Goal: Task Accomplishment & Management: Use online tool/utility

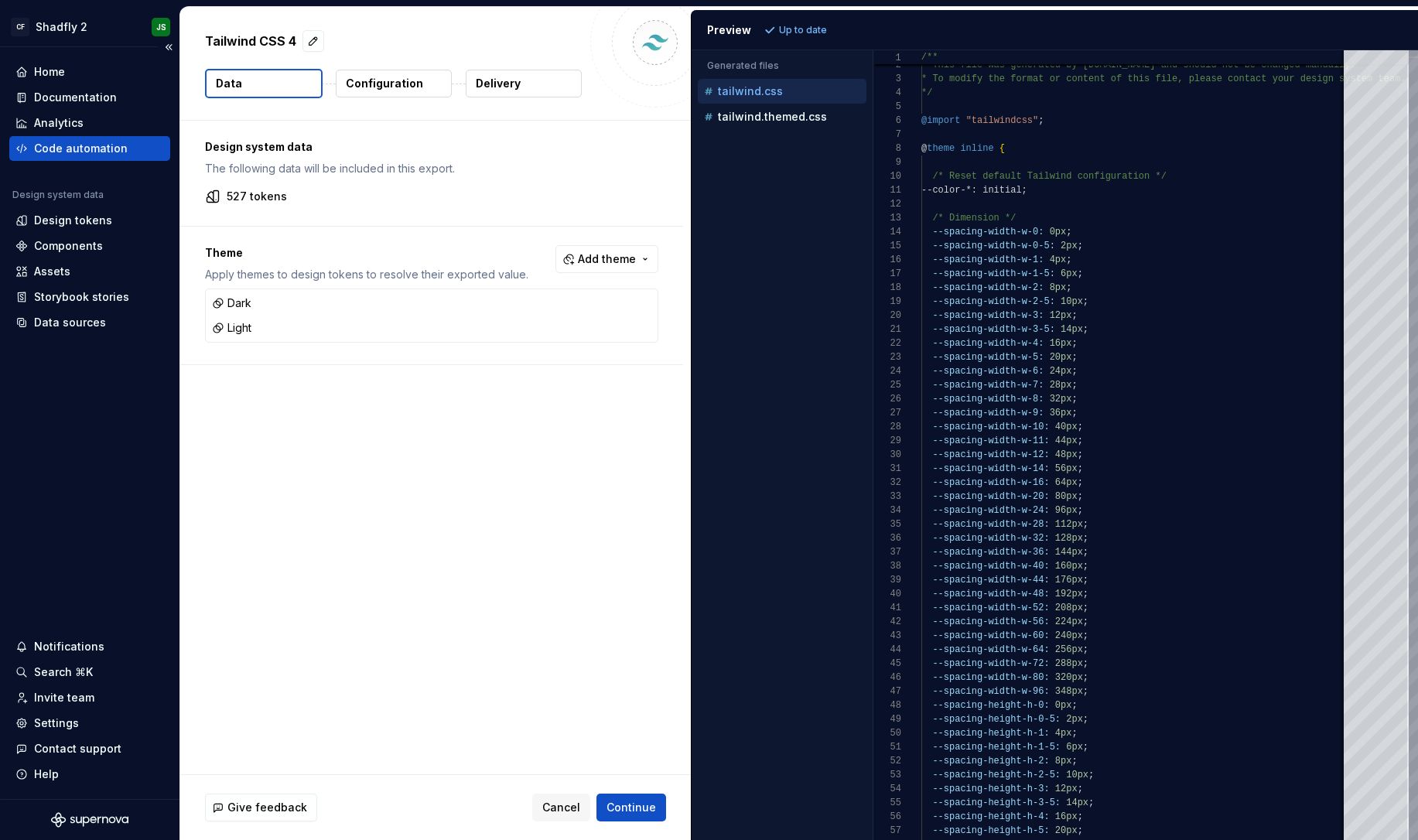
click at [88, 148] on div "Code automation" at bounding box center [81, 148] width 93 height 16
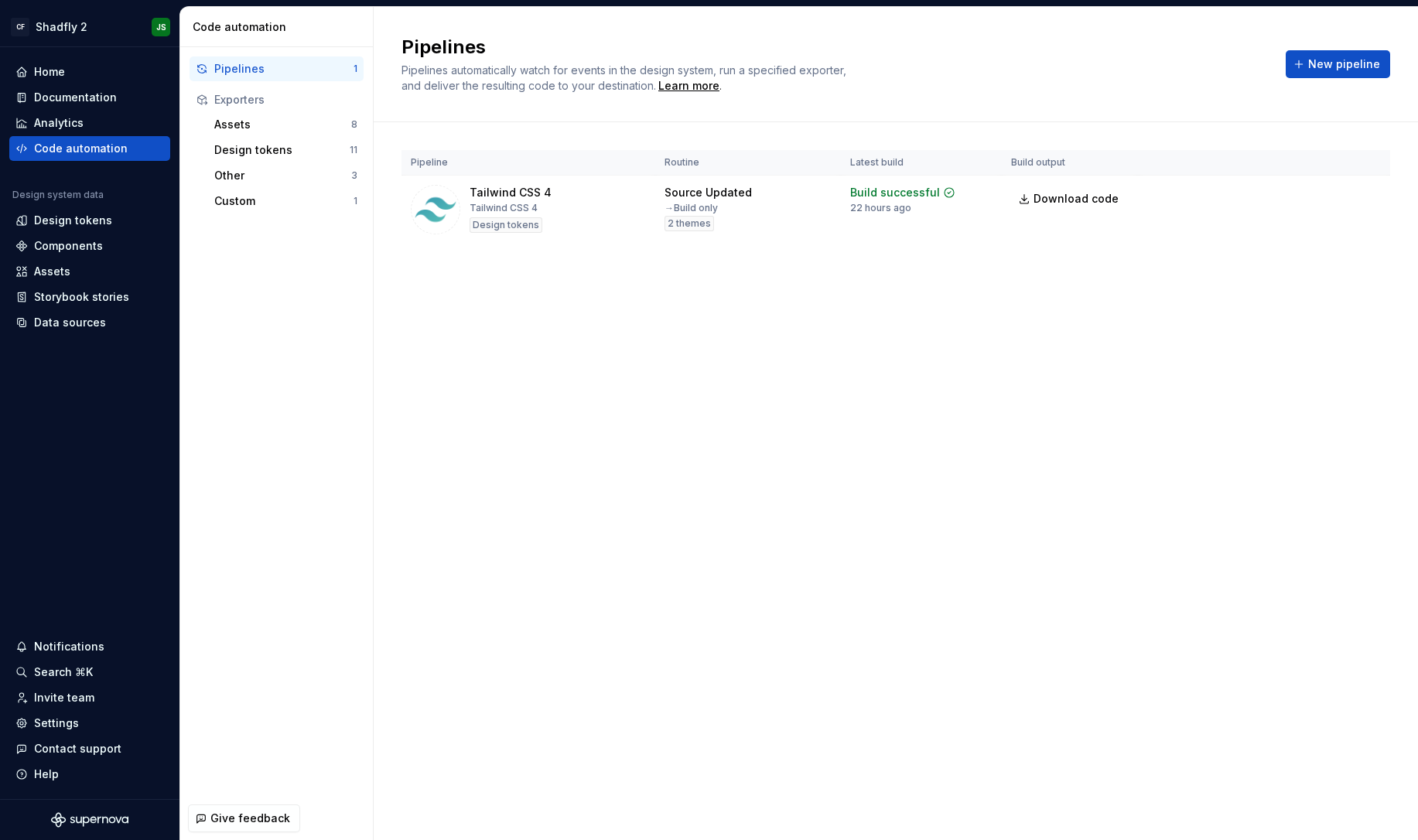
click at [1368, 199] on html "CF Shadfly 2 JS Home Documentation Analytics Code automation Design system data…" at bounding box center [709, 420] width 1418 height 840
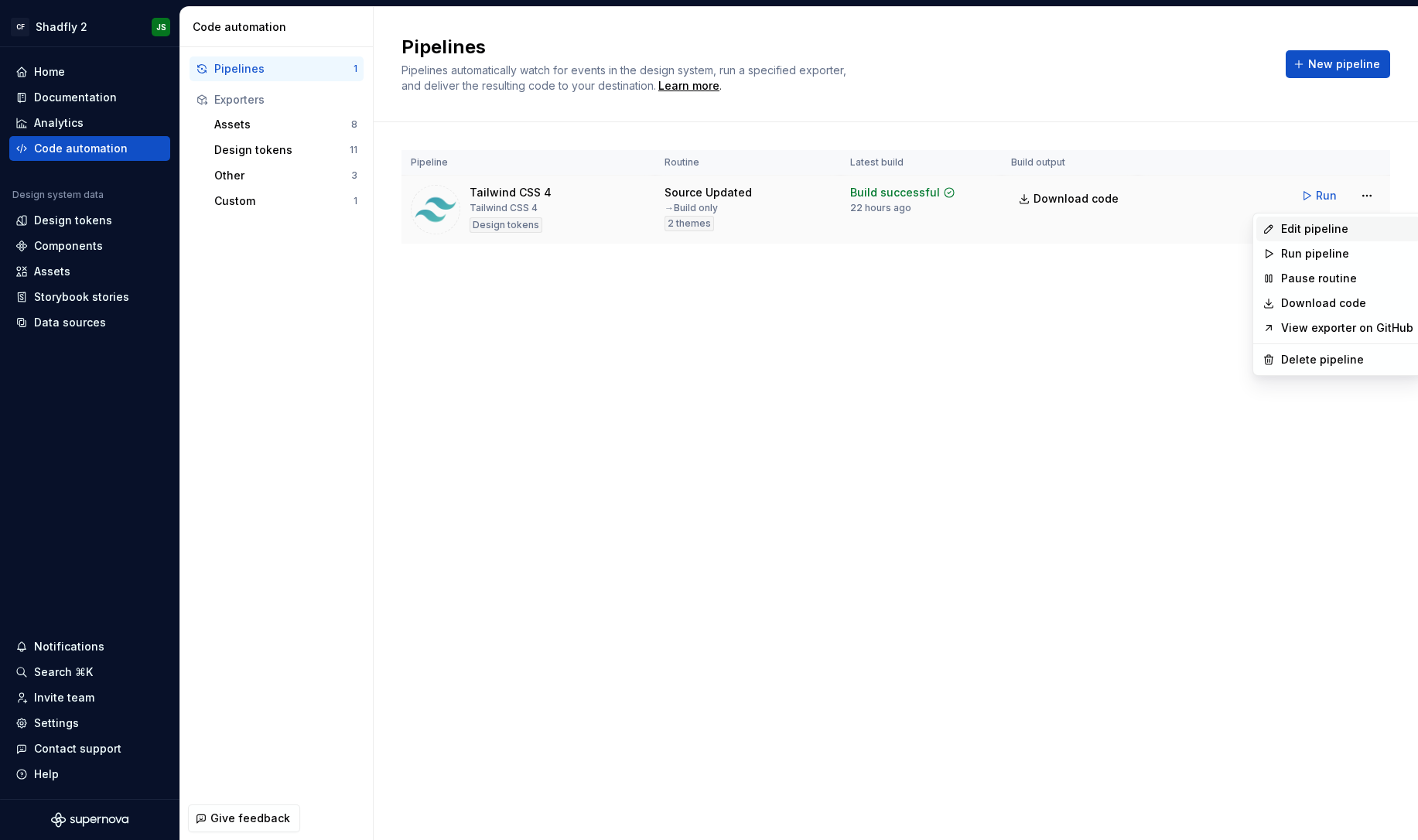
click at [1347, 228] on div "Edit pipeline" at bounding box center [1347, 229] width 132 height 16
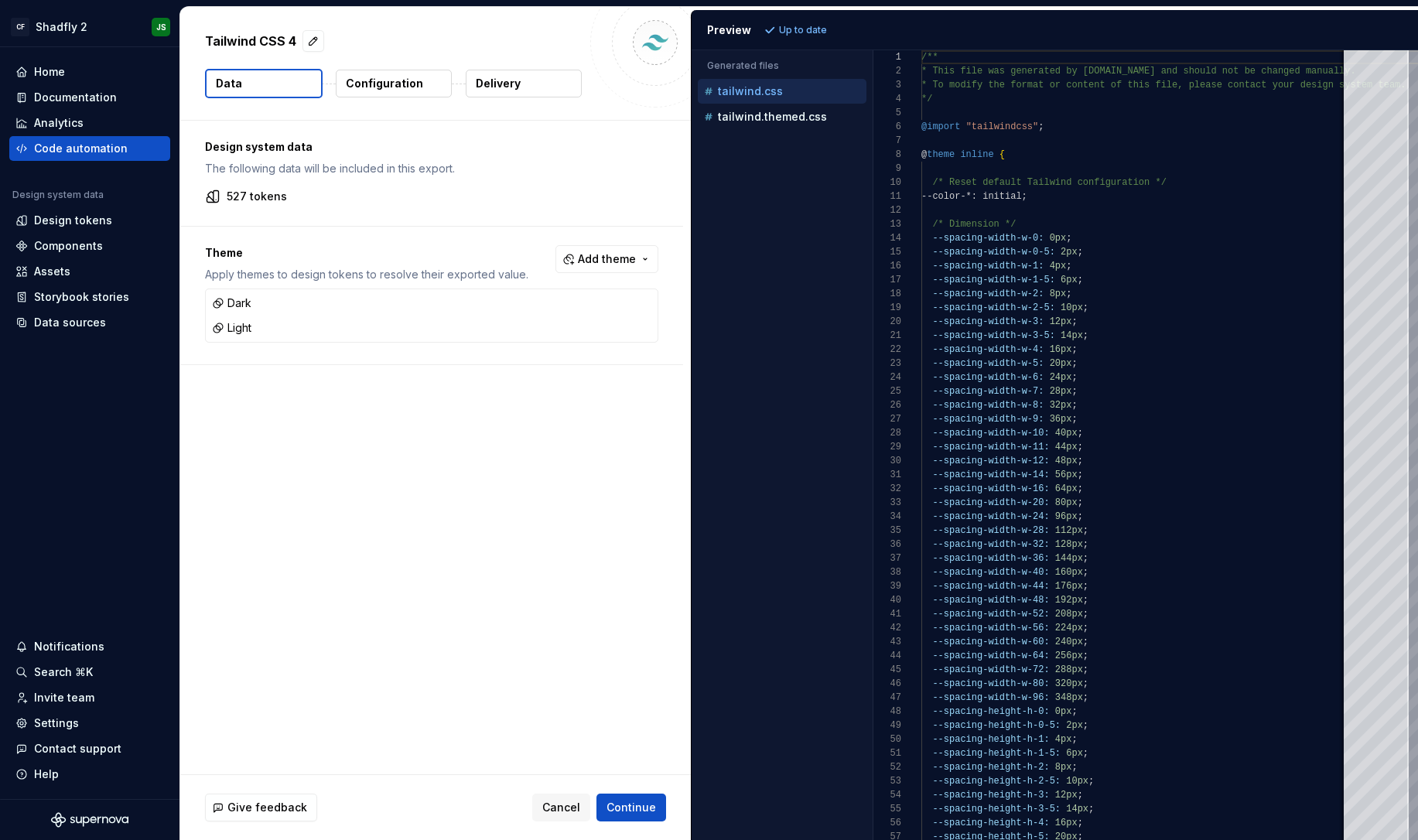
click at [374, 90] on p "Configuration" at bounding box center [385, 84] width 78 height 16
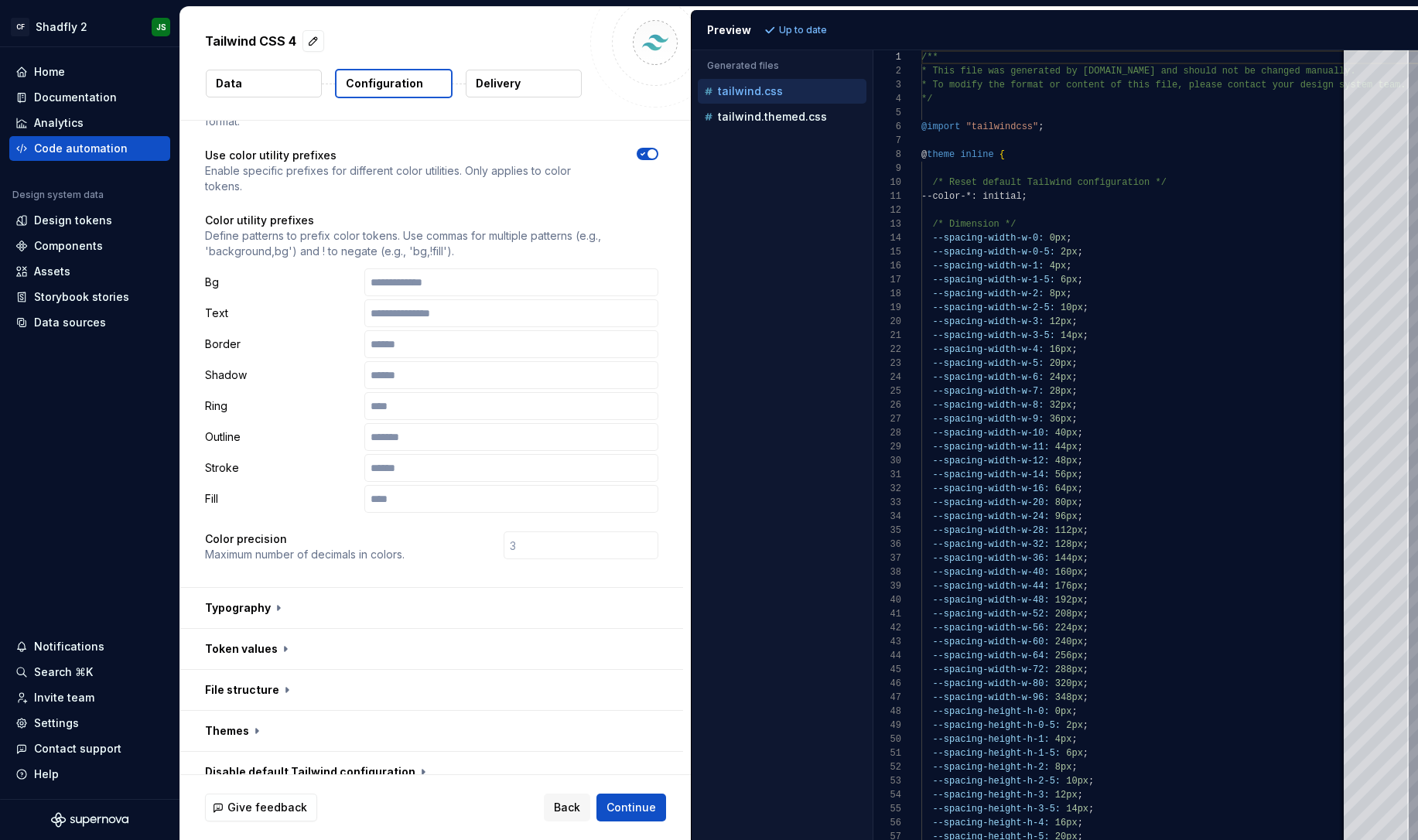
scroll to position [92, 0]
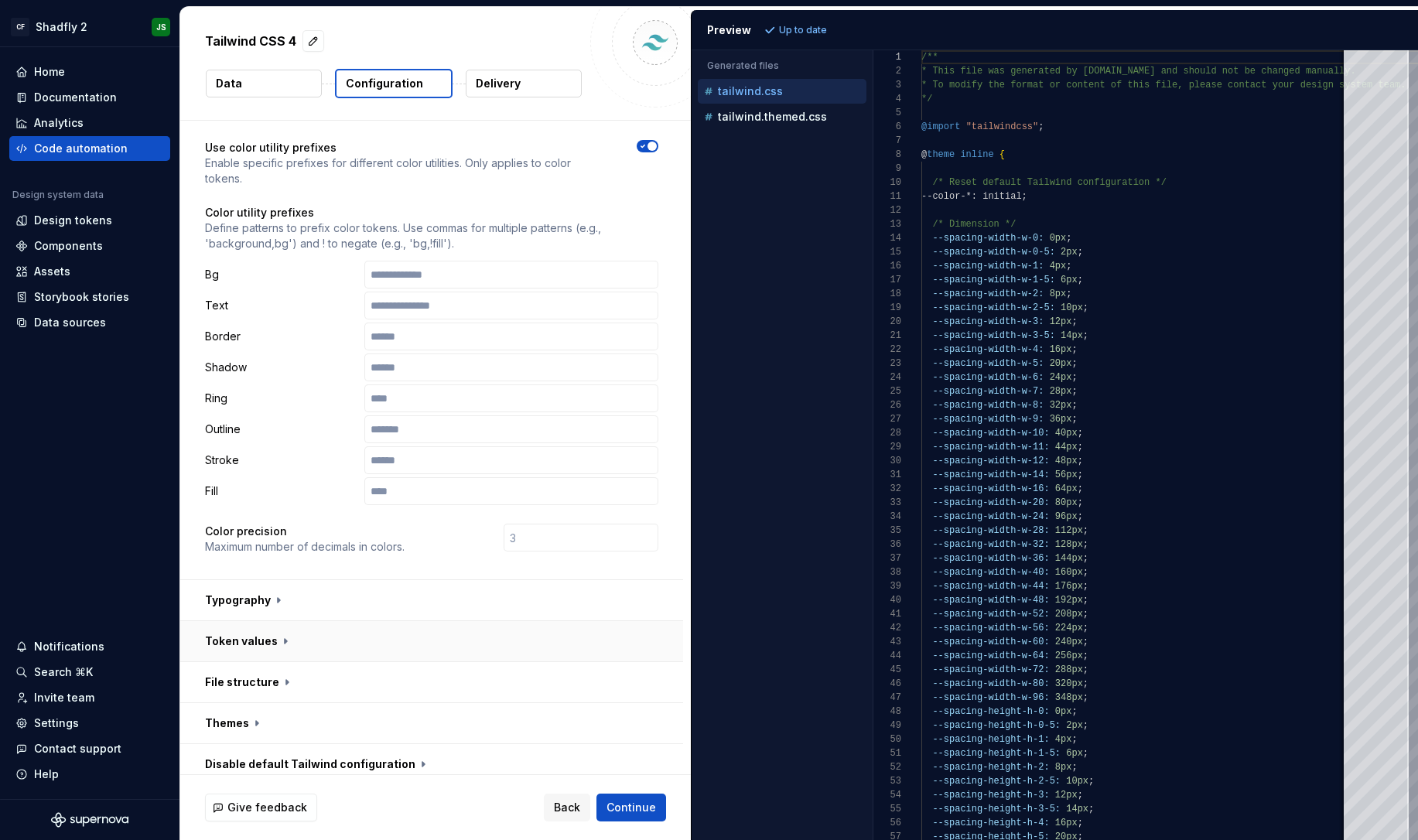
click at [268, 622] on button "button" at bounding box center [431, 642] width 503 height 40
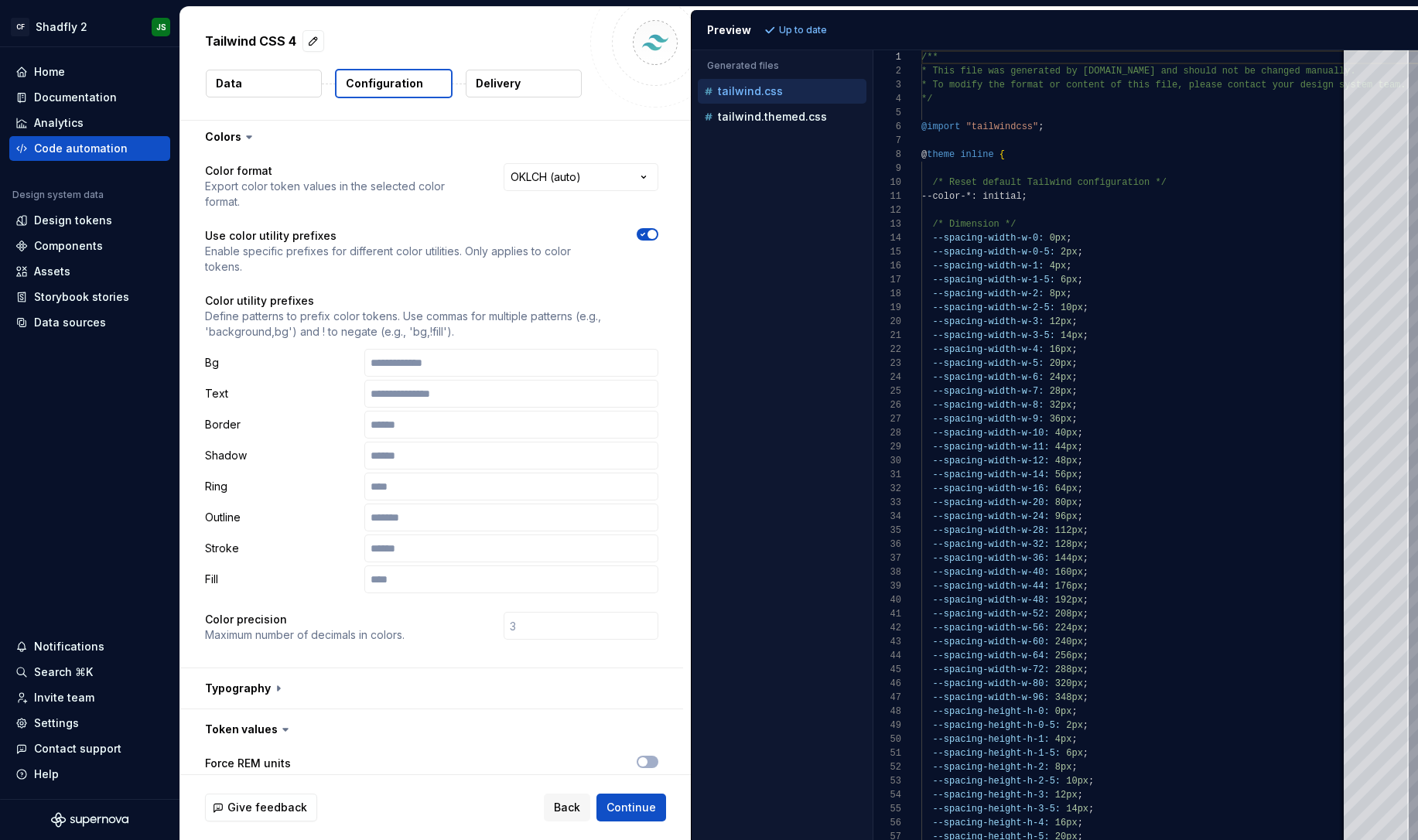
scroll to position [0, 0]
click at [255, 142] on icon at bounding box center [249, 141] width 16 height 16
click at [249, 142] on icon at bounding box center [249, 141] width 16 height 16
click at [247, 144] on button "button" at bounding box center [431, 136] width 503 height 40
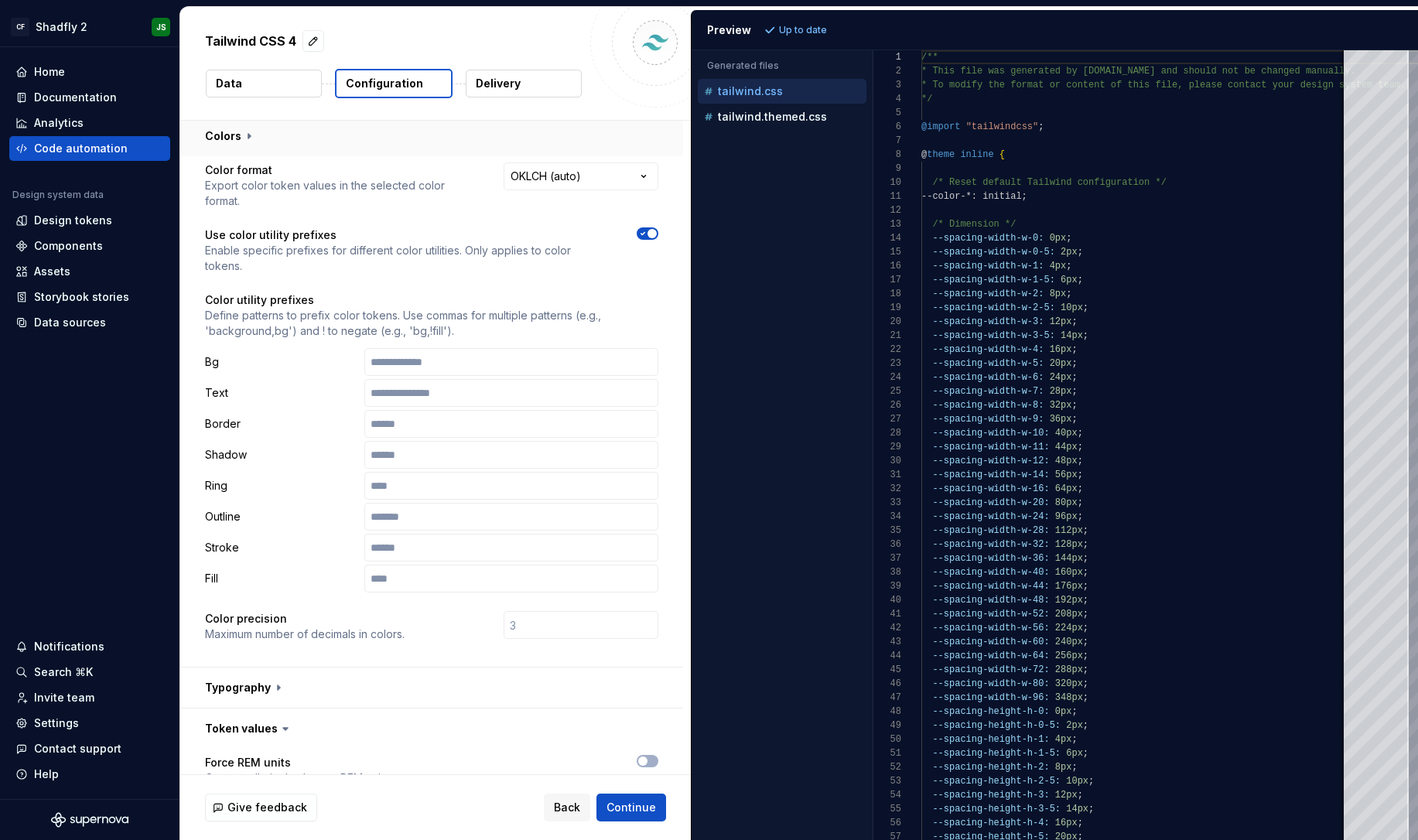
scroll to position [0, 0]
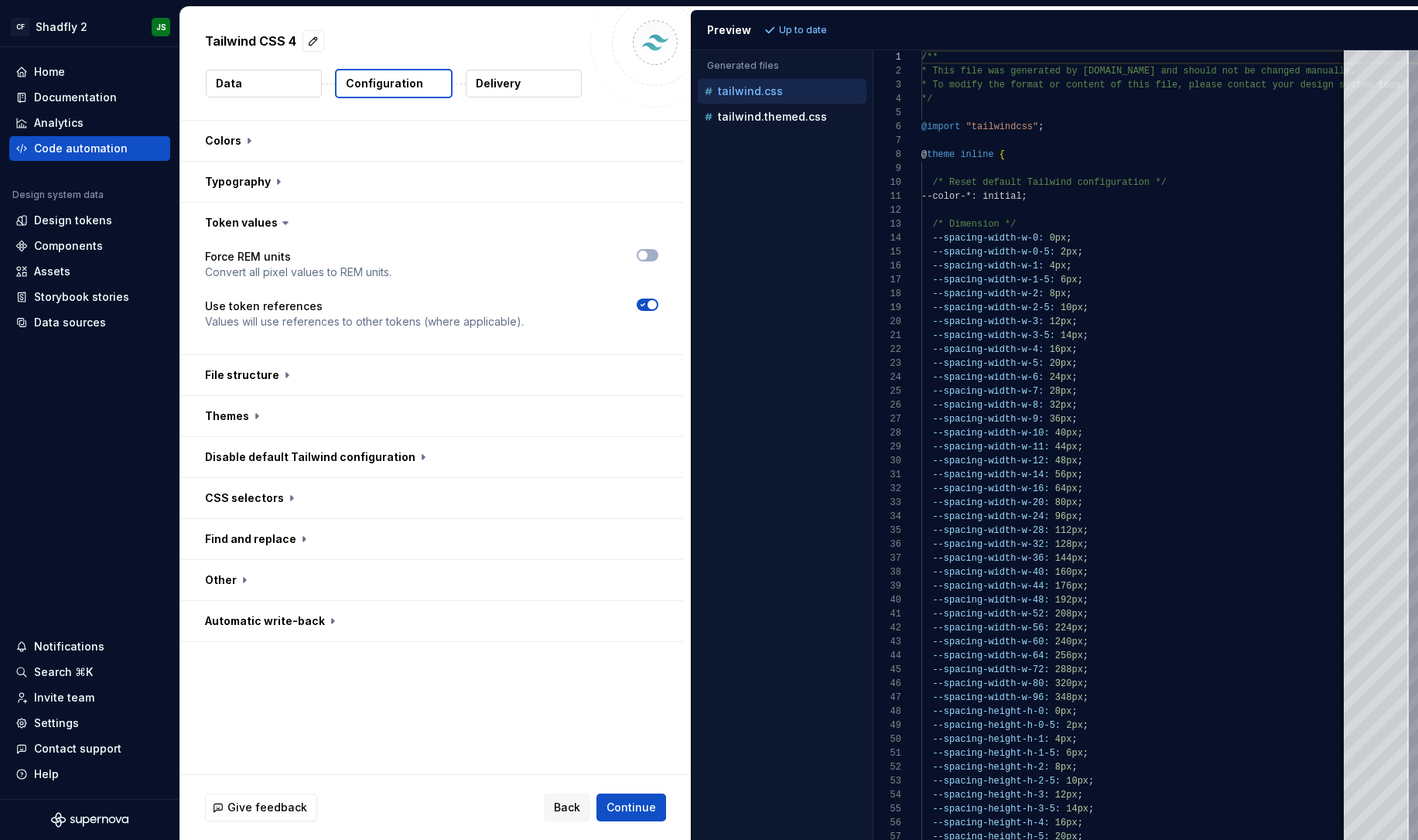
click at [284, 219] on icon at bounding box center [286, 223] width 16 height 16
click at [275, 382] on button "button" at bounding box center [431, 375] width 503 height 40
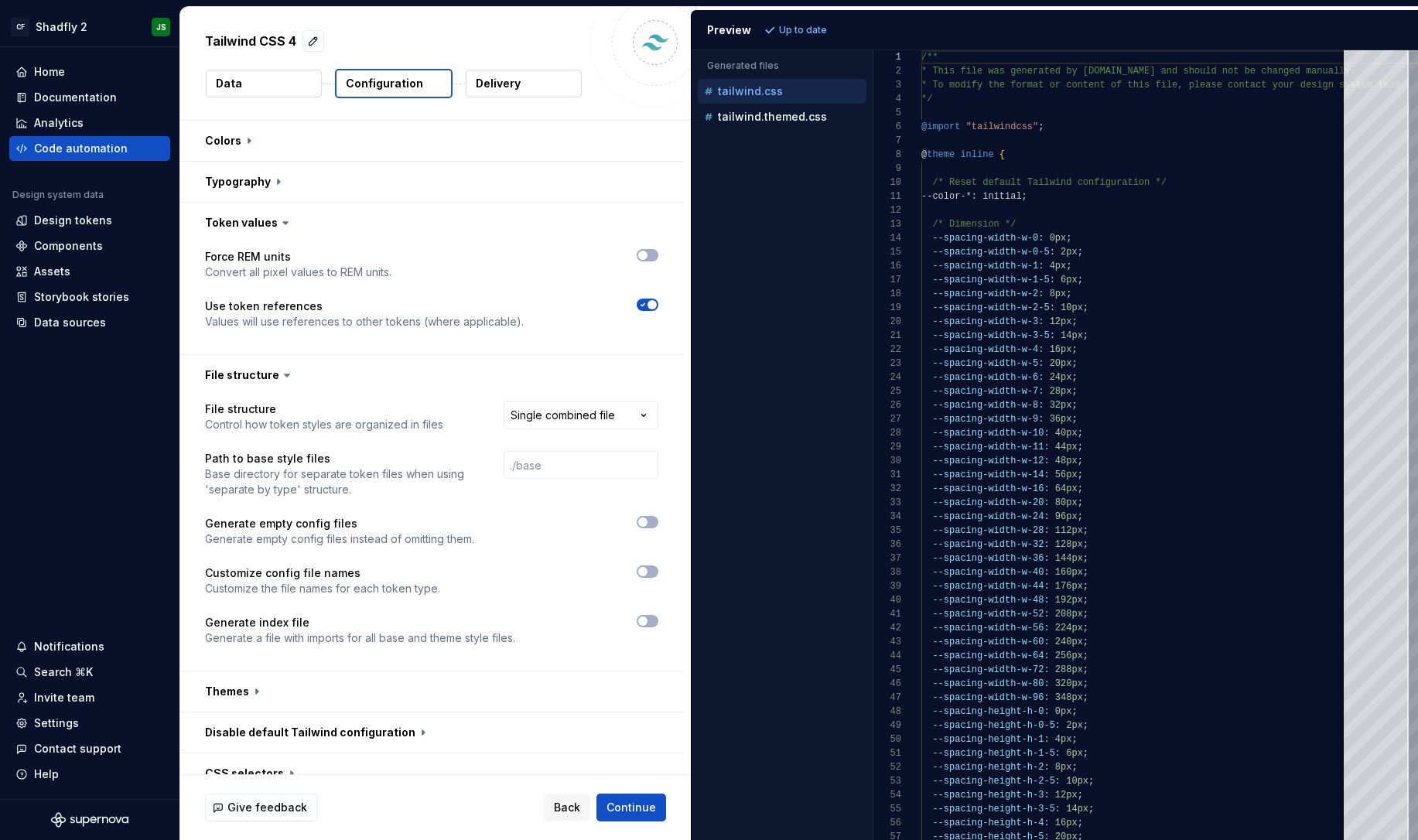
click at [279, 379] on icon at bounding box center [287, 375] width 16 height 16
click at [279, 378] on icon at bounding box center [287, 375] width 16 height 16
click at [284, 376] on icon at bounding box center [287, 375] width 5 height 2
click at [284, 380] on icon at bounding box center [287, 375] width 16 height 16
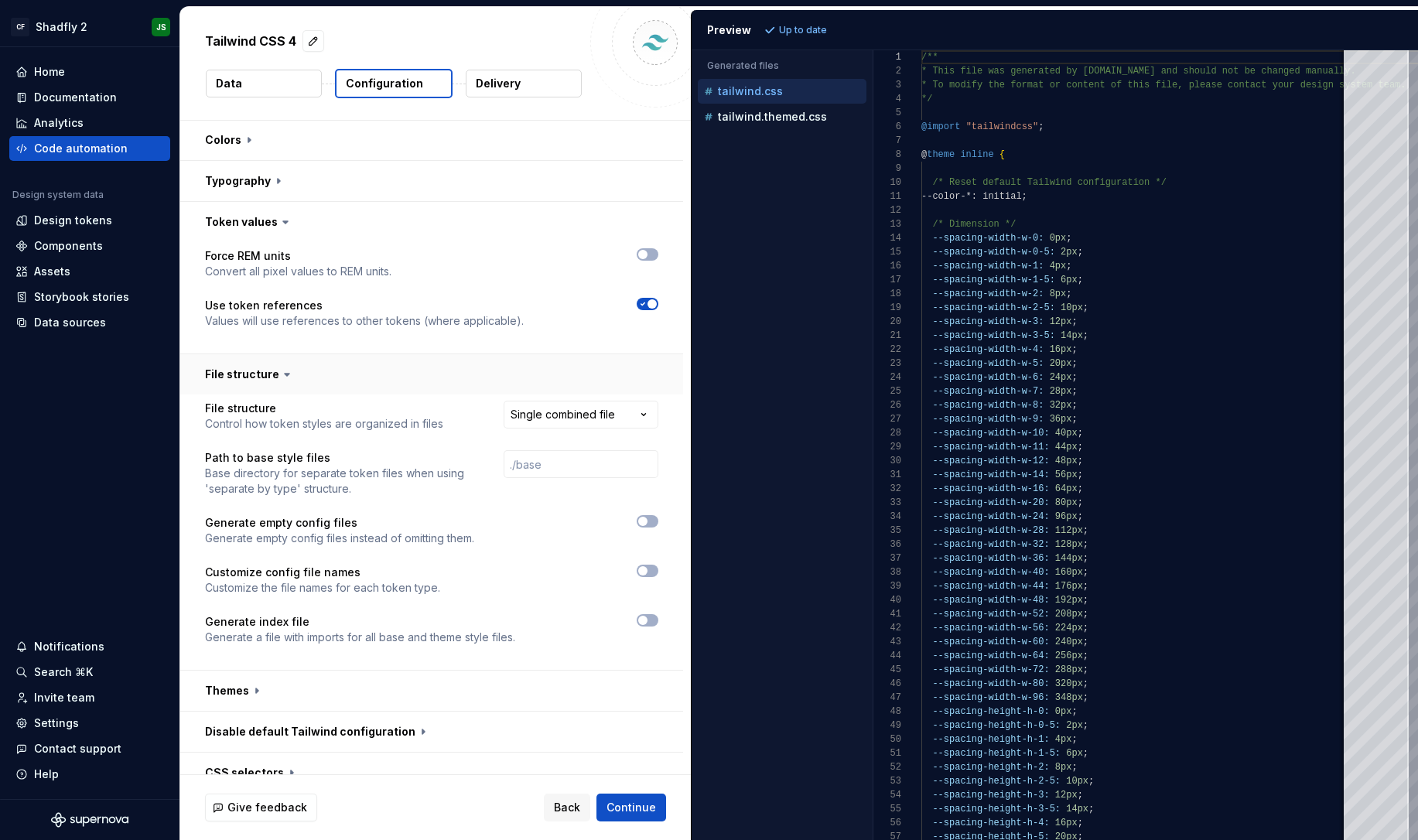
click at [283, 387] on button "button" at bounding box center [431, 375] width 503 height 40
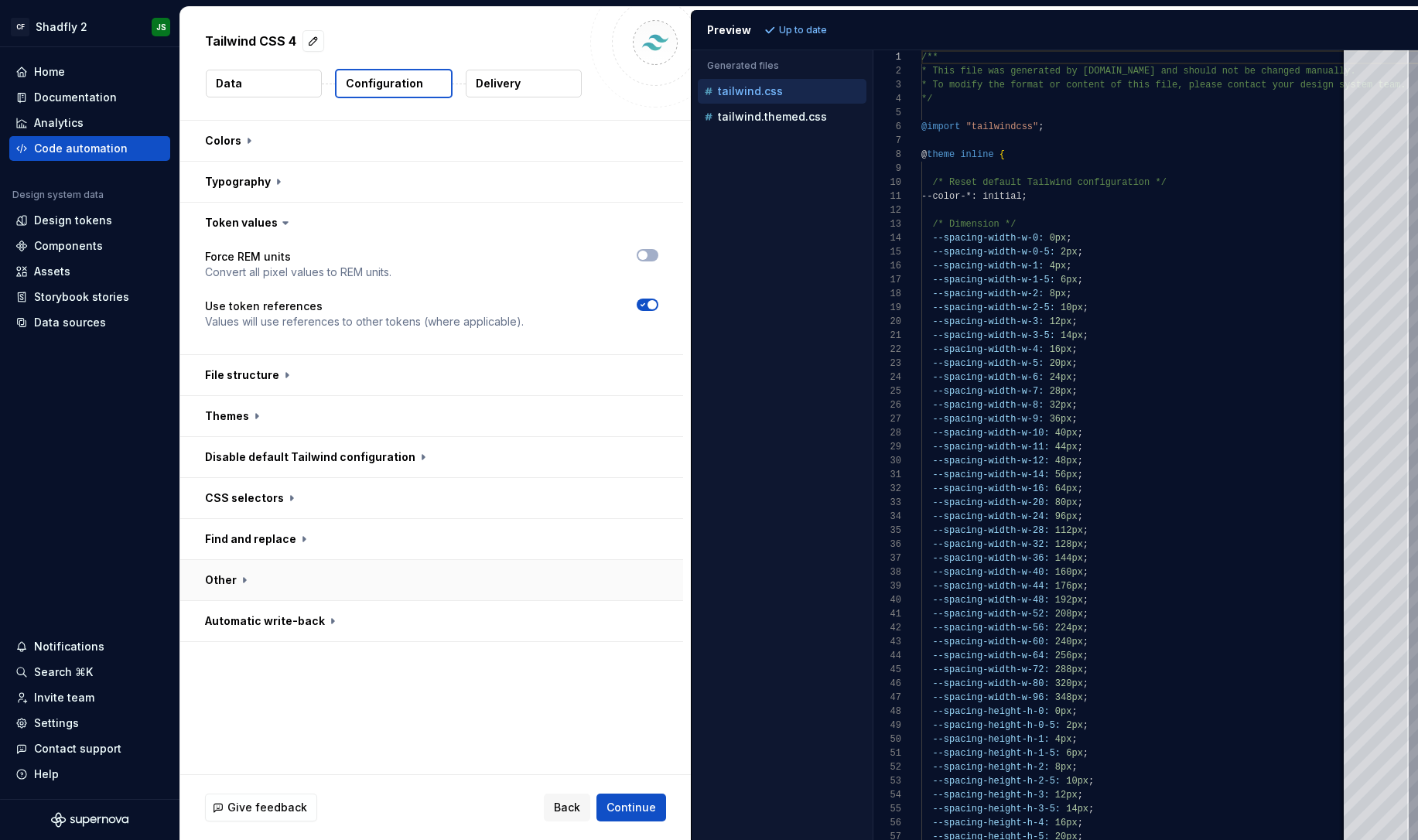
click at [253, 579] on button "button" at bounding box center [431, 580] width 503 height 40
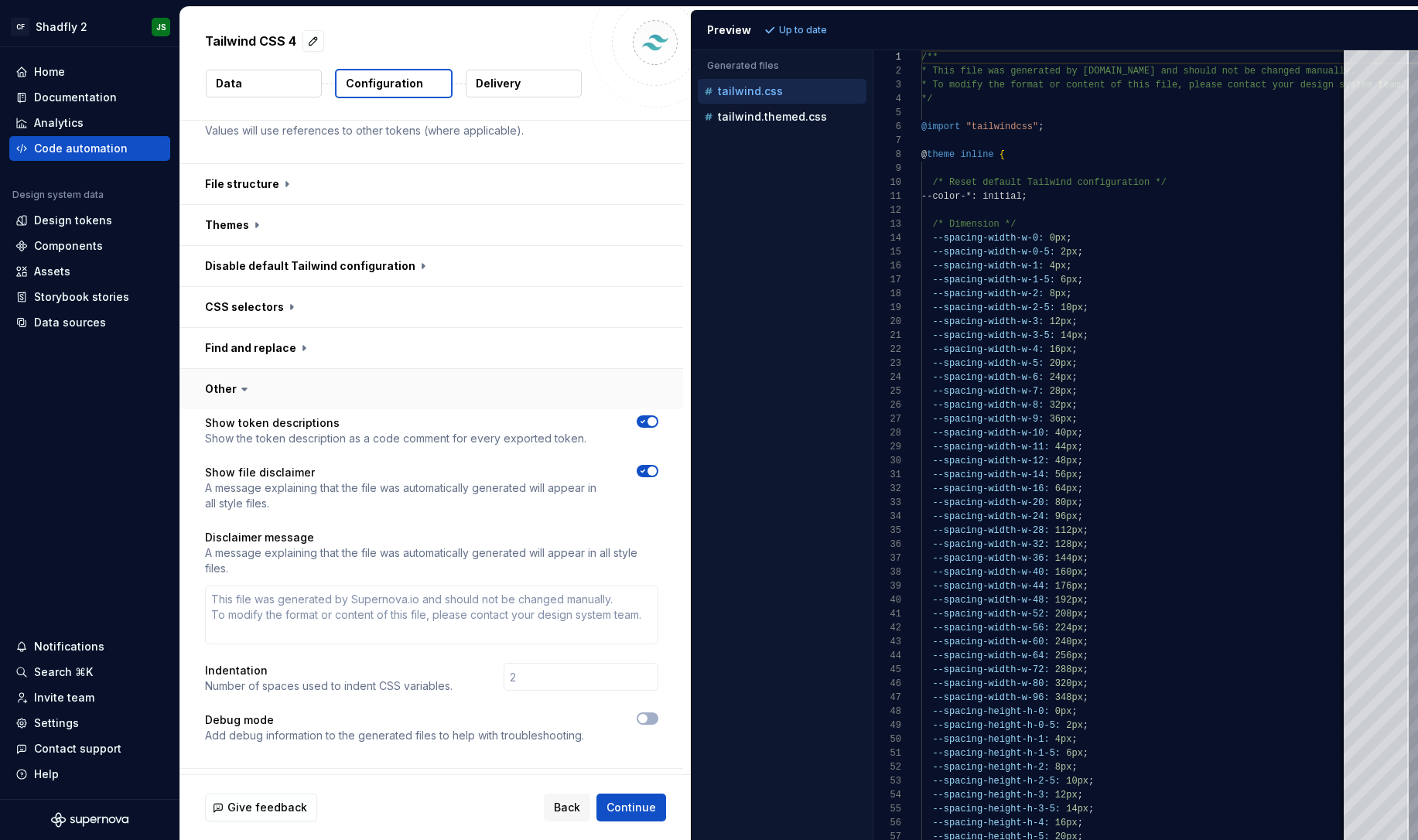
scroll to position [197, 0]
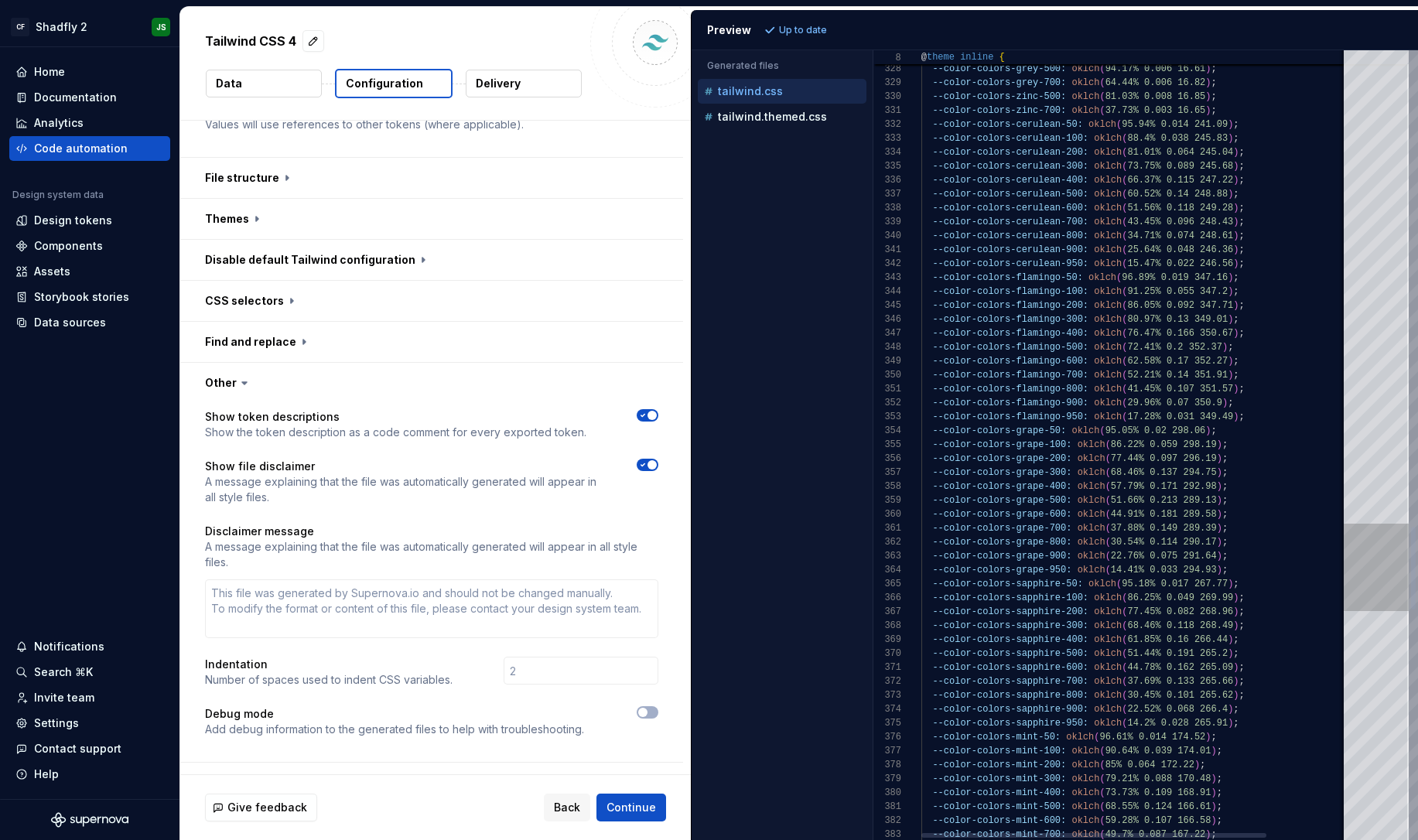
click at [1344, 598] on div at bounding box center [1377, 445] width 65 height 790
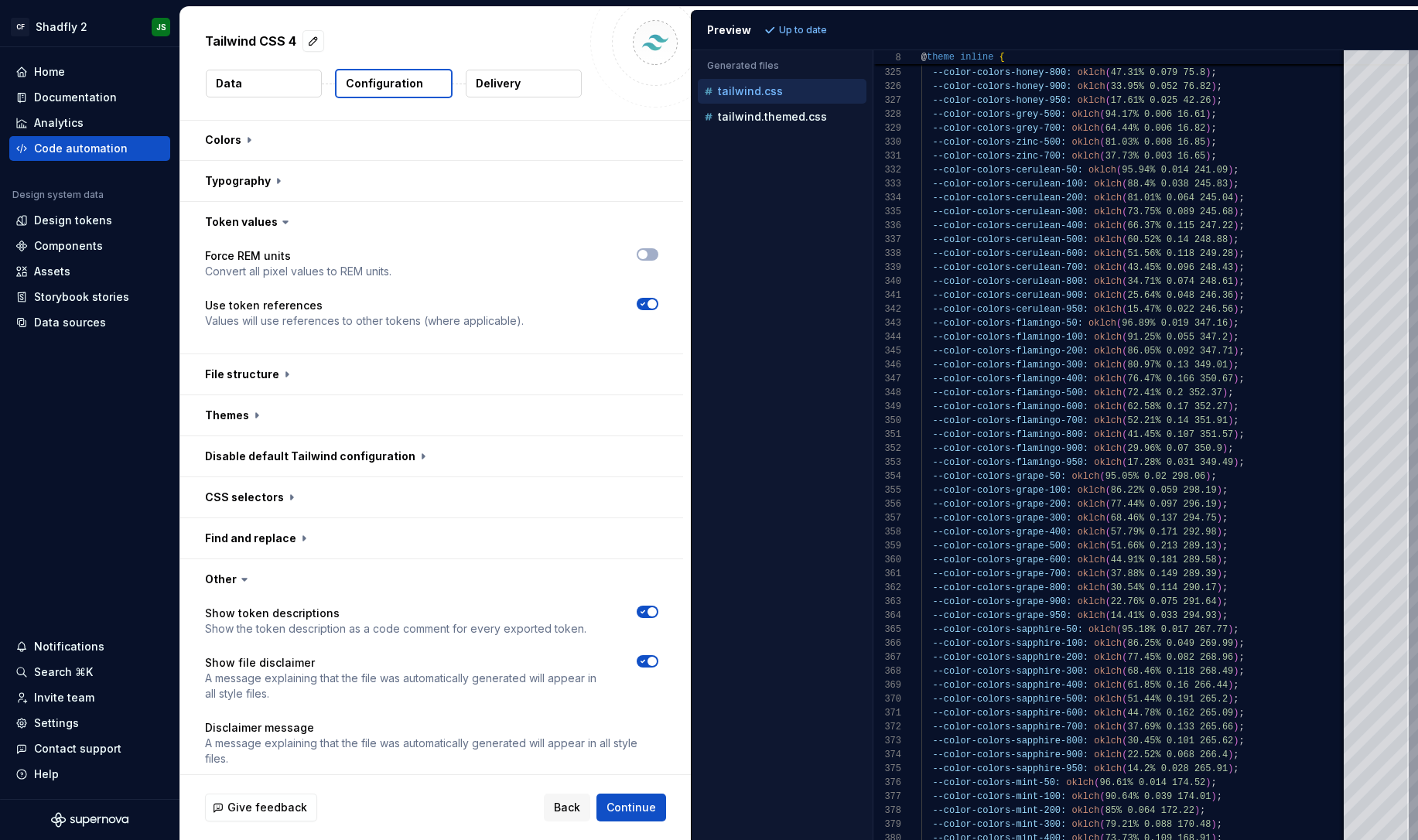
scroll to position [0, 0]
click at [257, 89] on button "Data" at bounding box center [263, 84] width 116 height 28
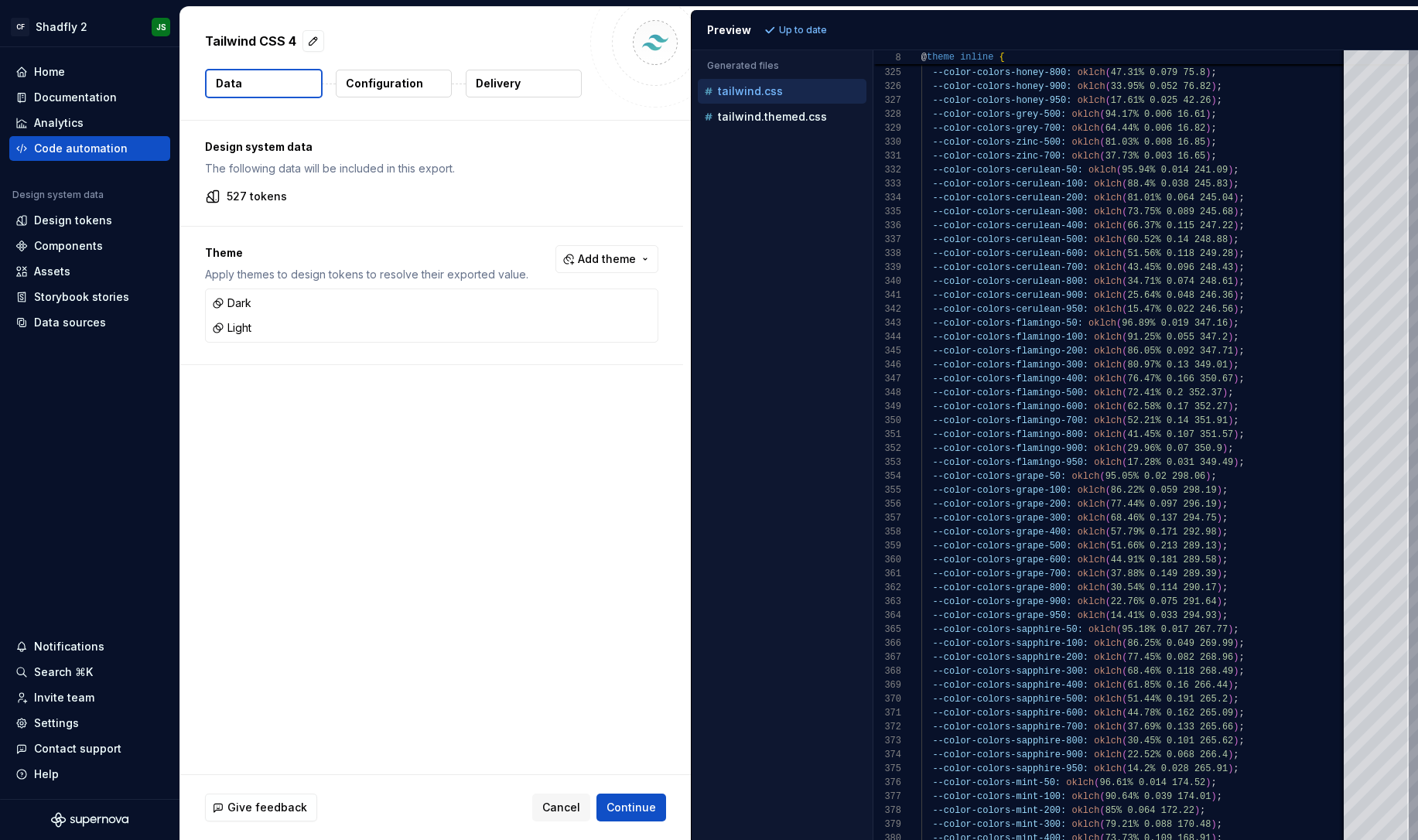
click at [621, 263] on span "Add theme" at bounding box center [607, 260] width 58 height 16
click at [539, 343] on div "Brand 1" at bounding box center [528, 346] width 40 height 16
click at [528, 385] on span "Default" at bounding box center [573, 396] width 178 height 25
click at [531, 413] on div "Mobile" at bounding box center [528, 420] width 37 height 16
click at [650, 805] on html "CF Shadfly 2 JS Home Documentation Analytics Code automation Design system data…" at bounding box center [709, 420] width 1418 height 840
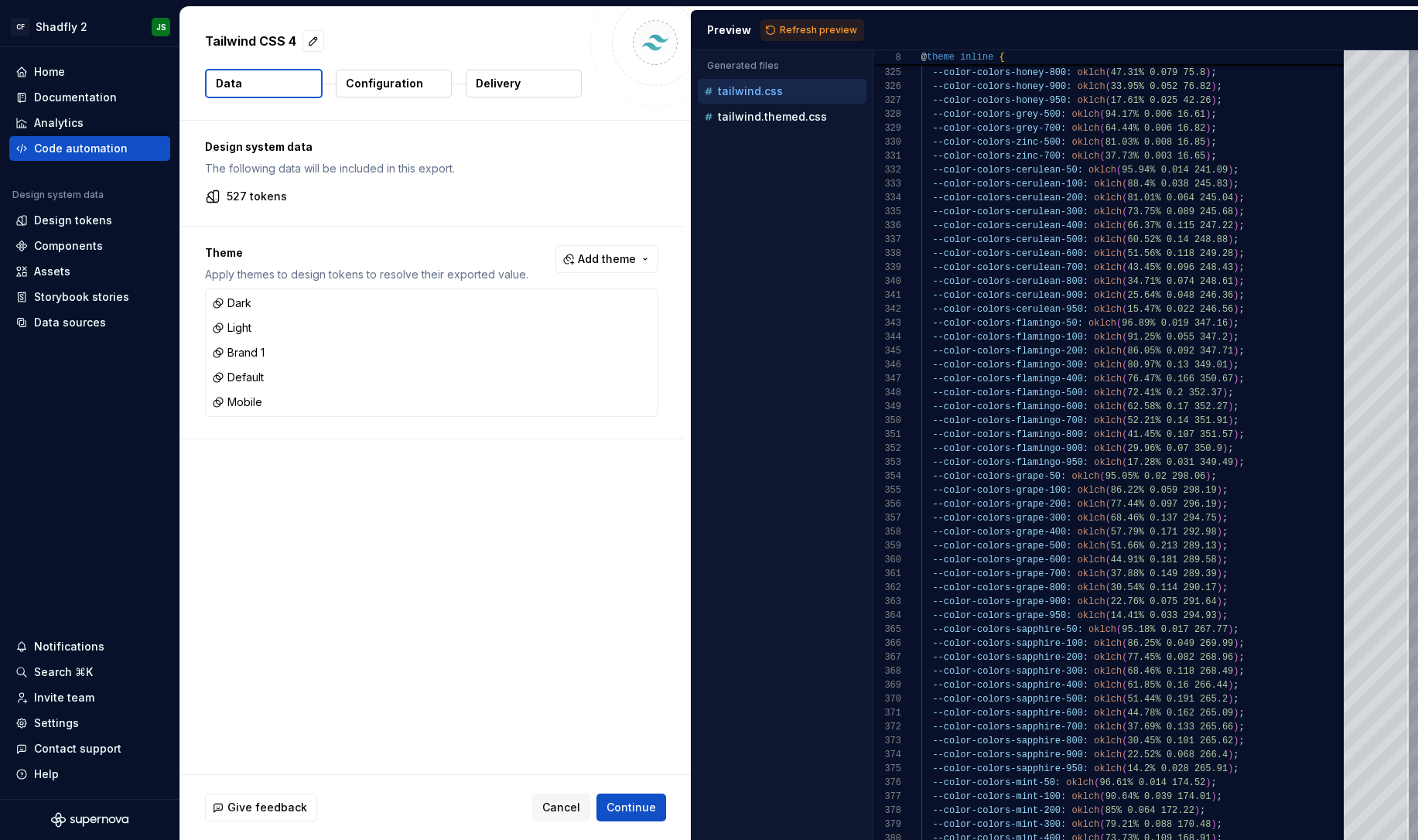
click at [399, 85] on p "Configuration" at bounding box center [385, 84] width 78 height 16
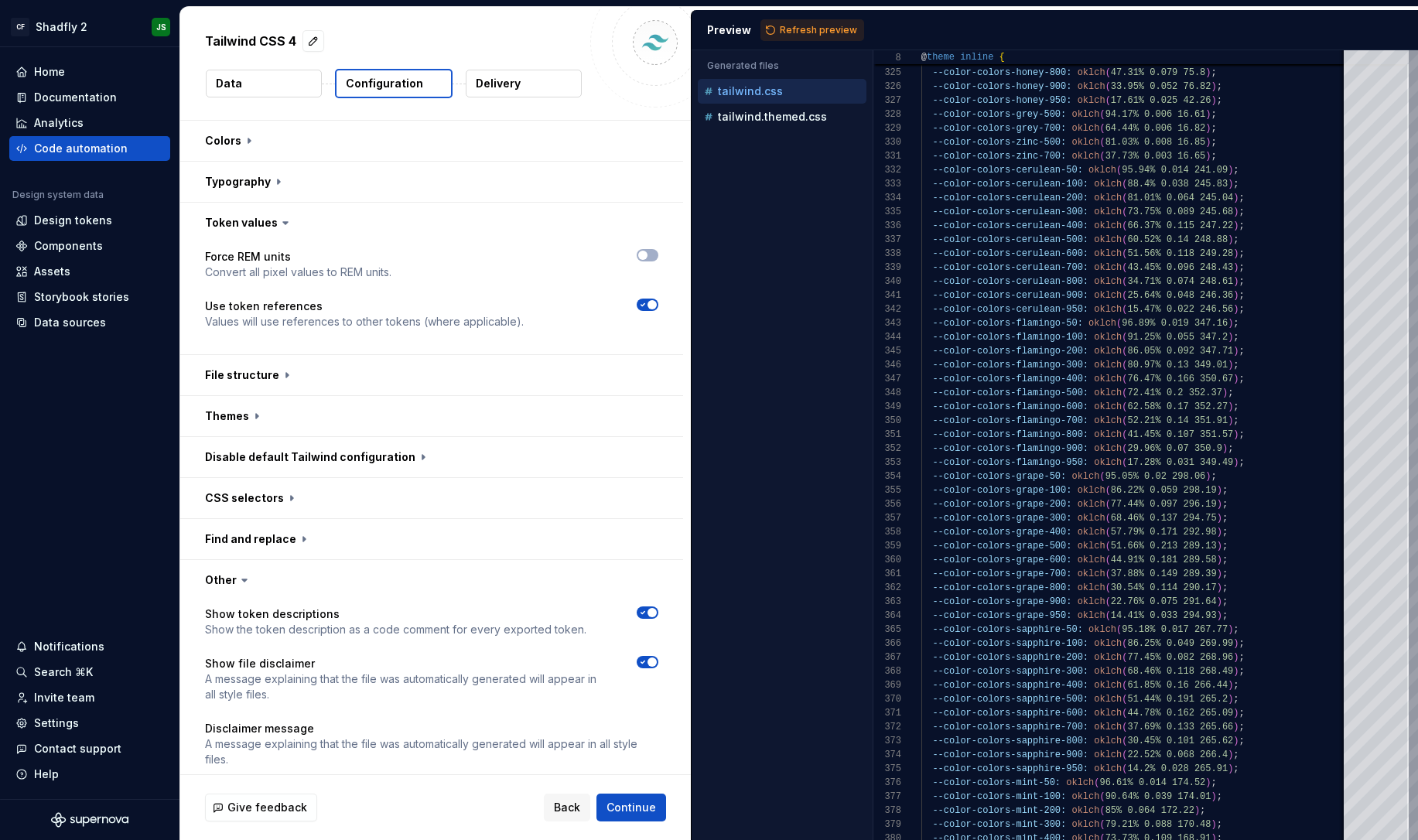
scroll to position [46, 0]
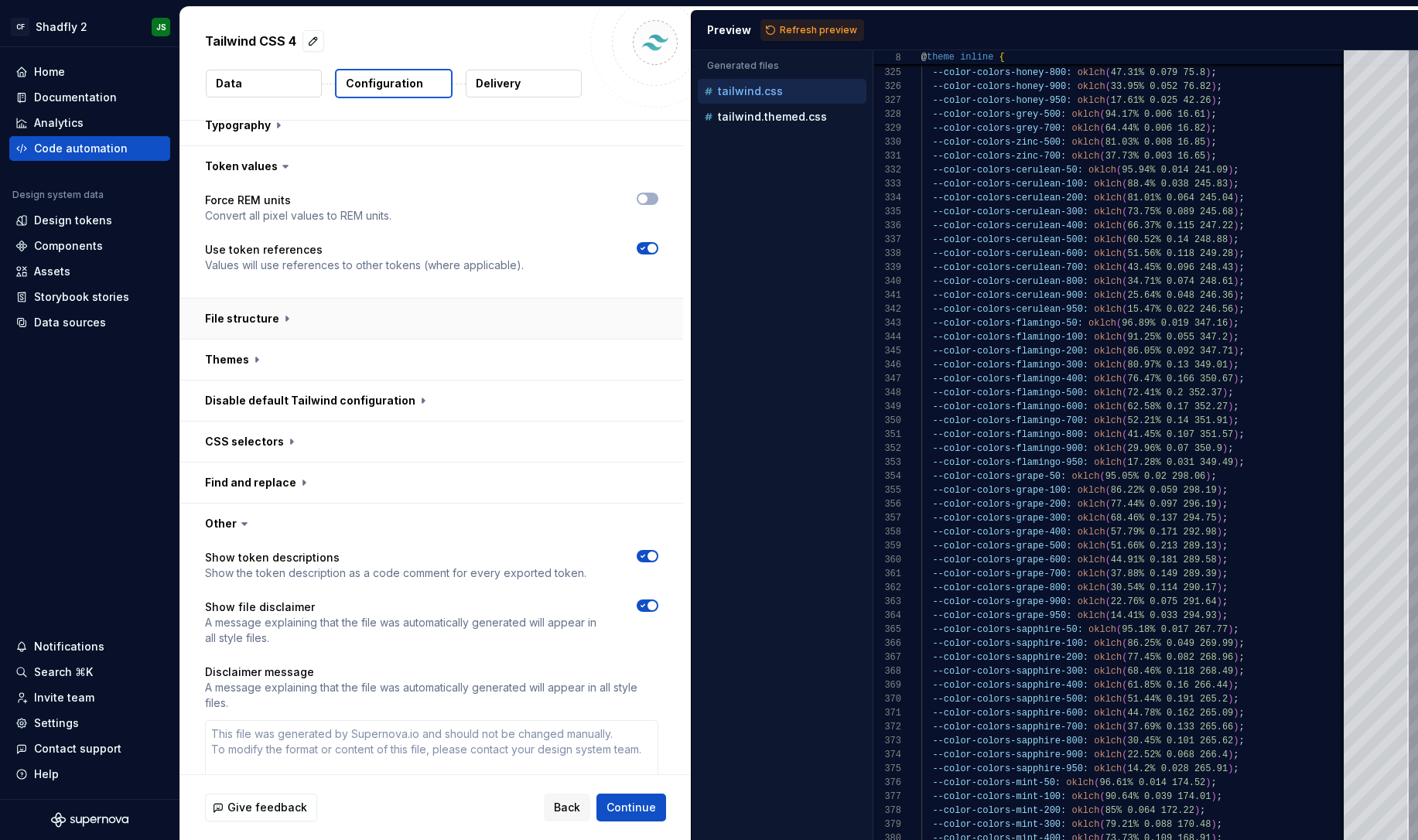
click at [390, 308] on button "button" at bounding box center [431, 319] width 503 height 40
type textarea "*"
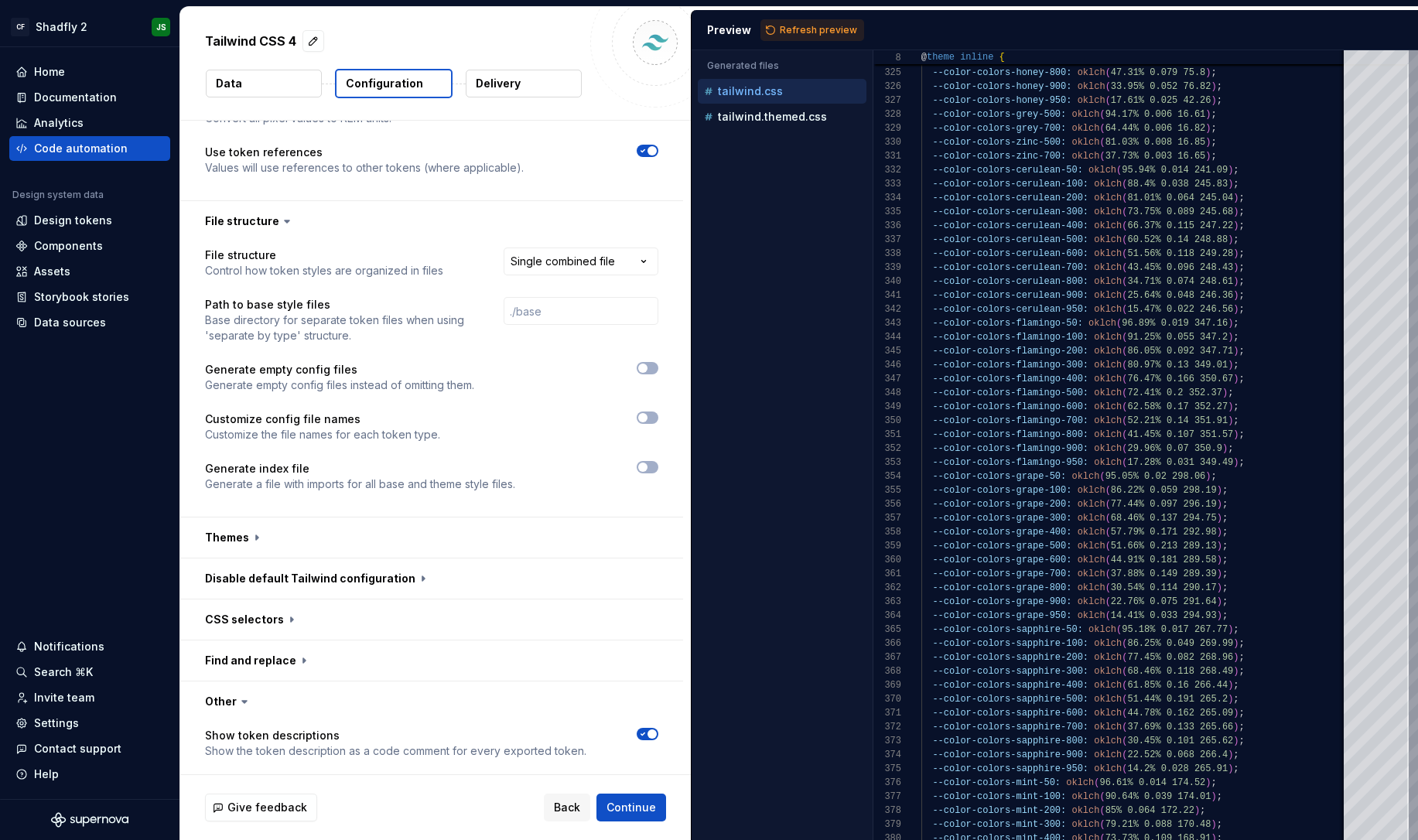
scroll to position [156, 0]
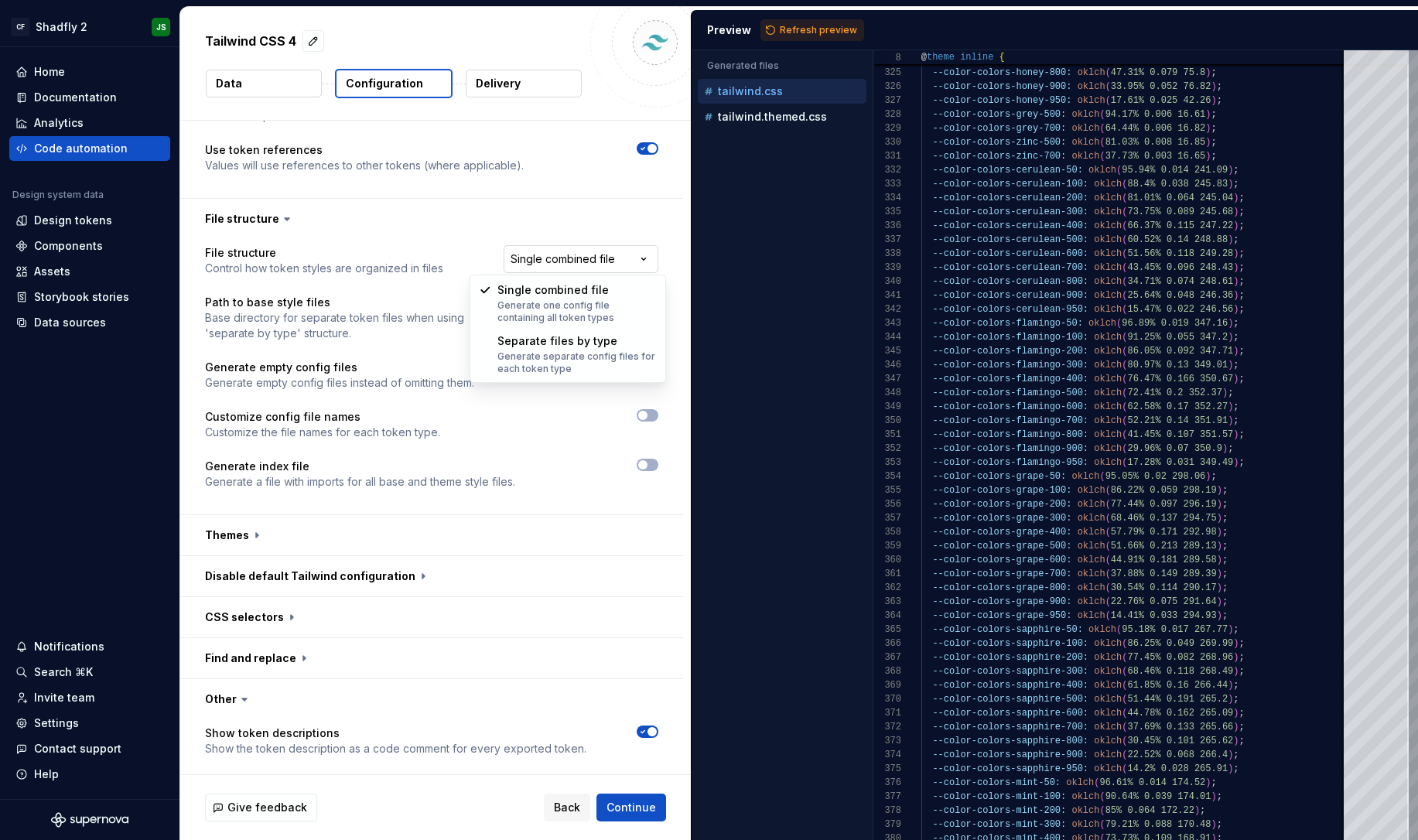
click at [609, 259] on html "**********" at bounding box center [709, 420] width 1418 height 840
click at [394, 211] on html "**********" at bounding box center [709, 420] width 1418 height 840
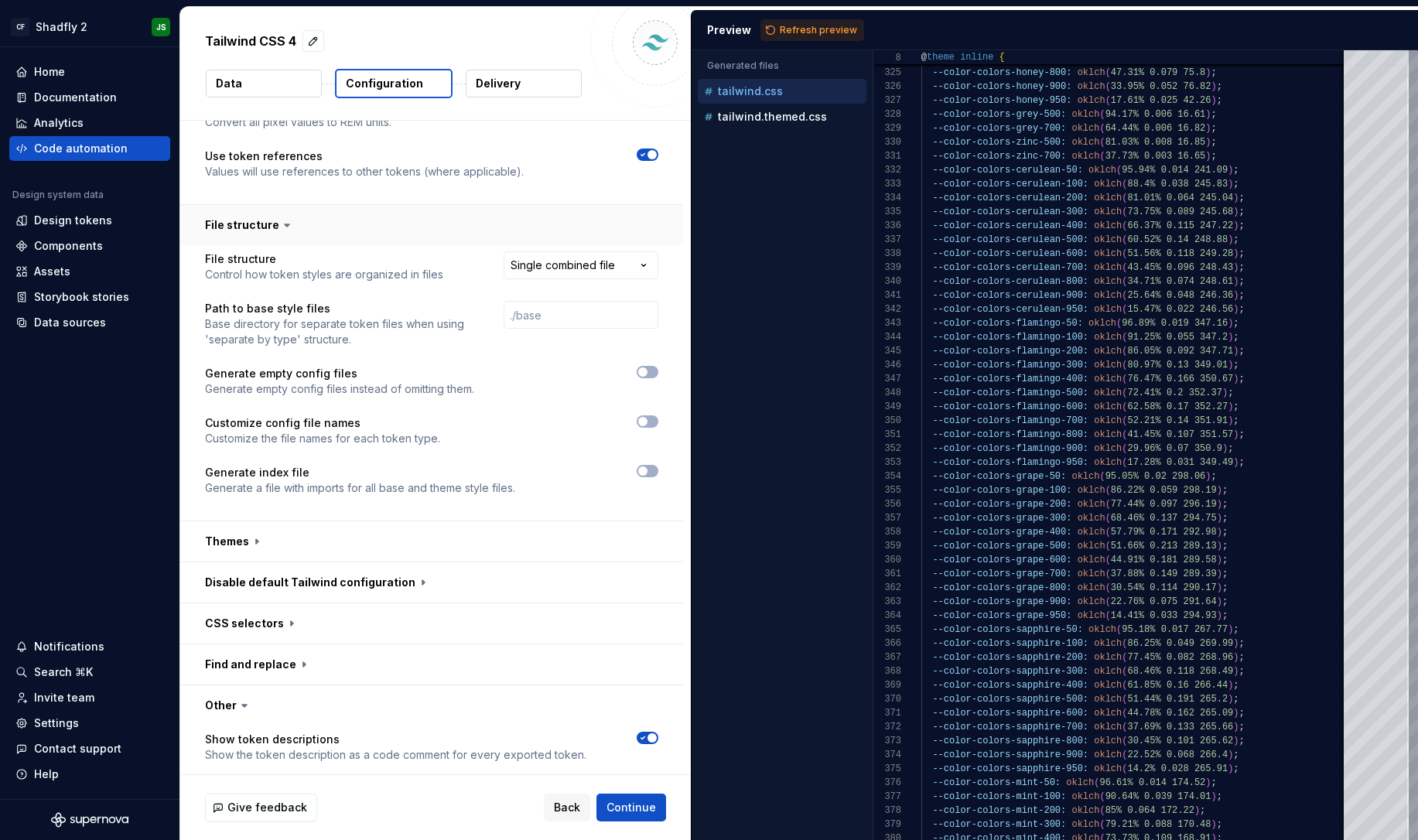
scroll to position [148, 0]
click at [560, 272] on html "**********" at bounding box center [709, 420] width 1418 height 840
select select "**********"
type textarea "*"
click at [809, 26] on span "Refresh preview" at bounding box center [819, 30] width 78 height 12
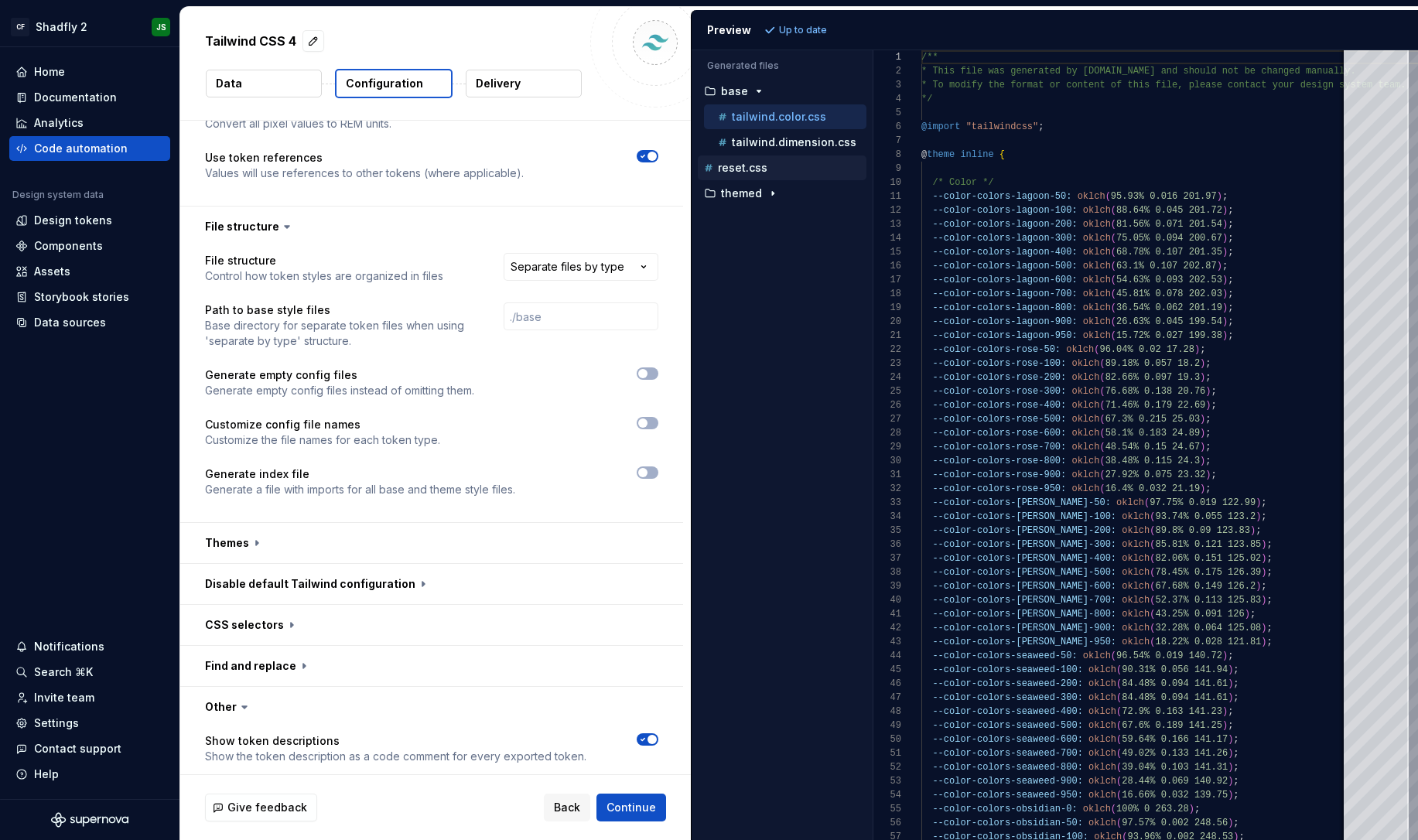
click at [768, 170] on div "reset.css" at bounding box center [783, 168] width 165 height 16
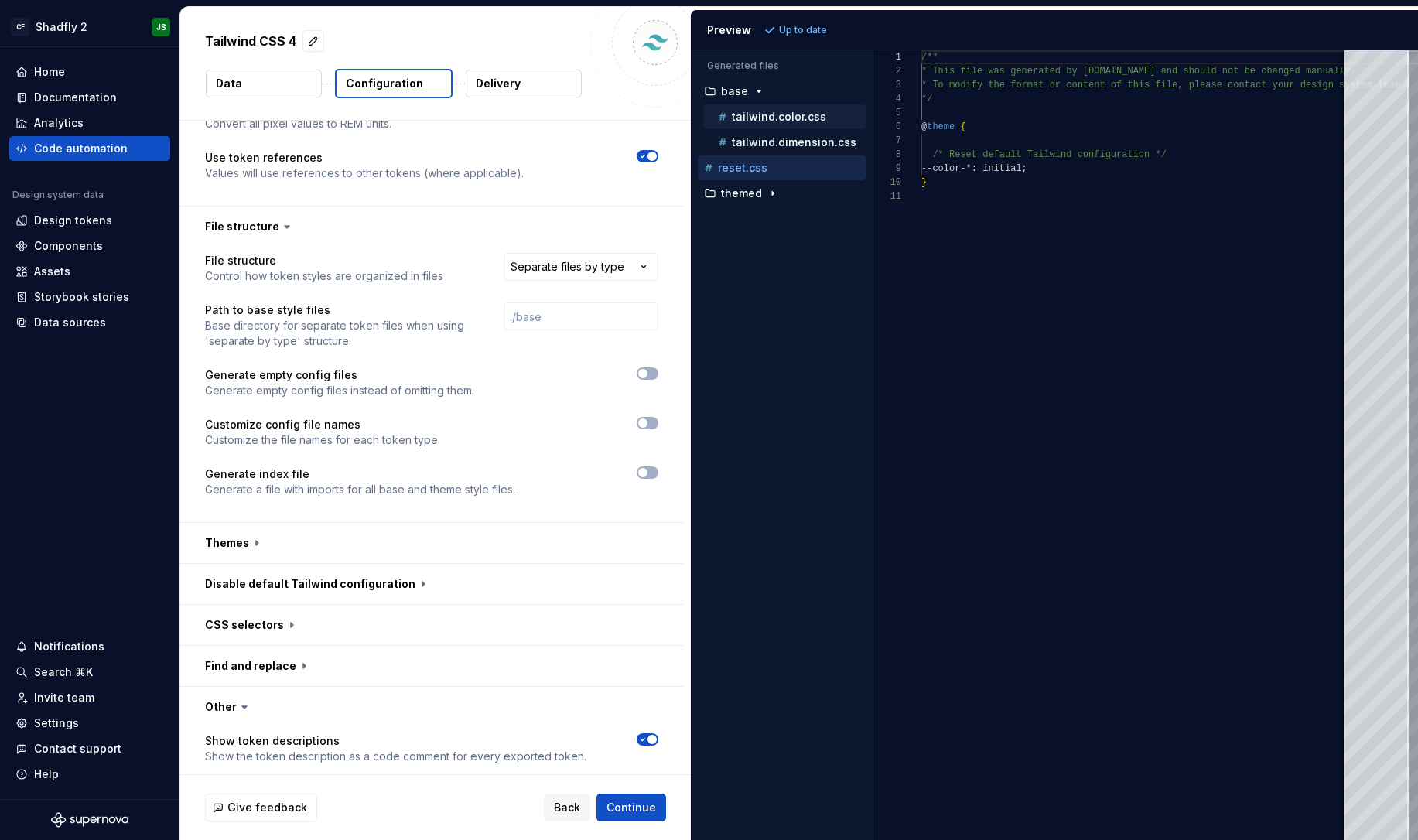
click at [756, 111] on p "tailwind.color.css" at bounding box center [779, 117] width 94 height 12
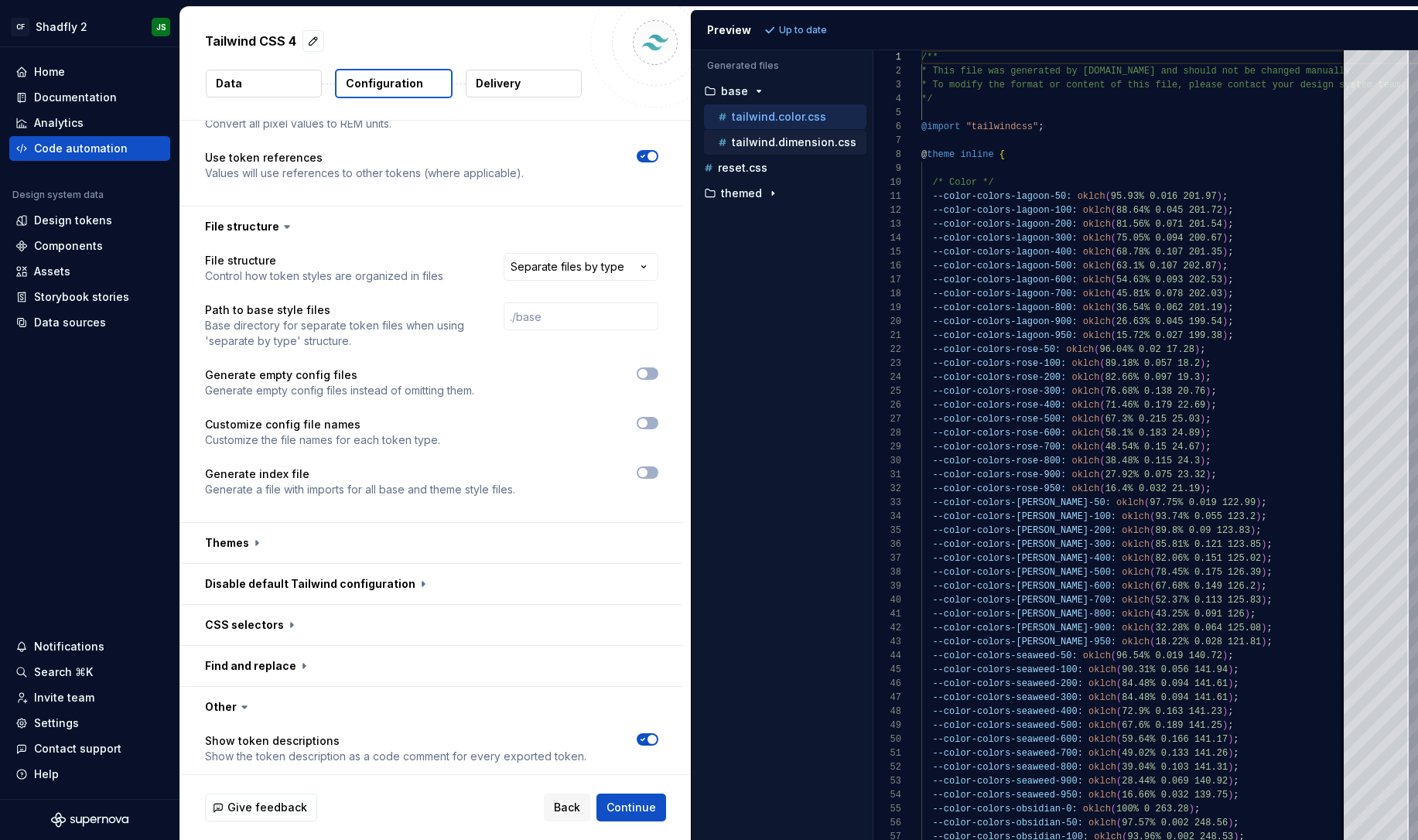
click at [772, 136] on p "tailwind.dimension.css" at bounding box center [794, 142] width 124 height 12
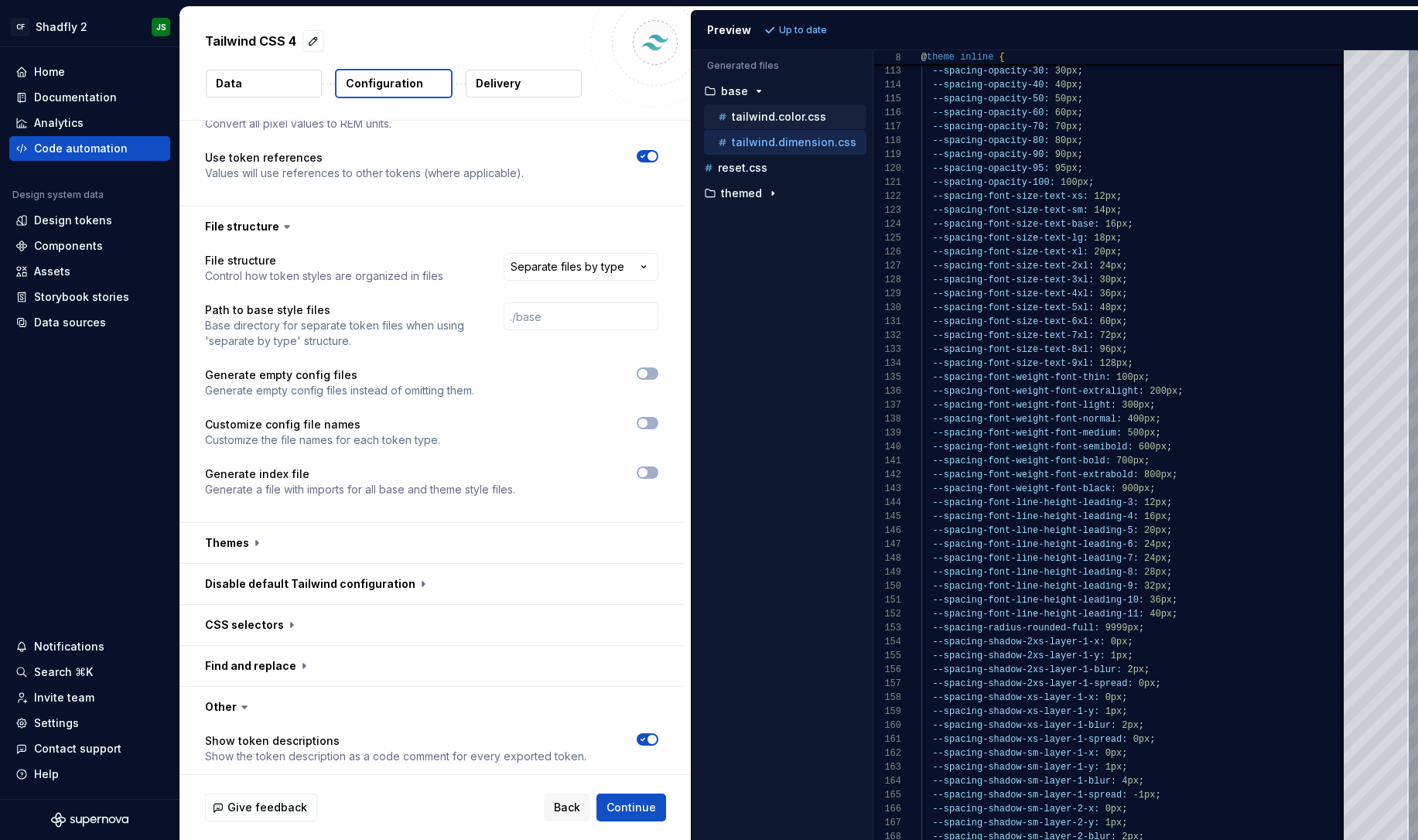
click at [771, 114] on p "tailwind.color.css" at bounding box center [779, 117] width 94 height 12
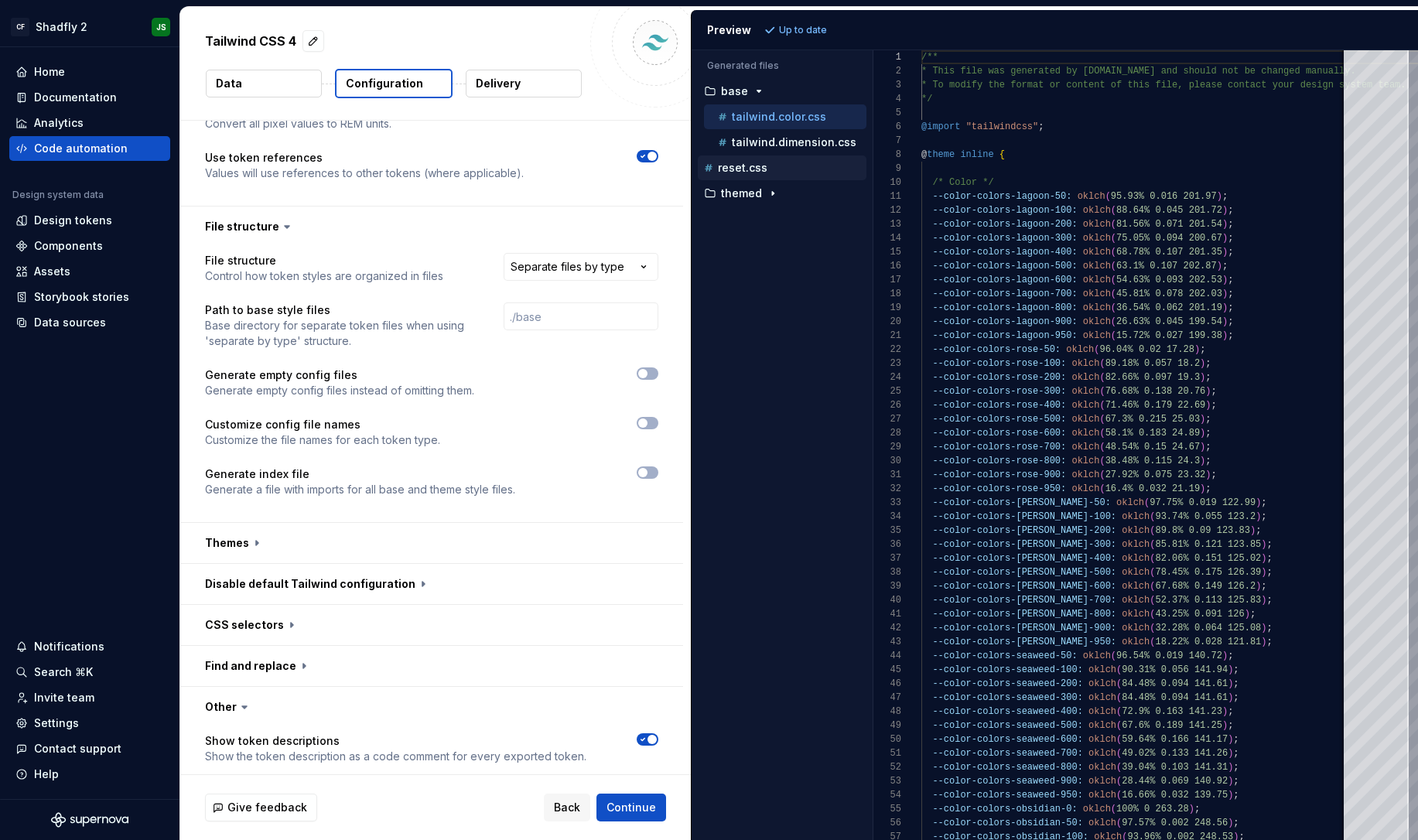
click at [763, 167] on p "reset.css" at bounding box center [743, 168] width 50 height 12
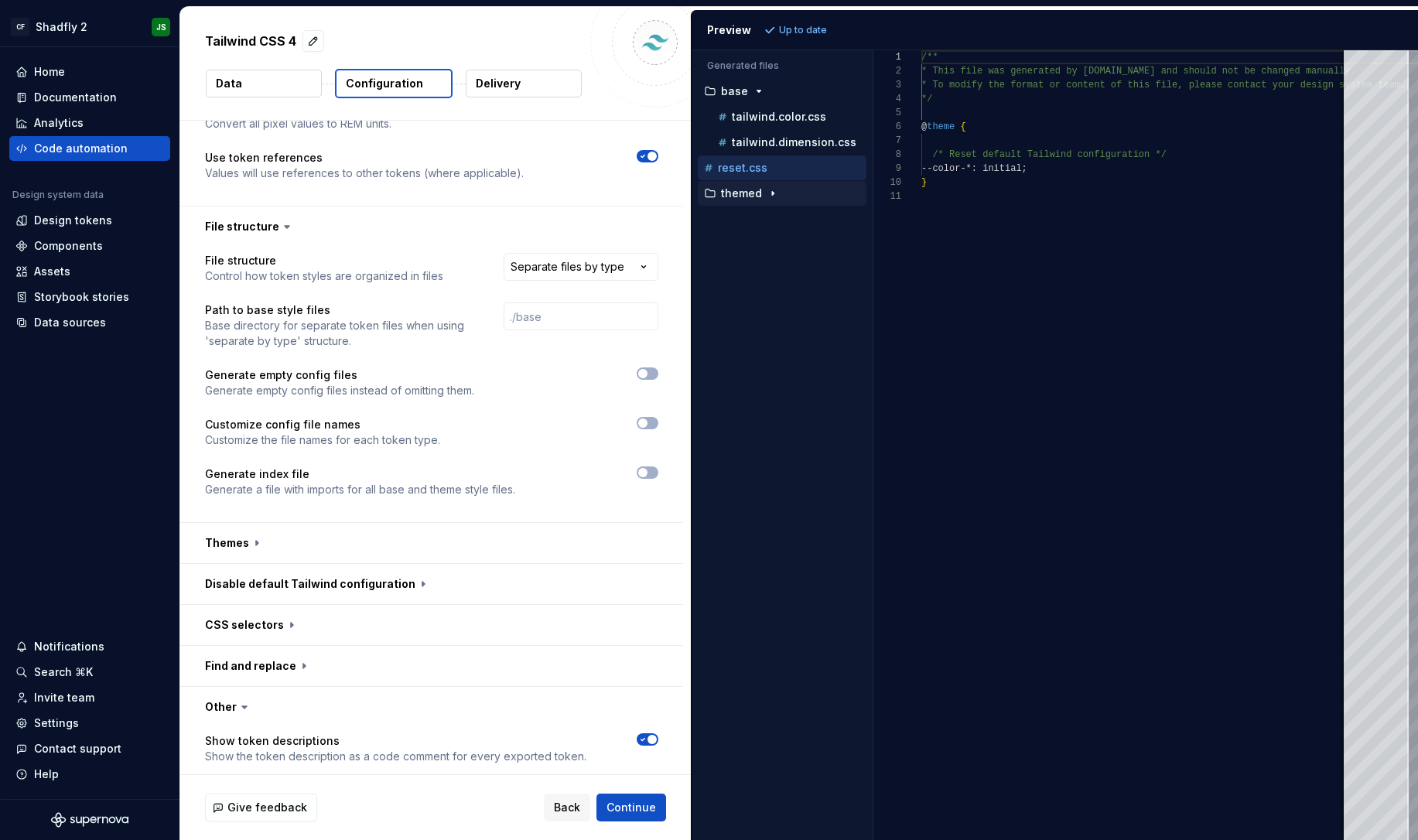
click at [754, 190] on p "themed" at bounding box center [741, 193] width 41 height 12
click at [764, 209] on div "tailwind.color.css" at bounding box center [785, 219] width 162 height 25
click at [764, 114] on p "tailwind.color.css" at bounding box center [779, 117] width 94 height 12
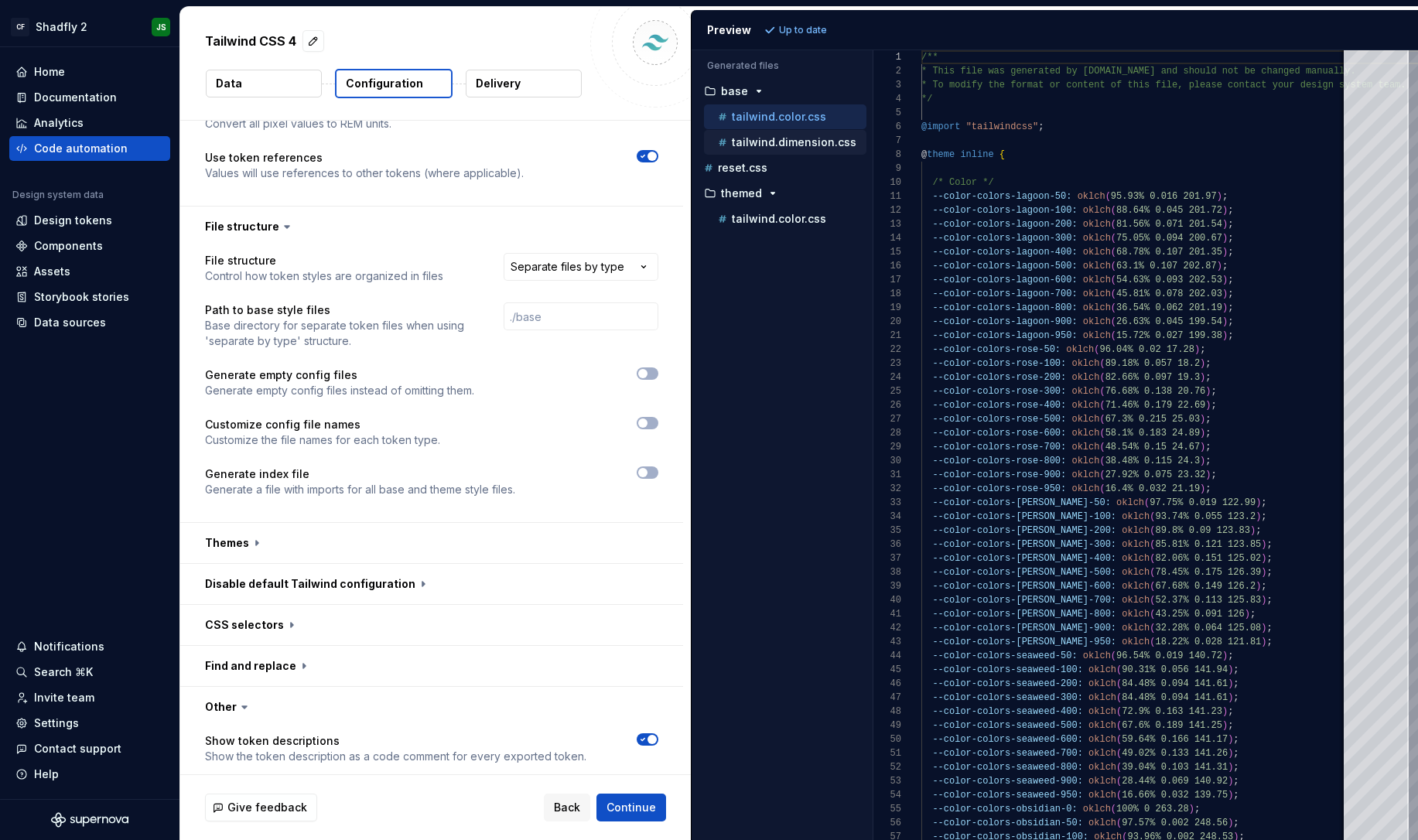
click at [775, 138] on p "tailwind.dimension.css" at bounding box center [794, 142] width 124 height 12
type textarea "**********"
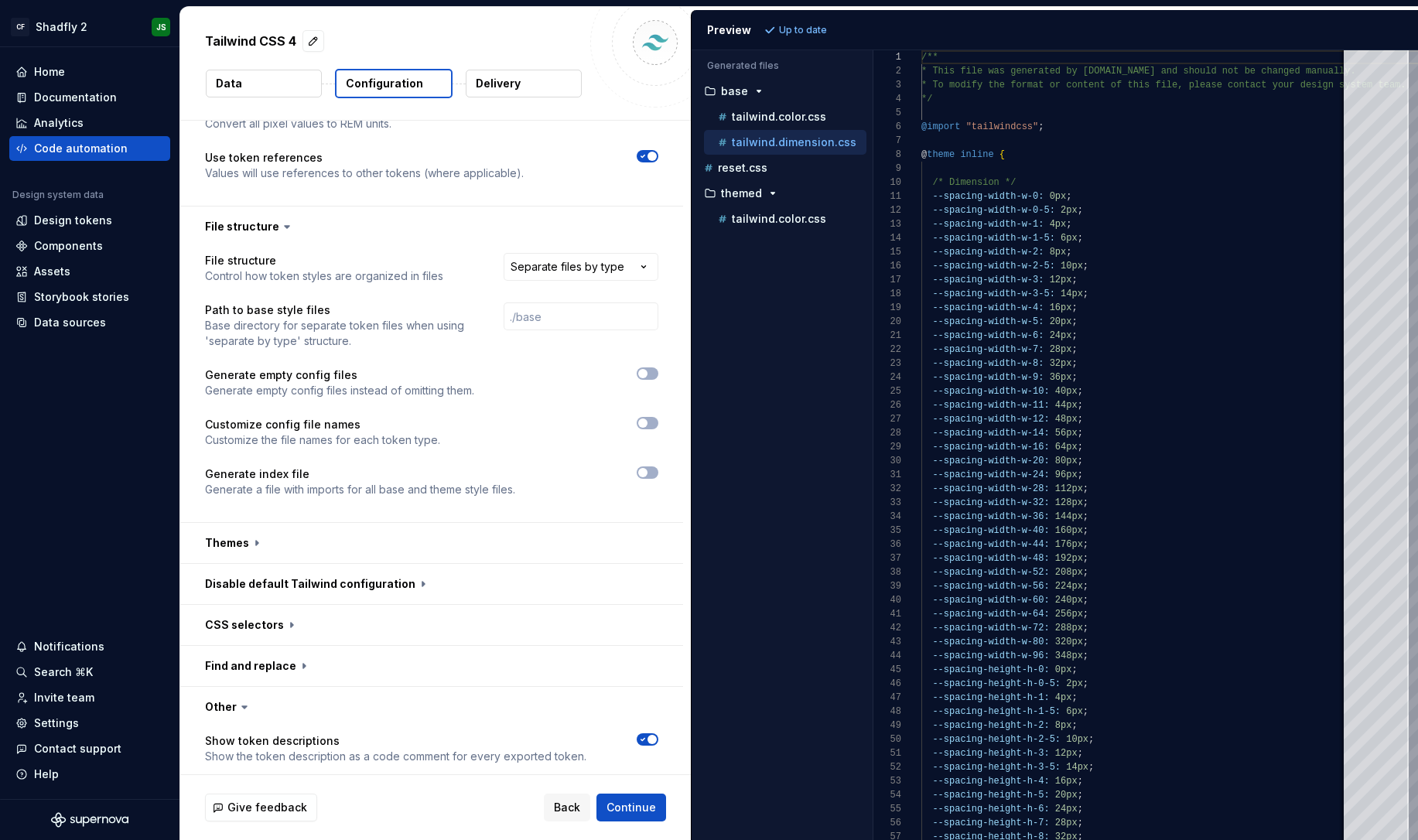
click at [633, 268] on html "**********" at bounding box center [709, 420] width 1418 height 840
select select "**********"
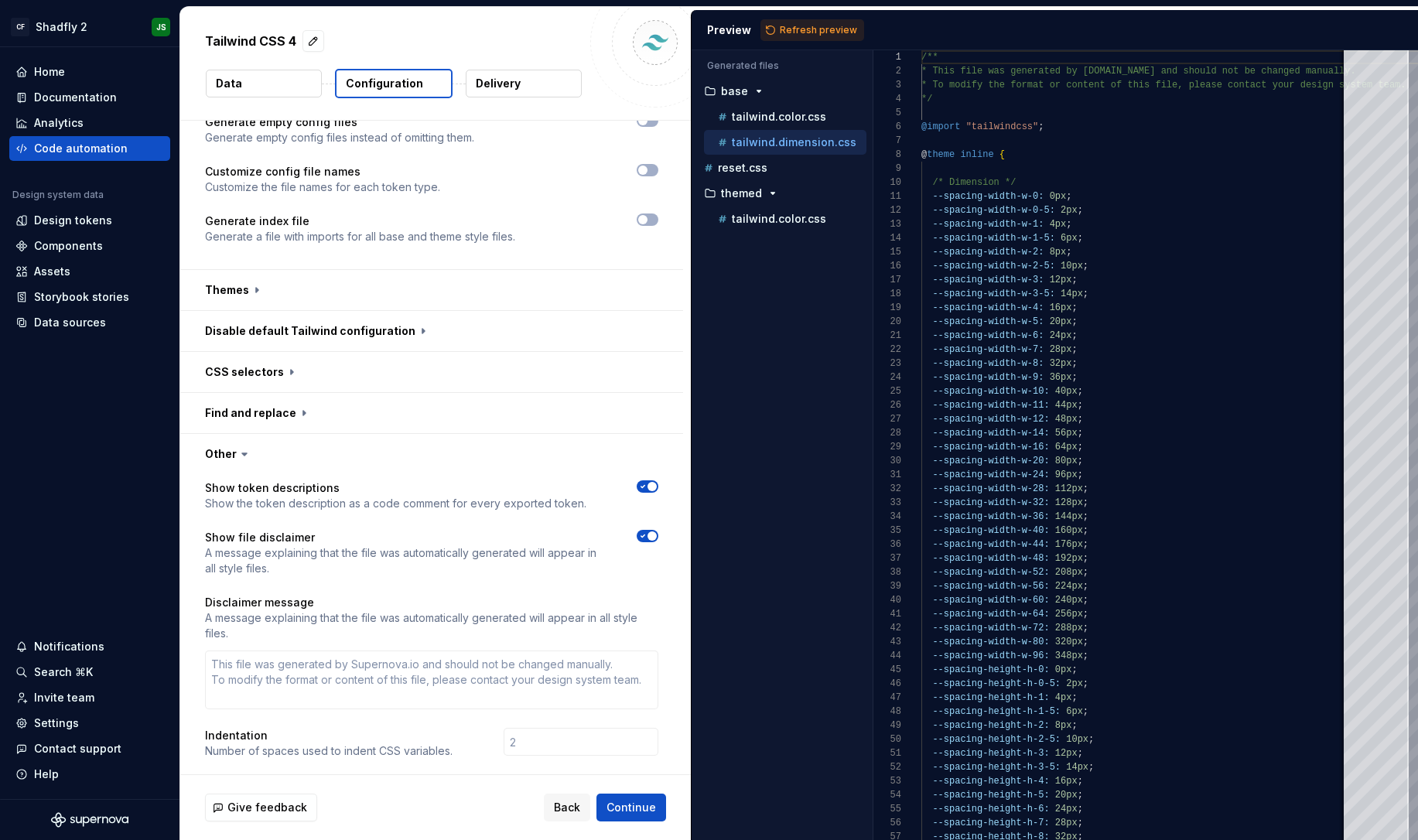
scroll to position [404, 0]
click at [559, 284] on button "button" at bounding box center [431, 288] width 503 height 40
type textarea "*"
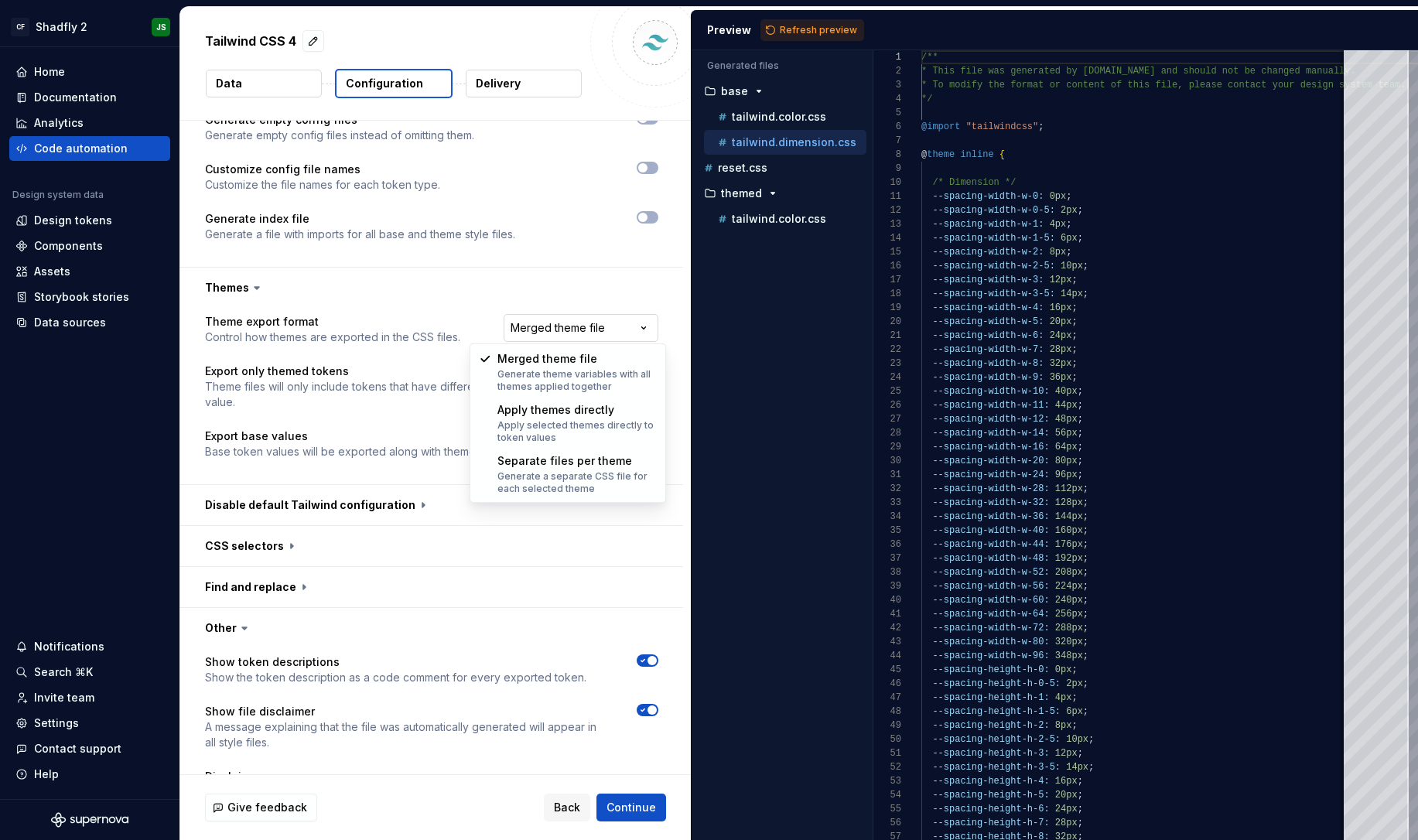
click at [598, 333] on html "**********" at bounding box center [709, 420] width 1418 height 840
select select "**********"
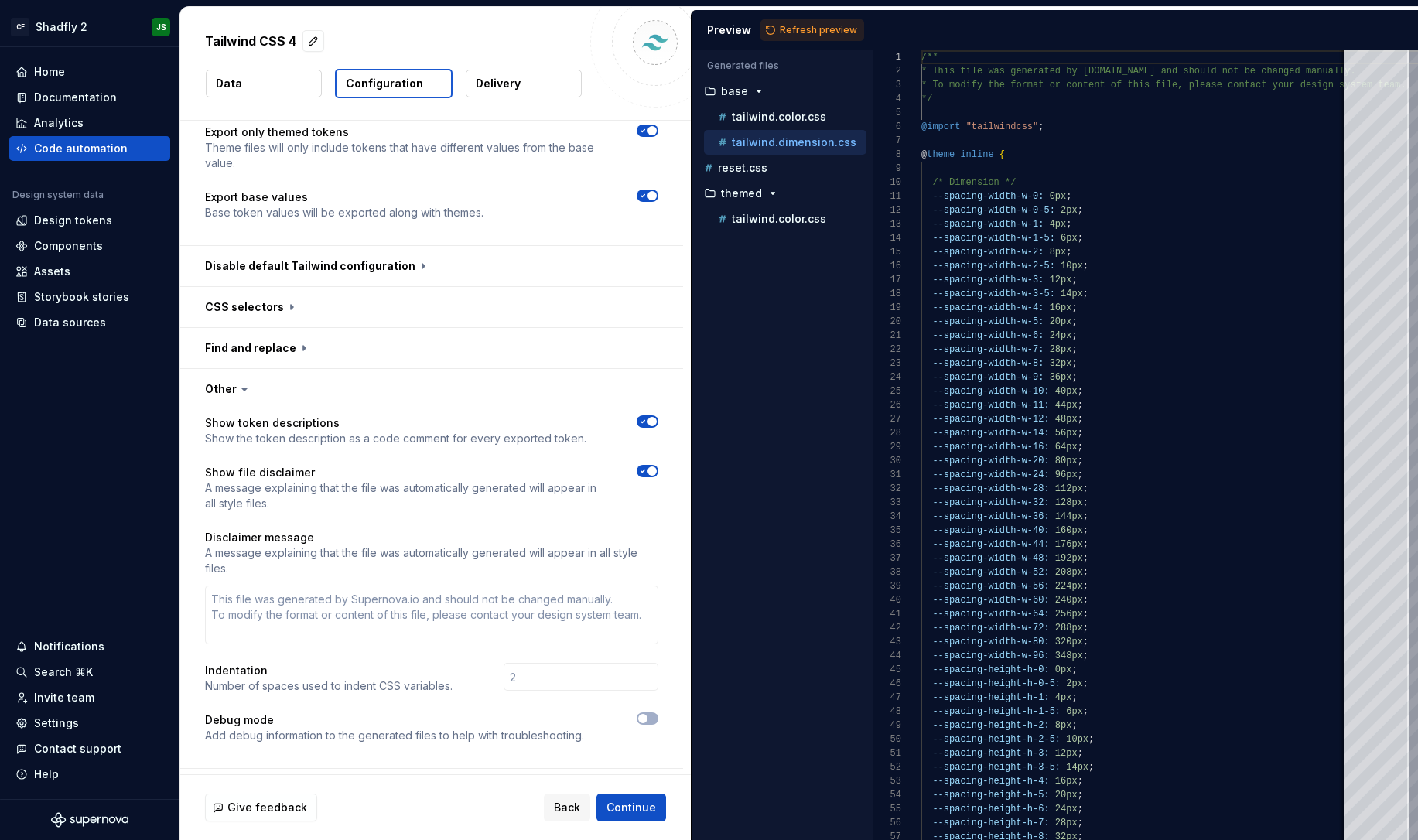
scroll to position [650, 0]
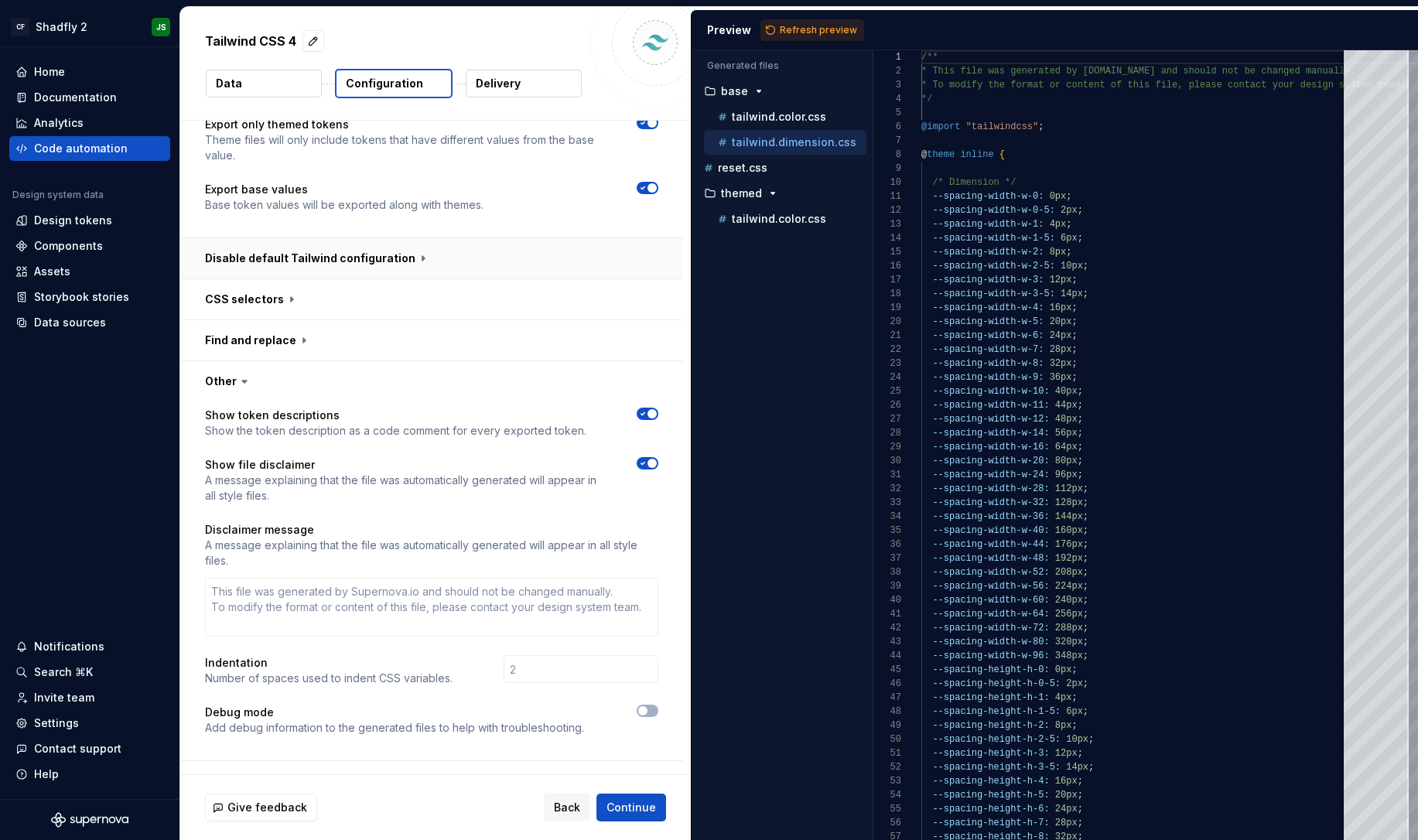
click at [423, 263] on button "button" at bounding box center [431, 259] width 503 height 40
type textarea "*"
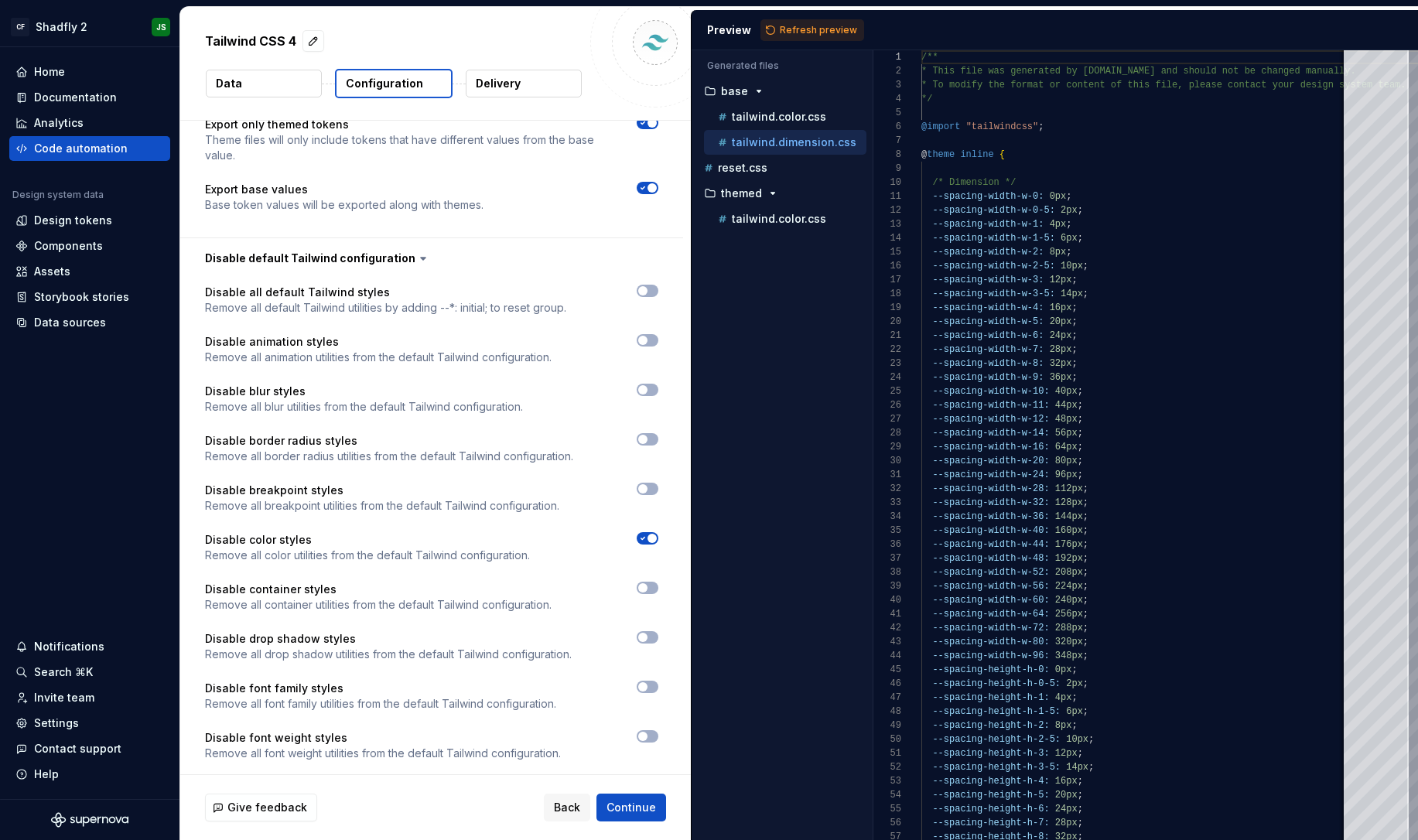
click at [782, 36] on button "Refresh preview" at bounding box center [812, 30] width 103 height 22
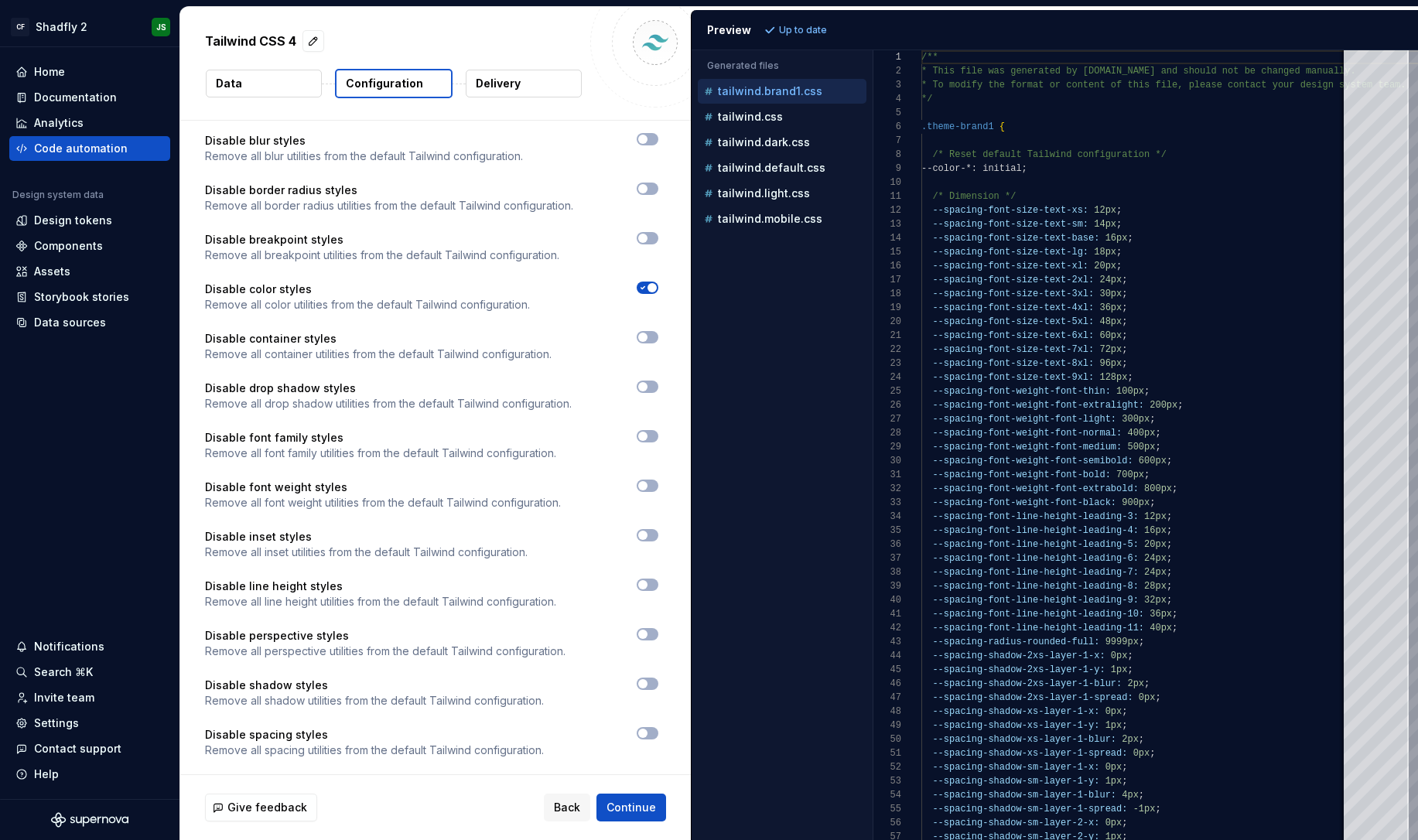
scroll to position [900, 0]
click at [786, 117] on div "tailwind.css" at bounding box center [783, 117] width 165 height 16
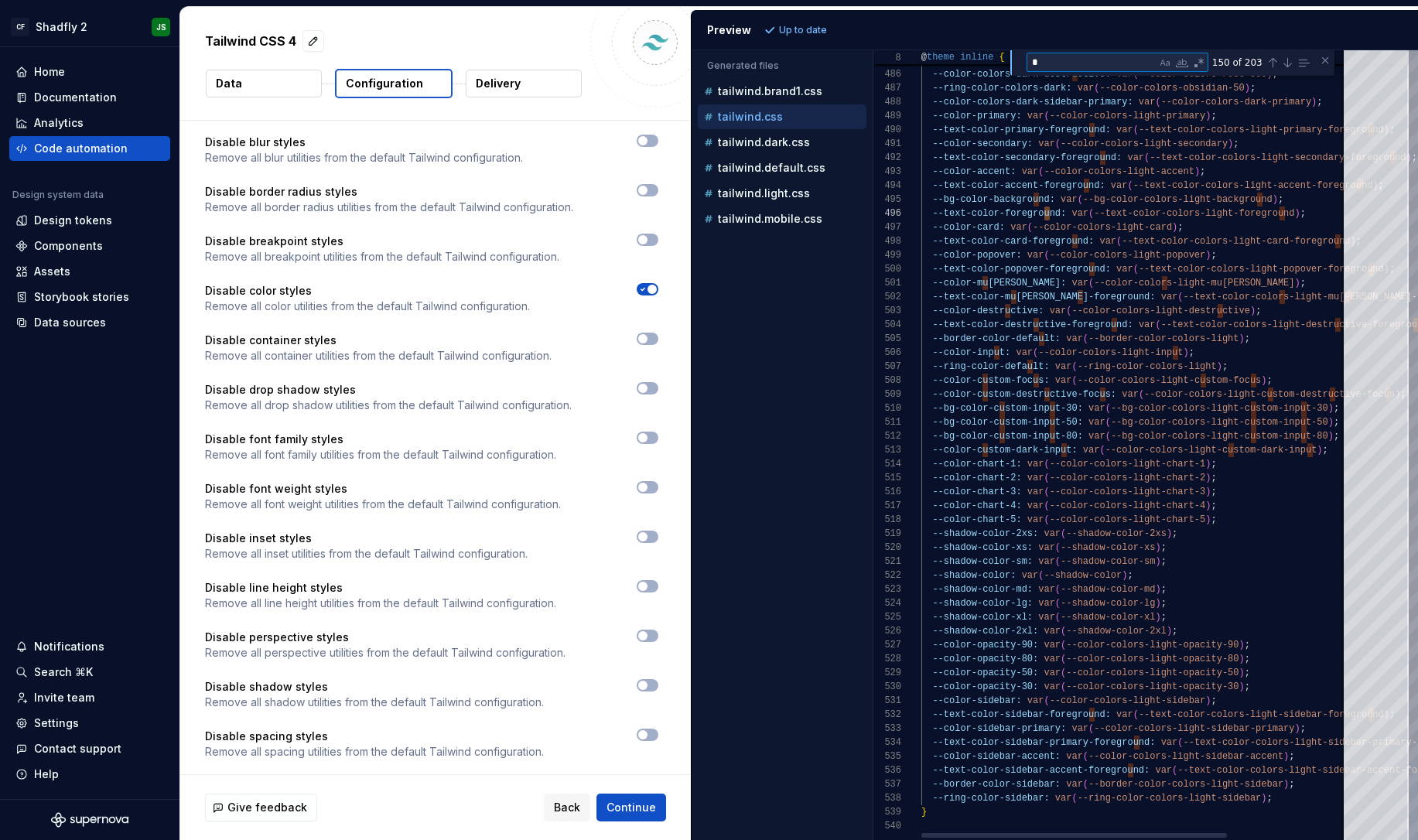
type textarea "**********"
type textarea "*"
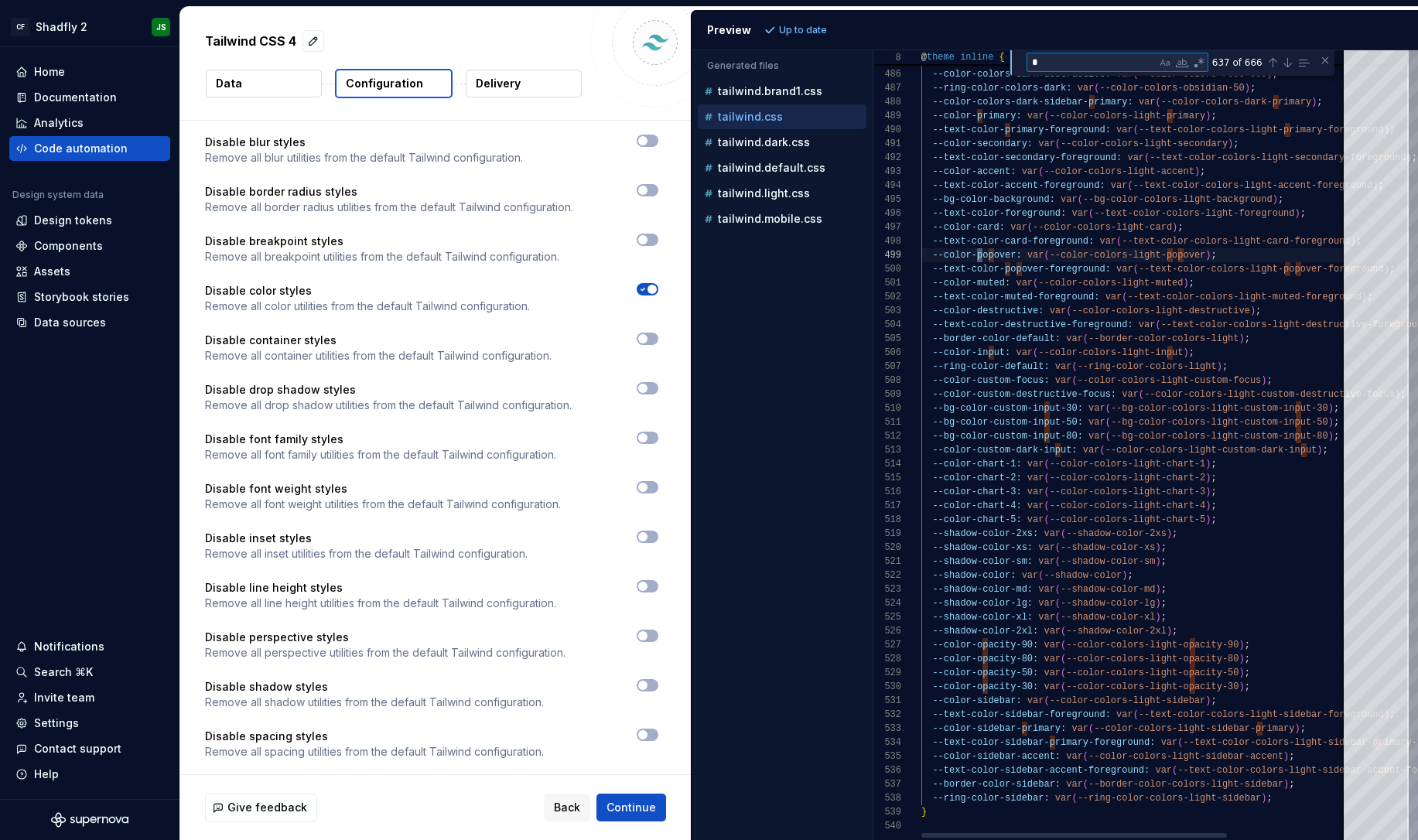
type textarea "**********"
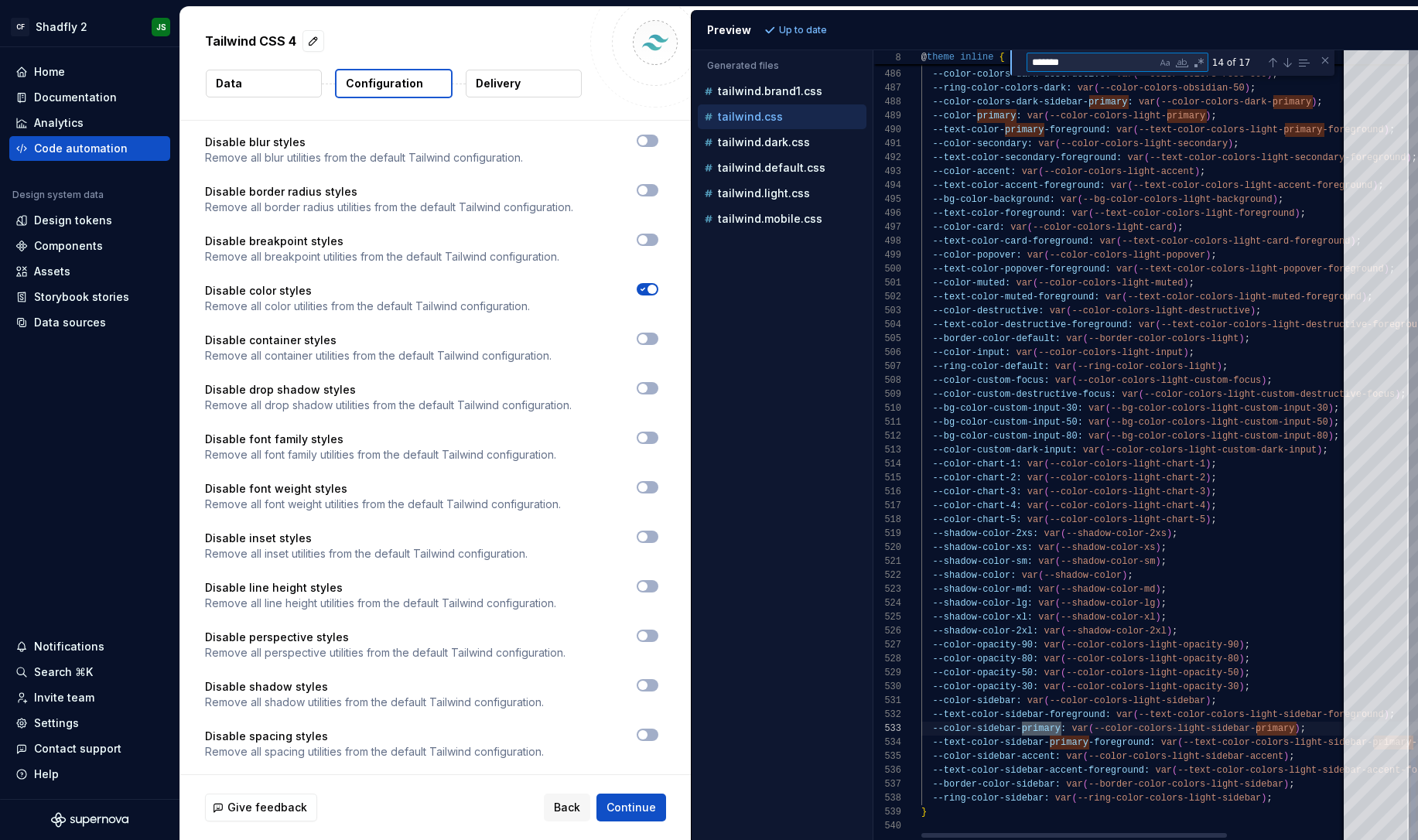
scroll to position [125, 375]
type textarea "*******"
click at [657, 291] on span "button" at bounding box center [653, 289] width 9 height 9
type textarea "*"
click at [800, 24] on span "Refresh preview" at bounding box center [819, 30] width 78 height 12
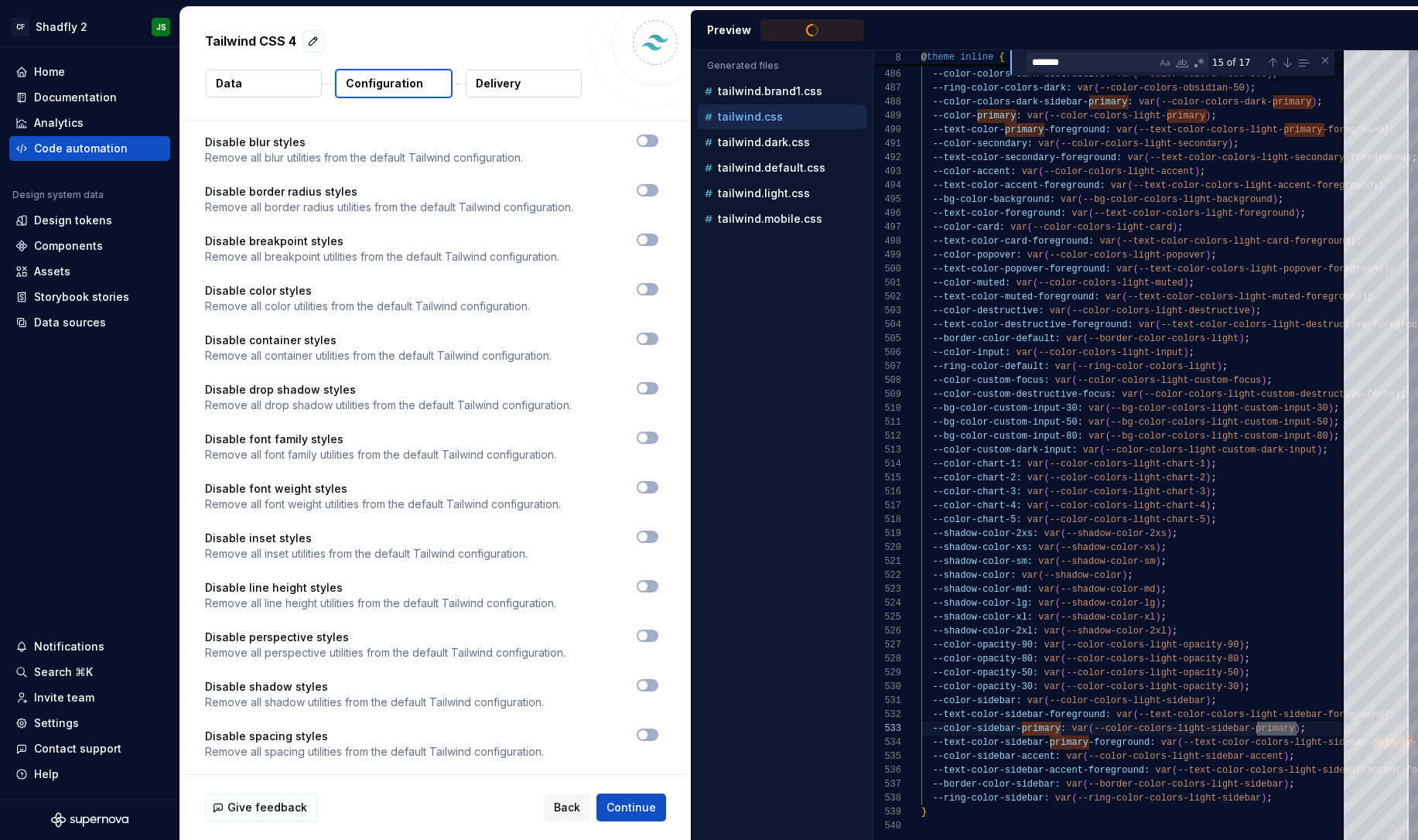
type textarea "**********"
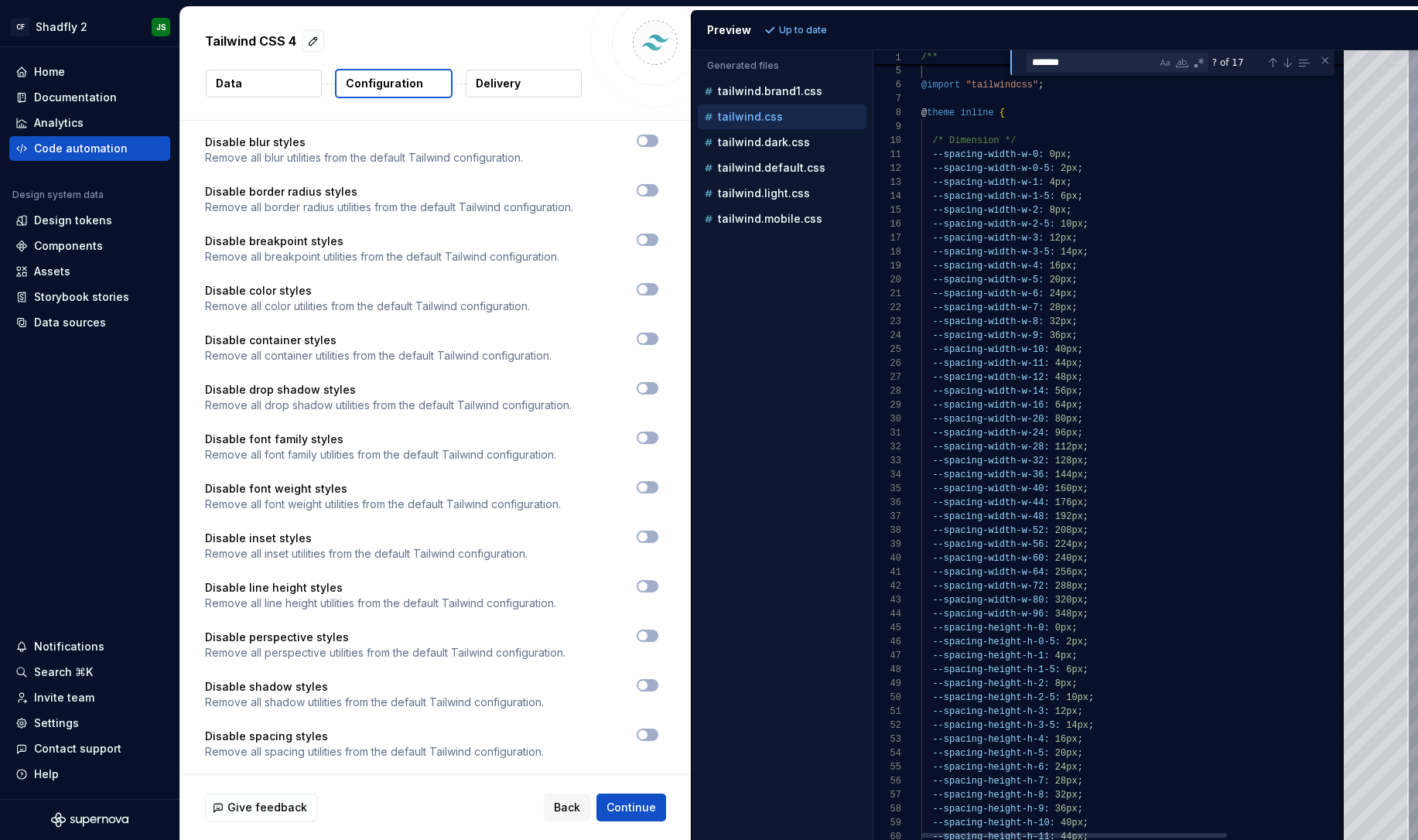
scroll to position [139, 0]
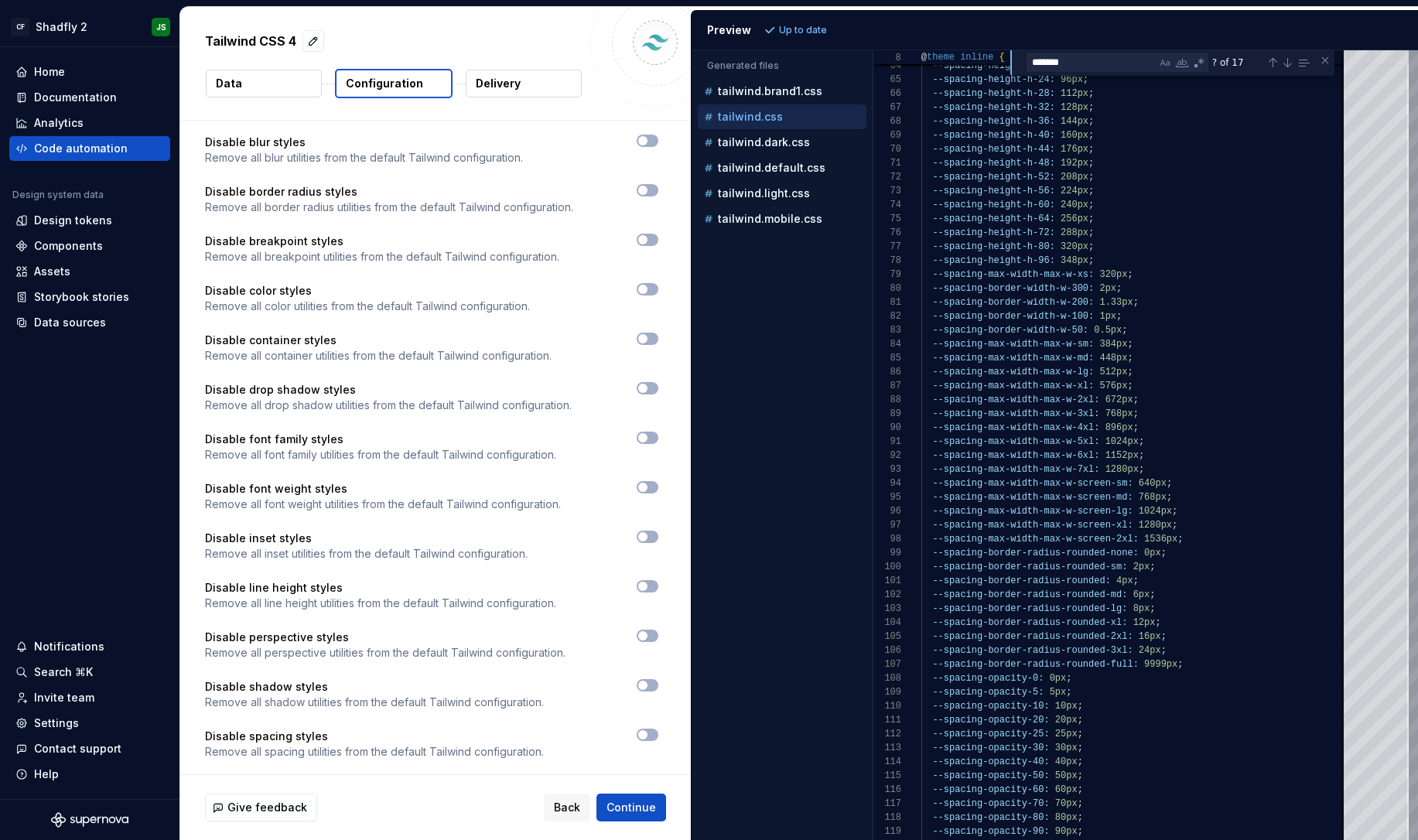
type textarea "*"
click at [747, 97] on div "tailwind.brand1.css" at bounding box center [783, 92] width 165 height 16
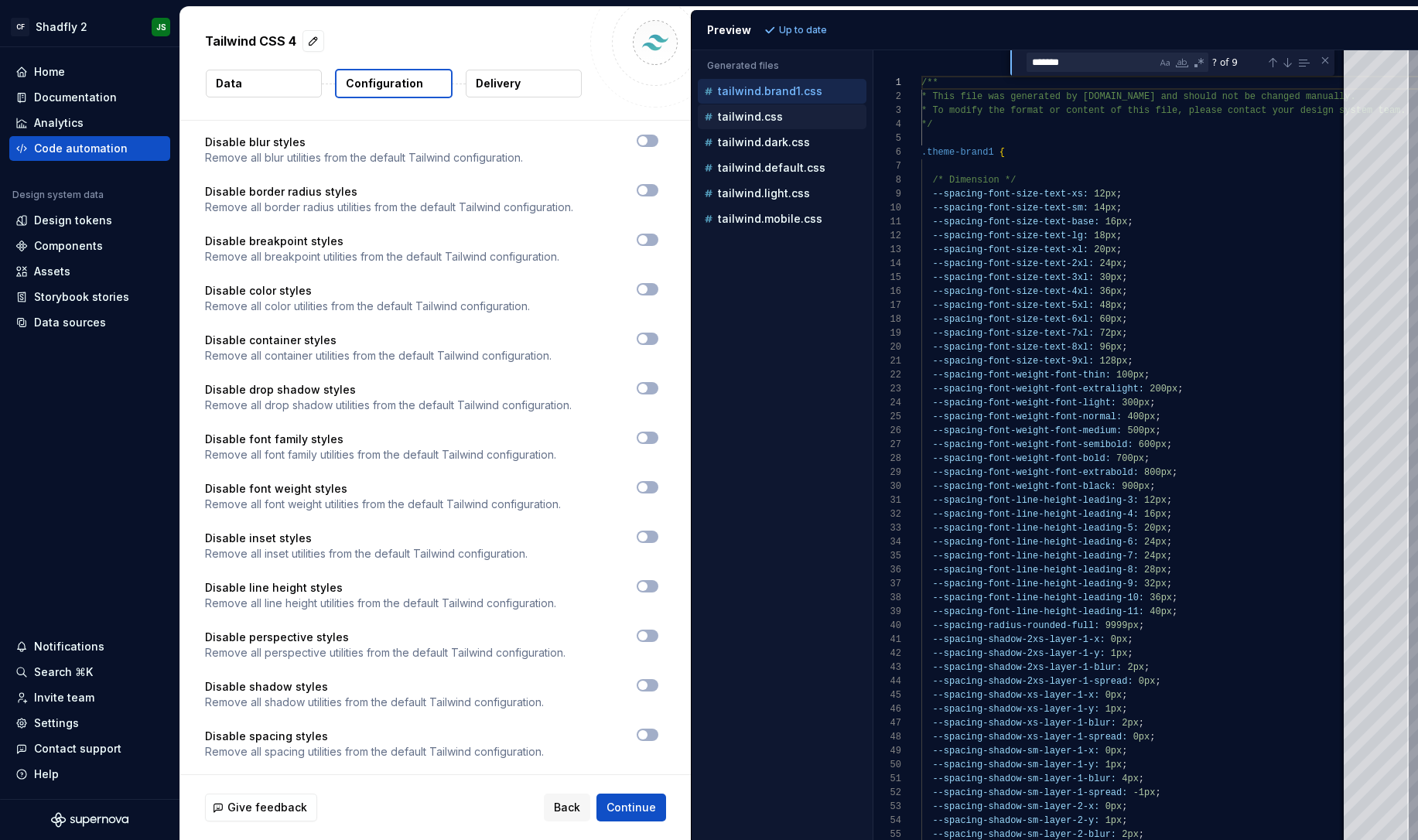
click at [764, 112] on p "tailwind.css" at bounding box center [751, 117] width 65 height 12
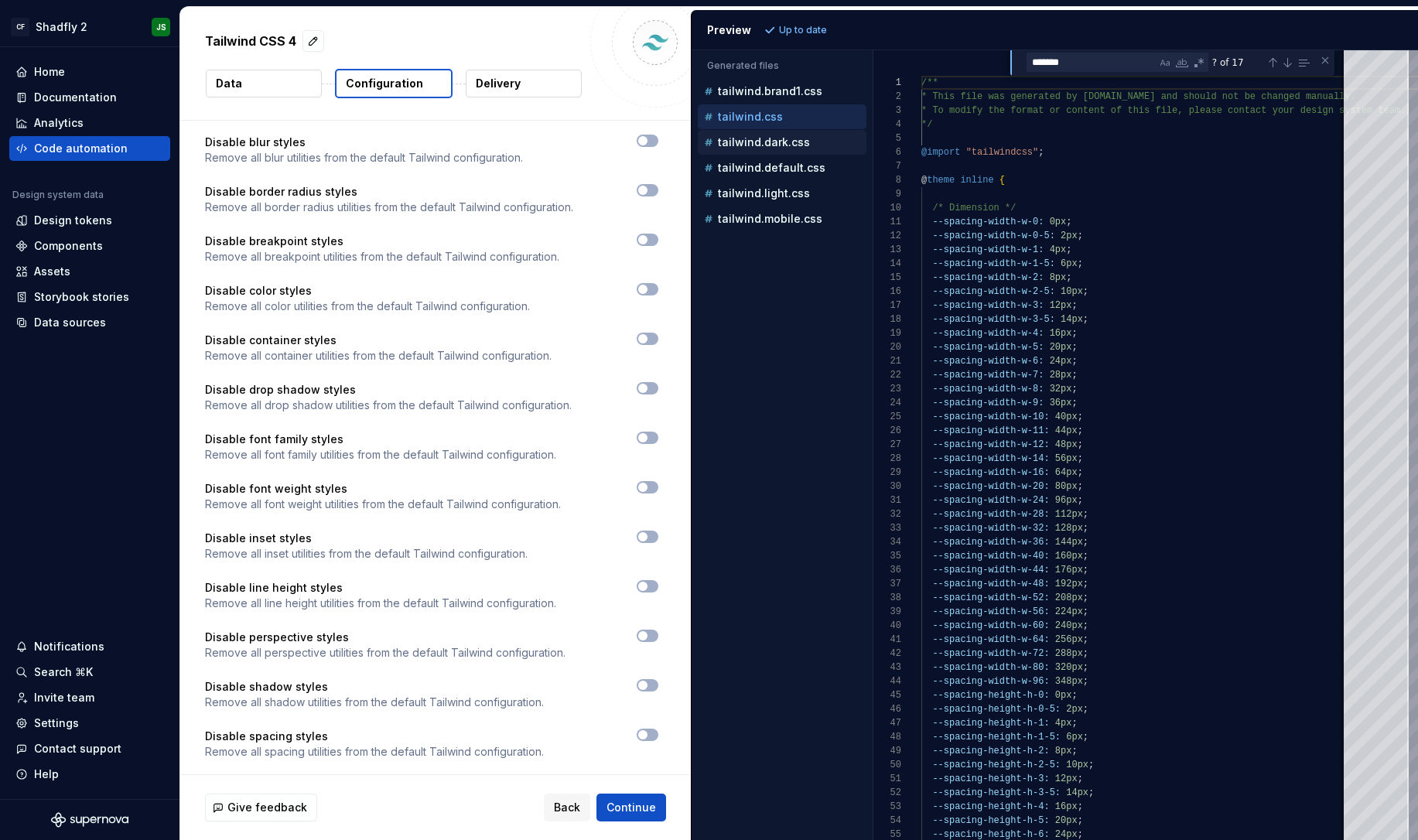
click at [763, 141] on p "tailwind.dark.css" at bounding box center [764, 142] width 92 height 12
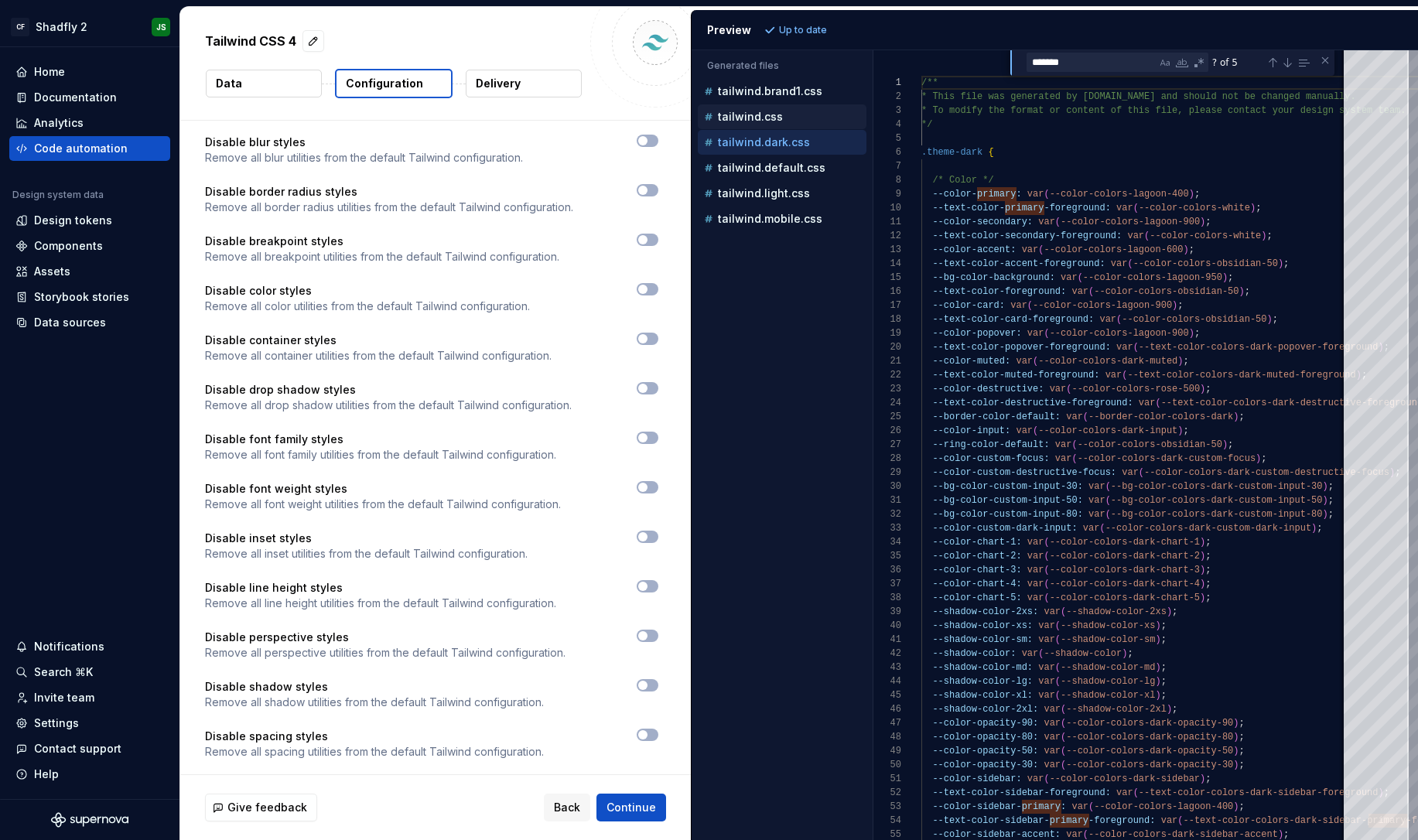
click at [757, 120] on p "tailwind.css" at bounding box center [751, 117] width 65 height 12
type textarea "**********"
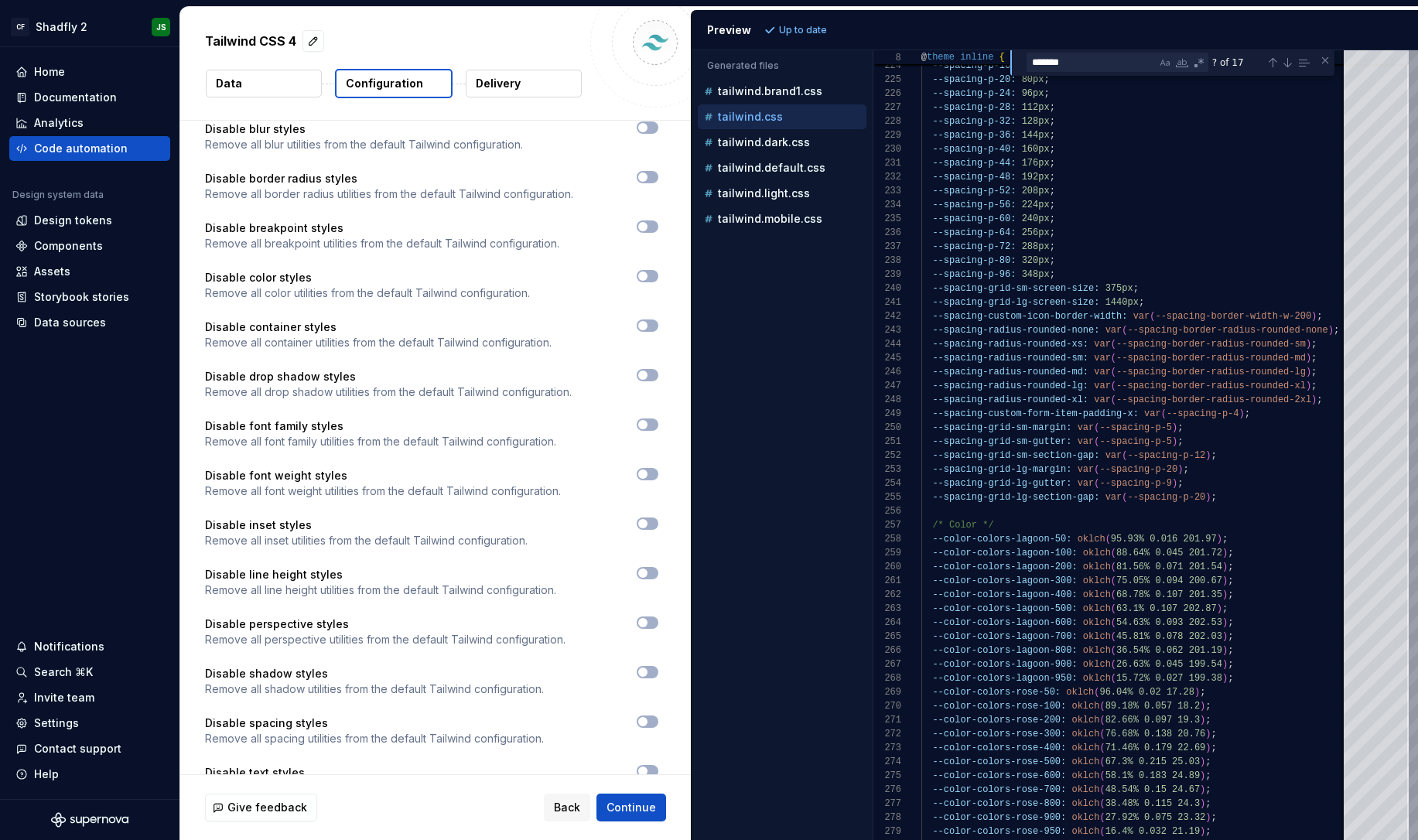
scroll to position [897, 0]
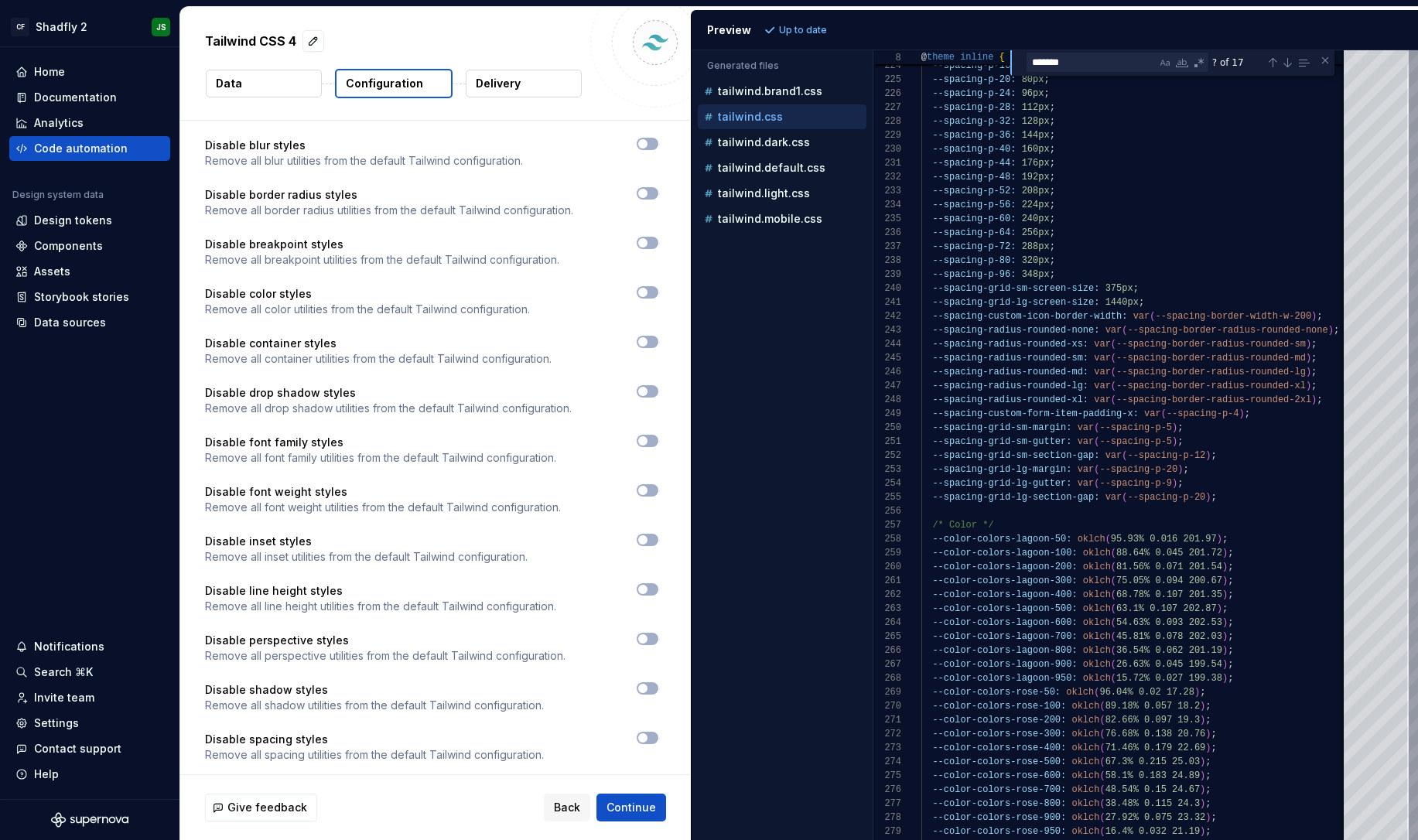
click at [262, 76] on button "Data" at bounding box center [263, 84] width 116 height 28
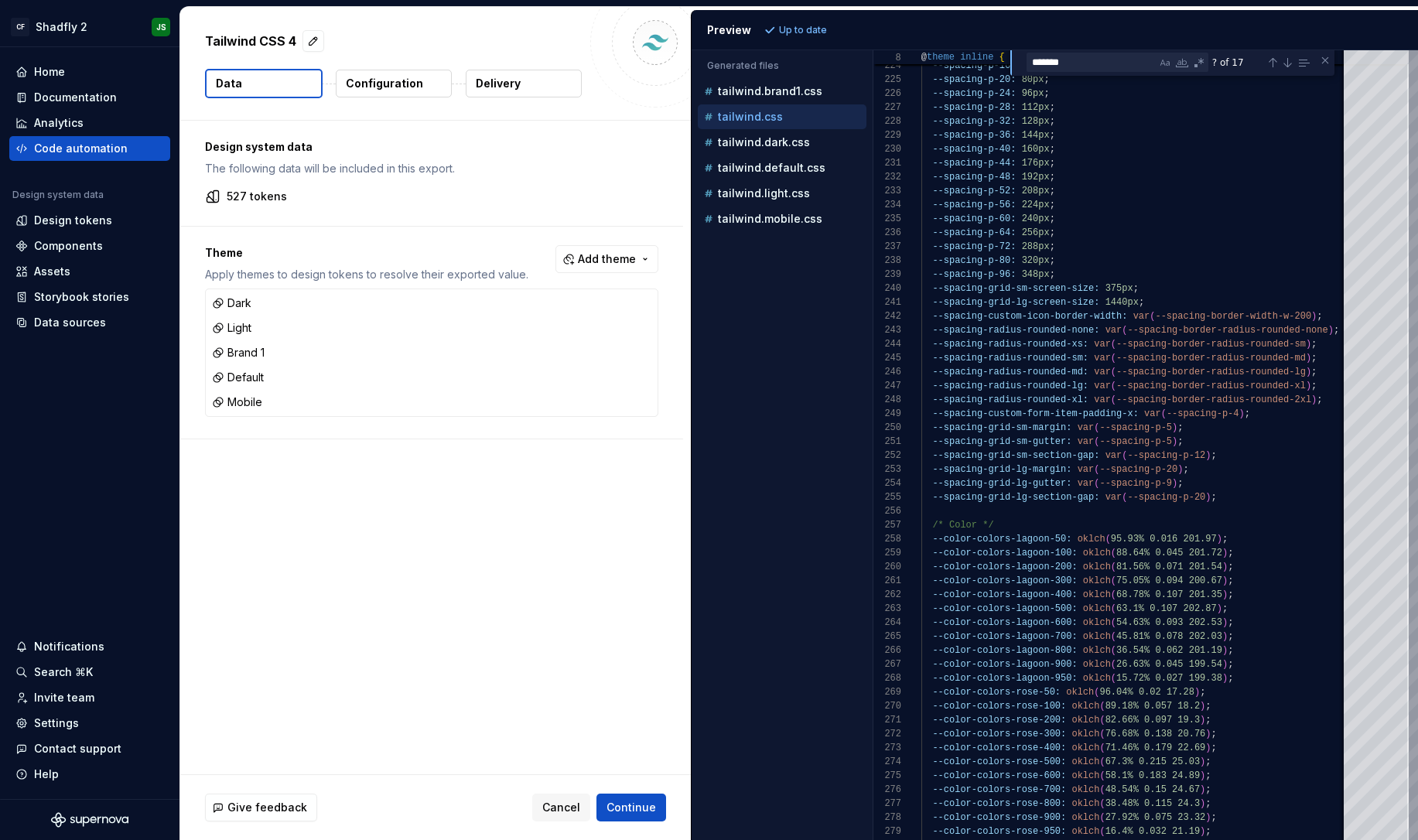
click at [612, 265] on span "Add theme" at bounding box center [607, 260] width 58 height 16
click at [468, 230] on html "CF Shadfly 2 JS Home Documentation Analytics Code automation Design system data…" at bounding box center [709, 420] width 1418 height 840
click at [102, 220] on div "Design tokens" at bounding box center [73, 221] width 78 height 16
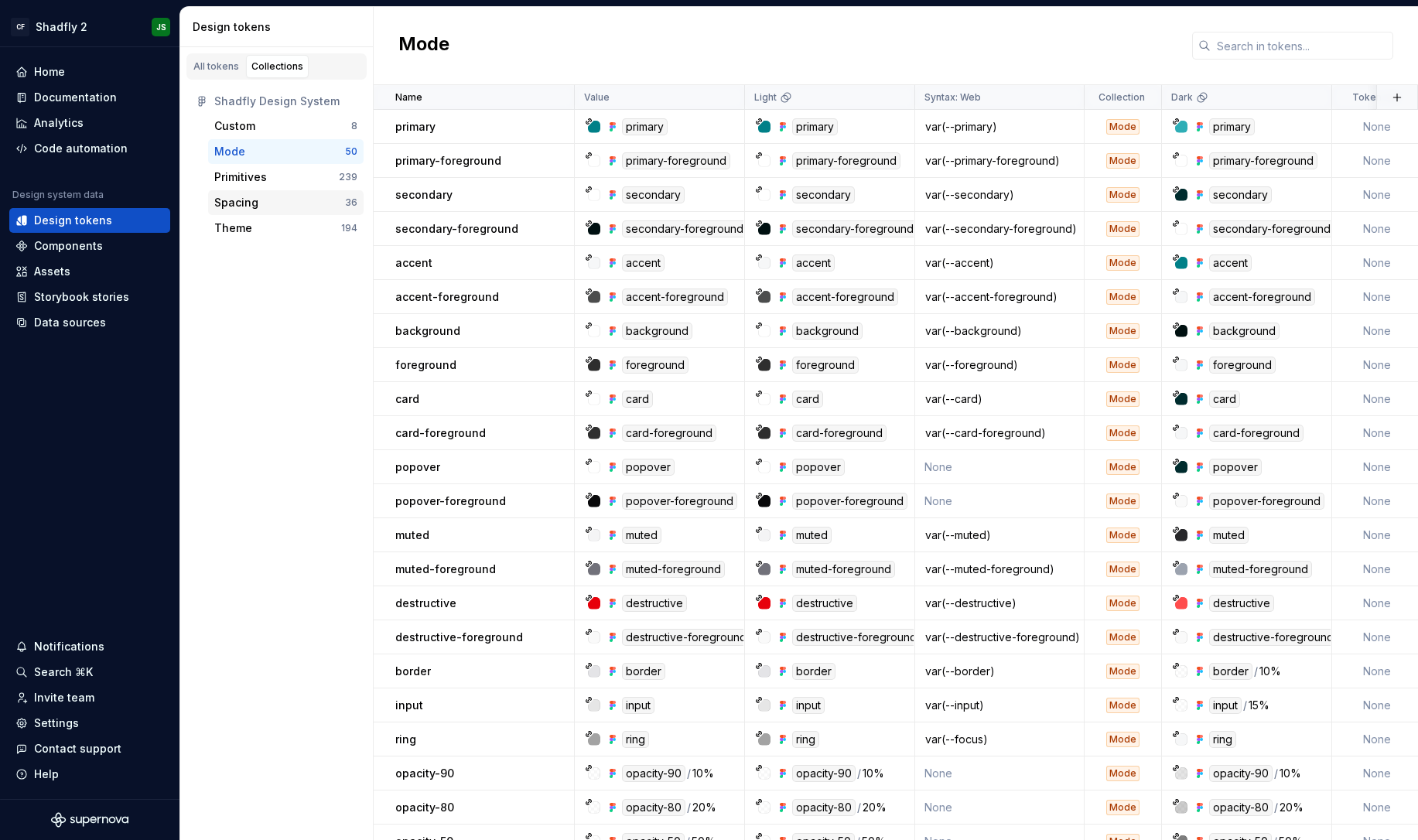
click at [296, 198] on div "Spacing" at bounding box center [280, 203] width 131 height 16
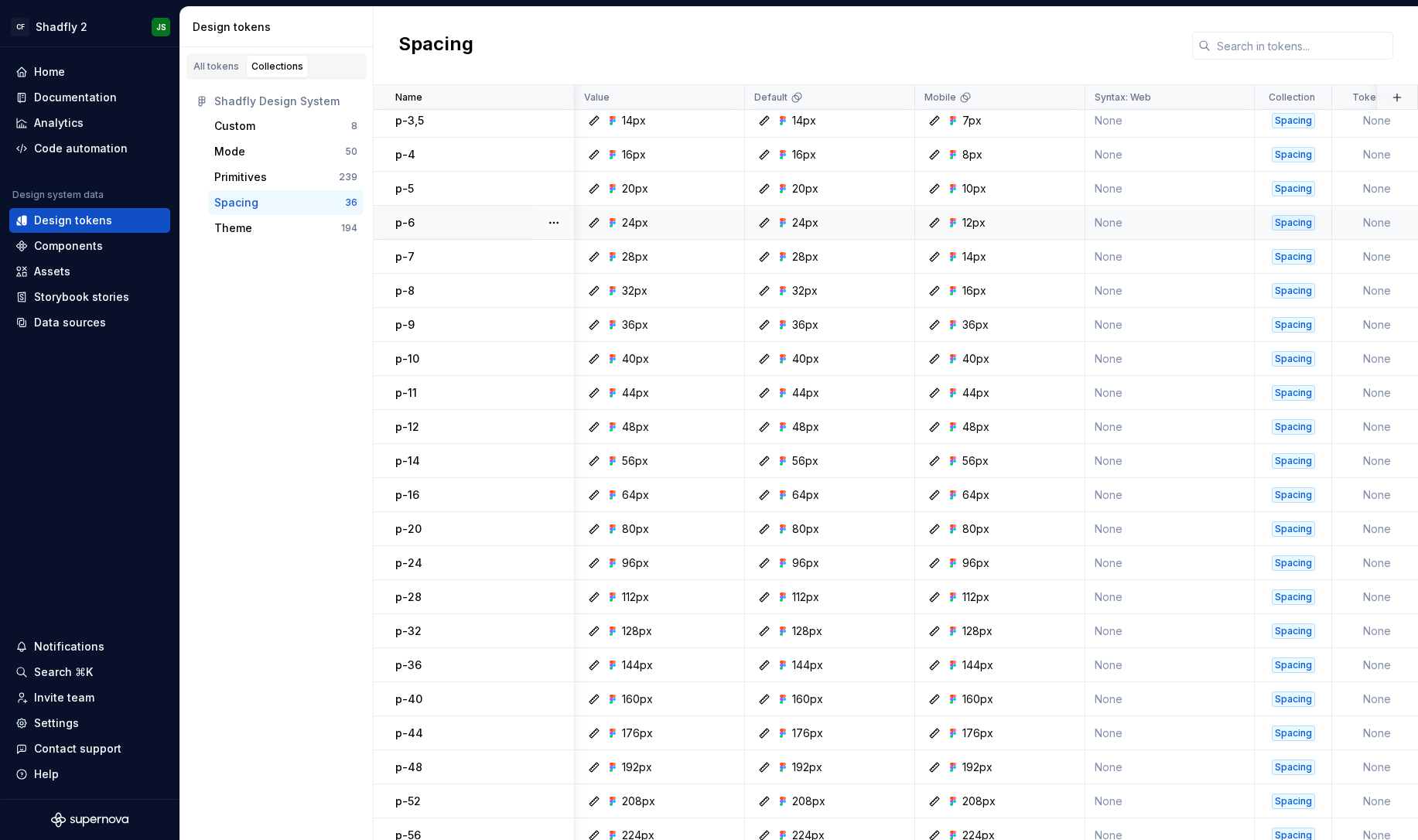
scroll to position [225, 1]
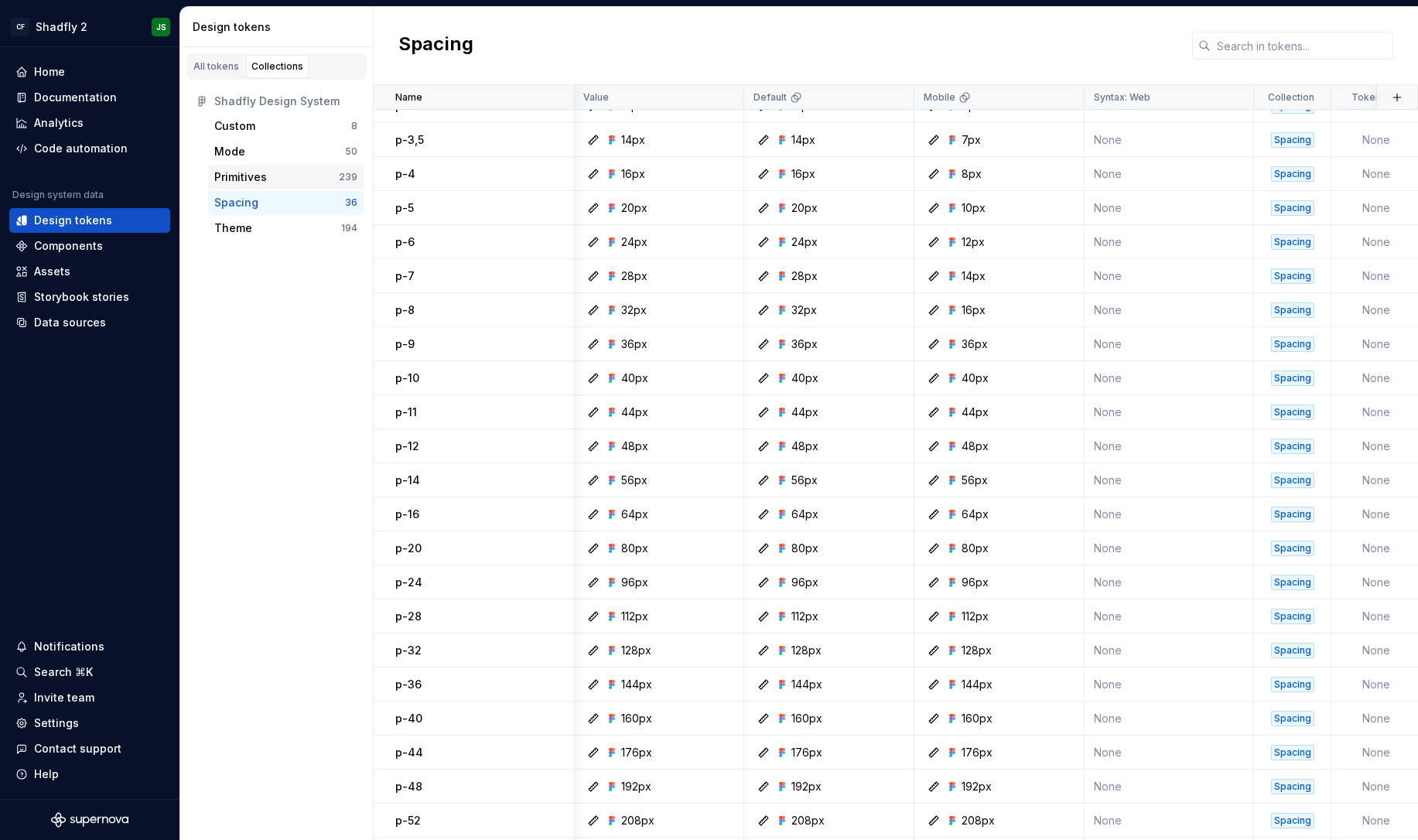
click at [286, 186] on div "Primitives 239" at bounding box center [286, 177] width 155 height 25
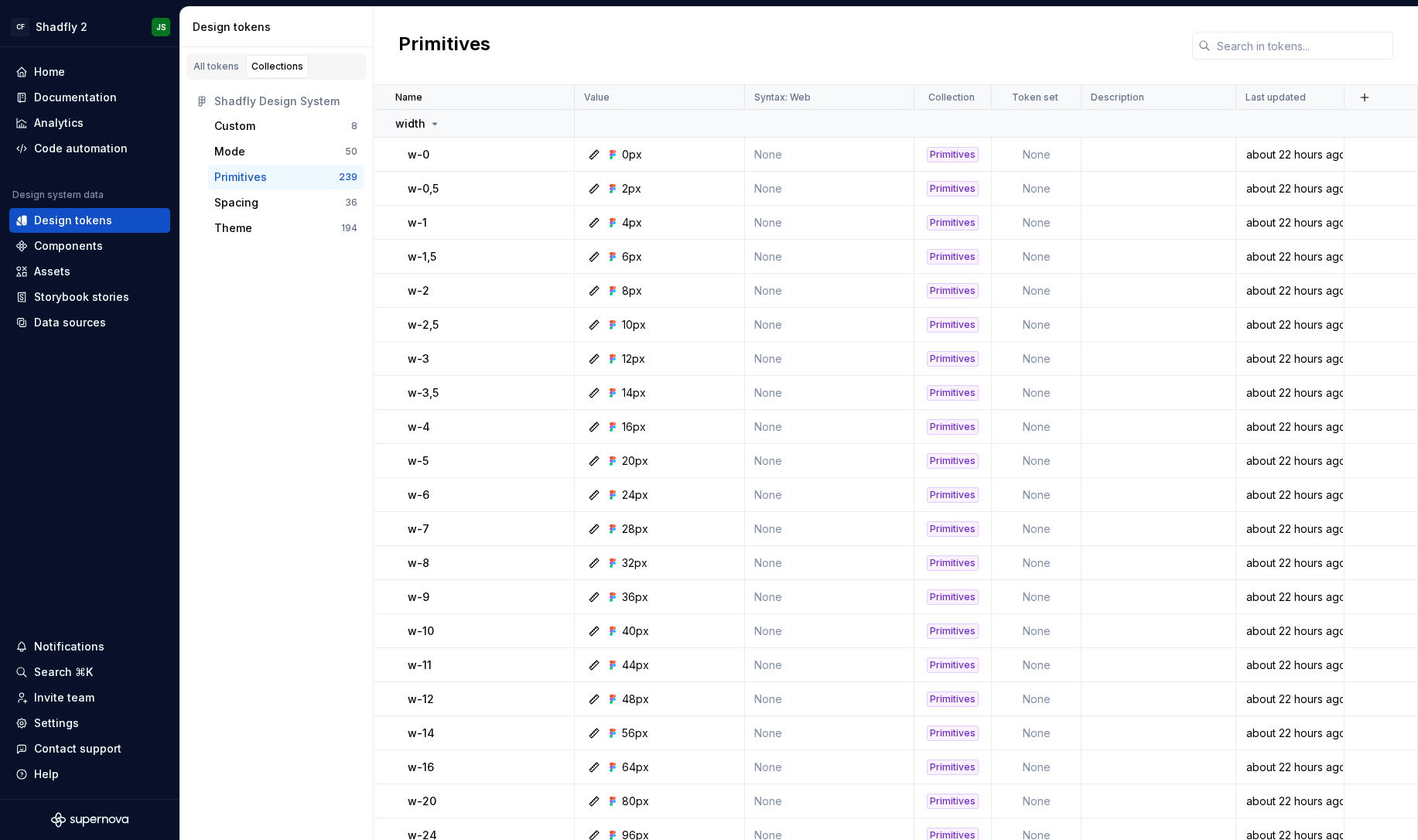
click at [288, 242] on div "Shadfly Design System Custom 8 Mode 50 Primitives 239 Spacing 36 Theme 194" at bounding box center [277, 165] width 193 height 170
click at [270, 227] on div "Theme" at bounding box center [277, 228] width 127 height 16
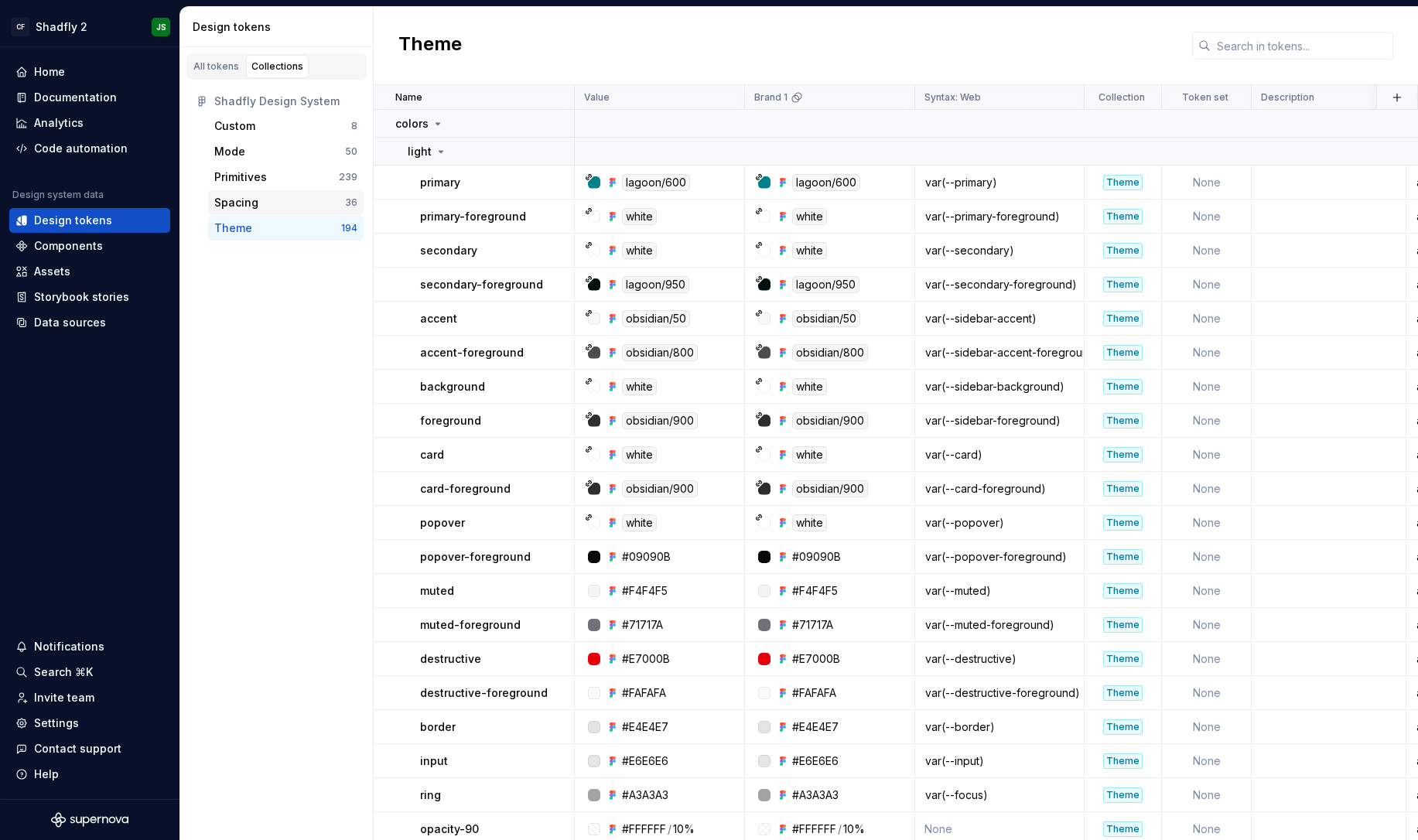
click at [257, 204] on div "Spacing" at bounding box center [280, 203] width 131 height 16
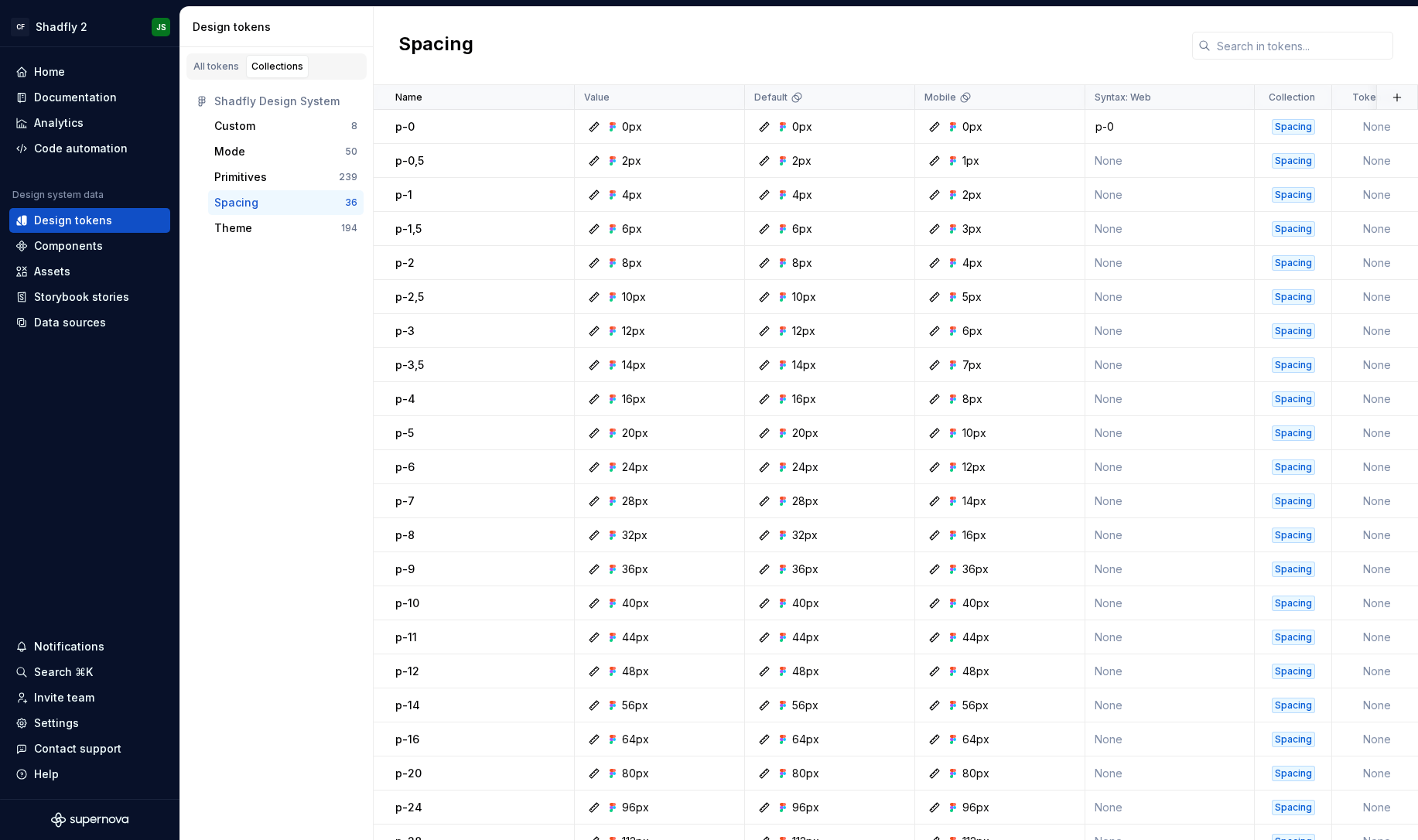
click at [258, 295] on div "All tokens Collections Shadfly Design System Custom 8 Mode 50 Primitives 239 Sp…" at bounding box center [277, 444] width 193 height 793
click at [105, 155] on div "Code automation" at bounding box center [81, 148] width 93 height 16
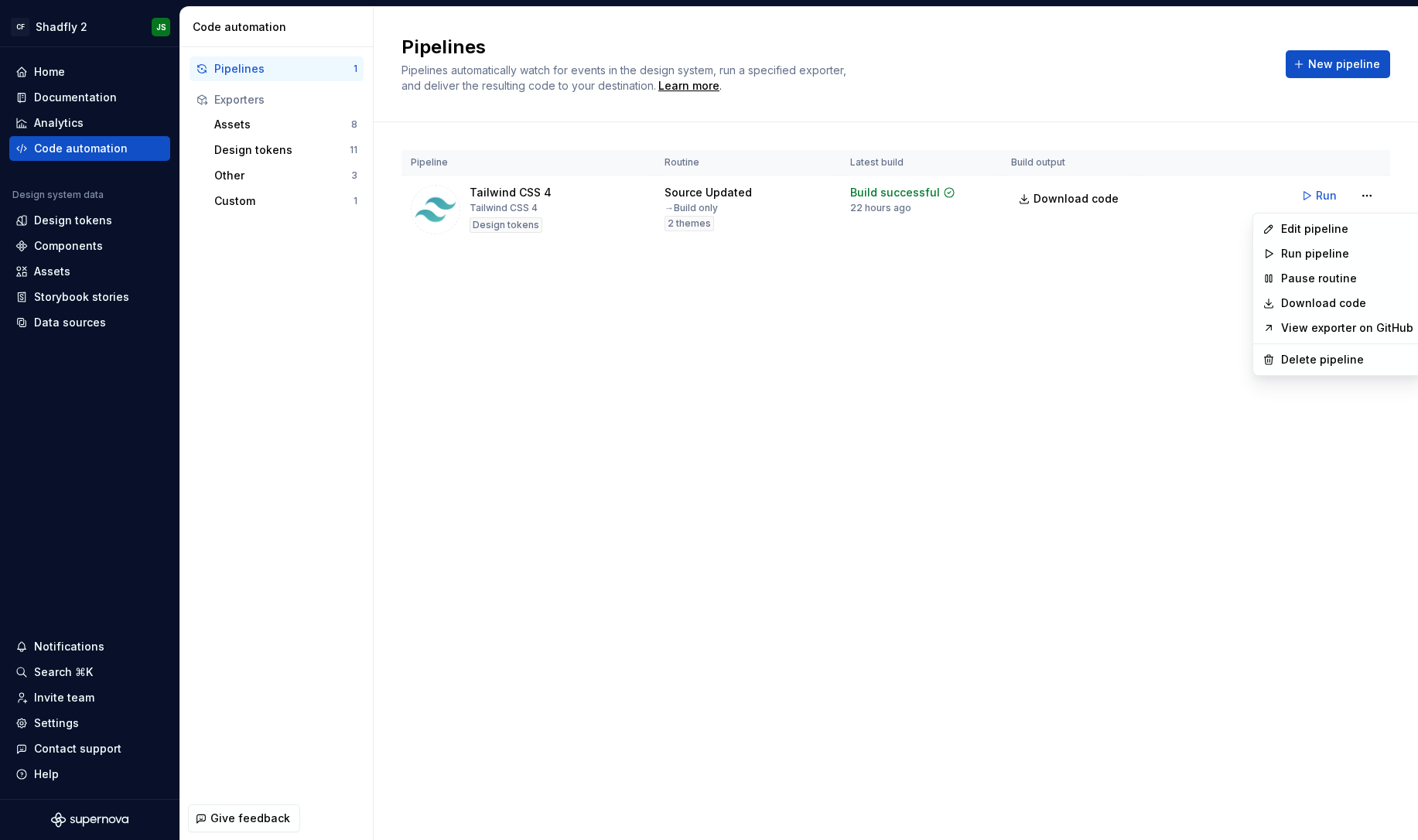
click at [1367, 195] on html "CF Shadfly 2 JS Home Documentation Analytics Code automation Design system data…" at bounding box center [709, 420] width 1418 height 840
click at [1339, 222] on div "Edit pipeline" at bounding box center [1347, 229] width 132 height 16
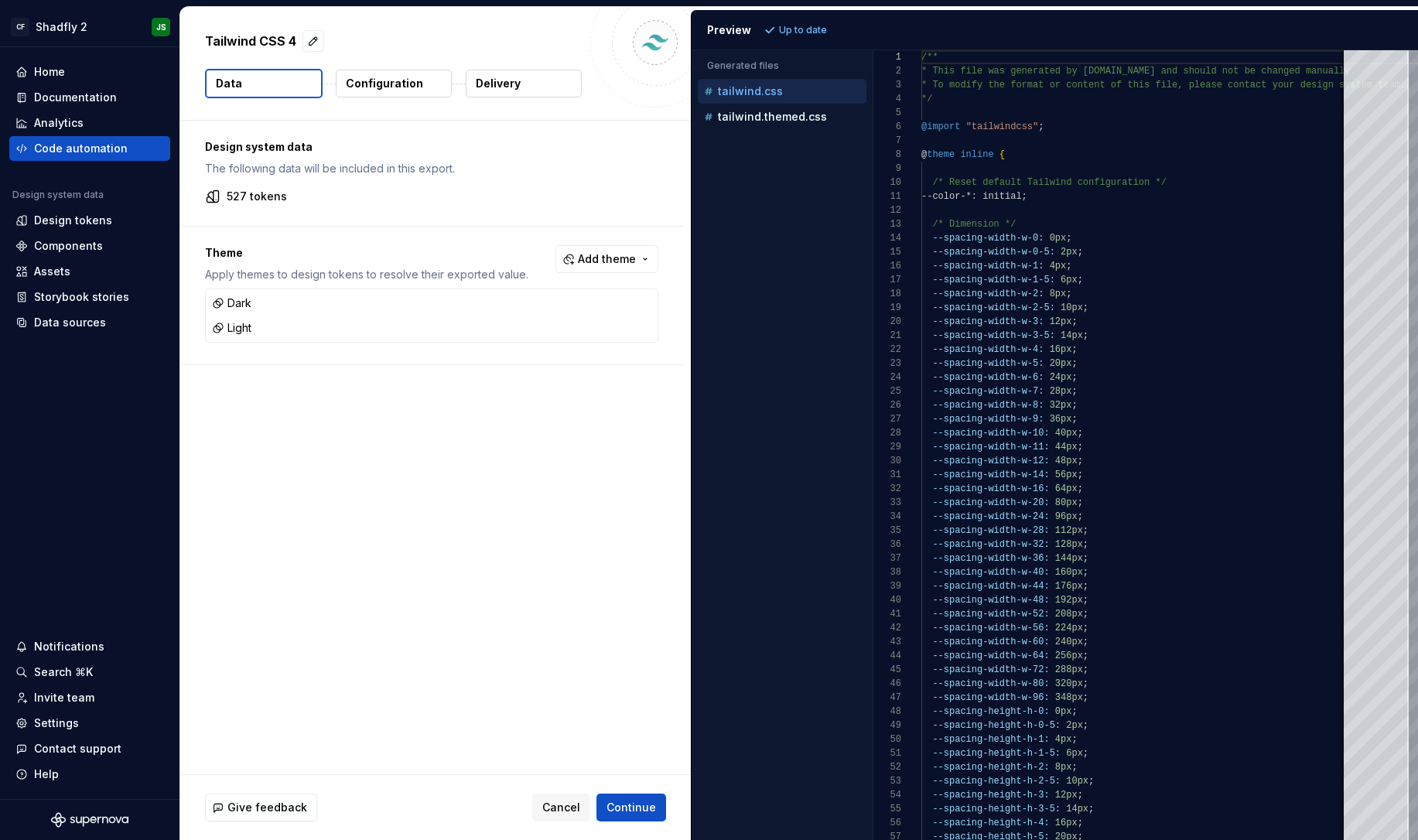
click at [643, 257] on button "Add theme" at bounding box center [607, 260] width 103 height 28
click at [559, 338] on div "Brand 1" at bounding box center [582, 346] width 147 height 16
click at [515, 397] on div "Default" at bounding box center [529, 396] width 40 height 16
click at [525, 417] on div "Mobile" at bounding box center [528, 420] width 37 height 16
click at [632, 814] on html "CF Shadfly 2 JS Home Documentation Analytics Code automation Design system data…" at bounding box center [709, 420] width 1418 height 840
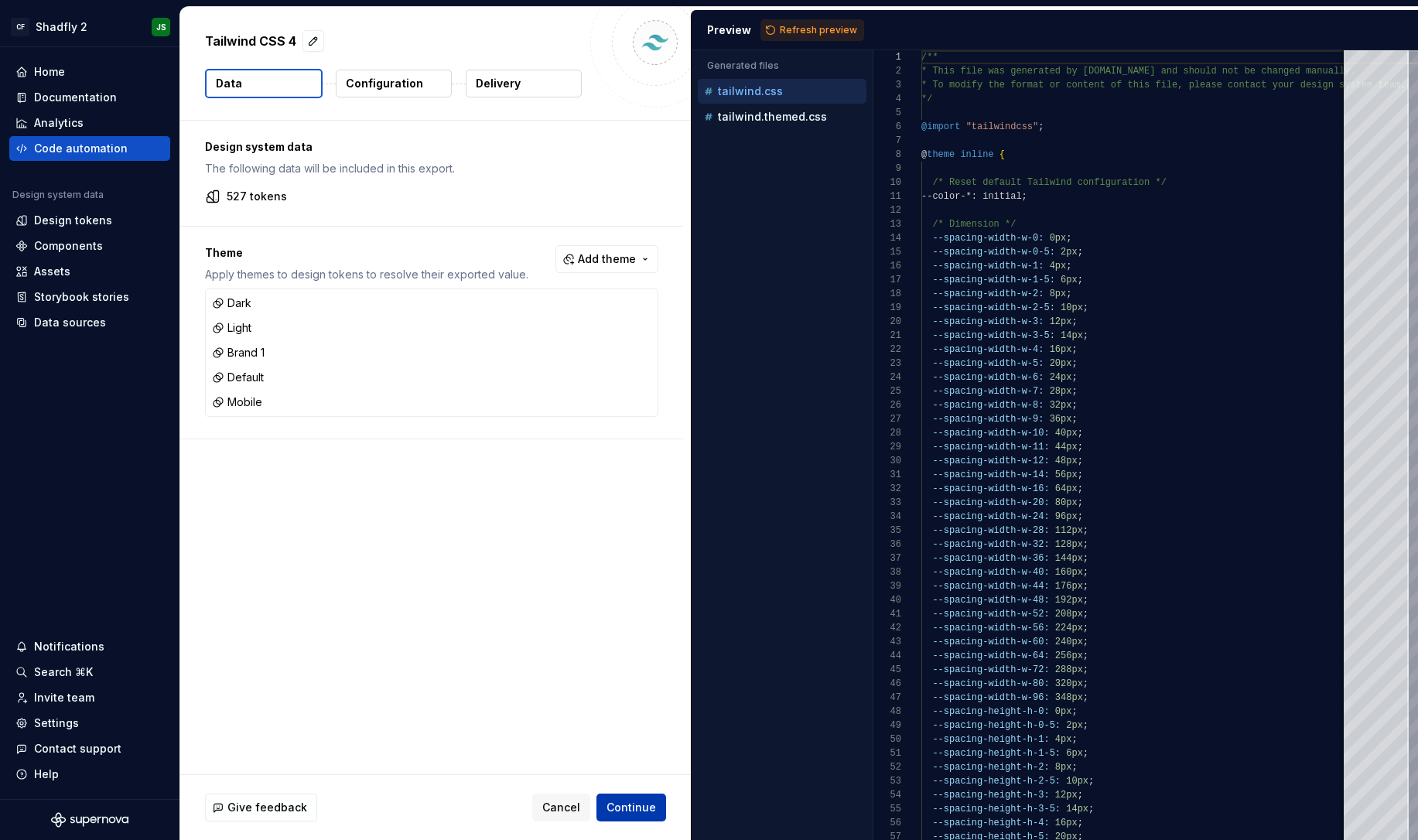
click at [650, 812] on span "Continue" at bounding box center [632, 808] width 50 height 16
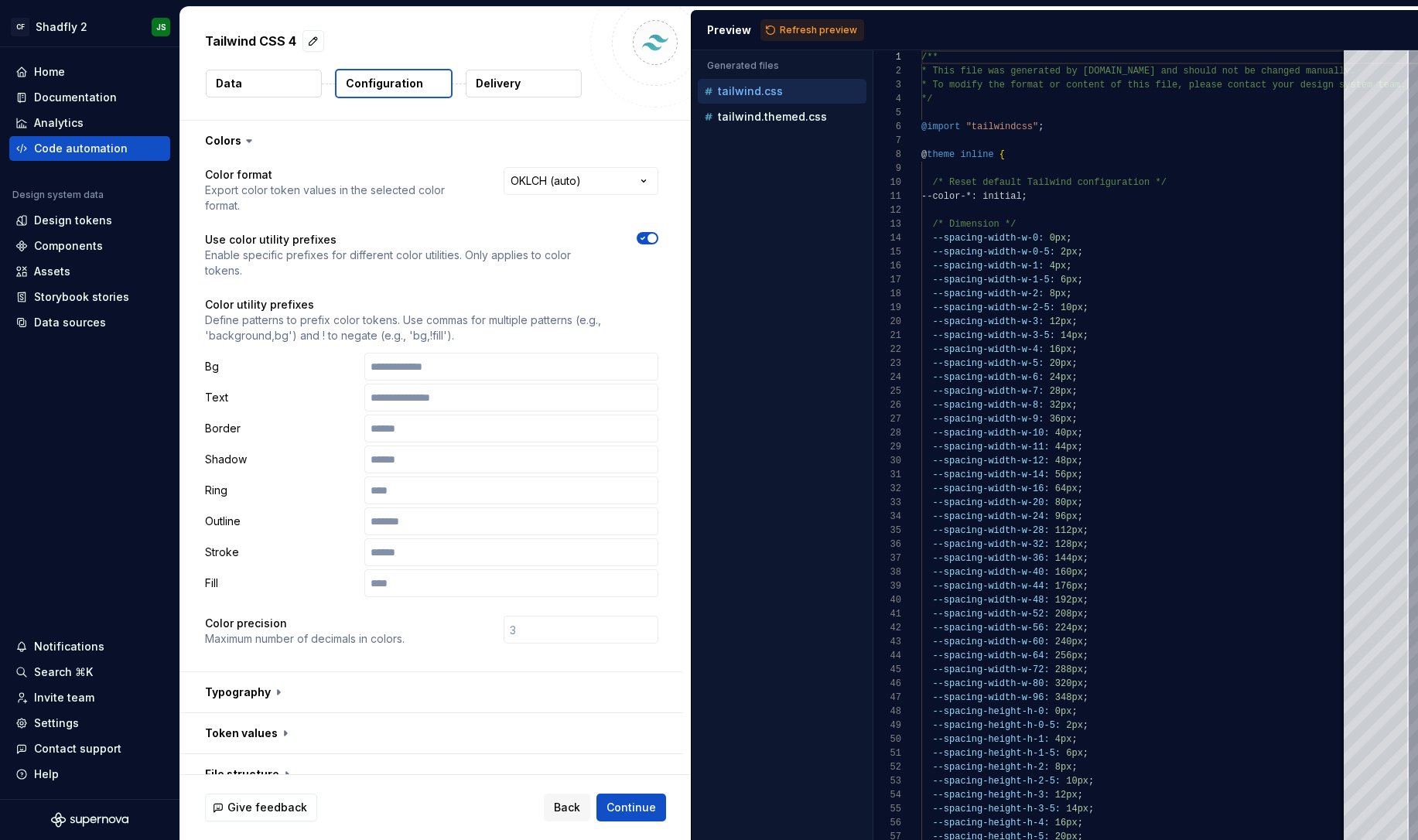
click at [657, 234] on span "button" at bounding box center [653, 239] width 9 height 9
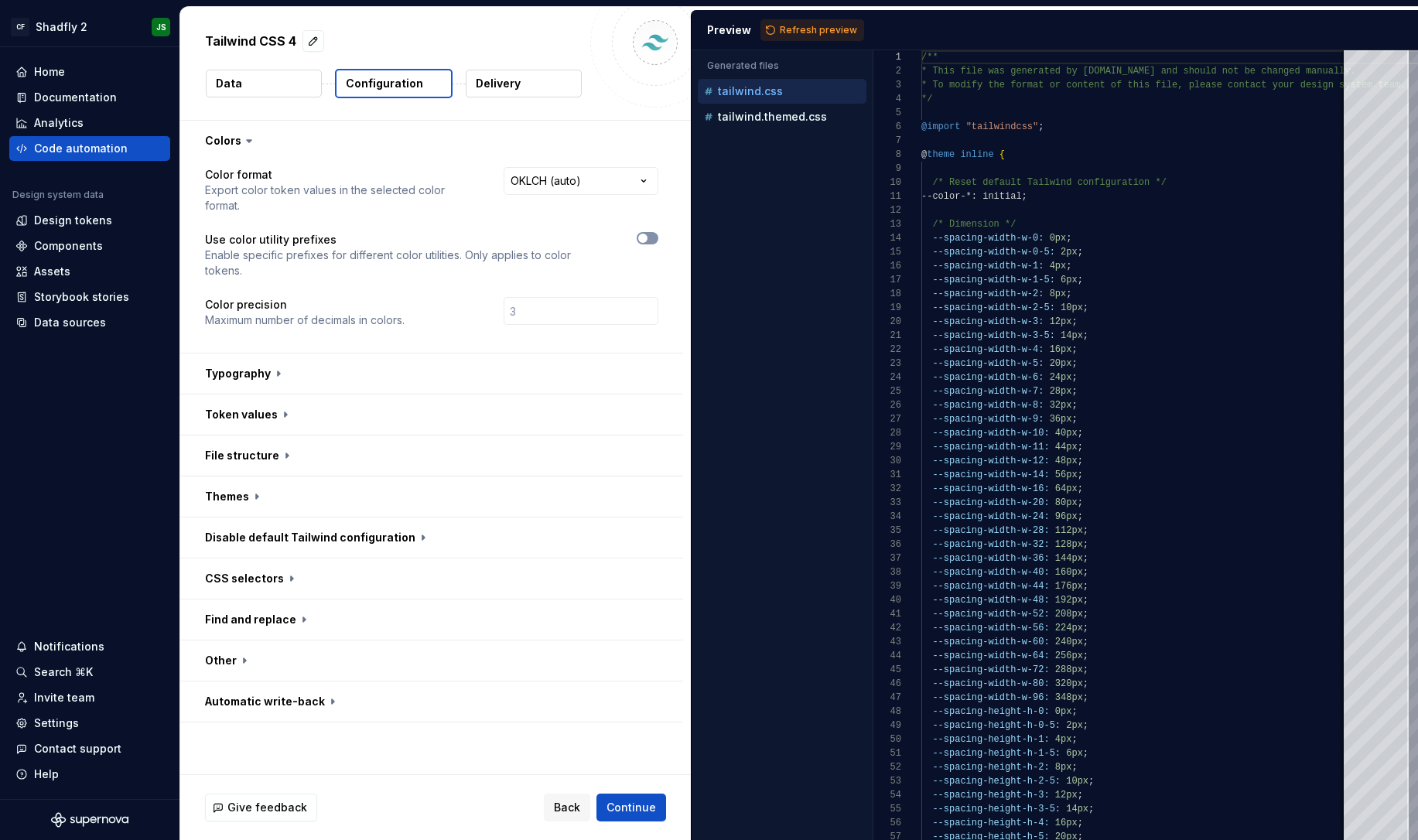
click at [658, 232] on button "button" at bounding box center [648, 239] width 22 height 12
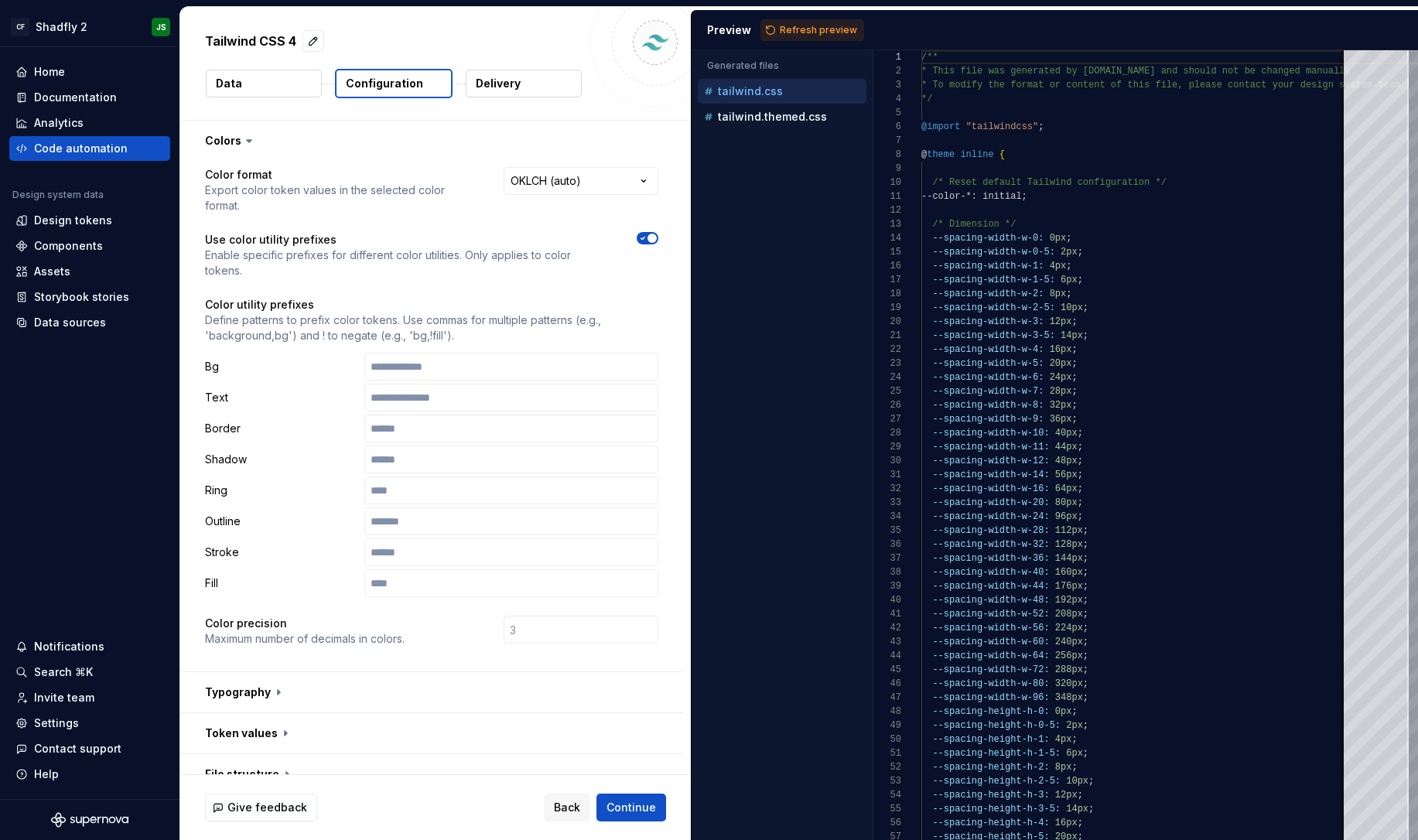
click at [657, 234] on span "button" at bounding box center [653, 239] width 9 height 9
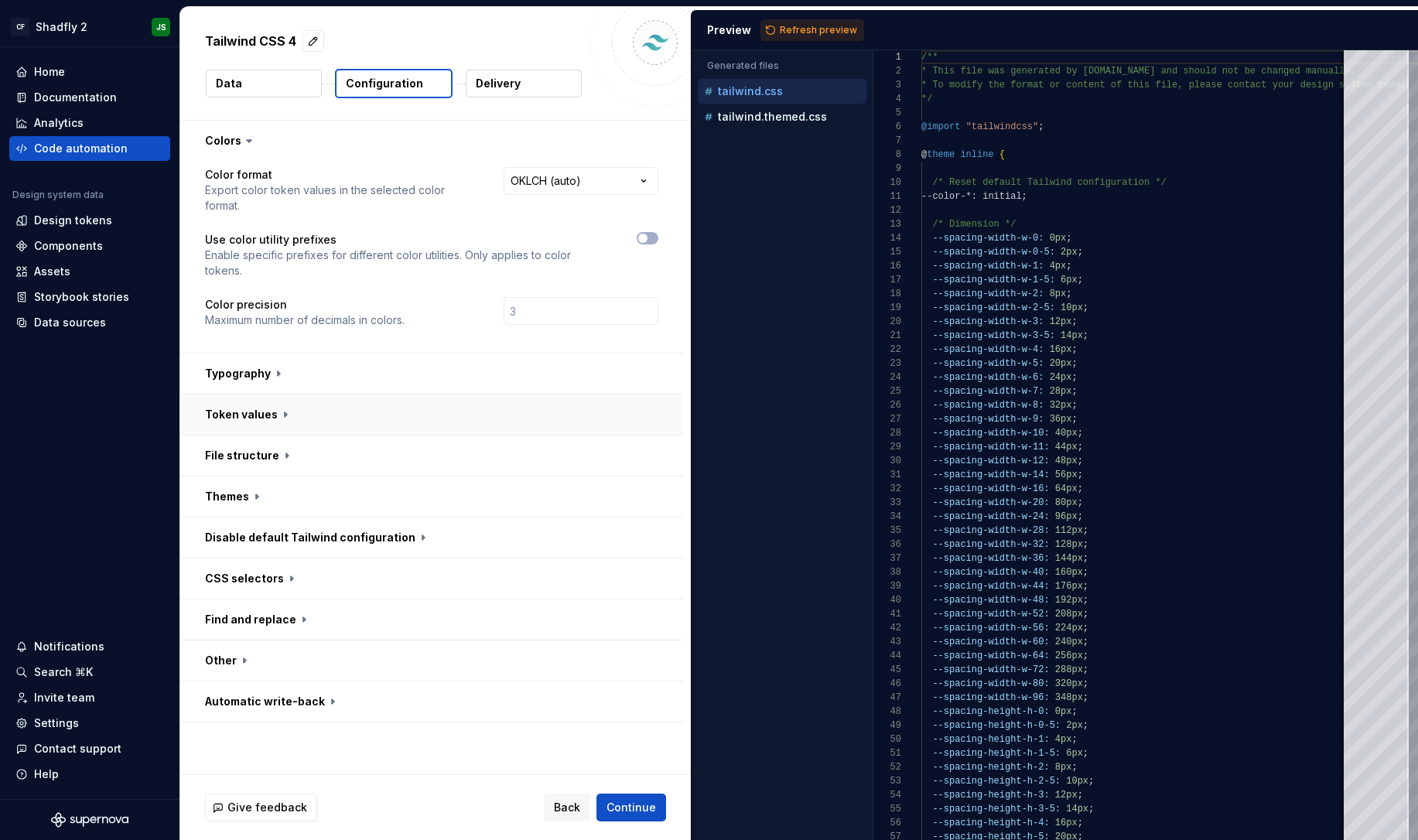
click at [387, 395] on button "button" at bounding box center [431, 415] width 503 height 40
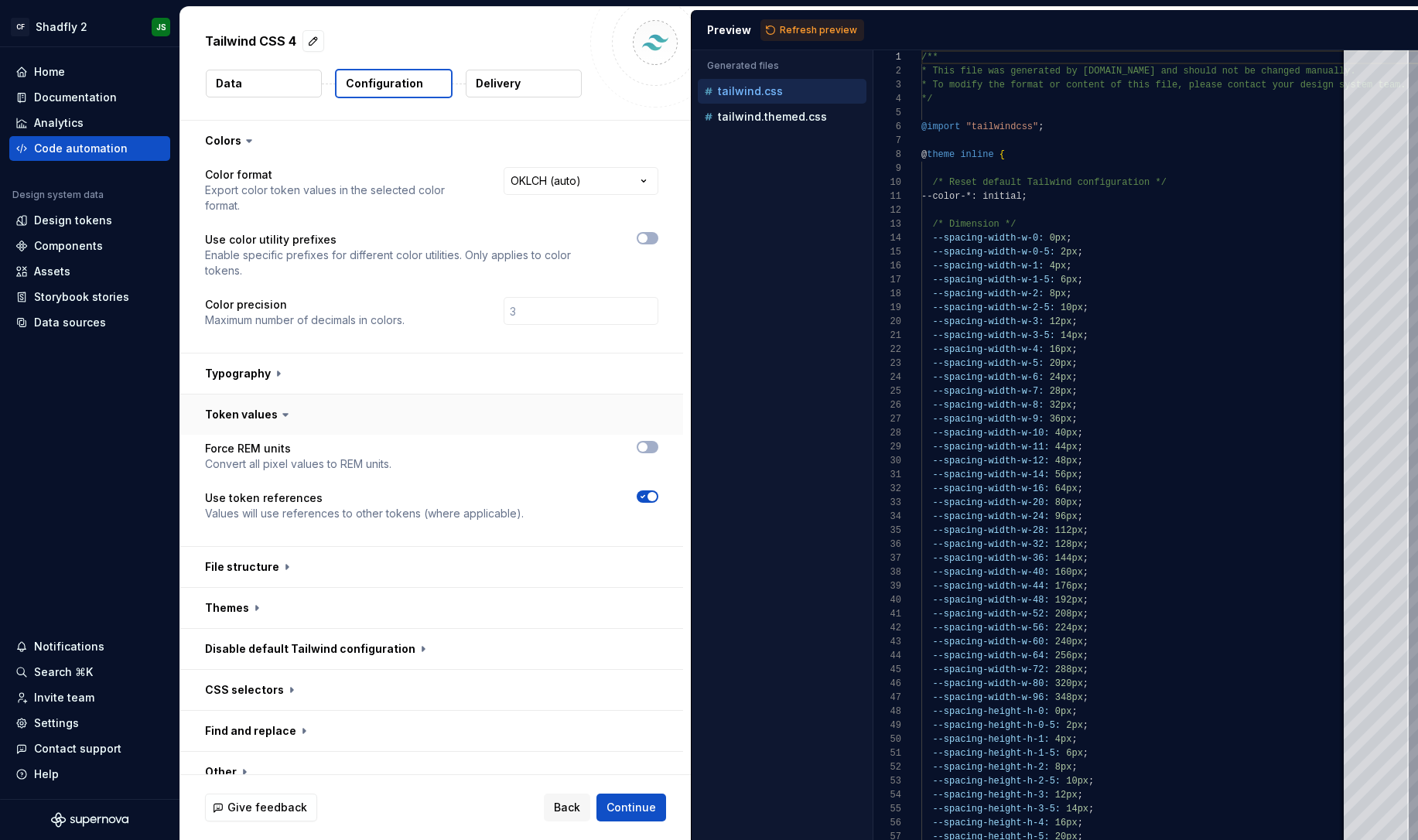
scroll to position [29, 0]
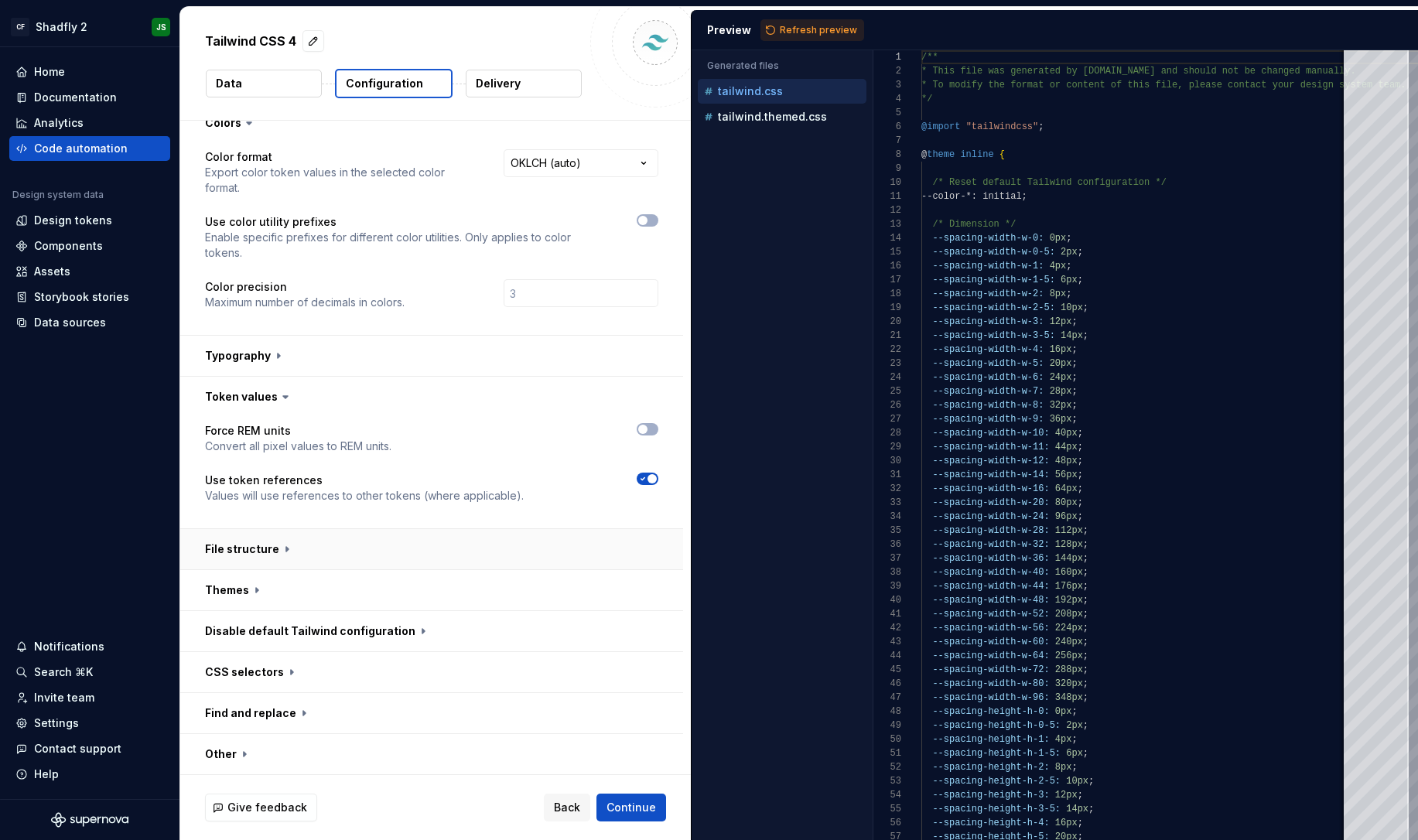
click at [354, 529] on button "button" at bounding box center [431, 549] width 503 height 40
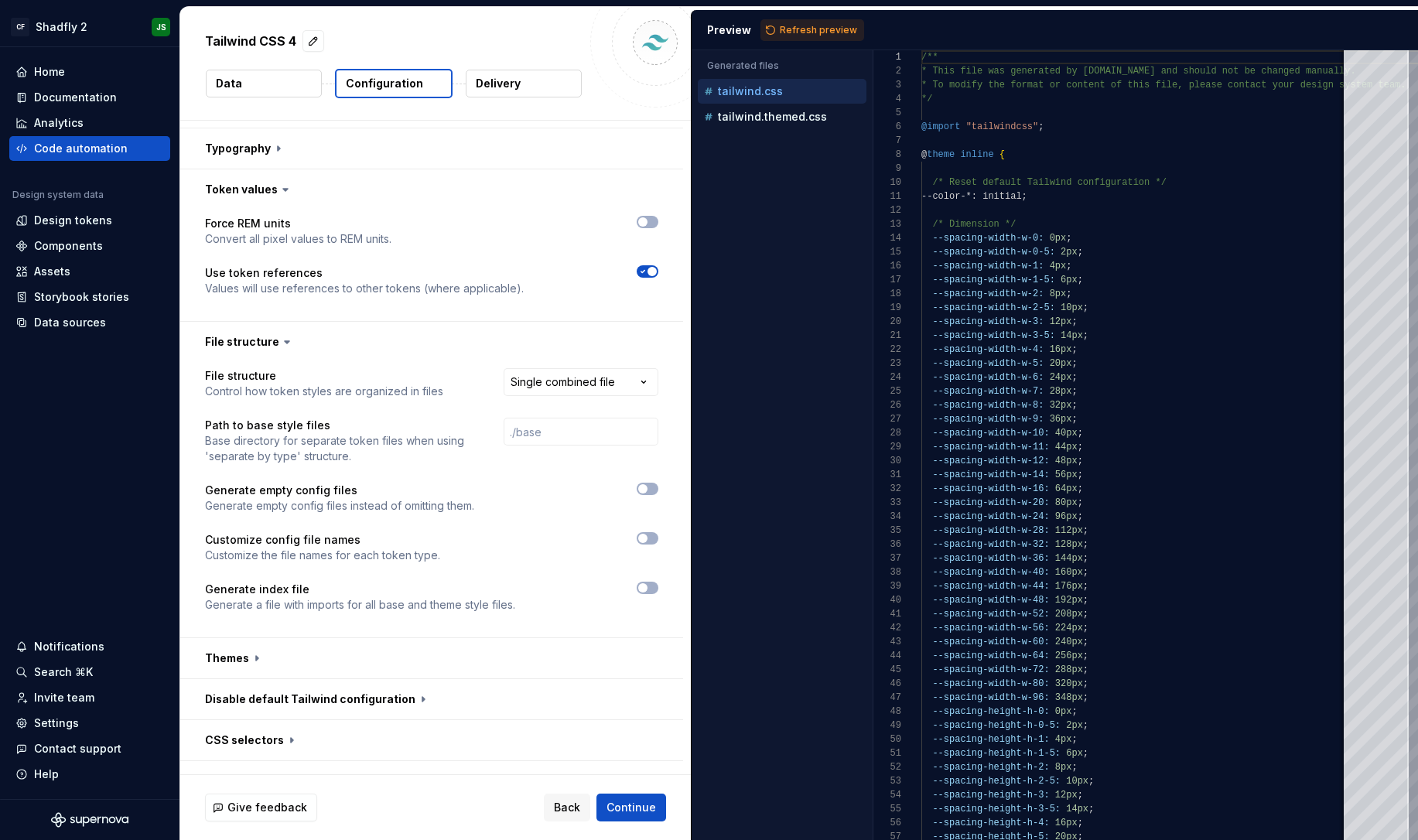
scroll to position [304, 0]
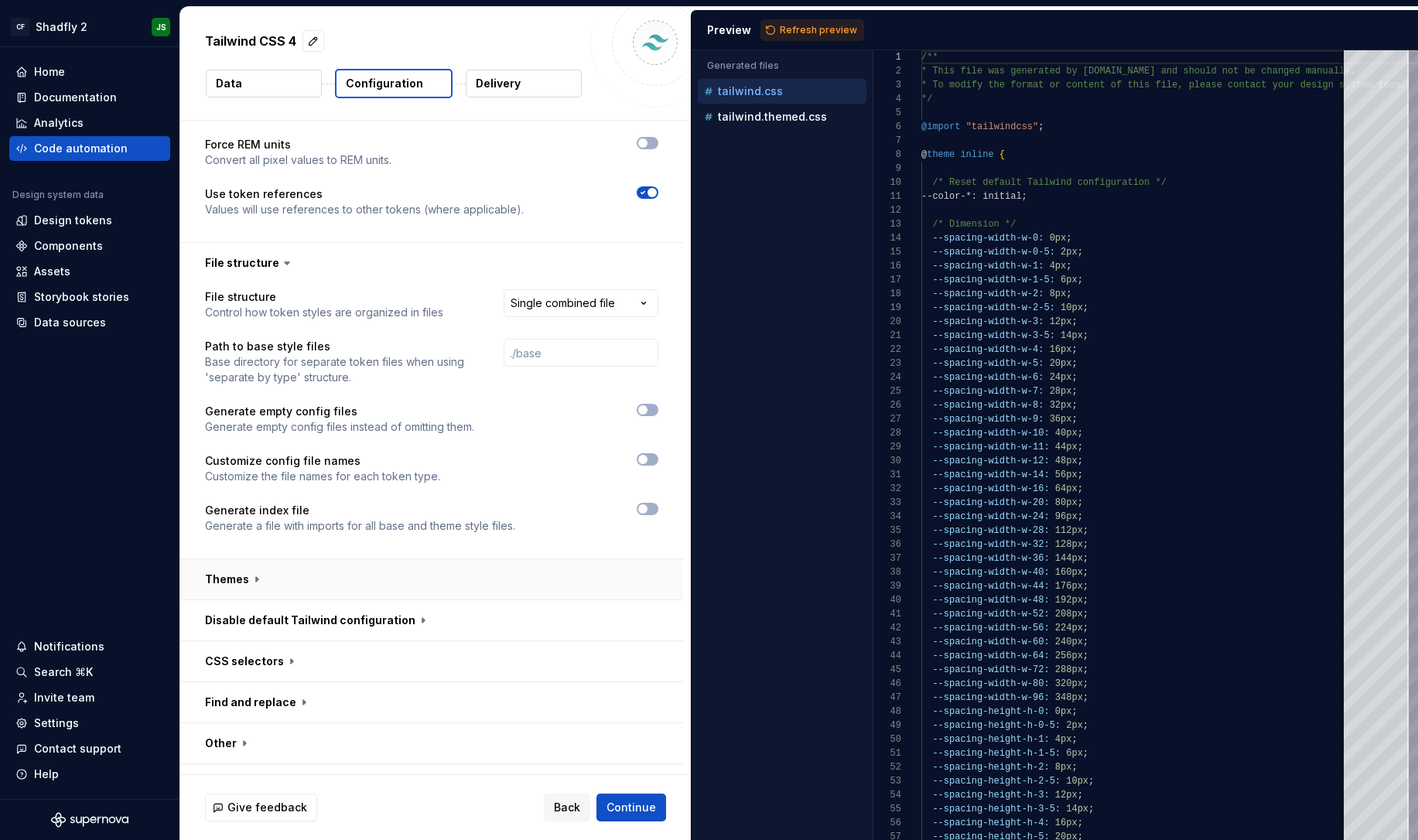
click at [432, 559] on button "button" at bounding box center [431, 580] width 503 height 40
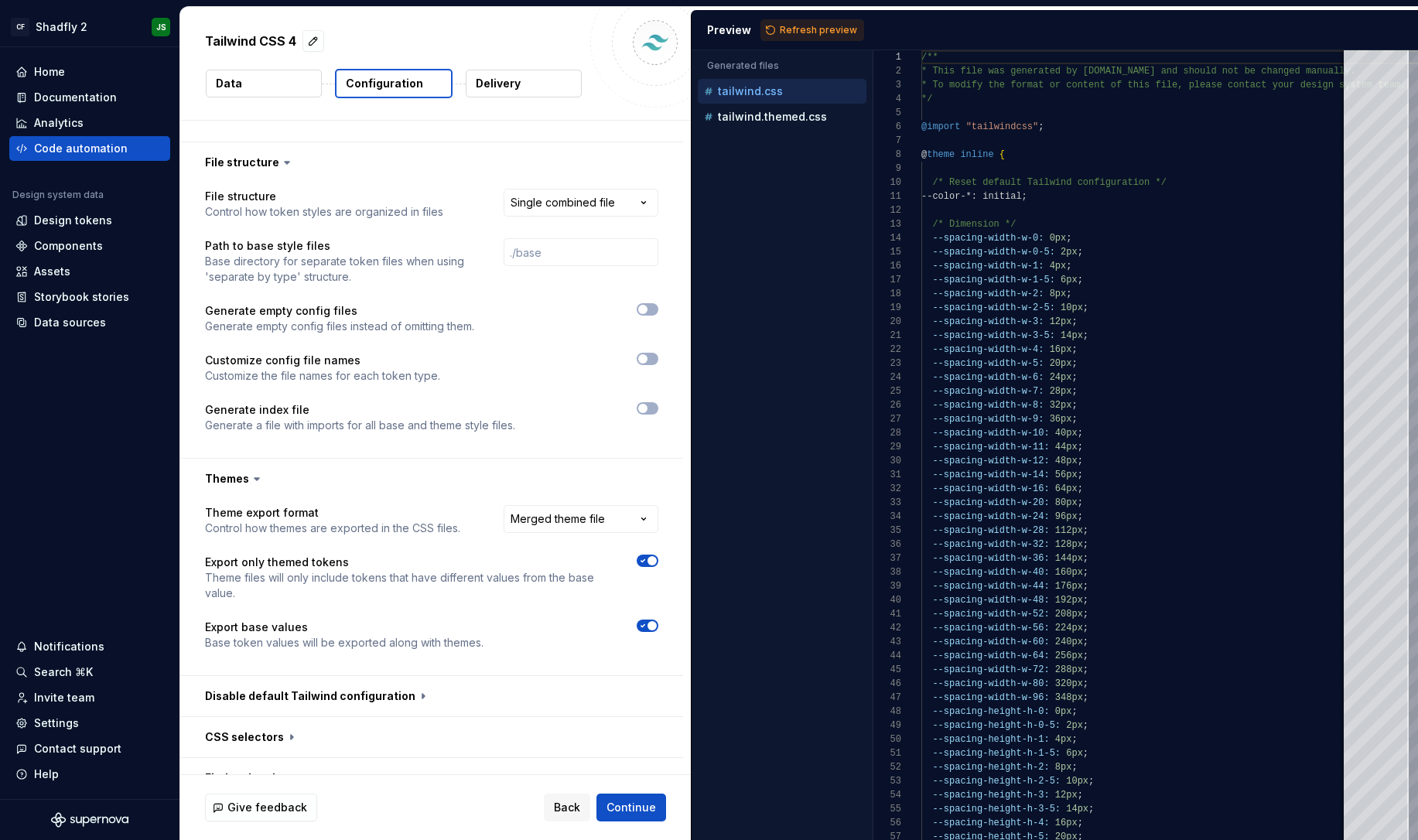
scroll to position [480, 0]
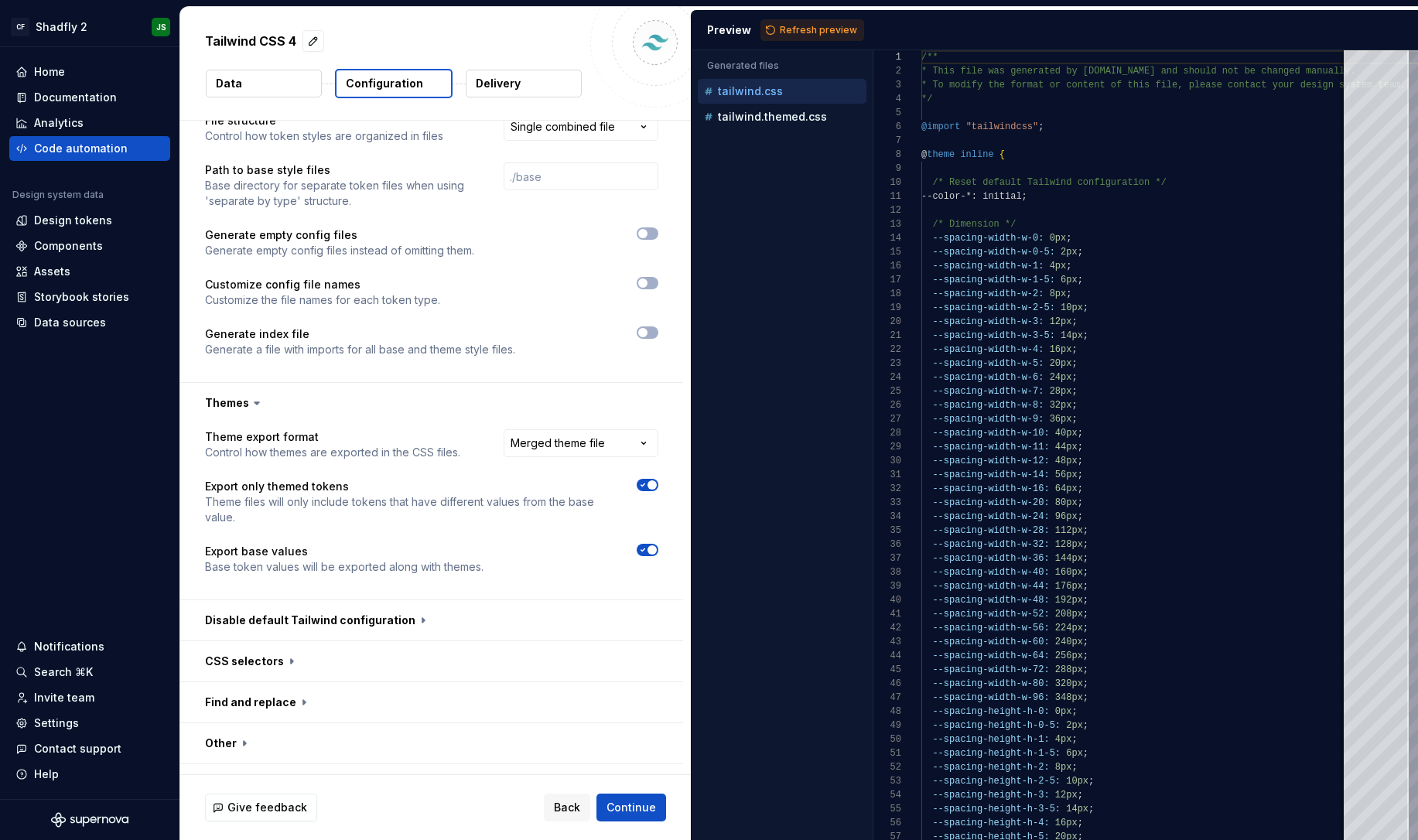
click at [649, 480] on icon "button" at bounding box center [643, 485] width 12 height 9
click at [649, 545] on icon "button" at bounding box center [643, 550] width 12 height 9
click at [648, 545] on span "button" at bounding box center [643, 550] width 9 height 9
click at [409, 601] on button "button" at bounding box center [431, 621] width 503 height 40
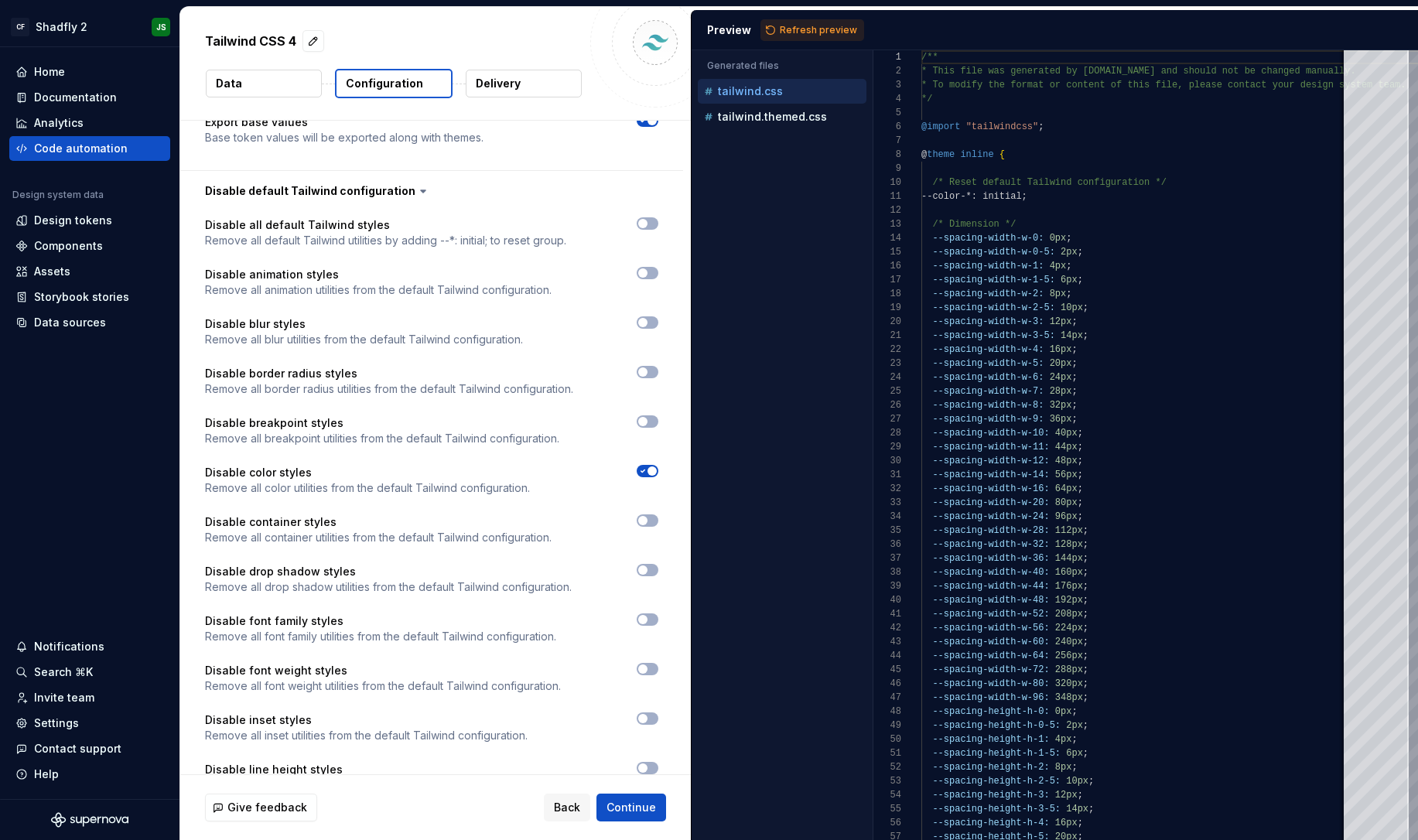
scroll to position [913, 0]
click at [657, 463] on span "button" at bounding box center [653, 468] width 9 height 9
click at [803, 26] on span "Refresh preview" at bounding box center [819, 30] width 78 height 12
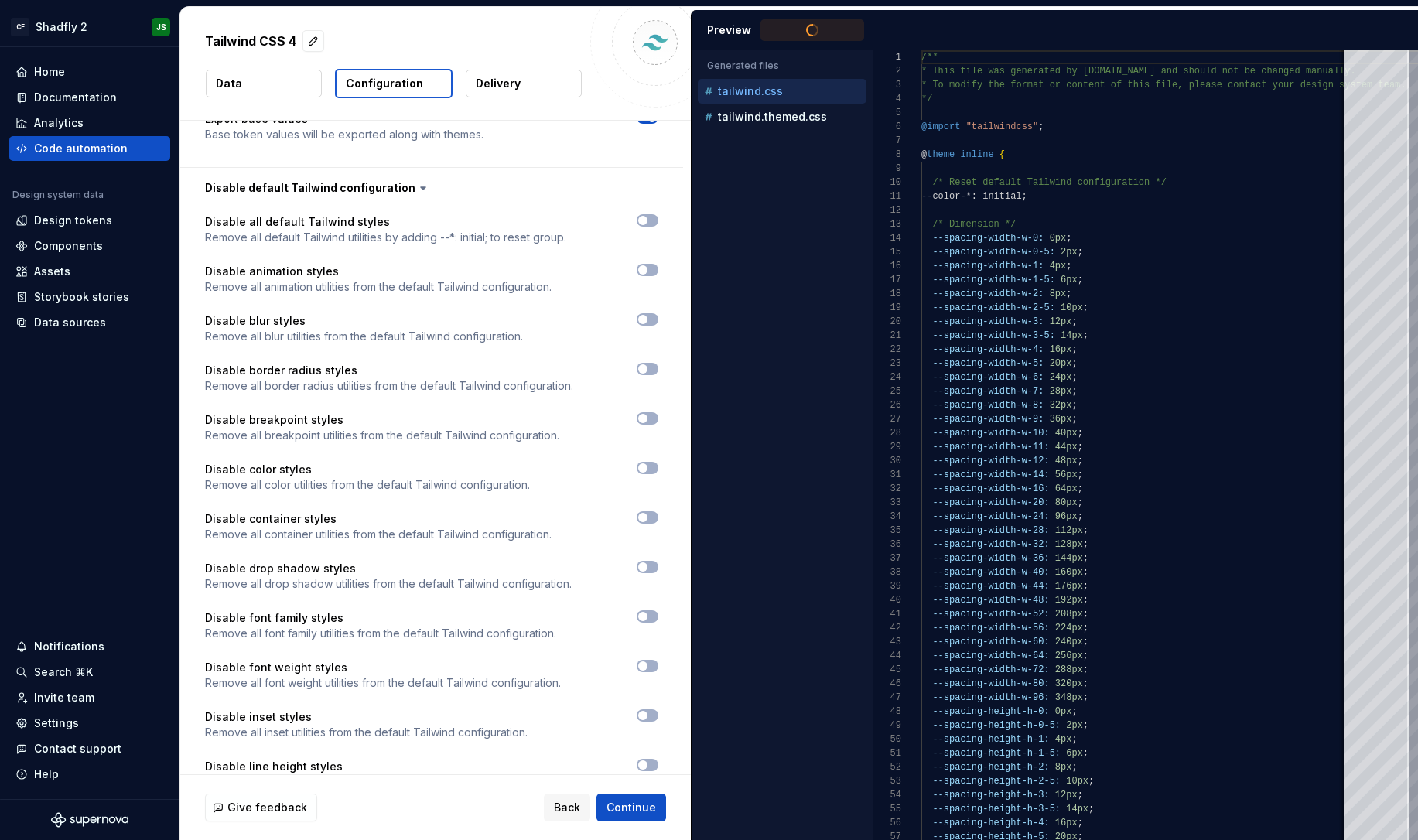
scroll to position [139, 0]
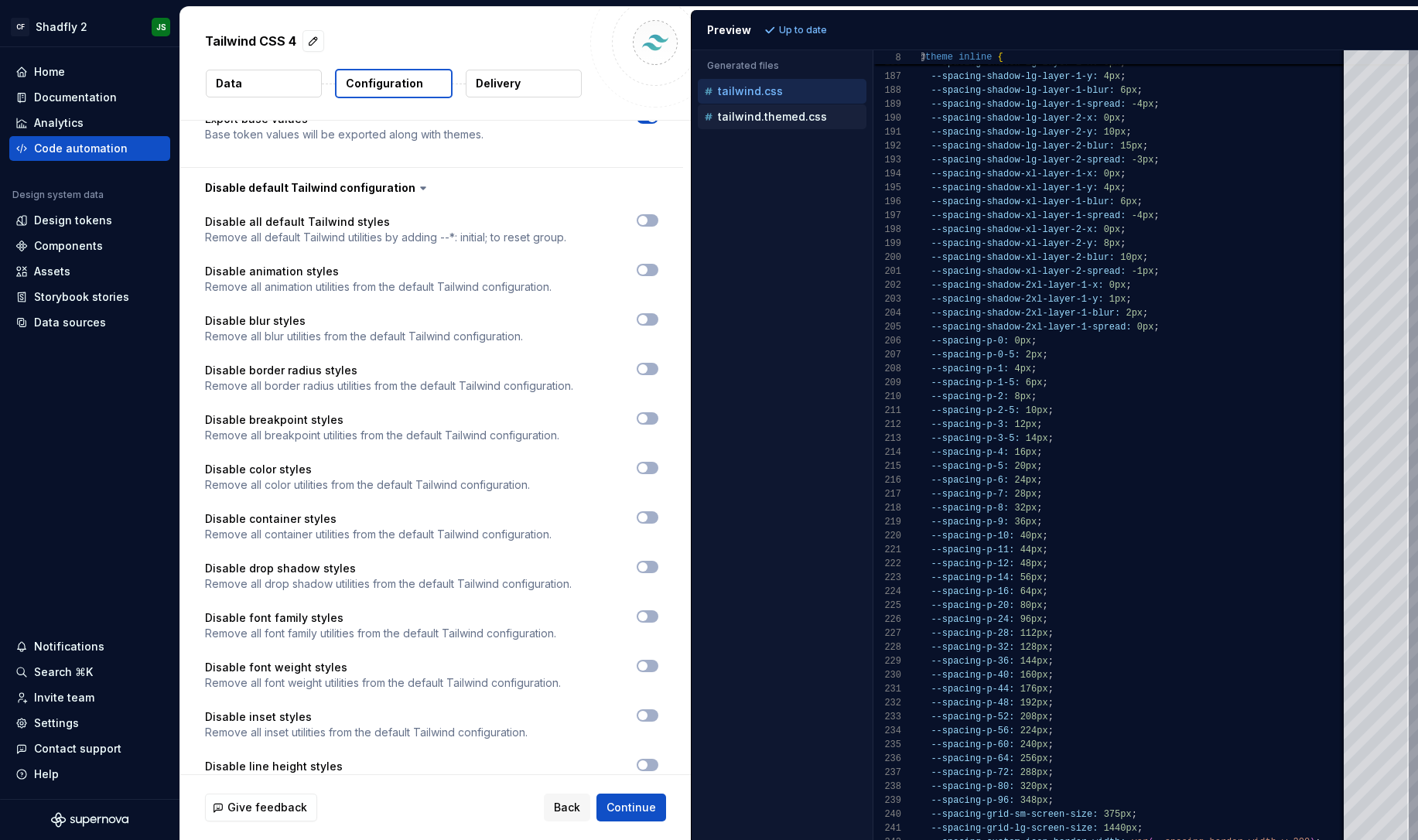
click at [808, 116] on p "tailwind.themed.css" at bounding box center [772, 117] width 109 height 12
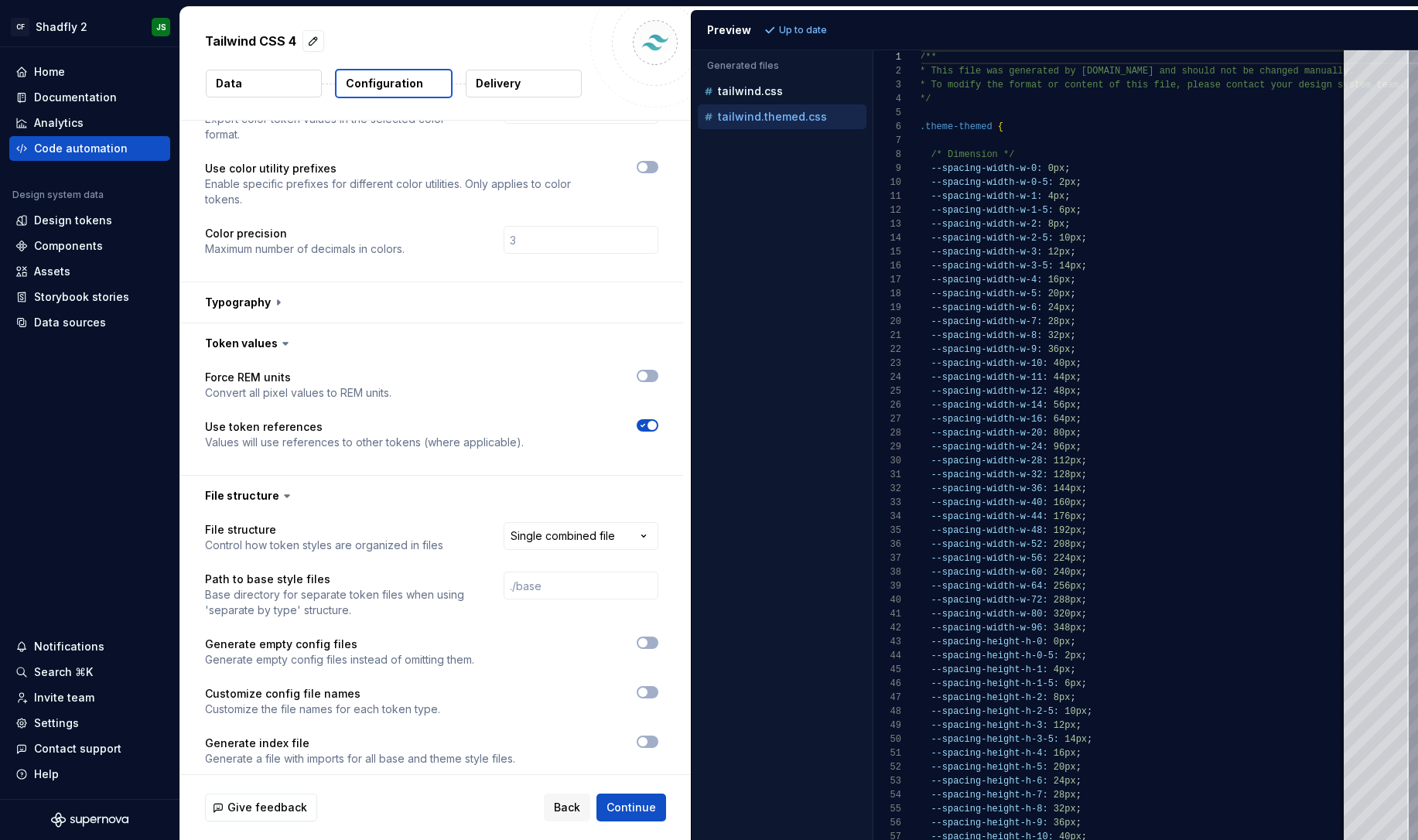
scroll to position [90, 0]
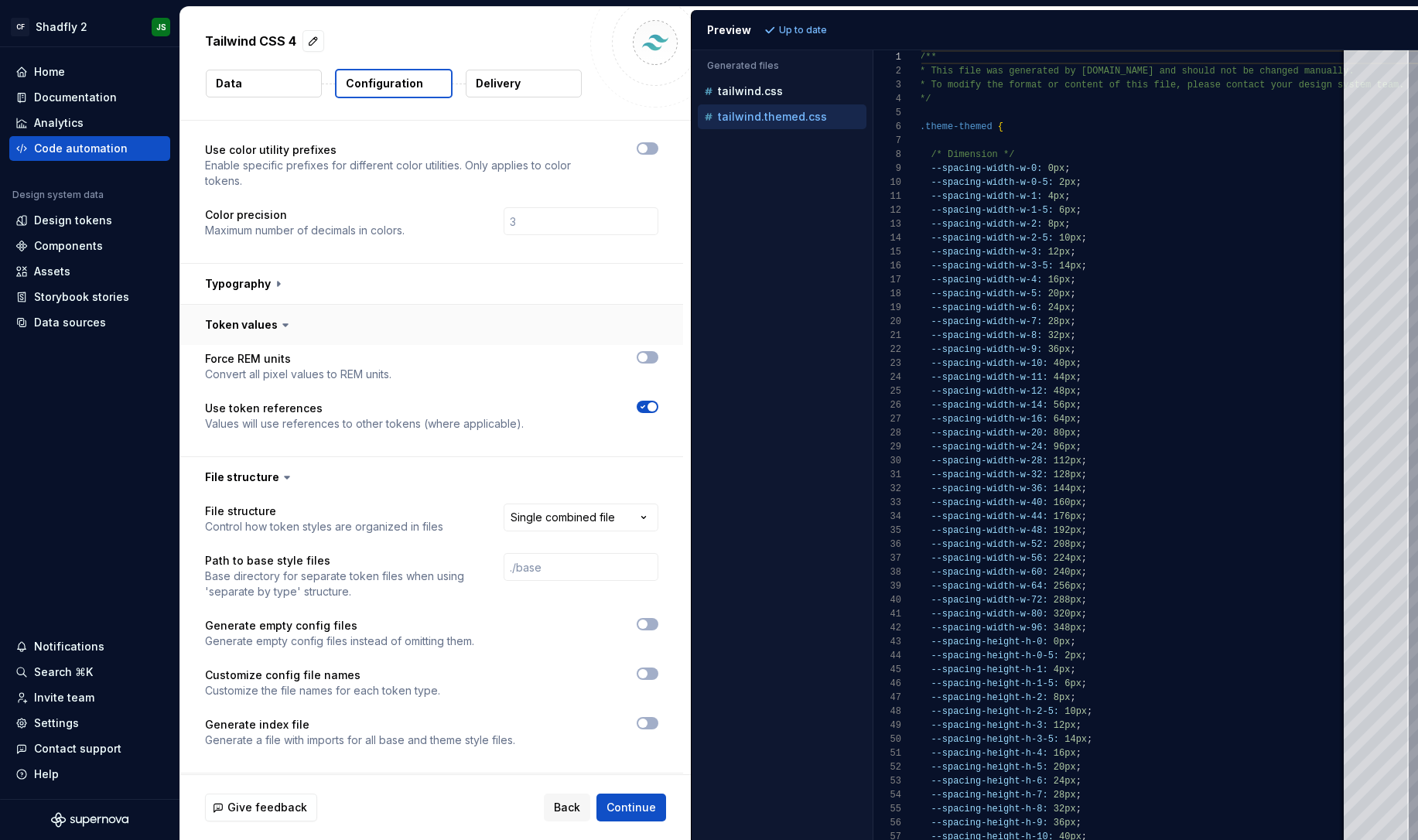
click at [410, 308] on button "button" at bounding box center [431, 325] width 503 height 40
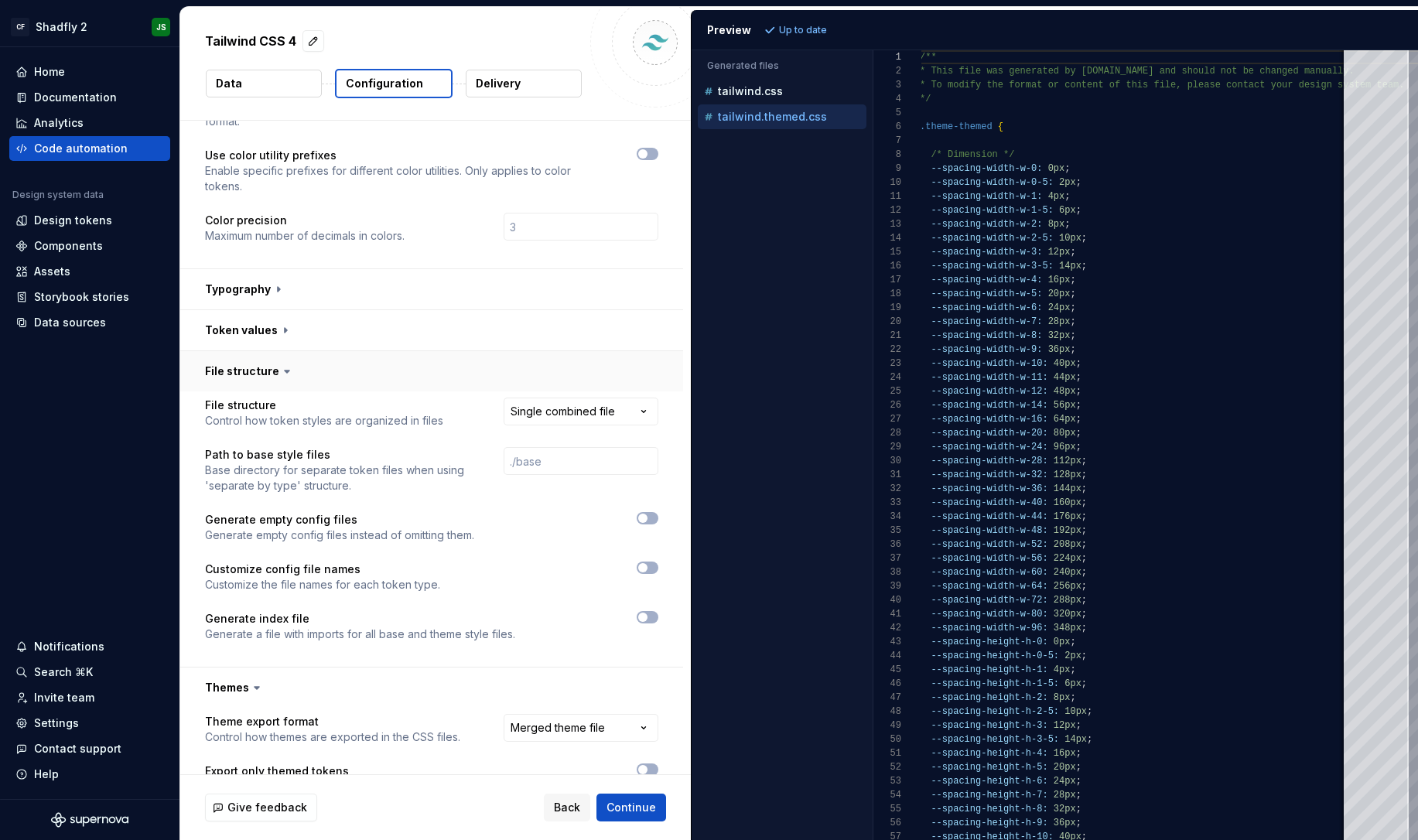
scroll to position [87, 0]
click at [607, 375] on html "**********" at bounding box center [709, 420] width 1418 height 840
click at [570, 329] on html "**********" at bounding box center [709, 420] width 1418 height 840
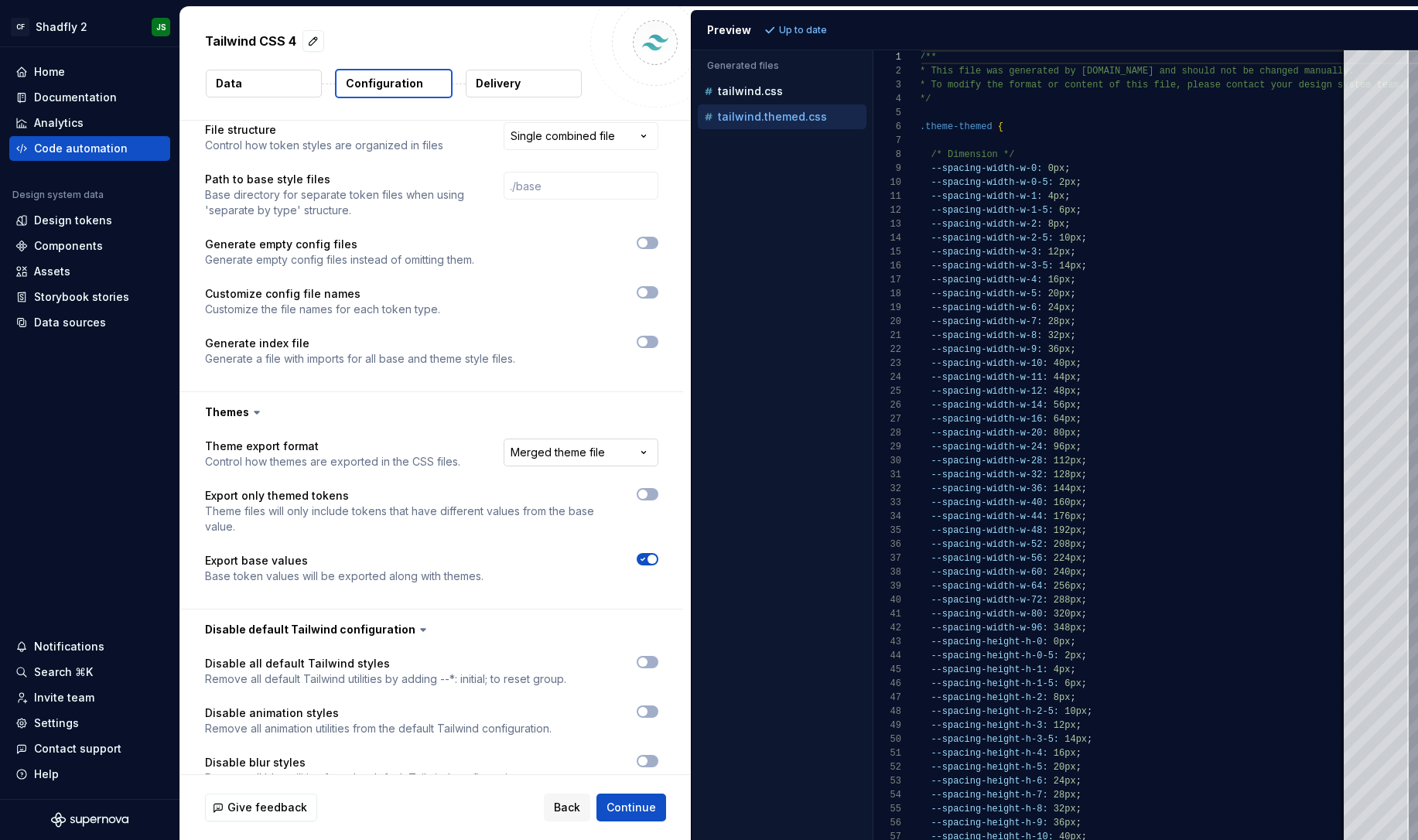
scroll to position [355, 0]
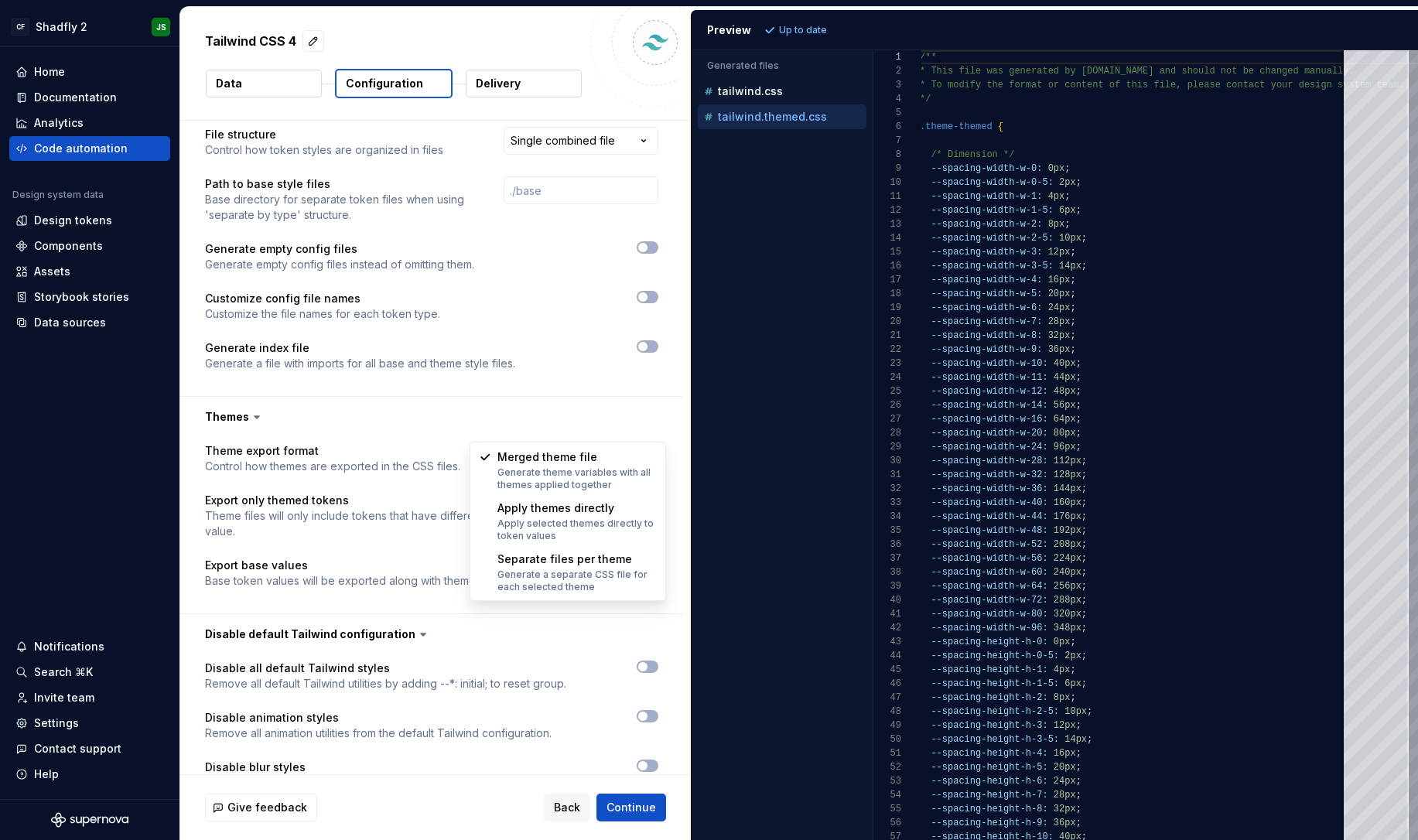
click at [632, 428] on html "**********" at bounding box center [709, 420] width 1418 height 840
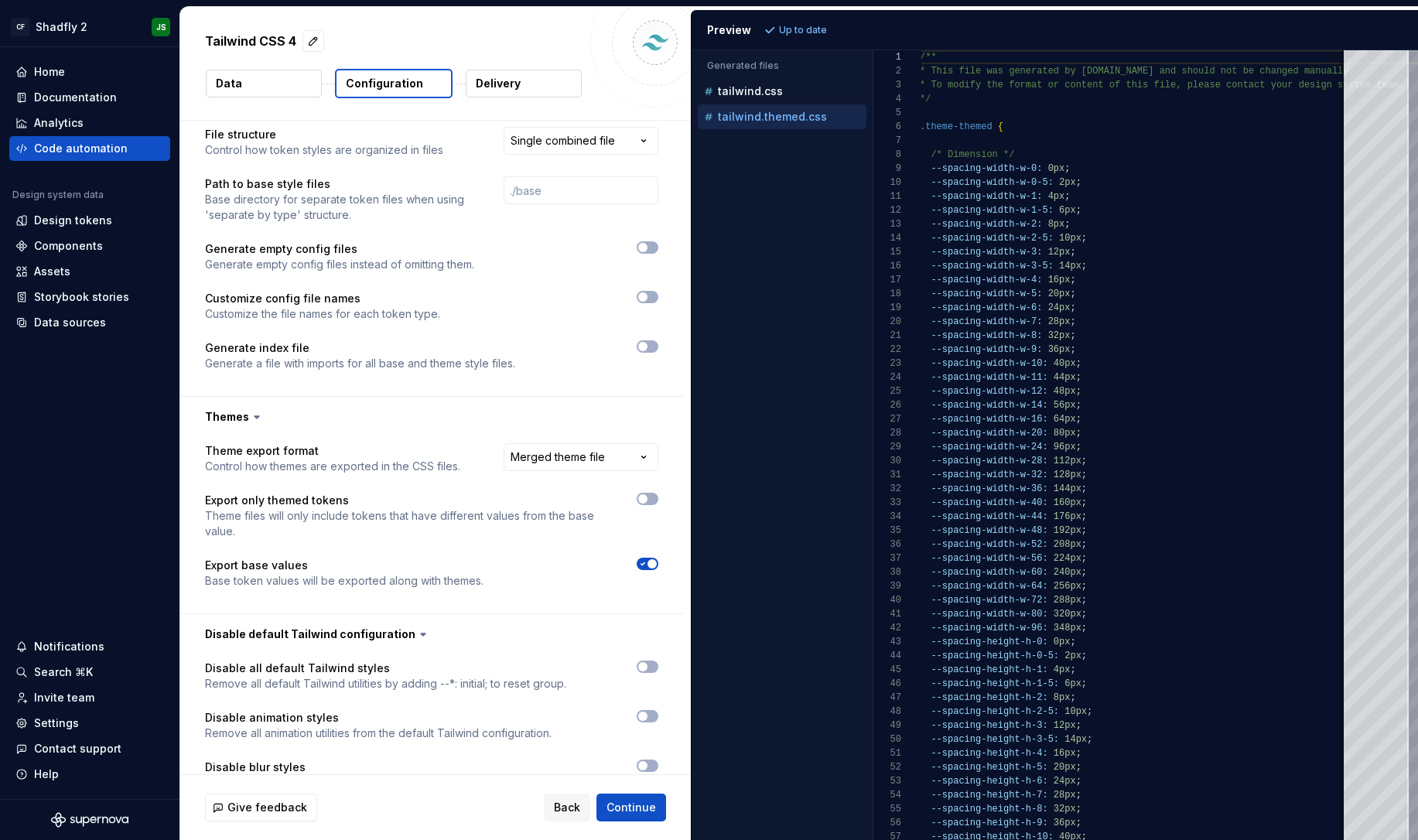
click at [631, 395] on html "**********" at bounding box center [709, 420] width 1418 height 840
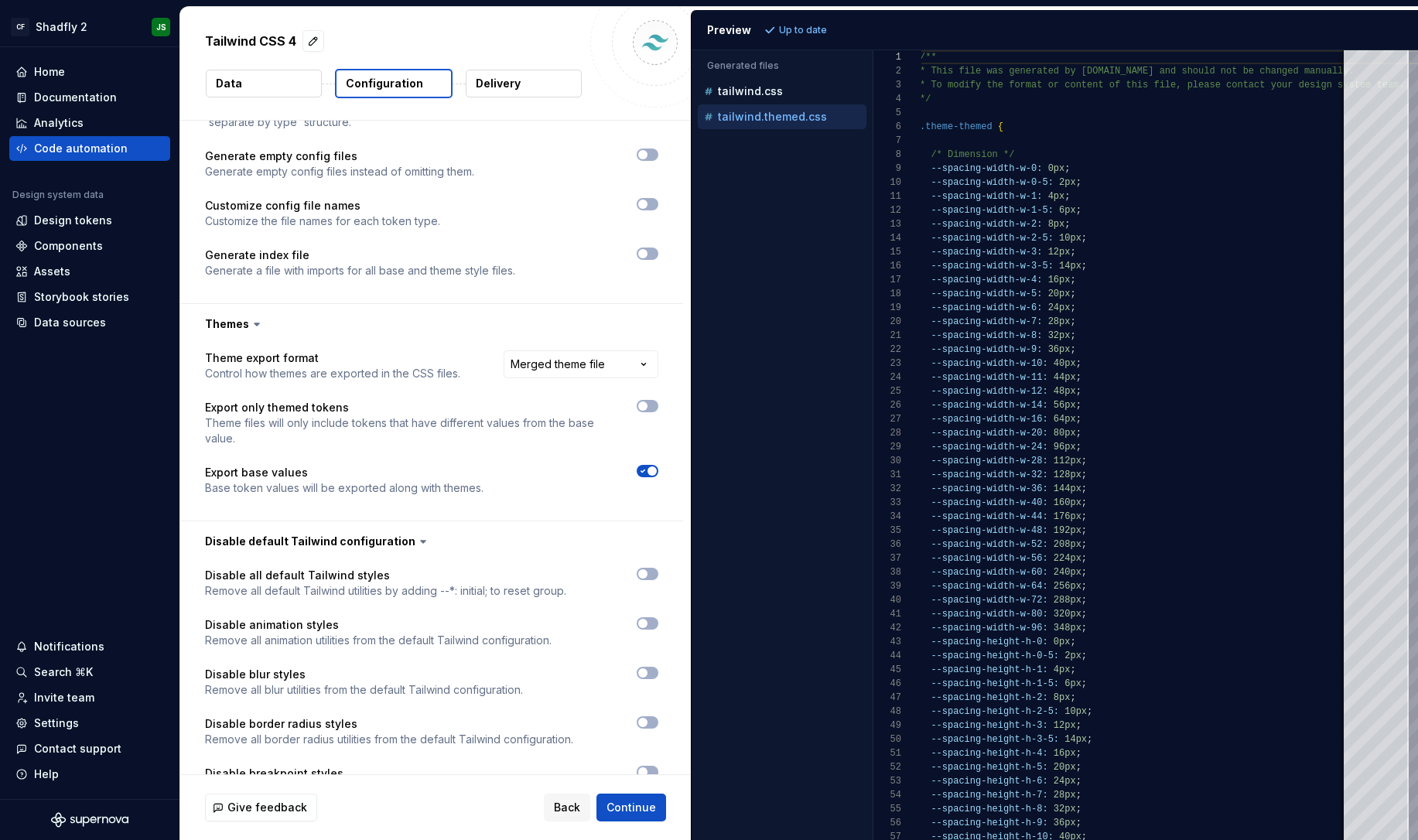
scroll to position [456, 0]
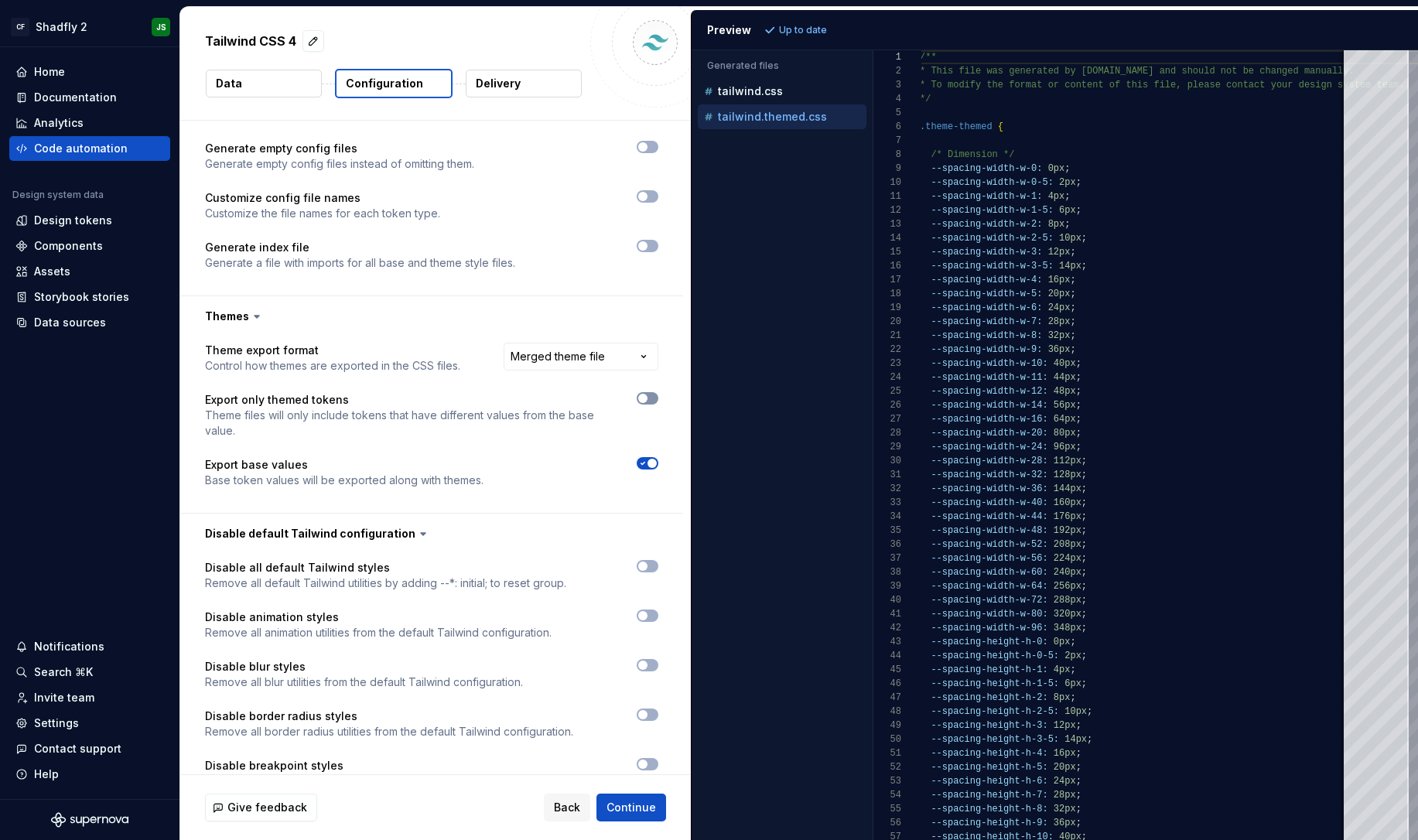
click at [649, 394] on icon "button" at bounding box center [643, 399] width 12 height 9
click at [819, 37] on button "Refresh preview" at bounding box center [812, 30] width 103 height 22
type textarea "**********"
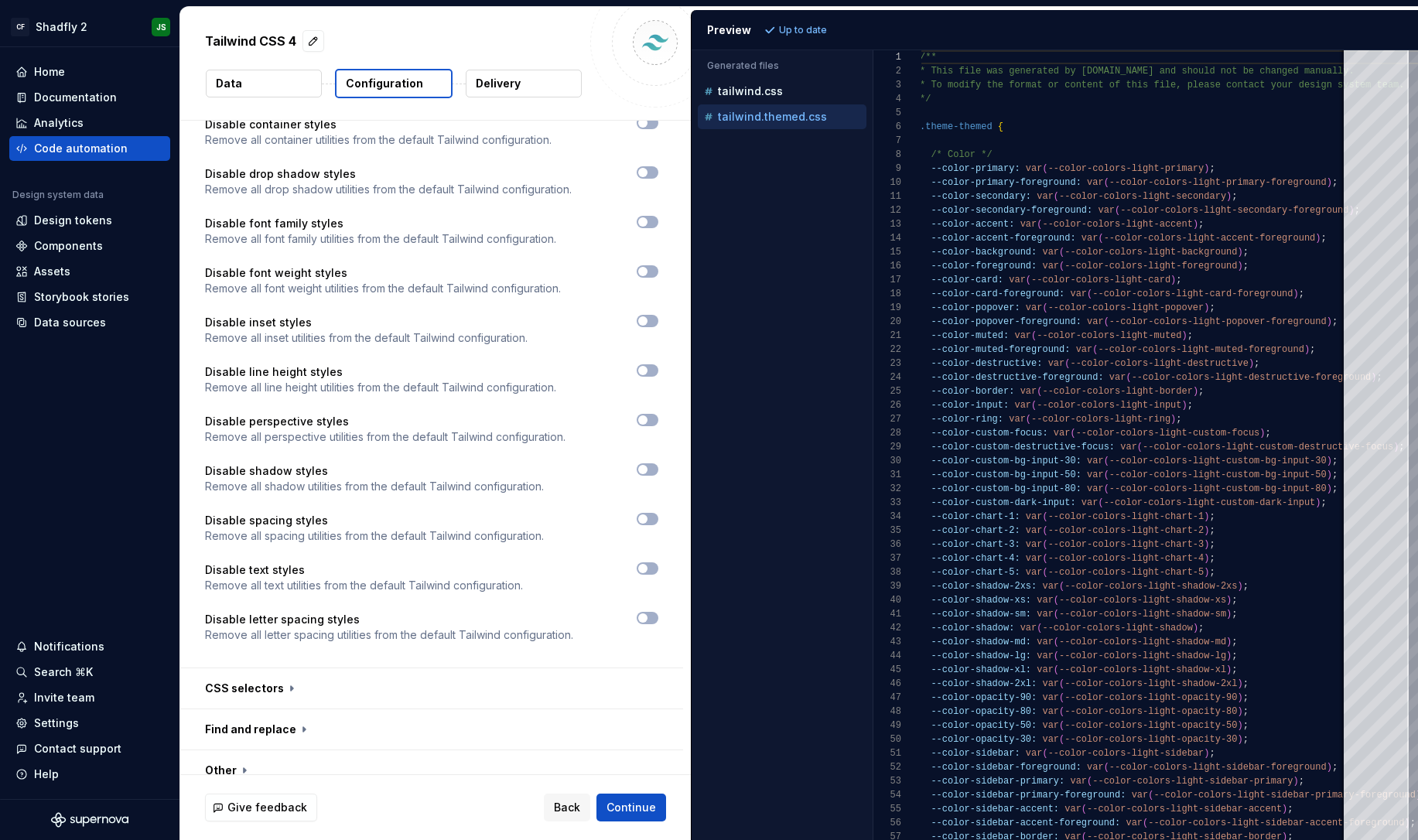
scroll to position [1223, 0]
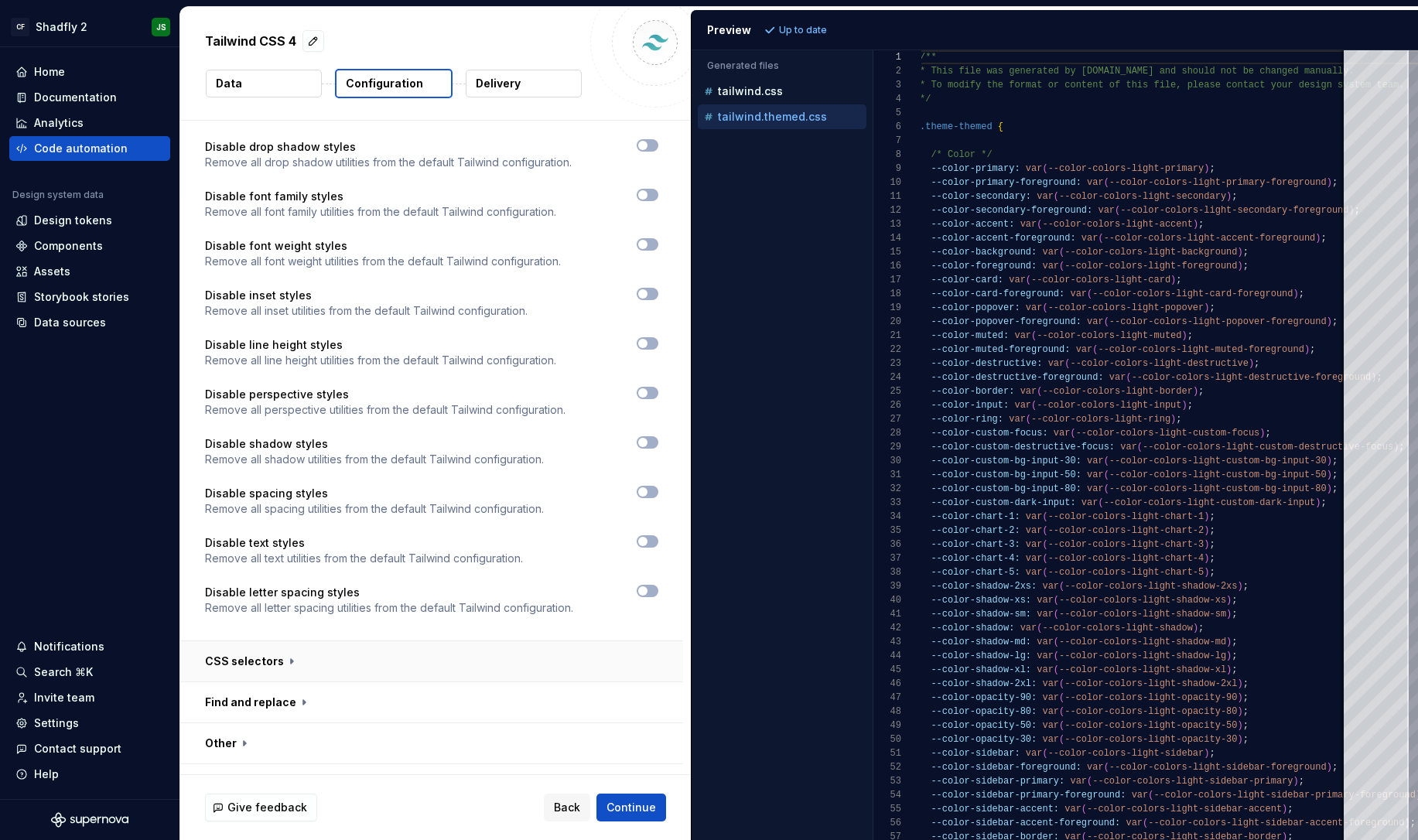
click at [430, 642] on button "button" at bounding box center [431, 662] width 503 height 40
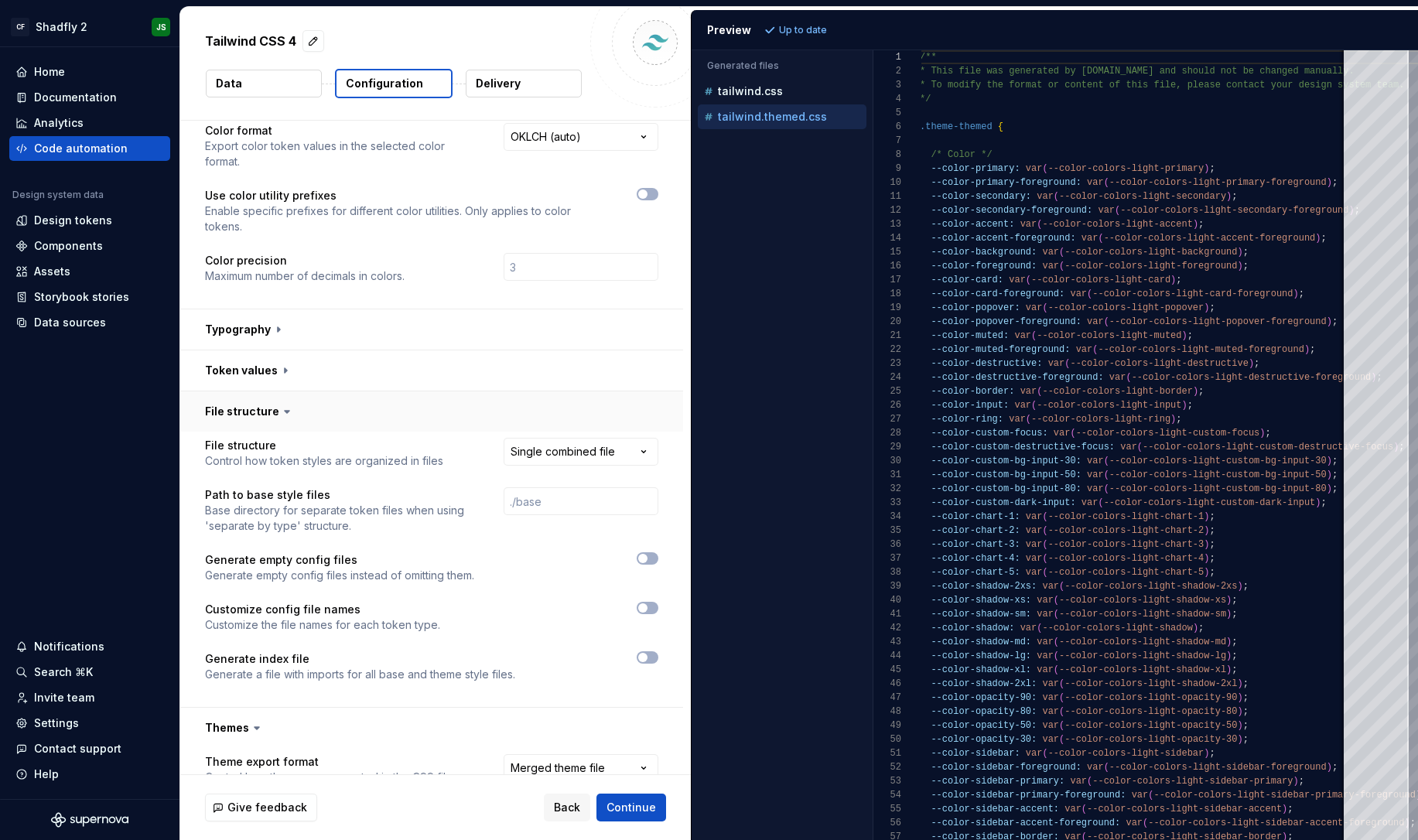
scroll to position [0, 0]
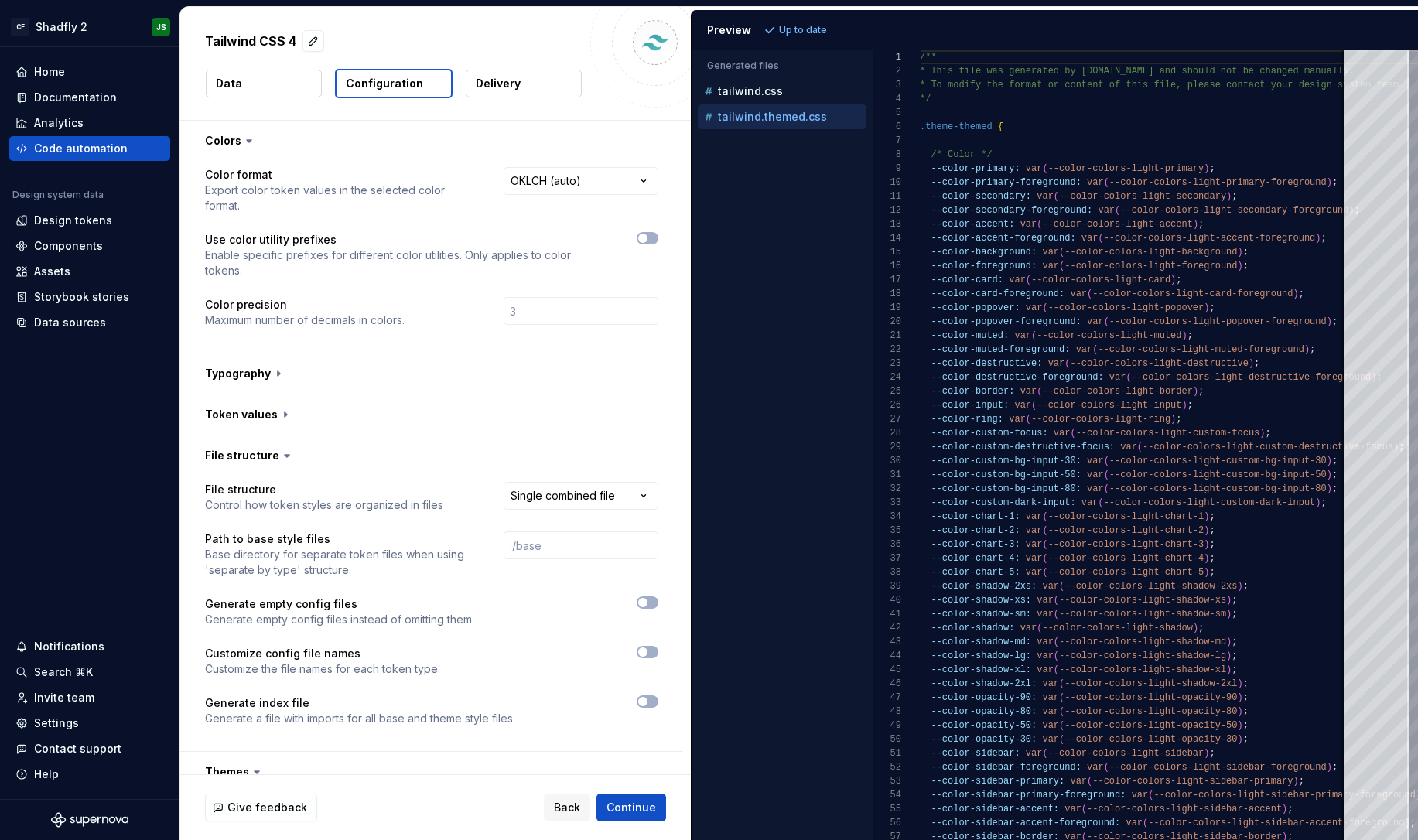
click at [284, 87] on button "Data" at bounding box center [263, 84] width 116 height 28
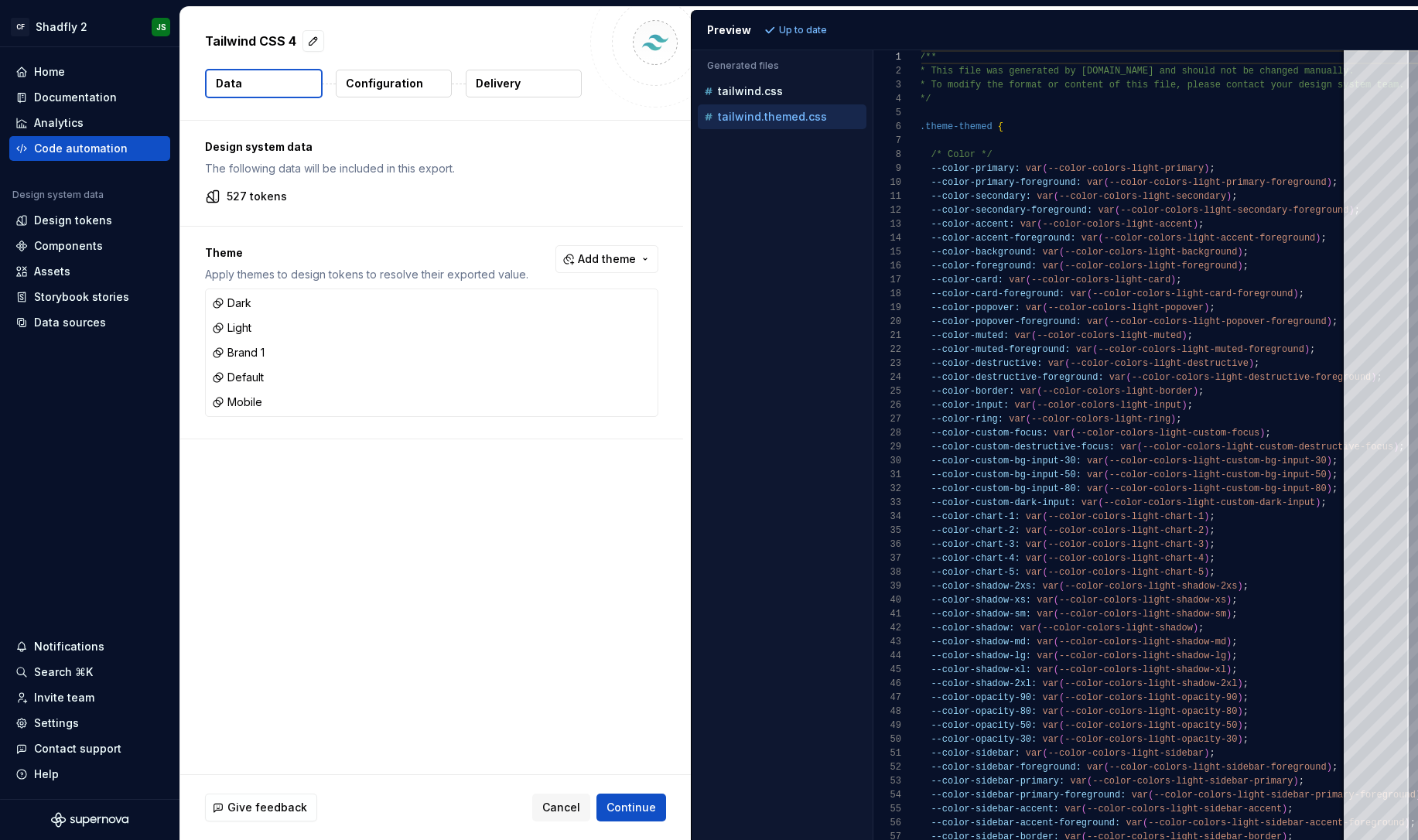
click at [409, 90] on p "Configuration" at bounding box center [385, 84] width 78 height 16
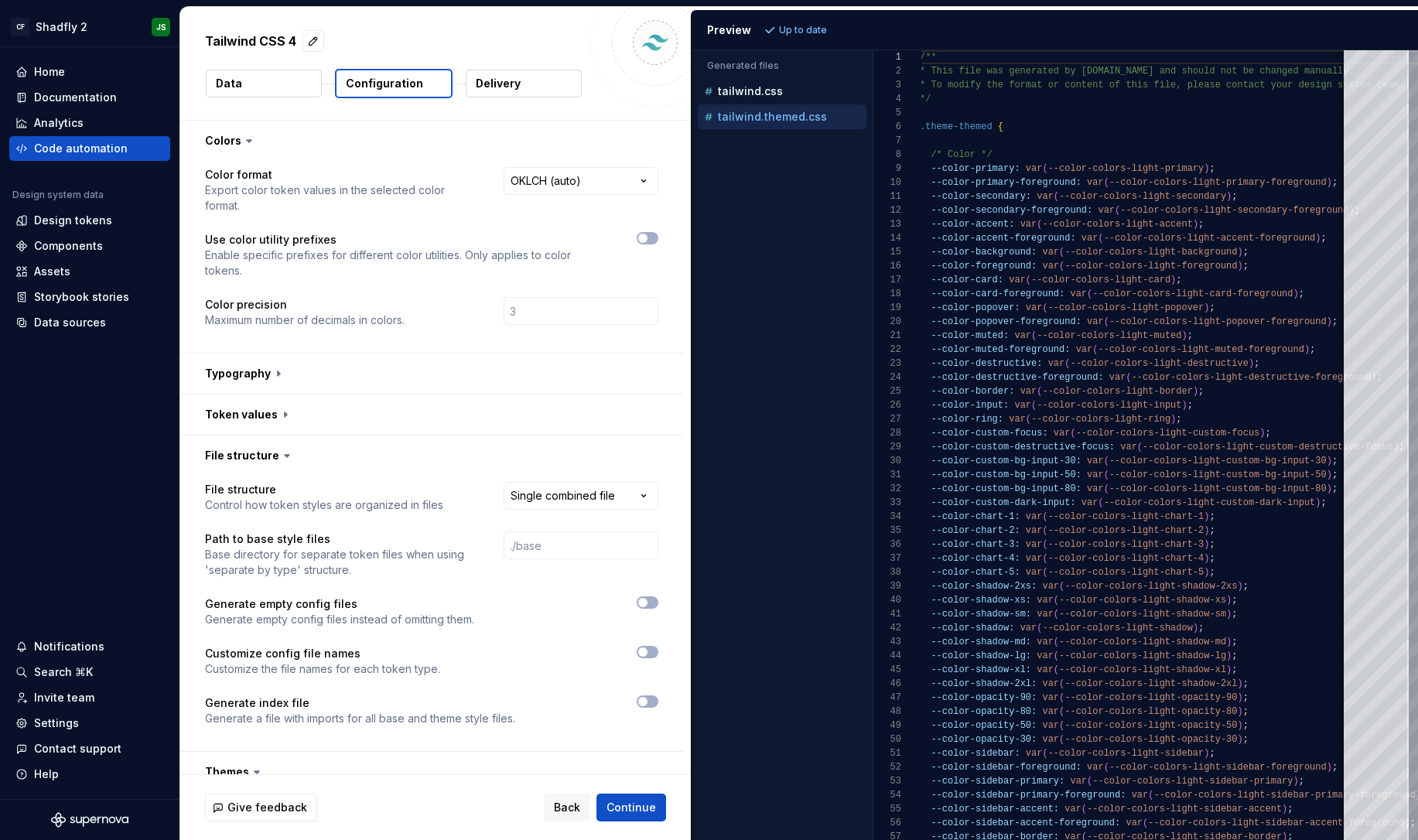
scroll to position [9, 0]
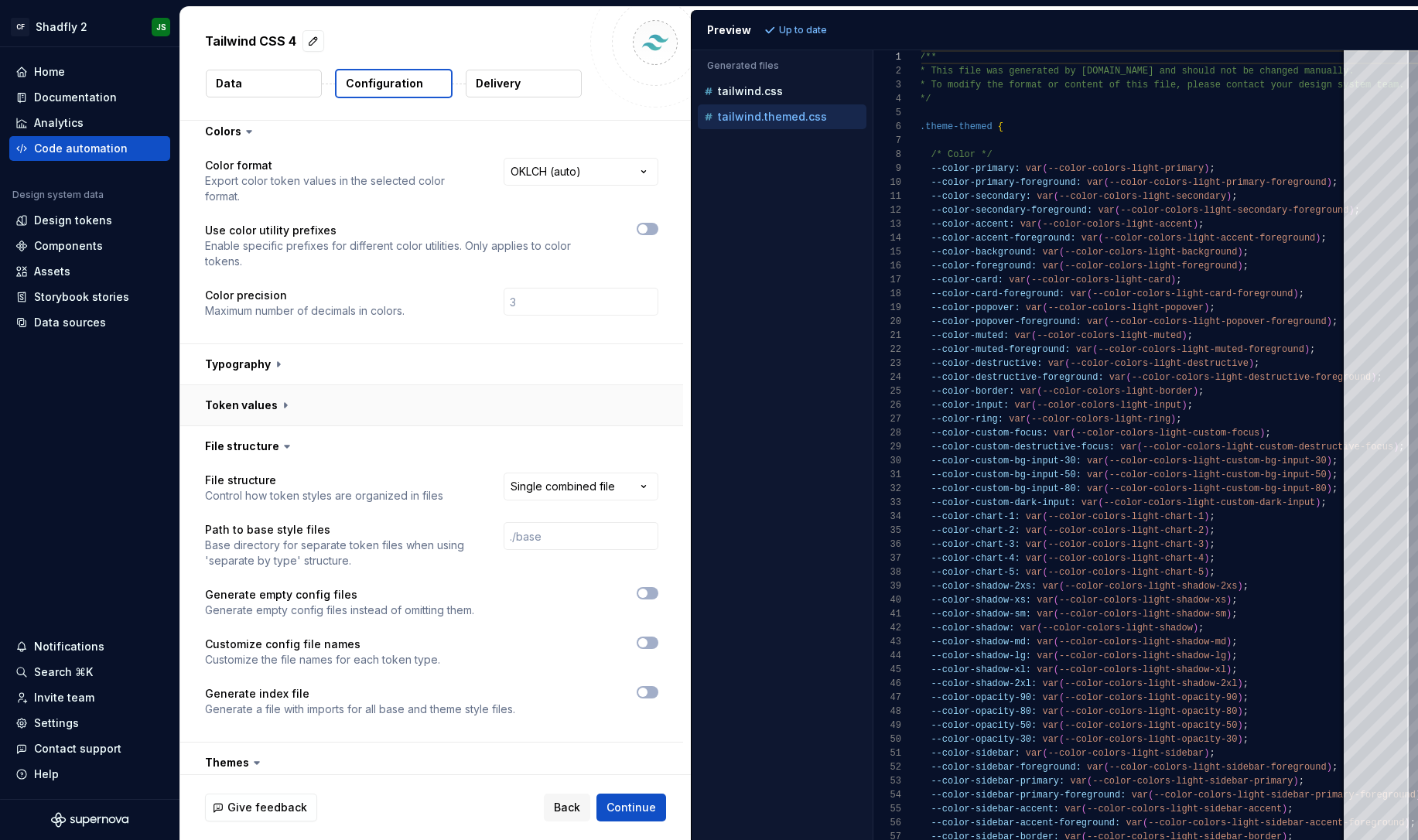
click at [392, 385] on button "button" at bounding box center [431, 406] width 503 height 40
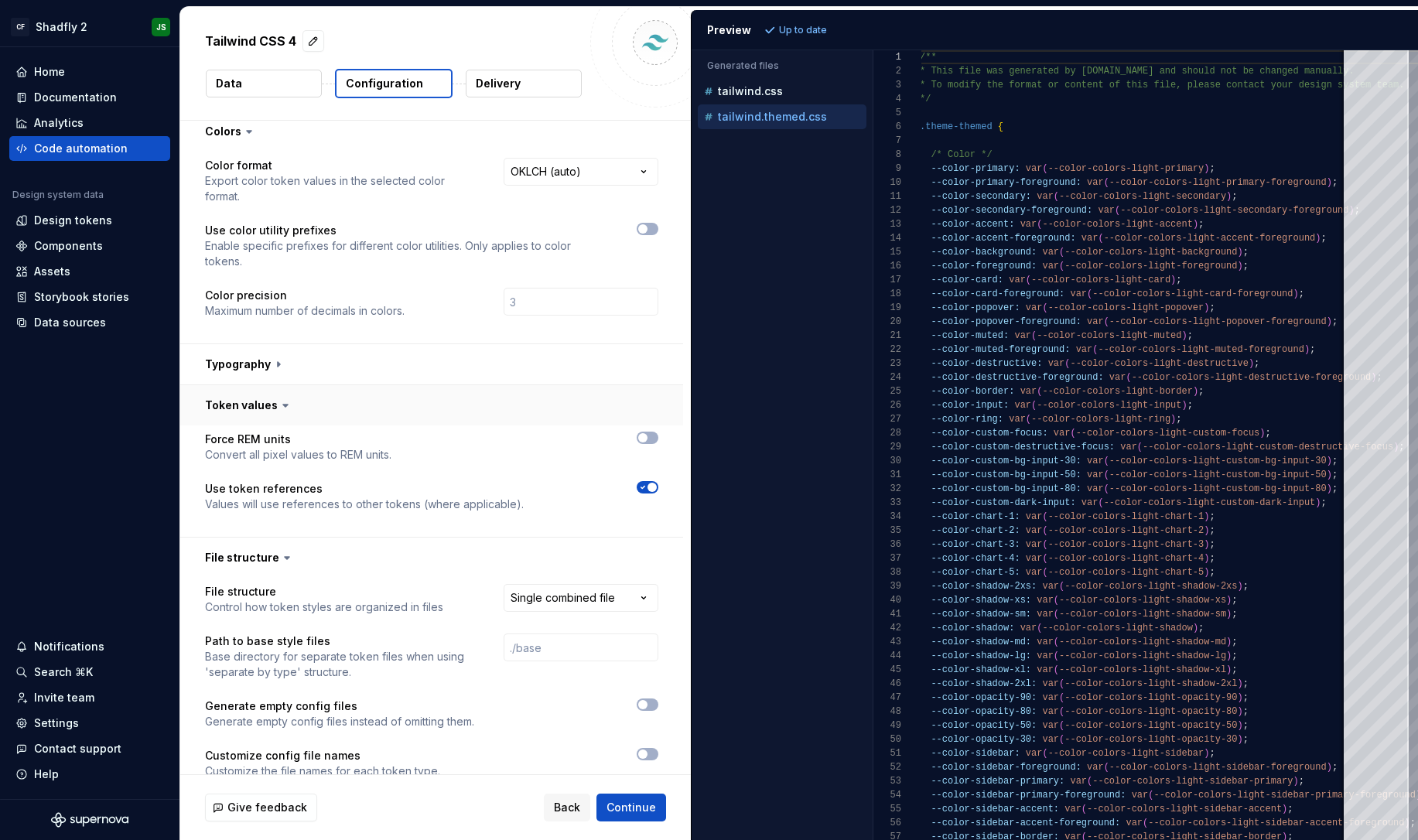
click at [393, 385] on button "button" at bounding box center [431, 406] width 503 height 40
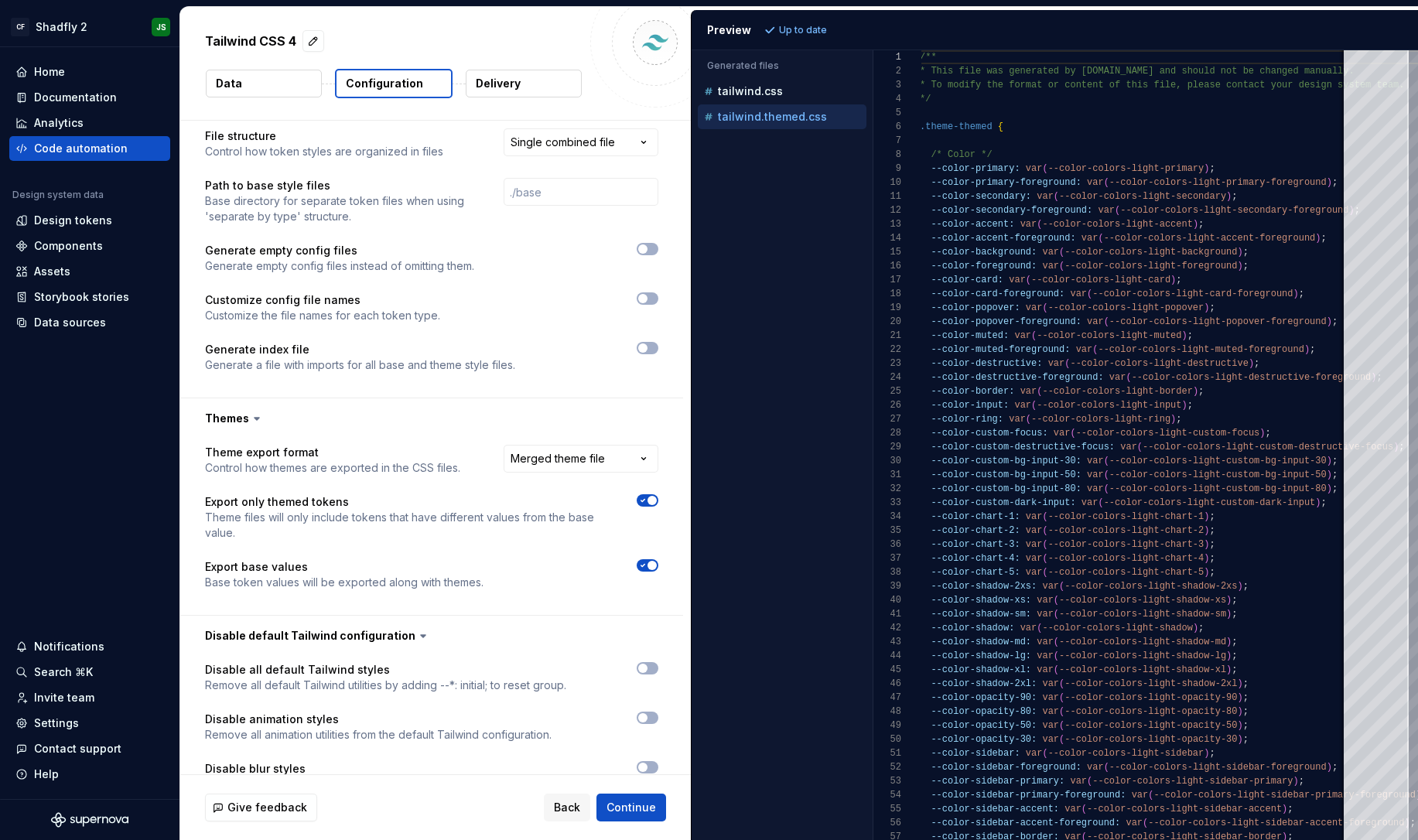
scroll to position [390, 0]
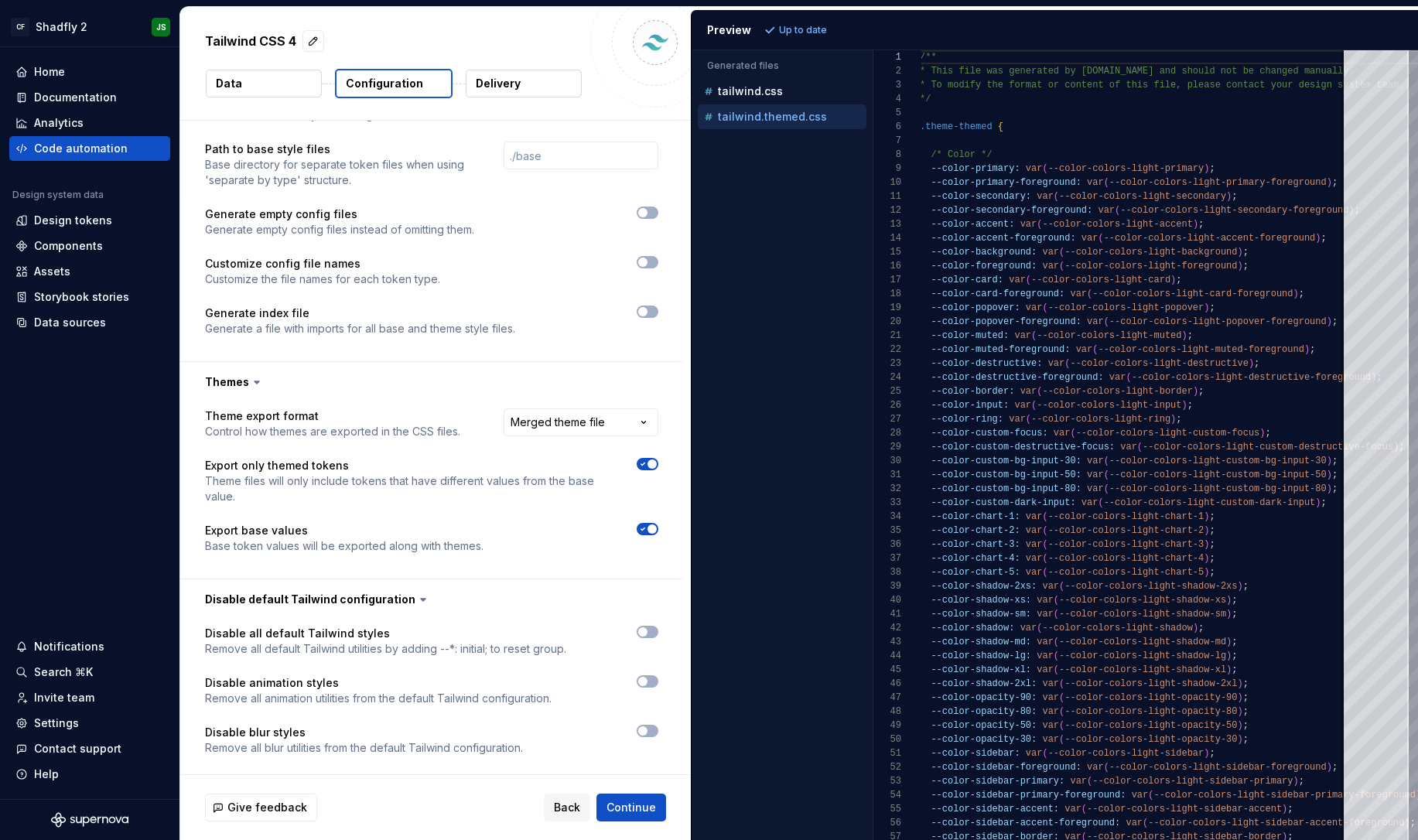
click at [544, 389] on html "**********" at bounding box center [709, 420] width 1418 height 840
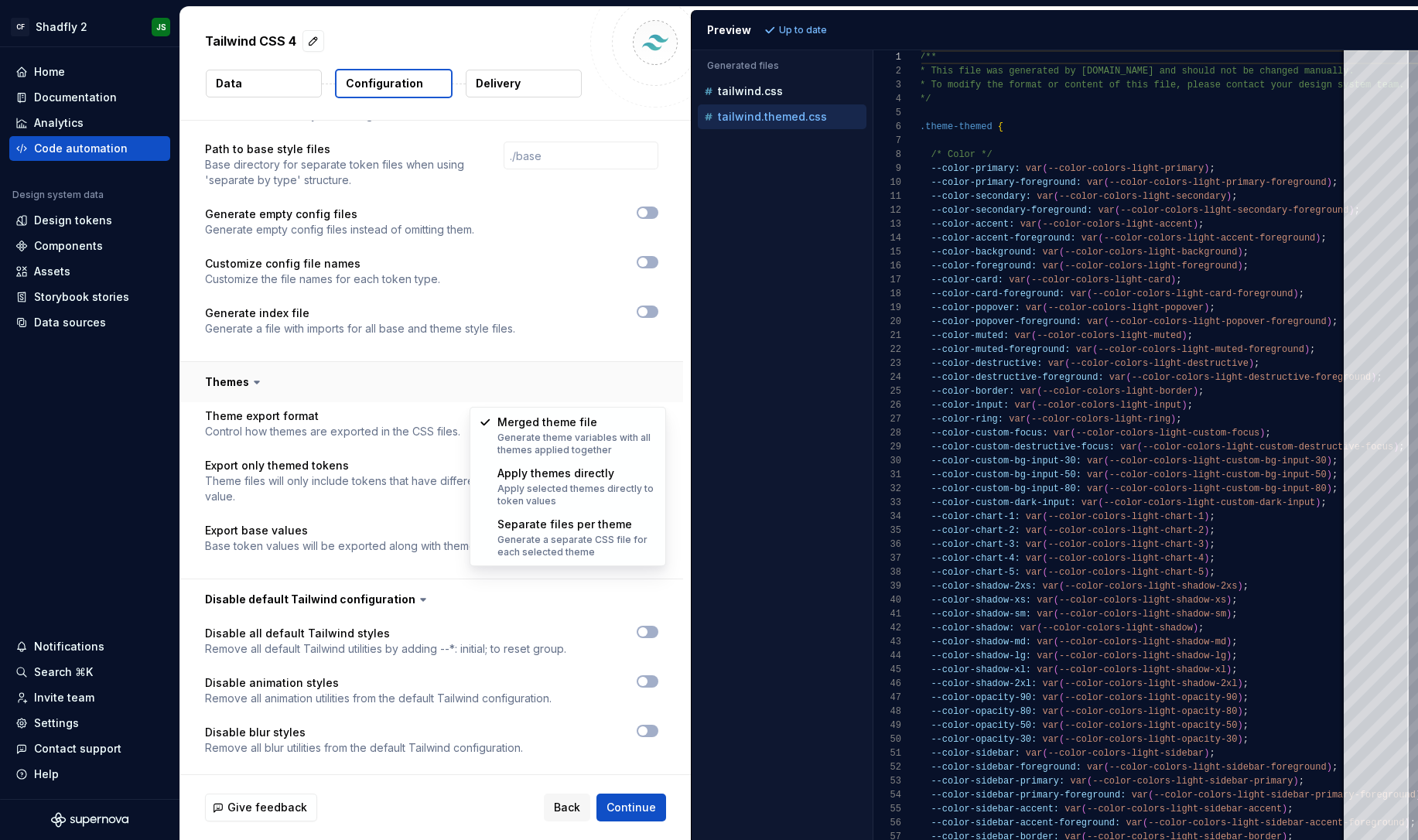
click at [465, 360] on html "**********" at bounding box center [709, 420] width 1418 height 840
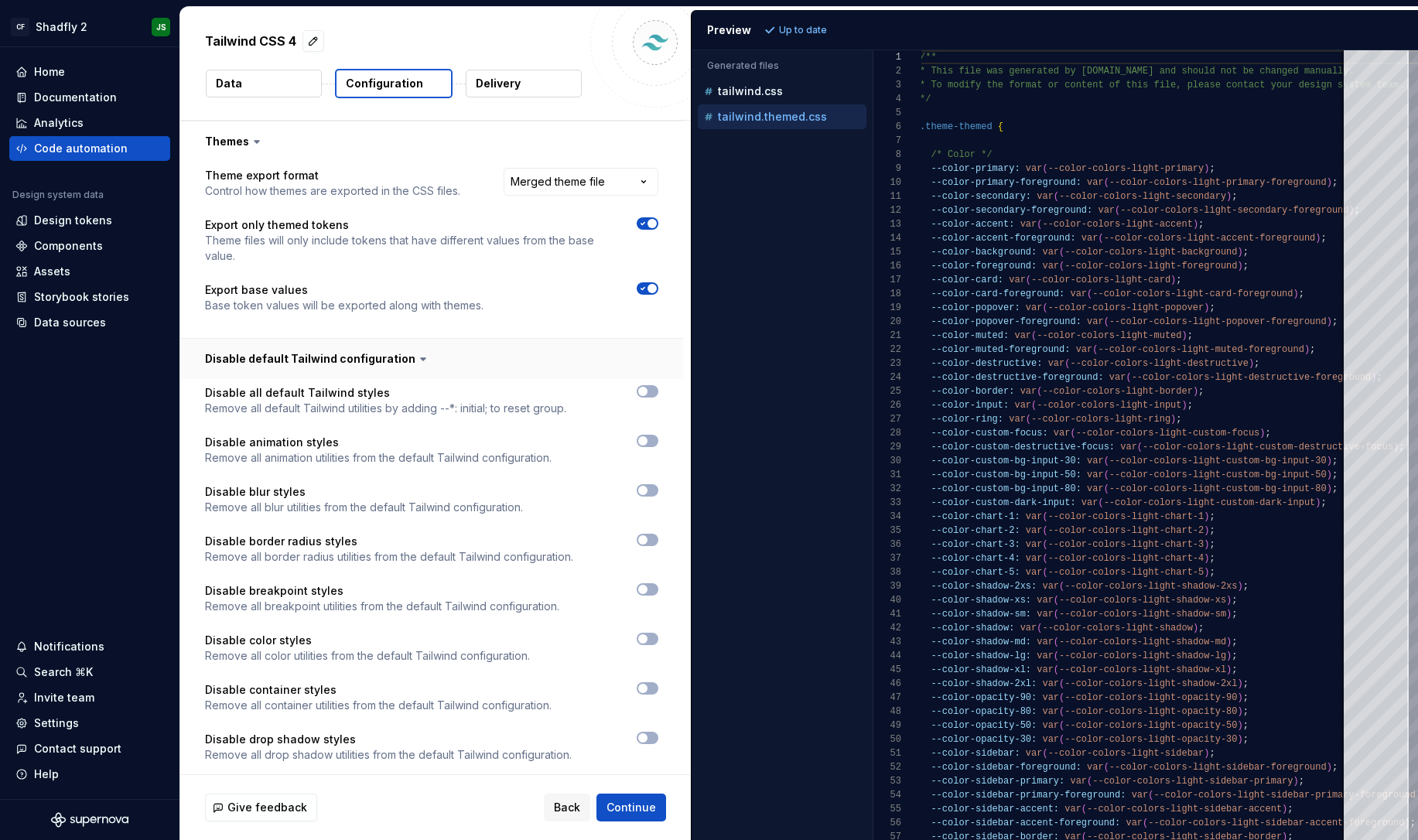
scroll to position [639, 0]
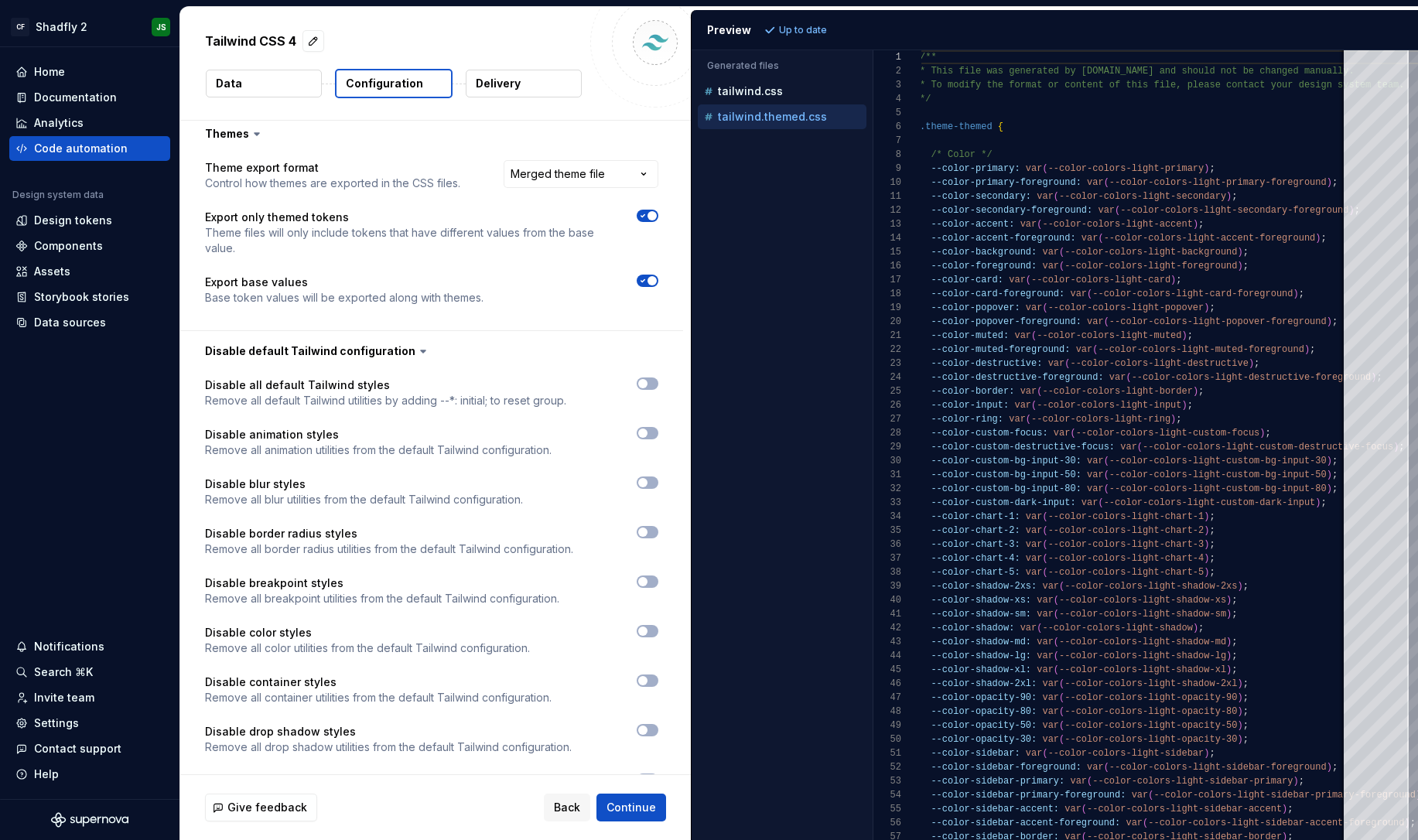
click at [421, 350] on icon at bounding box center [423, 351] width 5 height 2
click at [416, 343] on icon at bounding box center [423, 351] width 16 height 16
click at [428, 331] on button "button" at bounding box center [431, 351] width 503 height 40
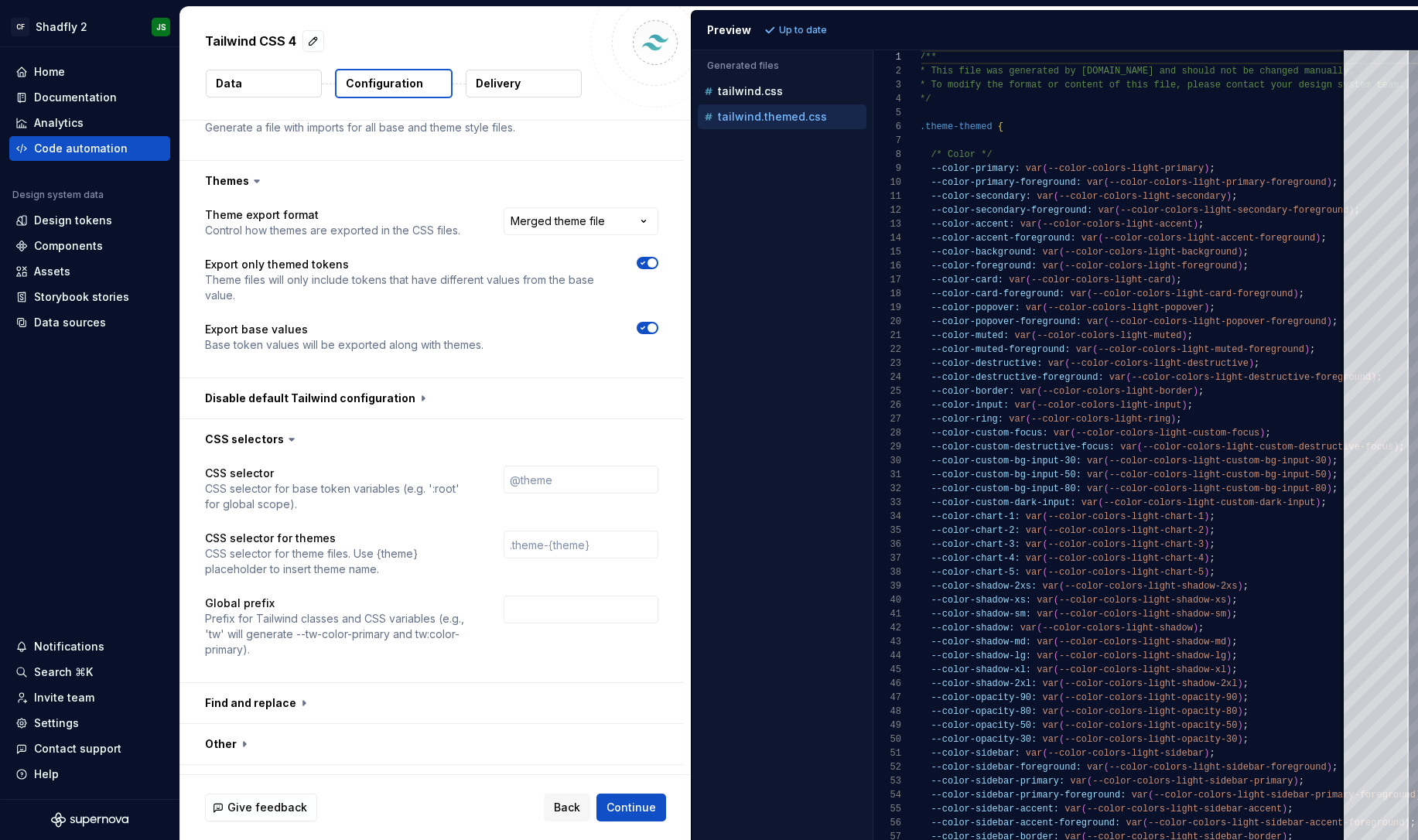
click at [359, 420] on button "button" at bounding box center [431, 440] width 503 height 40
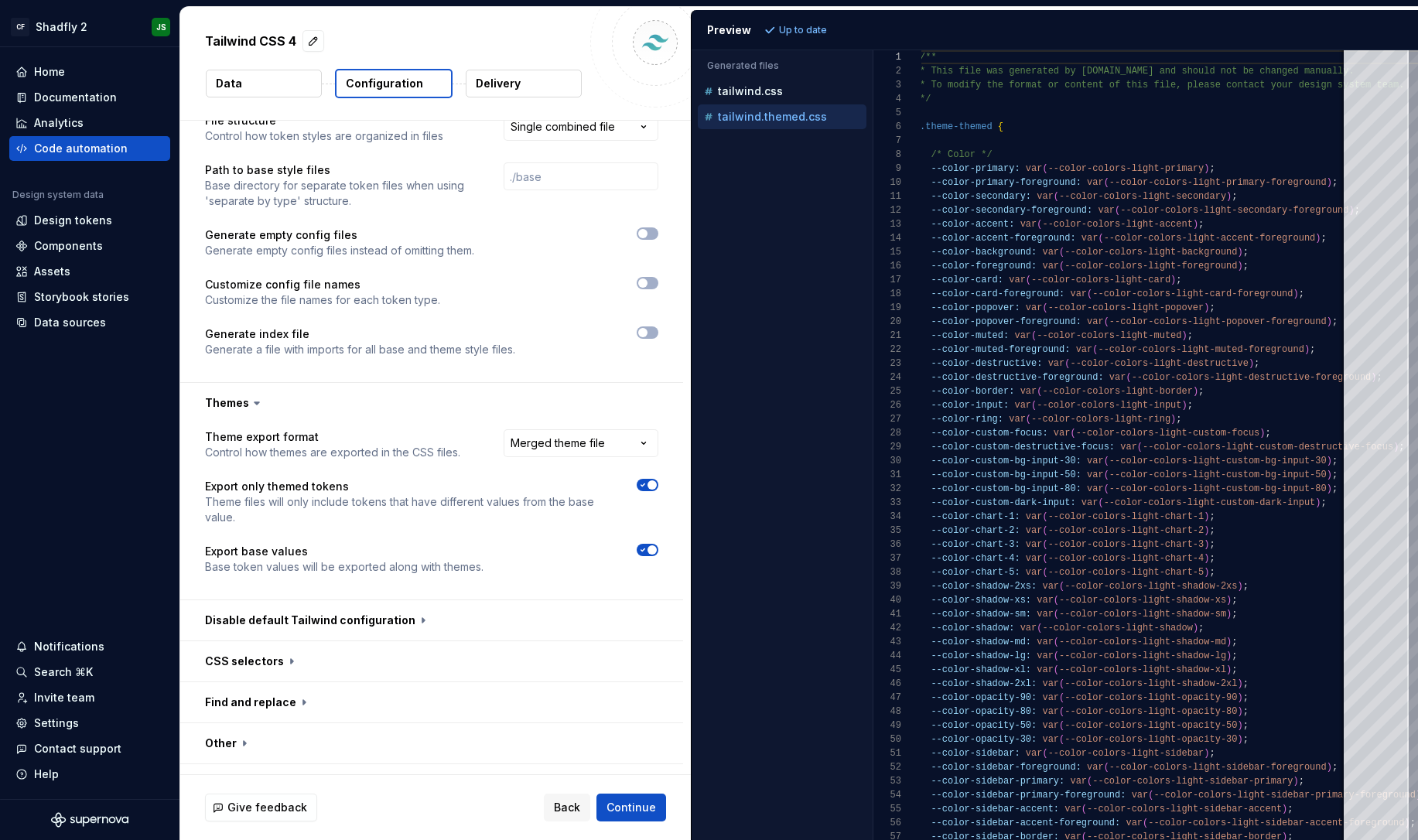
scroll to position [369, 0]
click at [391, 723] on button "button" at bounding box center [431, 744] width 503 height 40
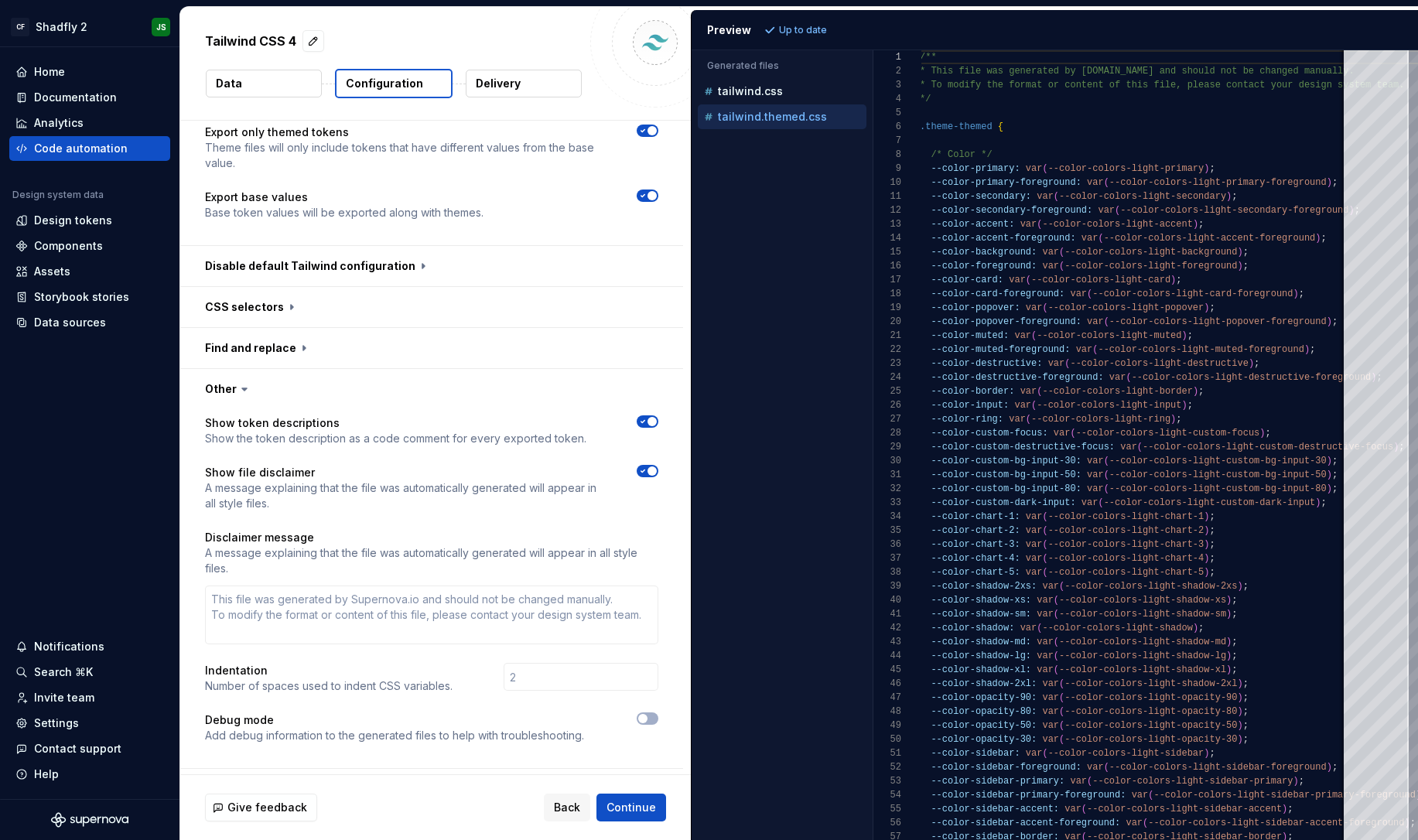
scroll to position [728, 0]
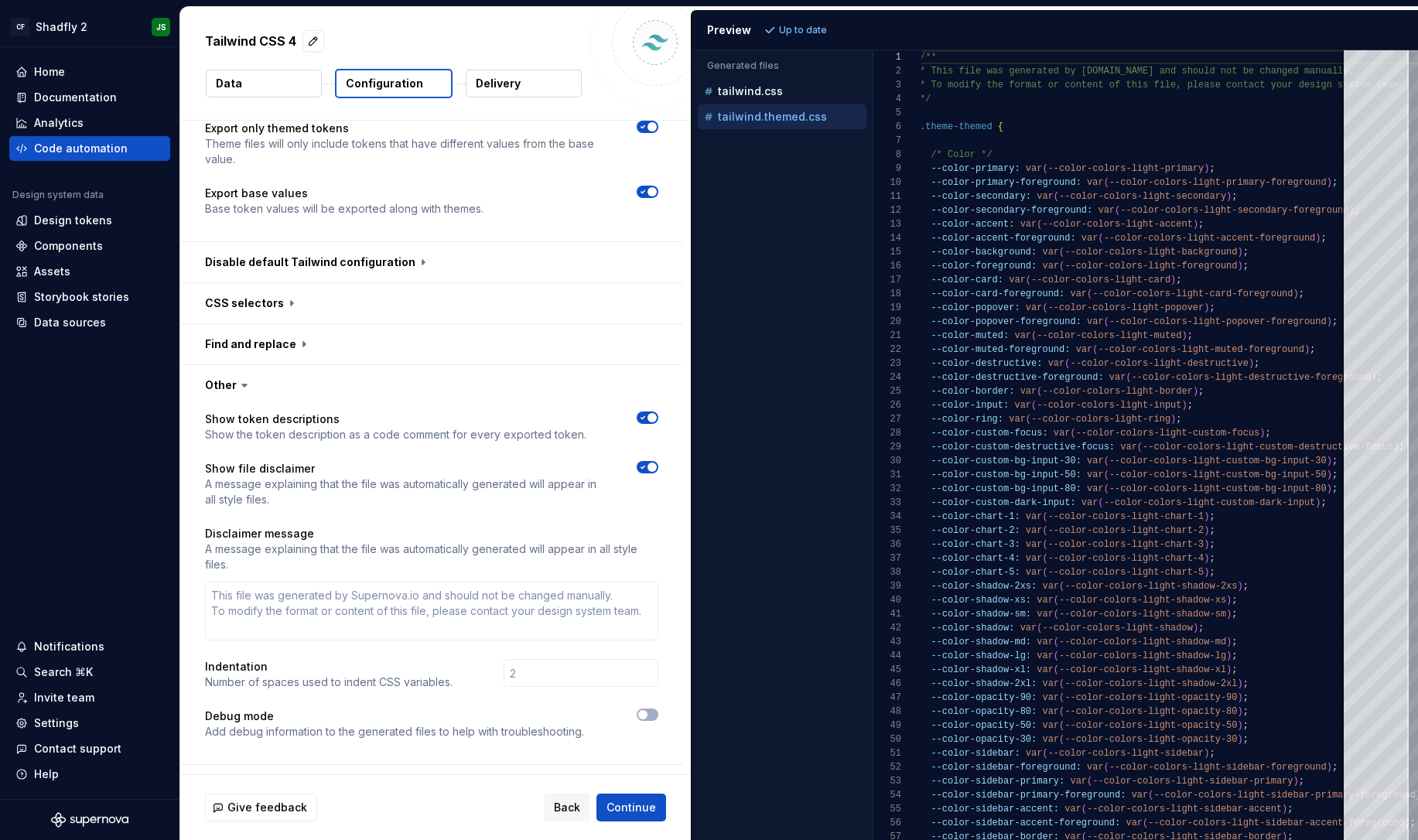
click at [326, 765] on button "button" at bounding box center [431, 786] width 503 height 40
type textarea "*"
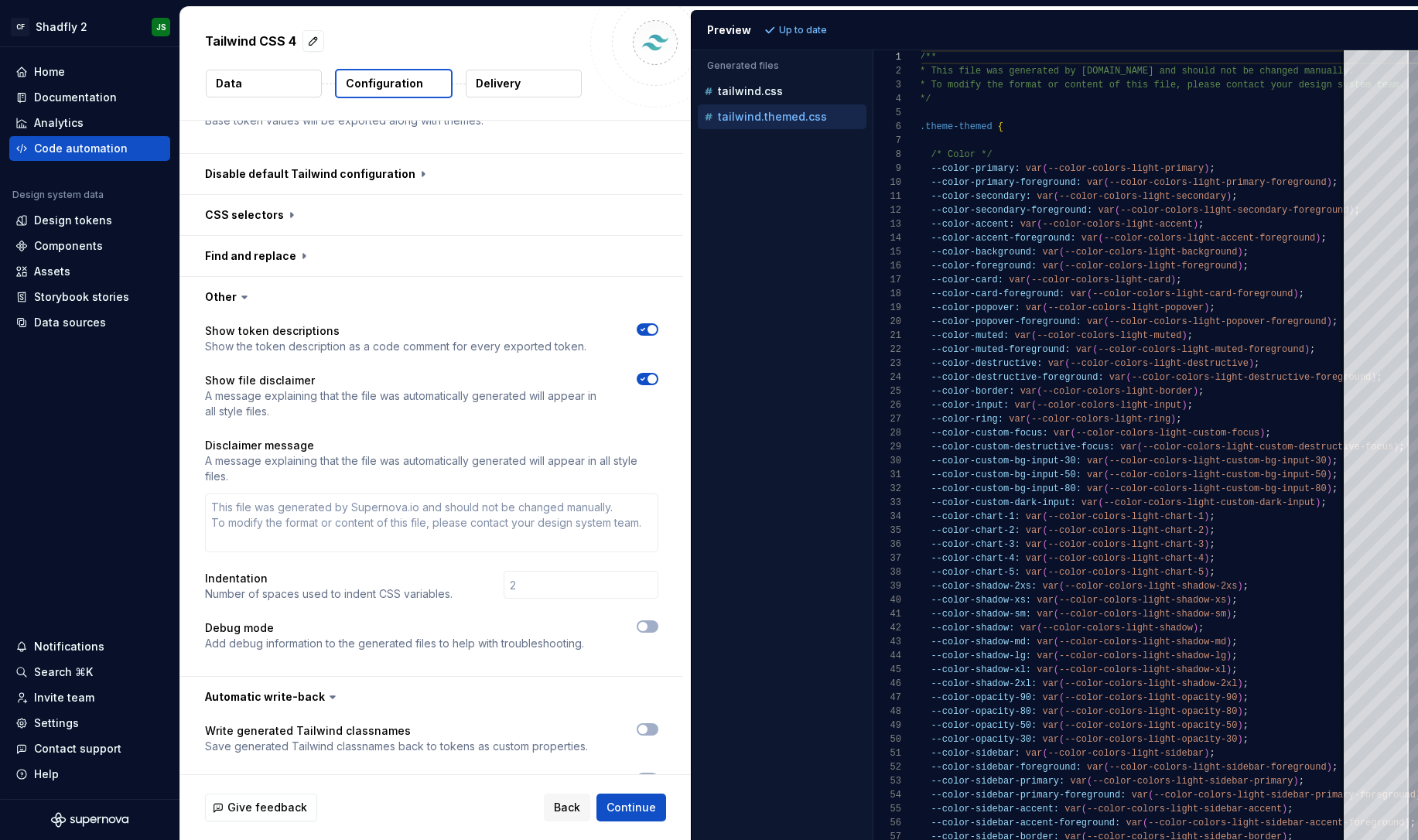
scroll to position [839, 0]
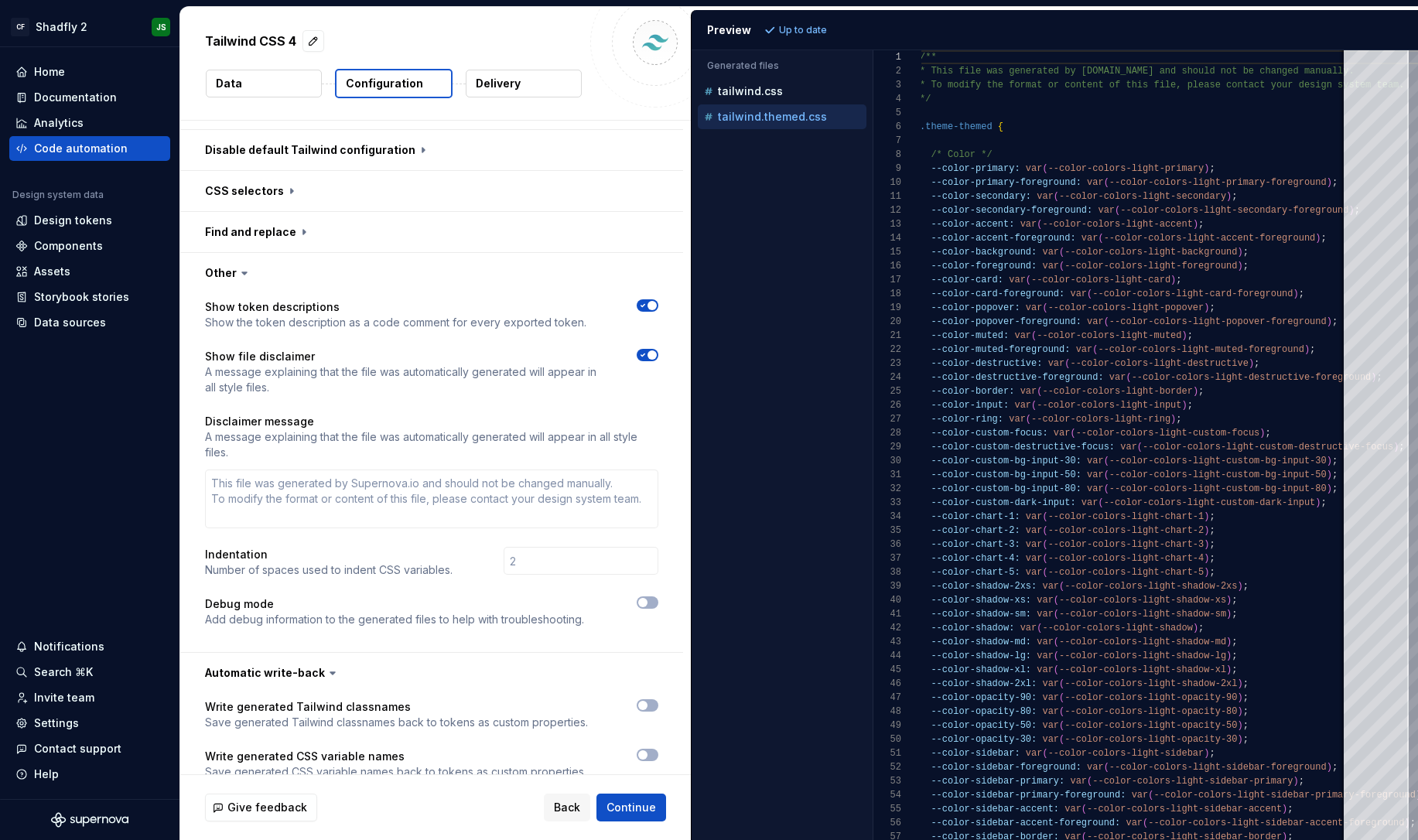
click at [325, 665] on icon at bounding box center [333, 673] width 16 height 16
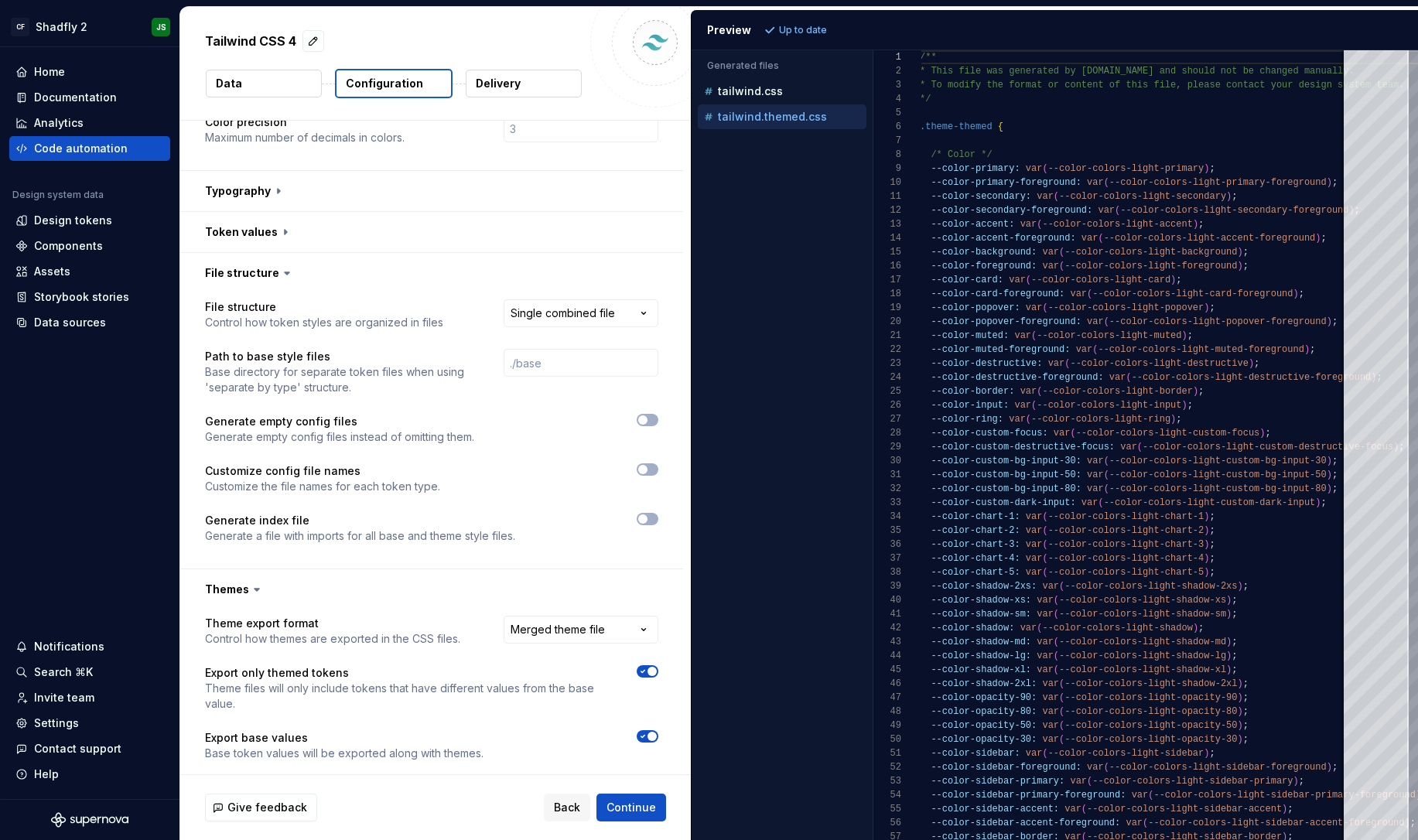
scroll to position [177, 0]
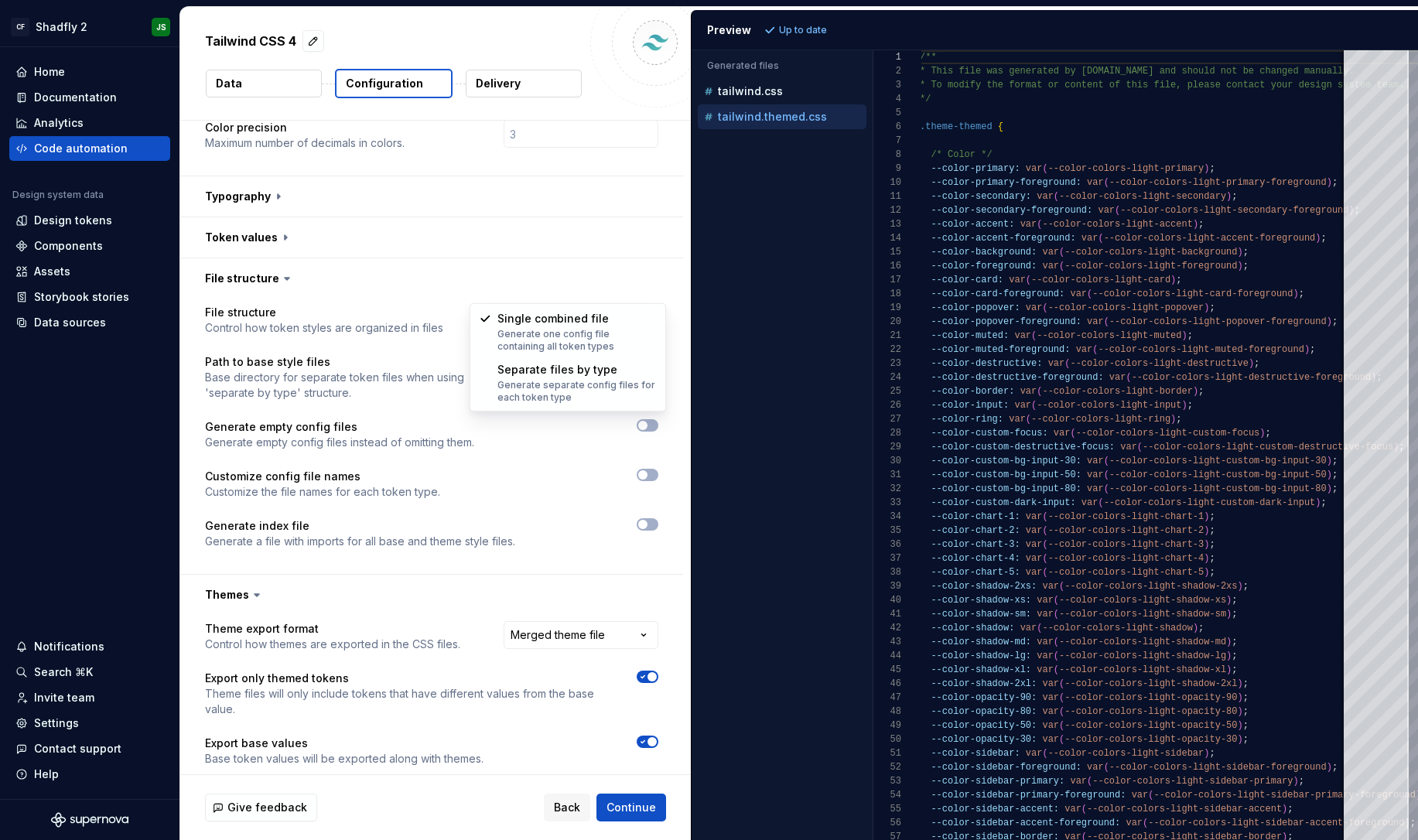
click at [587, 290] on html "**********" at bounding box center [709, 420] width 1418 height 840
select select "**********"
type textarea "*"
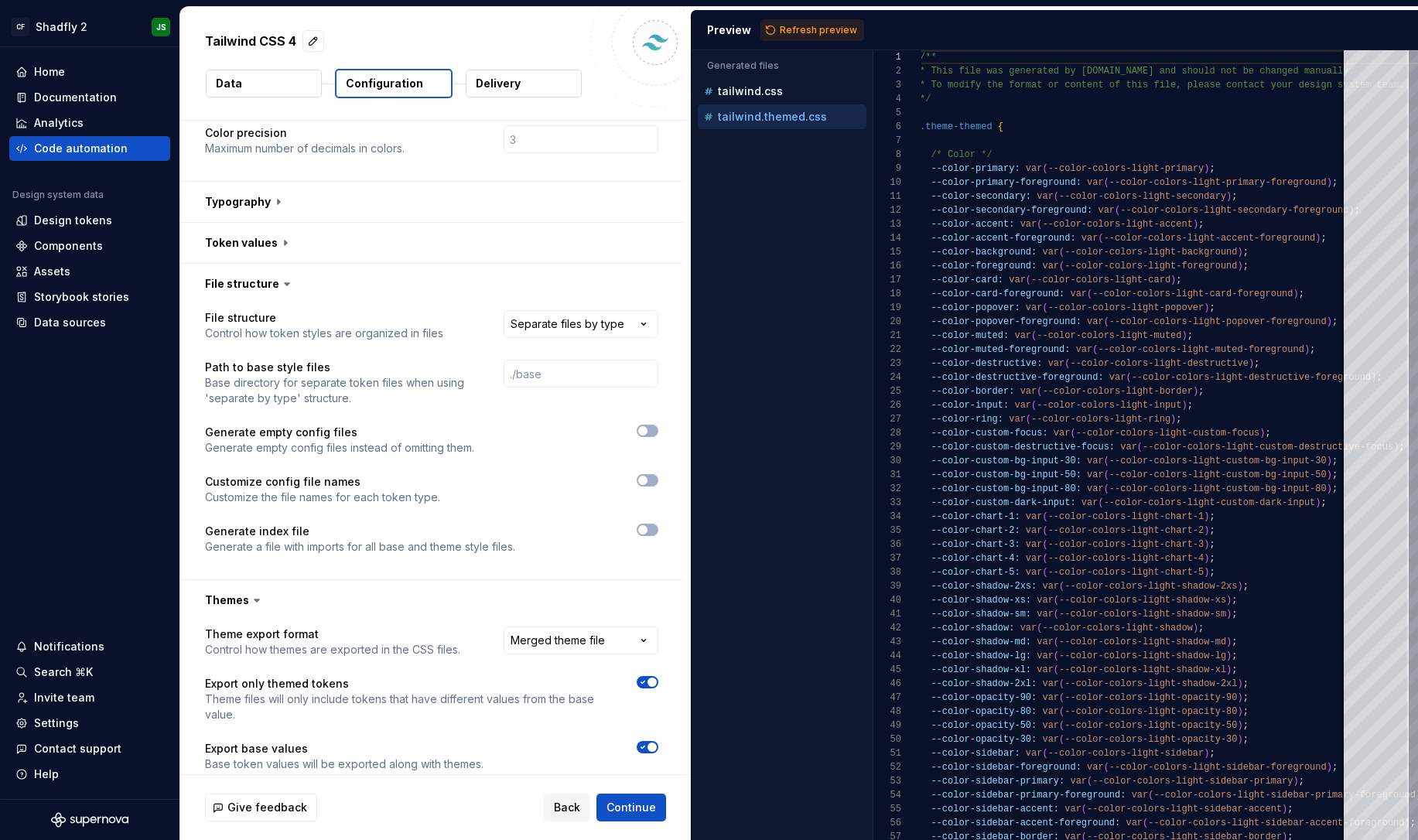
click at [816, 24] on span "Refresh preview" at bounding box center [819, 30] width 78 height 12
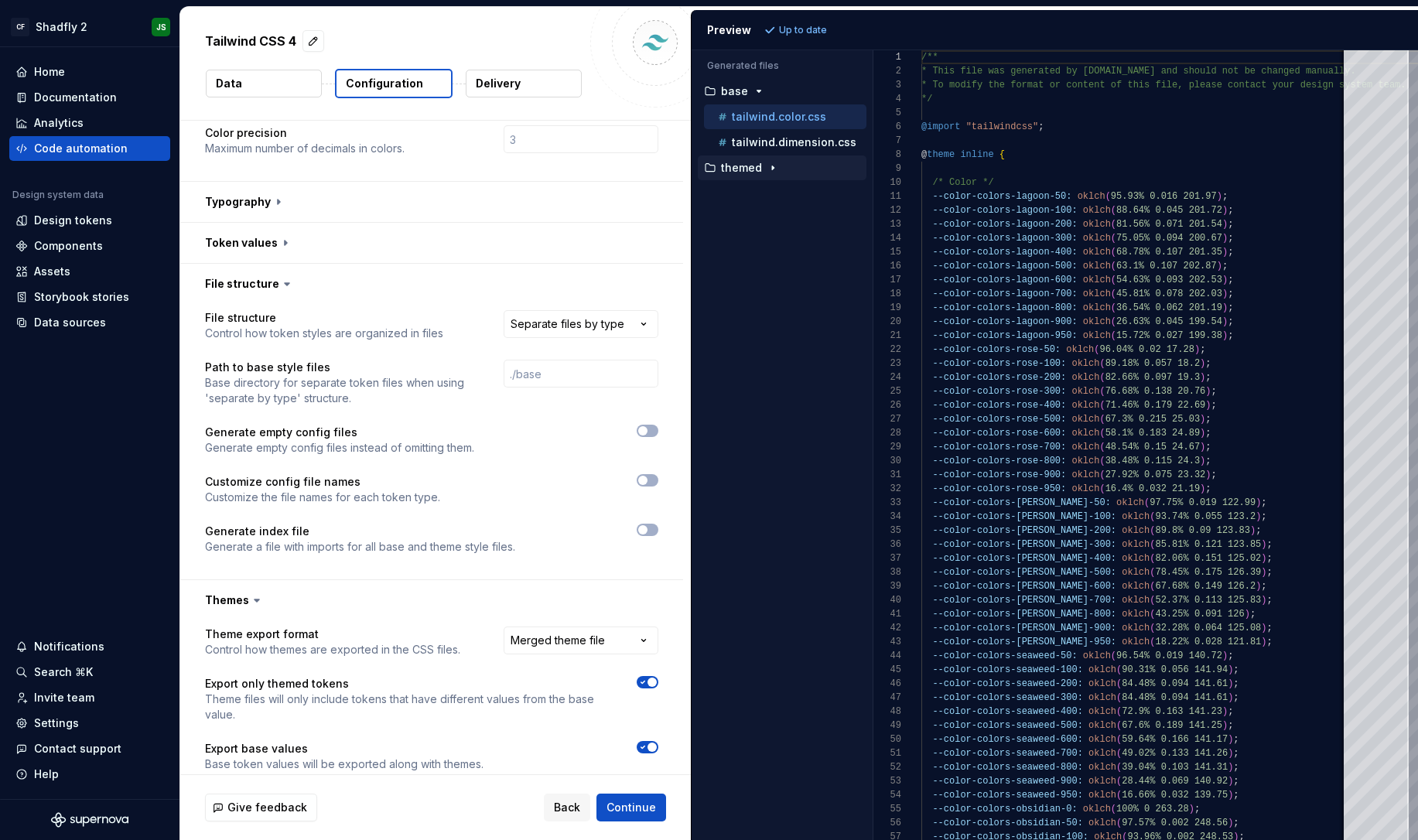
click at [772, 173] on icon "button" at bounding box center [773, 168] width 12 height 12
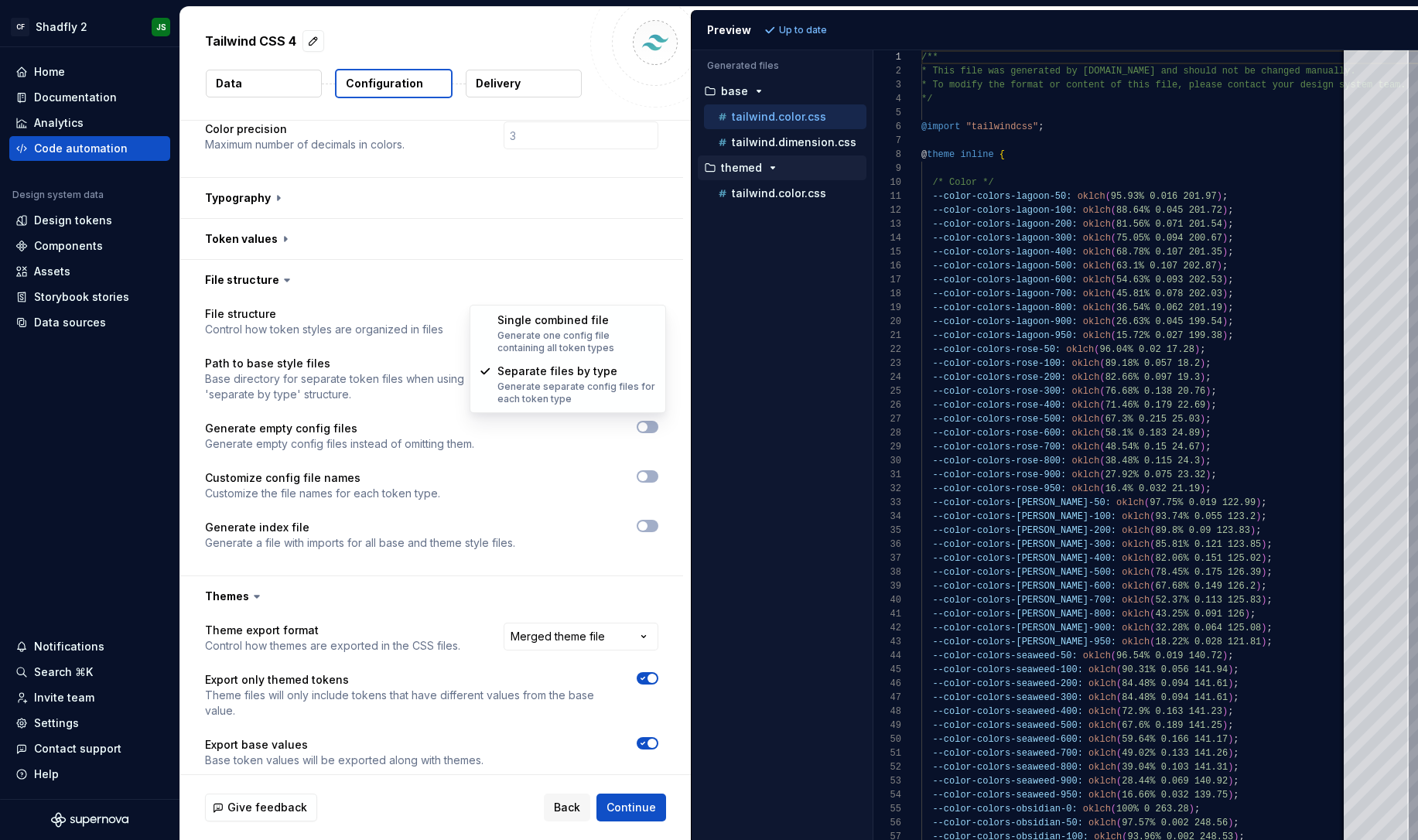
click at [611, 284] on html "**********" at bounding box center [709, 420] width 1418 height 840
select select "**********"
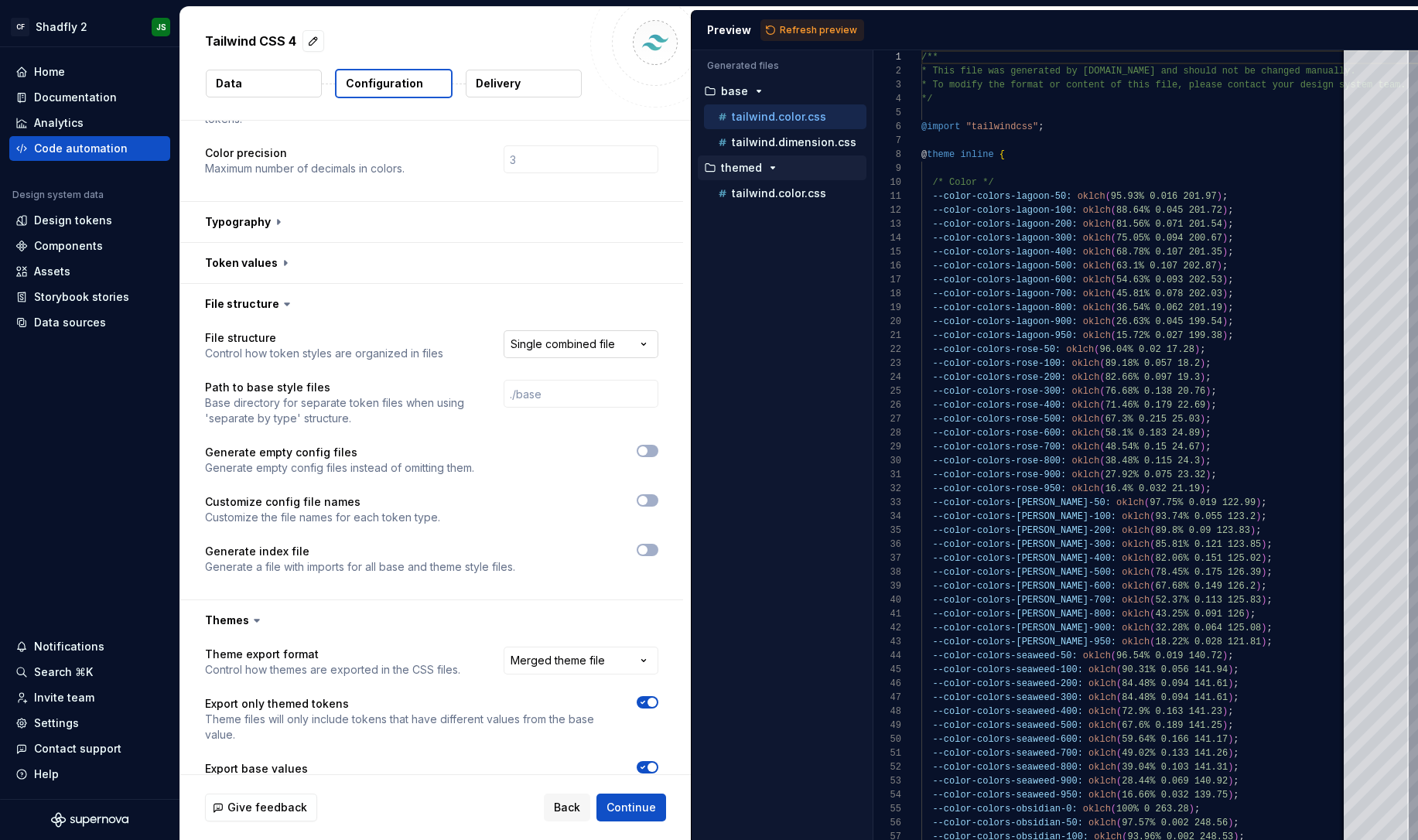
scroll to position [161, 0]
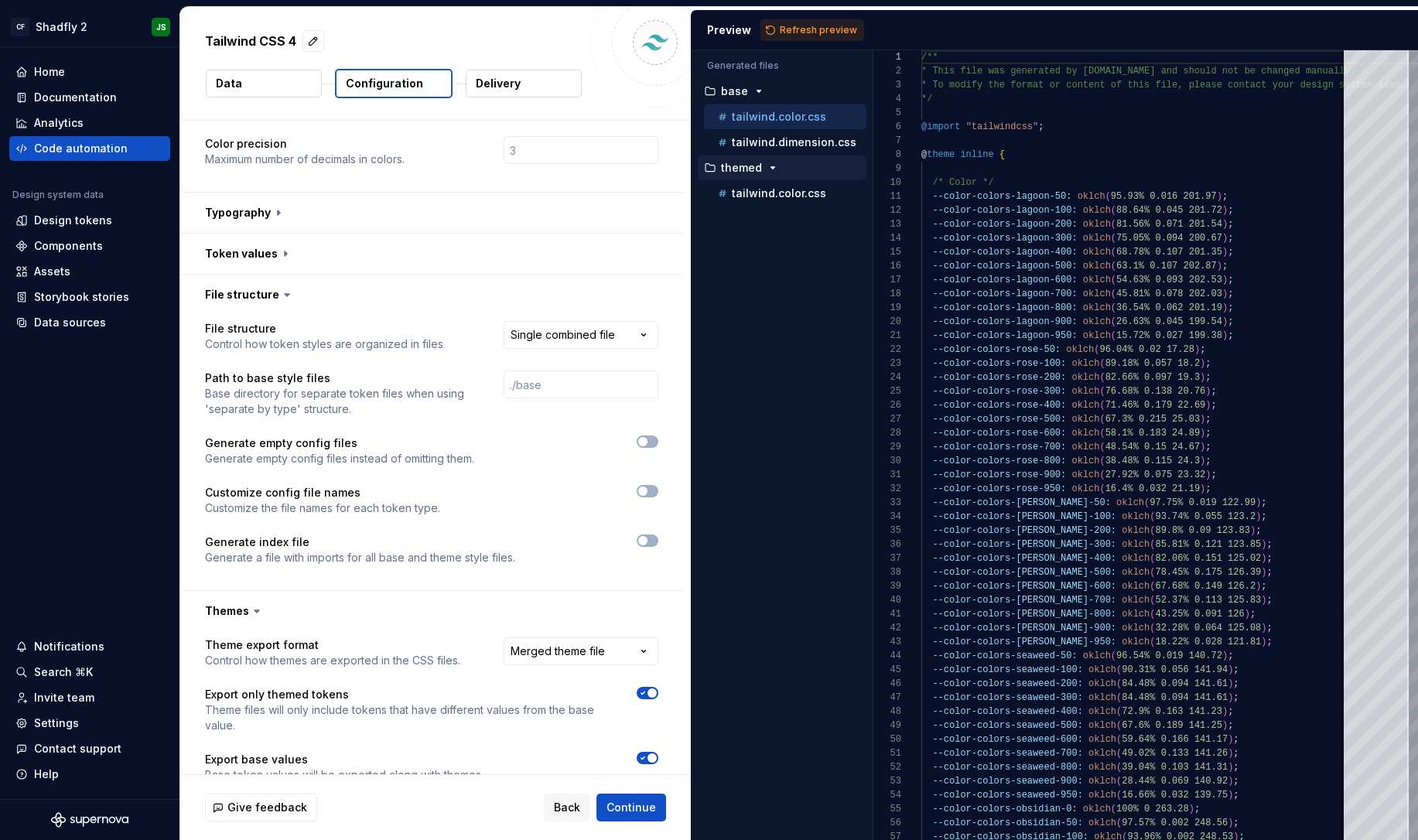
click at [812, 23] on button "Refresh preview" at bounding box center [812, 30] width 103 height 22
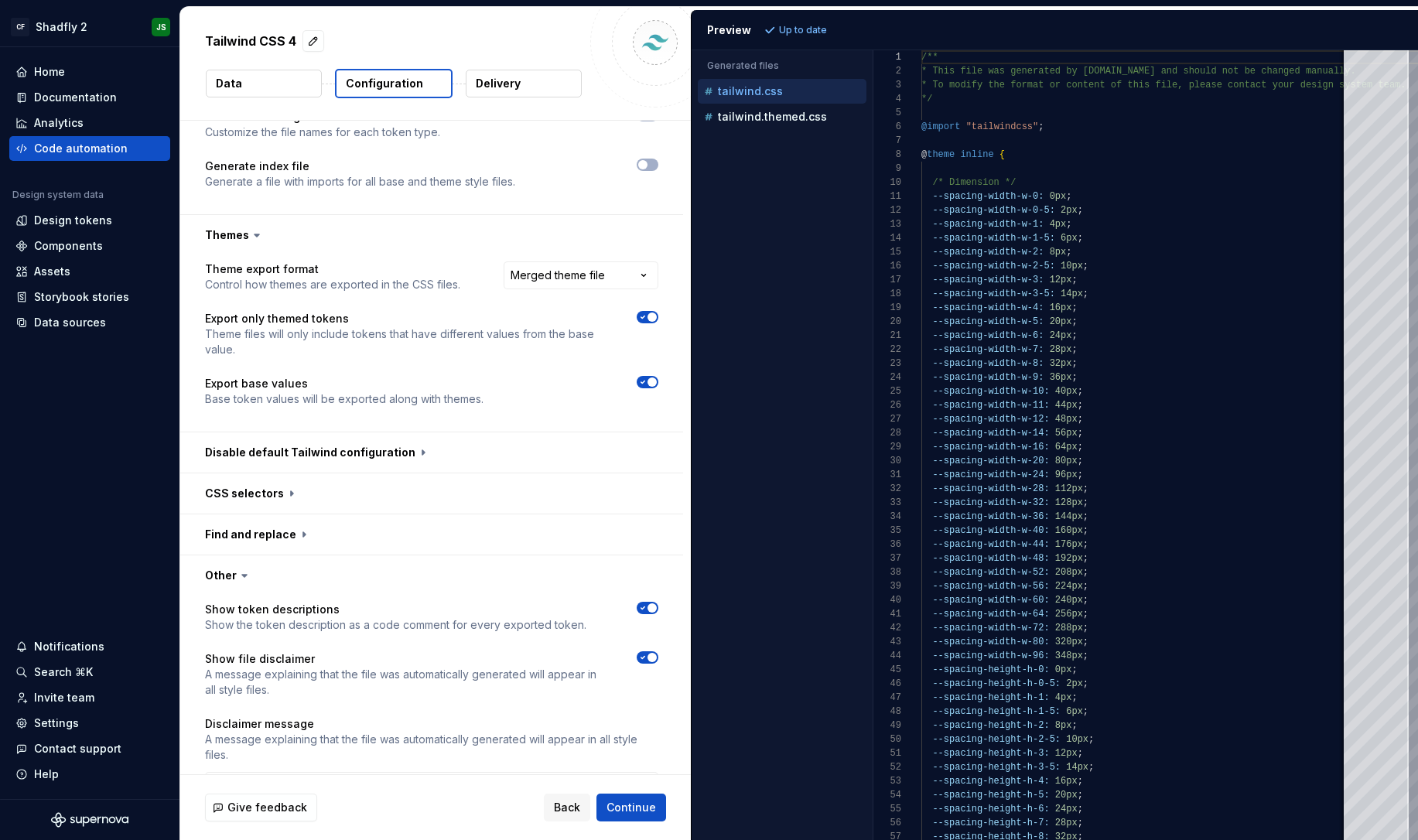
scroll to position [538, 0]
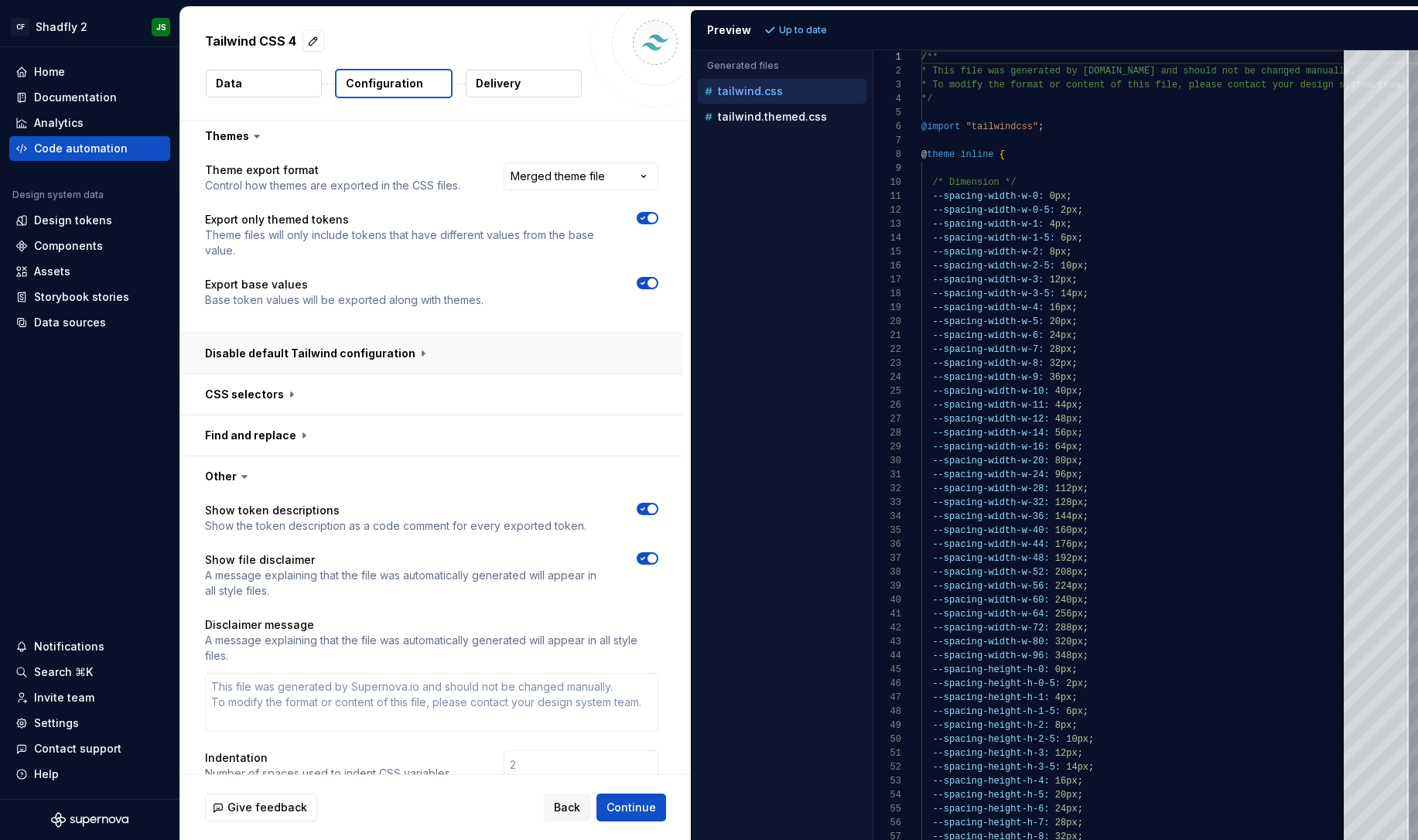
click at [479, 333] on button "button" at bounding box center [431, 354] width 503 height 40
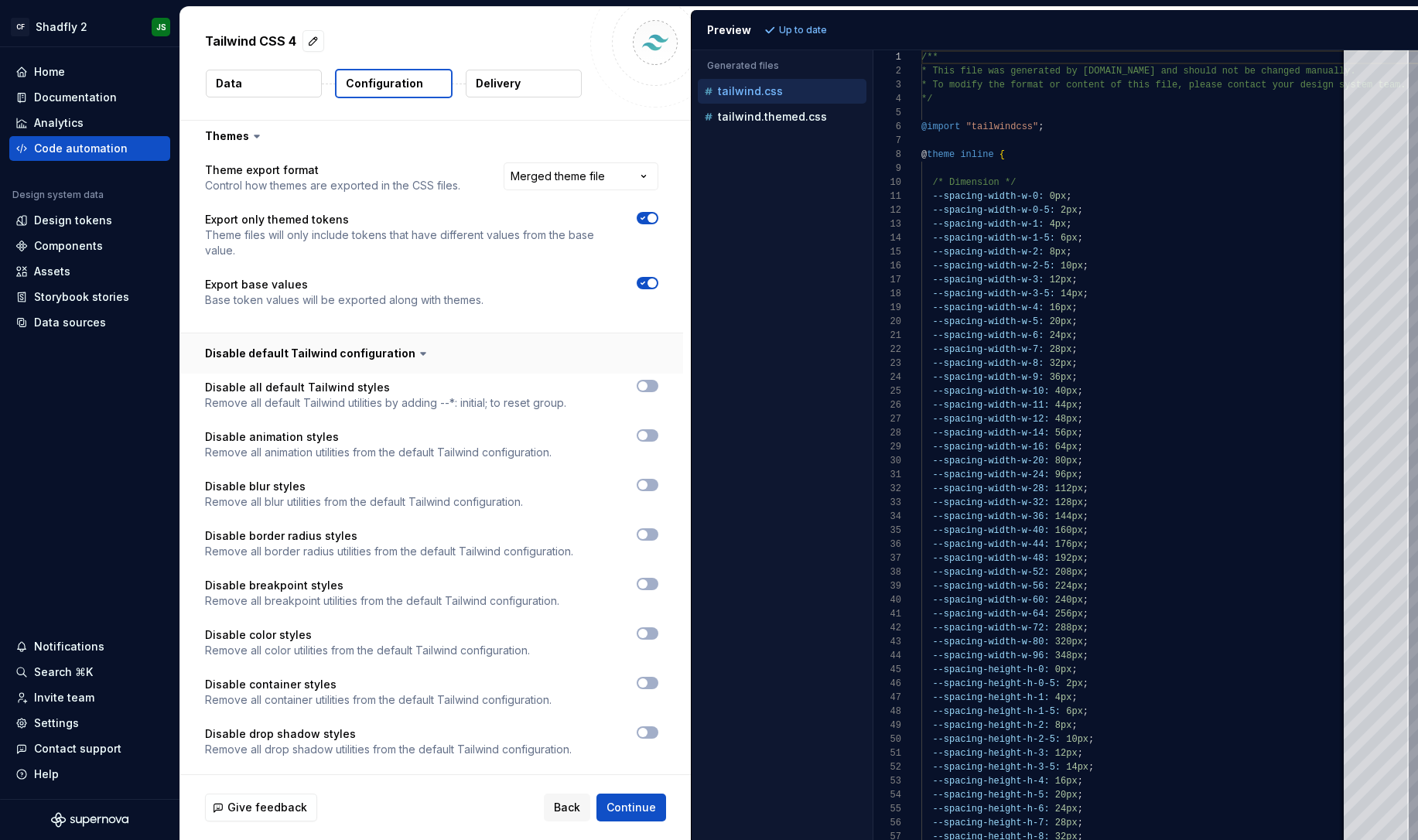
scroll to position [634, 0]
click at [479, 336] on button "button" at bounding box center [431, 356] width 503 height 40
type textarea "*"
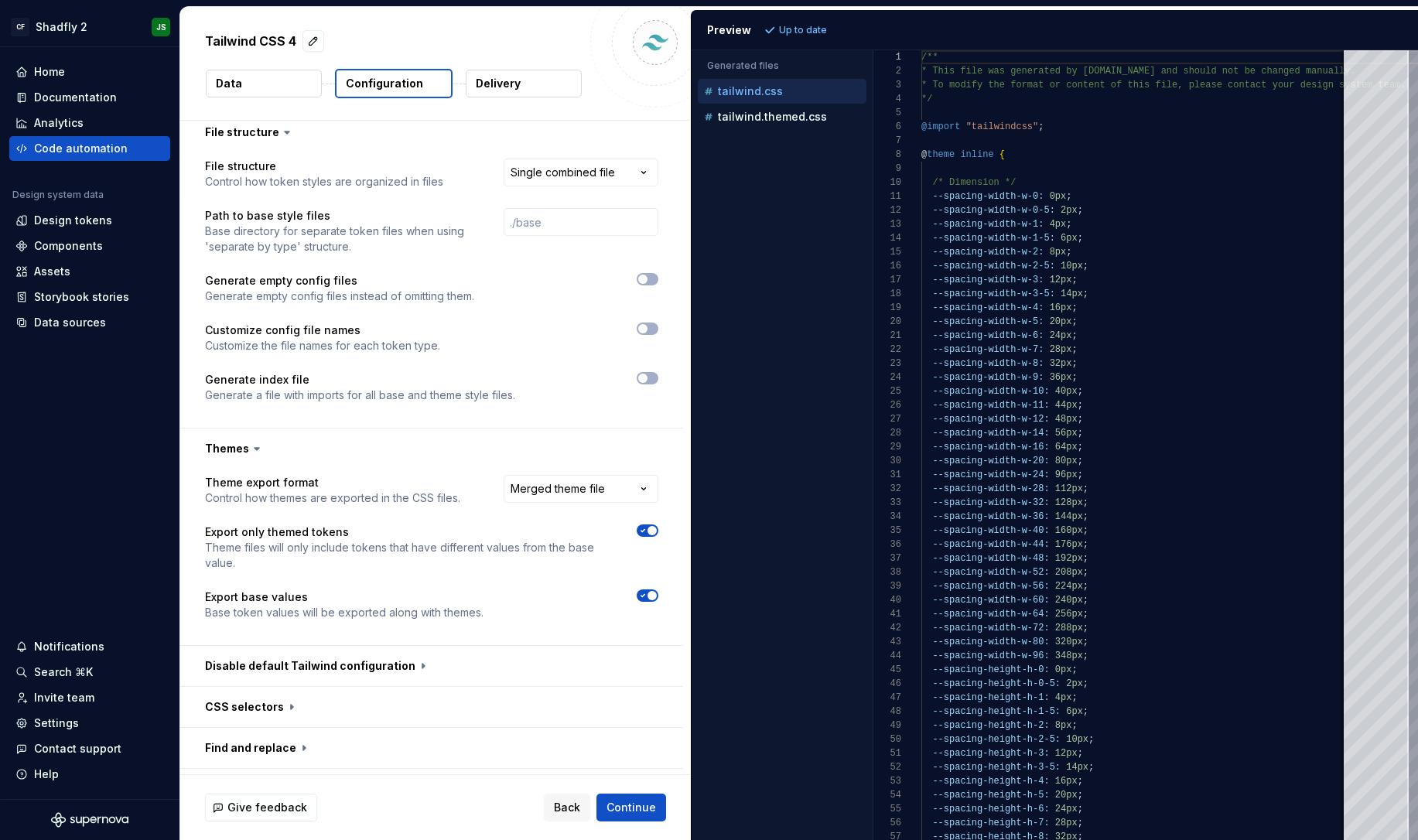
scroll to position [336, 0]
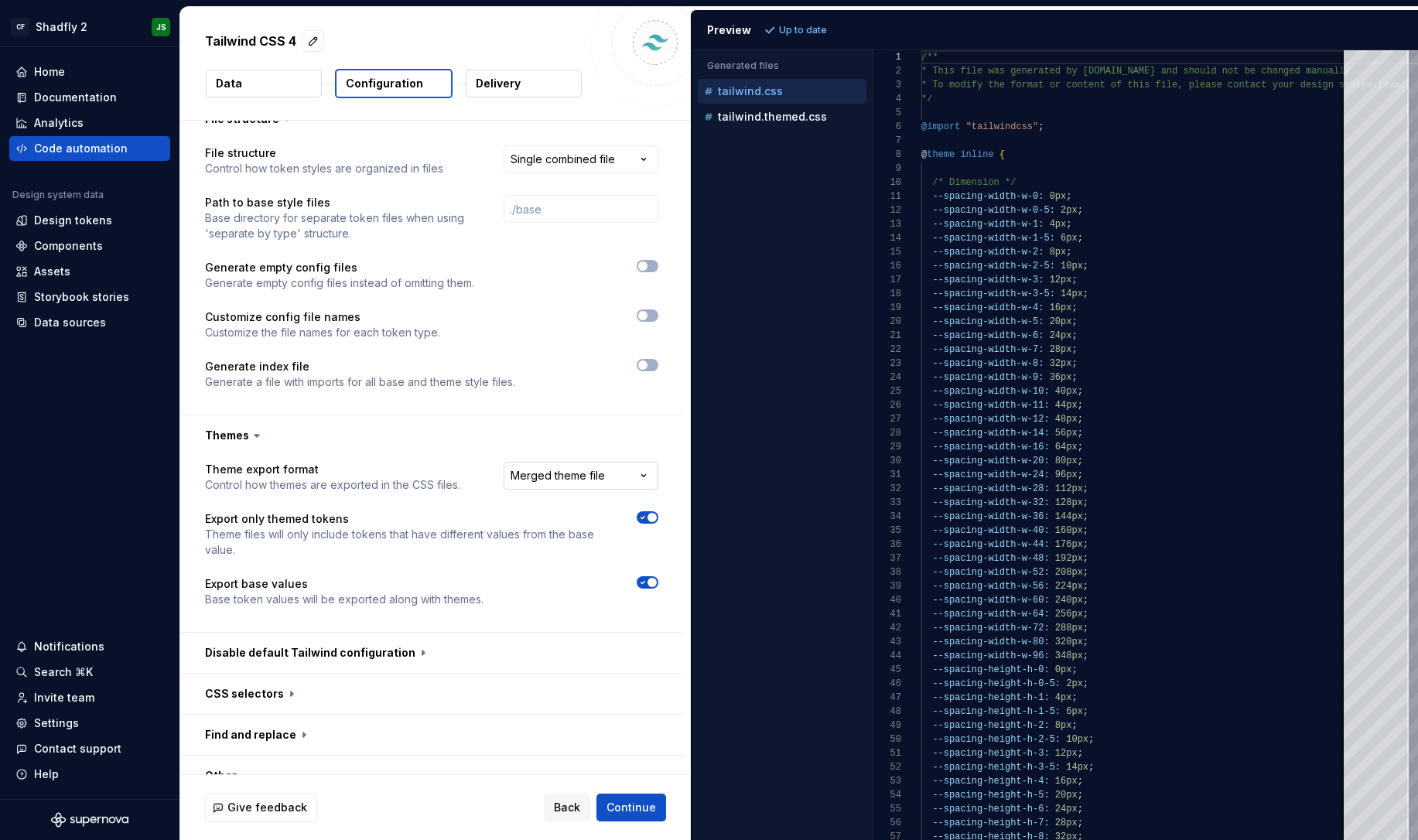
click at [573, 440] on html "**********" at bounding box center [709, 420] width 1418 height 840
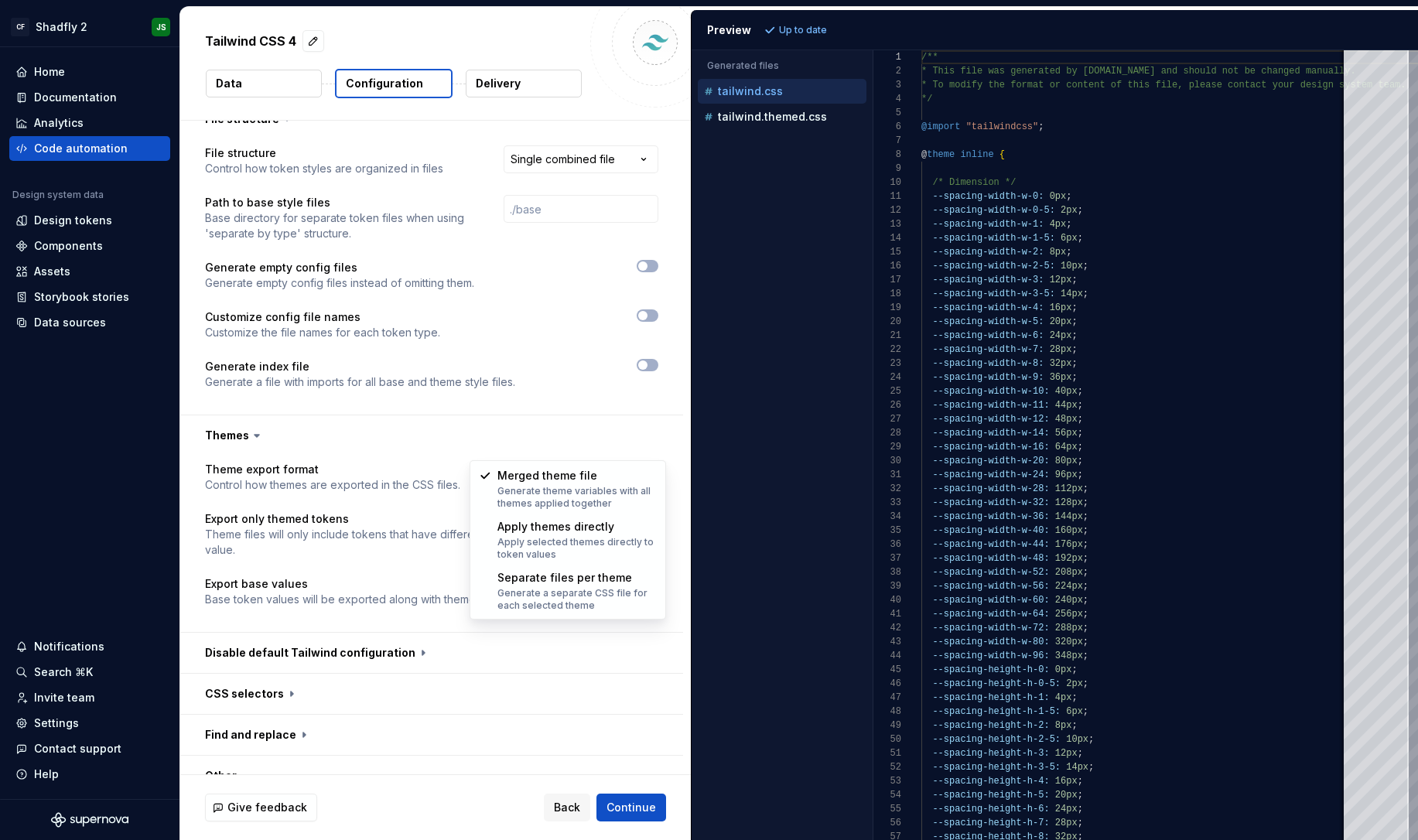
select select "**********"
type textarea "*"
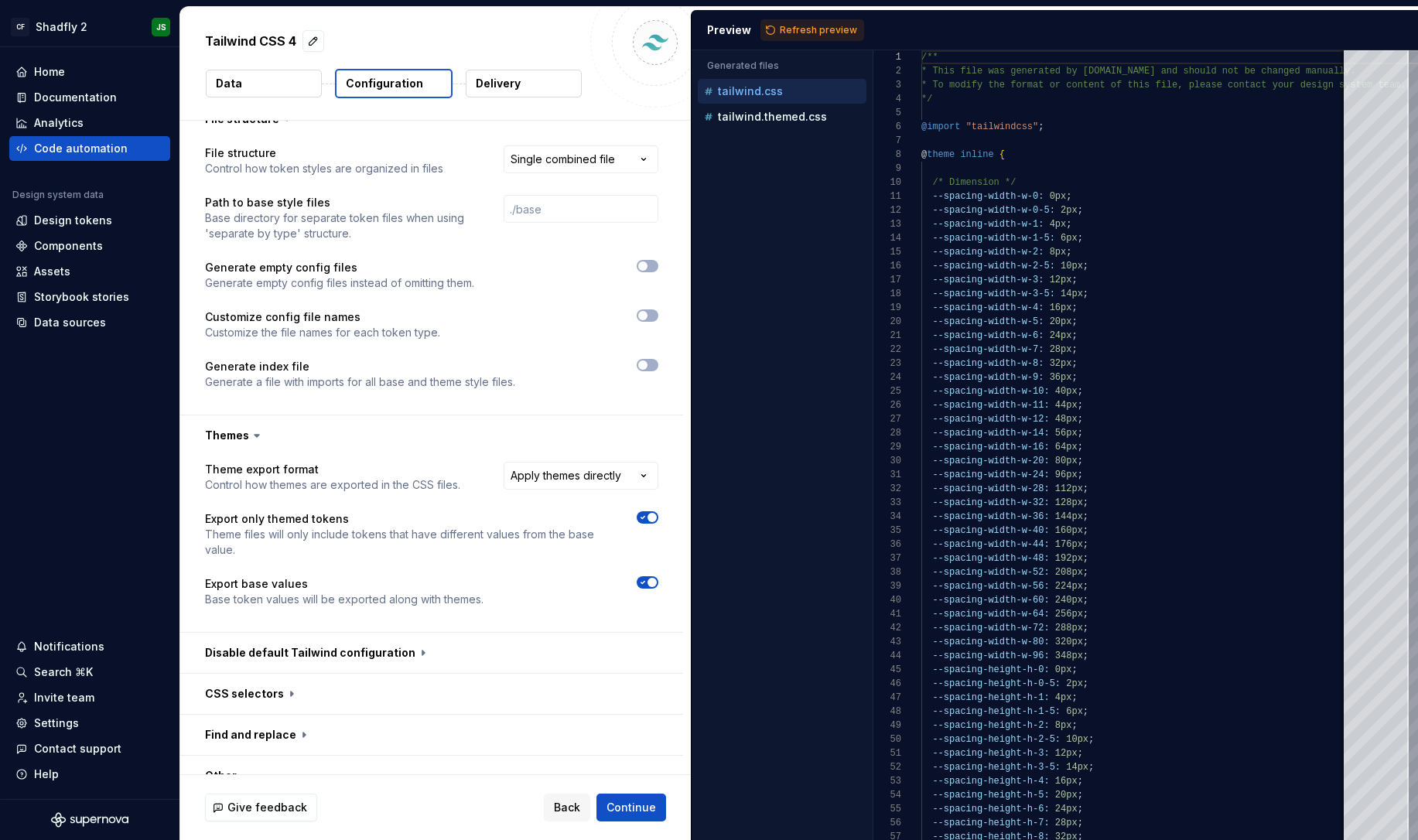
scroll to position [329, 0]
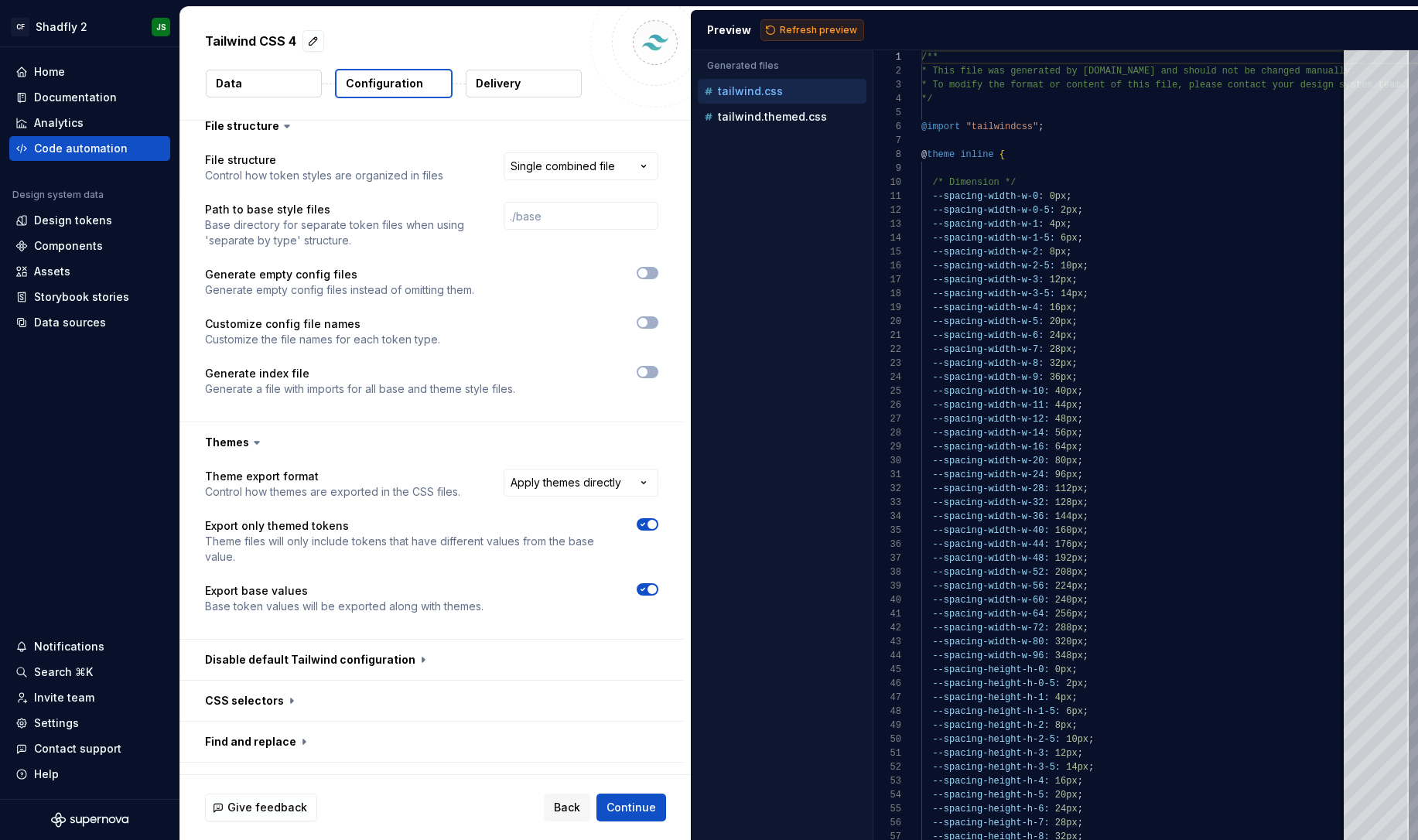
click at [819, 26] on span "Refresh preview" at bounding box center [819, 30] width 78 height 12
type textarea "**********"
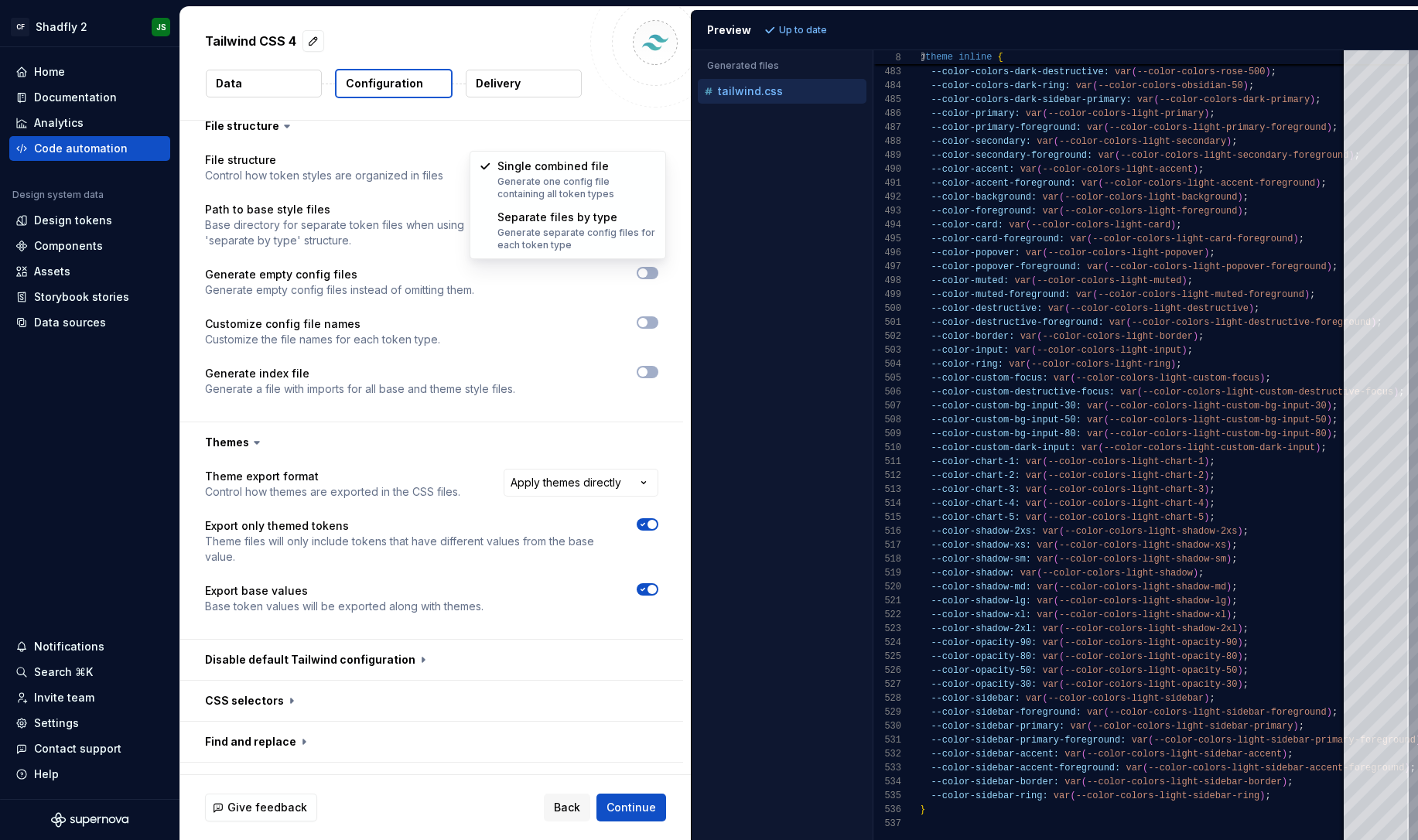
click at [629, 127] on html "**********" at bounding box center [709, 420] width 1418 height 840
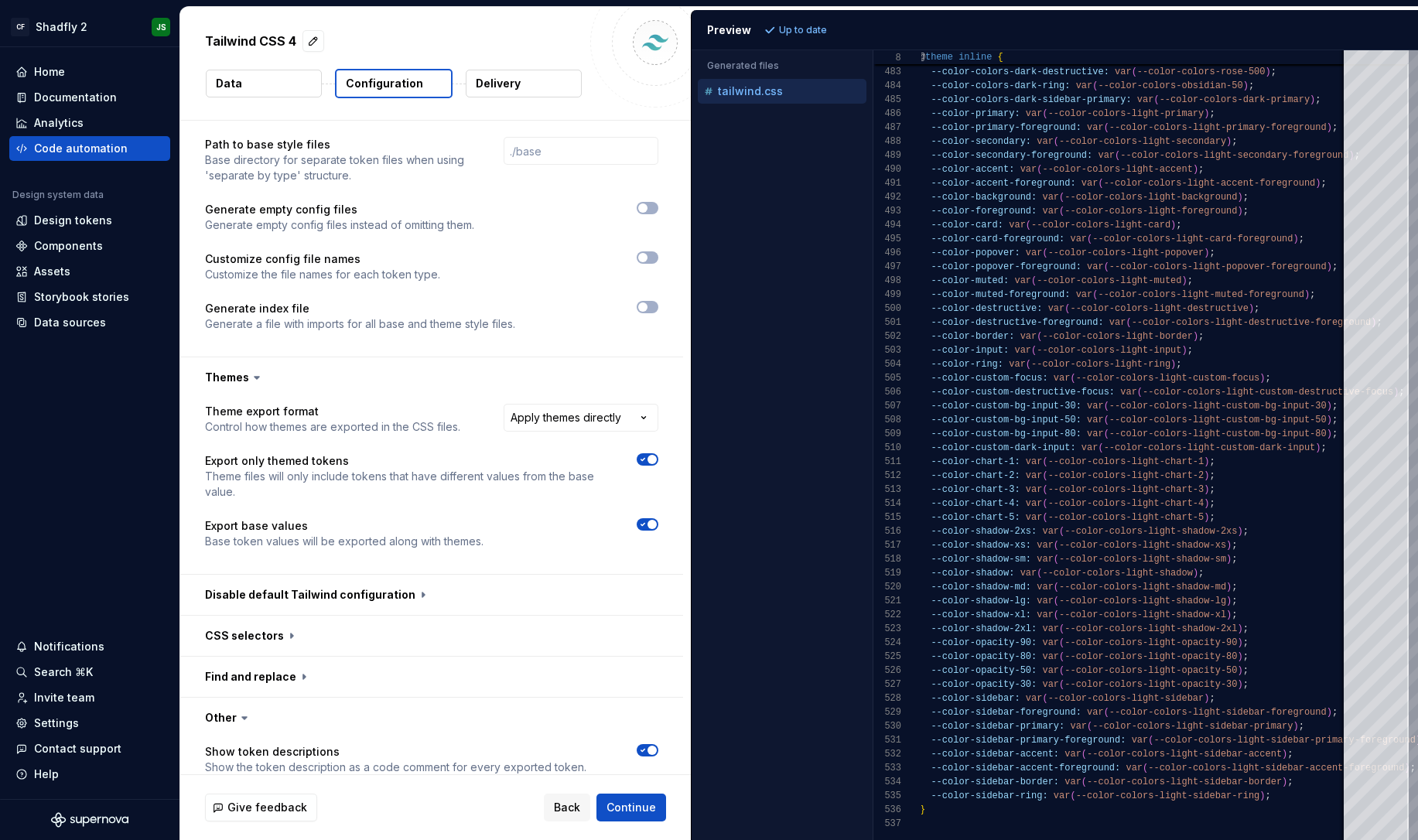
scroll to position [397, 0]
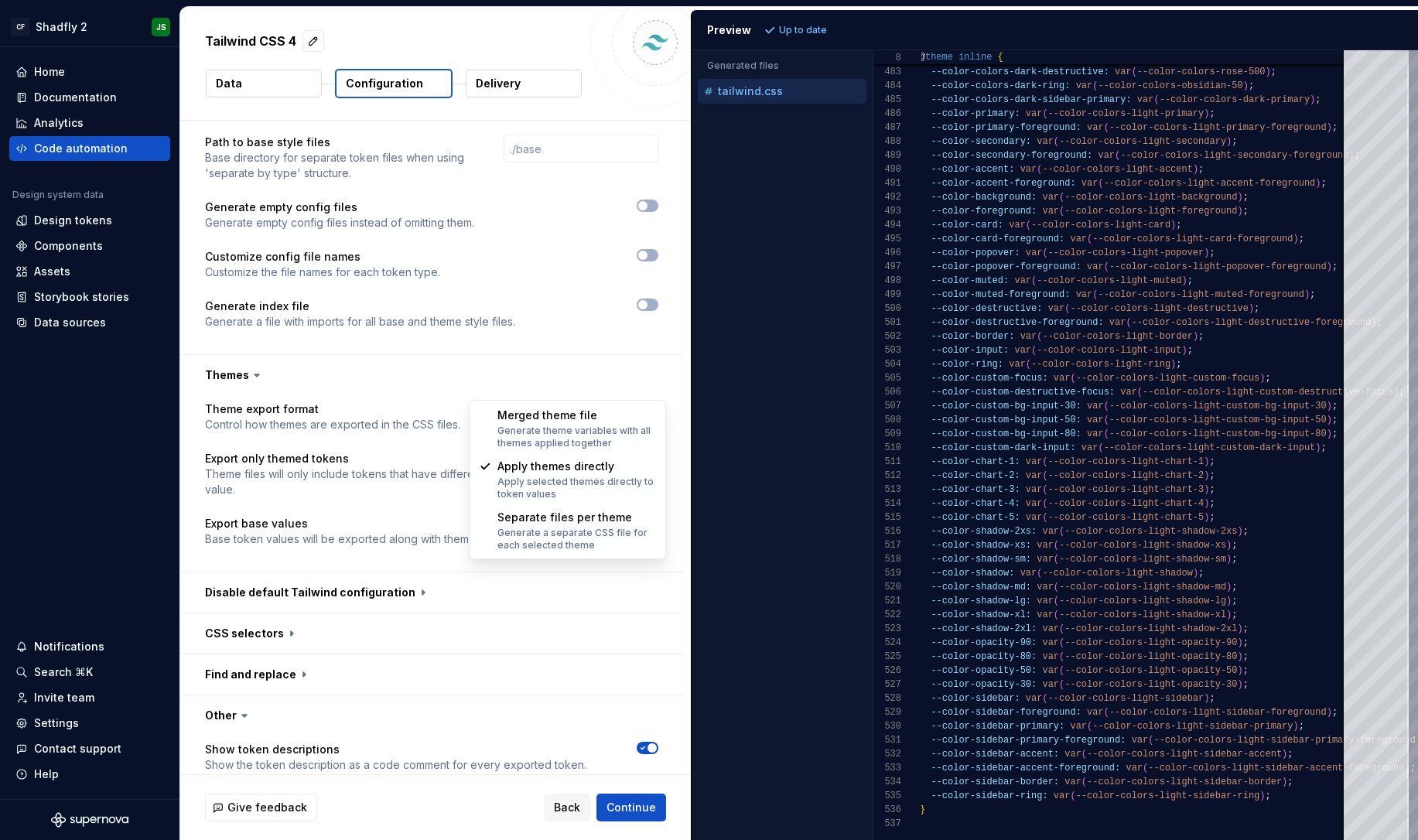
click at [593, 392] on html "**********" at bounding box center [709, 420] width 1418 height 840
select select "**********"
type textarea "*"
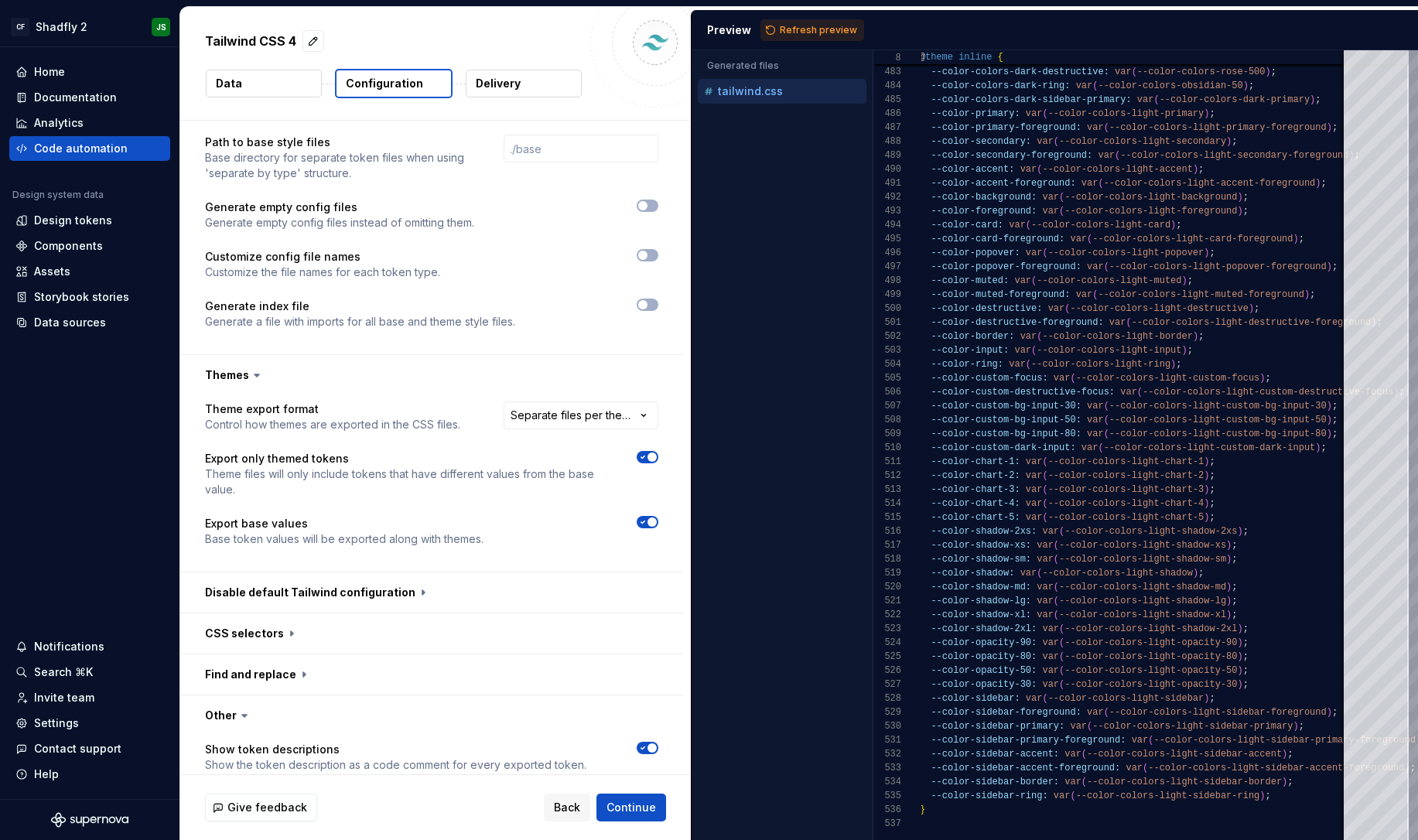
scroll to position [402, 0]
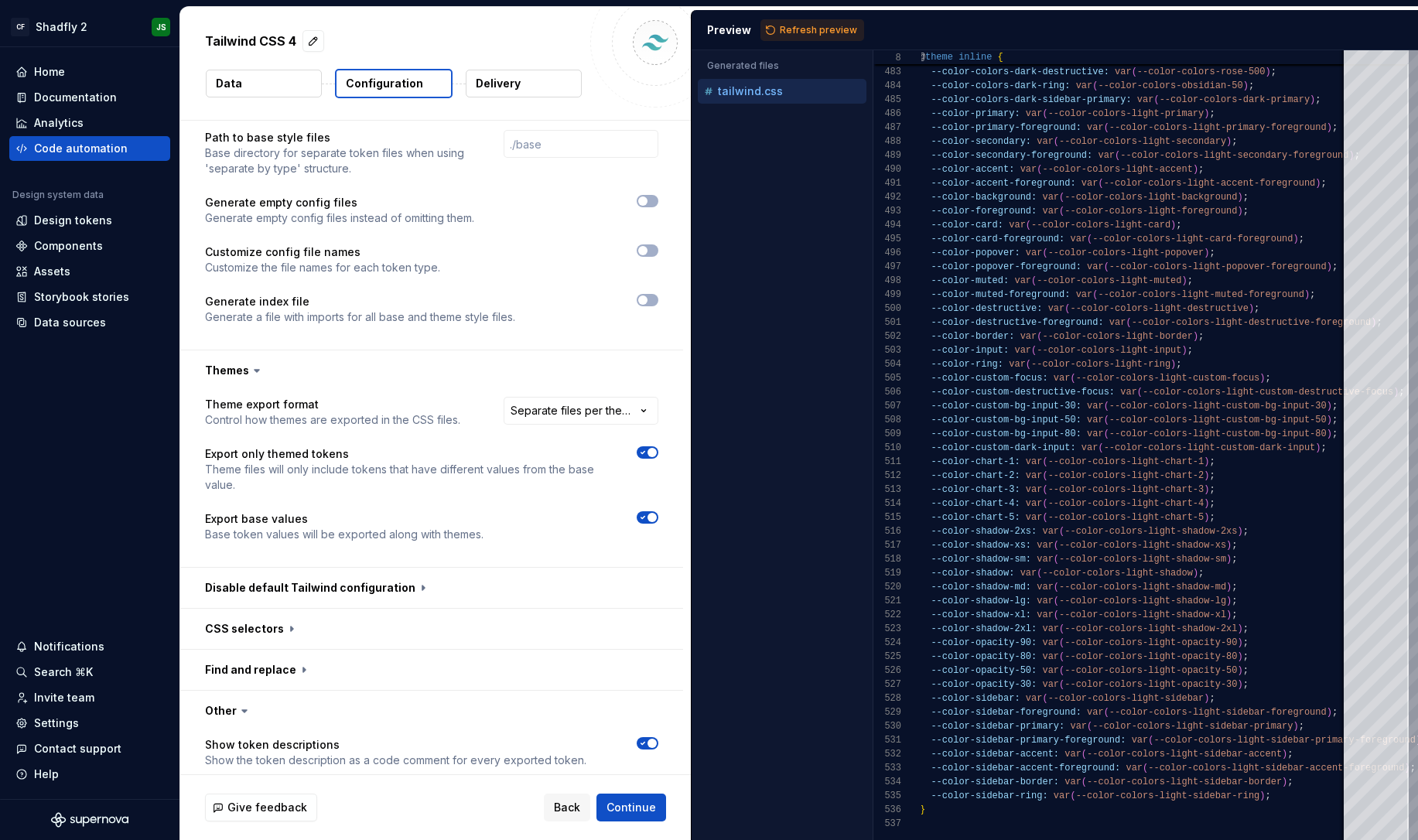
click at [816, 35] on span "Refresh preview" at bounding box center [819, 30] width 78 height 12
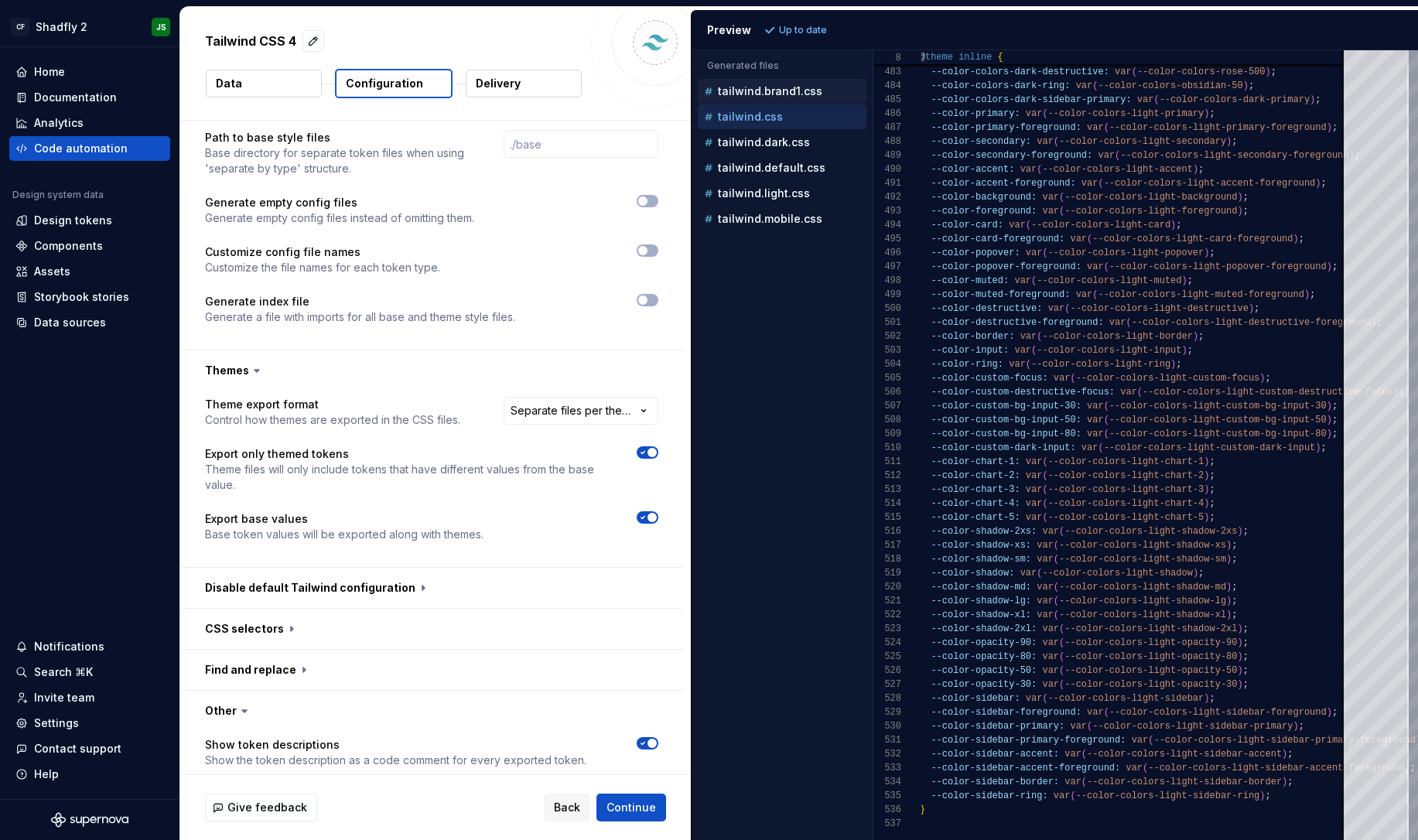
click at [814, 91] on p "tailwind.brand1.css" at bounding box center [770, 92] width 104 height 12
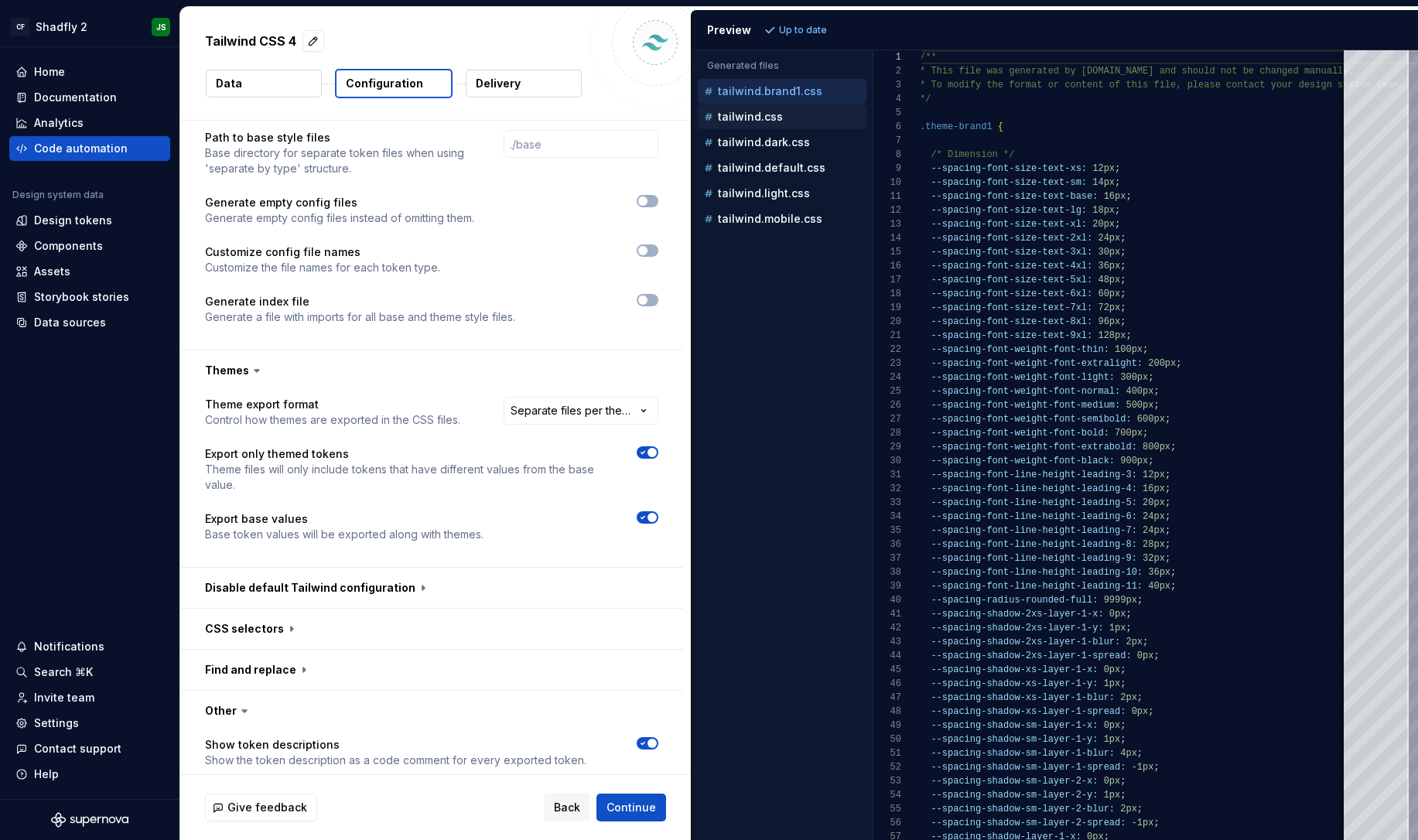
click at [807, 118] on div "tailwind.css" at bounding box center [783, 117] width 165 height 16
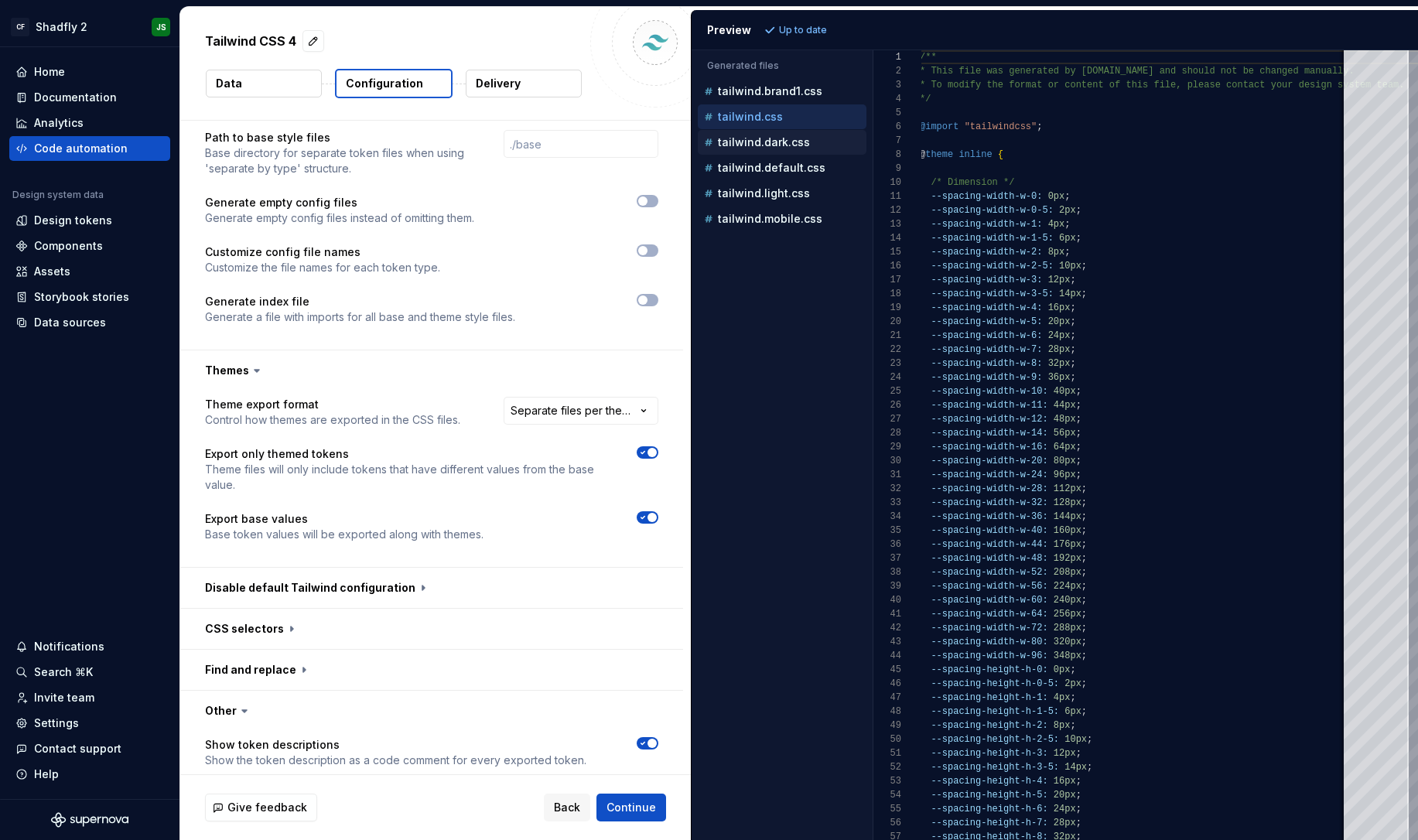
click at [806, 145] on p "tailwind.dark.css" at bounding box center [764, 142] width 92 height 12
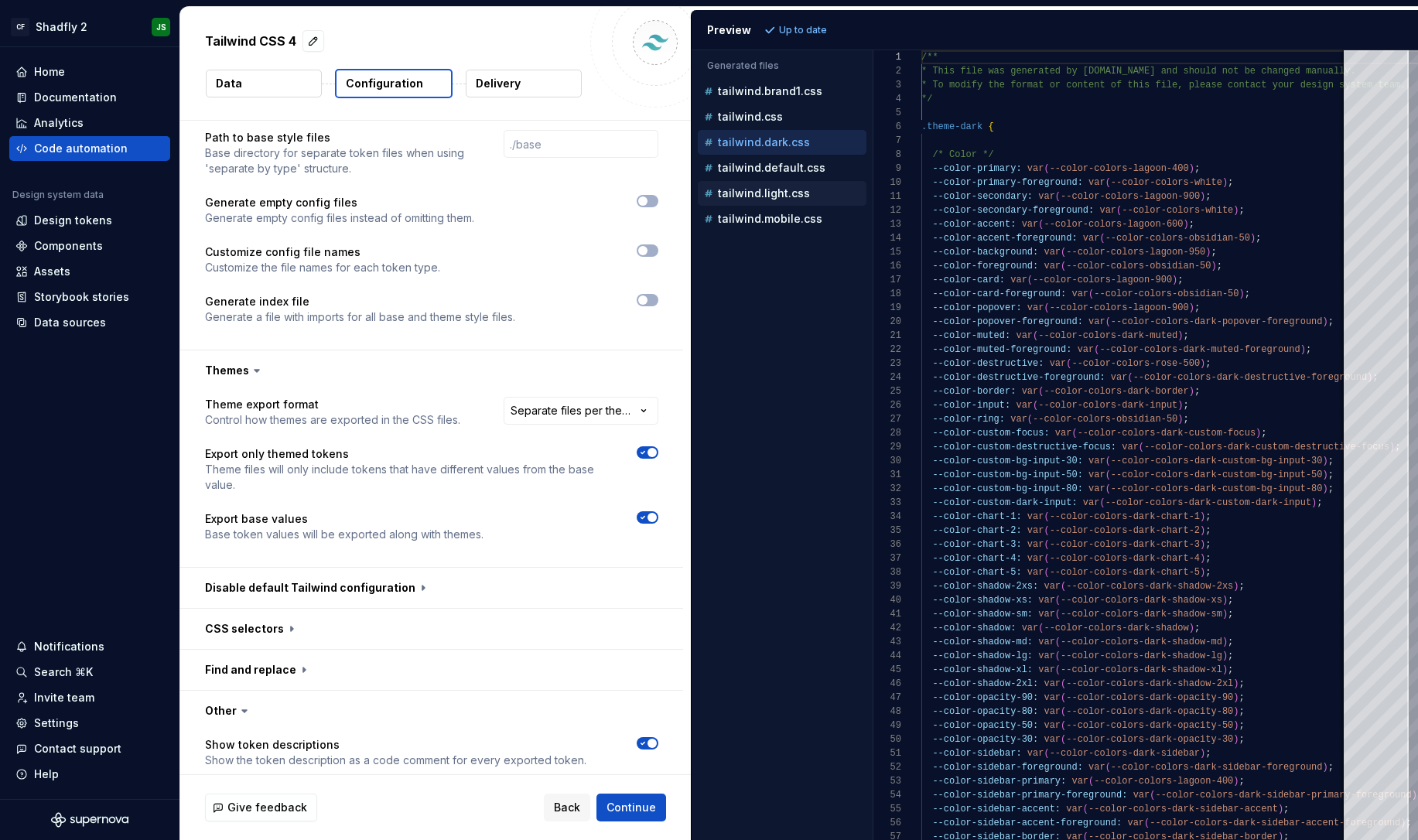
click at [820, 181] on div "tailwind.light.css" at bounding box center [782, 193] width 169 height 25
click at [803, 191] on p "tailwind.light.css" at bounding box center [764, 193] width 92 height 12
click at [805, 175] on div "tailwind.default.css" at bounding box center [783, 168] width 165 height 16
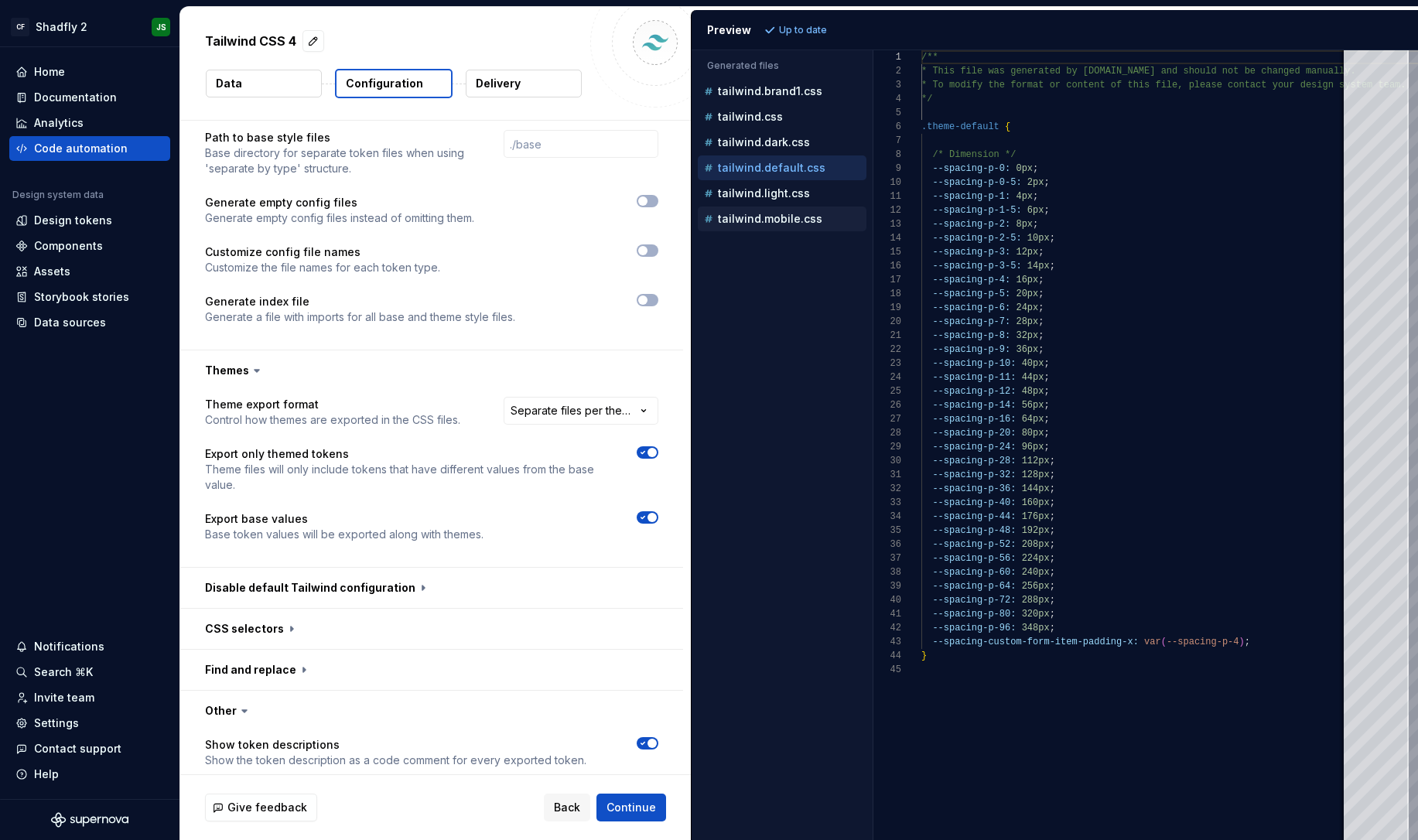
click at [792, 214] on p "tailwind.mobile.css" at bounding box center [770, 219] width 104 height 12
type textarea "**********"
click at [633, 805] on span "Continue" at bounding box center [632, 808] width 50 height 16
type textarea "*"
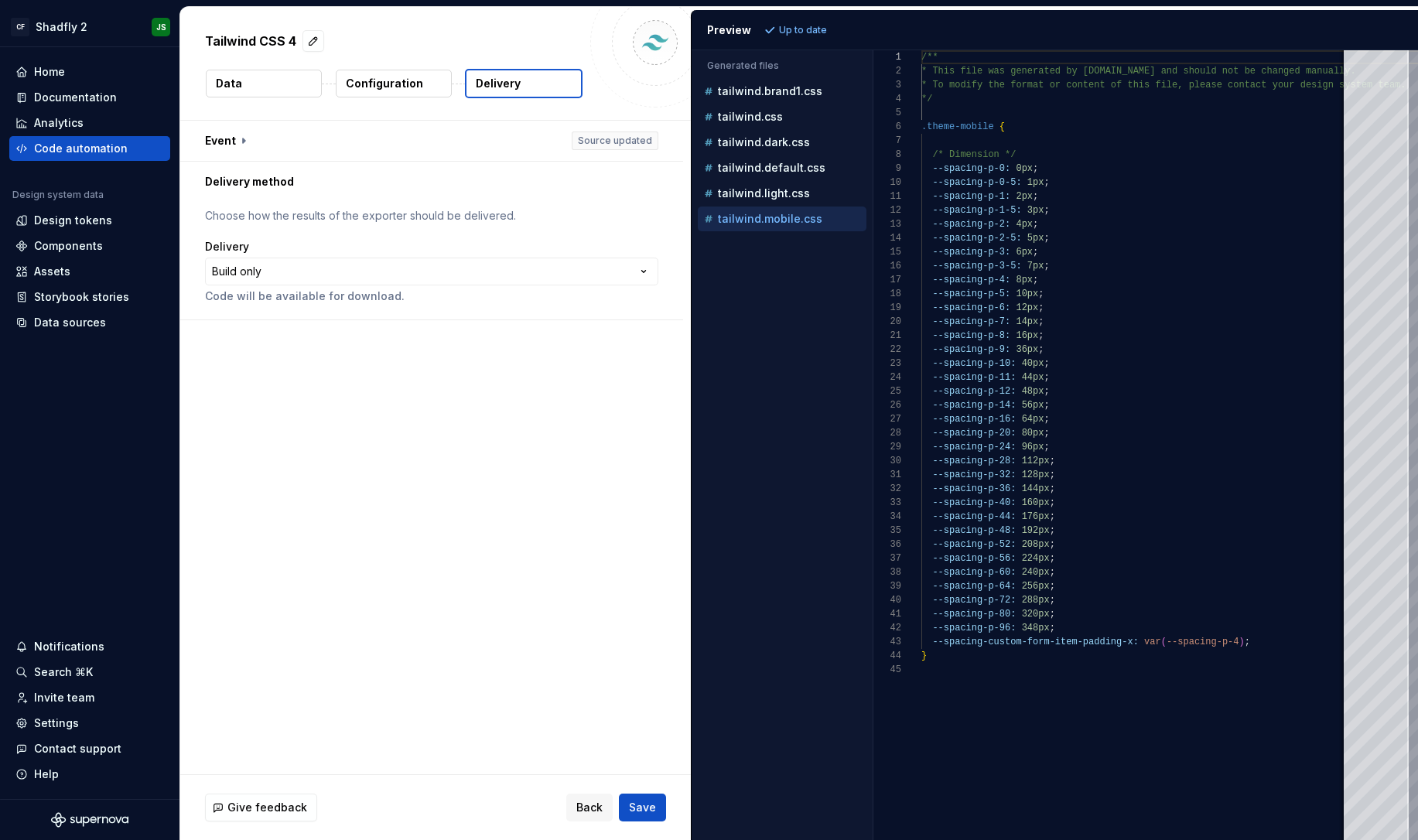
click at [641, 803] on span "Save" at bounding box center [643, 808] width 27 height 16
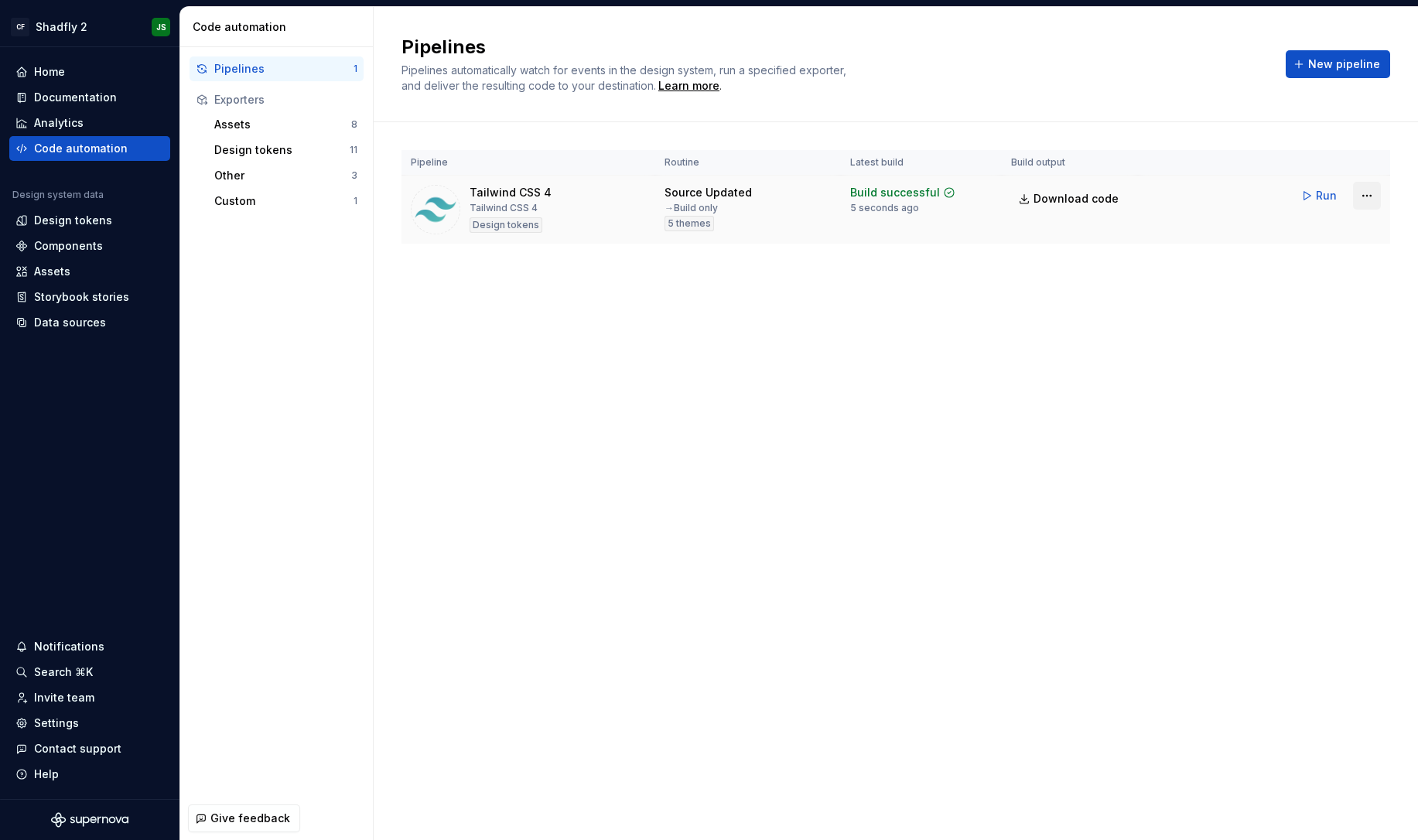
click at [1359, 197] on html "CF Shadfly 2 JS Home Documentation Analytics Code automation Design system data…" at bounding box center [709, 420] width 1418 height 840
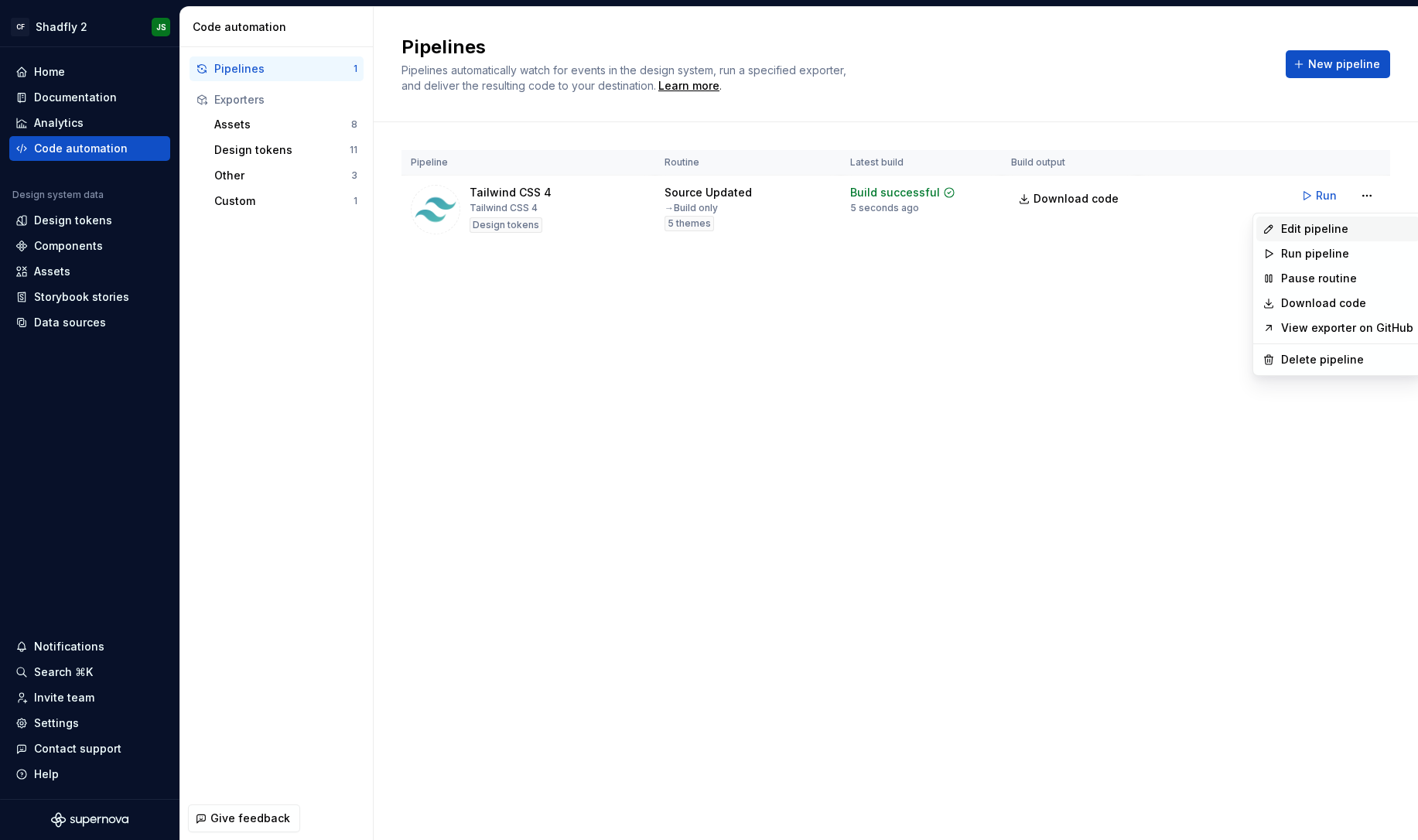
click at [1348, 224] on div "Edit pipeline" at bounding box center [1347, 229] width 132 height 16
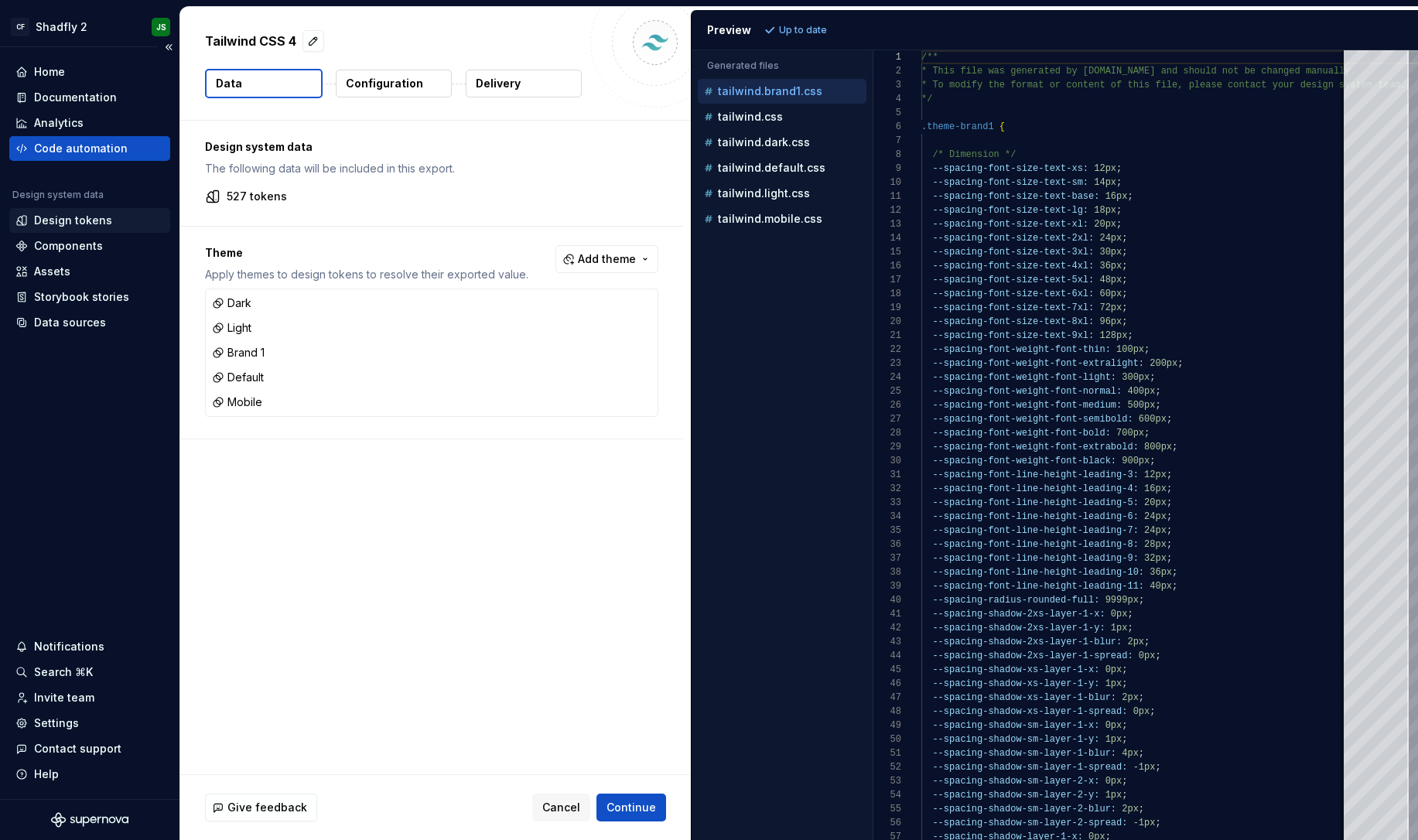
click at [96, 215] on div "Design tokens" at bounding box center [73, 221] width 78 height 16
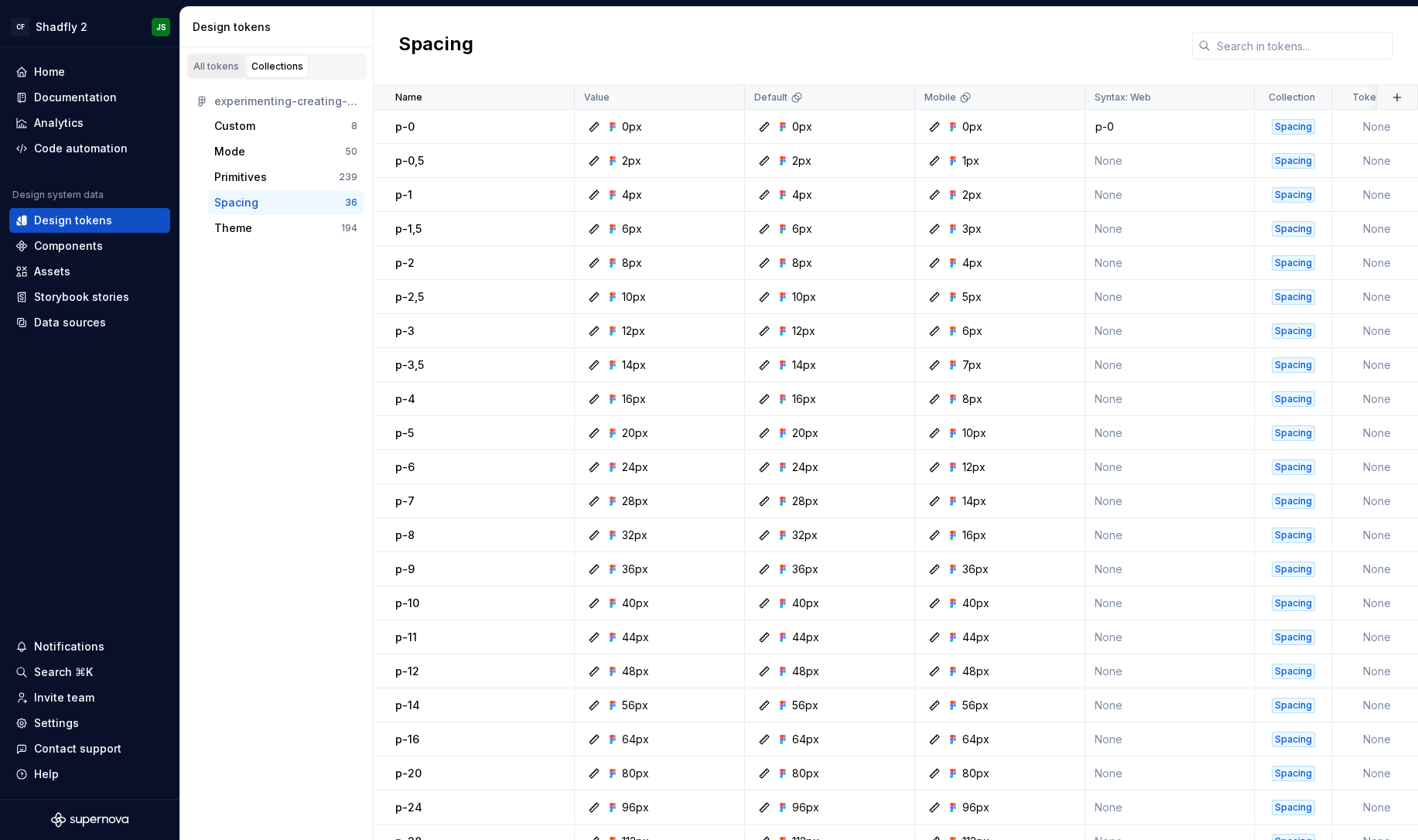
click at [220, 67] on div "All tokens" at bounding box center [216, 67] width 46 height 12
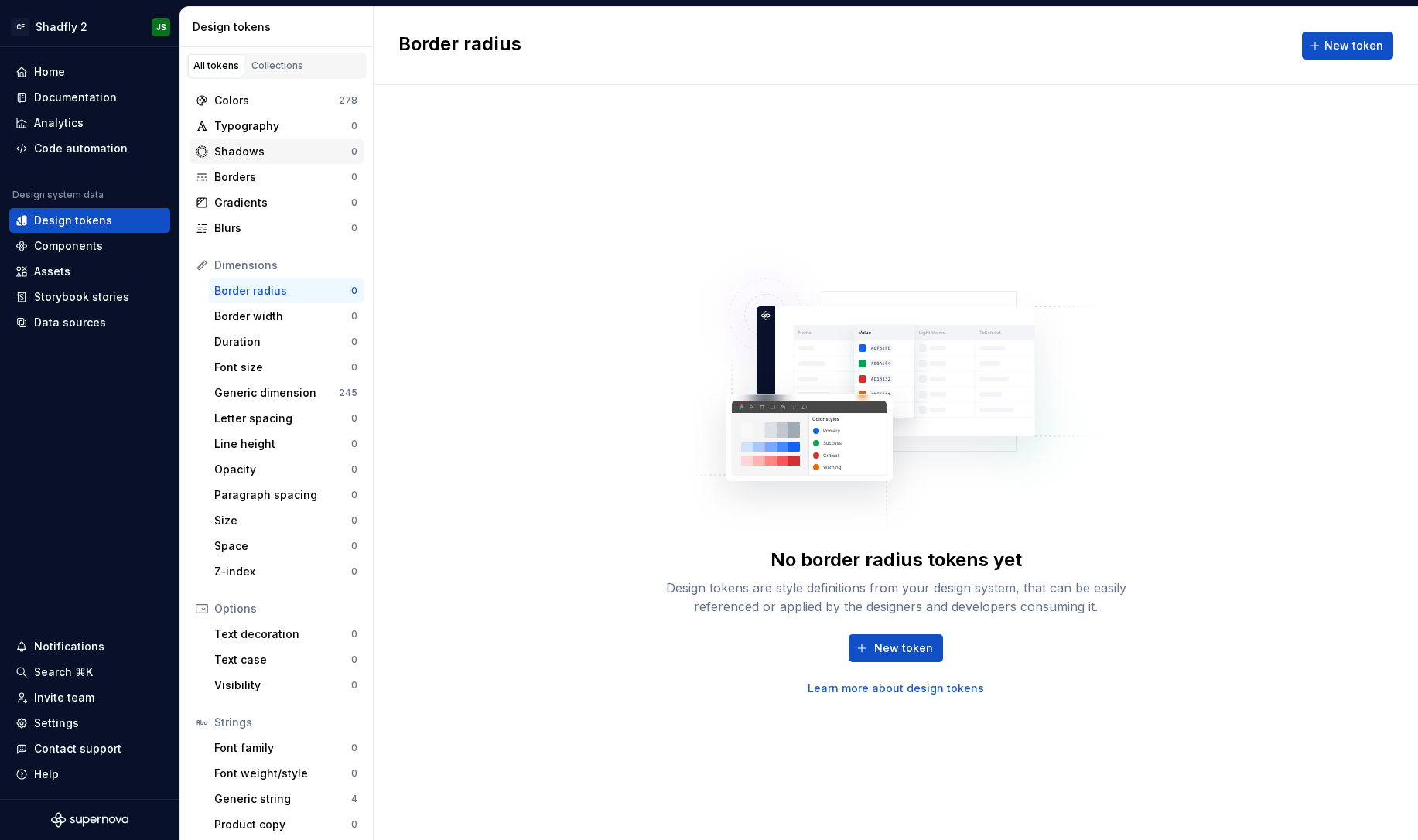
scroll to position [7, 0]
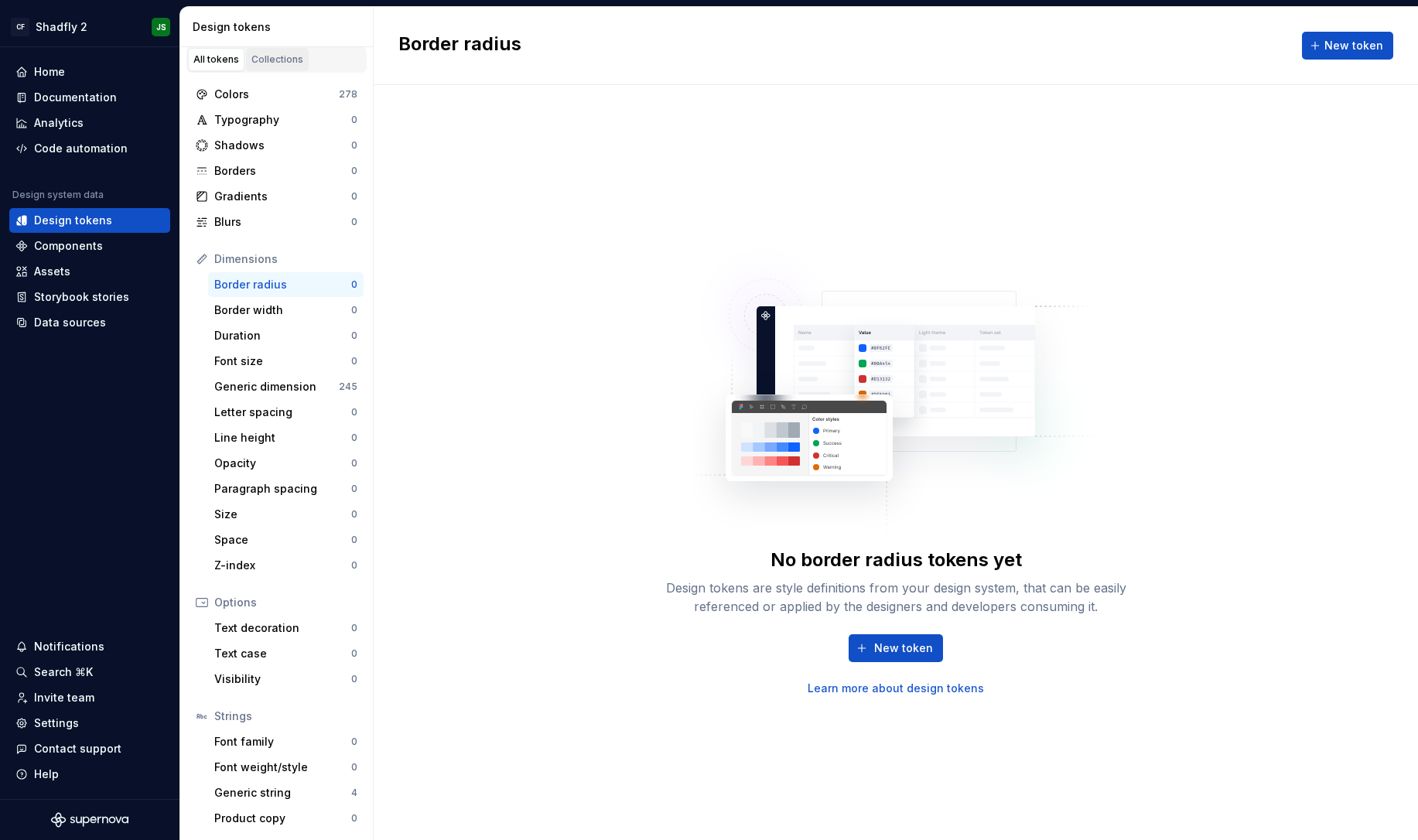
click at [280, 59] on div "Collections" at bounding box center [277, 60] width 52 height 12
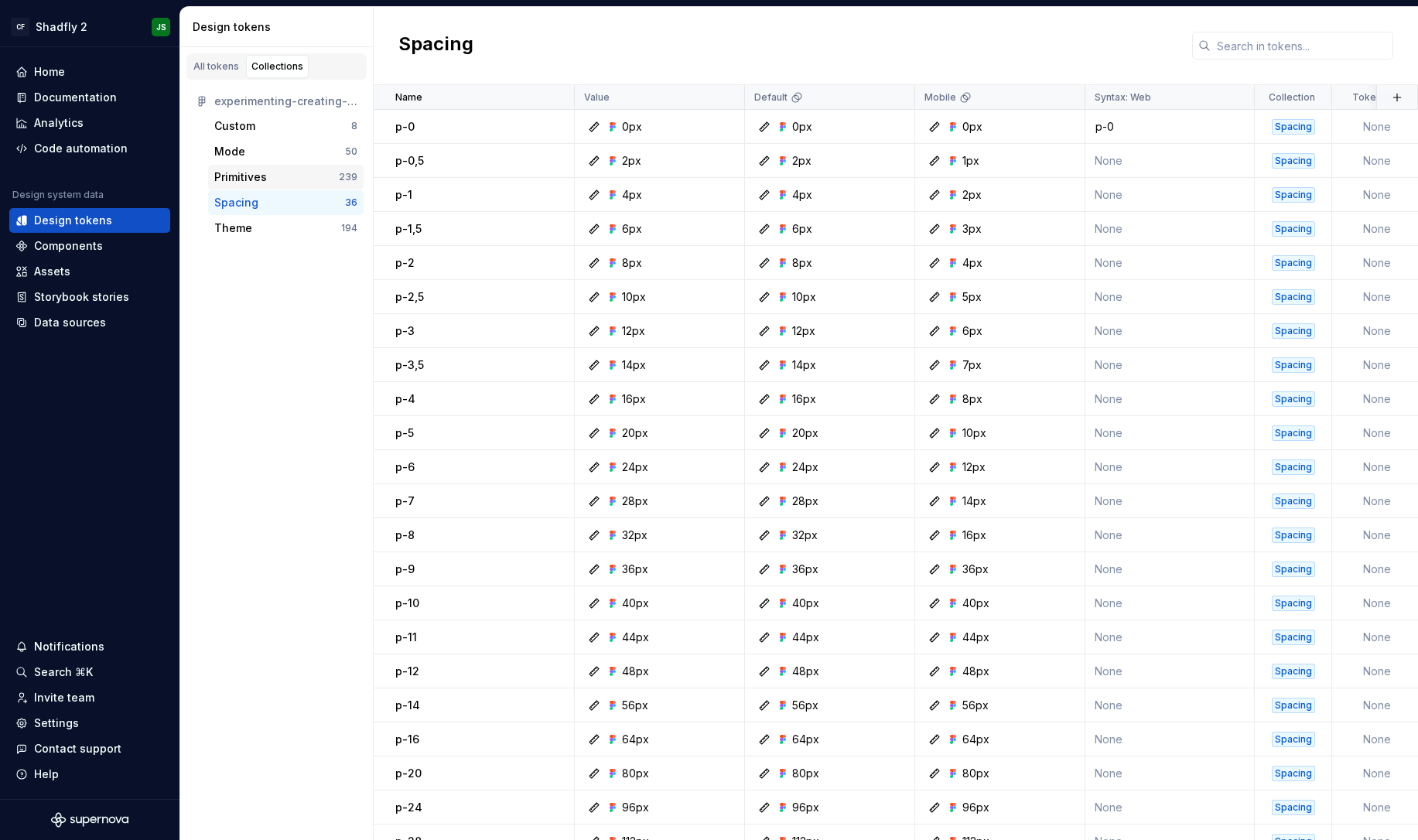
click at [265, 176] on div "Primitives" at bounding box center [241, 177] width 53 height 16
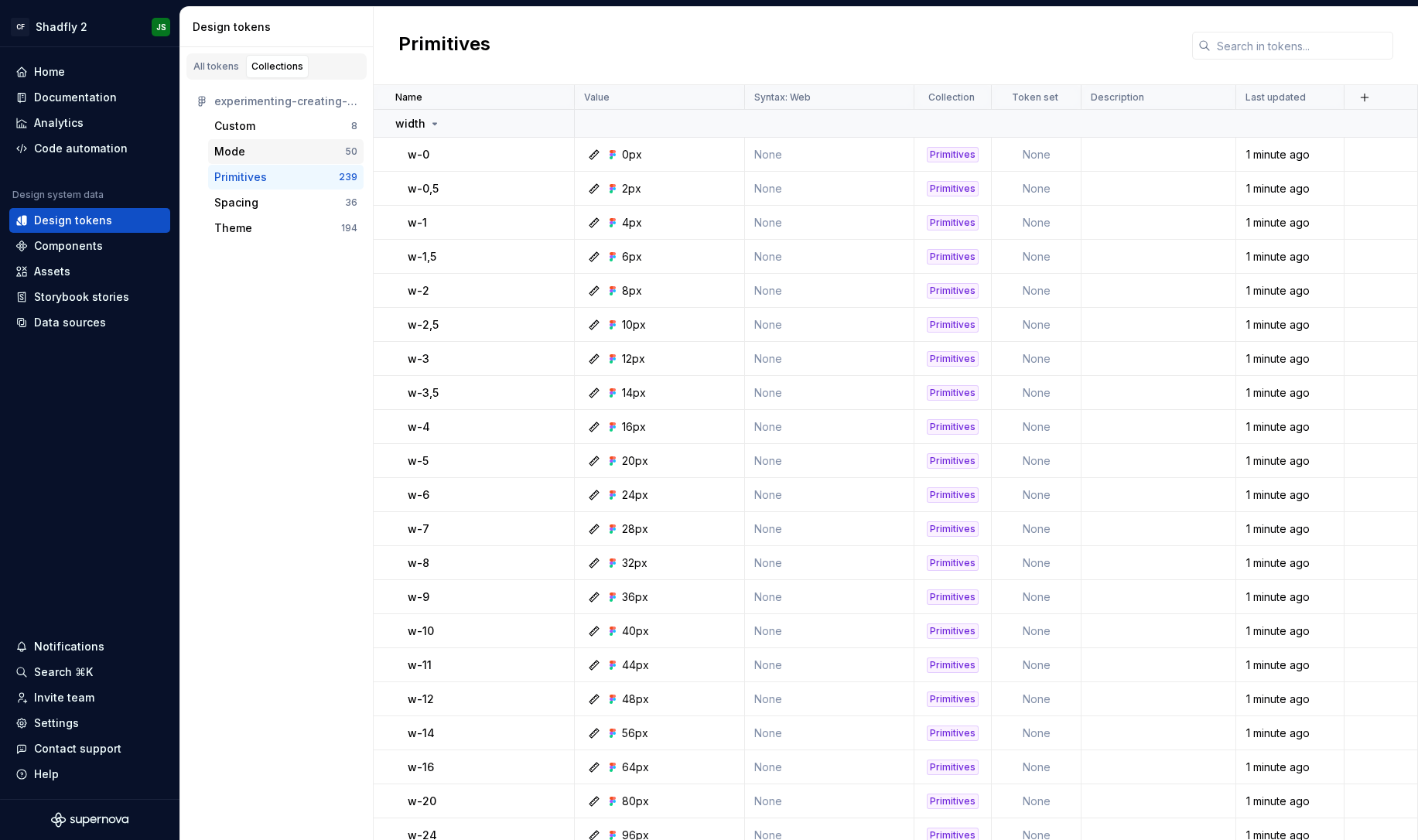
click at [259, 157] on div "Mode" at bounding box center [280, 152] width 131 height 16
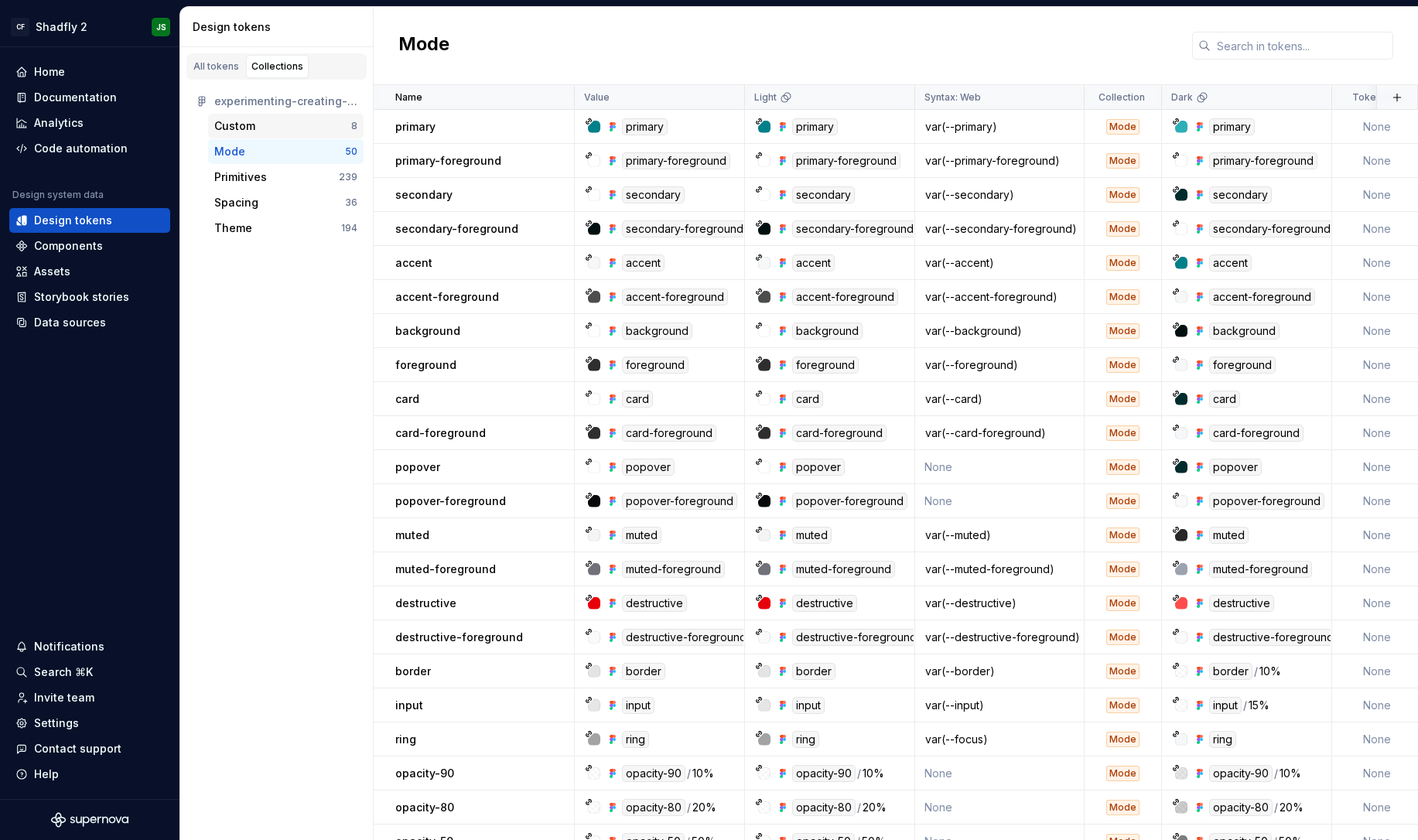
click at [256, 134] on div "Custom 8" at bounding box center [286, 126] width 155 height 25
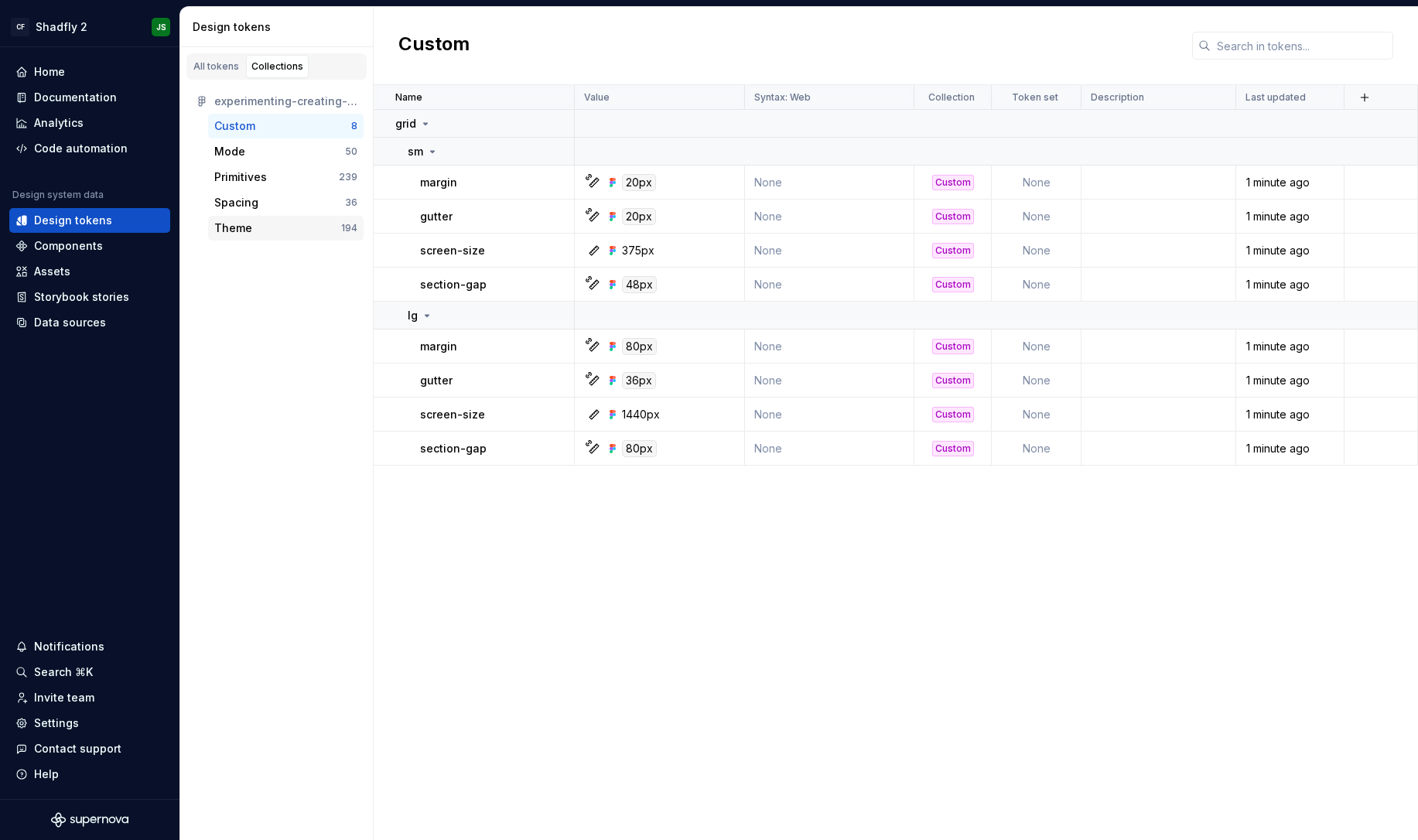
click at [261, 220] on div "Theme 194" at bounding box center [286, 228] width 155 height 25
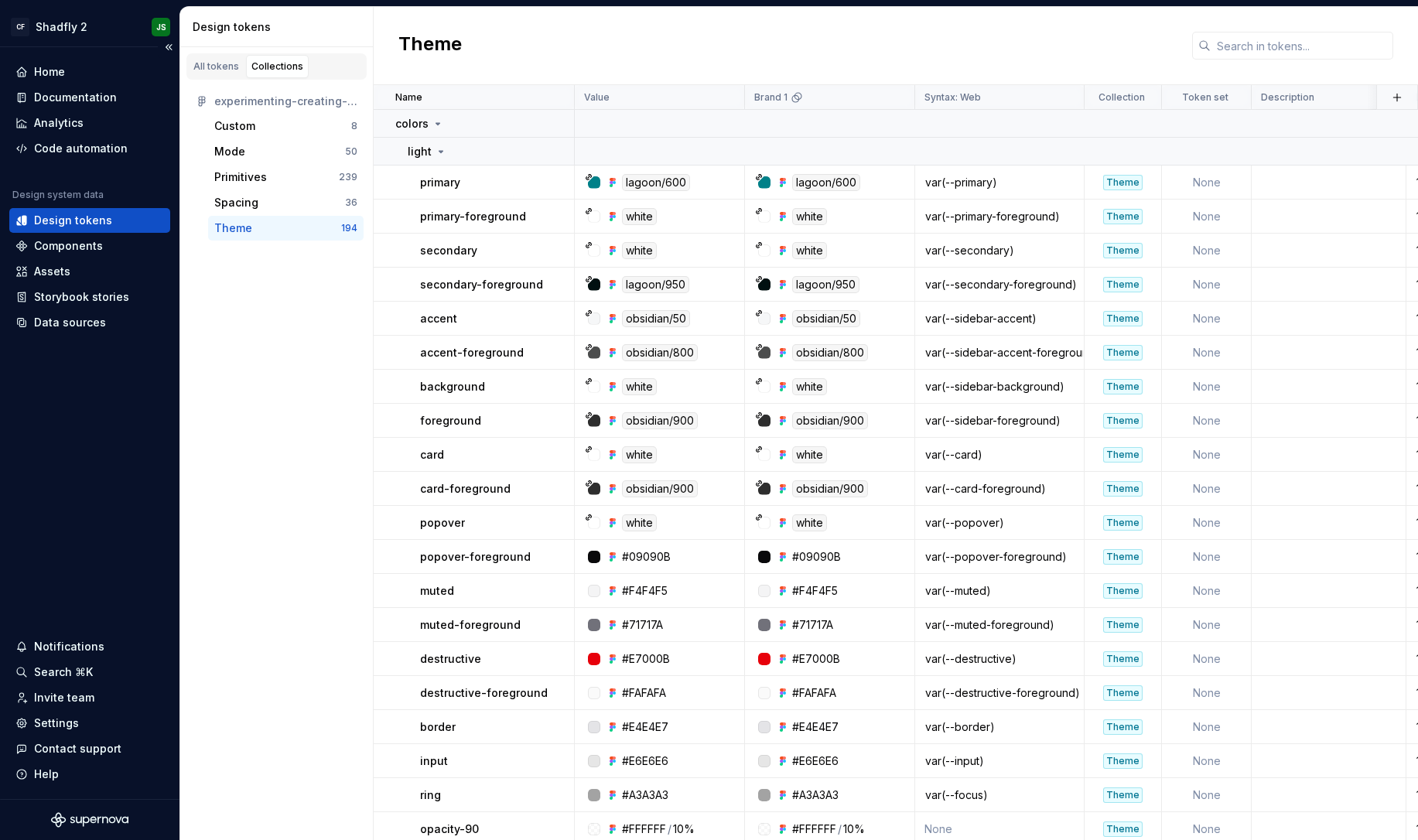
click at [90, 220] on div "Design tokens" at bounding box center [73, 221] width 78 height 16
click at [92, 147] on div "Code automation" at bounding box center [81, 148] width 93 height 16
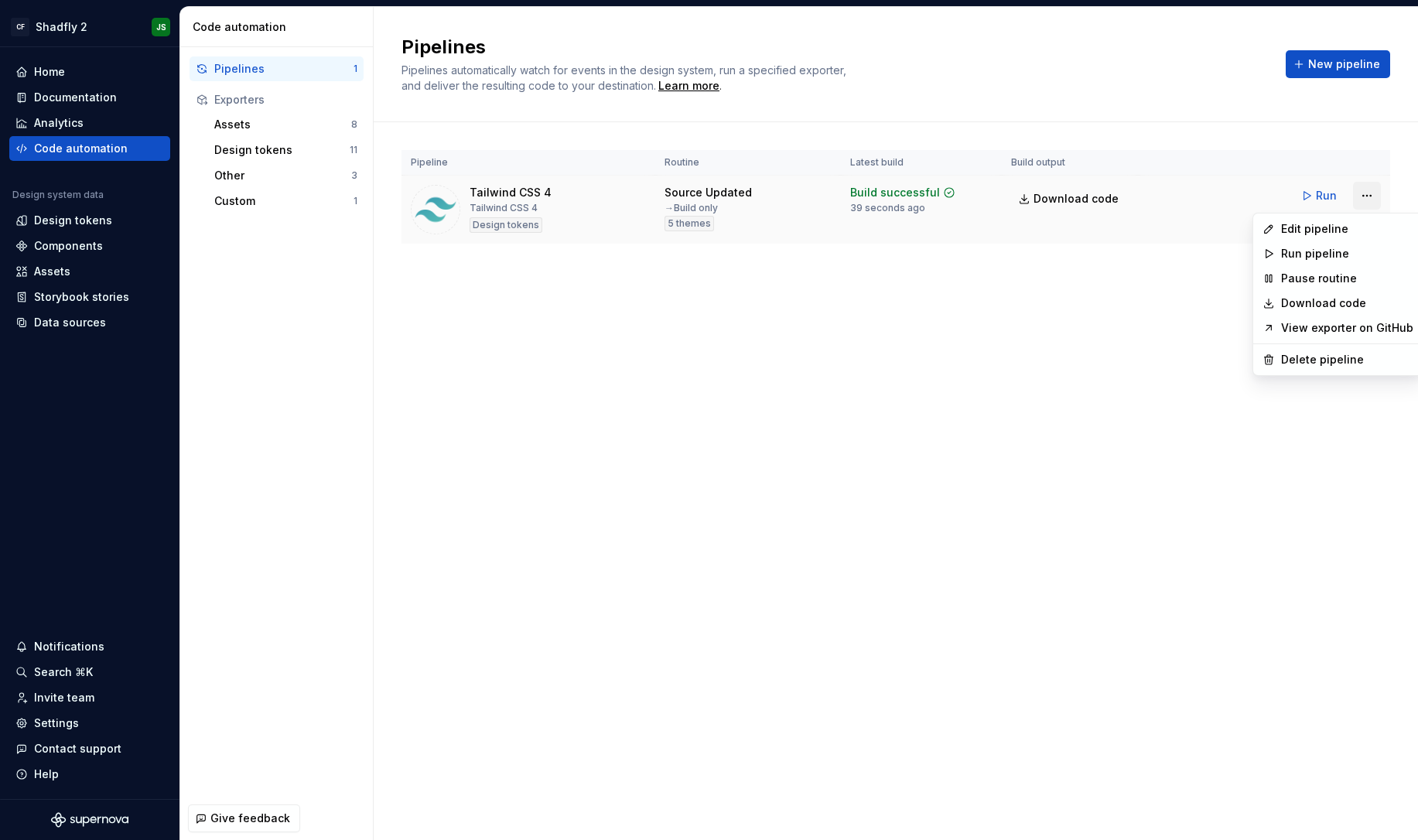
click at [1363, 193] on html "CF Shadfly 2 JS Home Documentation Analytics Code automation Design system data…" at bounding box center [709, 420] width 1418 height 840
click at [1326, 225] on div "Edit pipeline" at bounding box center [1347, 229] width 132 height 16
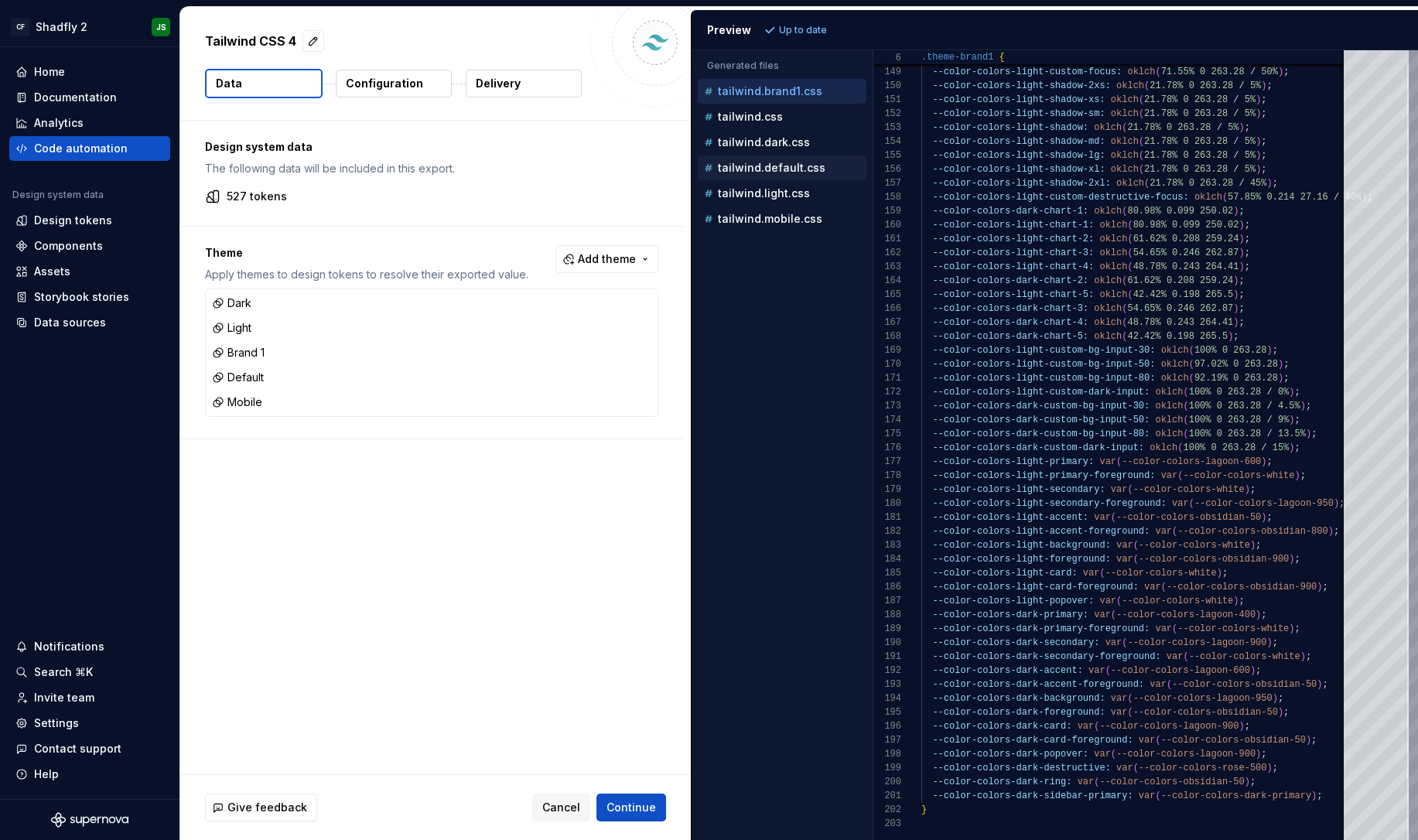
click at [817, 160] on div "tailwind.default.css" at bounding box center [783, 168] width 165 height 16
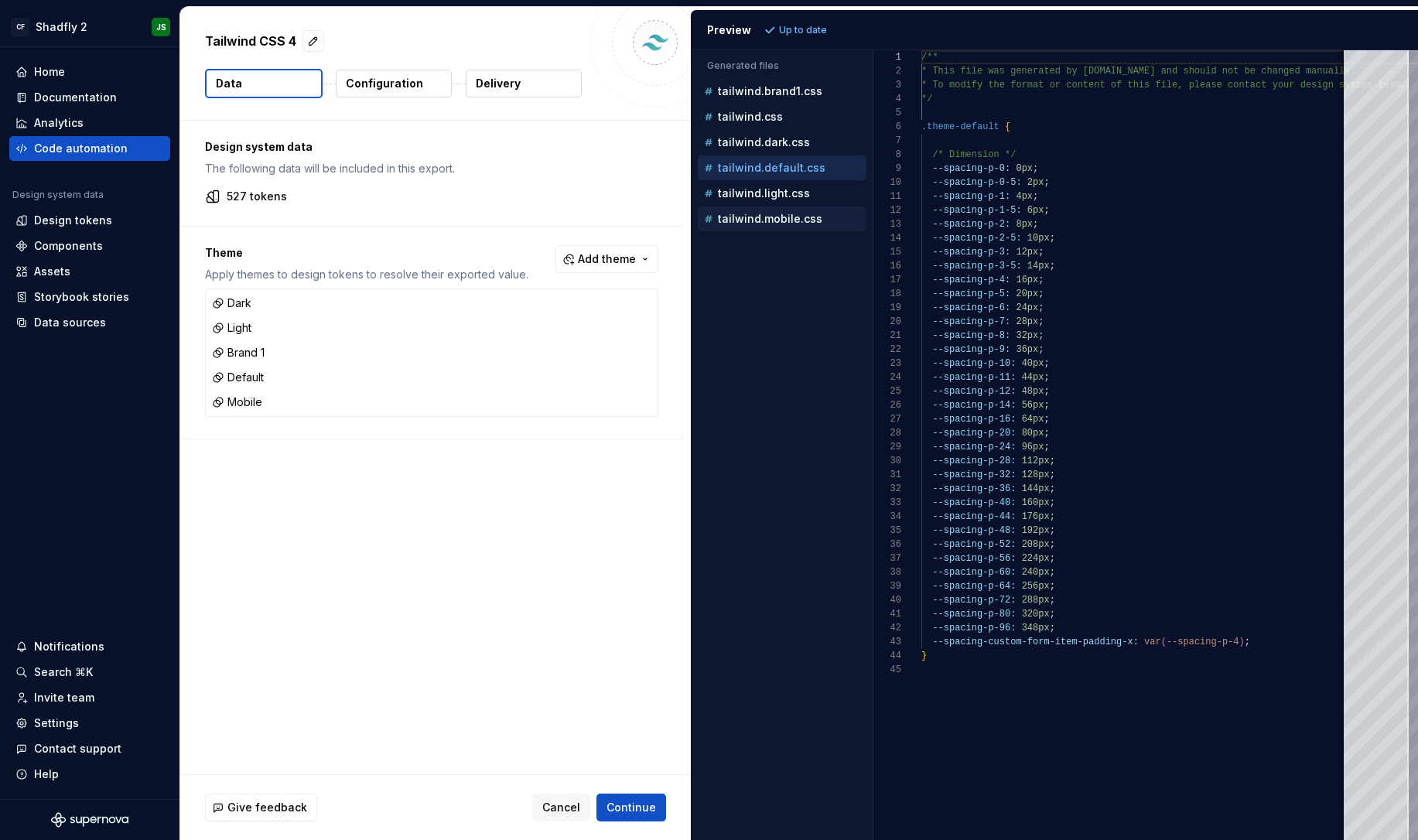
click at [791, 221] on p "tailwind.mobile.css" at bounding box center [770, 219] width 104 height 12
type textarea "**********"
click at [112, 219] on div "Design tokens" at bounding box center [89, 221] width 148 height 16
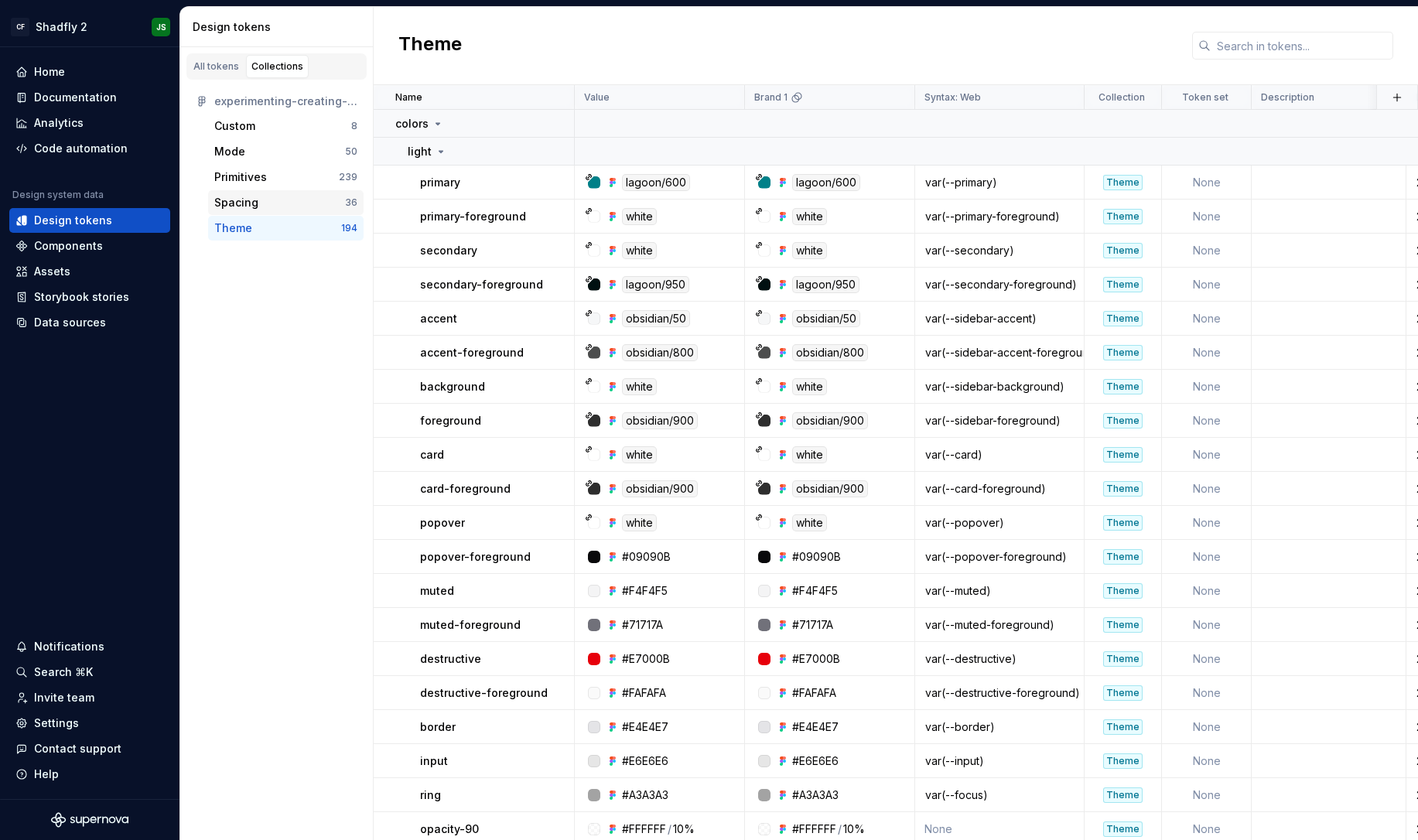
click at [256, 205] on div "Spacing" at bounding box center [236, 203] width 44 height 16
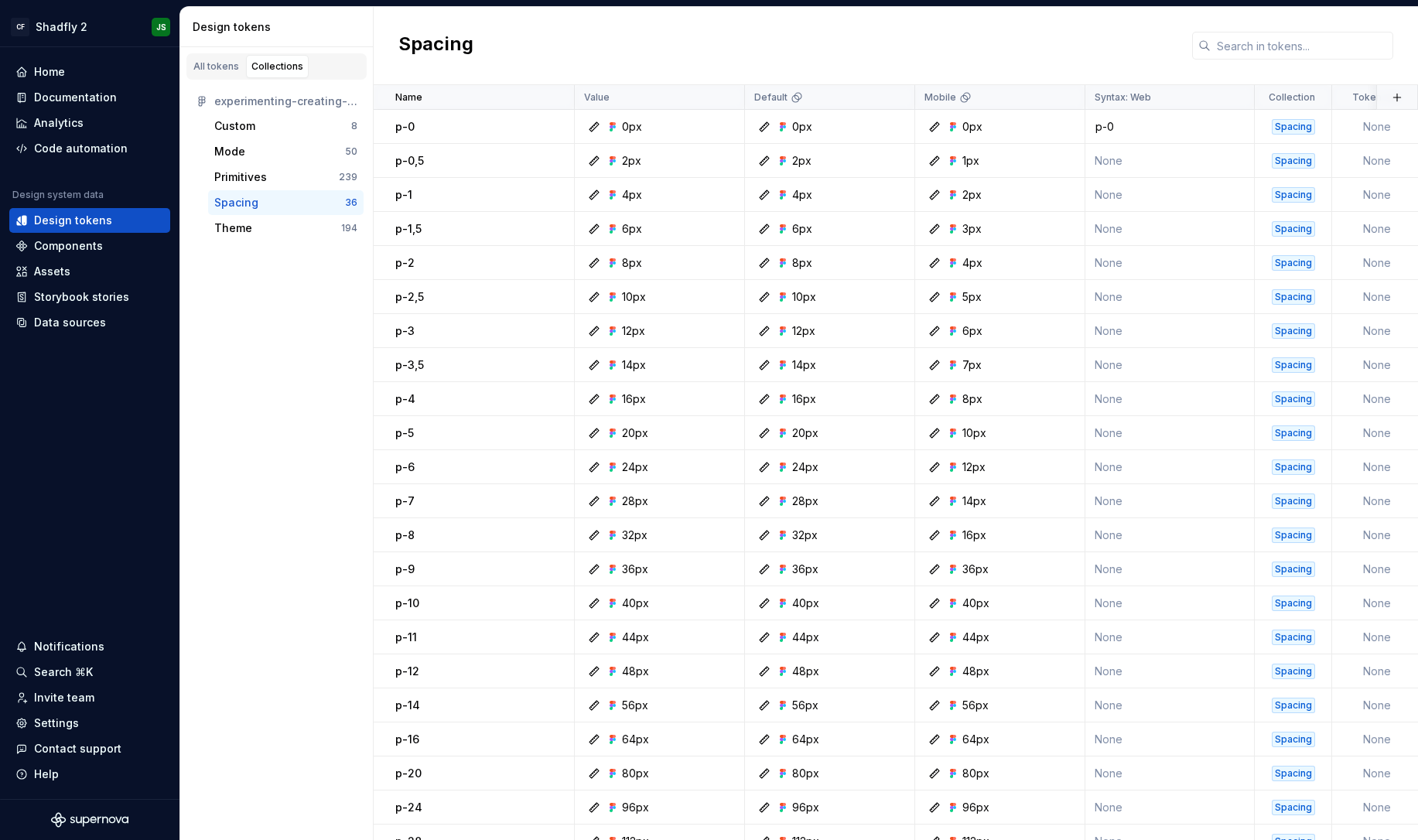
click at [1068, 98] on html "CF Shadfly 2 JS Home Documentation Analytics Code automation Design system data…" at bounding box center [709, 420] width 1418 height 840
click at [1026, 99] on html "CF Shadfly 2 JS Home Documentation Analytics Code automation Design system data…" at bounding box center [709, 420] width 1418 height 840
click at [1009, 97] on div "Mobile" at bounding box center [1000, 98] width 151 height 12
click at [998, 96] on div "Mobile" at bounding box center [1000, 98] width 151 height 12
click at [56, 65] on div "Home" at bounding box center [50, 72] width 31 height 16
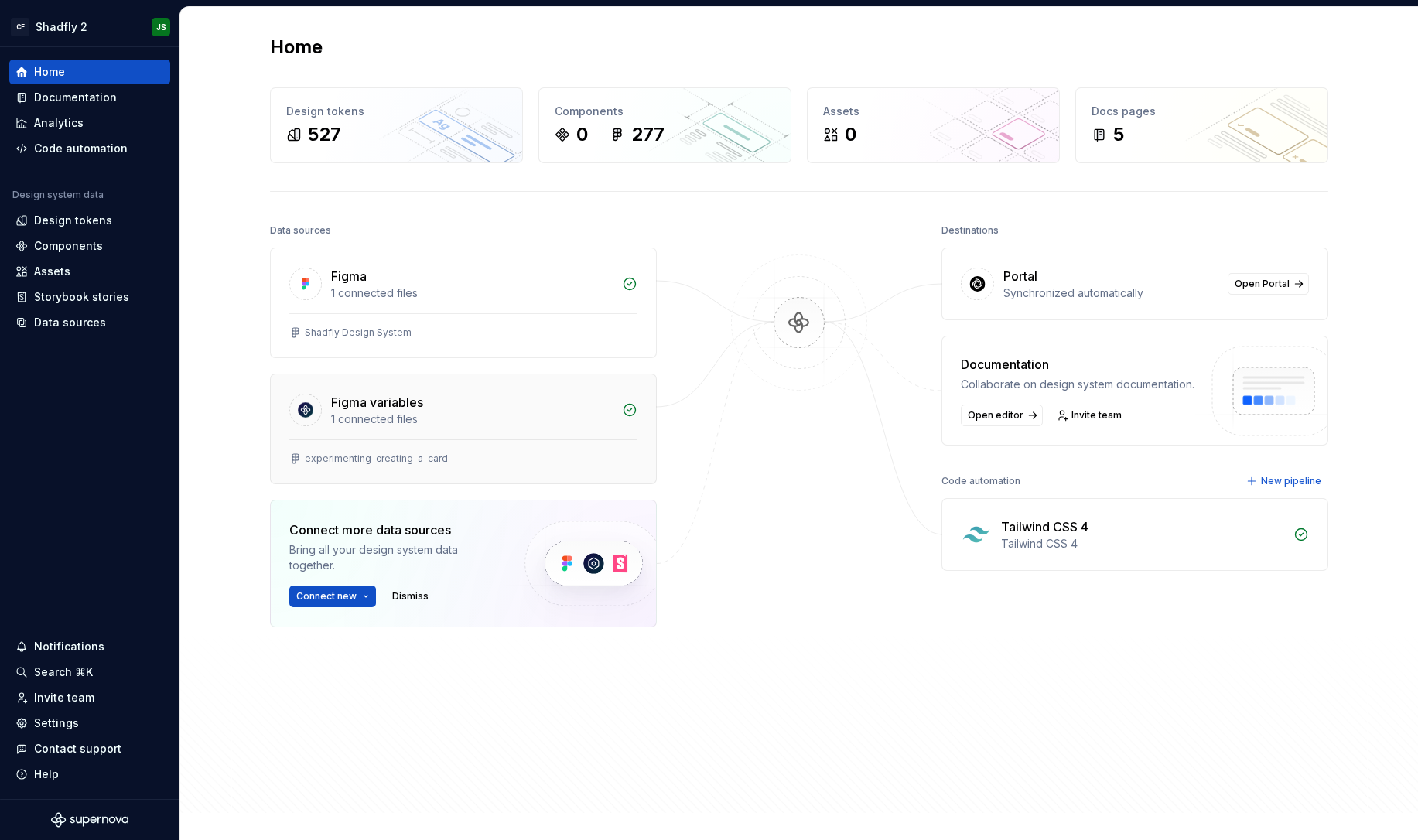
click at [462, 398] on div "Figma variables" at bounding box center [472, 403] width 281 height 19
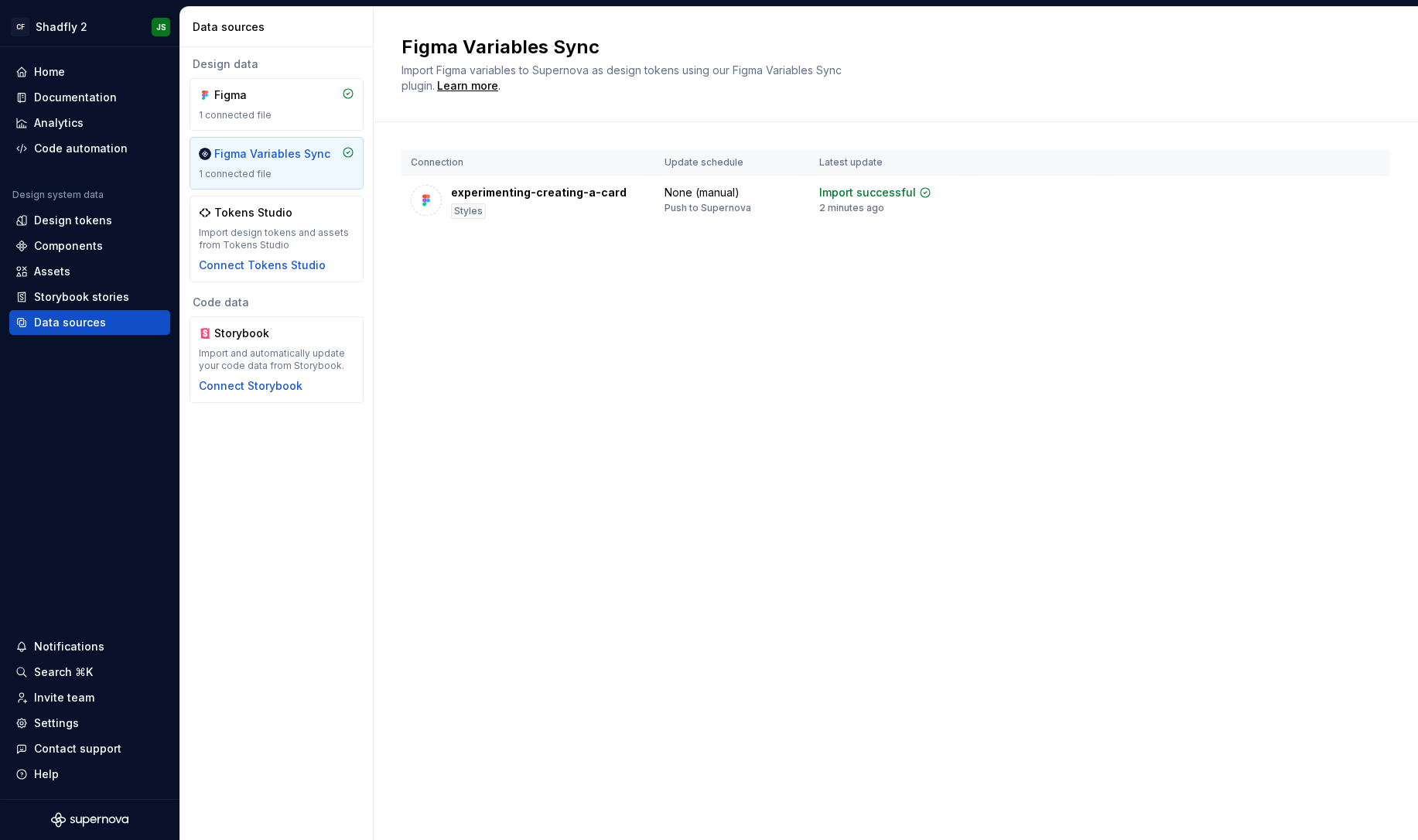
click at [301, 173] on div "1 connected file" at bounding box center [277, 174] width 155 height 12
click at [77, 225] on div "Design tokens" at bounding box center [73, 221] width 78 height 16
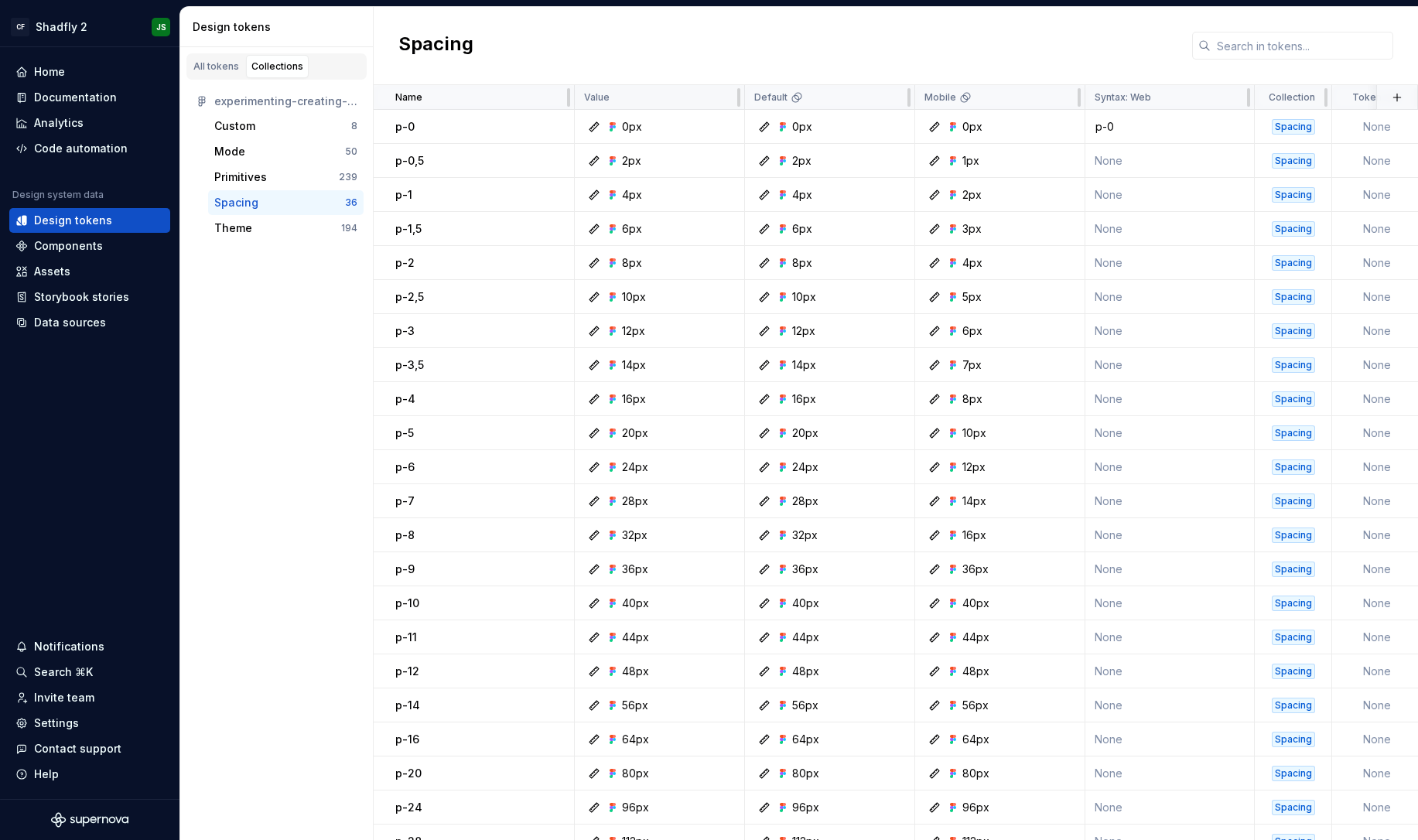
click at [684, 93] on div "Value" at bounding box center [660, 98] width 151 height 12
click at [911, 97] on div at bounding box center [909, 98] width 12 height 25
click at [897, 98] on html "CF Shadfly 2 JS Home Documentation Analytics Code automation Design system data…" at bounding box center [709, 420] width 1418 height 840
click at [1017, 104] on html "CF Shadfly 2 JS Home Documentation Analytics Code automation Design system data…" at bounding box center [709, 420] width 1418 height 840
click at [1066, 102] on html "CF Shadfly 2 JS Home Documentation Analytics Code automation Design system data…" at bounding box center [709, 420] width 1418 height 840
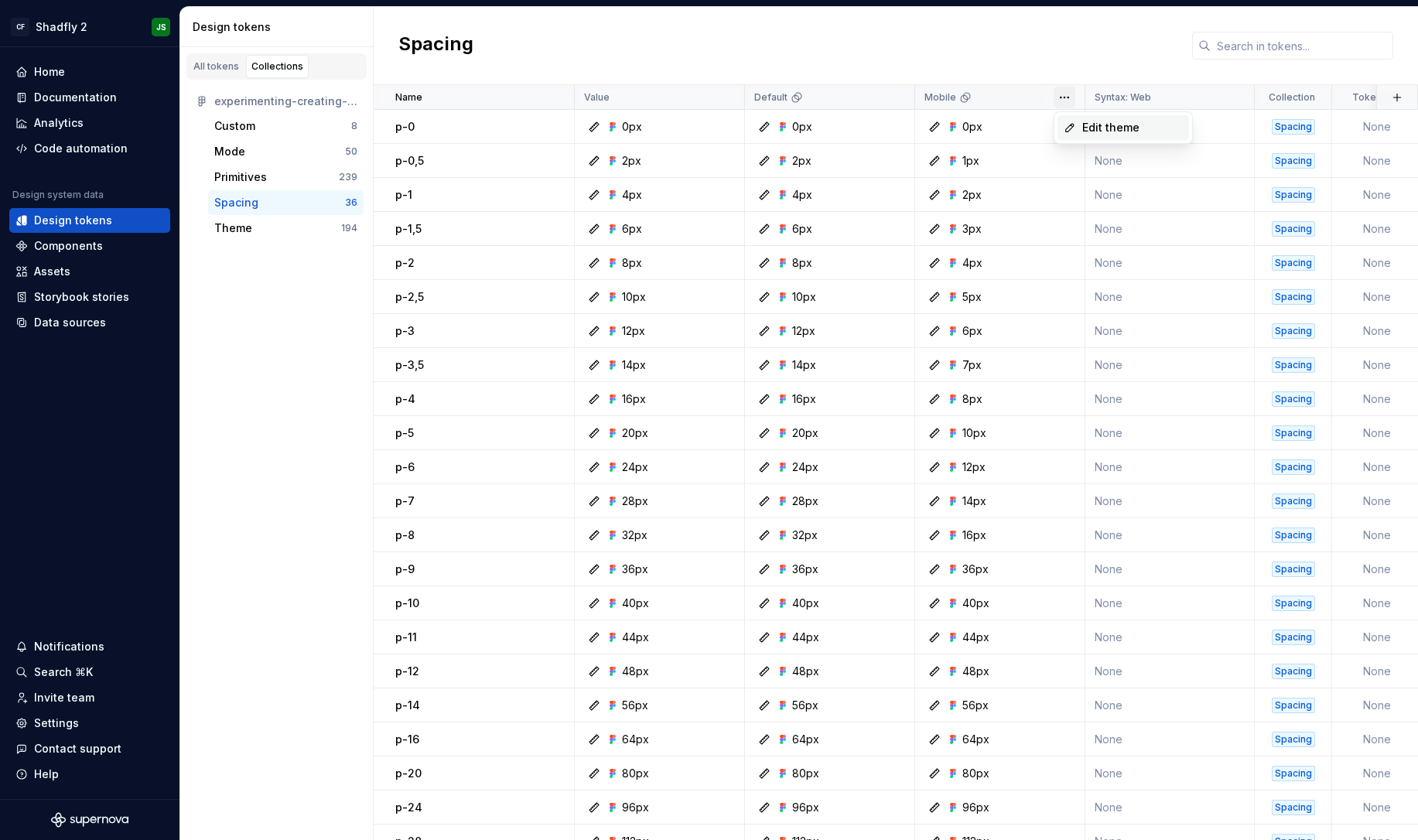
click at [1082, 125] on span "Edit theme" at bounding box center [1132, 127] width 100 height 16
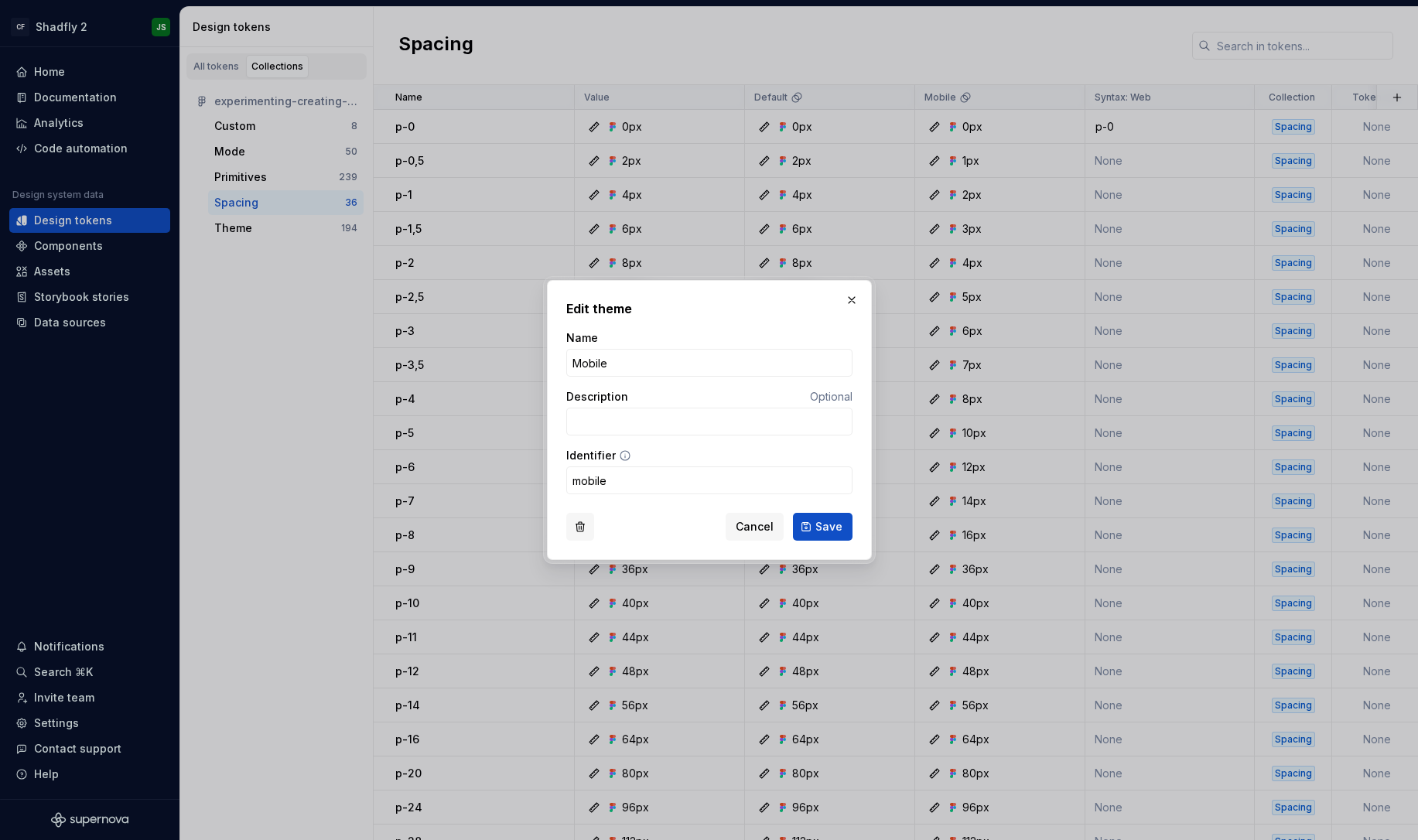
click at [580, 528] on button "button" at bounding box center [580, 527] width 28 height 28
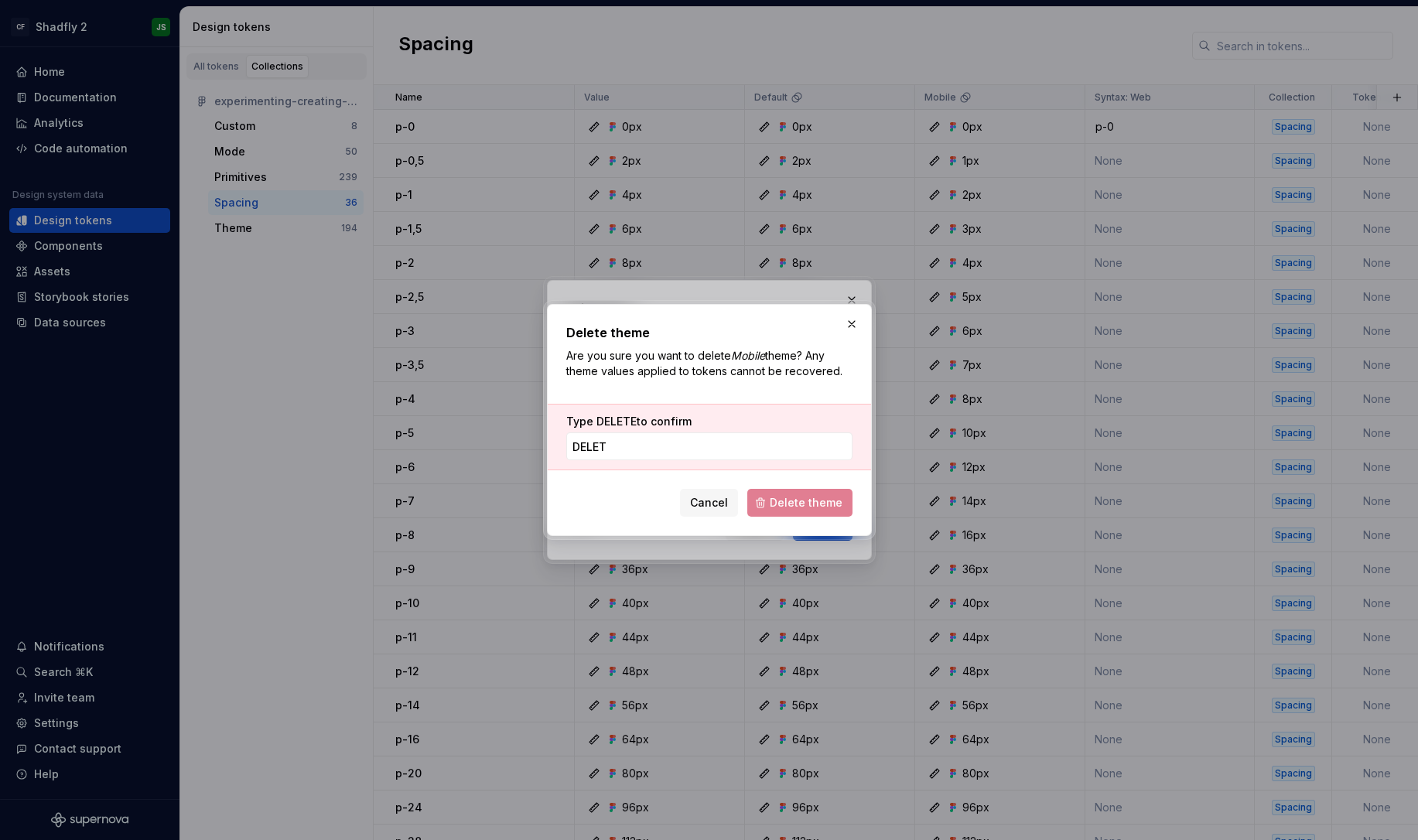
type input "DELETE"
click at [835, 501] on span "Delete theme" at bounding box center [807, 503] width 73 height 16
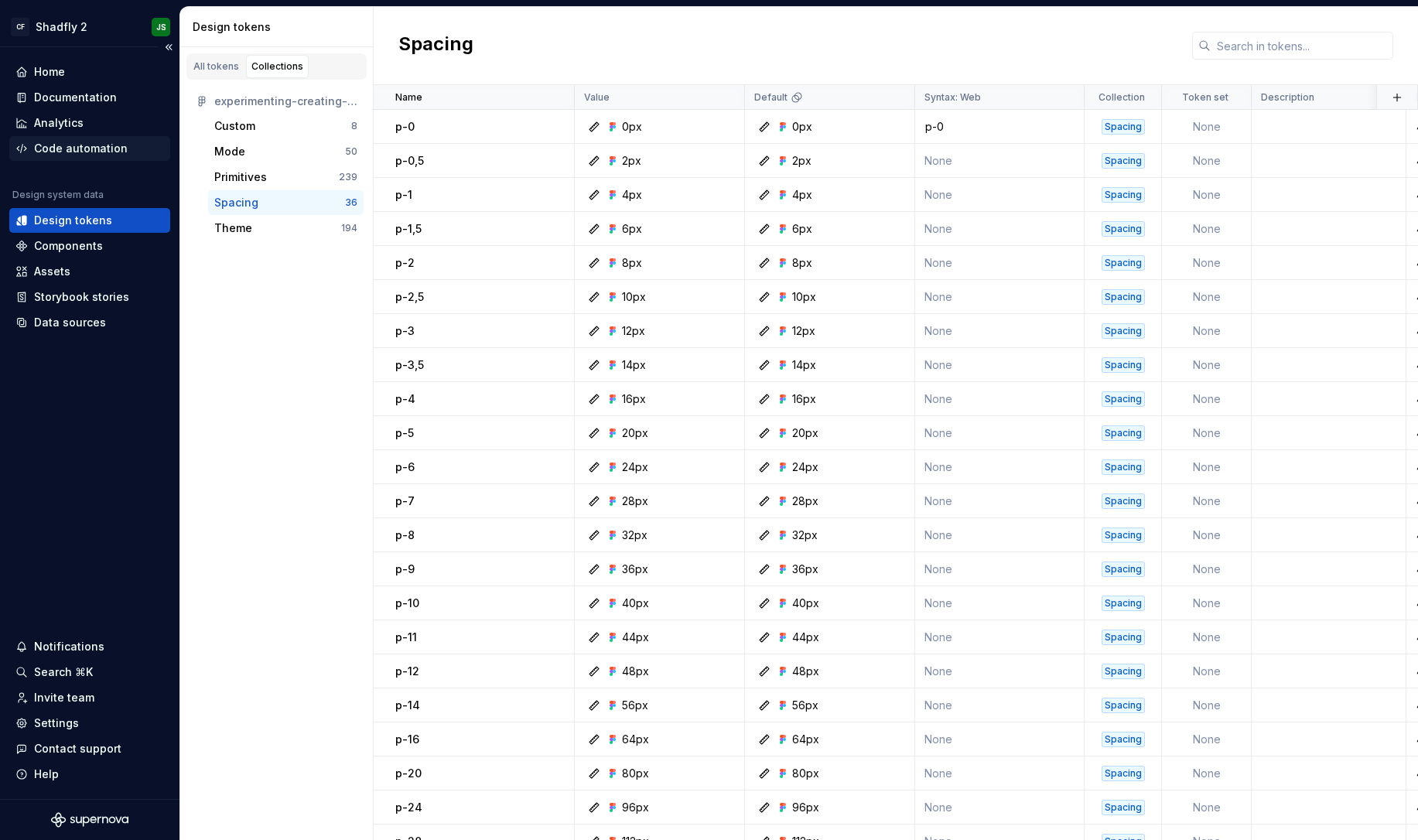
click at [100, 152] on div "Code automation" at bounding box center [81, 148] width 93 height 16
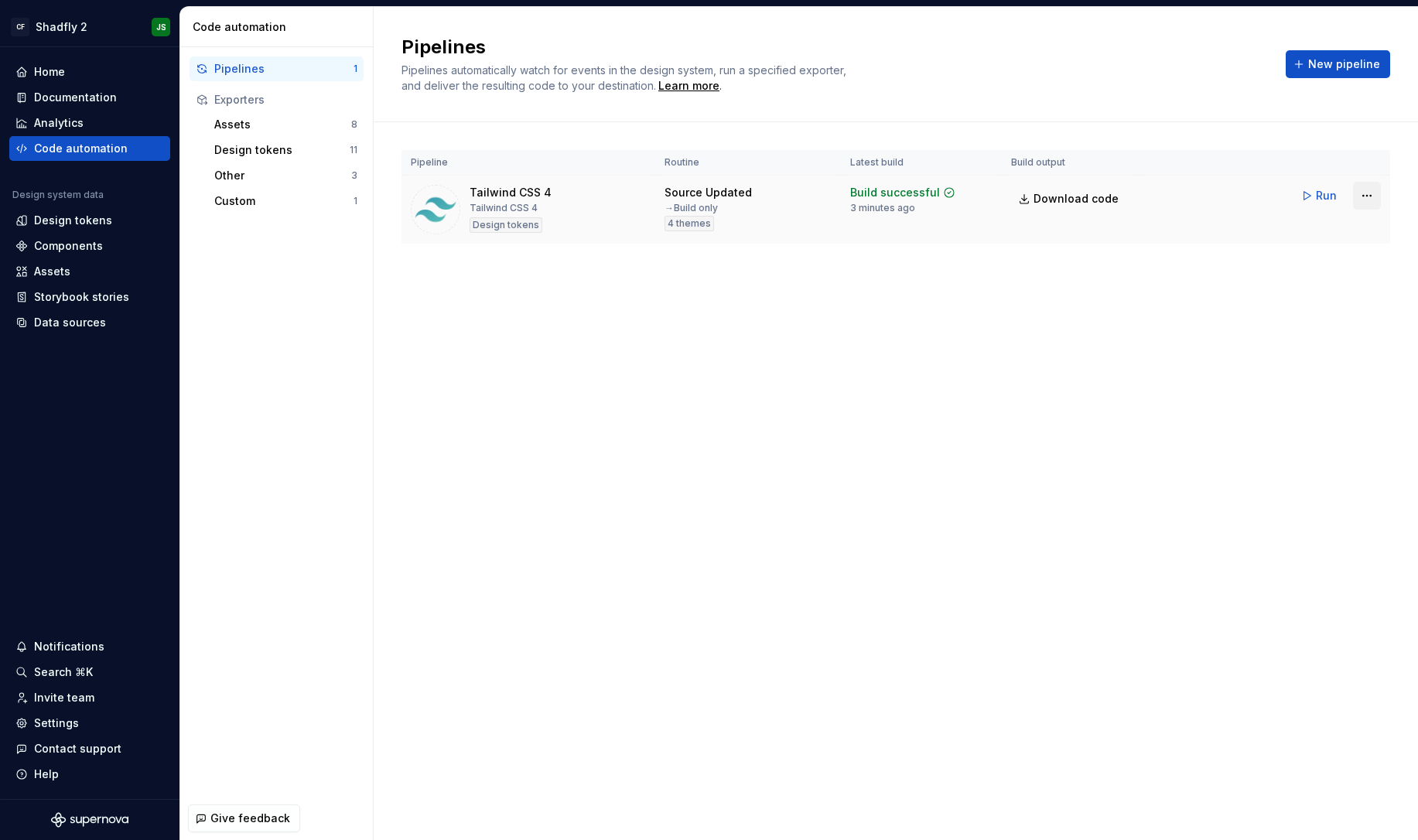
click at [1367, 200] on html "CF Shadfly 2 JS Home Documentation Analytics Code automation Design system data…" at bounding box center [709, 420] width 1418 height 840
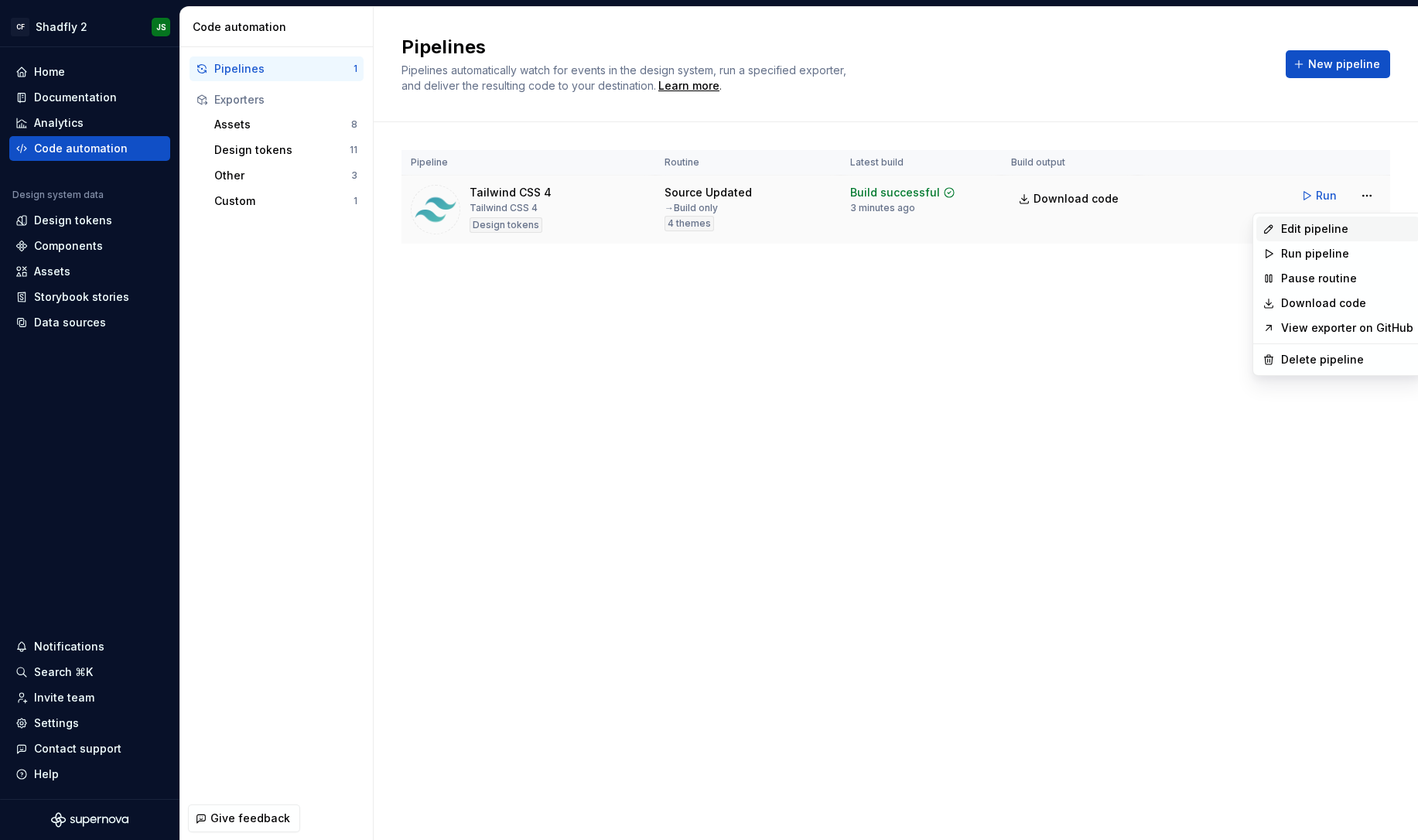
click at [1355, 225] on div "Edit pipeline" at bounding box center [1347, 229] width 132 height 16
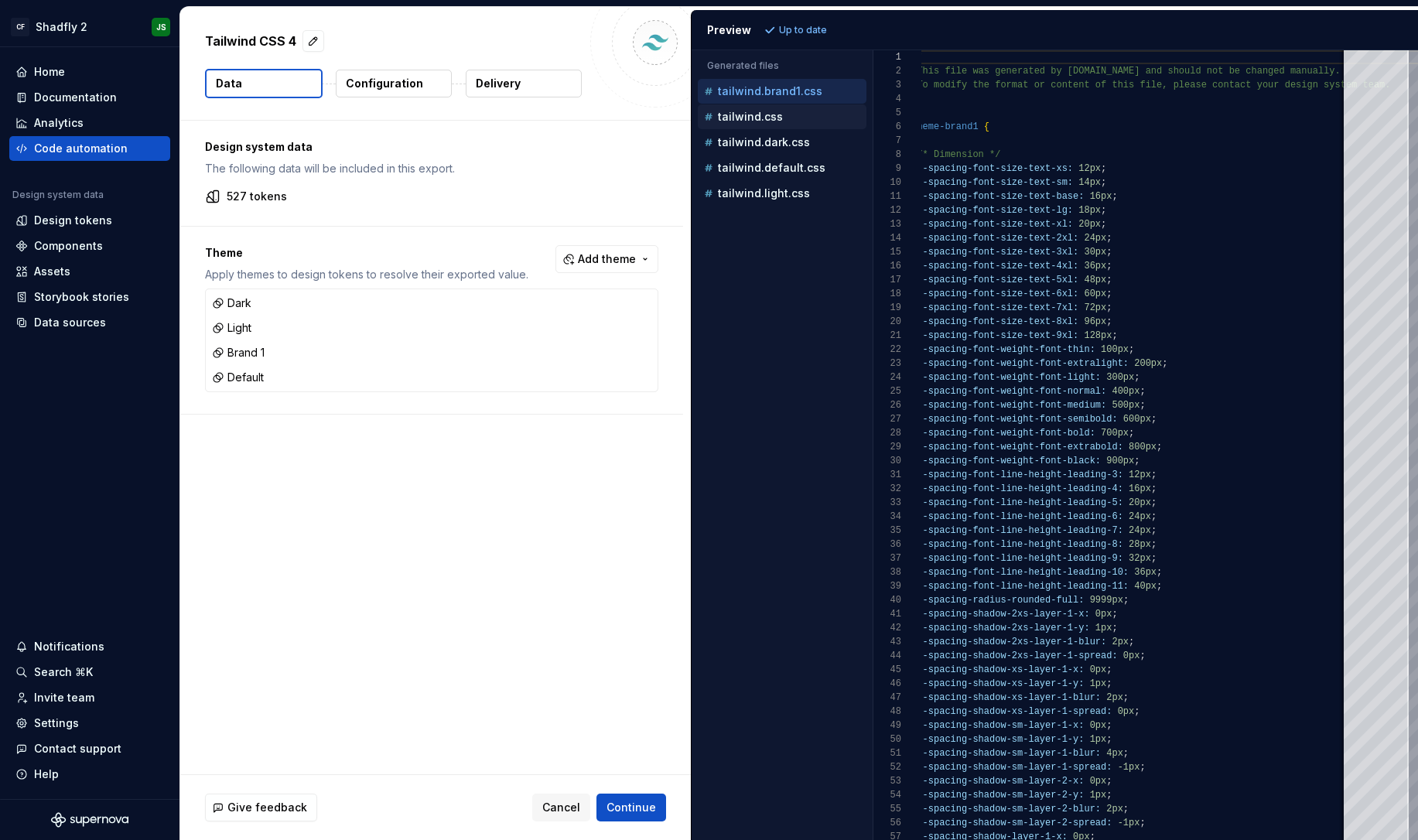
click at [790, 120] on div "tailwind.css" at bounding box center [783, 117] width 165 height 16
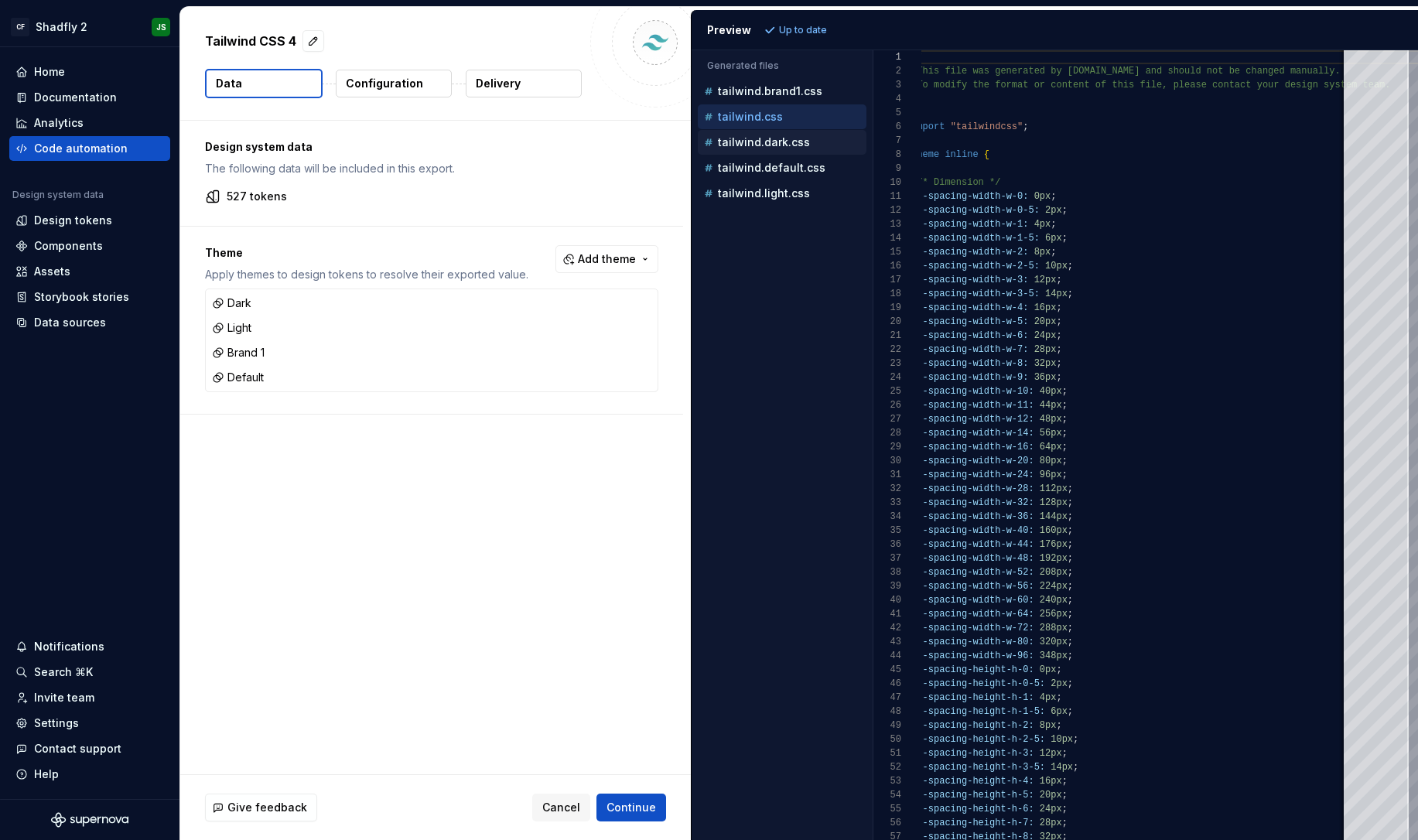
click at [784, 141] on p "tailwind.dark.css" at bounding box center [764, 142] width 92 height 12
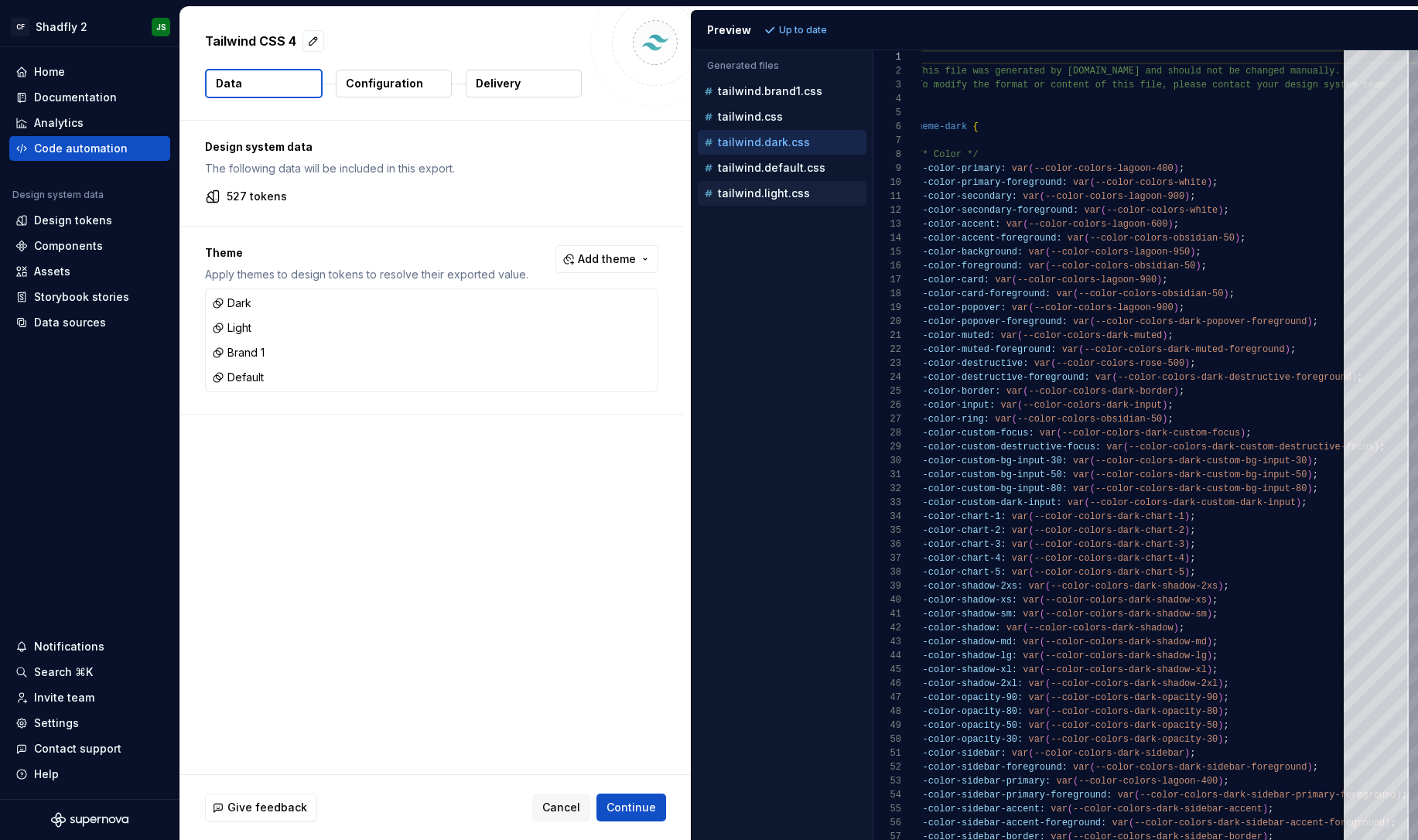
click at [787, 187] on p "tailwind.light.css" at bounding box center [764, 193] width 92 height 12
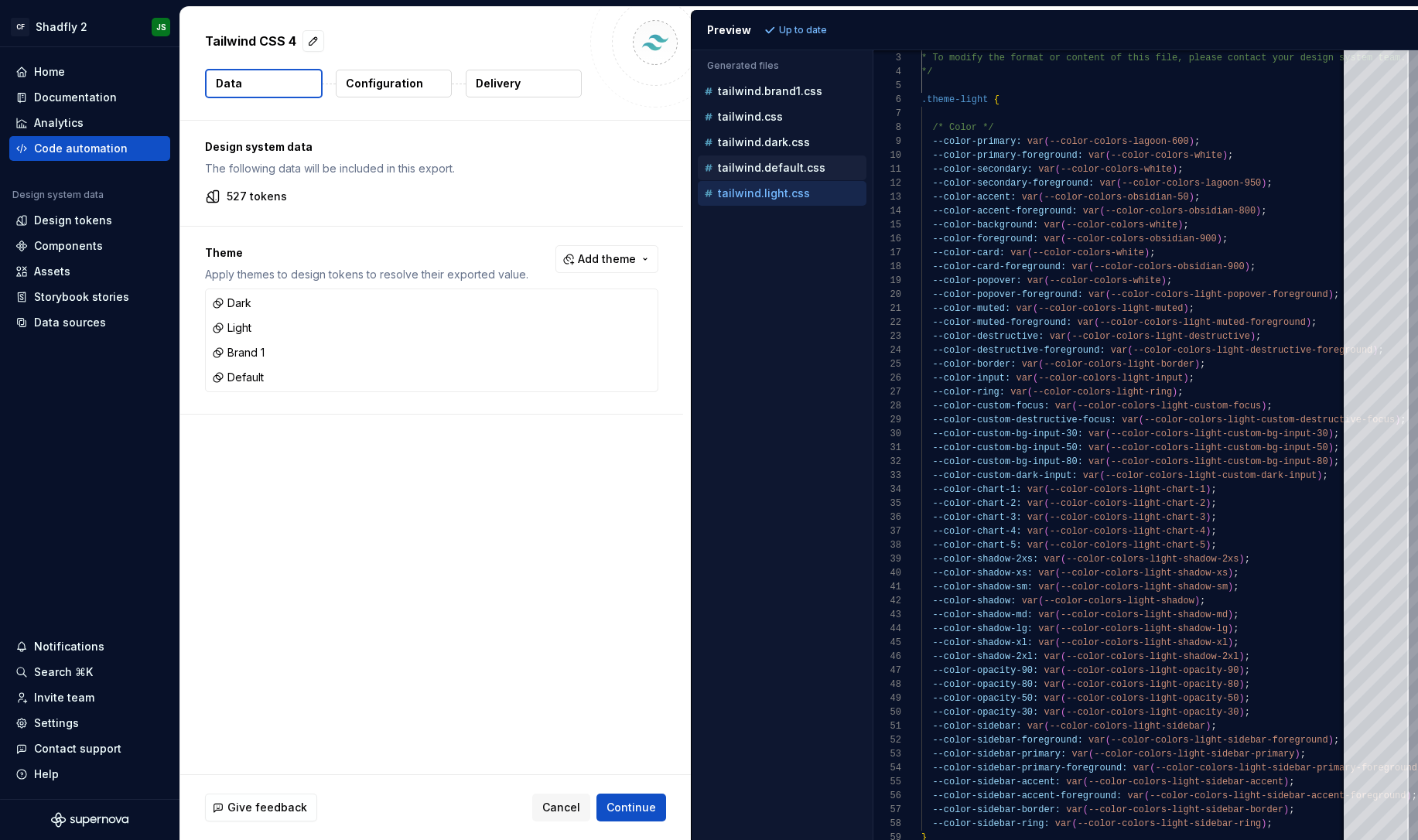
click at [811, 165] on p "tailwind.default.css" at bounding box center [772, 168] width 107 height 12
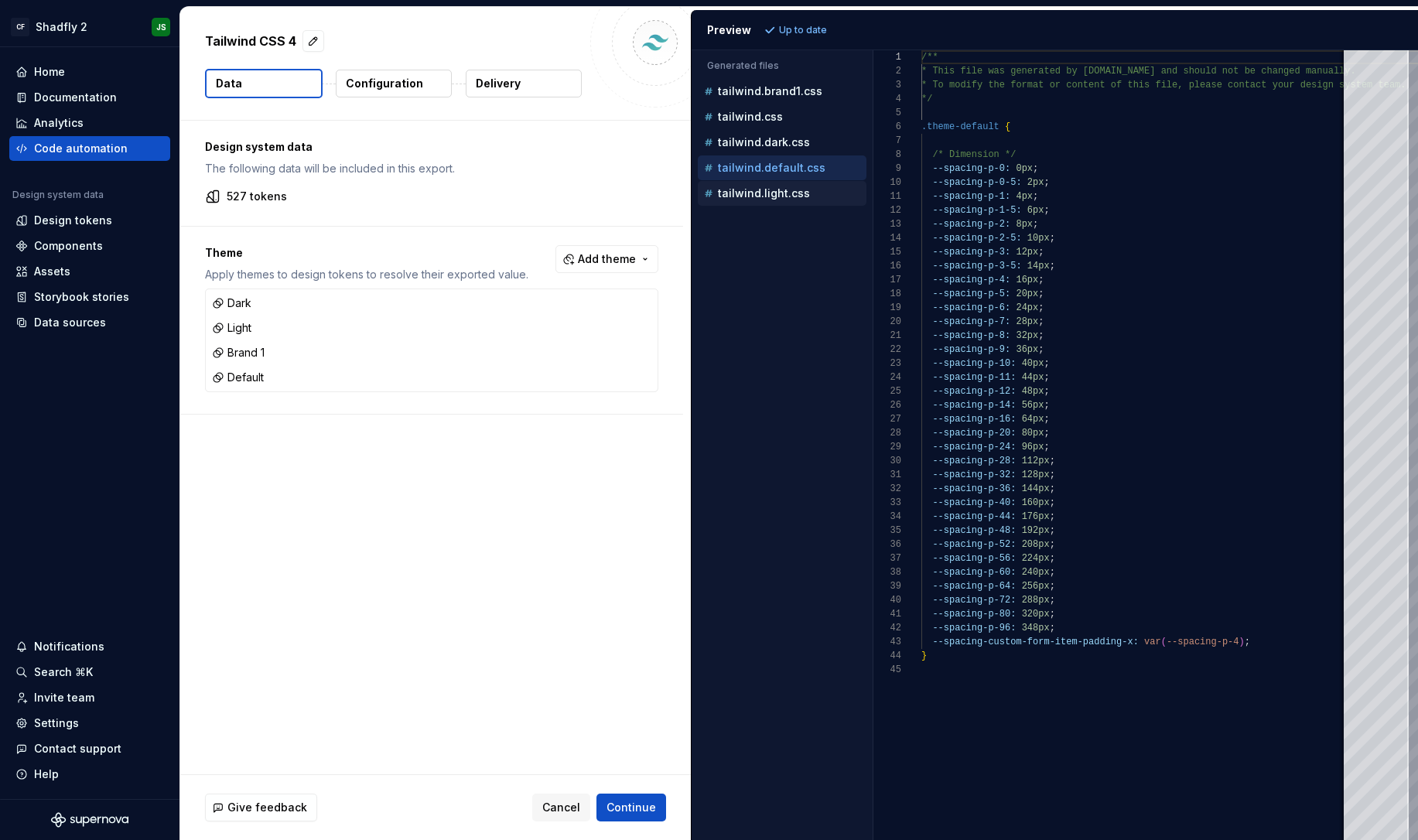
click at [807, 190] on div "tailwind.light.css" at bounding box center [783, 193] width 165 height 16
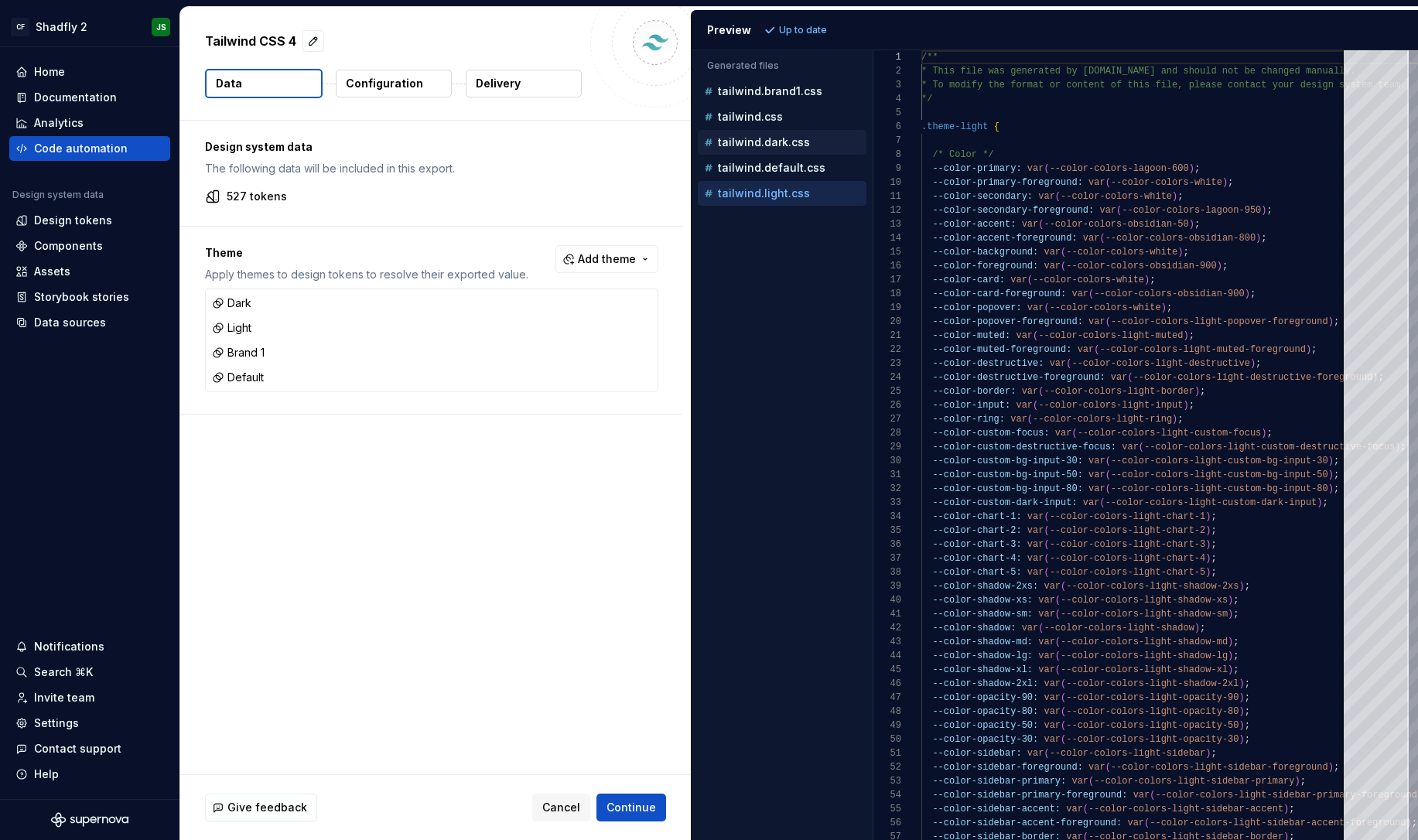
click at [790, 147] on p "tailwind.dark.css" at bounding box center [764, 142] width 92 height 12
click at [763, 121] on p "tailwind.css" at bounding box center [751, 117] width 65 height 12
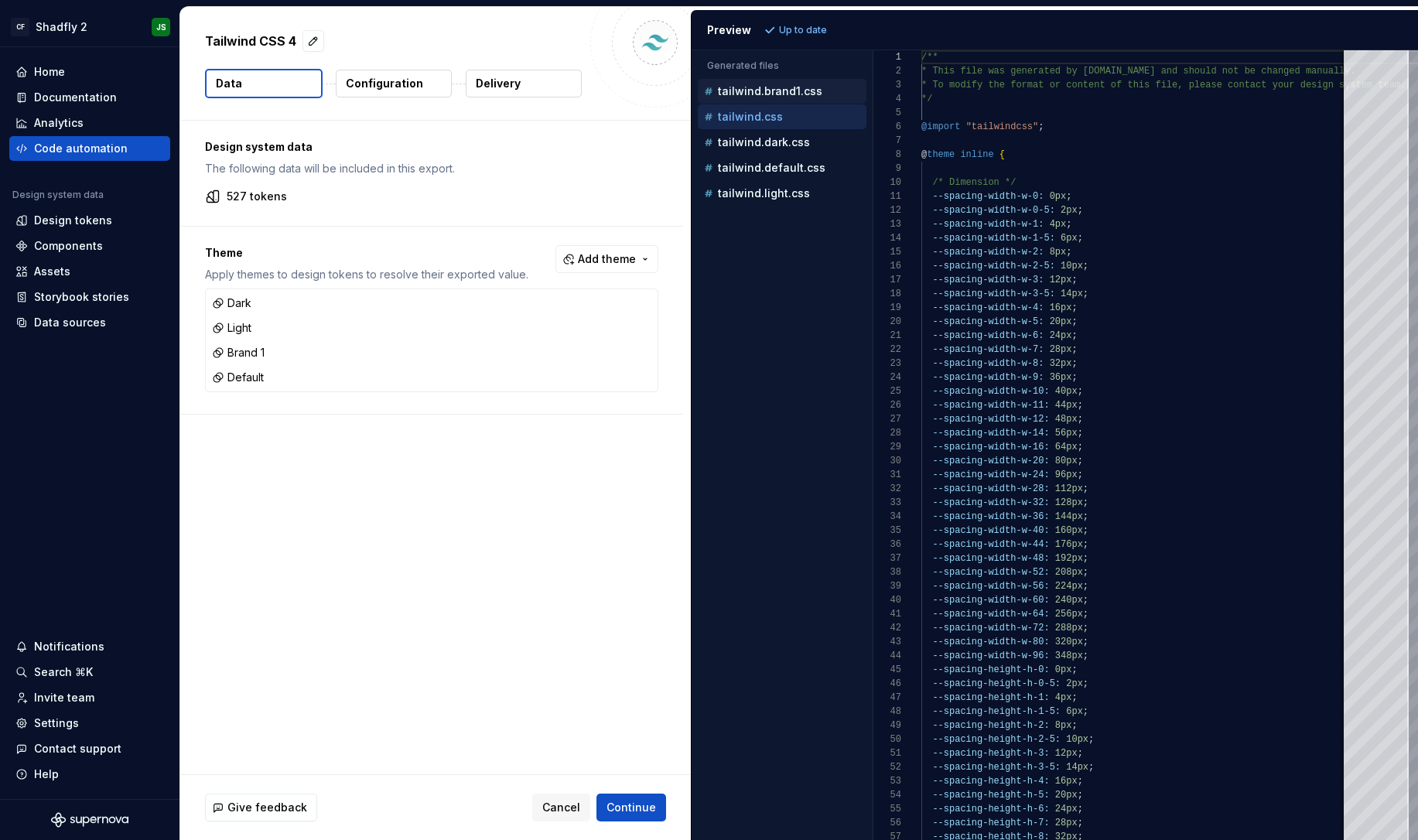
click at [757, 88] on p "tailwind.brand1.css" at bounding box center [770, 92] width 104 height 12
type textarea "**********"
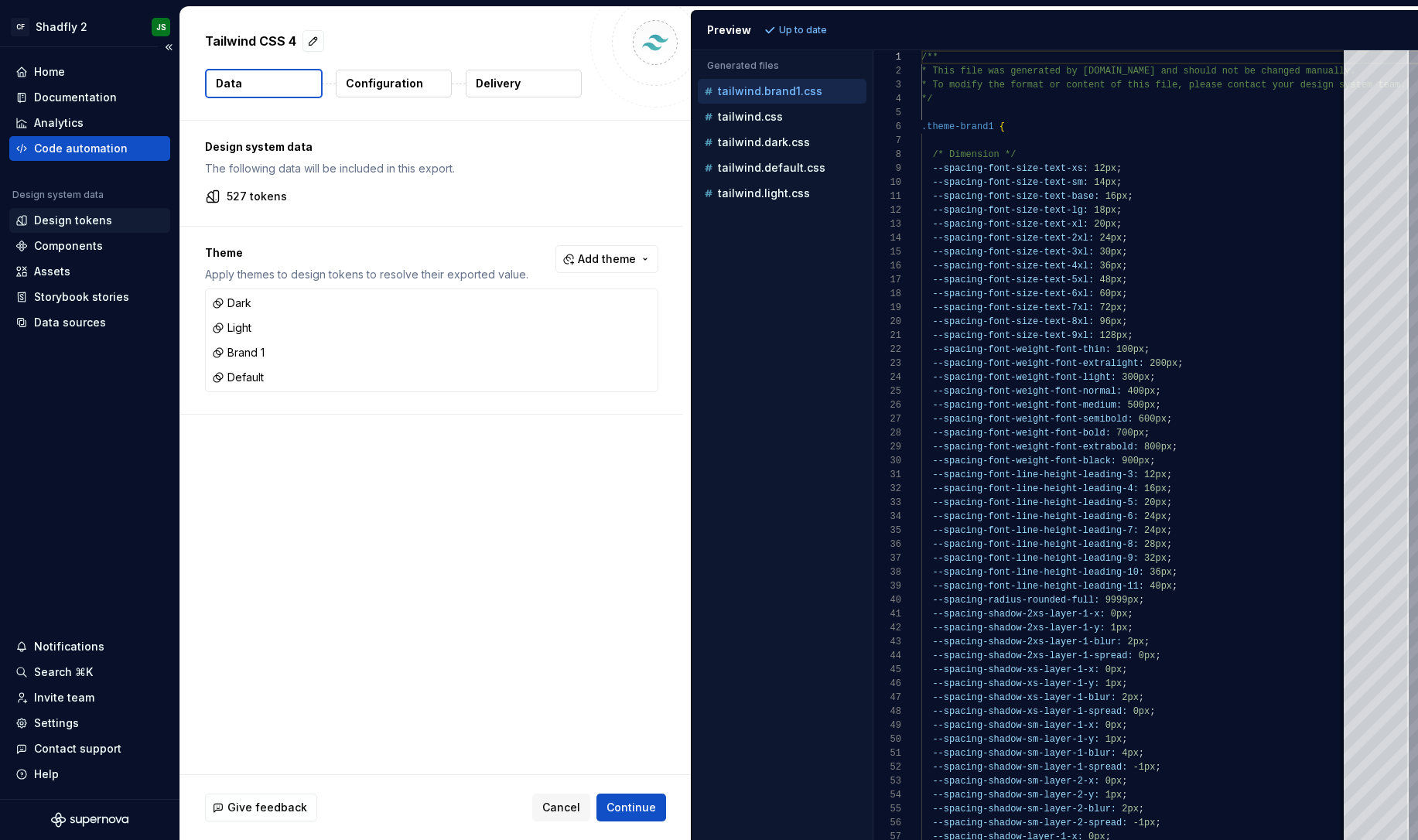
click at [77, 213] on div "Design tokens" at bounding box center [73, 221] width 78 height 16
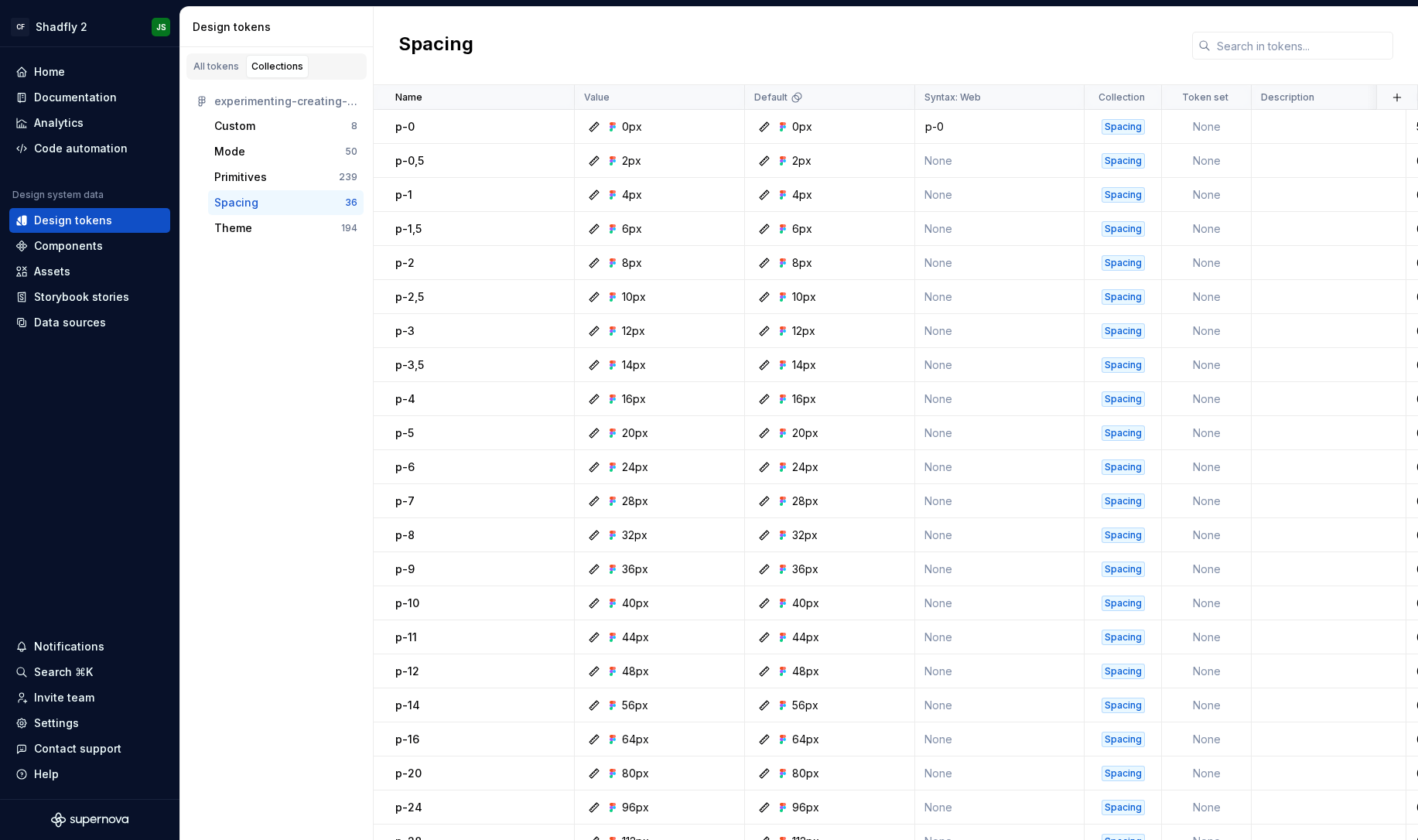
click at [260, 211] on div "Spacing 36" at bounding box center [286, 203] width 155 height 25
click at [264, 206] on div "Spacing" at bounding box center [280, 203] width 131 height 16
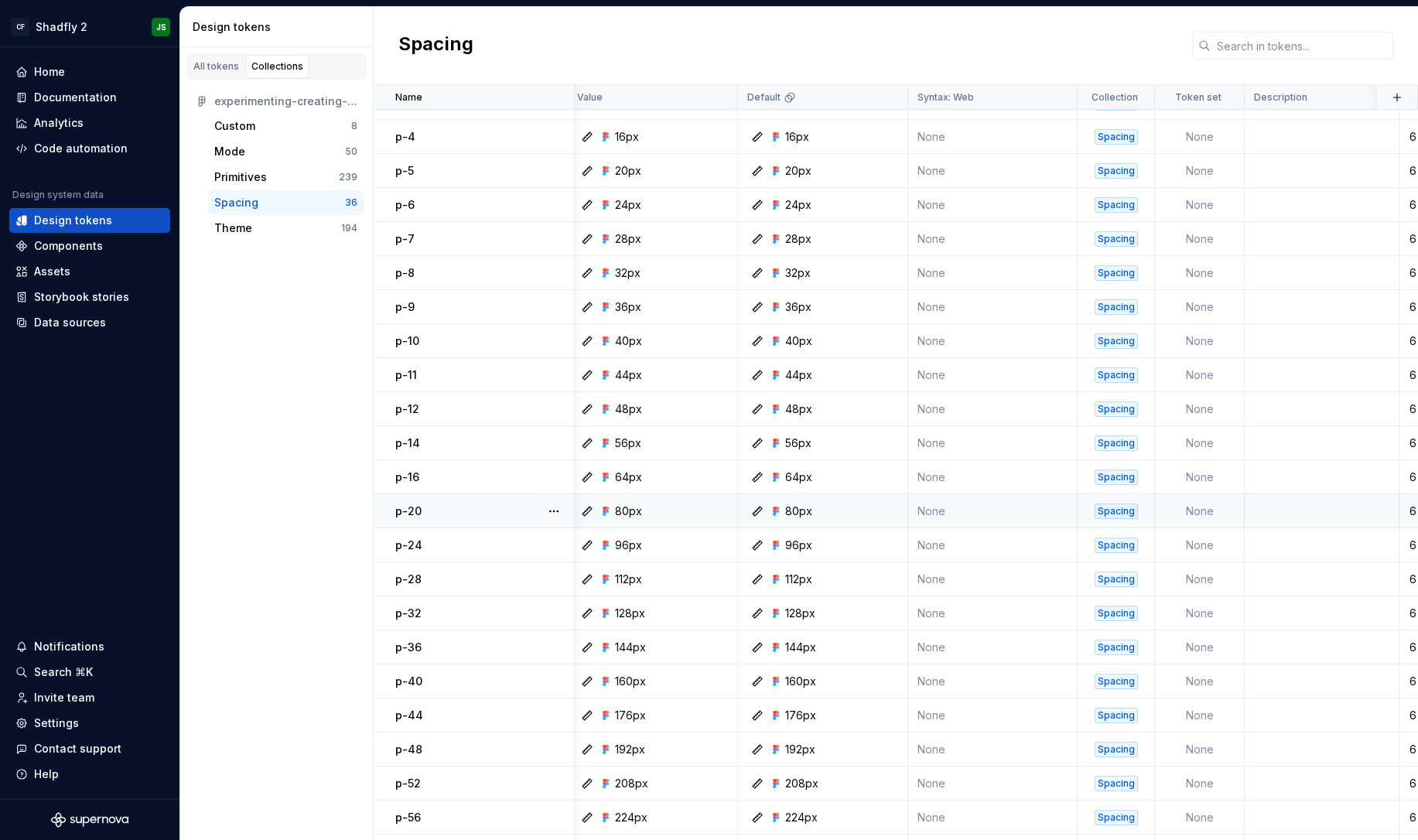
scroll to position [253, 7]
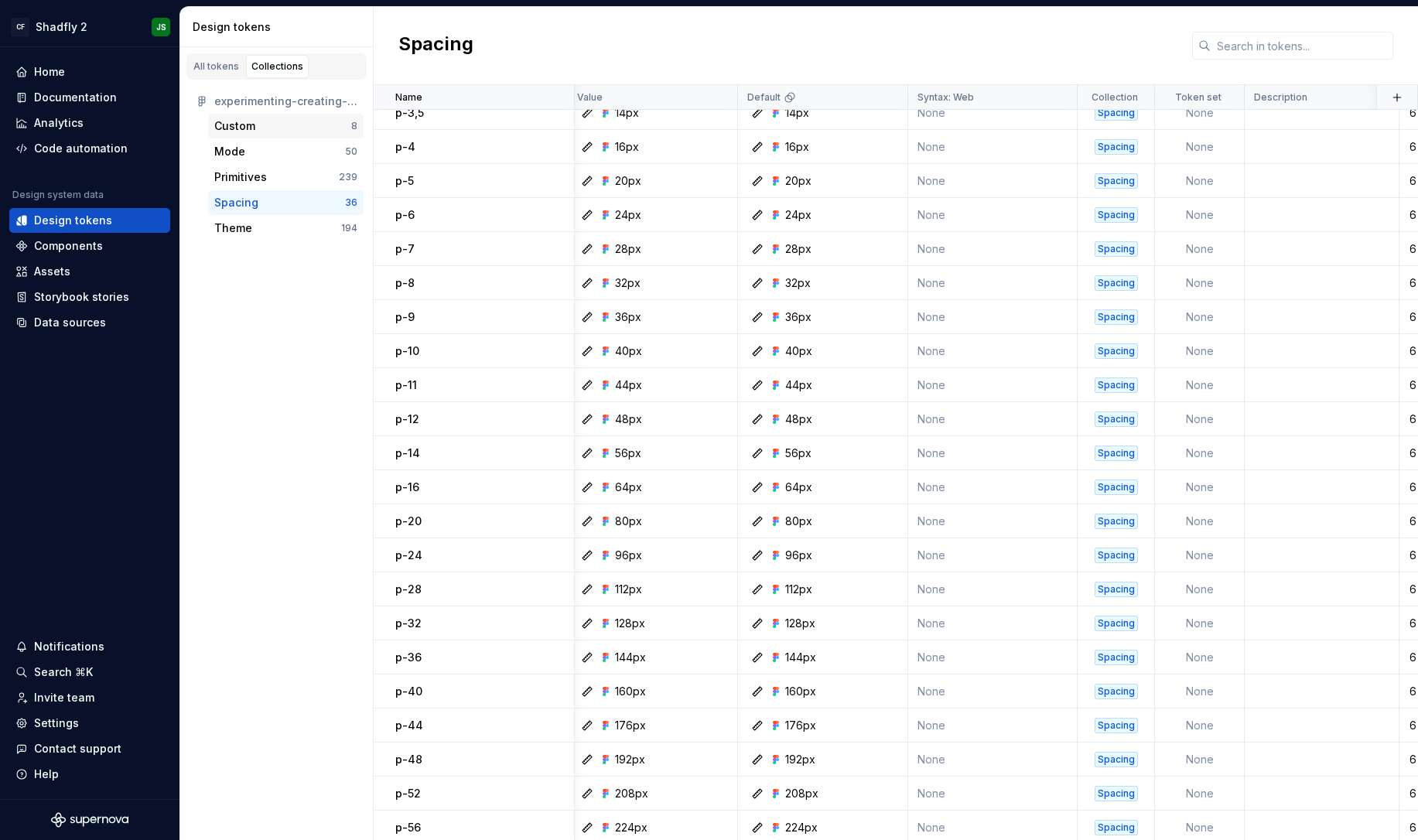
click at [263, 127] on div "Custom" at bounding box center [283, 126] width 137 height 16
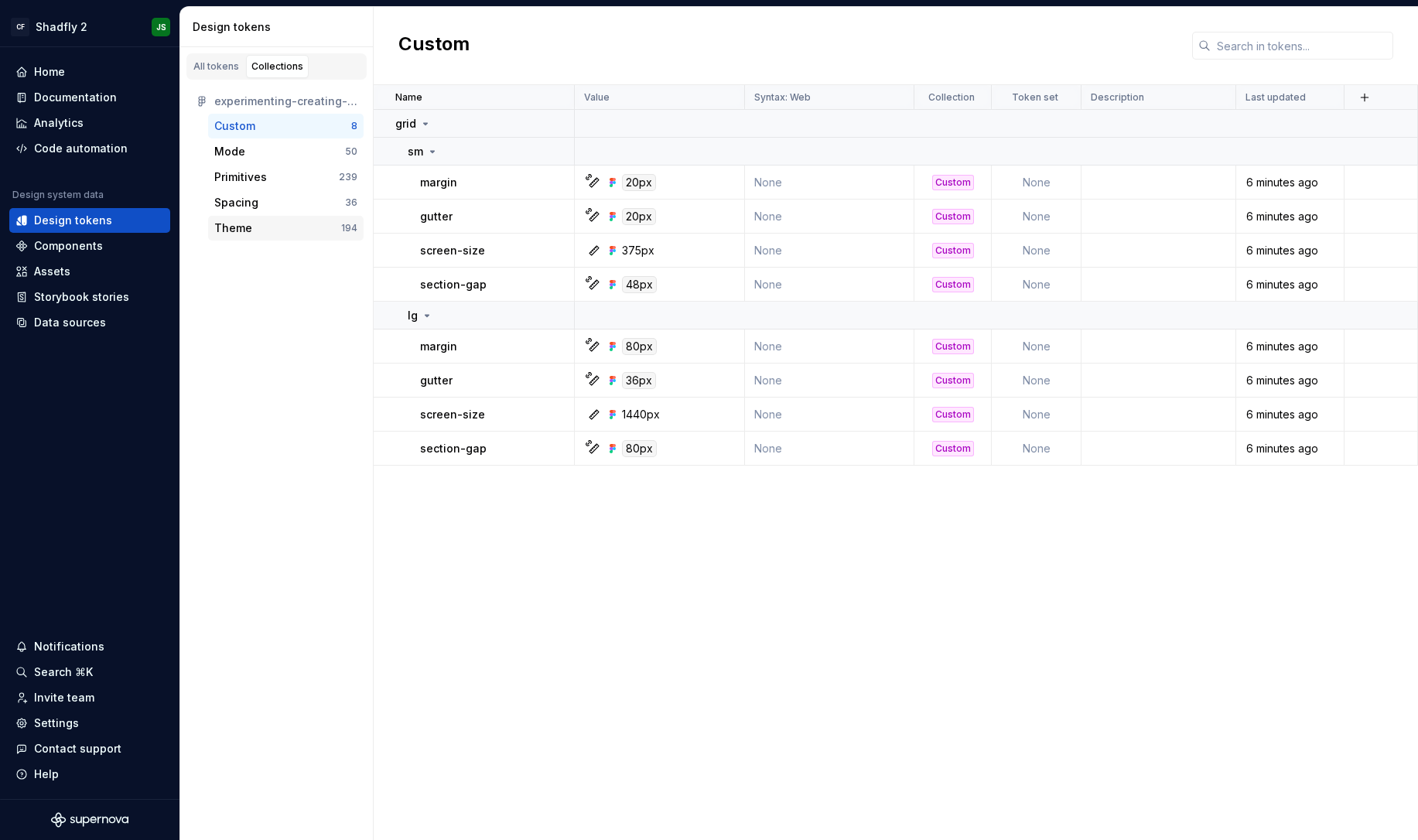
click at [239, 226] on div "Theme" at bounding box center [233, 228] width 38 height 16
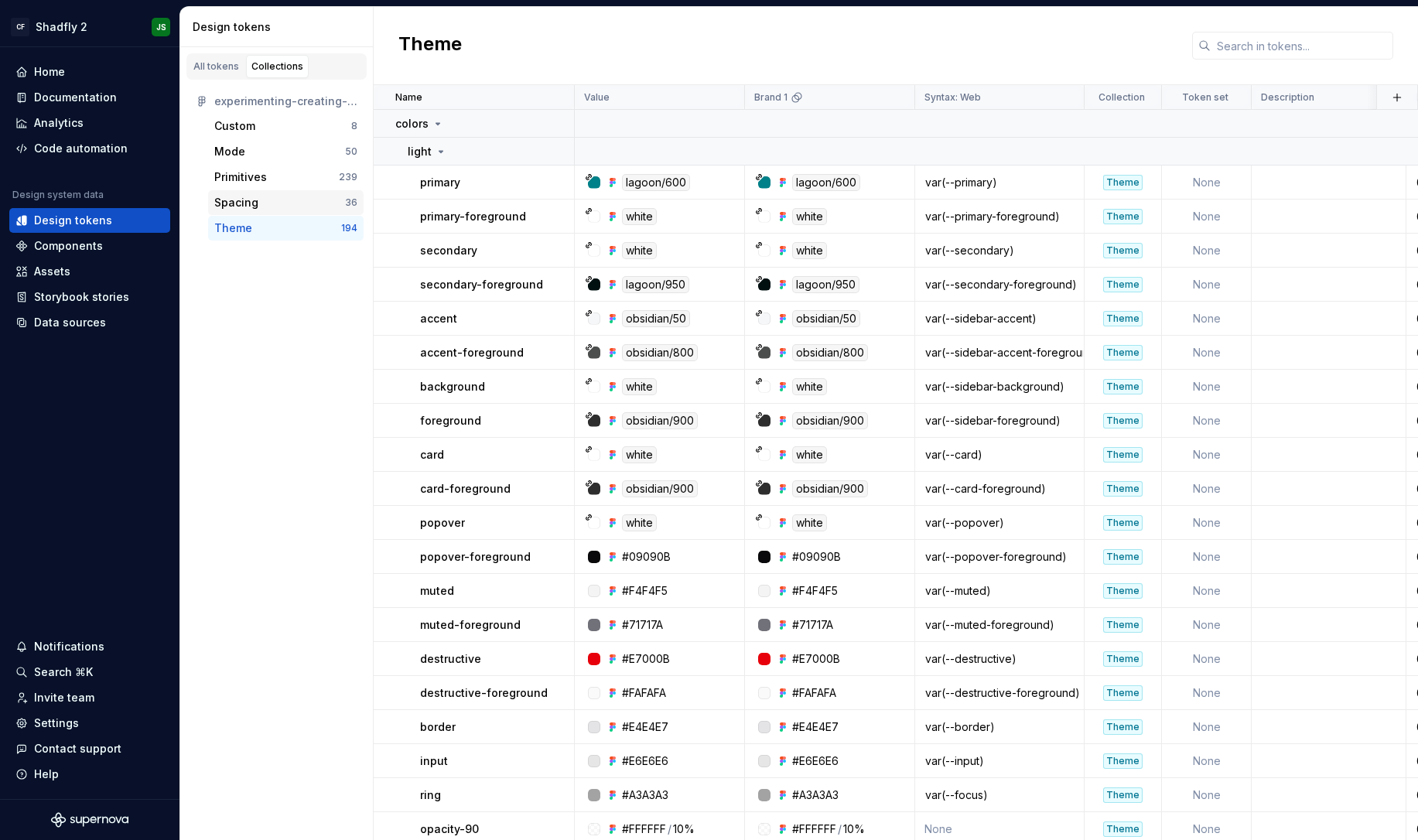
click at [261, 200] on div "Spacing" at bounding box center [280, 203] width 131 height 16
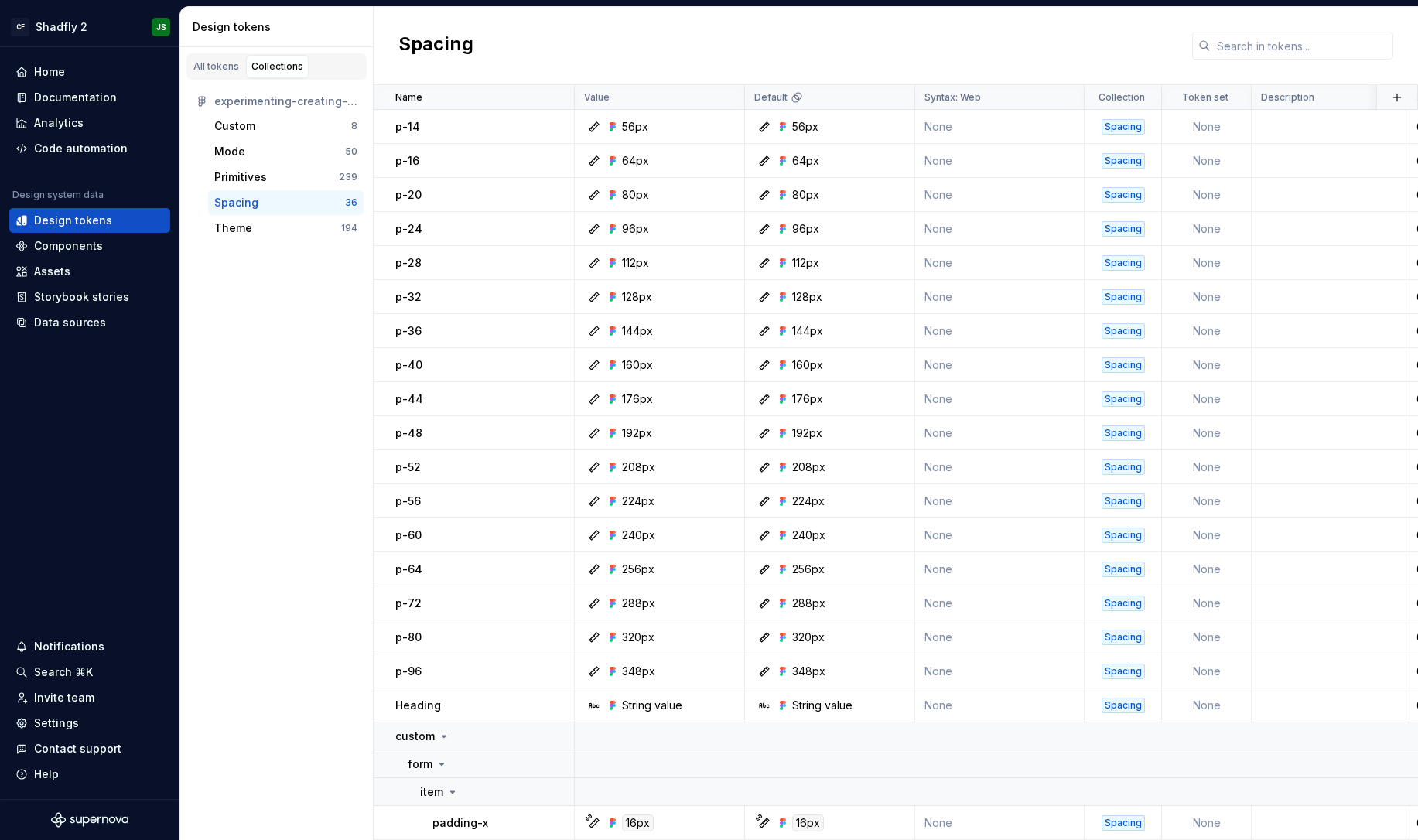
scroll to position [205, 0]
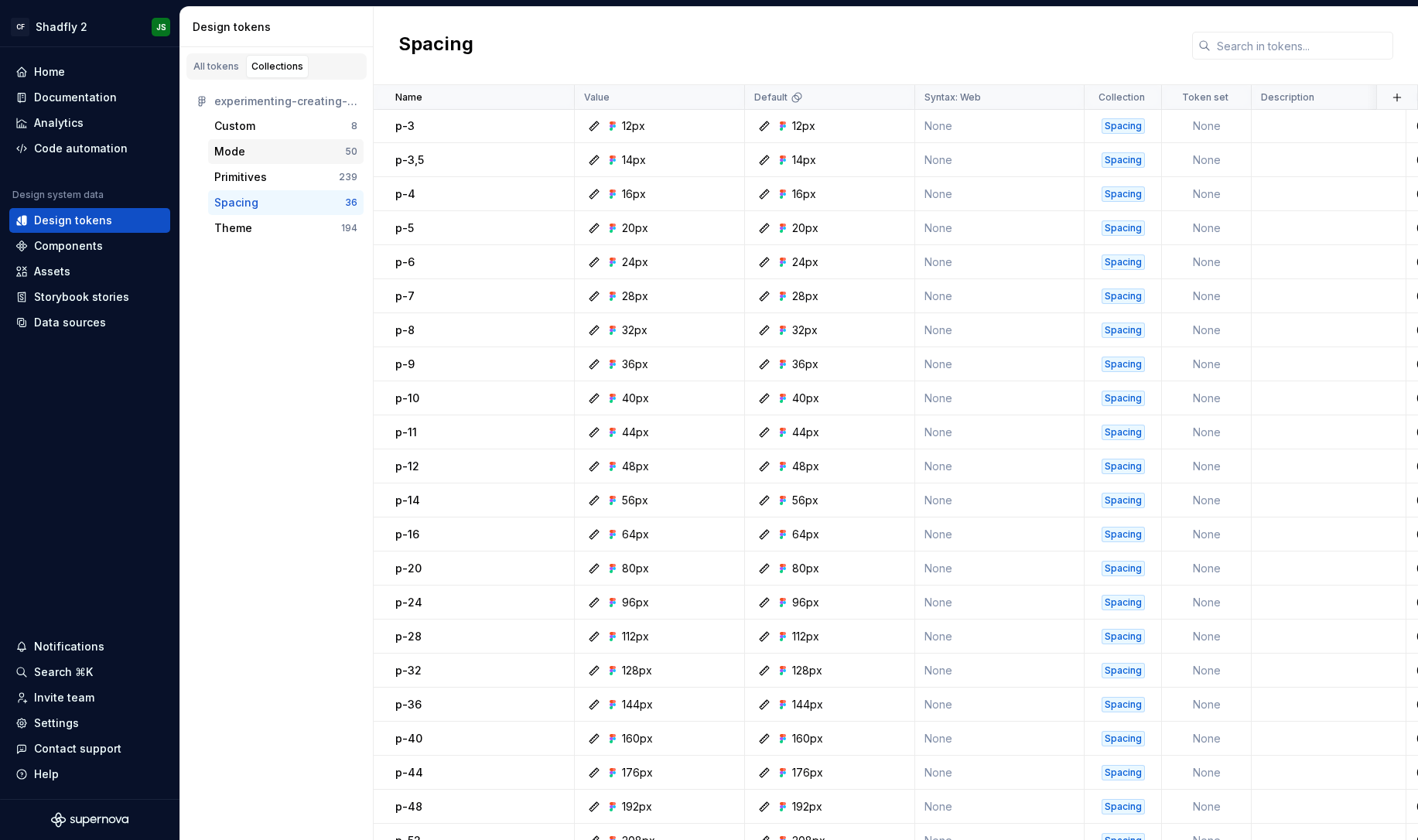
click at [239, 155] on div "Mode" at bounding box center [230, 152] width 31 height 16
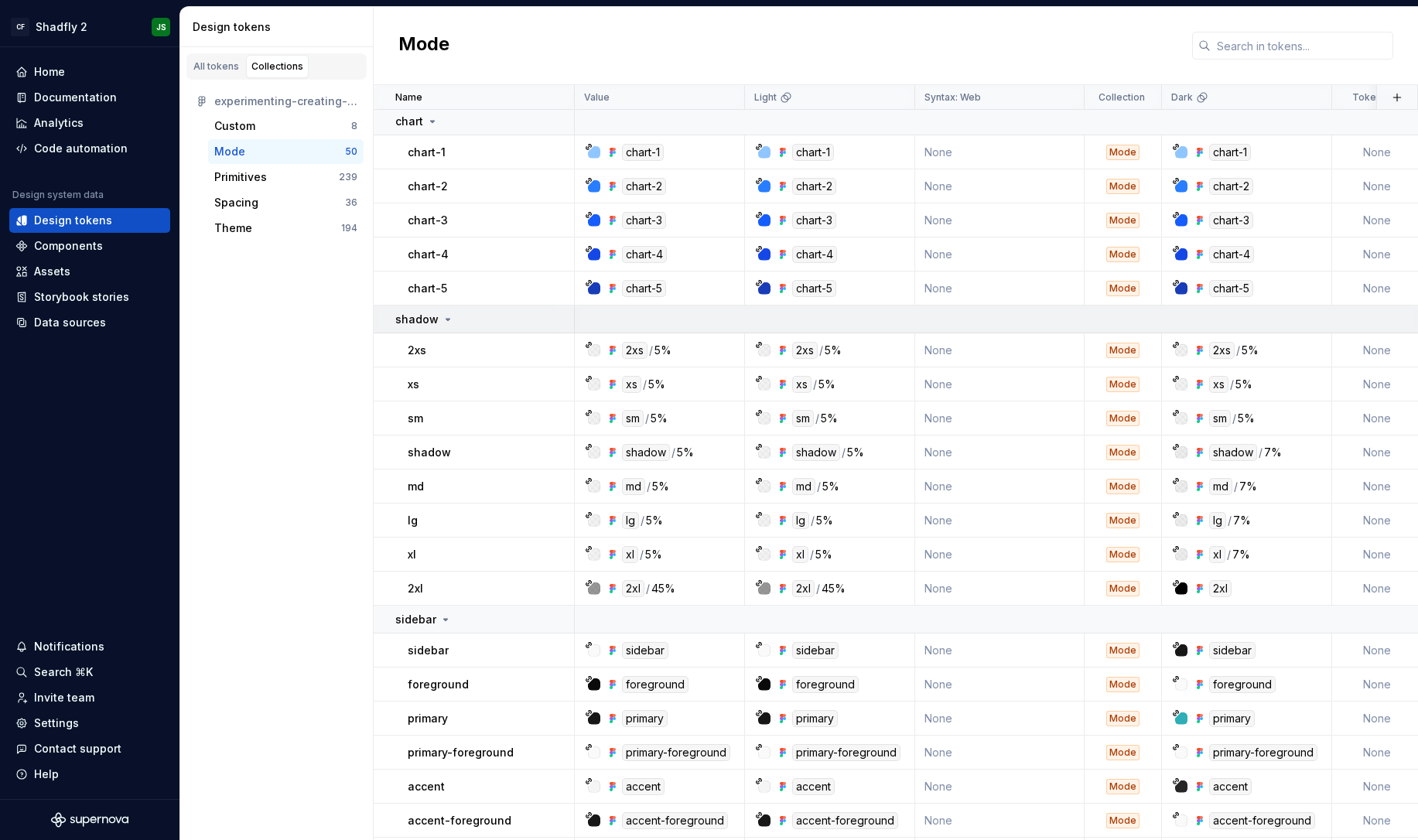
scroll to position [1083, 0]
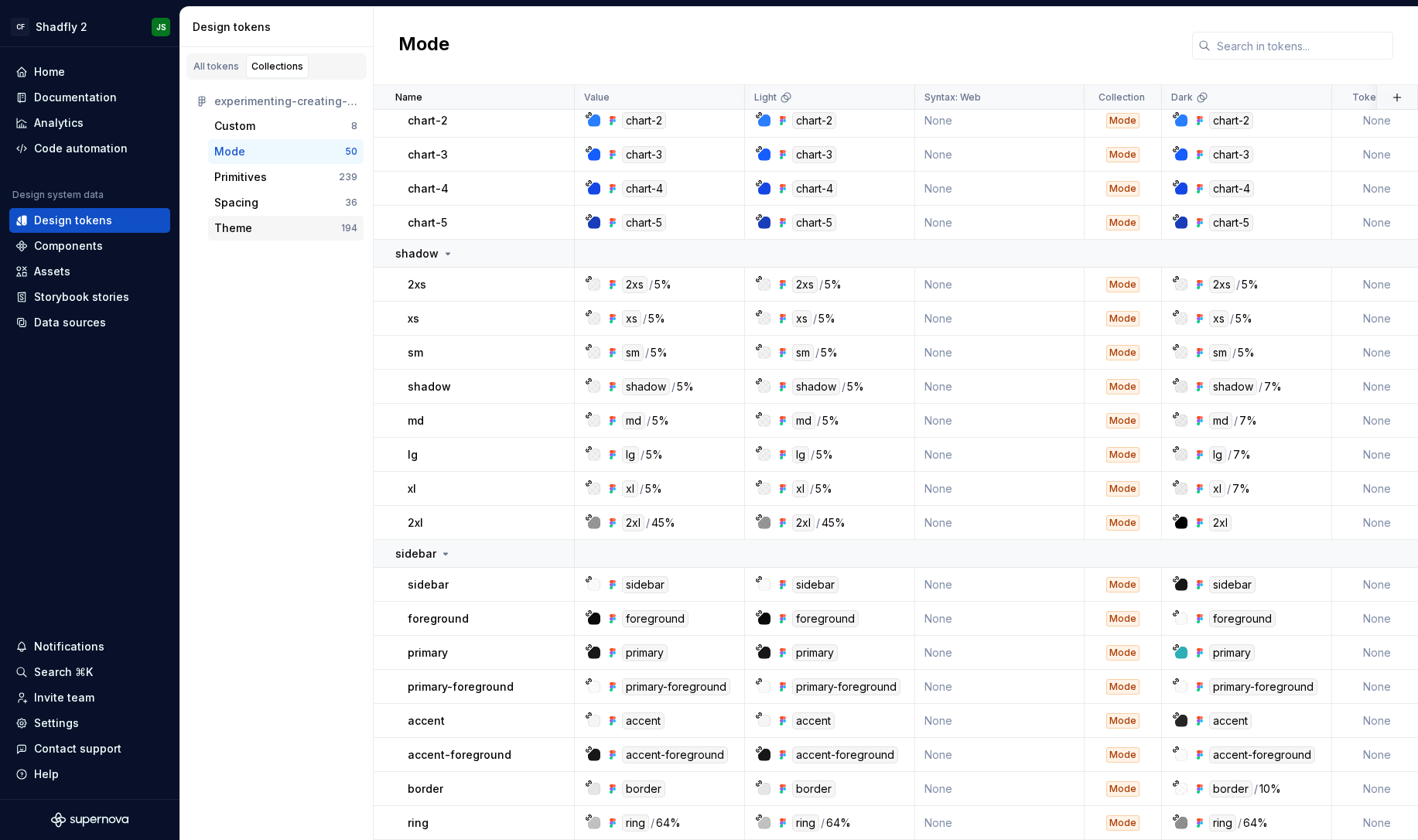
click at [277, 221] on div "Theme" at bounding box center [277, 228] width 127 height 16
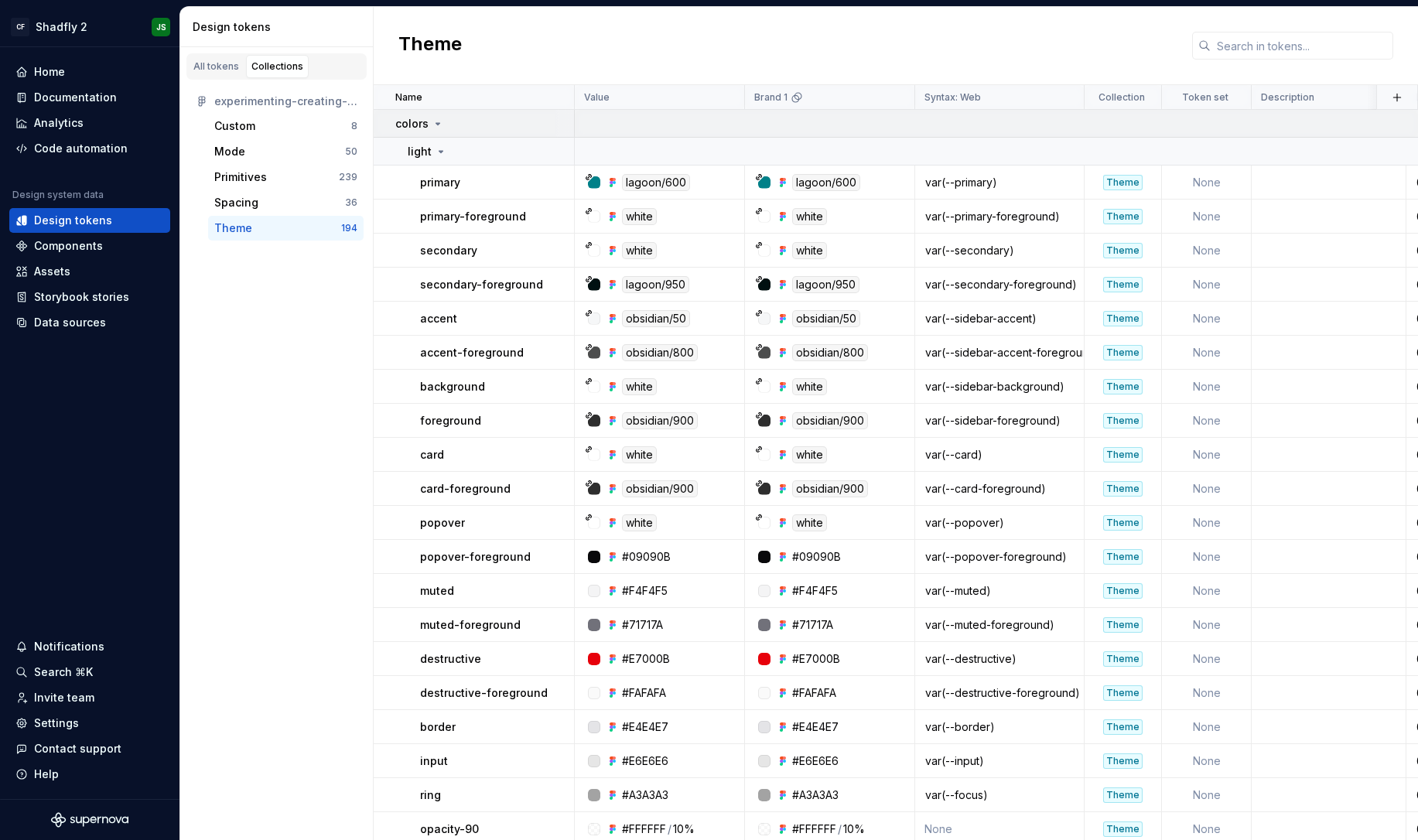
click at [439, 130] on div "colors" at bounding box center [420, 124] width 49 height 16
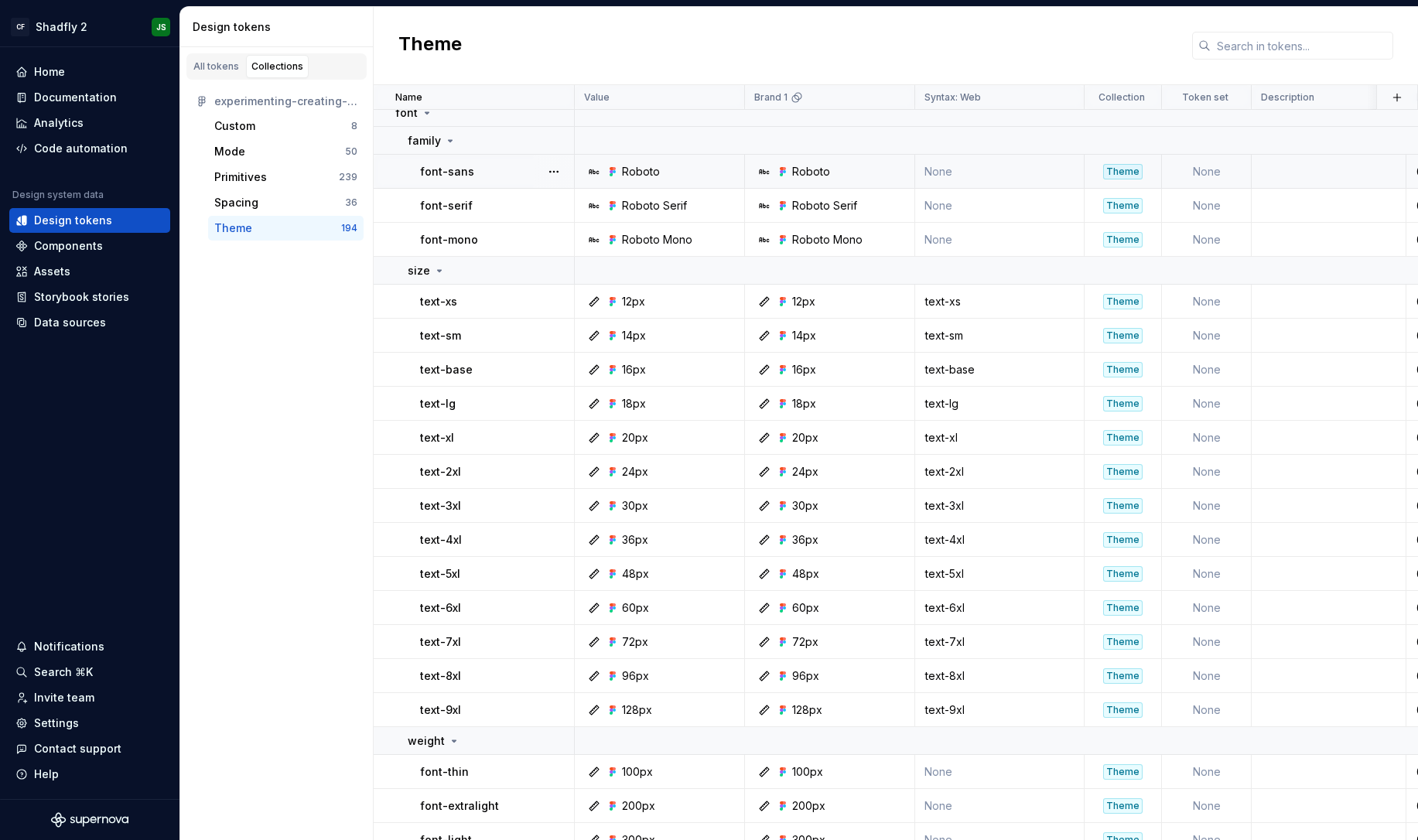
scroll to position [130, 0]
click at [70, 148] on div "Code automation" at bounding box center [81, 148] width 93 height 16
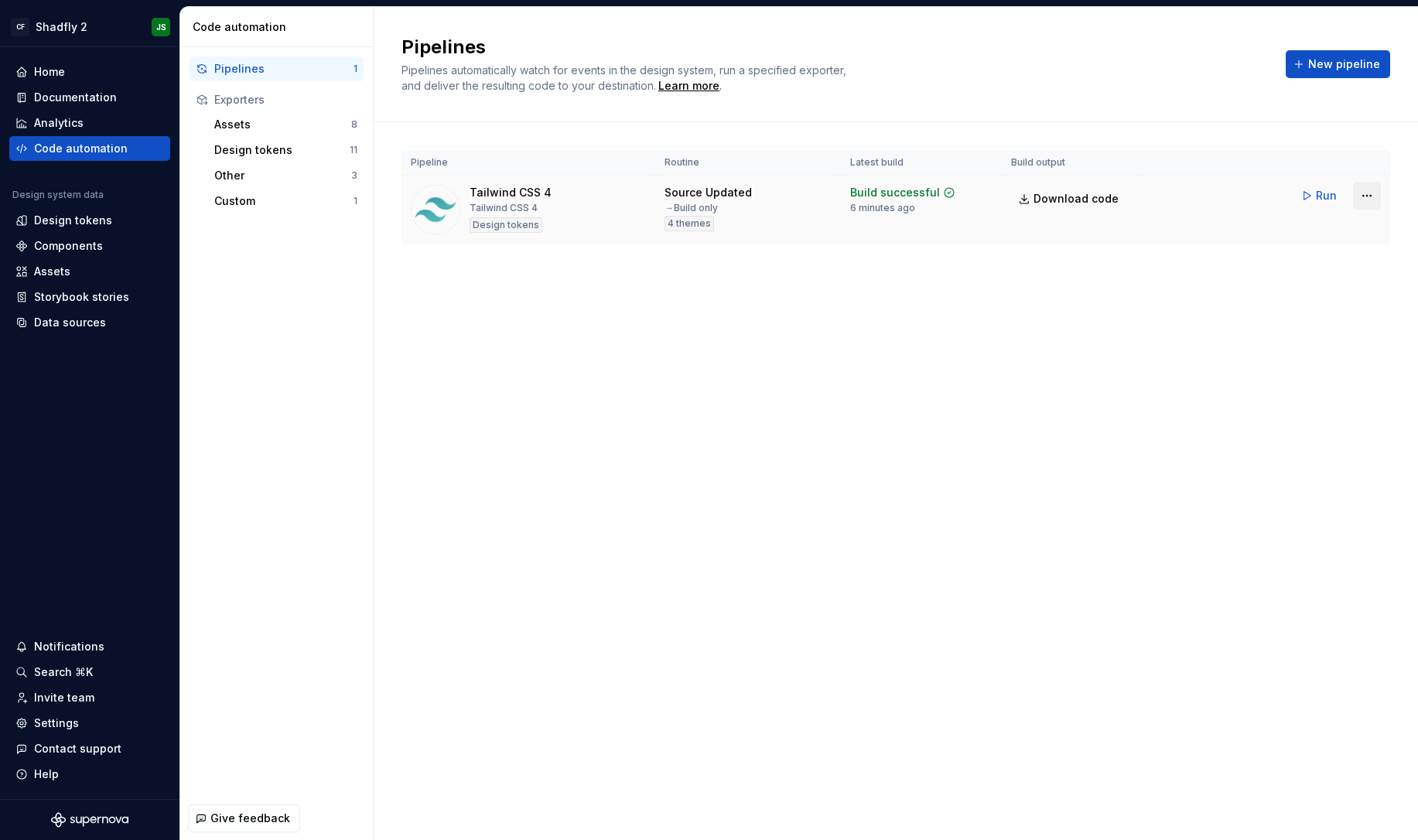
click at [1371, 202] on html "CF Shadfly 2 JS Home Documentation Analytics Code automation Design system data…" at bounding box center [709, 420] width 1418 height 840
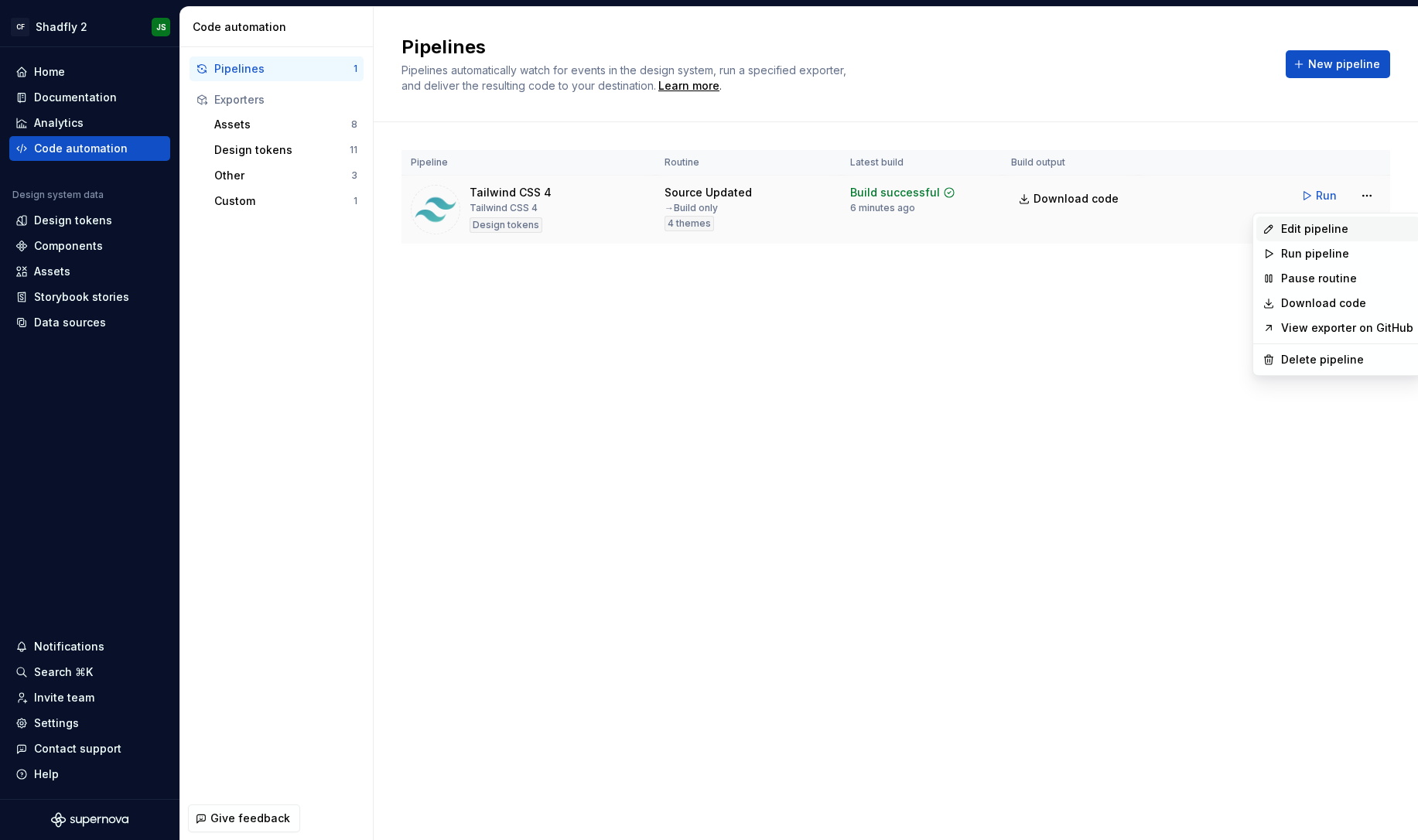
click at [1336, 234] on div "Edit pipeline" at bounding box center [1347, 229] width 132 height 16
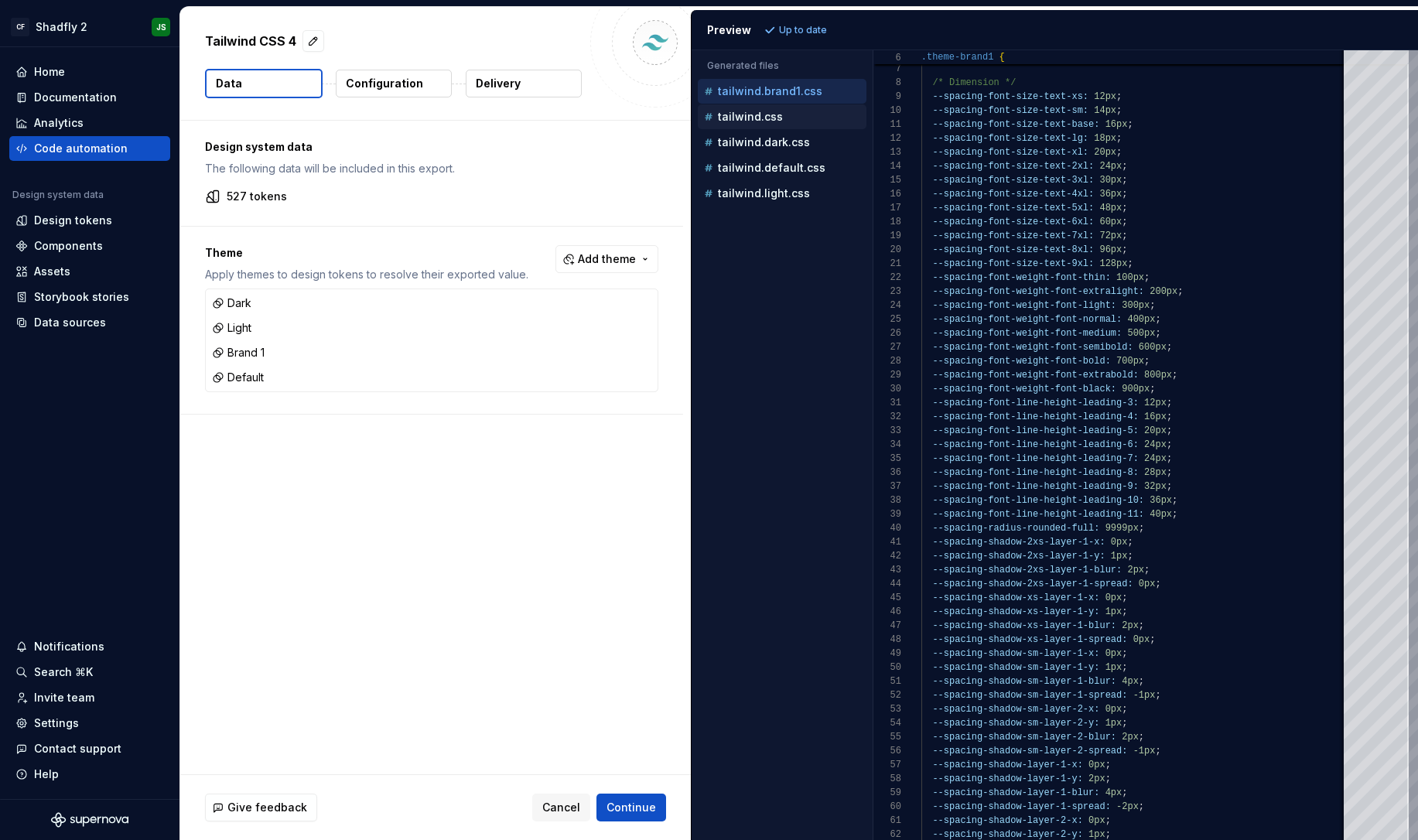
click at [744, 121] on p "tailwind.css" at bounding box center [751, 117] width 65 height 12
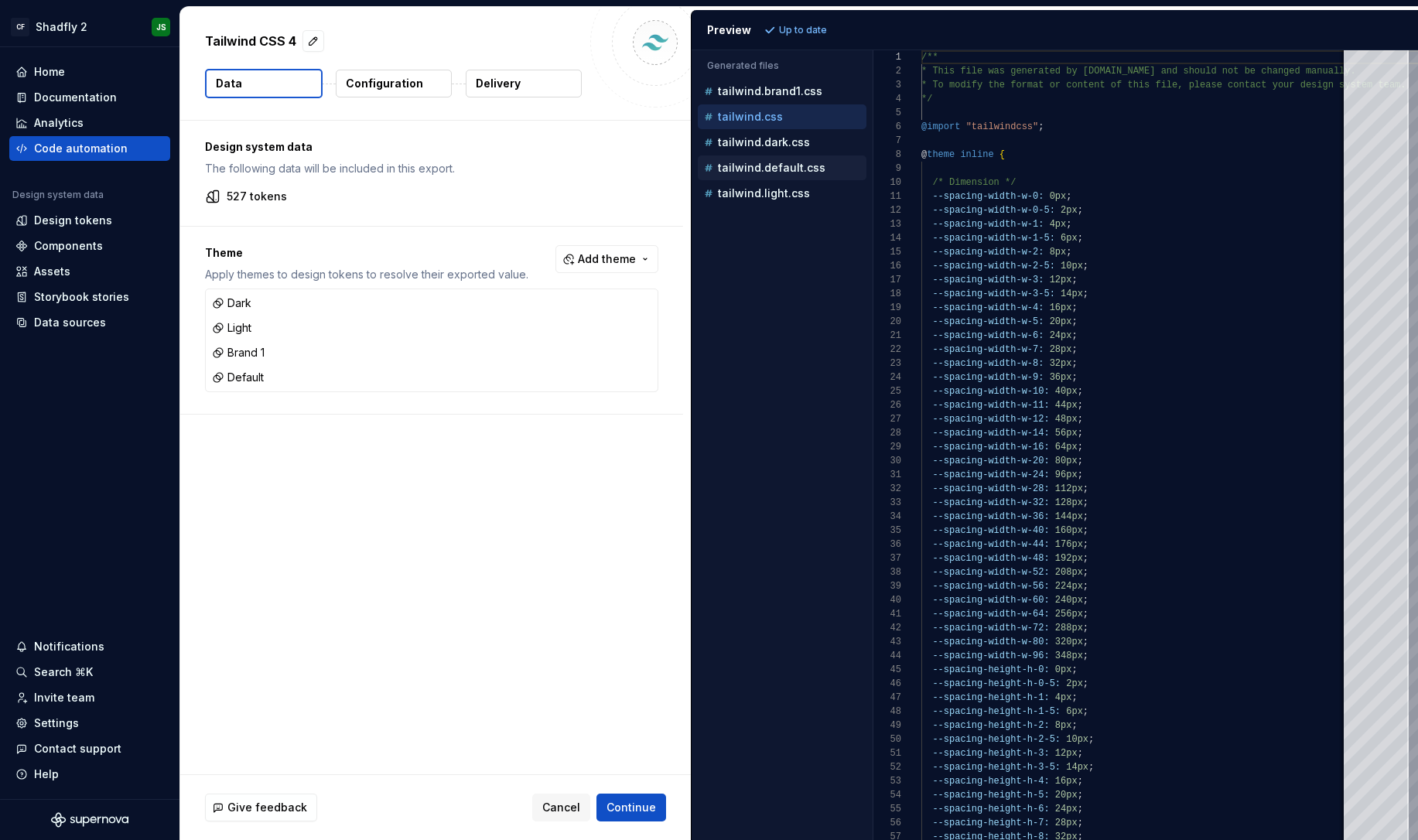
click at [742, 155] on div "tailwind.default.css" at bounding box center [782, 168] width 169 height 25
click at [745, 147] on p "tailwind.dark.css" at bounding box center [764, 142] width 92 height 12
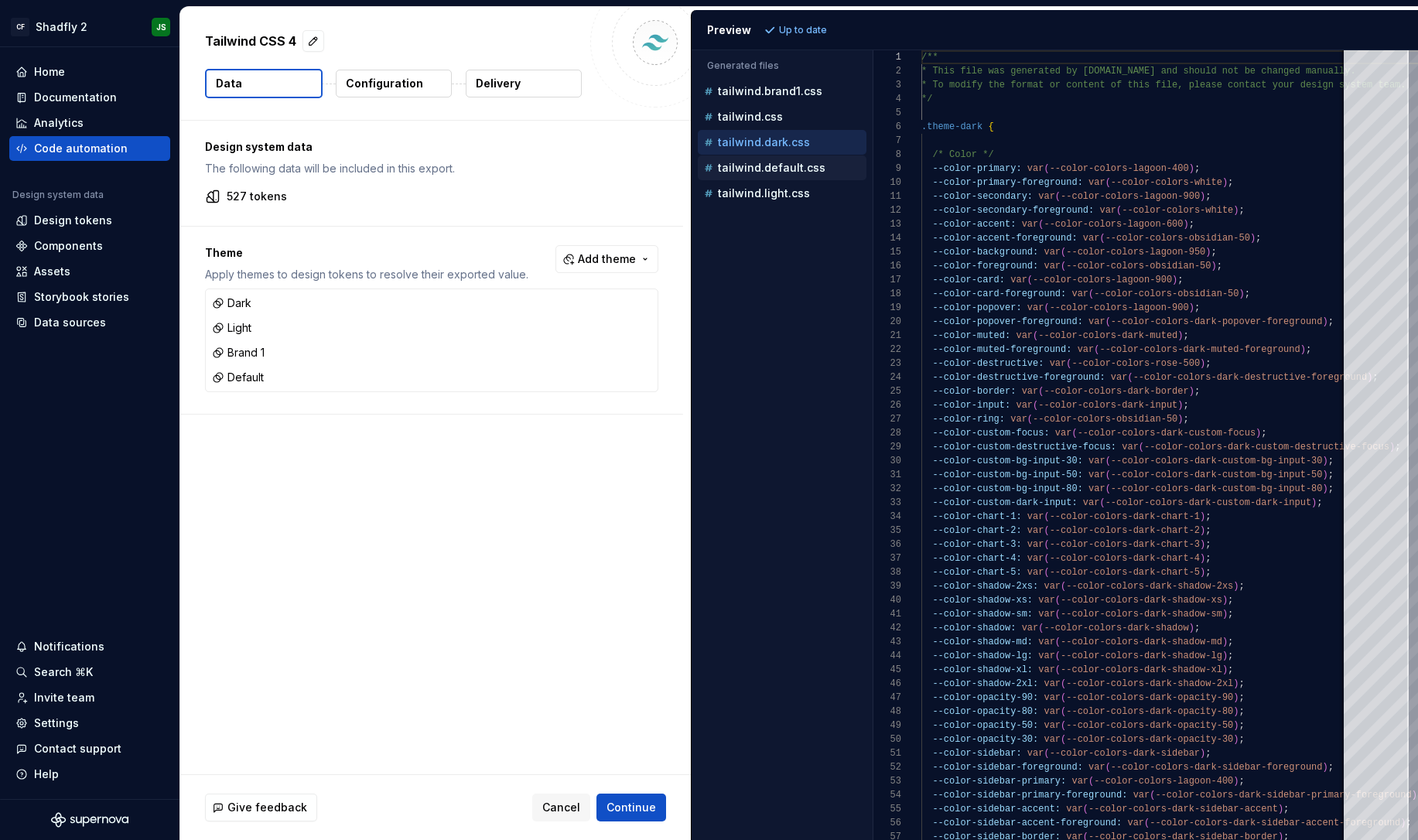
click at [751, 167] on p "tailwind.default.css" at bounding box center [772, 168] width 107 height 12
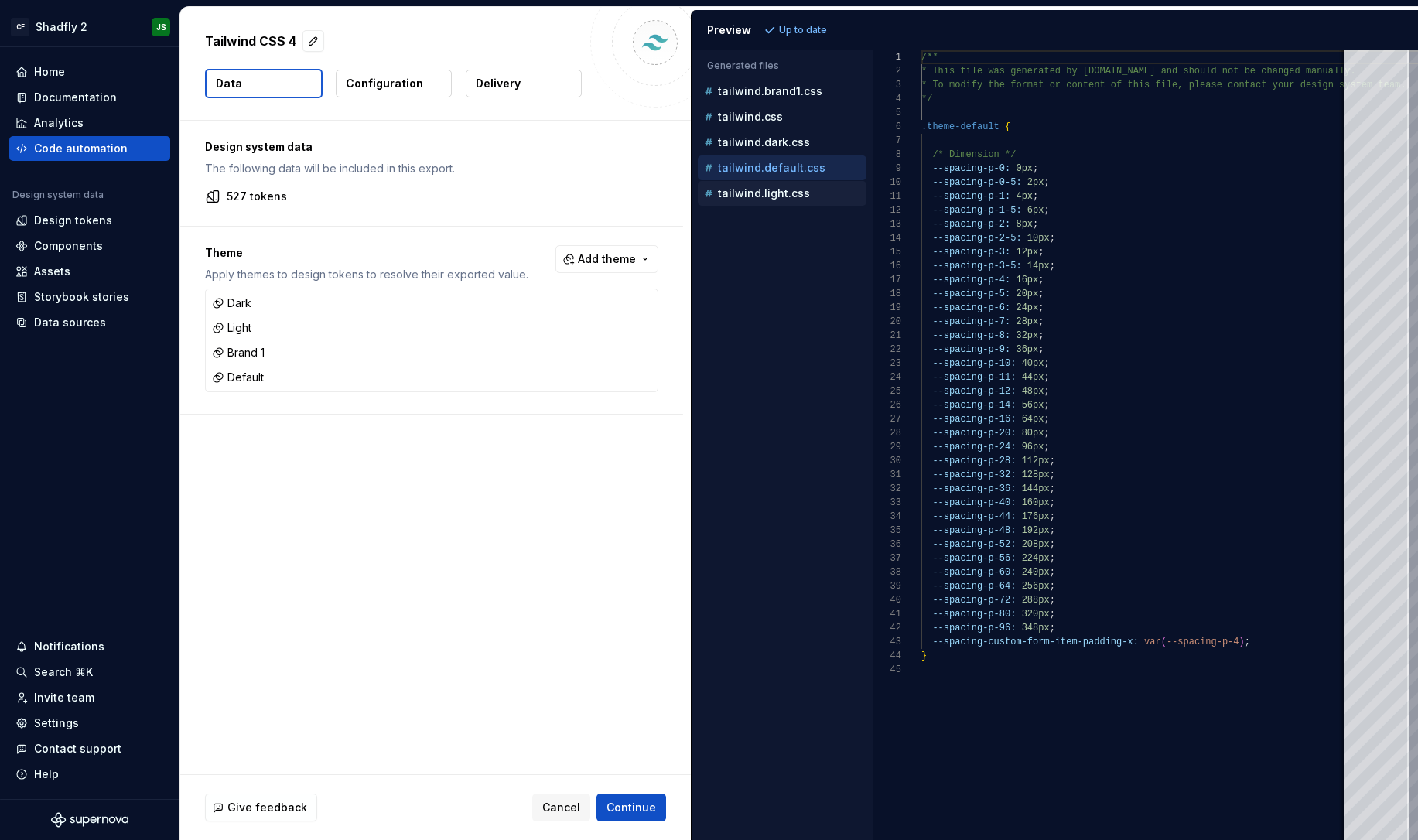
click at [775, 195] on p "tailwind.light.css" at bounding box center [764, 193] width 92 height 12
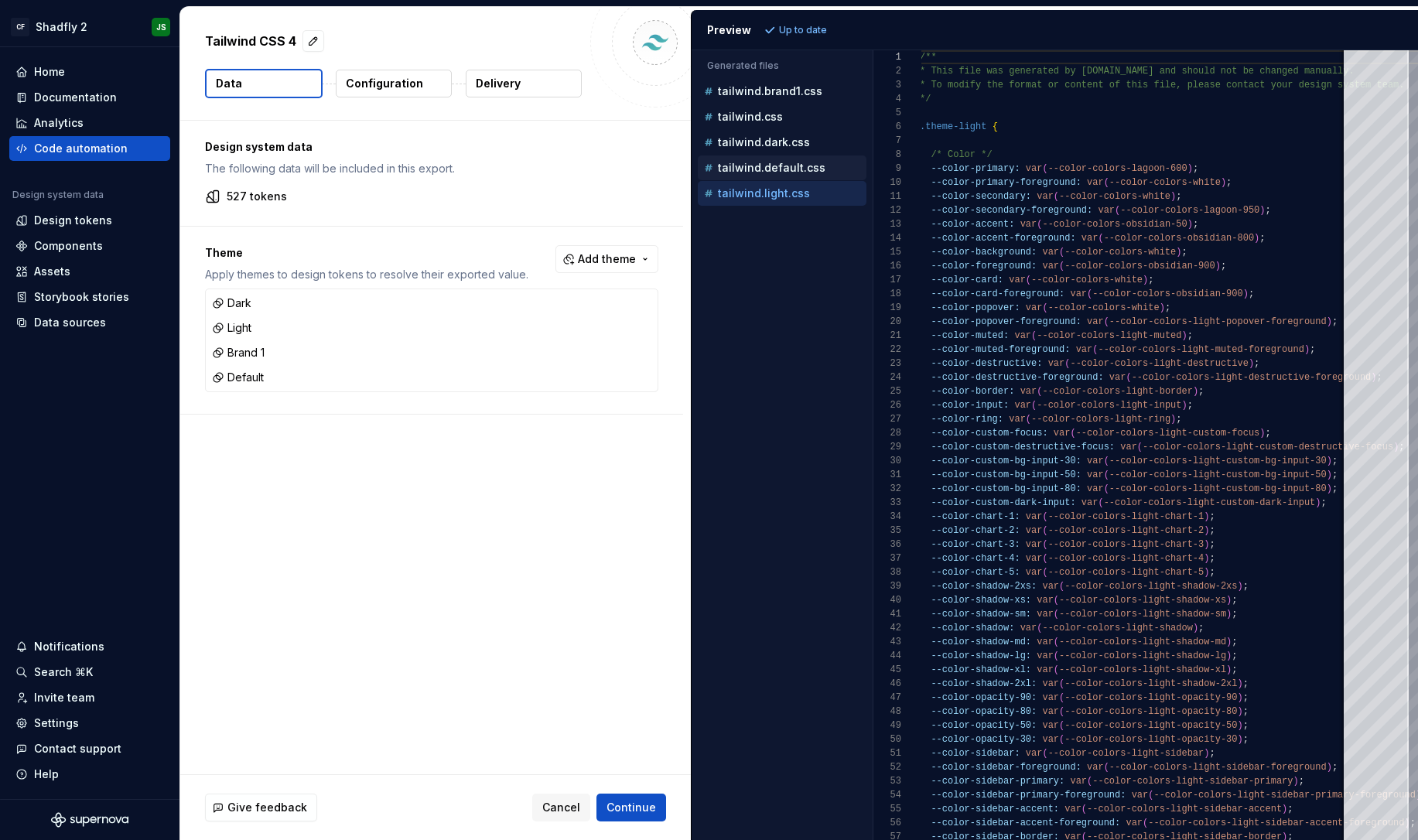
click at [795, 172] on p "tailwind.default.css" at bounding box center [772, 168] width 107 height 12
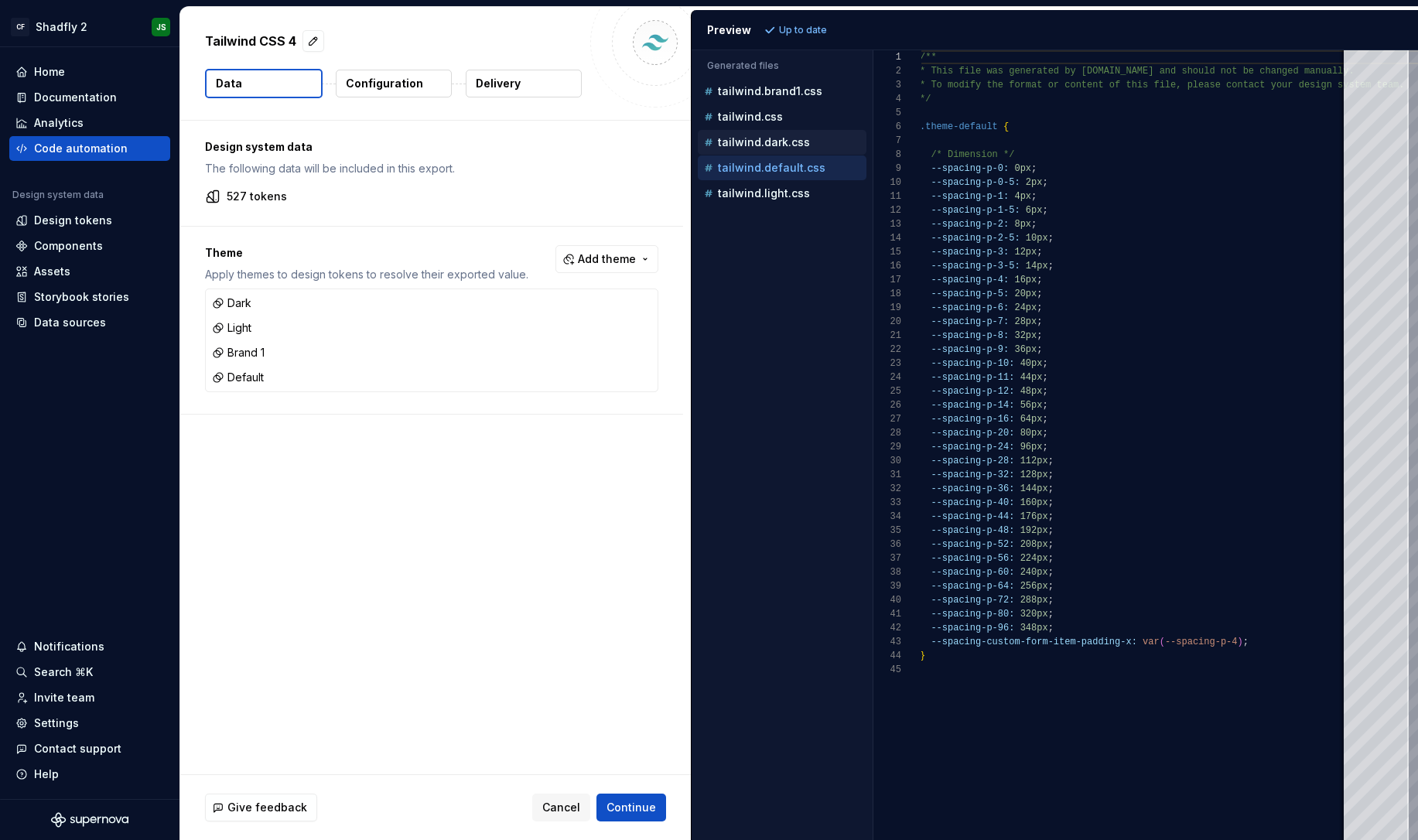
click at [772, 150] on button "tailwind.dark.css" at bounding box center [782, 142] width 169 height 17
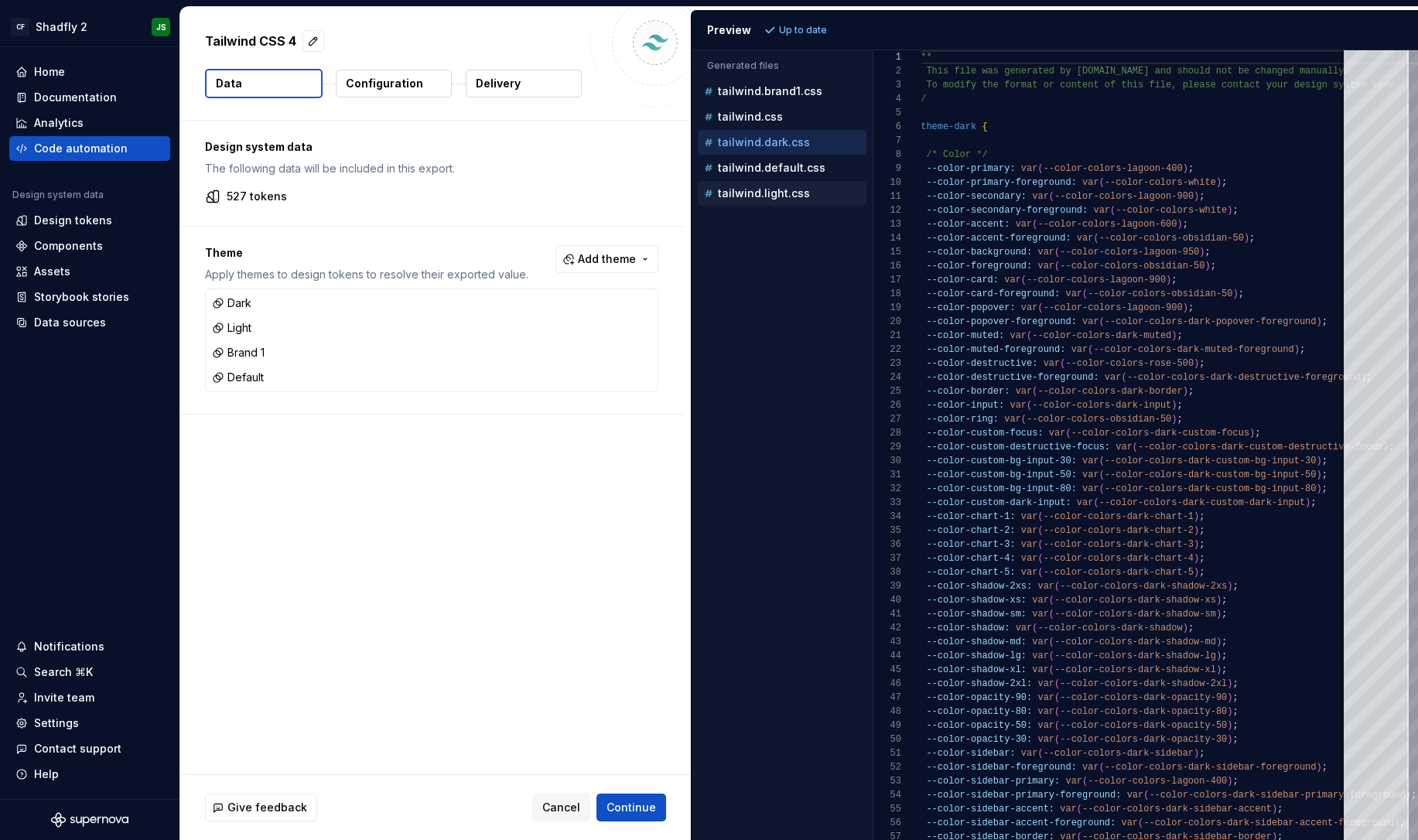
click at [785, 189] on p "tailwind.light.css" at bounding box center [764, 193] width 92 height 12
click at [758, 170] on p "tailwind.default.css" at bounding box center [772, 168] width 107 height 12
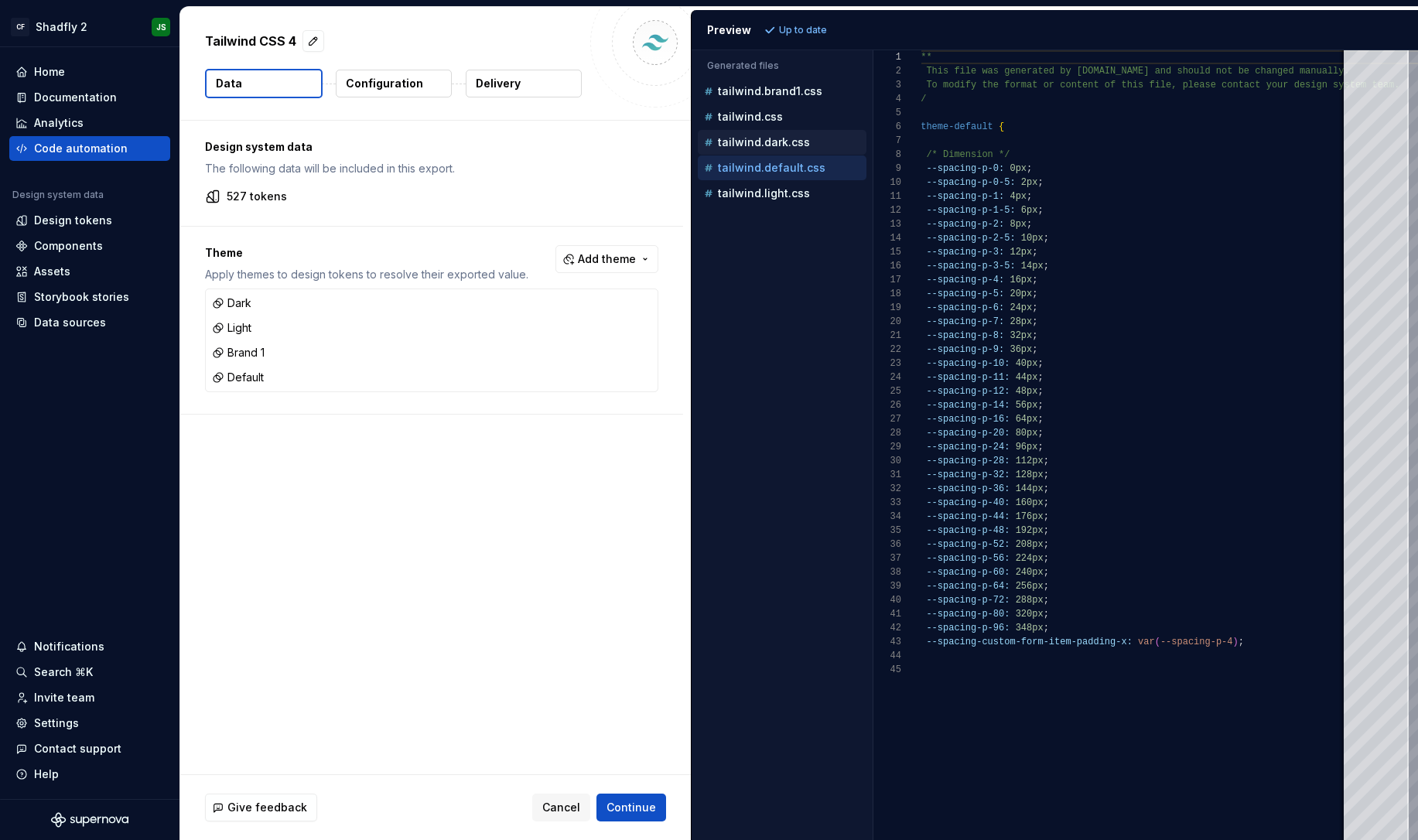
click at [766, 139] on p "tailwind.dark.css" at bounding box center [764, 142] width 92 height 12
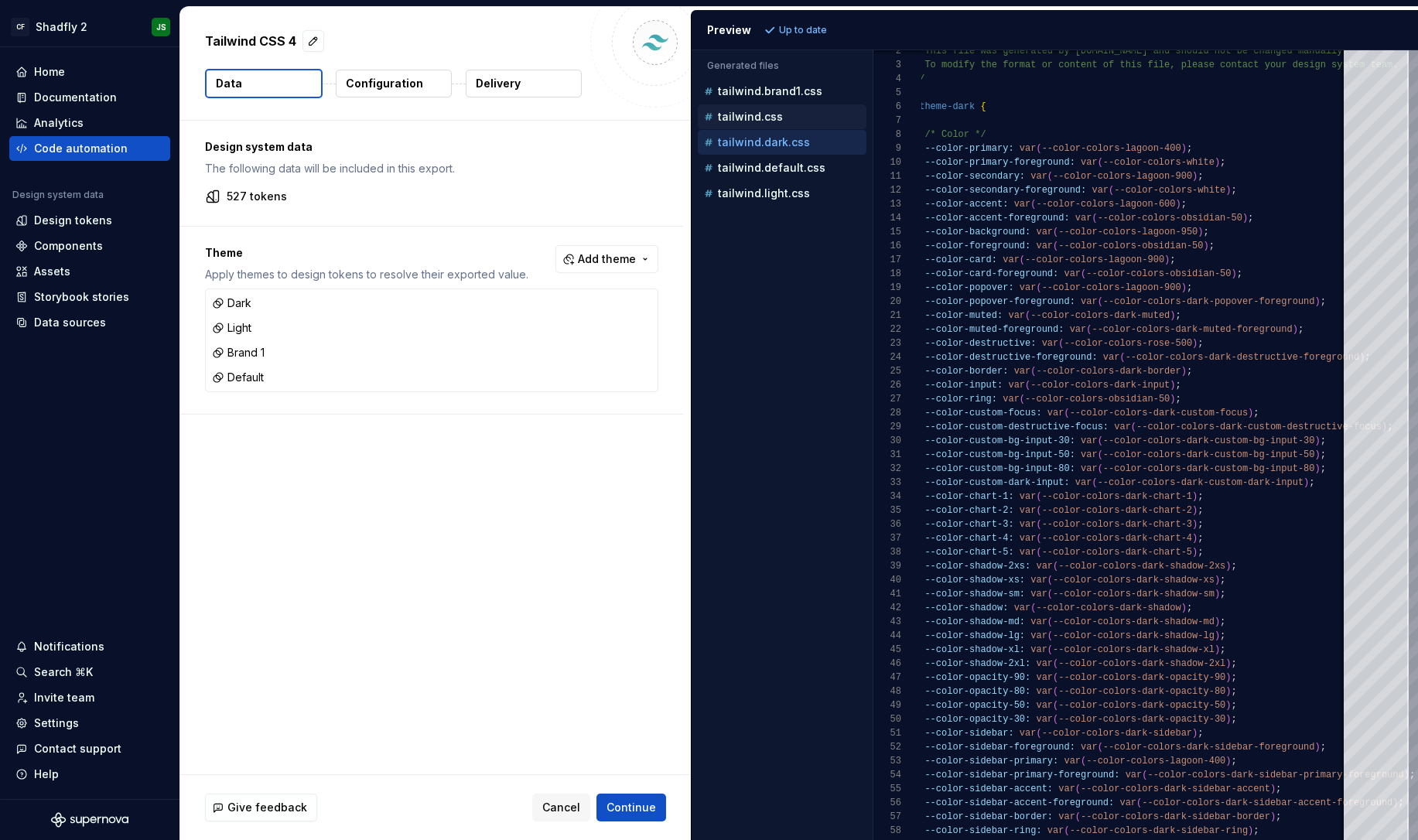
click at [747, 117] on p "tailwind.css" at bounding box center [751, 117] width 65 height 12
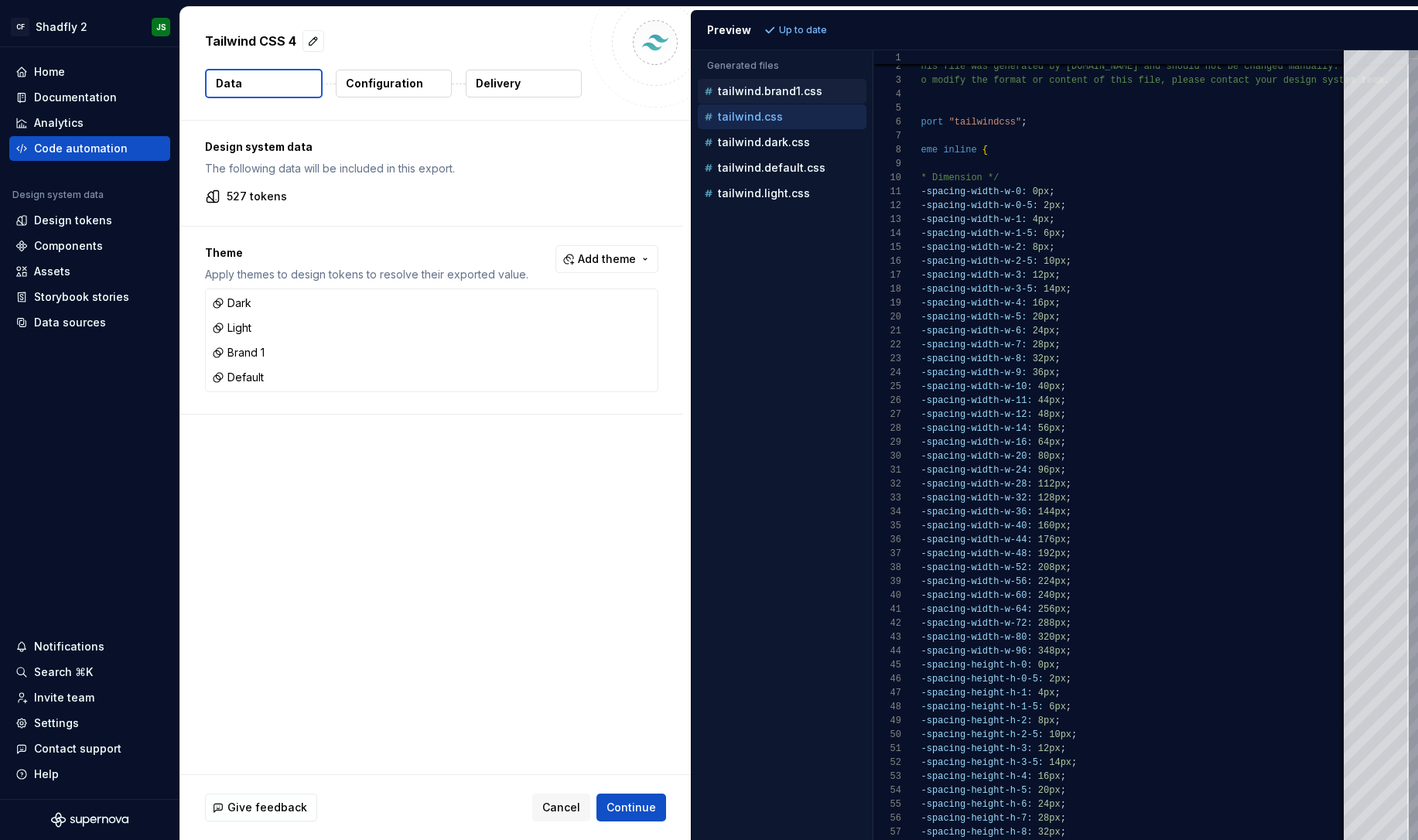
click at [783, 89] on p "tailwind.brand1.css" at bounding box center [770, 92] width 104 height 12
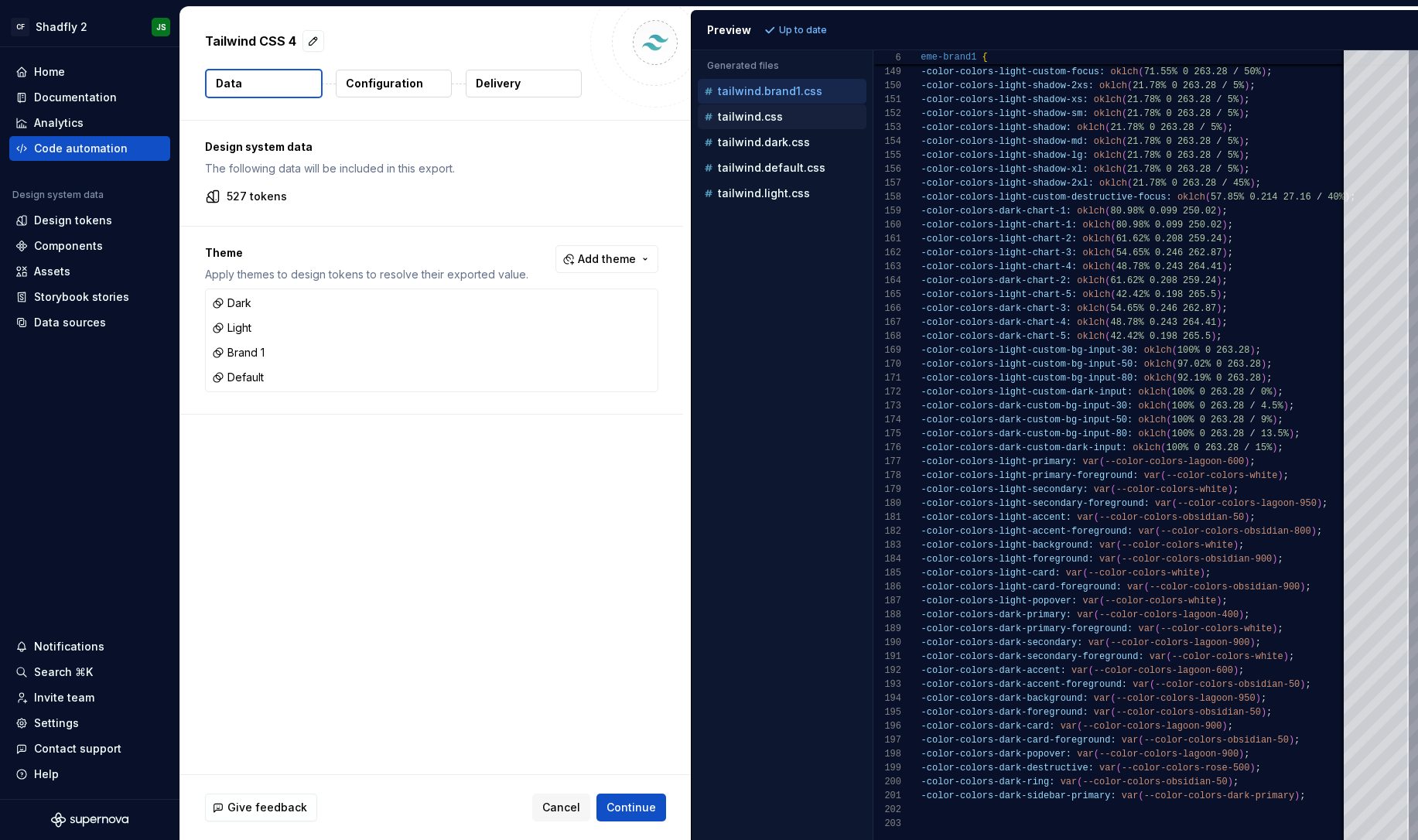
click at [780, 114] on div "tailwind.css" at bounding box center [783, 117] width 165 height 16
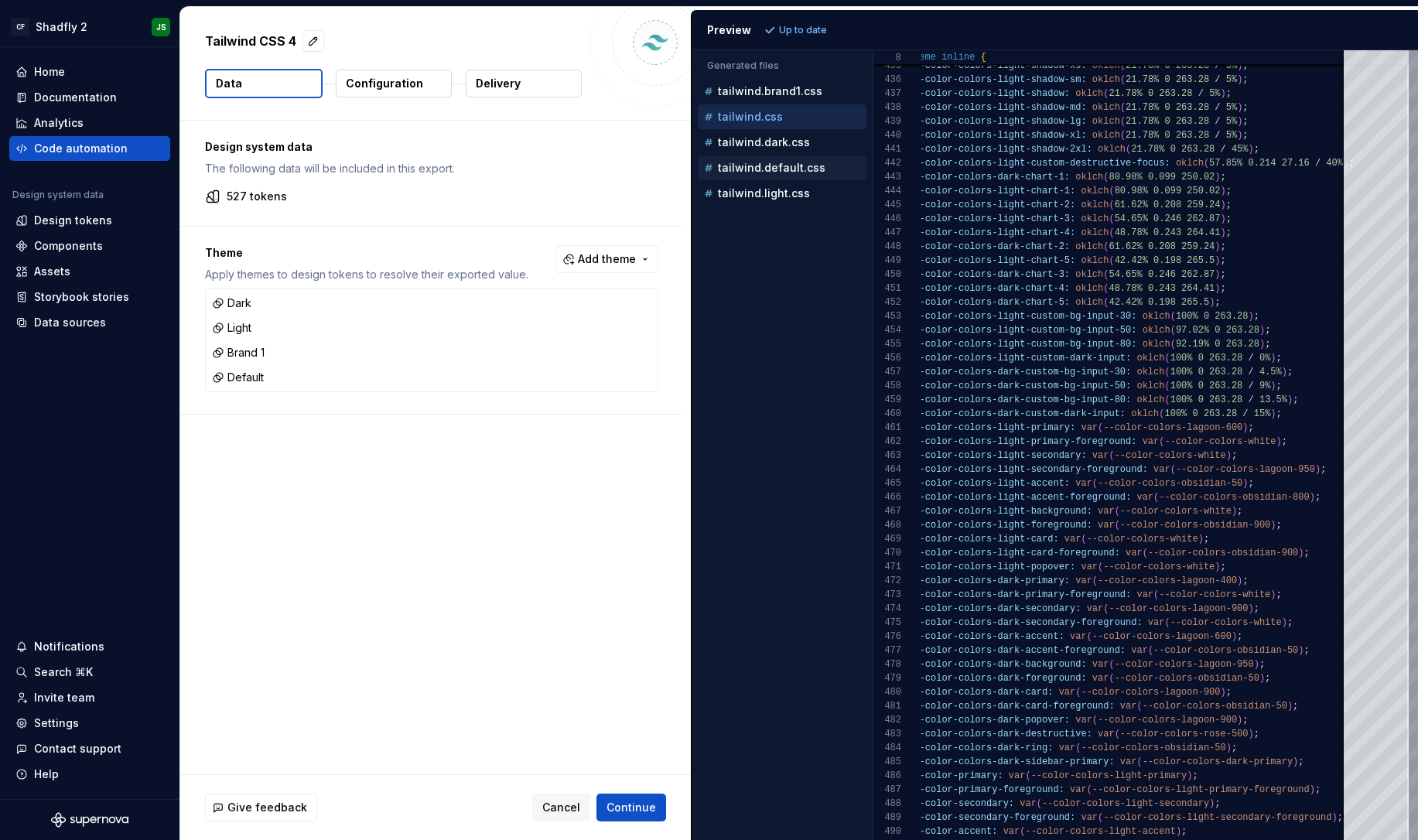
click at [808, 177] on div "tailwind.default.css" at bounding box center [782, 168] width 169 height 25
click at [807, 169] on p "tailwind.default.css" at bounding box center [772, 168] width 107 height 12
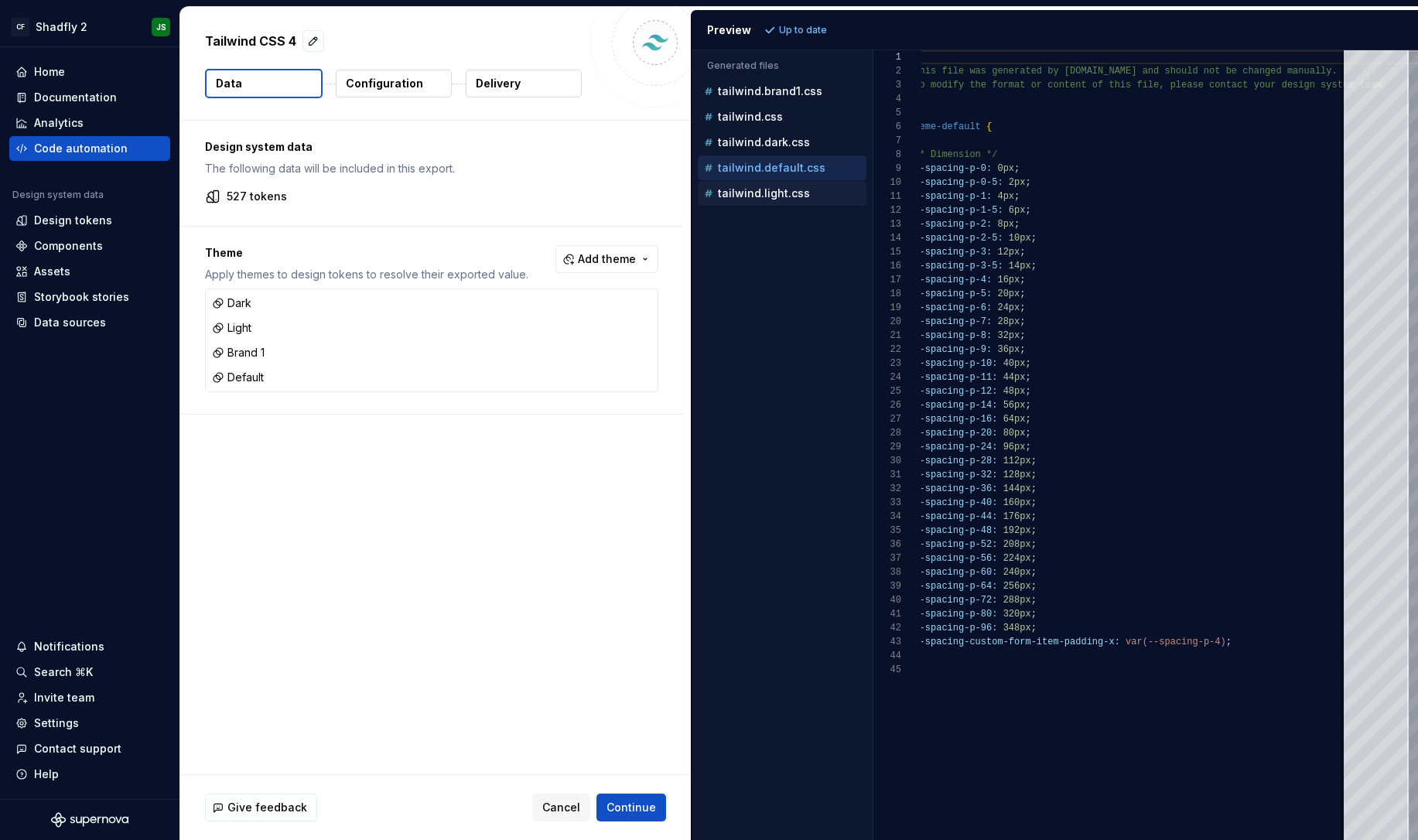
click at [796, 183] on div "tailwind.light.css" at bounding box center [782, 193] width 169 height 25
click at [800, 200] on div "tailwind.light.css" at bounding box center [783, 193] width 165 height 16
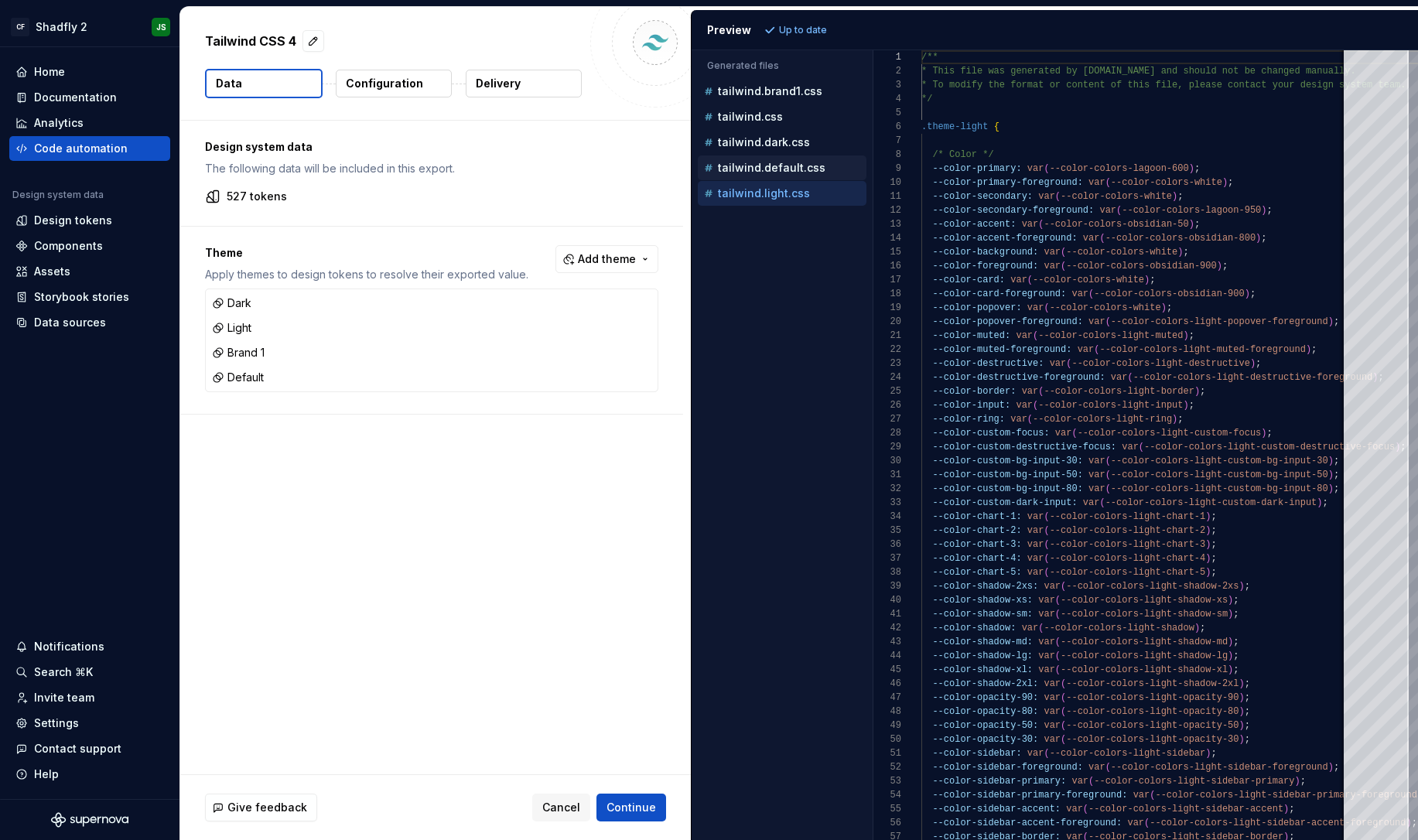
click at [747, 173] on p "tailwind.default.css" at bounding box center [772, 168] width 107 height 12
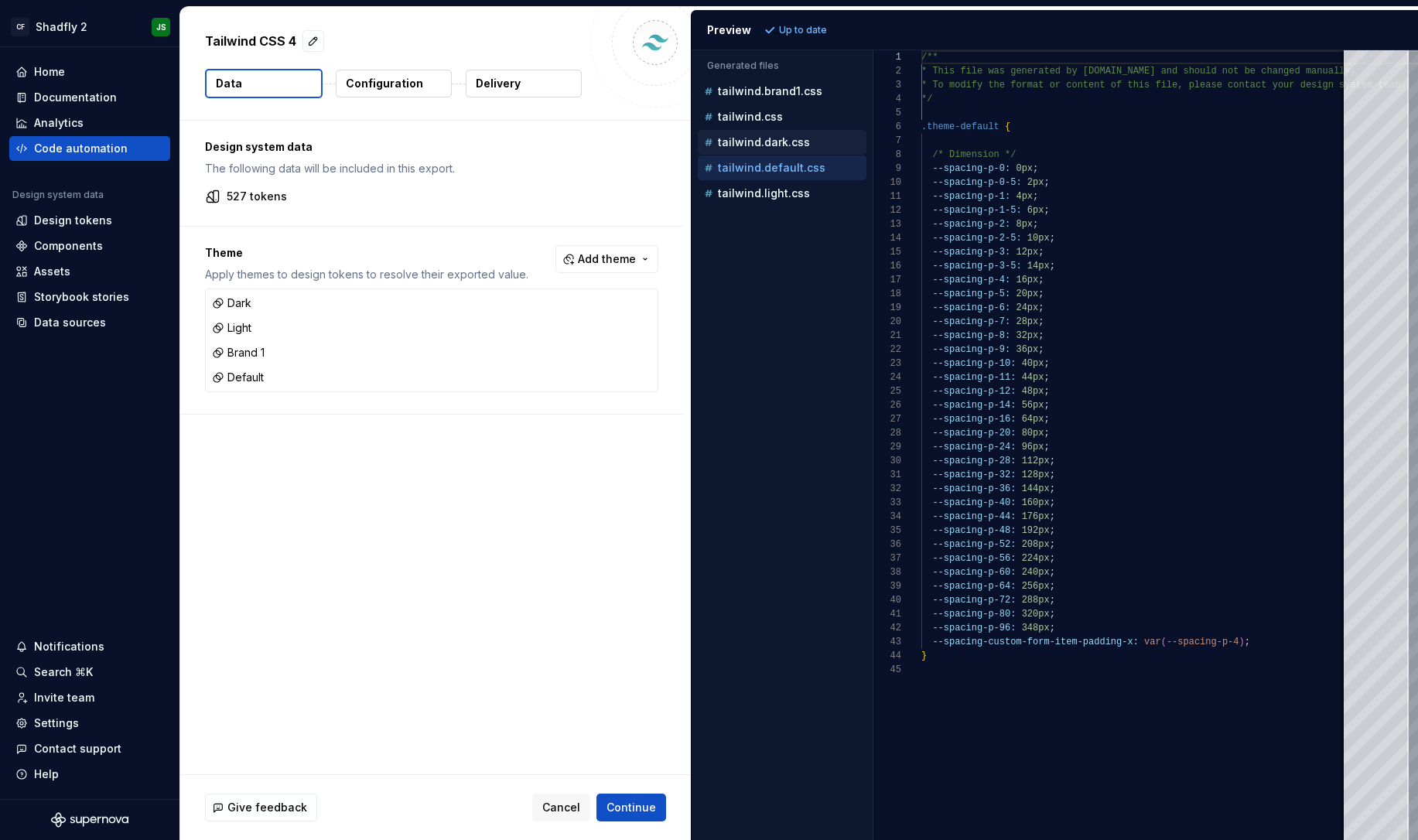
click at [752, 145] on p "tailwind.dark.css" at bounding box center [764, 142] width 92 height 12
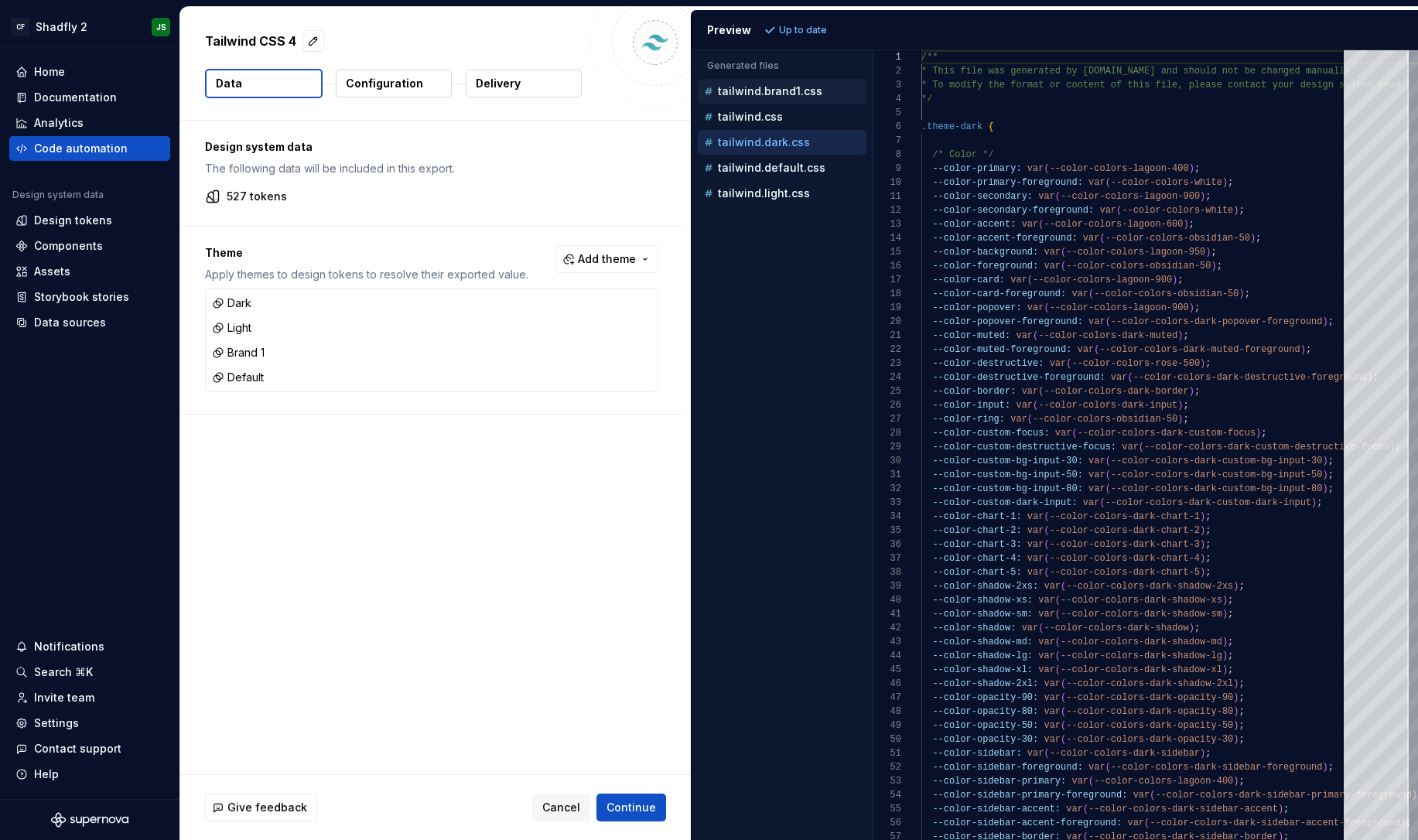
click at [768, 92] on p "tailwind.brand1.css" at bounding box center [770, 92] width 104 height 12
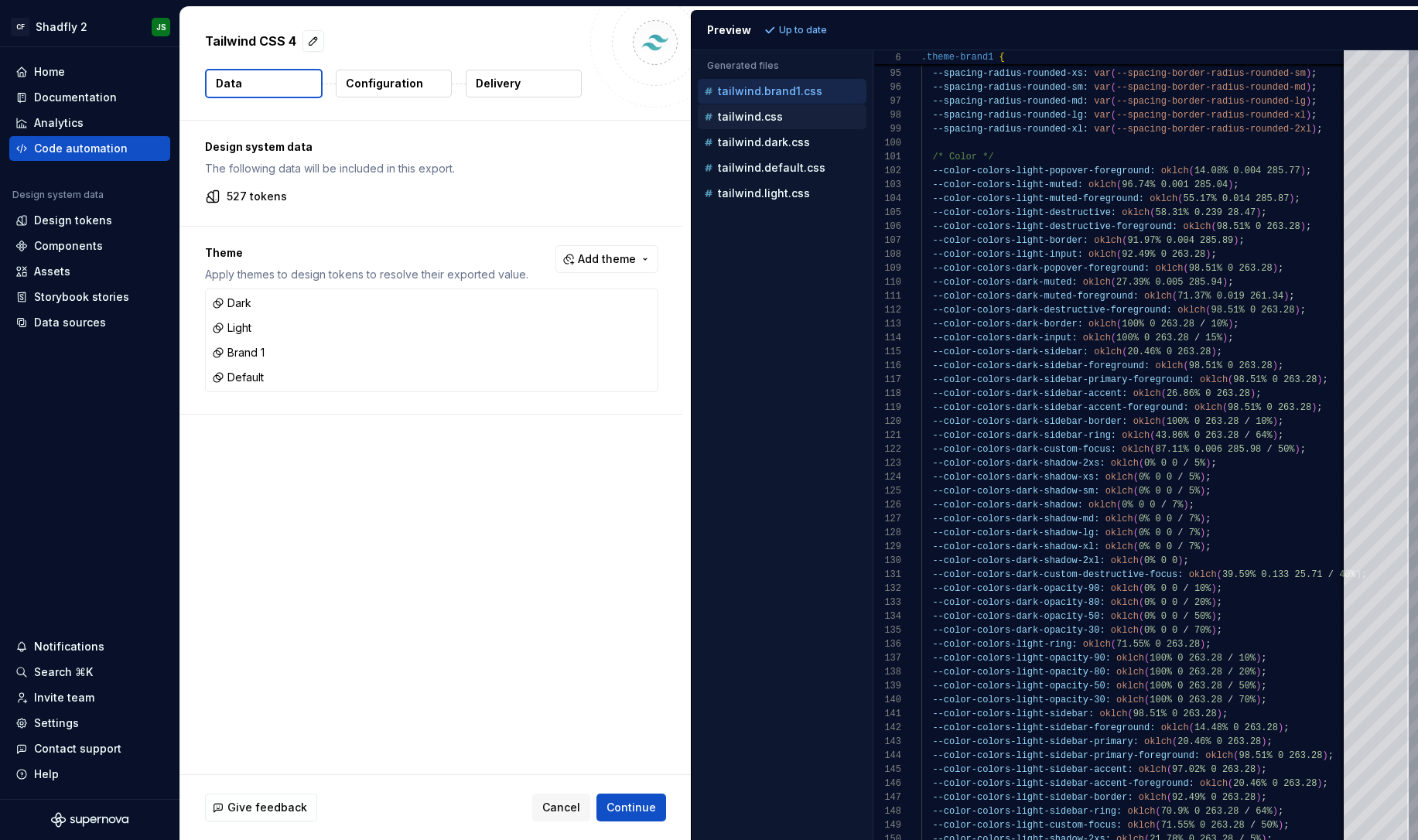
click at [789, 113] on div "tailwind.css" at bounding box center [783, 117] width 165 height 16
type textarea "**********"
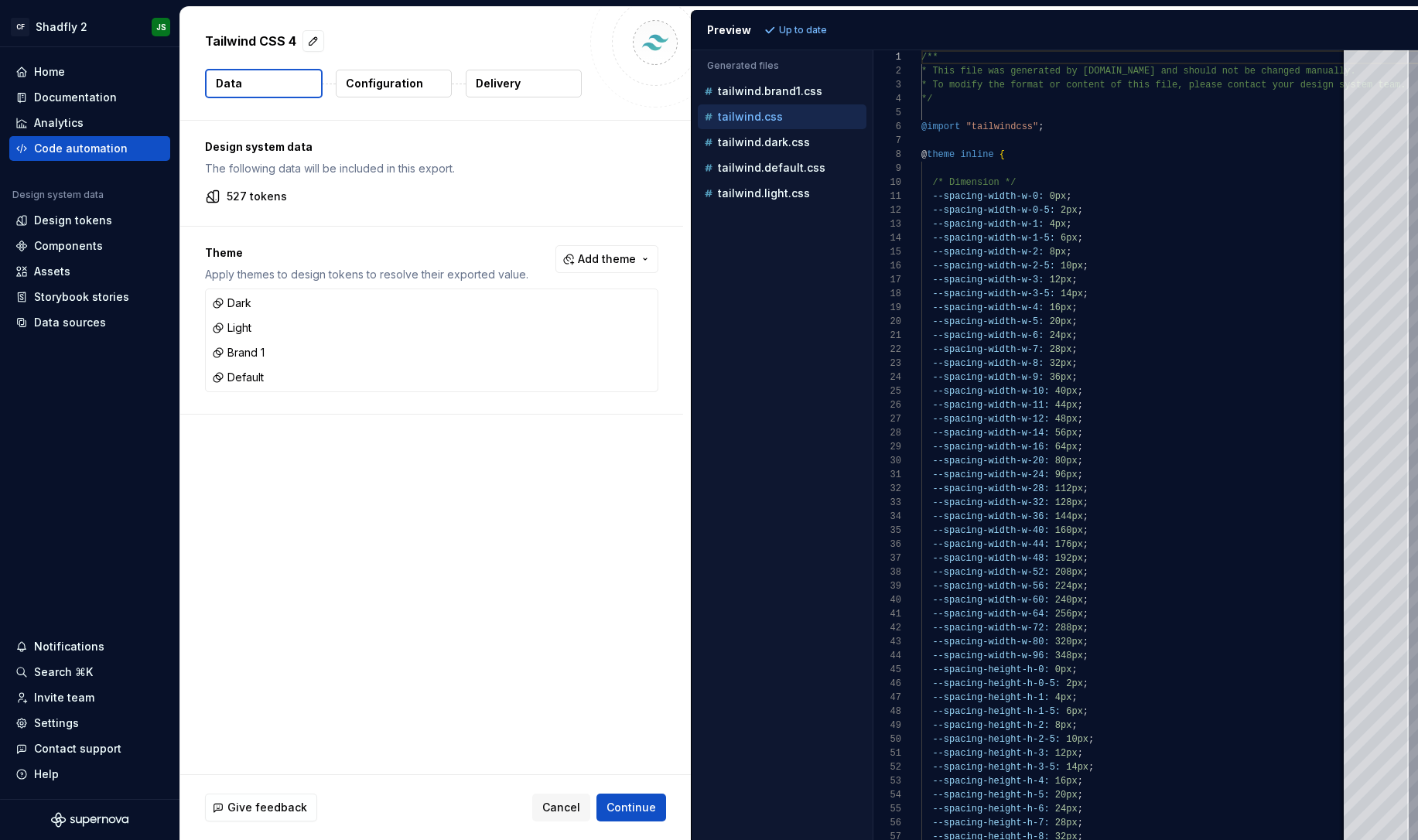
click at [402, 82] on p "Configuration" at bounding box center [385, 84] width 78 height 16
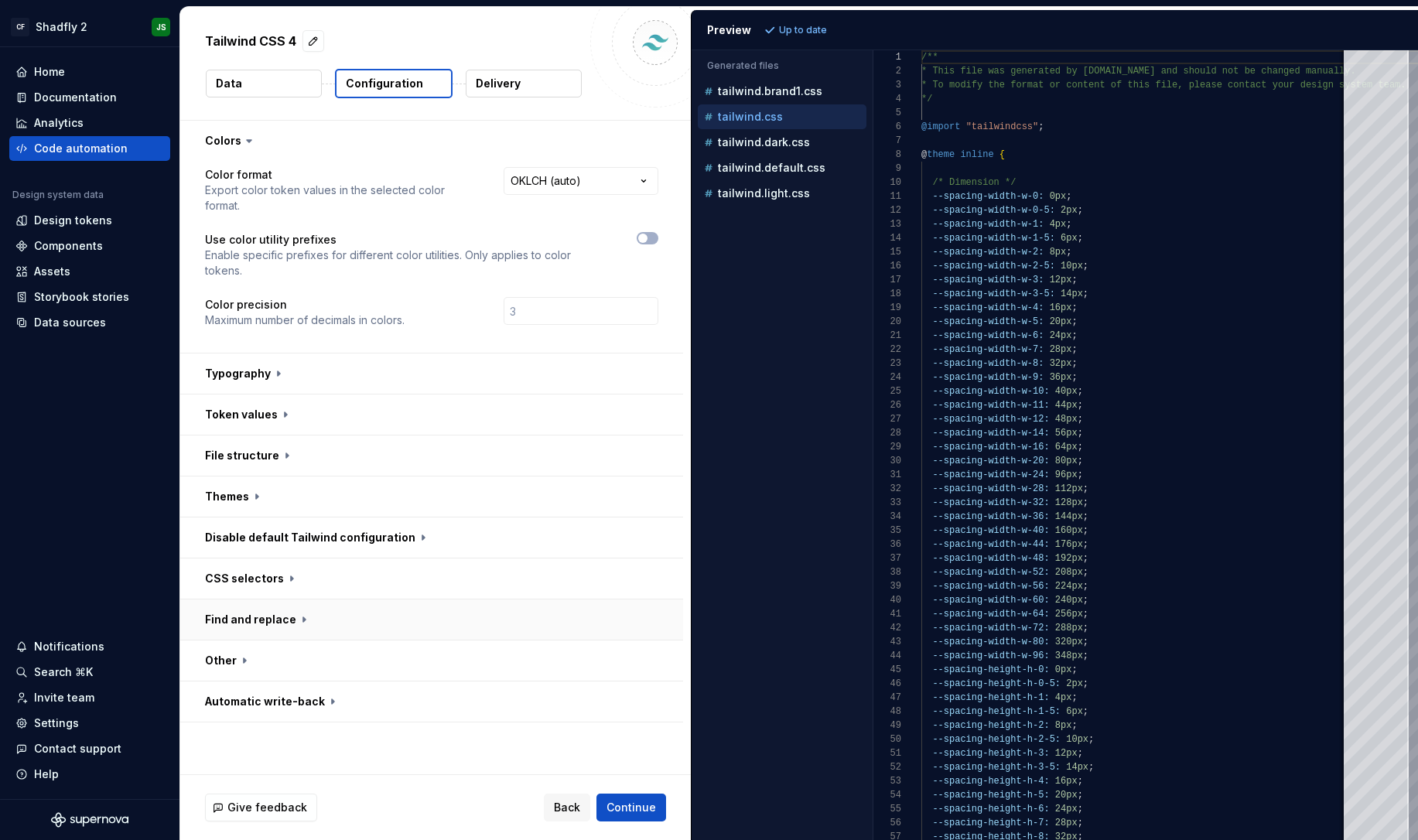
click at [338, 600] on button "button" at bounding box center [431, 620] width 503 height 40
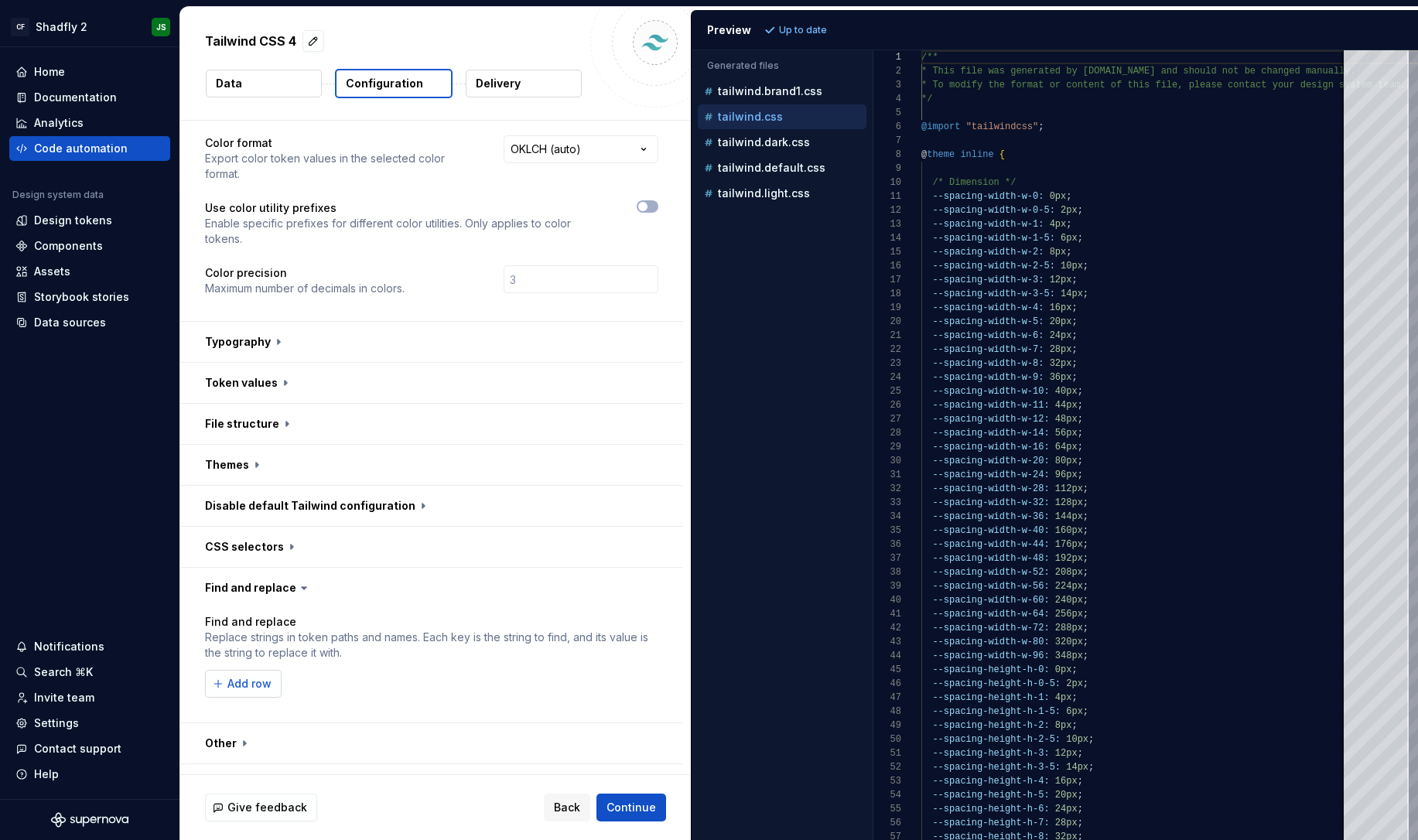
click at [268, 670] on button "Add row" at bounding box center [243, 684] width 77 height 28
type input "--color-"
click at [487, 670] on input "text" at bounding box center [526, 684] width 210 height 28
type input "--"
click at [477, 713] on div "Find and replace Replace strings in token paths and names. Each key is the stri…" at bounding box center [432, 682] width 454 height 136
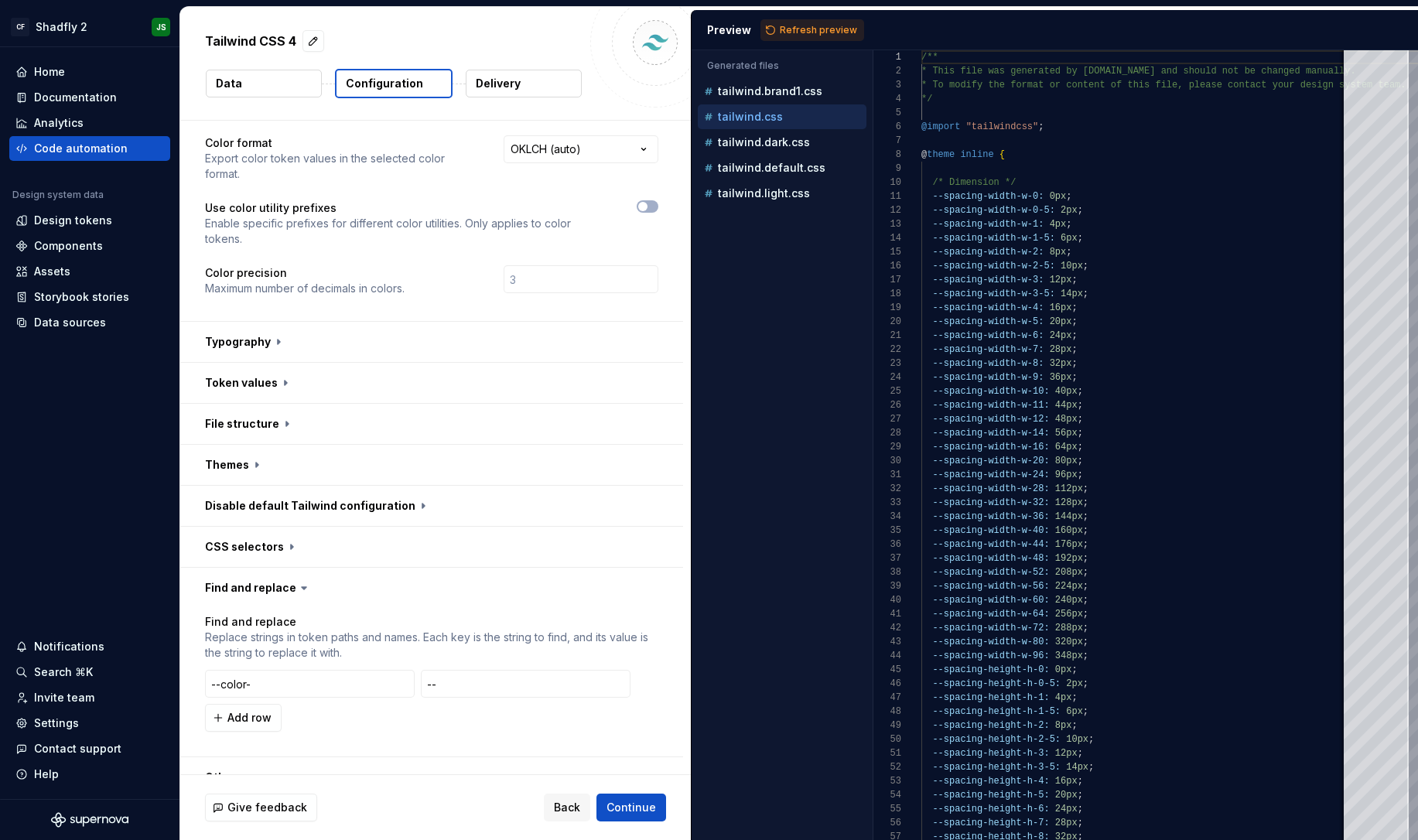
click at [822, 27] on span "Refresh preview" at bounding box center [819, 30] width 78 height 12
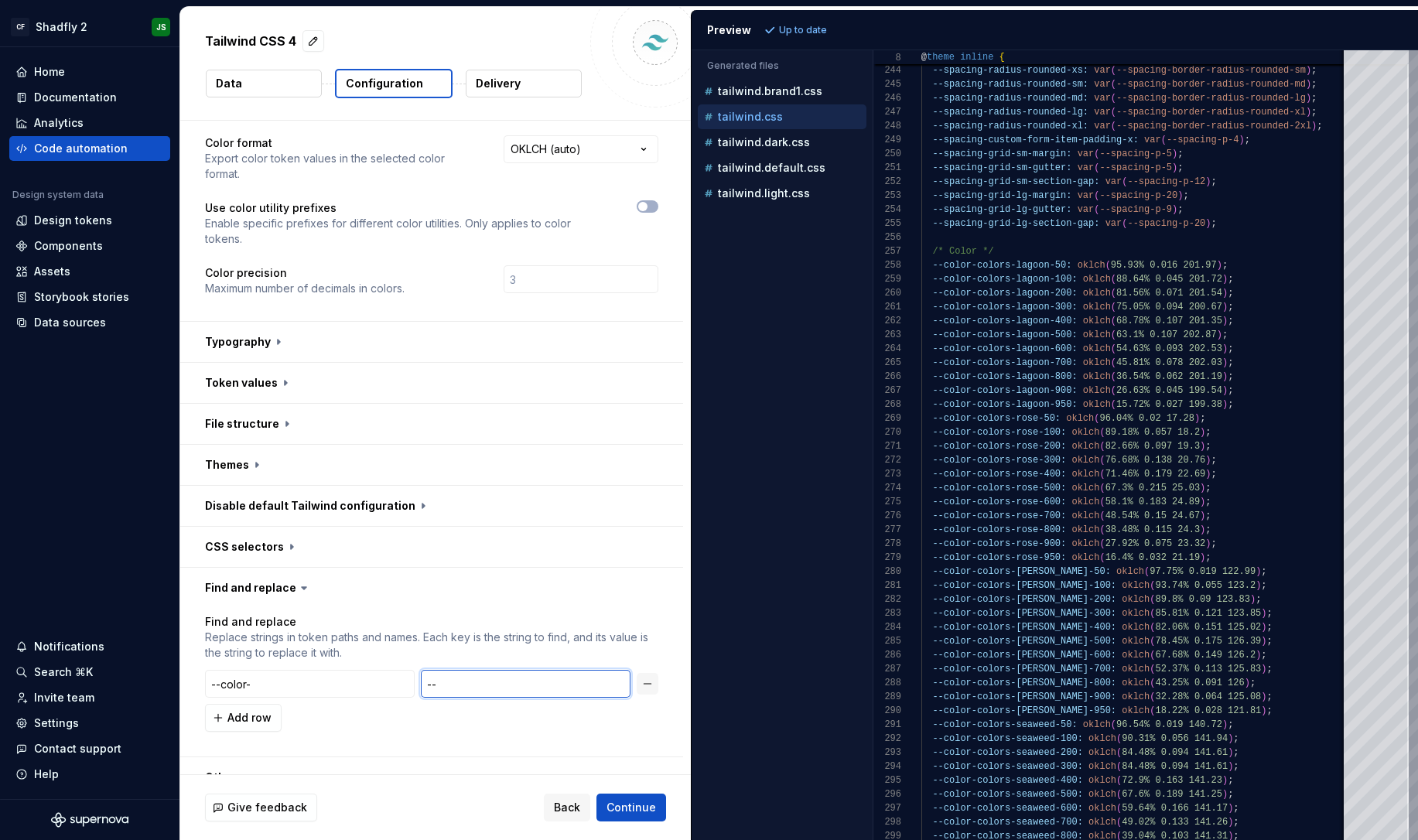
click at [500, 670] on input "--" at bounding box center [526, 684] width 210 height 28
click at [495, 709] on div "Find and replace Replace strings in token paths and names. Each key is the stri…" at bounding box center [432, 682] width 454 height 136
click at [249, 710] on span "Add row" at bounding box center [249, 718] width 44 height 16
click at [458, 704] on input "text" at bounding box center [526, 718] width 210 height 28
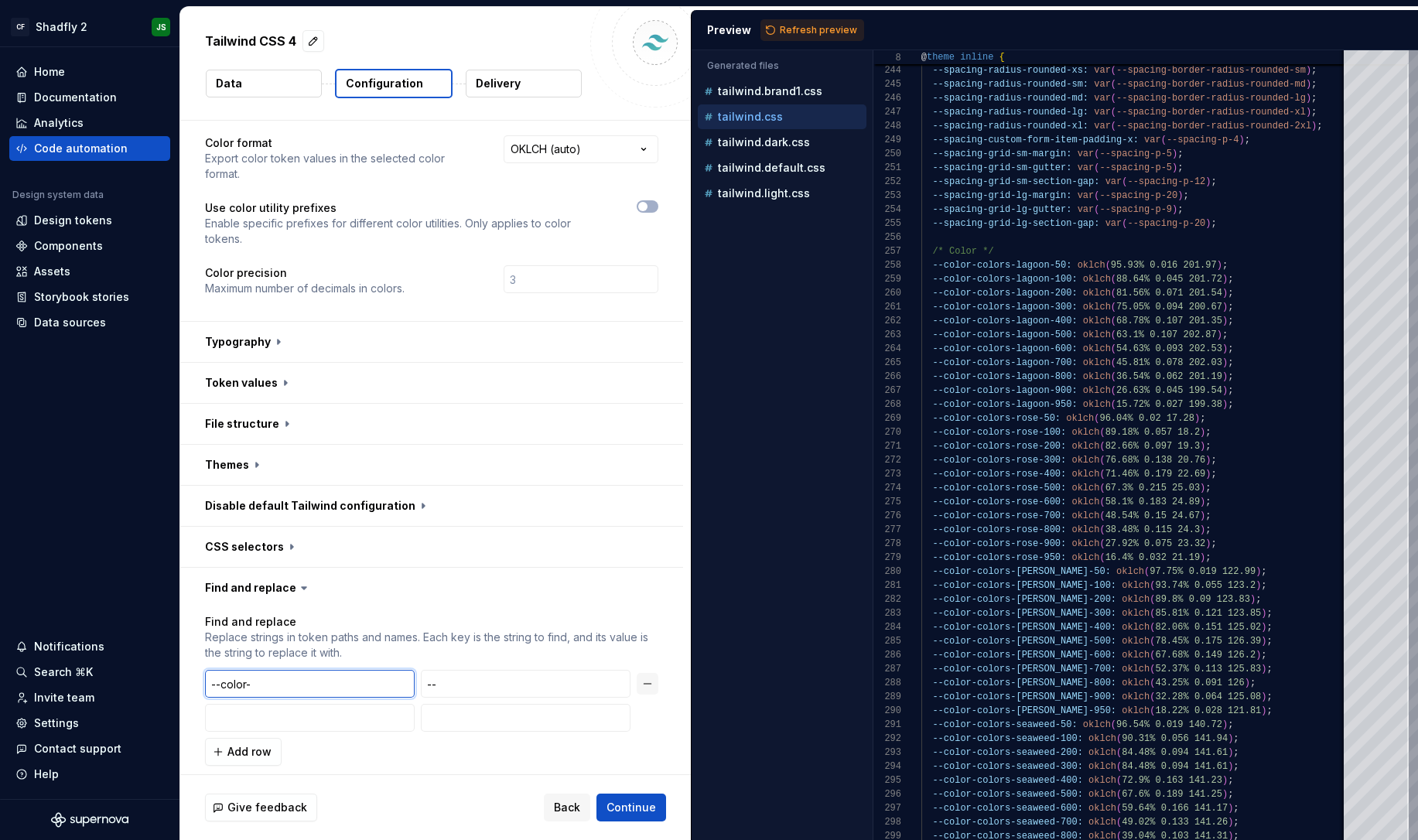
click at [346, 670] on input "--color-" at bounding box center [310, 684] width 210 height 28
click at [396, 630] on p "Replace strings in token paths and names. Each key is the string to find, and i…" at bounding box center [432, 646] width 454 height 31
click at [335, 670] on input "--color-" at bounding box center [310, 684] width 210 height 28
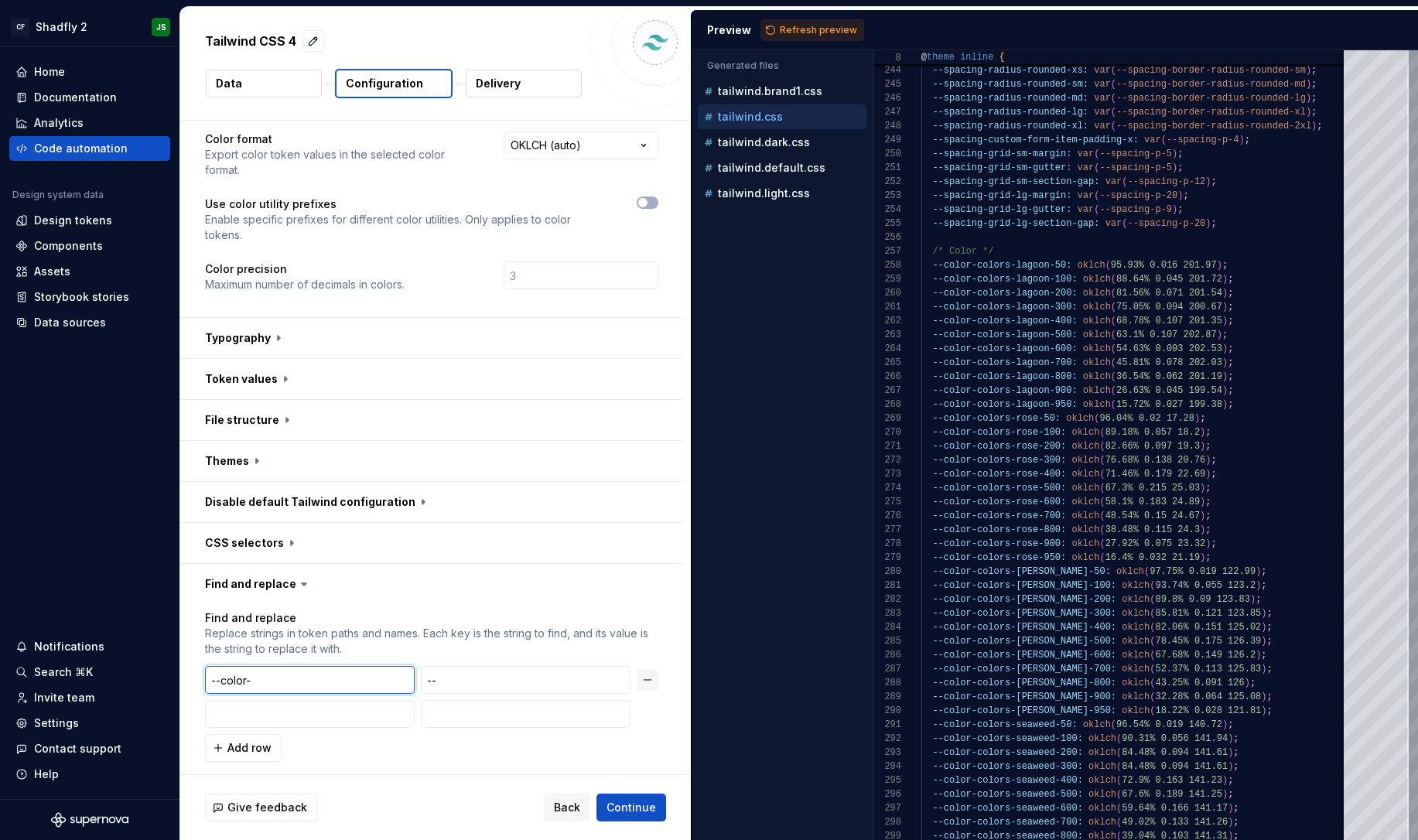
scroll to position [38, 0]
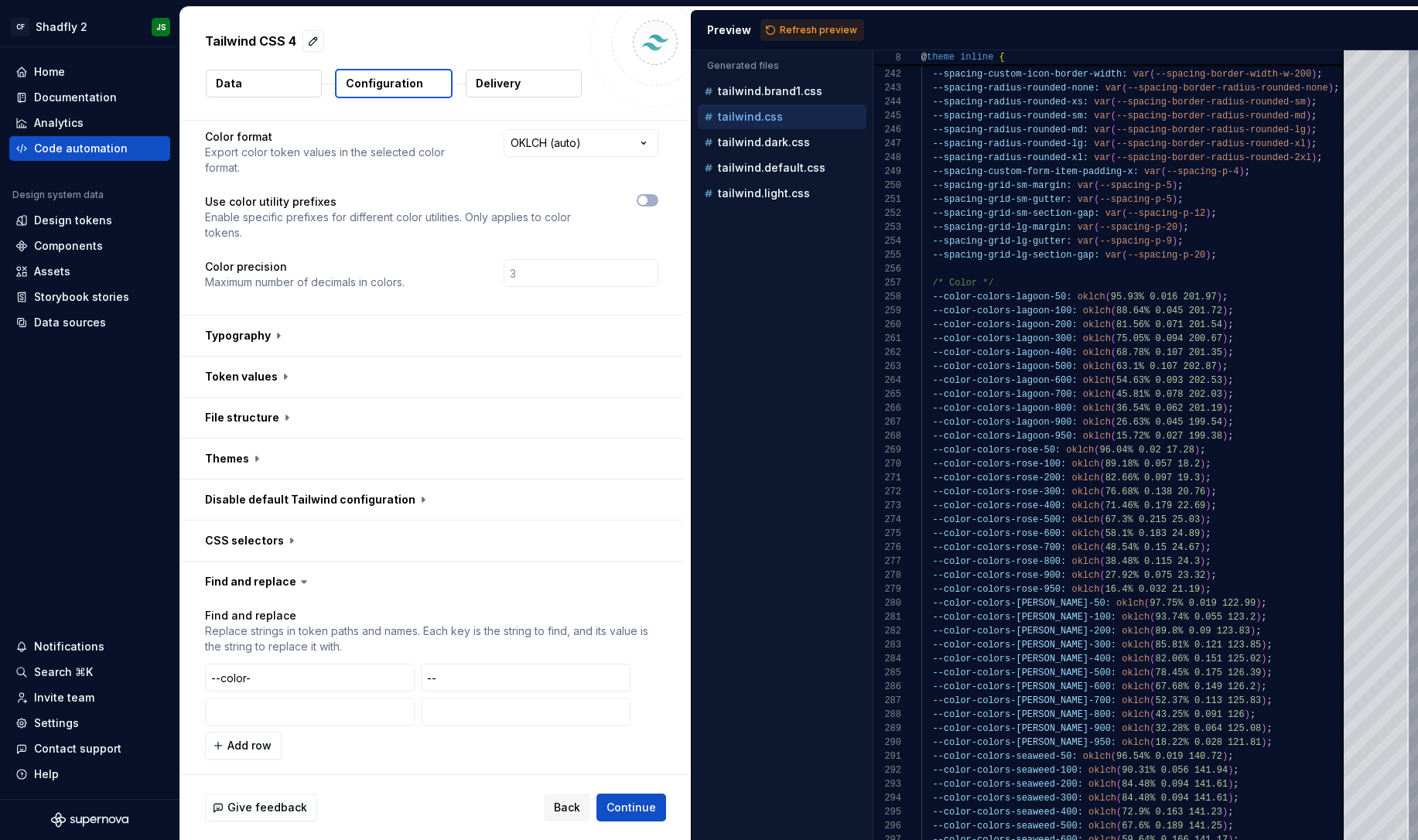
click at [800, 30] on span "Refresh preview" at bounding box center [819, 30] width 78 height 12
click at [782, 141] on p "tailwind.dark.css" at bounding box center [764, 142] width 92 height 12
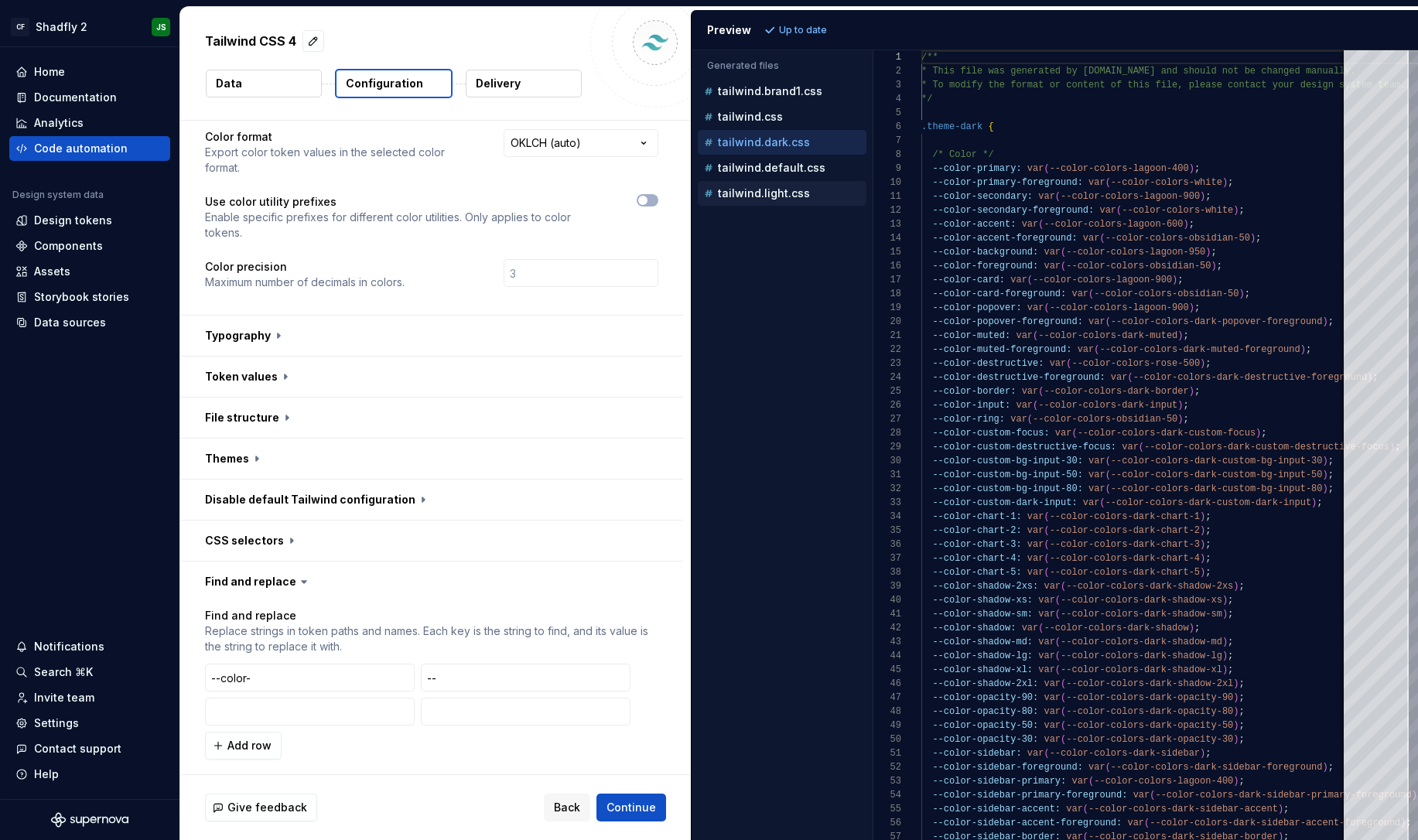
click at [801, 186] on div "tailwind.light.css" at bounding box center [783, 193] width 165 height 16
type textarea "**********"
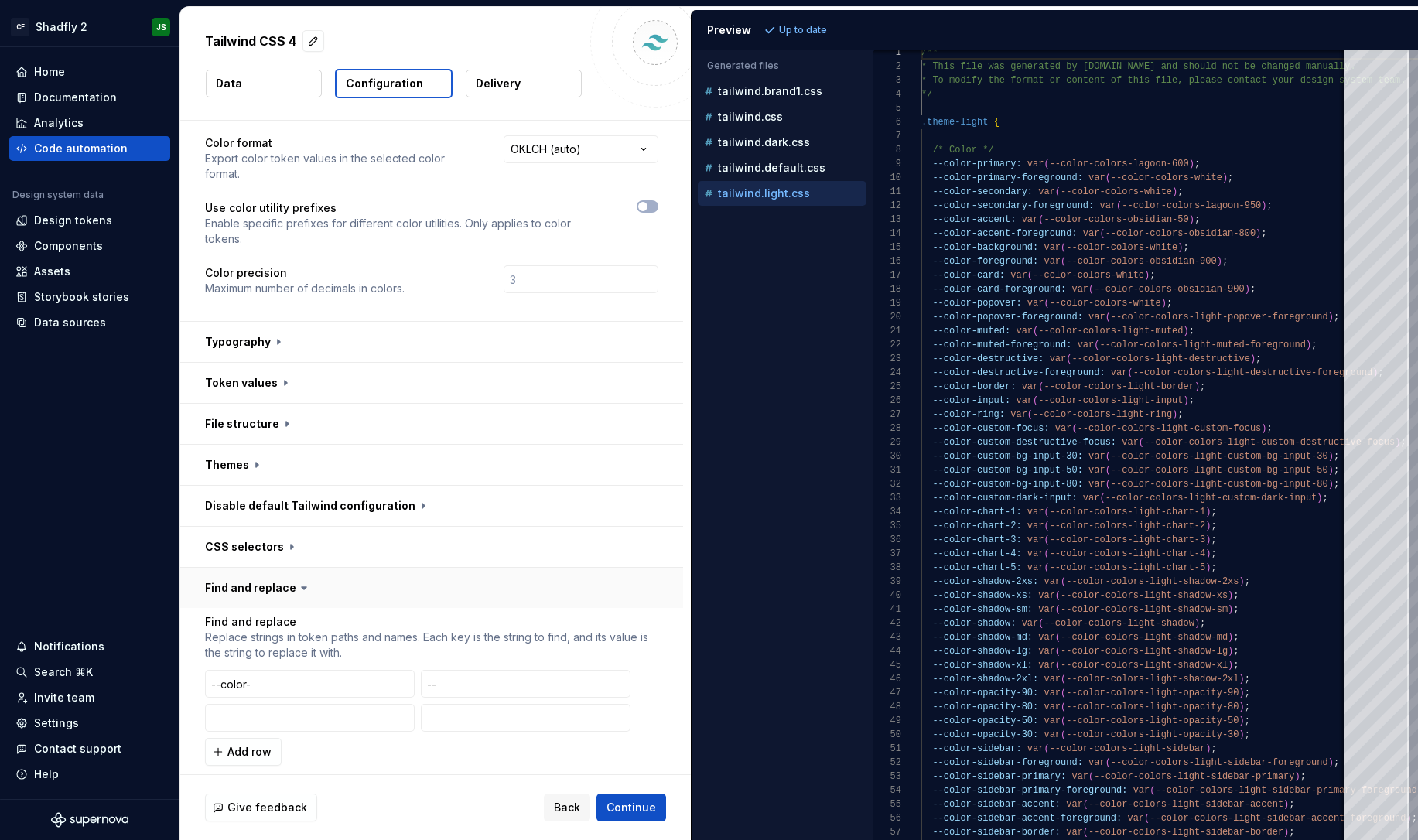
scroll to position [99, 0]
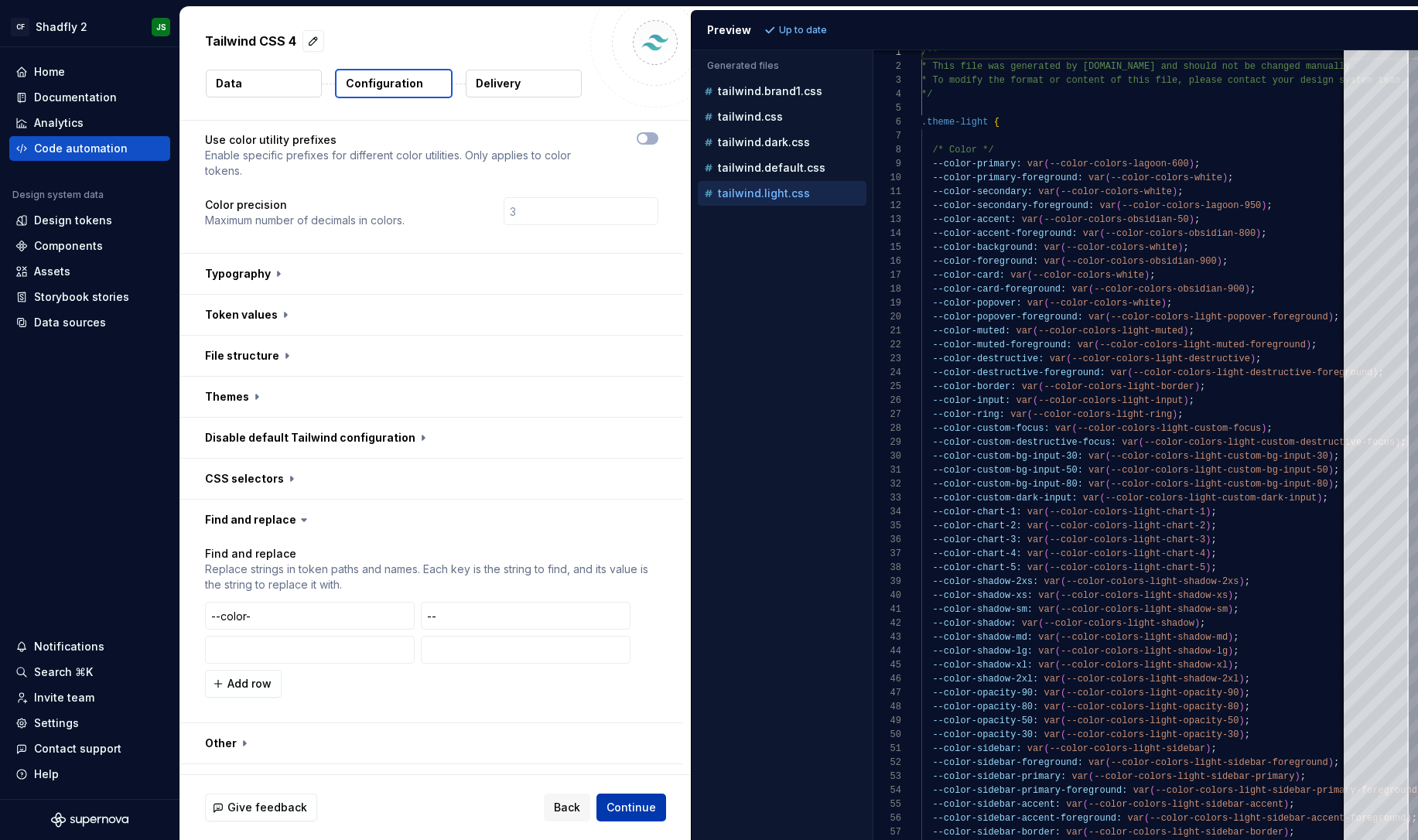
click at [627, 811] on span "Continue" at bounding box center [632, 808] width 50 height 16
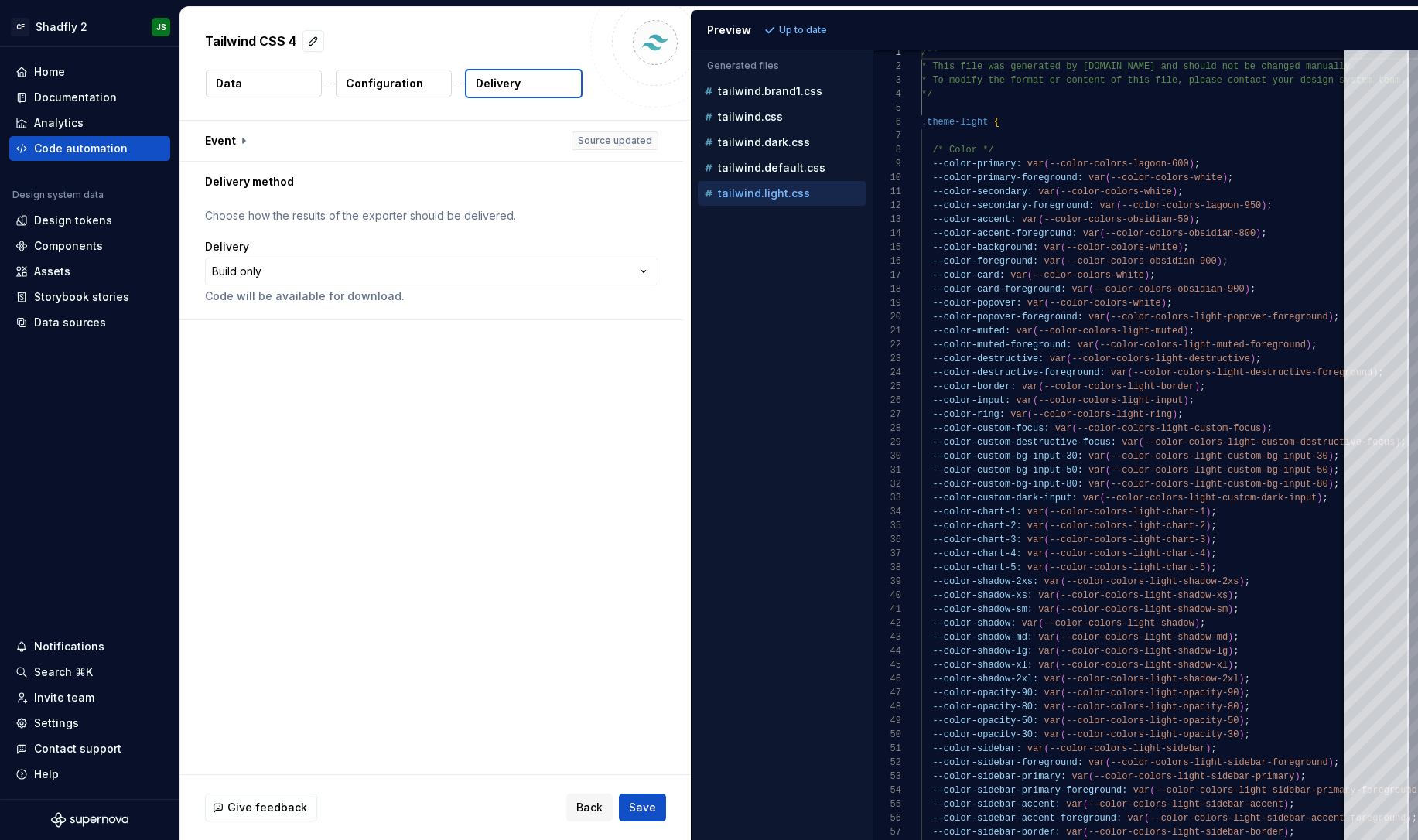
click at [643, 807] on span "Save" at bounding box center [643, 808] width 27 height 16
click at [649, 810] on span "Save" at bounding box center [643, 808] width 27 height 16
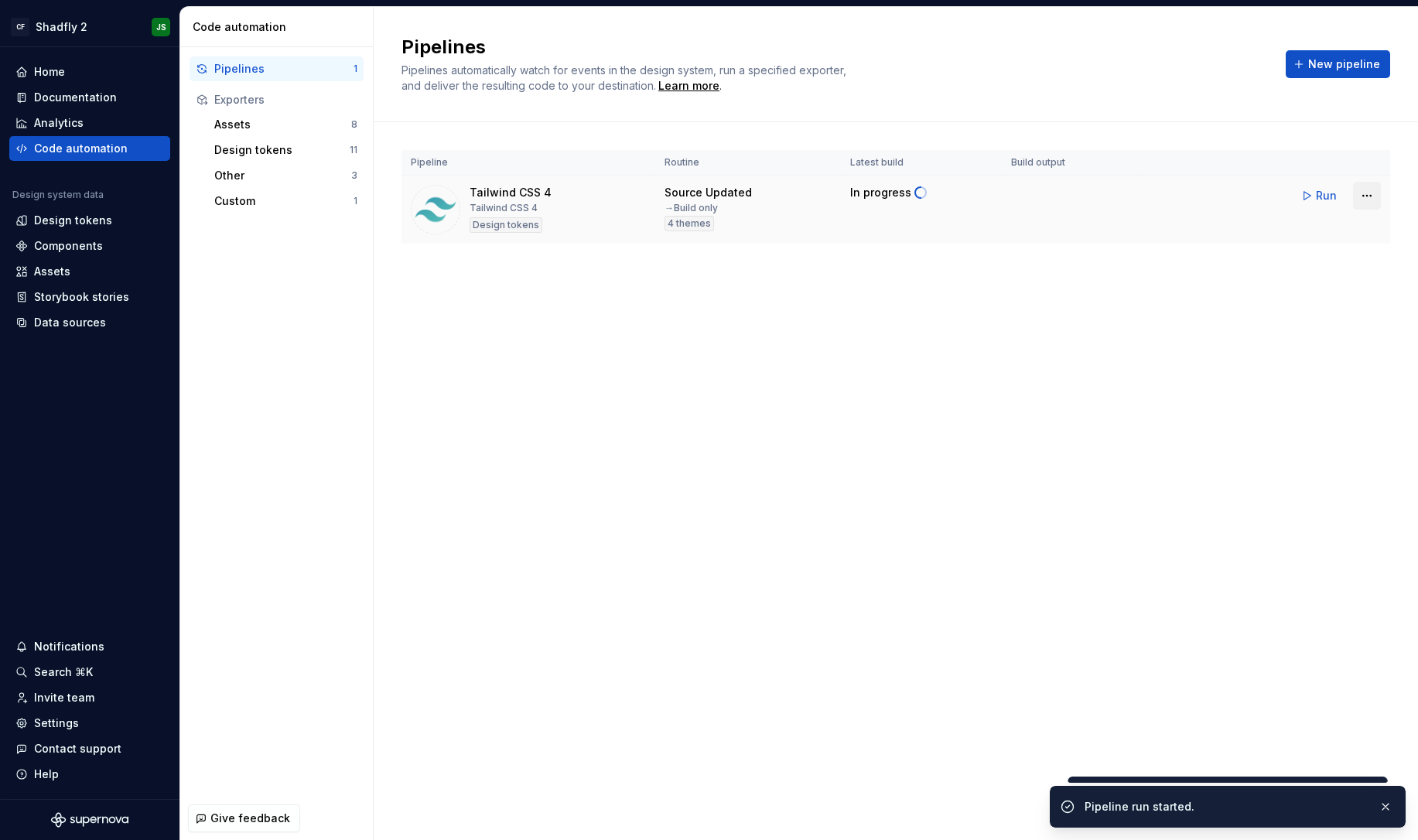
click at [1370, 197] on html "CF Shadfly 2 JS Home Documentation Analytics Code automation Design system data…" at bounding box center [709, 420] width 1418 height 840
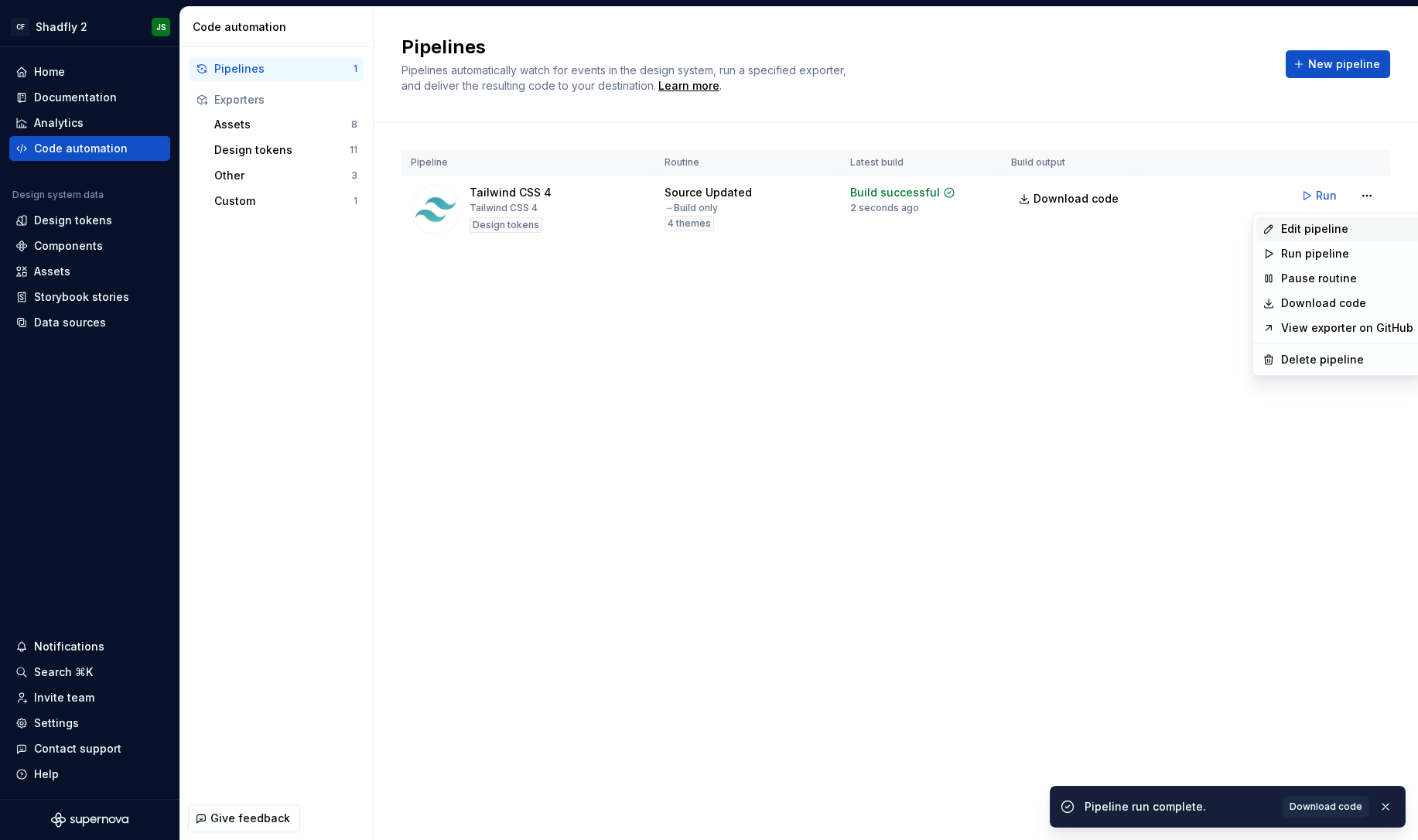
click at [1340, 226] on div "Edit pipeline" at bounding box center [1347, 229] width 132 height 16
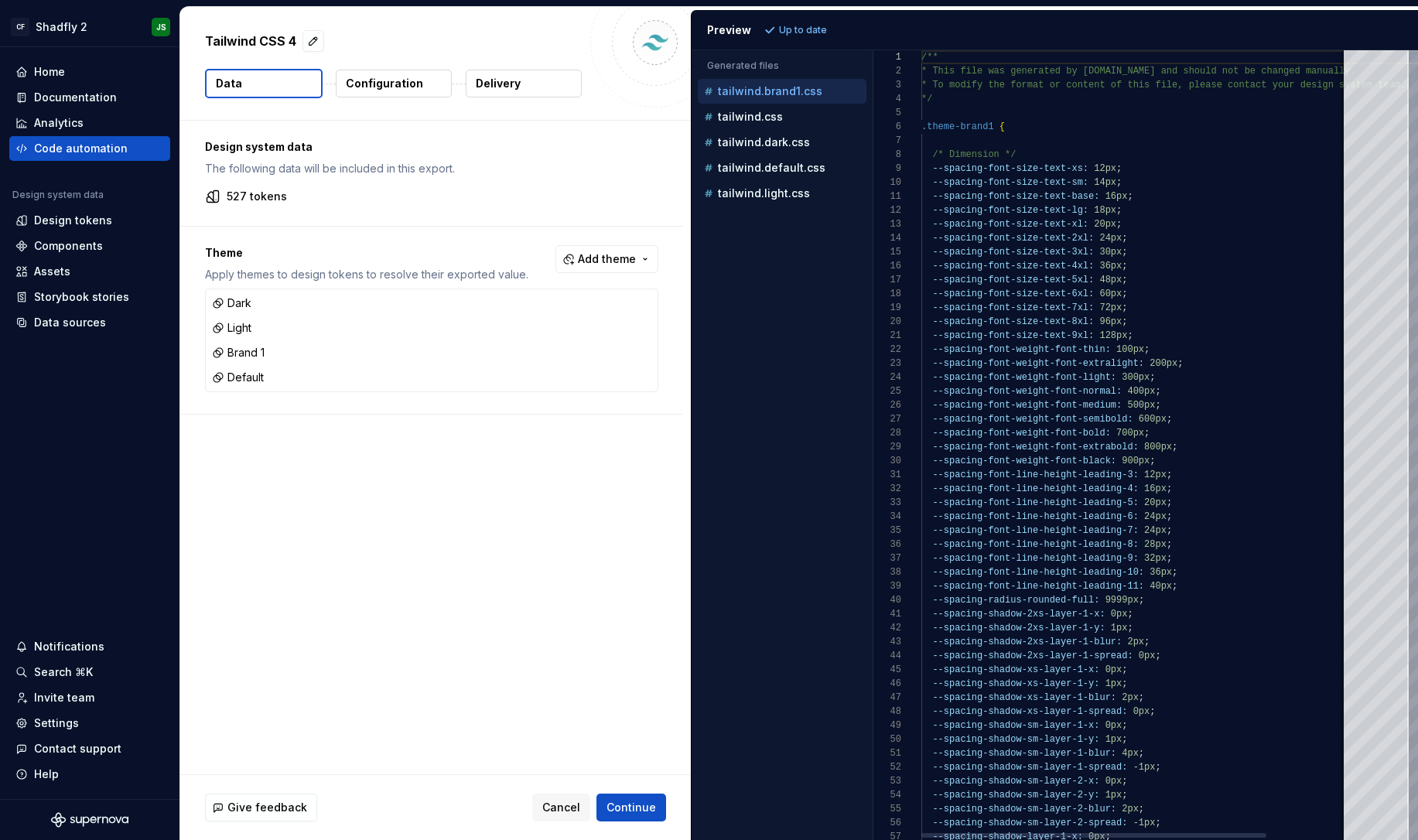
click at [385, 73] on button "Configuration" at bounding box center [393, 84] width 116 height 28
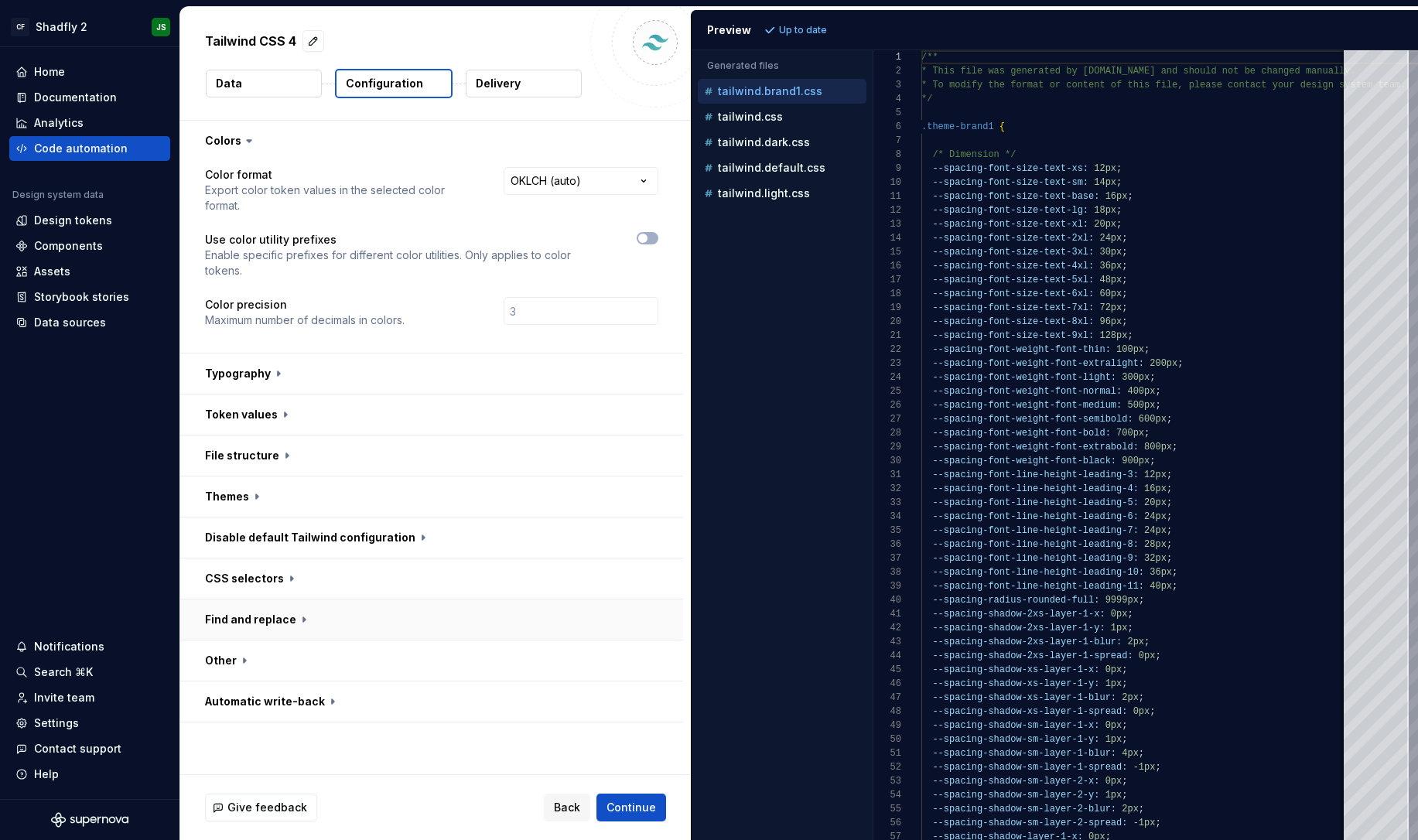
click at [424, 600] on button "button" at bounding box center [431, 620] width 503 height 40
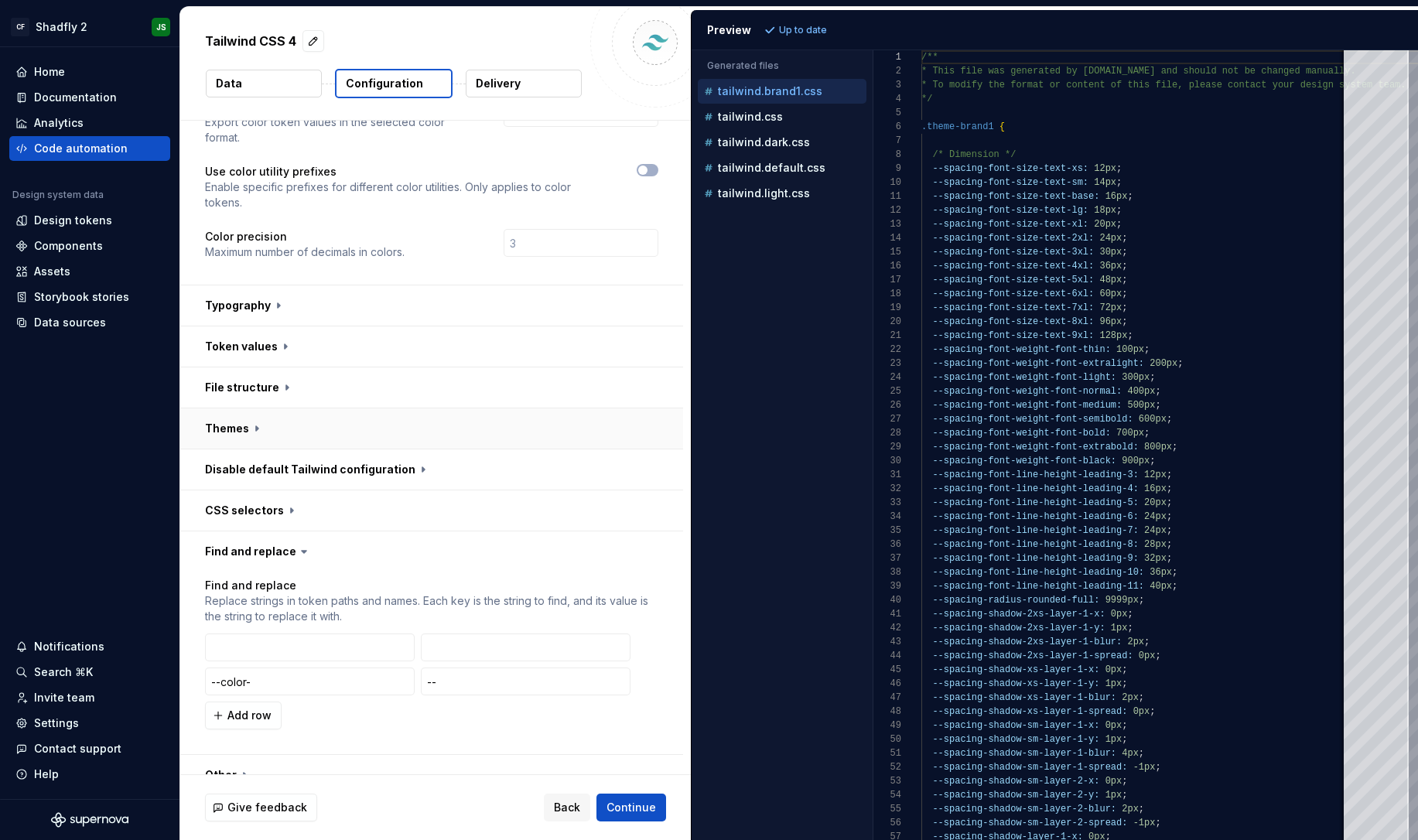
scroll to position [99, 0]
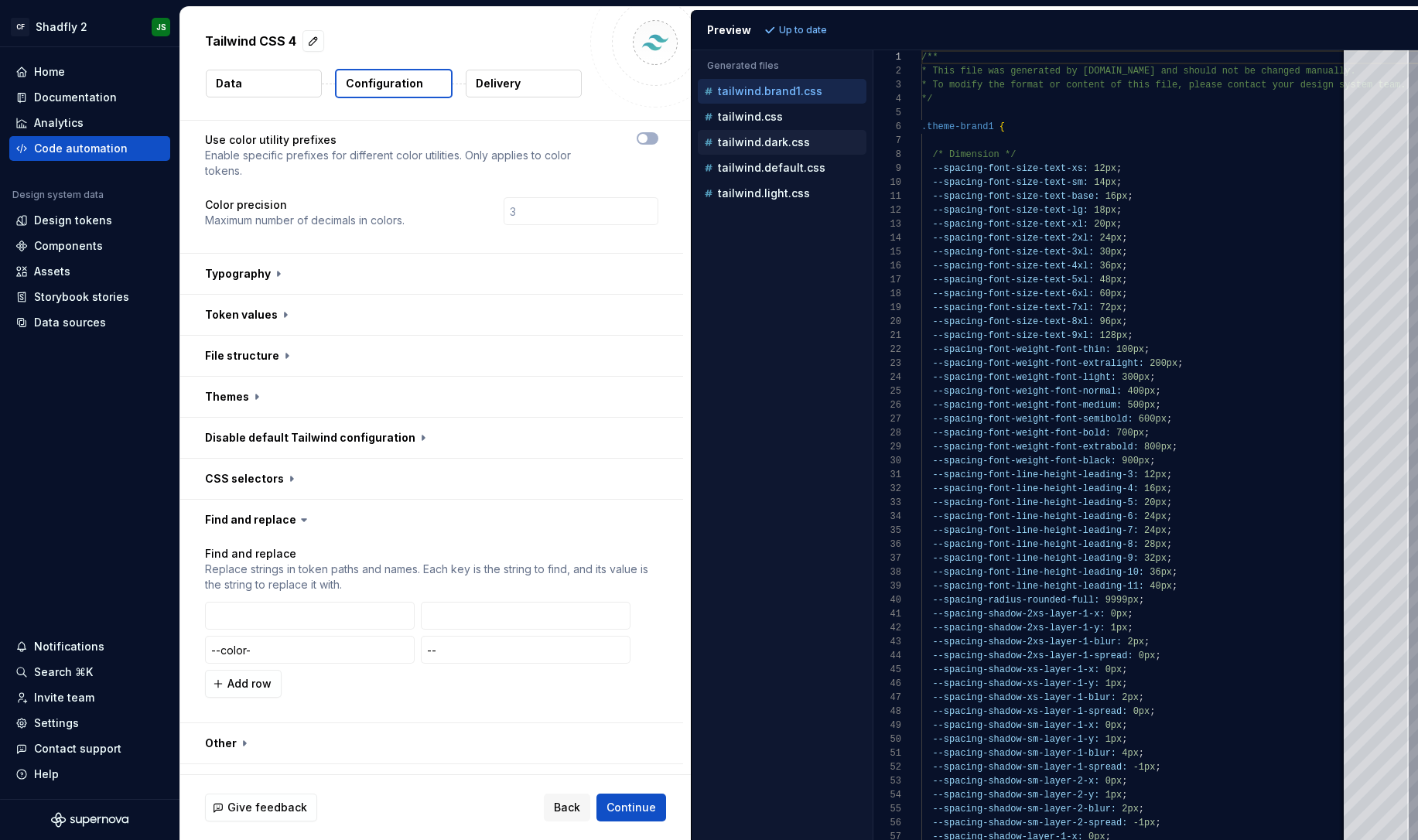
click at [789, 145] on p "tailwind.dark.css" at bounding box center [764, 142] width 92 height 12
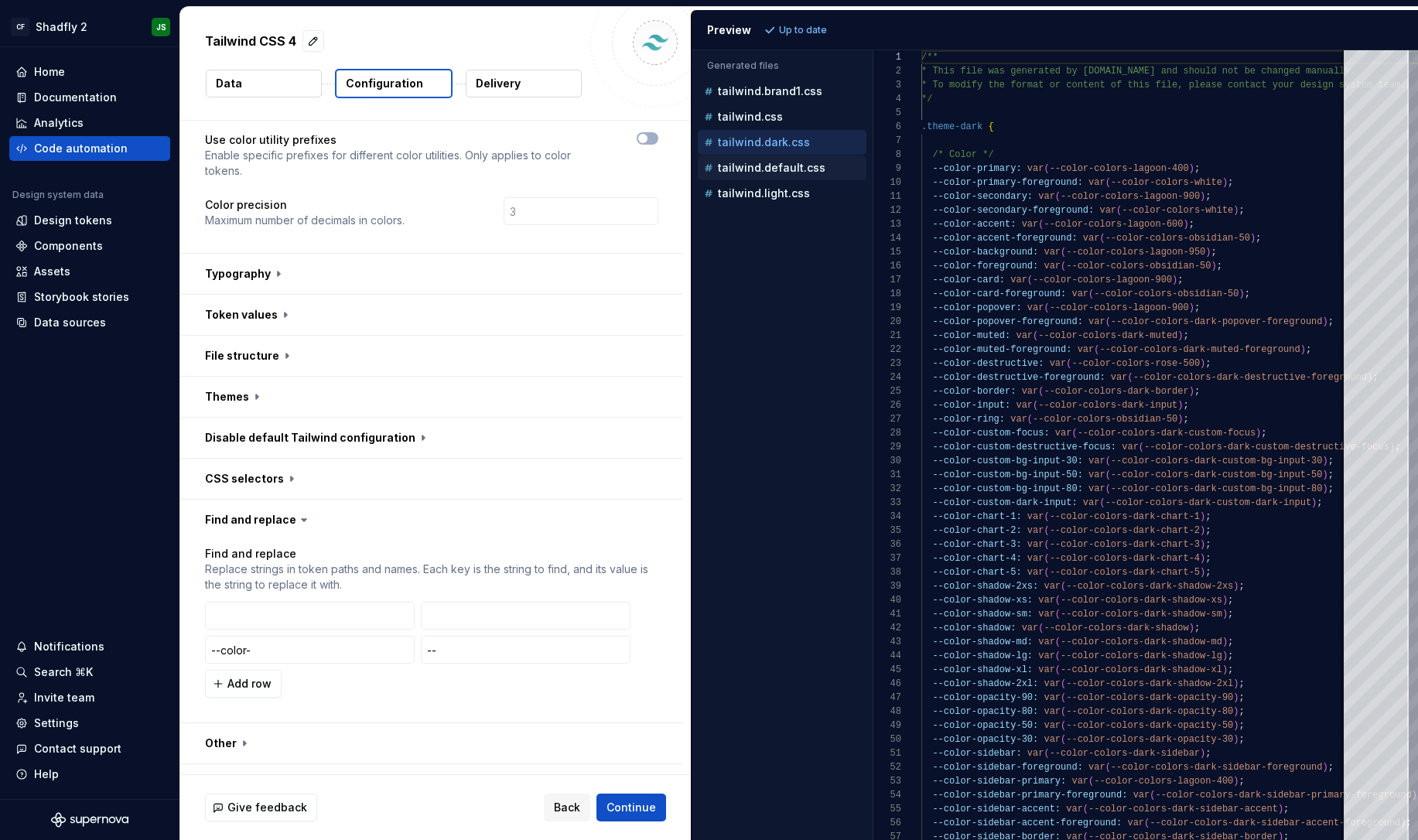
click at [781, 175] on div "tailwind.default.css" at bounding box center [783, 168] width 165 height 16
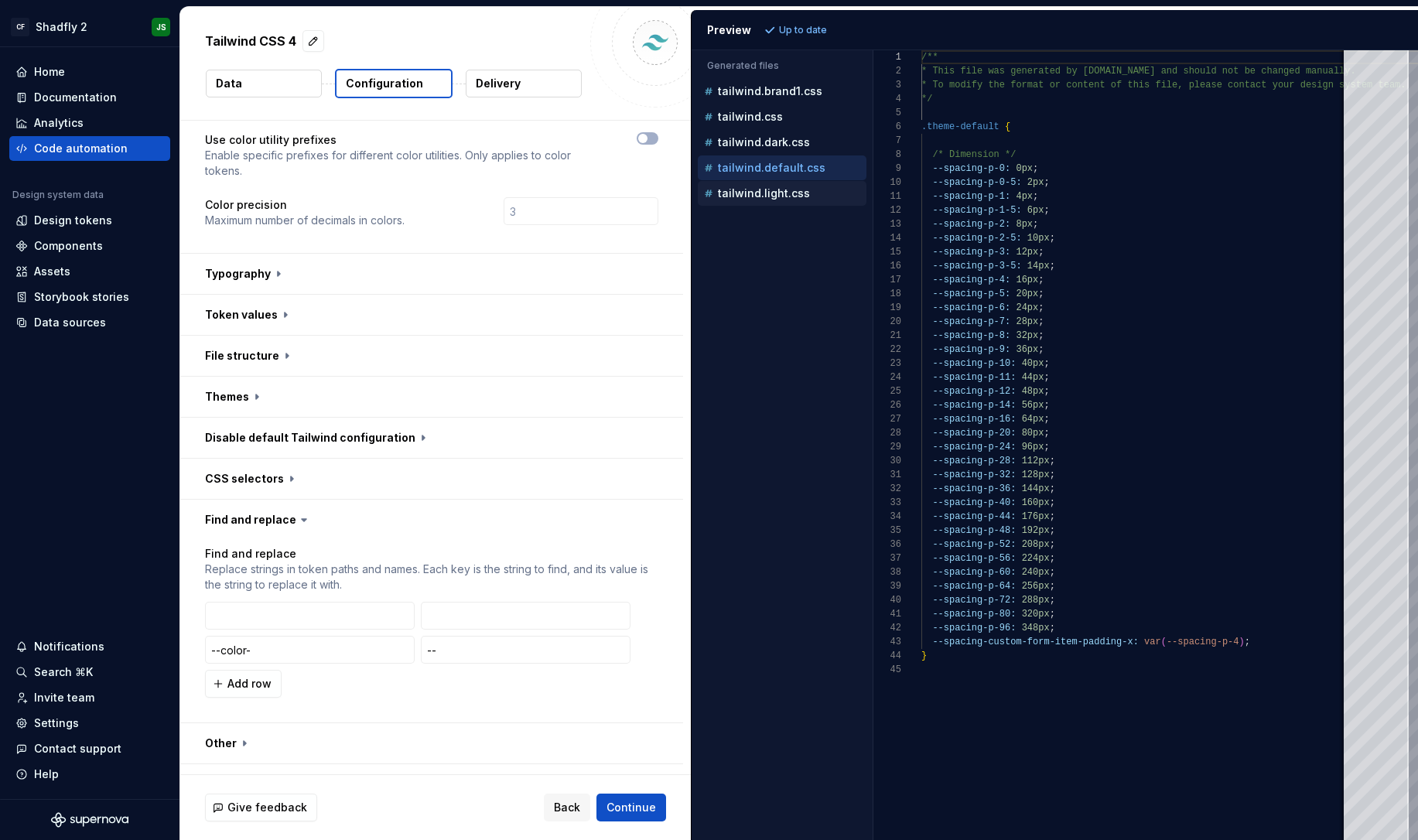
click at [767, 188] on p "tailwind.light.css" at bounding box center [764, 193] width 92 height 12
type textarea "**********"
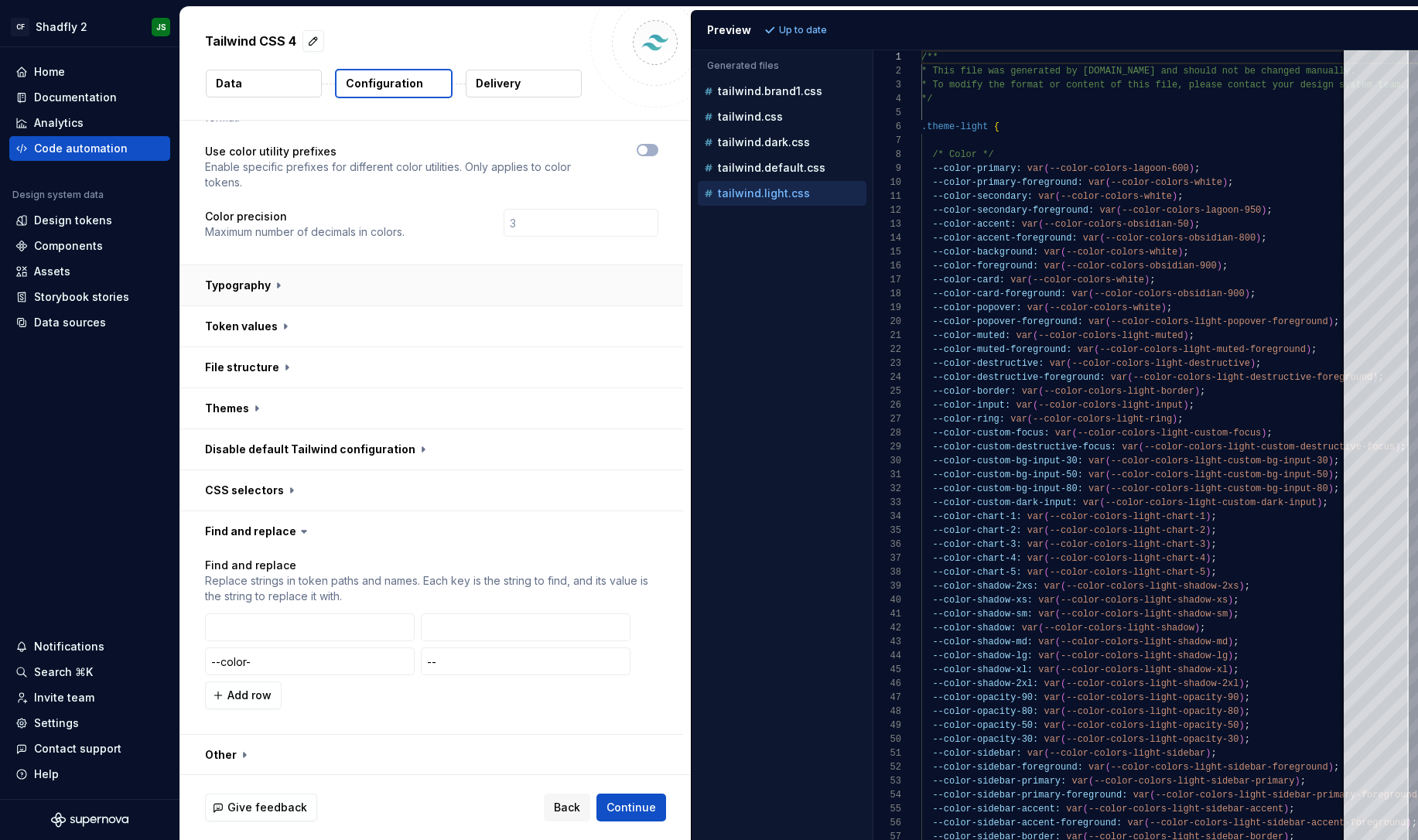
scroll to position [99, 0]
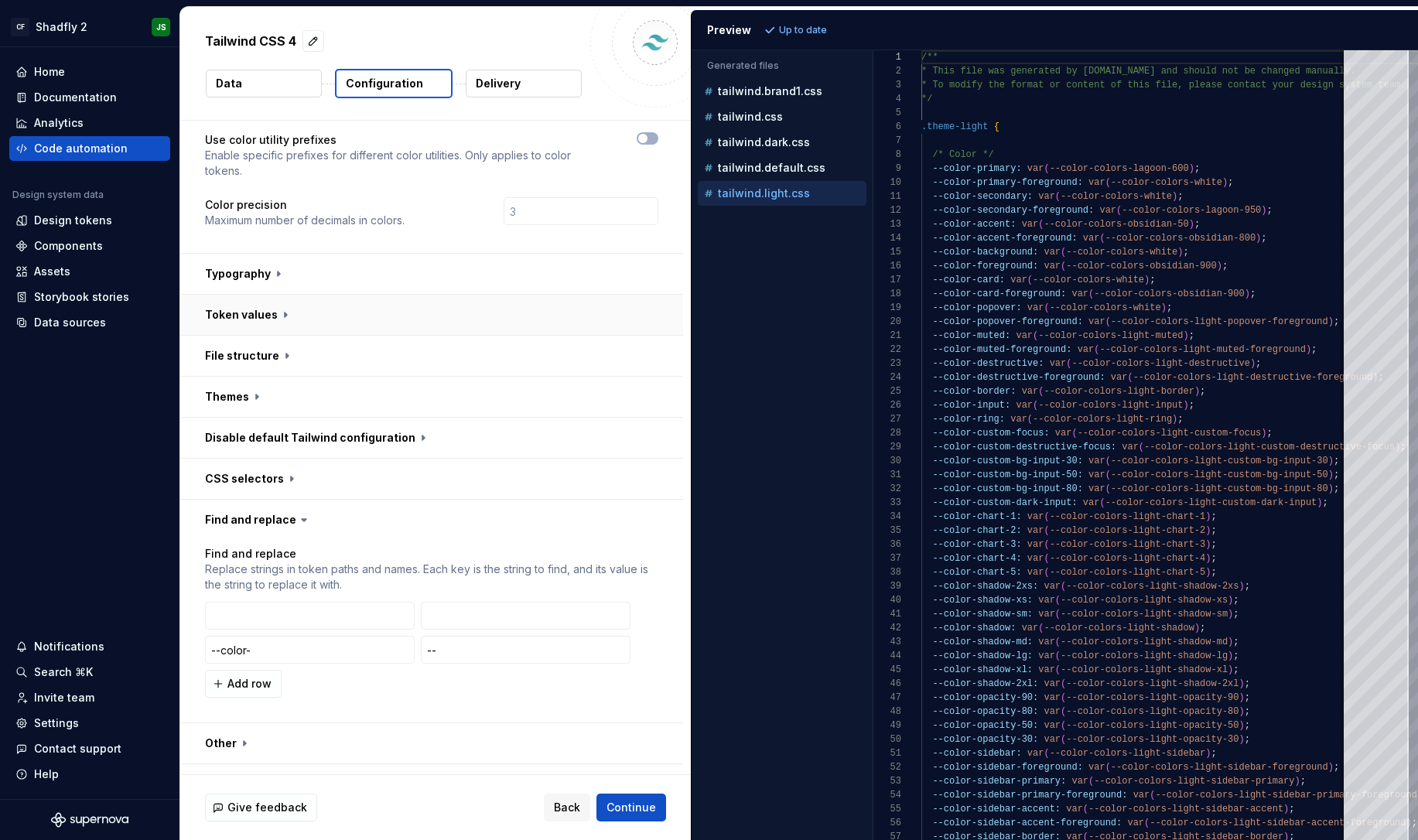
click at [615, 295] on button "button" at bounding box center [431, 315] width 503 height 40
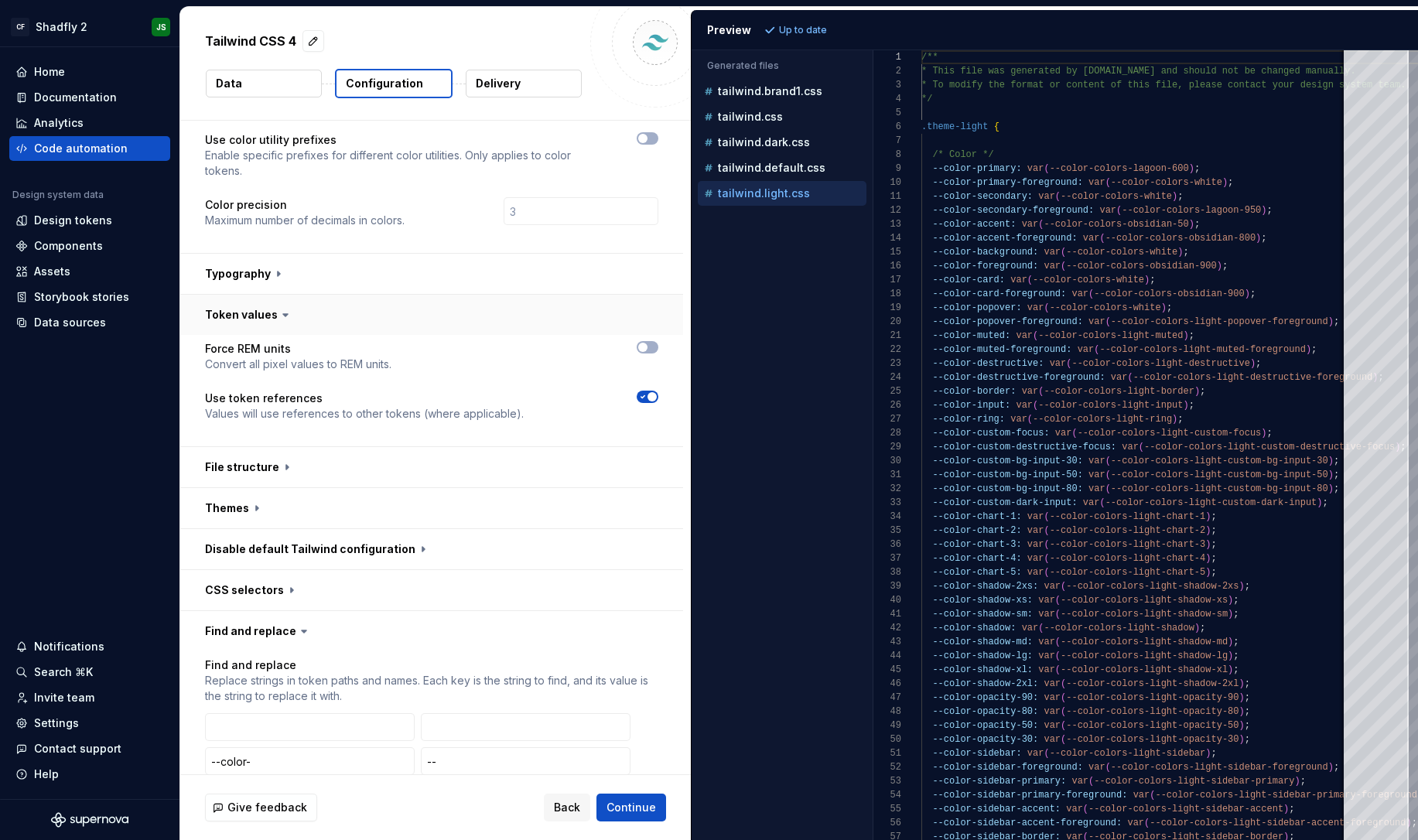
scroll to position [105, 0]
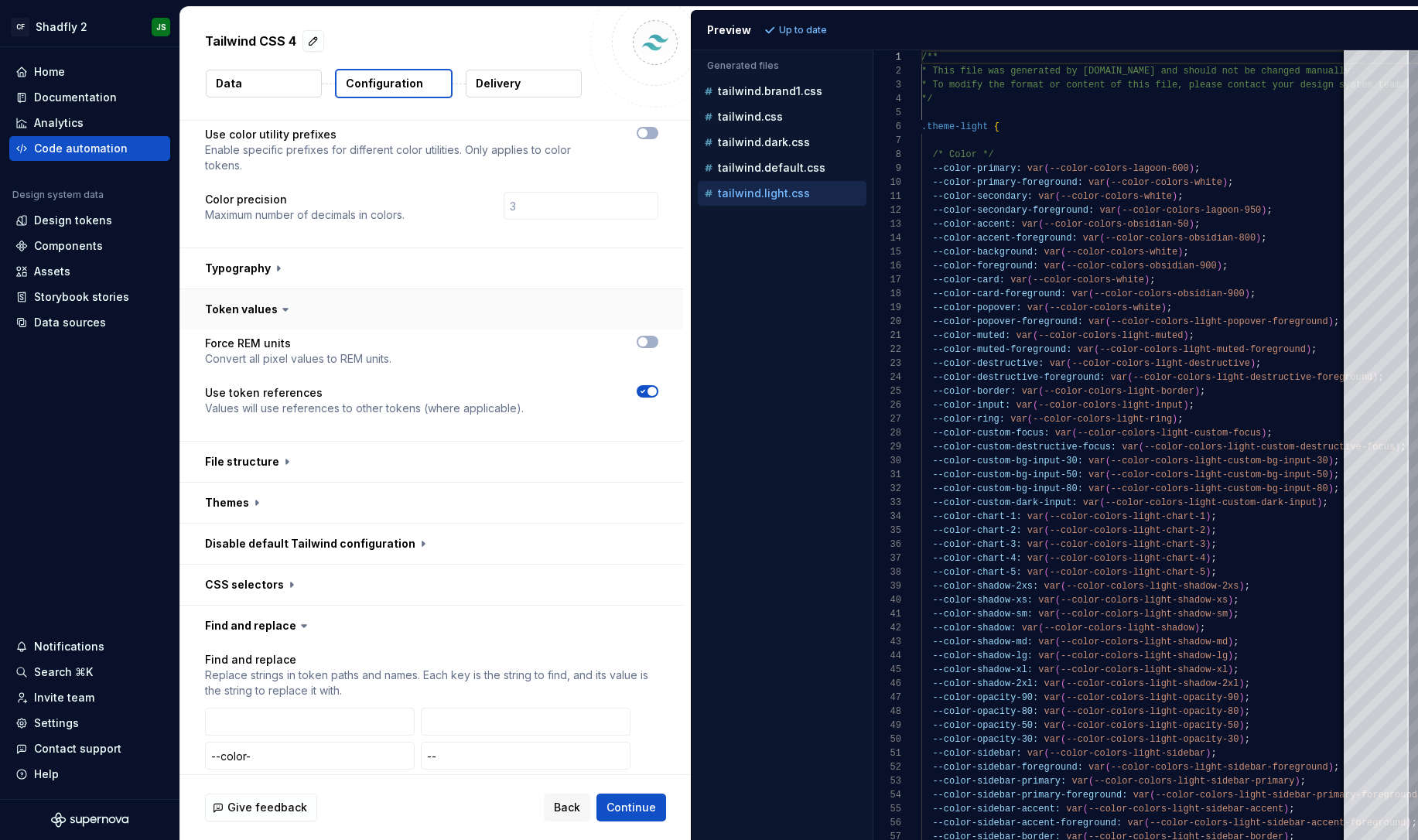
click at [615, 289] on button "button" at bounding box center [431, 309] width 503 height 40
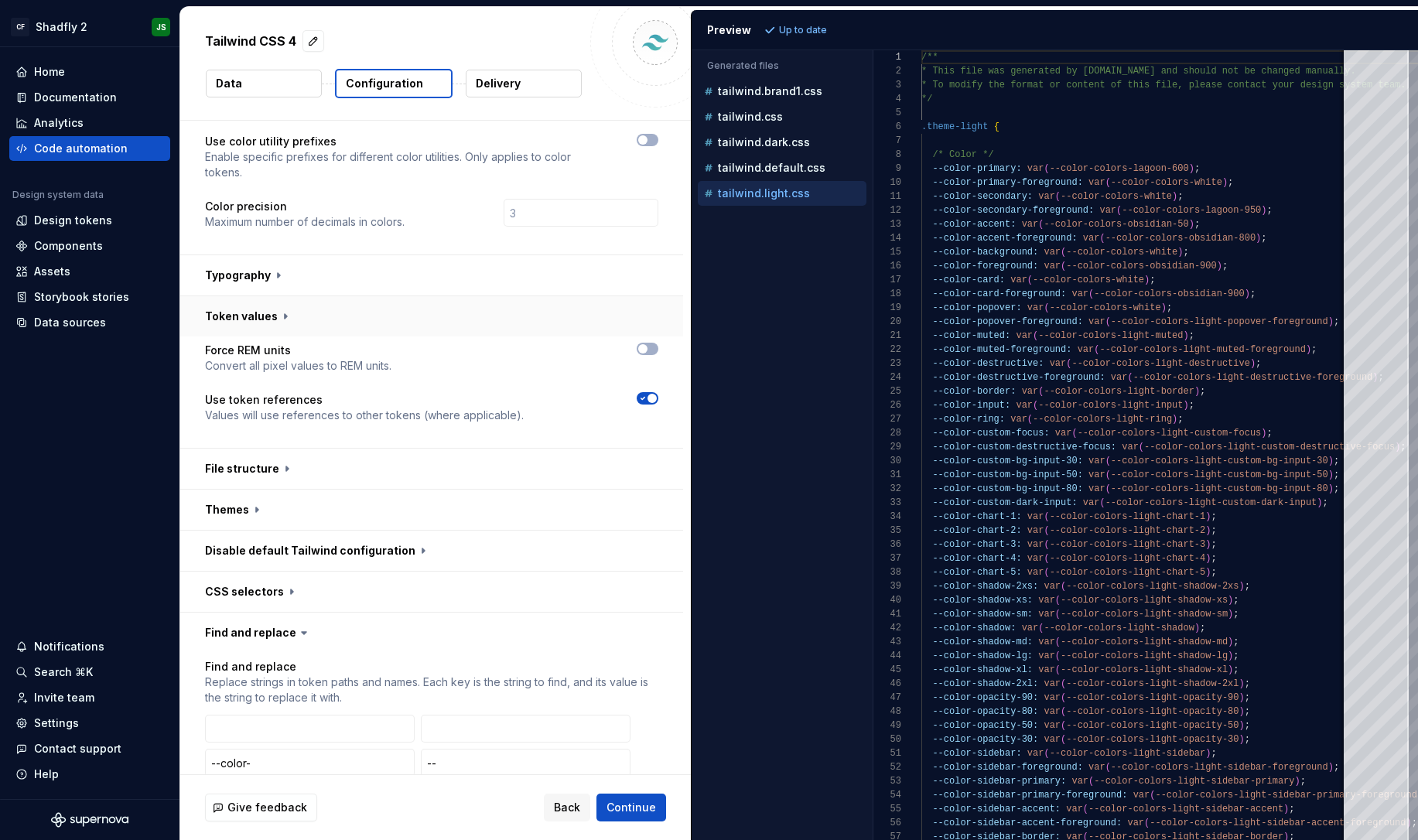
scroll to position [98, 0]
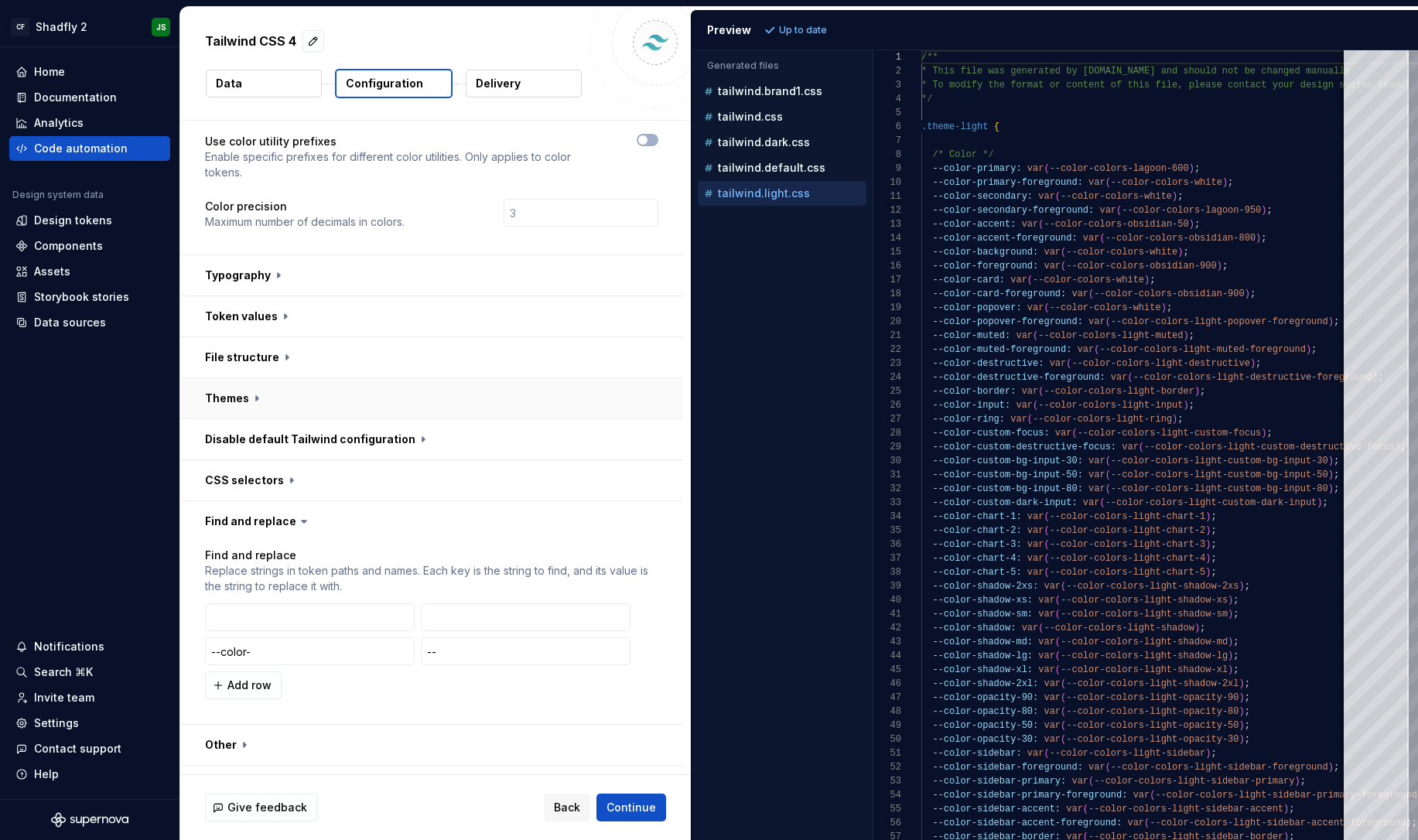
click at [582, 378] on button "button" at bounding box center [431, 399] width 503 height 40
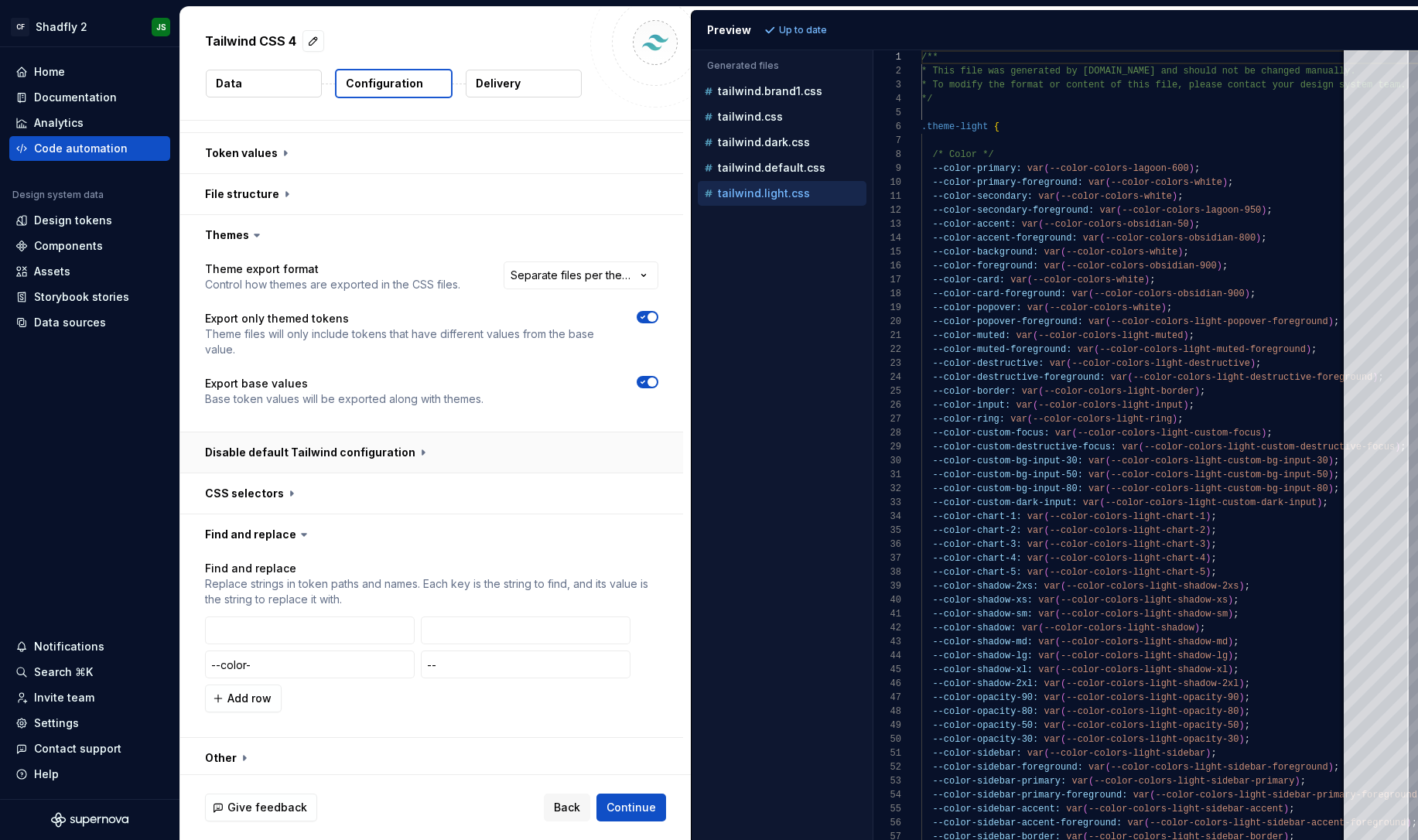
scroll to position [277, 0]
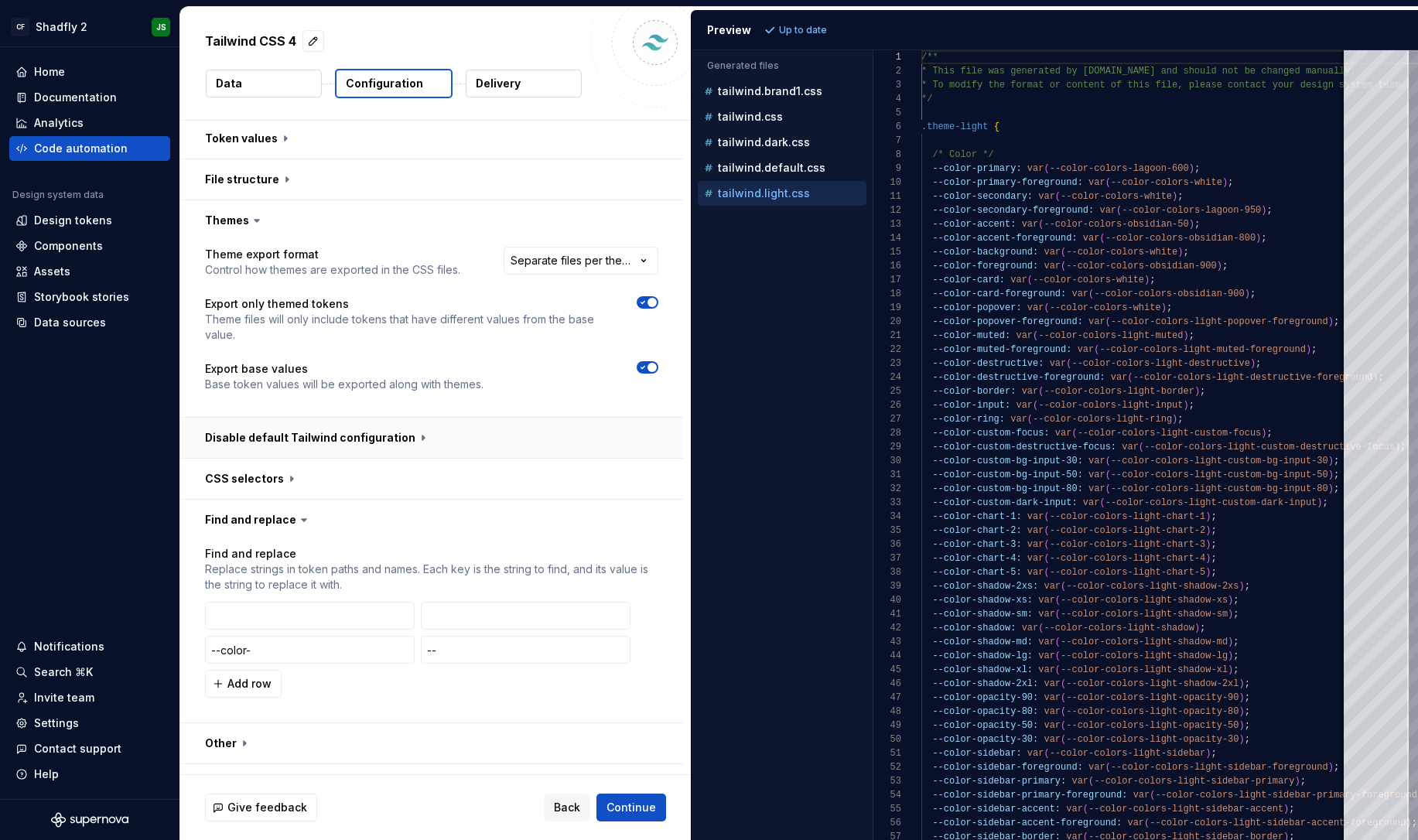
click at [507, 418] on button "button" at bounding box center [431, 438] width 503 height 40
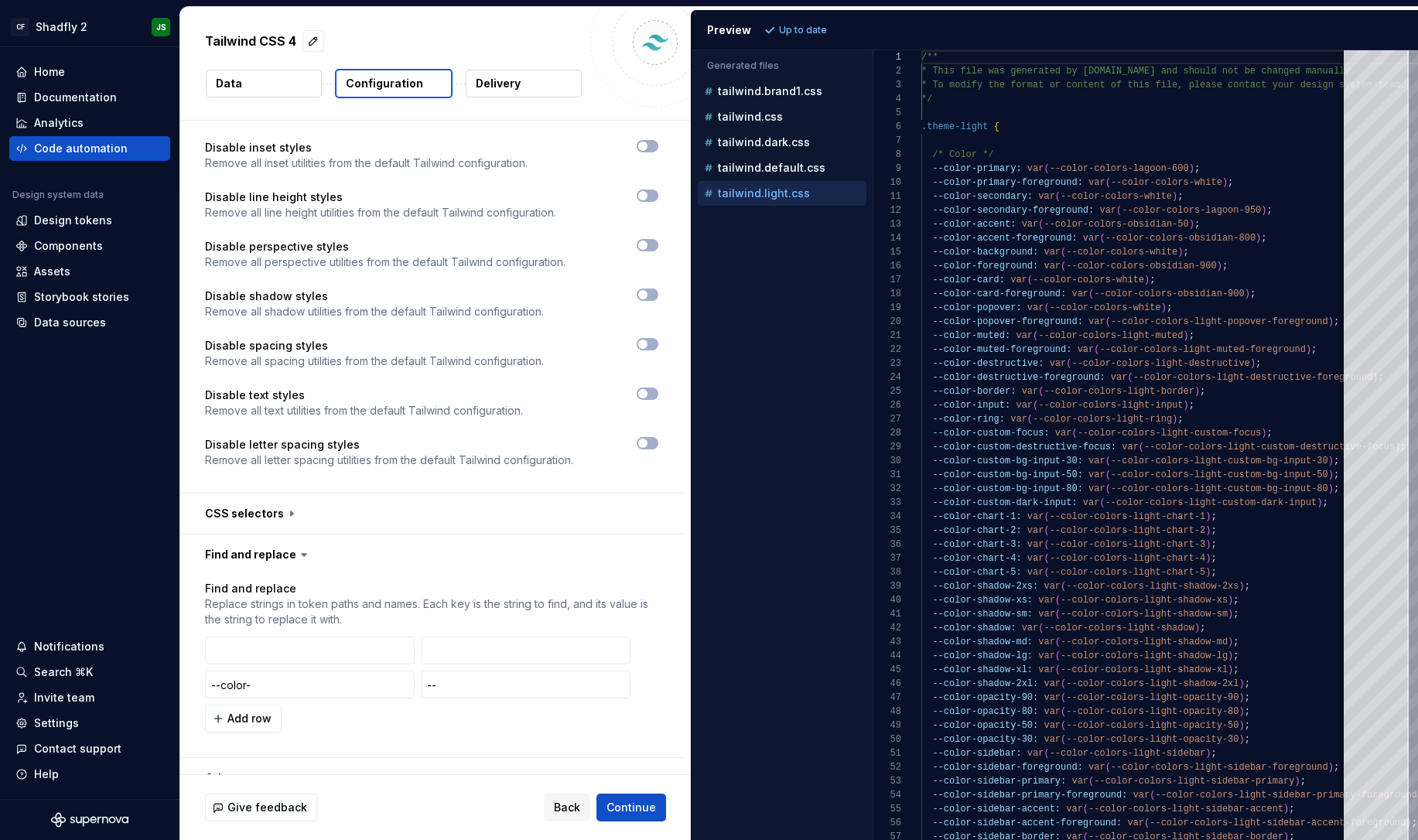
scroll to position [1131, 0]
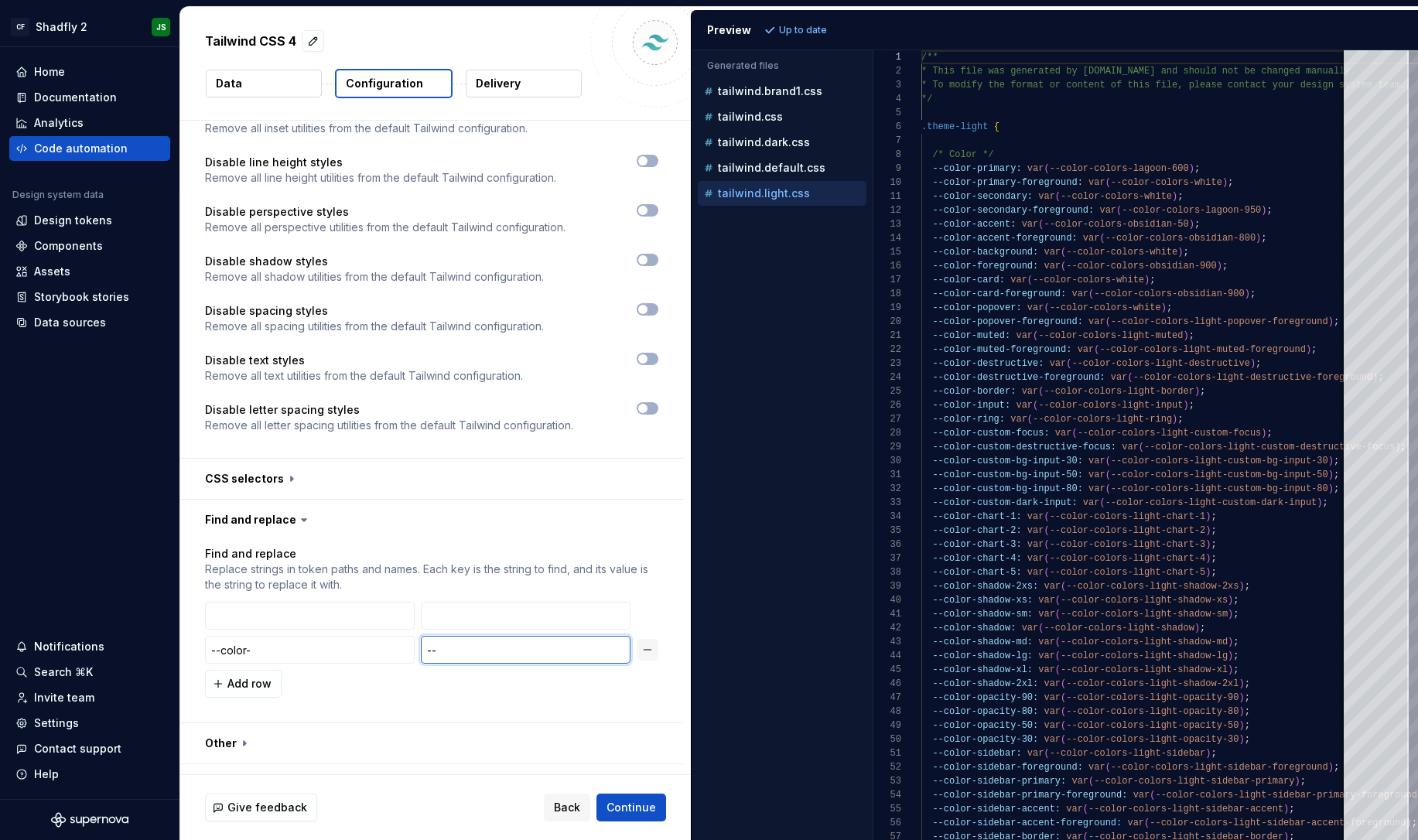
click at [578, 636] on input "--" at bounding box center [526, 650] width 210 height 28
type input "-"
type input "weoiufhiuew"
click at [804, 30] on span "Refresh preview" at bounding box center [819, 30] width 78 height 12
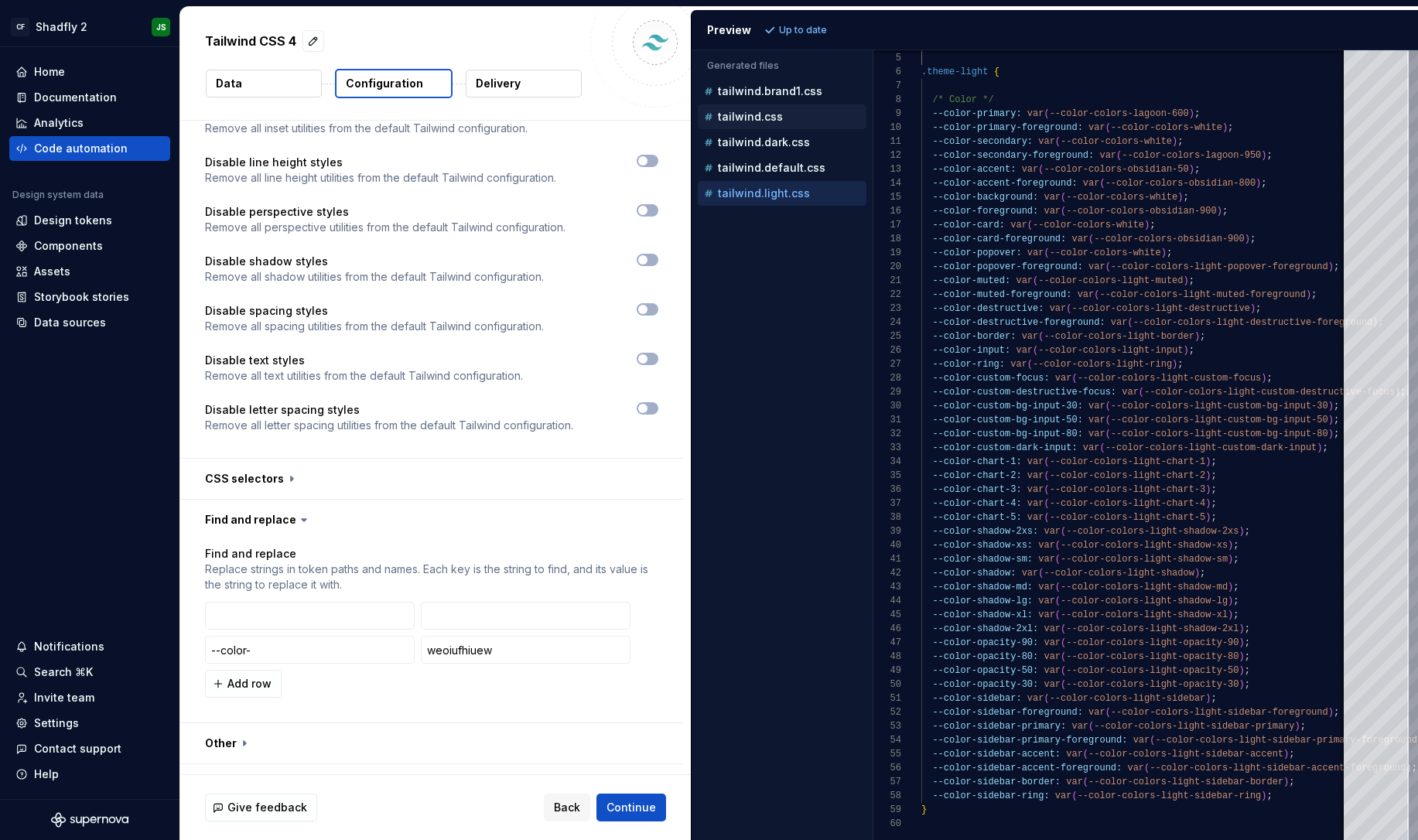
click at [782, 114] on div "tailwind.css" at bounding box center [783, 117] width 165 height 16
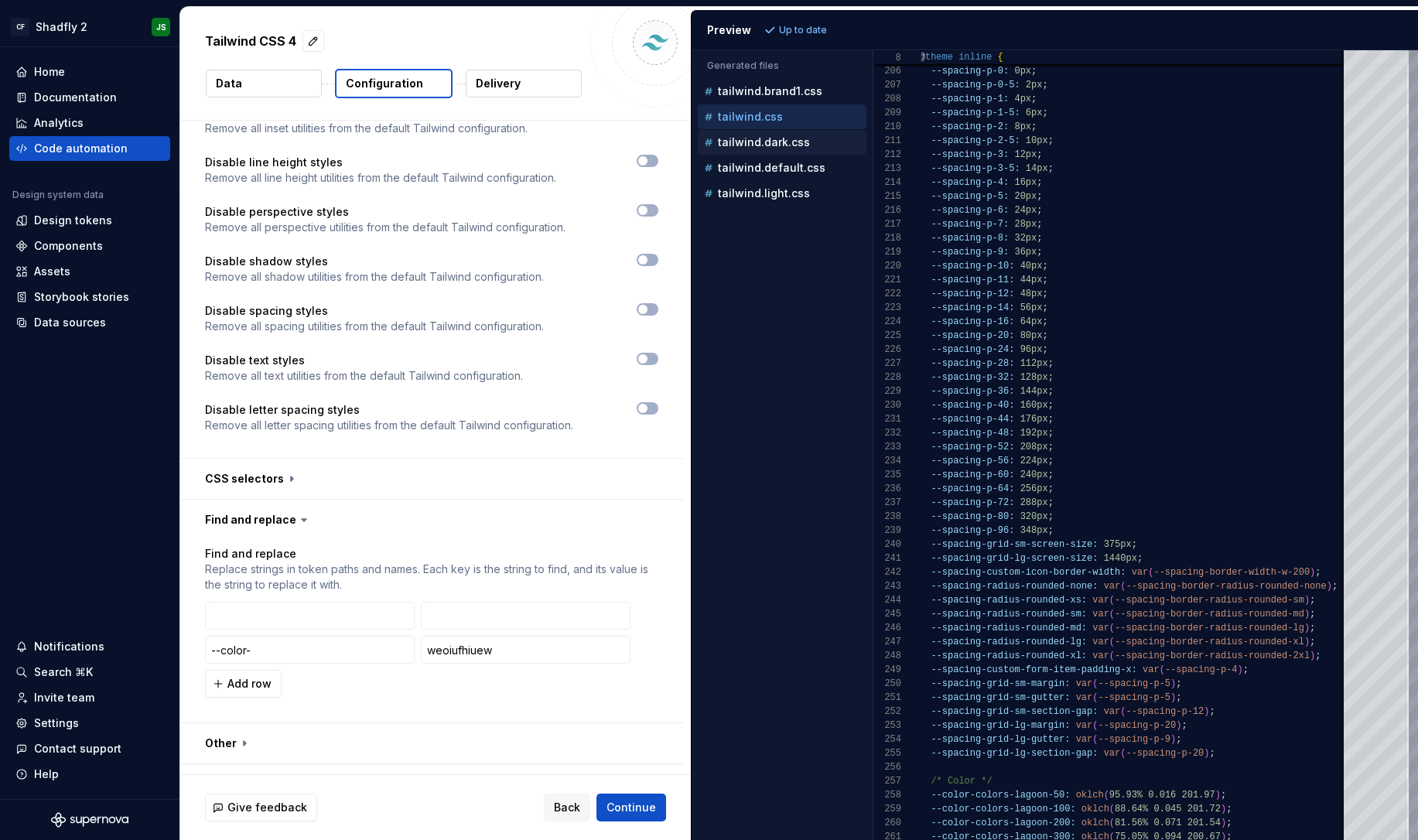
click at [759, 145] on p "tailwind.dark.css" at bounding box center [764, 142] width 92 height 12
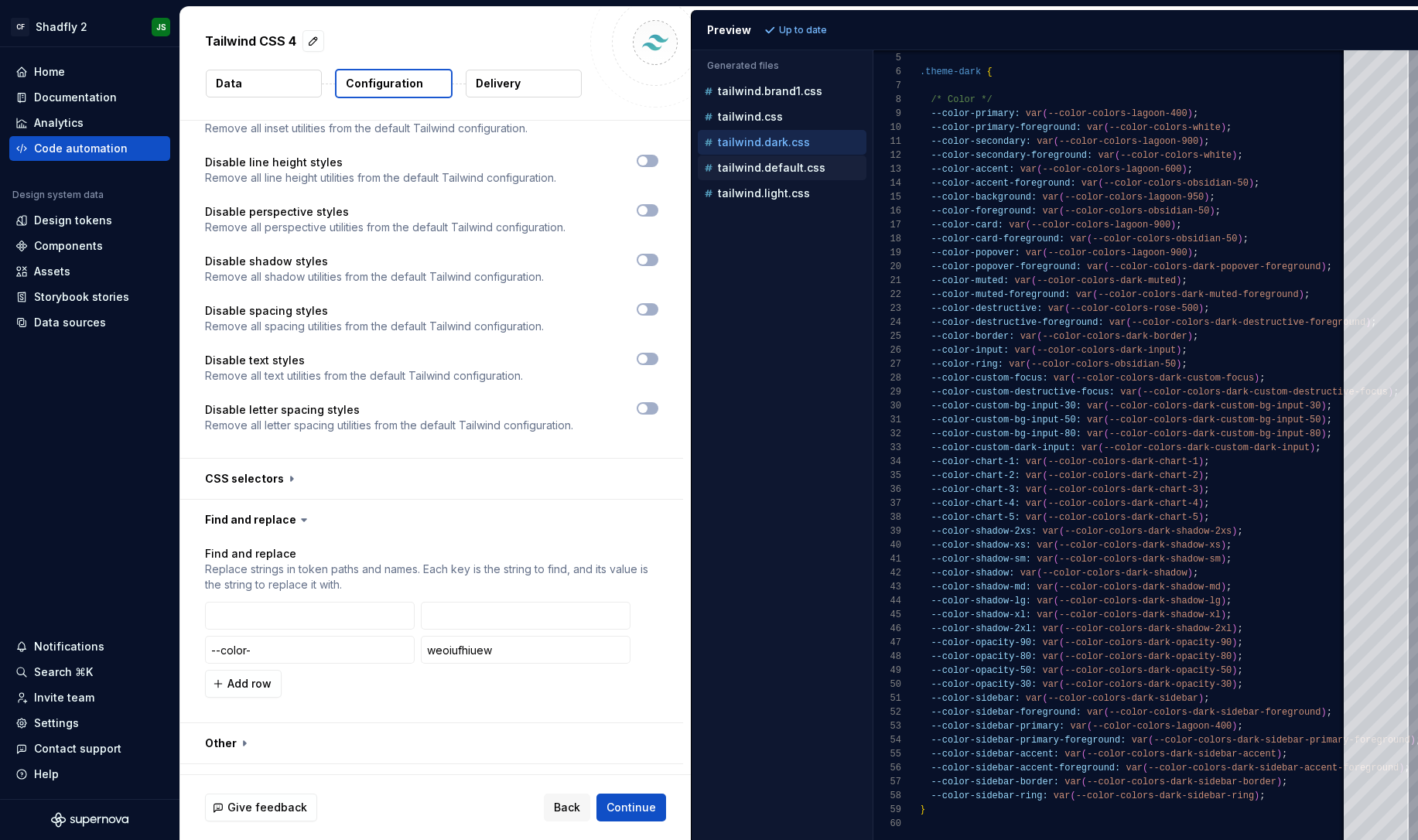
click at [815, 169] on p "tailwind.default.css" at bounding box center [772, 168] width 107 height 12
type textarea "**********"
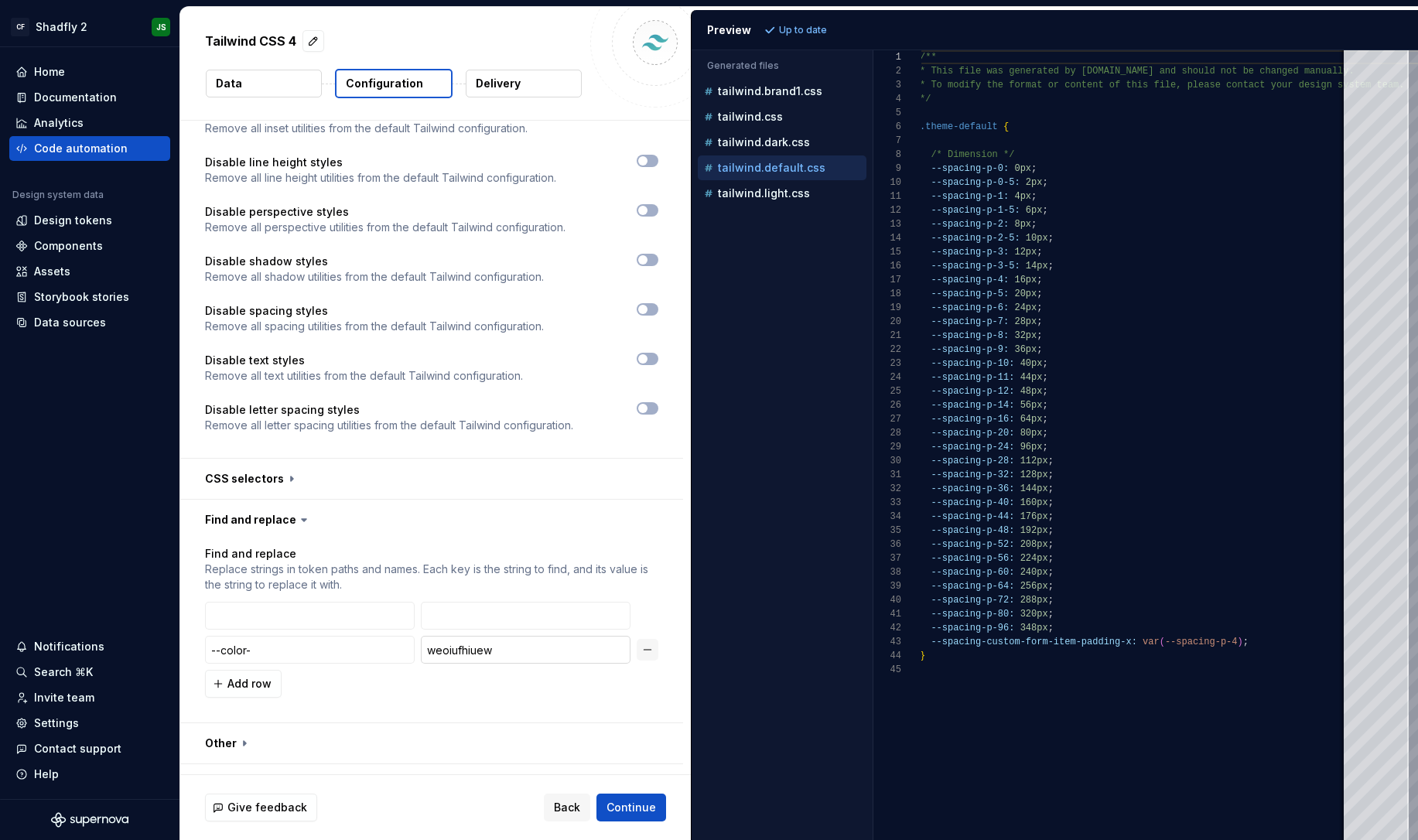
click at [501, 636] on input "weoiufhiuew" at bounding box center [526, 650] width 210 height 28
type input "--"
drag, startPoint x: 238, startPoint y: 615, endPoint x: 251, endPoint y: 624, distance: 15.8
click at [238, 636] on input "--color-" at bounding box center [310, 650] width 210 height 28
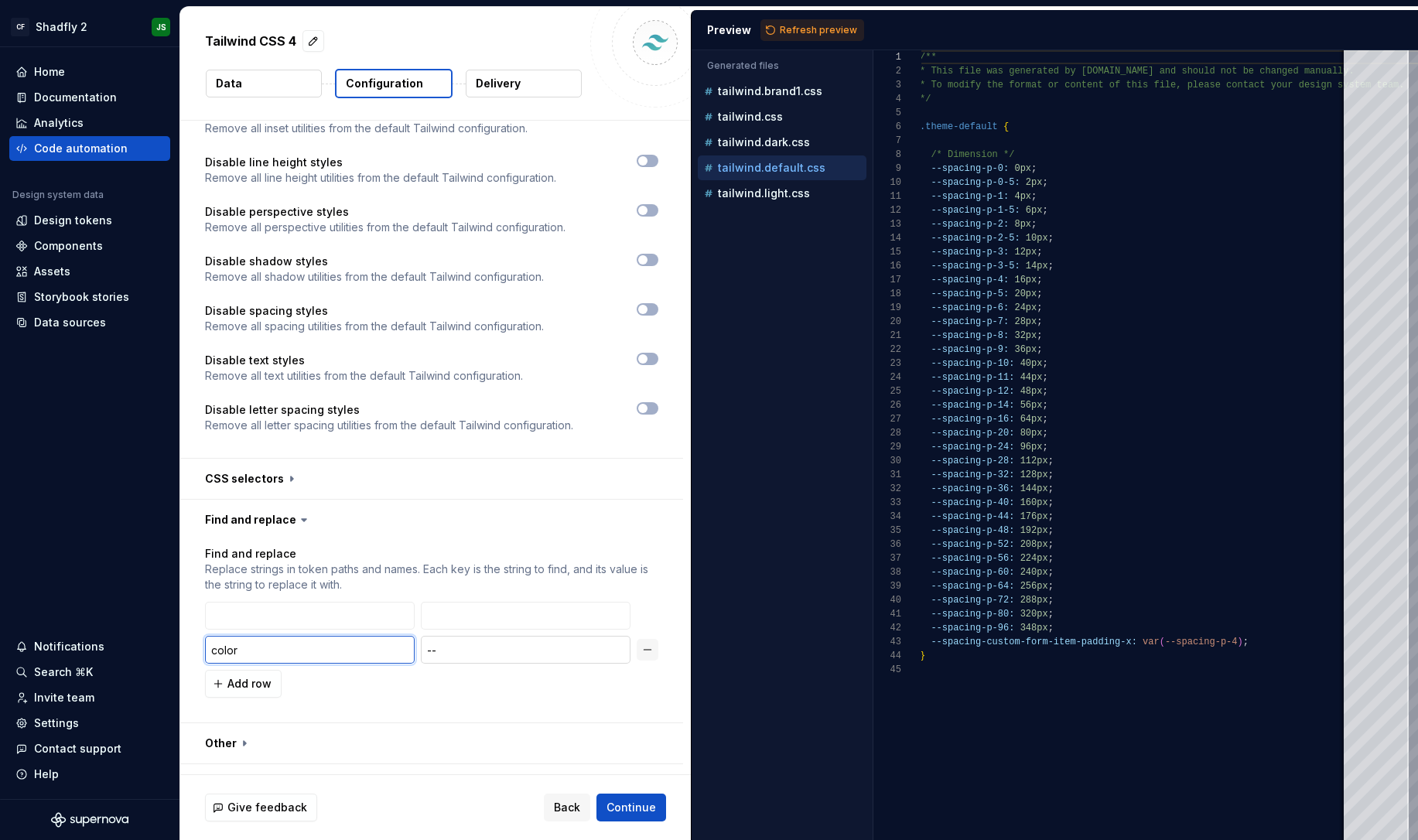
type input "color"
click at [492, 636] on input "--" at bounding box center [526, 650] width 210 height 28
click at [491, 636] on input "--" at bounding box center [526, 650] width 210 height 28
click at [490, 636] on input "--" at bounding box center [526, 650] width 210 height 28
type input "-"
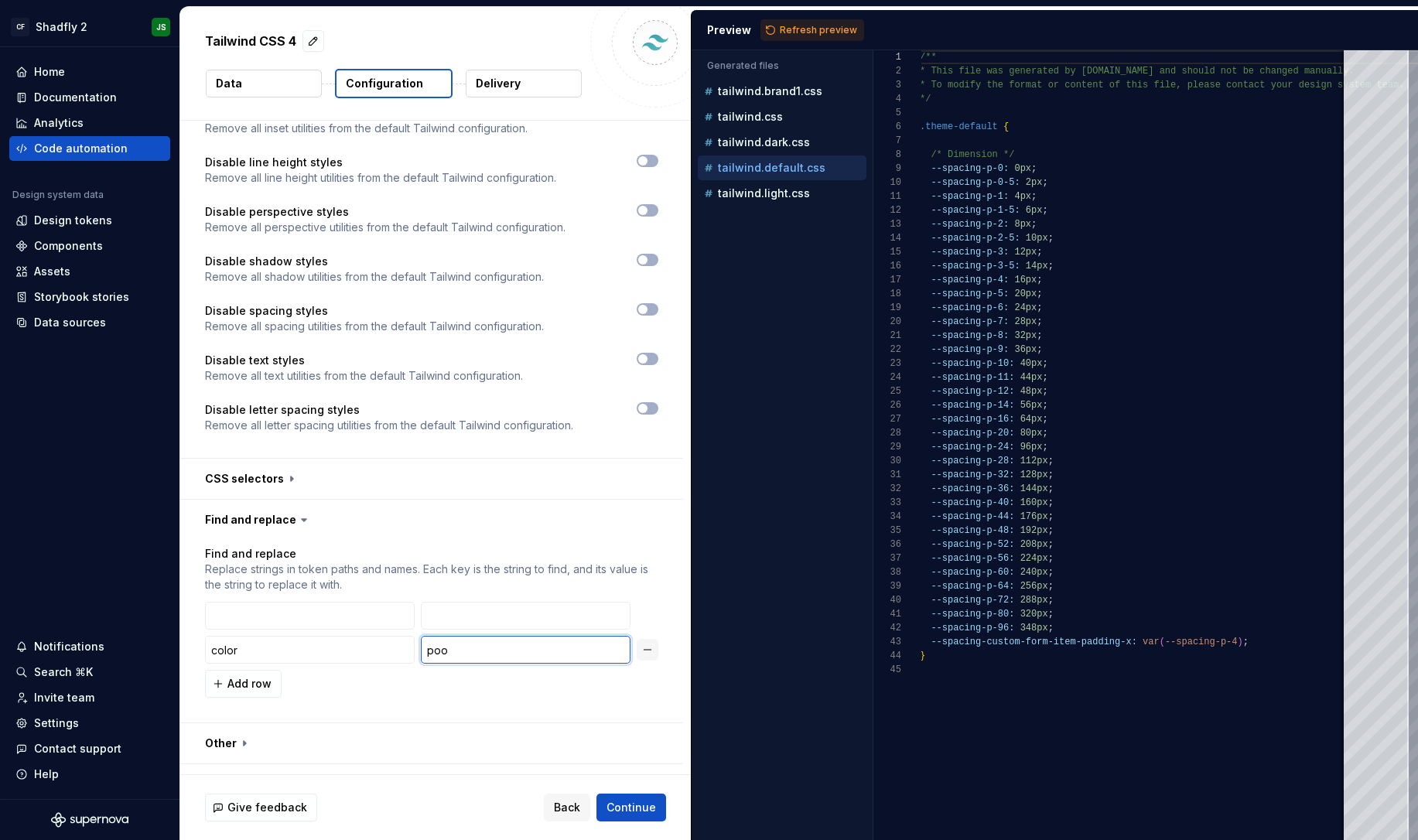
type input "poo"
click at [545, 670] on div "Add row" at bounding box center [432, 684] width 454 height 28
click at [369, 636] on input "color" at bounding box center [310, 650] width 210 height 28
click at [514, 670] on div "Add row" at bounding box center [432, 684] width 454 height 28
click at [802, 23] on button "Refresh preview" at bounding box center [812, 30] width 103 height 22
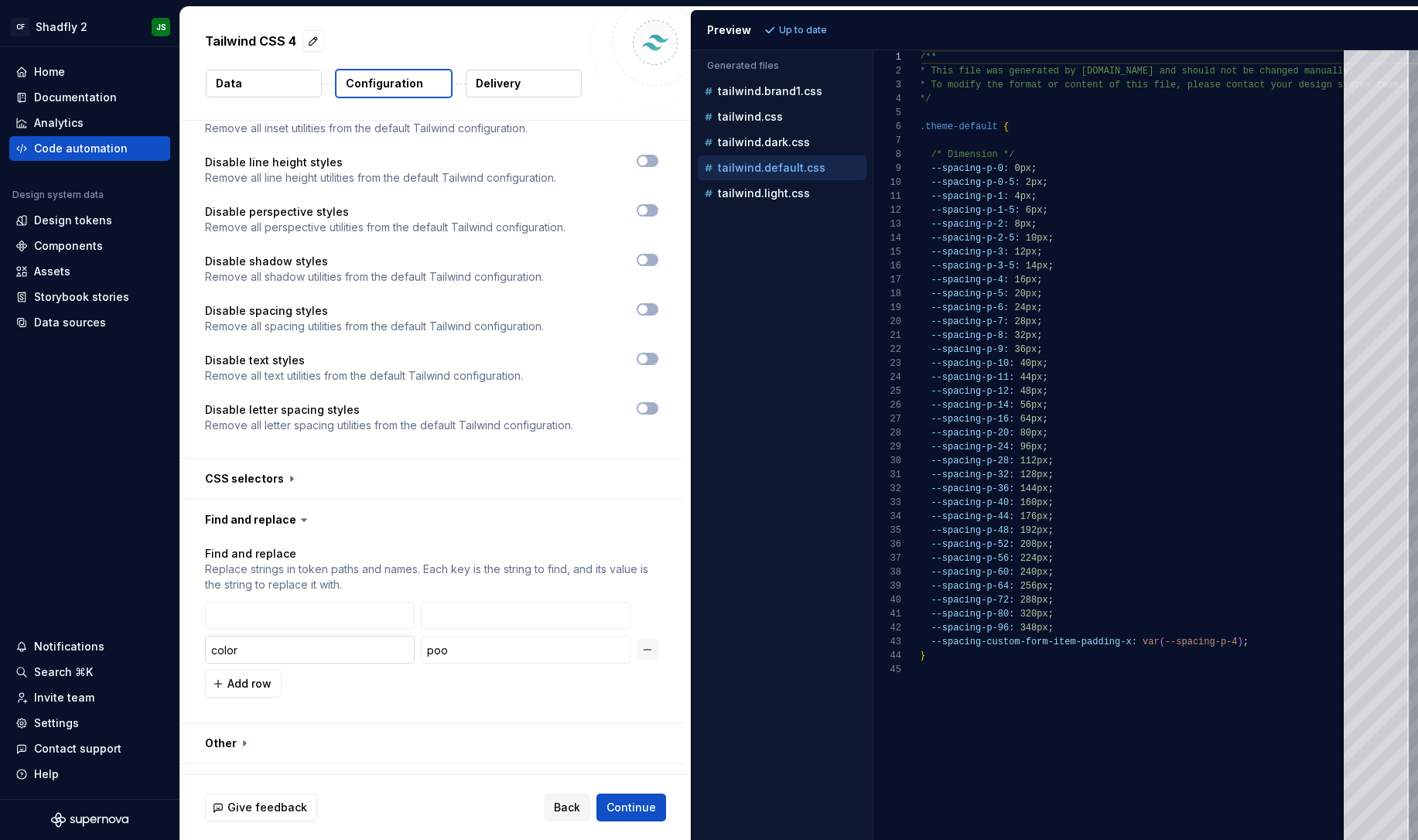
scroll to position [1128, 0]
click at [256, 639] on input "color" at bounding box center [310, 653] width 210 height 28
click at [458, 639] on input "poo" at bounding box center [526, 653] width 210 height 28
click at [790, 188] on p "tailwind.light.css" at bounding box center [764, 193] width 92 height 12
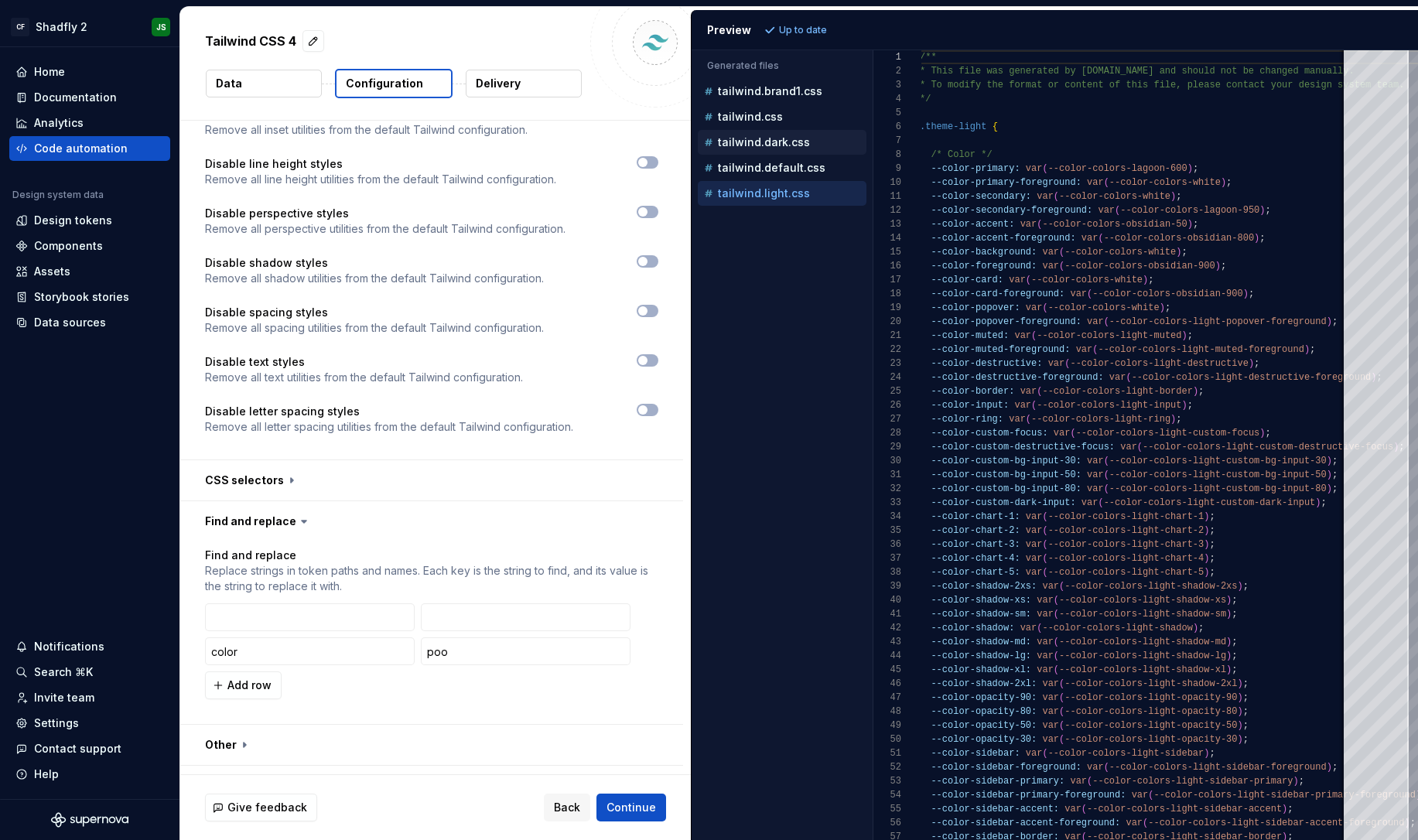
click at [742, 143] on p "tailwind.dark.css" at bounding box center [764, 142] width 92 height 12
click at [795, 124] on div "tailwind.css" at bounding box center [783, 117] width 165 height 16
type textarea "**********"
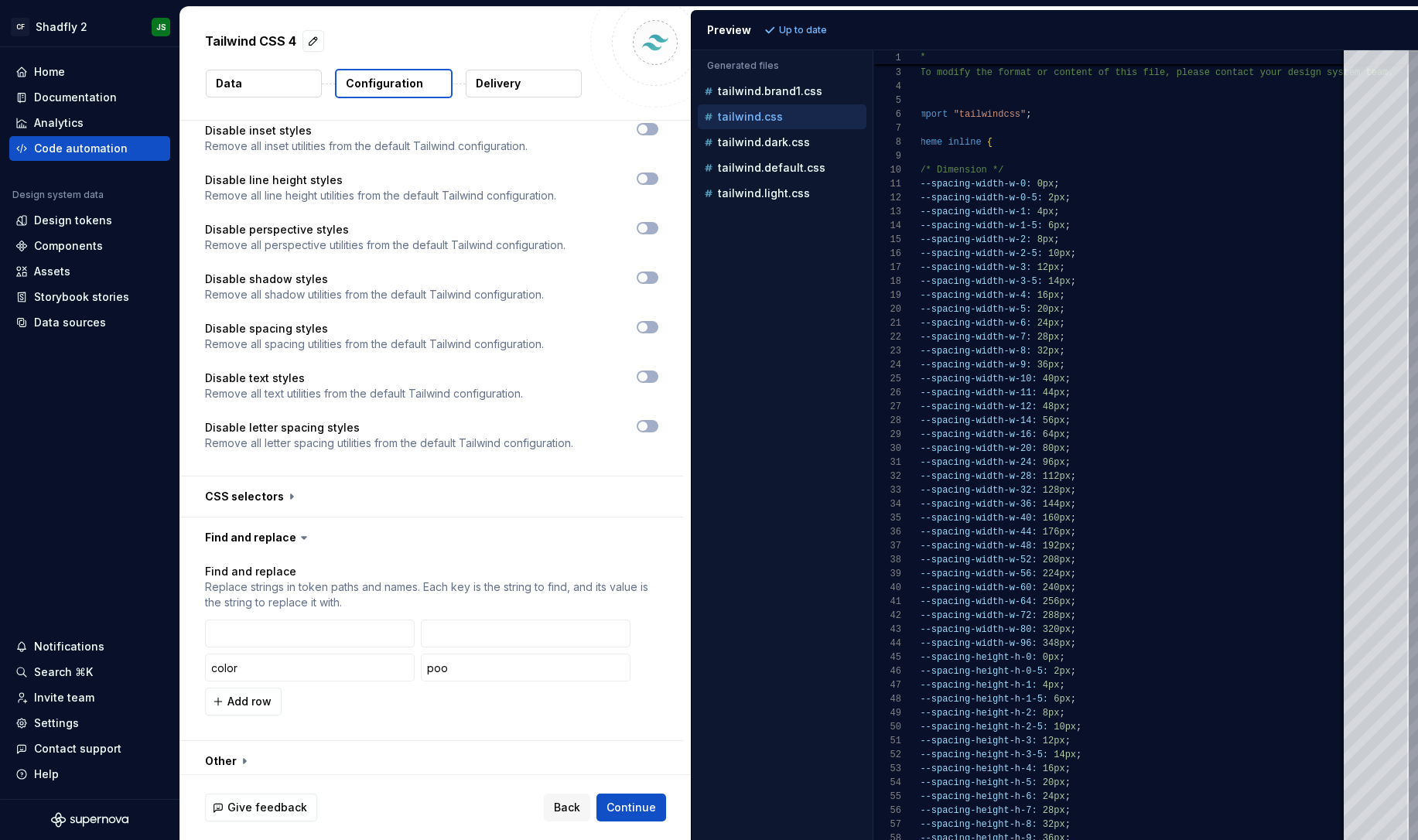
scroll to position [1131, 0]
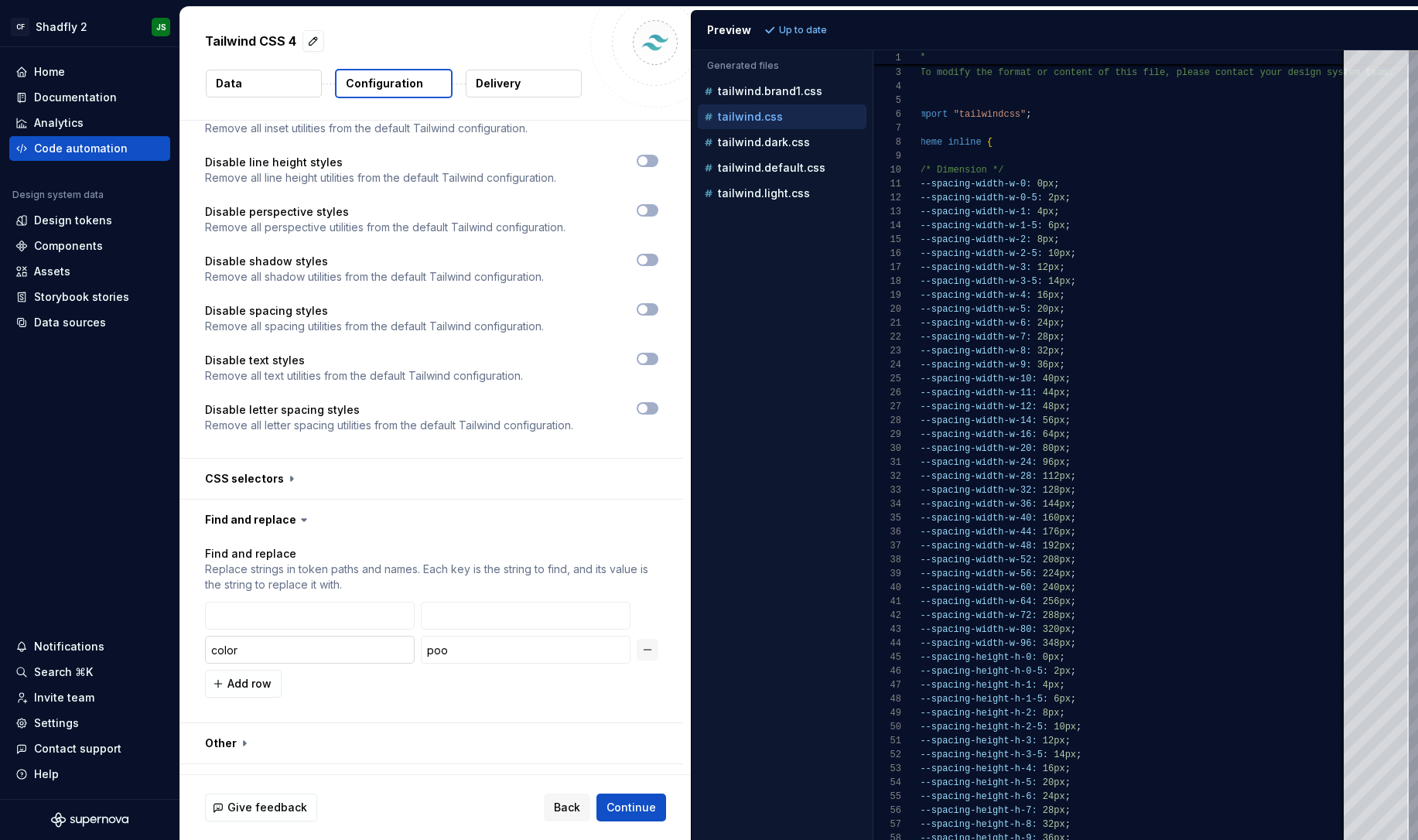
click at [295, 636] on input "color" at bounding box center [310, 650] width 210 height 28
click at [261, 636] on input "--color" at bounding box center [310, 650] width 210 height 28
type input "--color-"
click at [478, 636] on input "poo" at bounding box center [526, 650] width 210 height 28
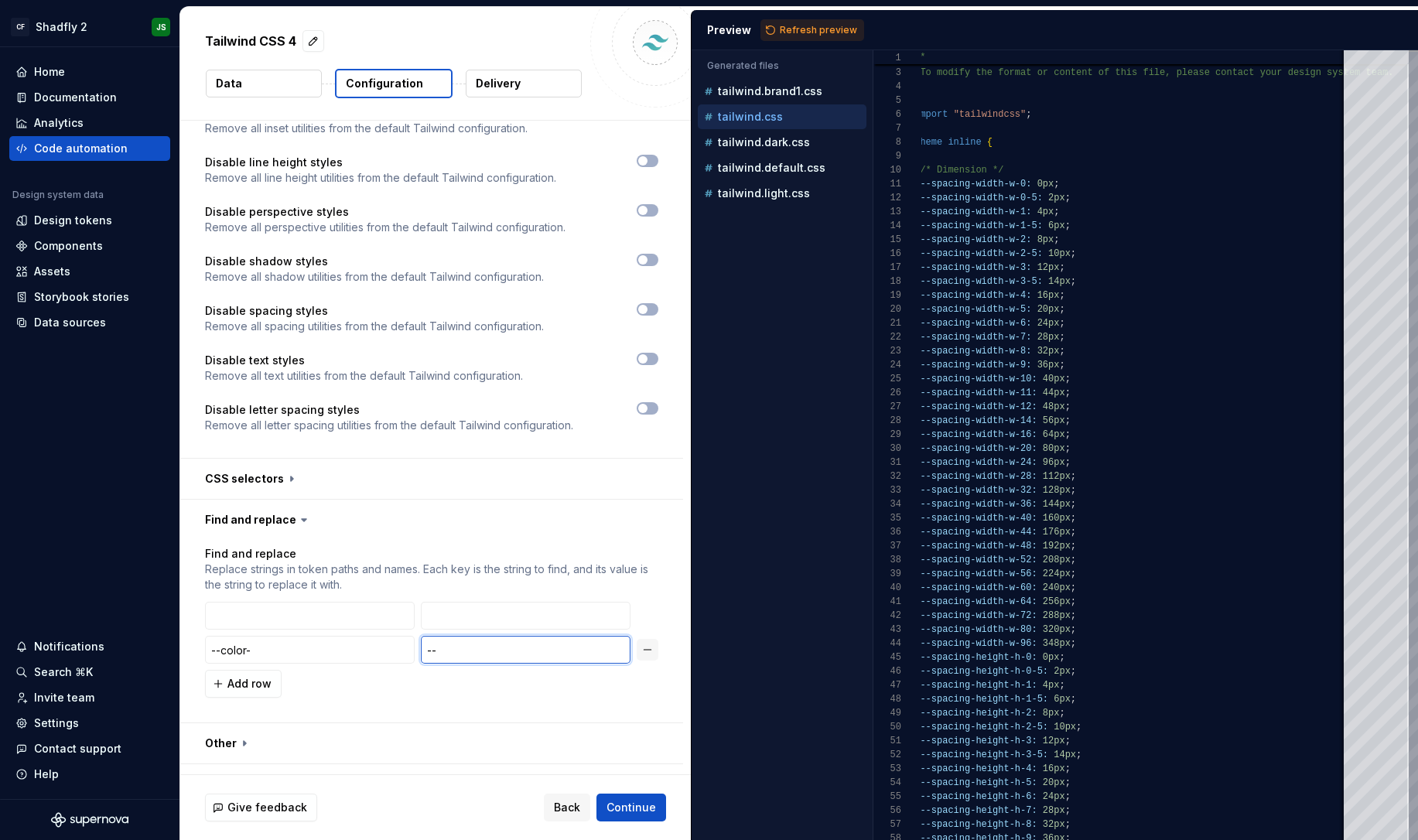
type input "--"
click at [426, 670] on div "Add row" at bounding box center [432, 684] width 454 height 28
click at [489, 636] on input "--" at bounding box center [526, 650] width 210 height 28
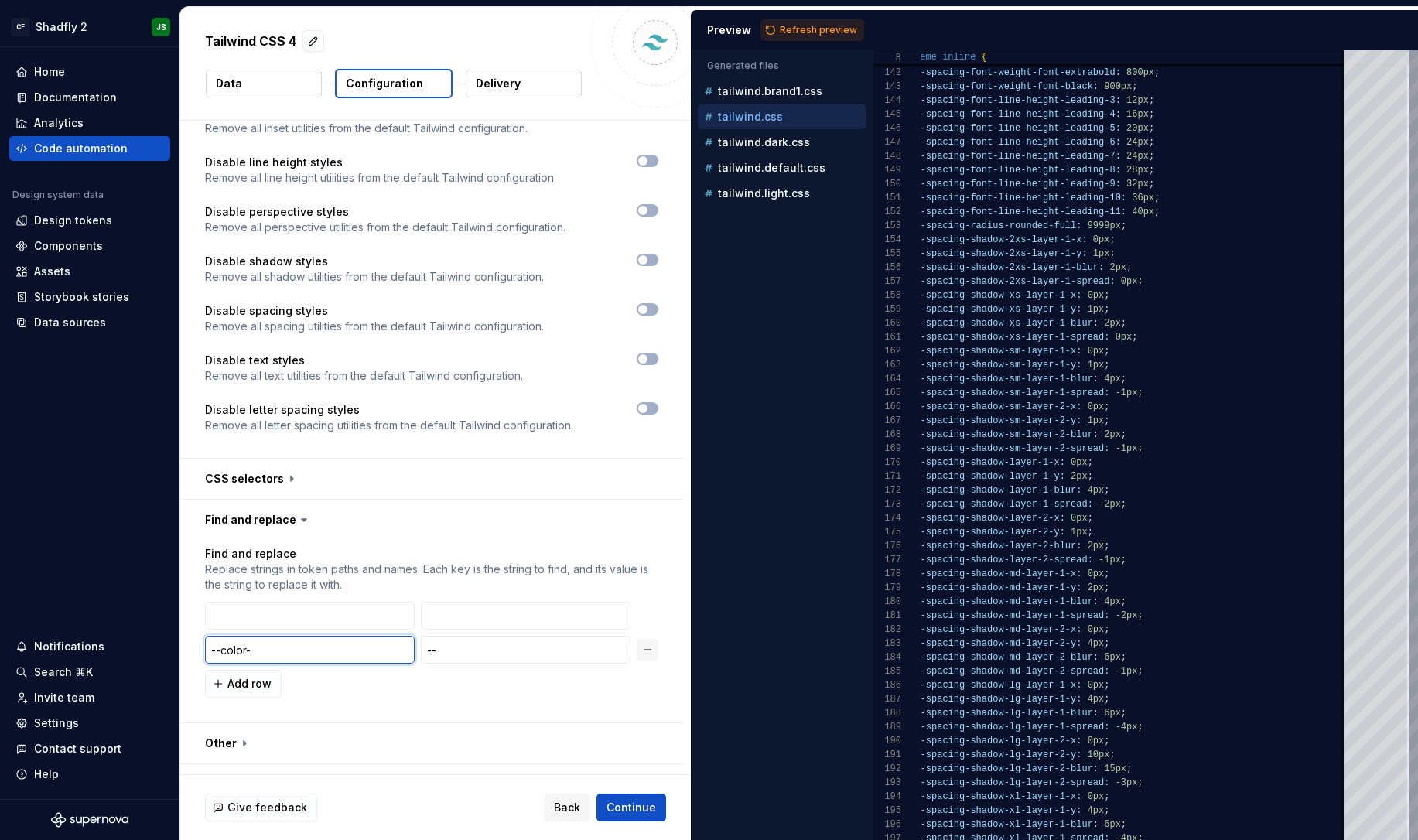
drag, startPoint x: 228, startPoint y: 614, endPoint x: 279, endPoint y: 623, distance: 51.8
click at [279, 636] on input "--color-" at bounding box center [310, 650] width 210 height 28
type input "--spacing-"
click at [469, 636] on input "--" at bounding box center [526, 650] width 210 height 28
type input "-"
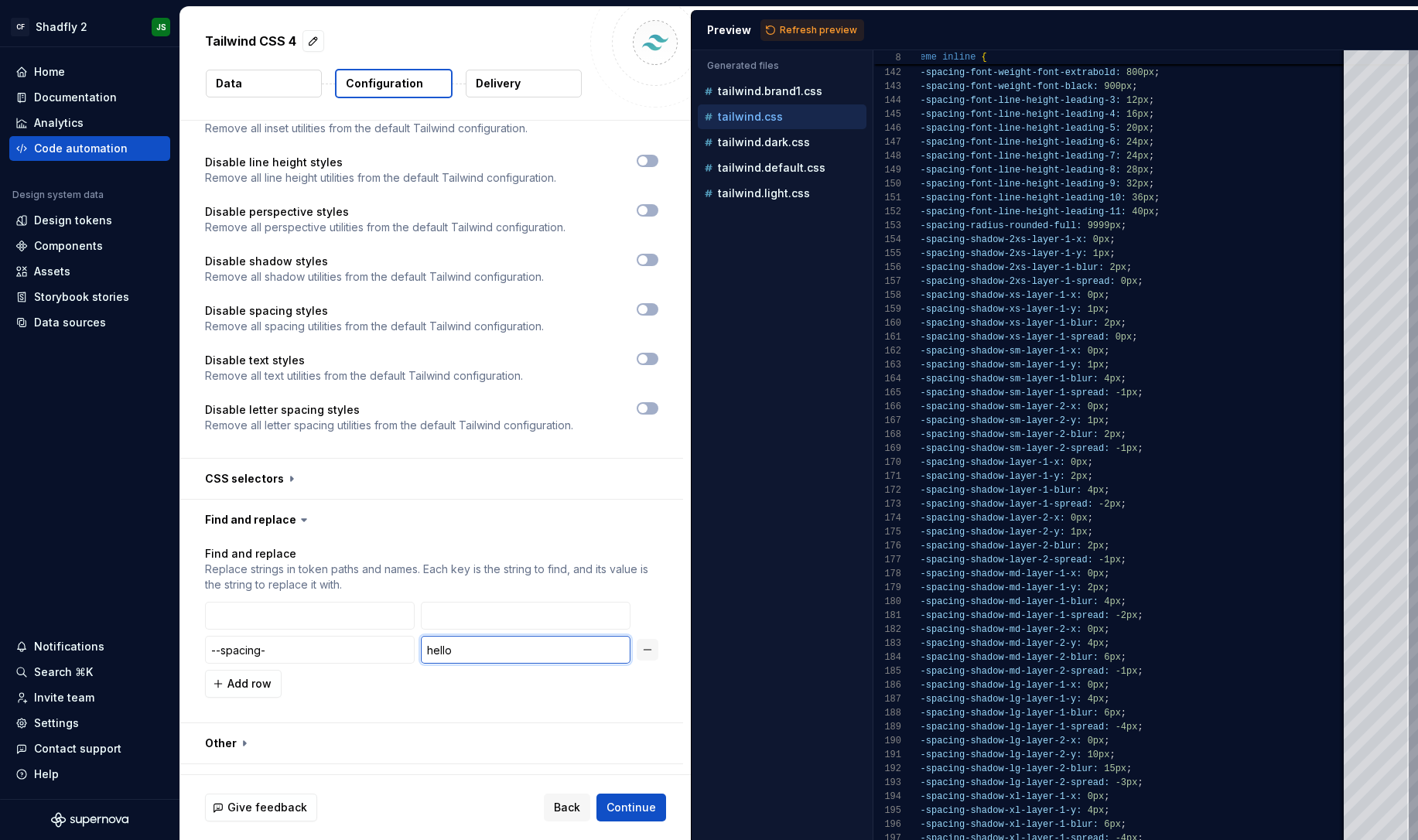
type input "hello"
click at [810, 31] on span "Refresh preview" at bounding box center [819, 30] width 78 height 12
click at [805, 92] on p "tailwind.brand1.css" at bounding box center [770, 92] width 104 height 12
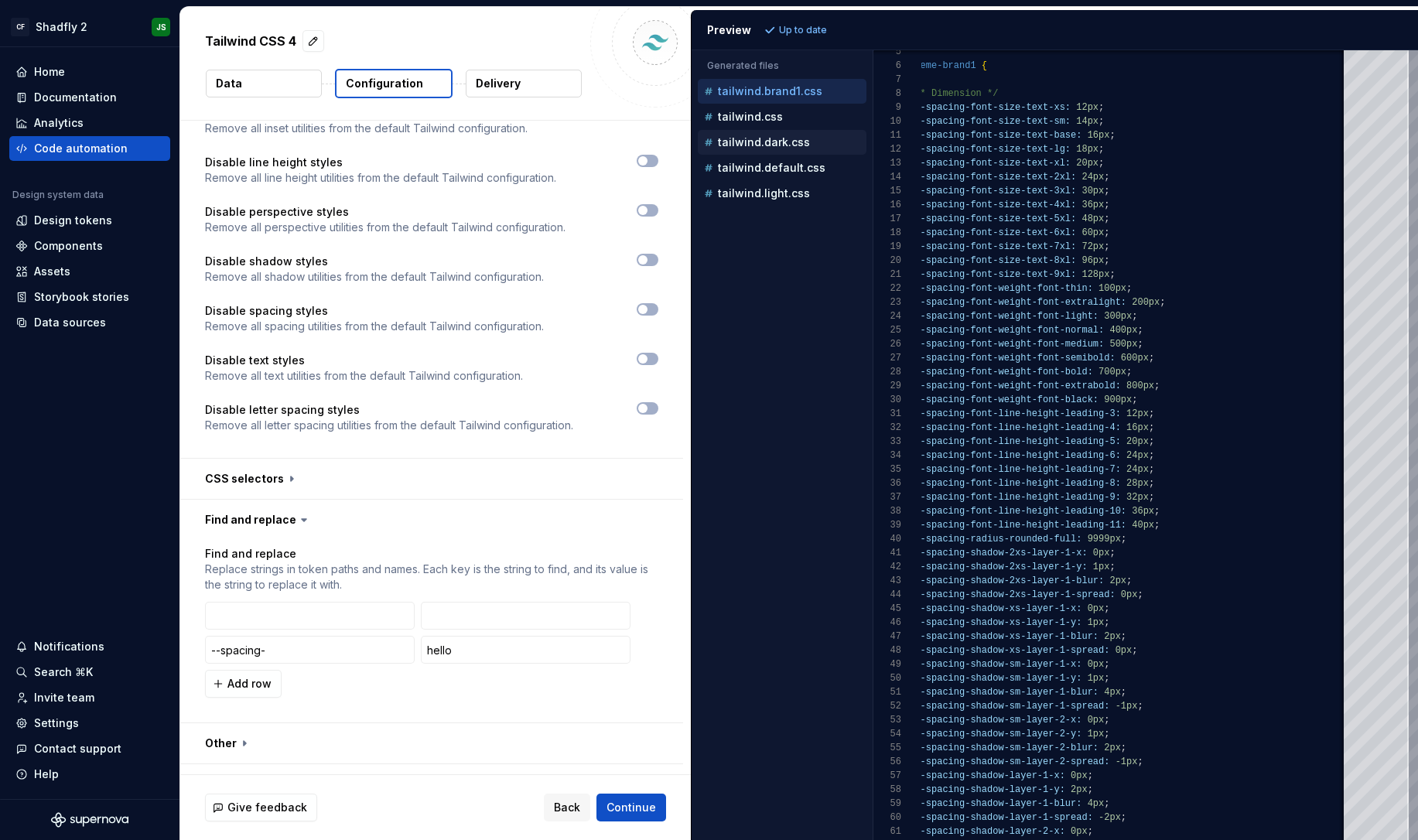
click at [776, 150] on button "tailwind.dark.css" at bounding box center [782, 142] width 169 height 17
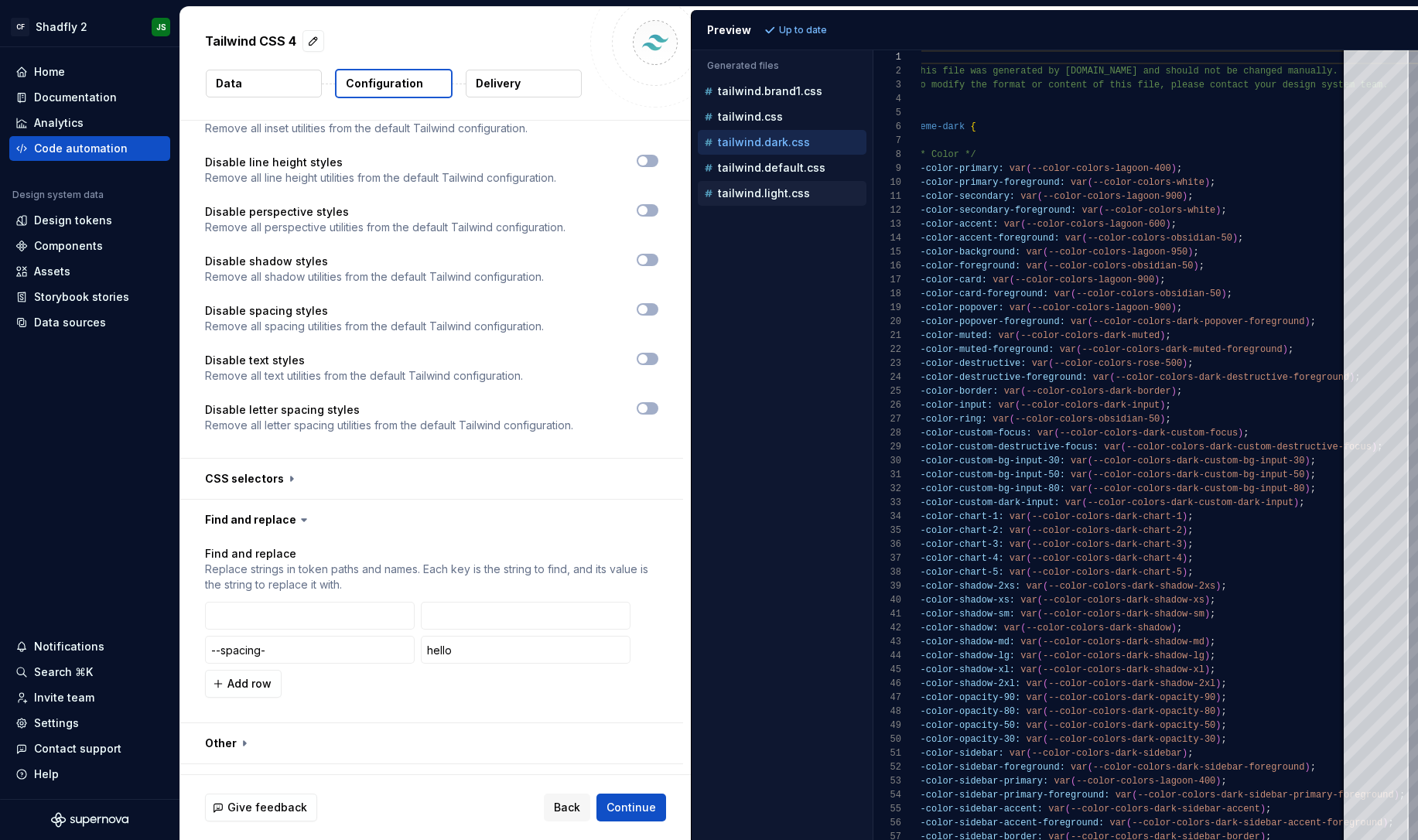
click at [811, 205] on div "tailwind.light.css" at bounding box center [782, 193] width 169 height 25
click at [793, 167] on p "tailwind.default.css" at bounding box center [772, 168] width 107 height 12
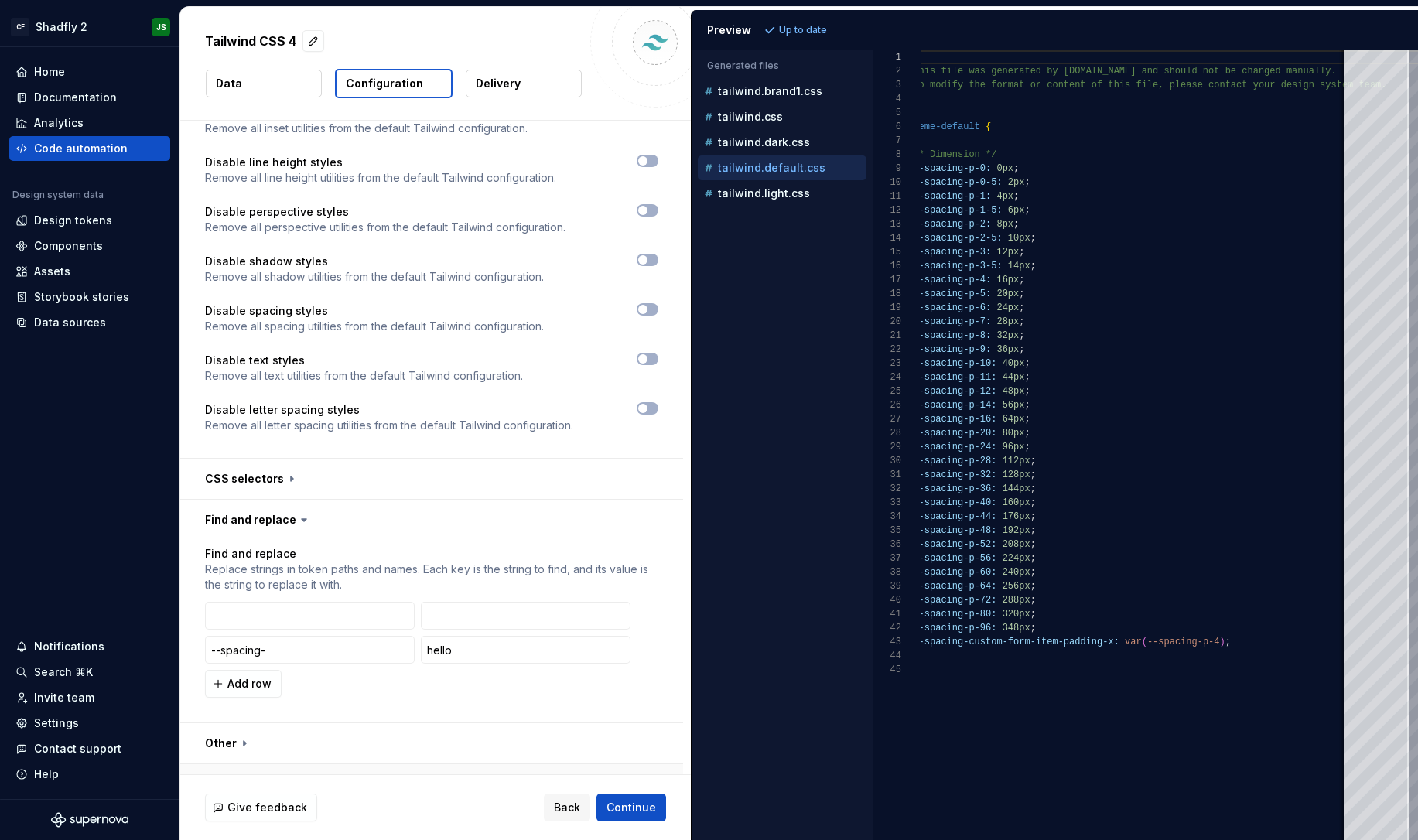
scroll to position [1094, 0]
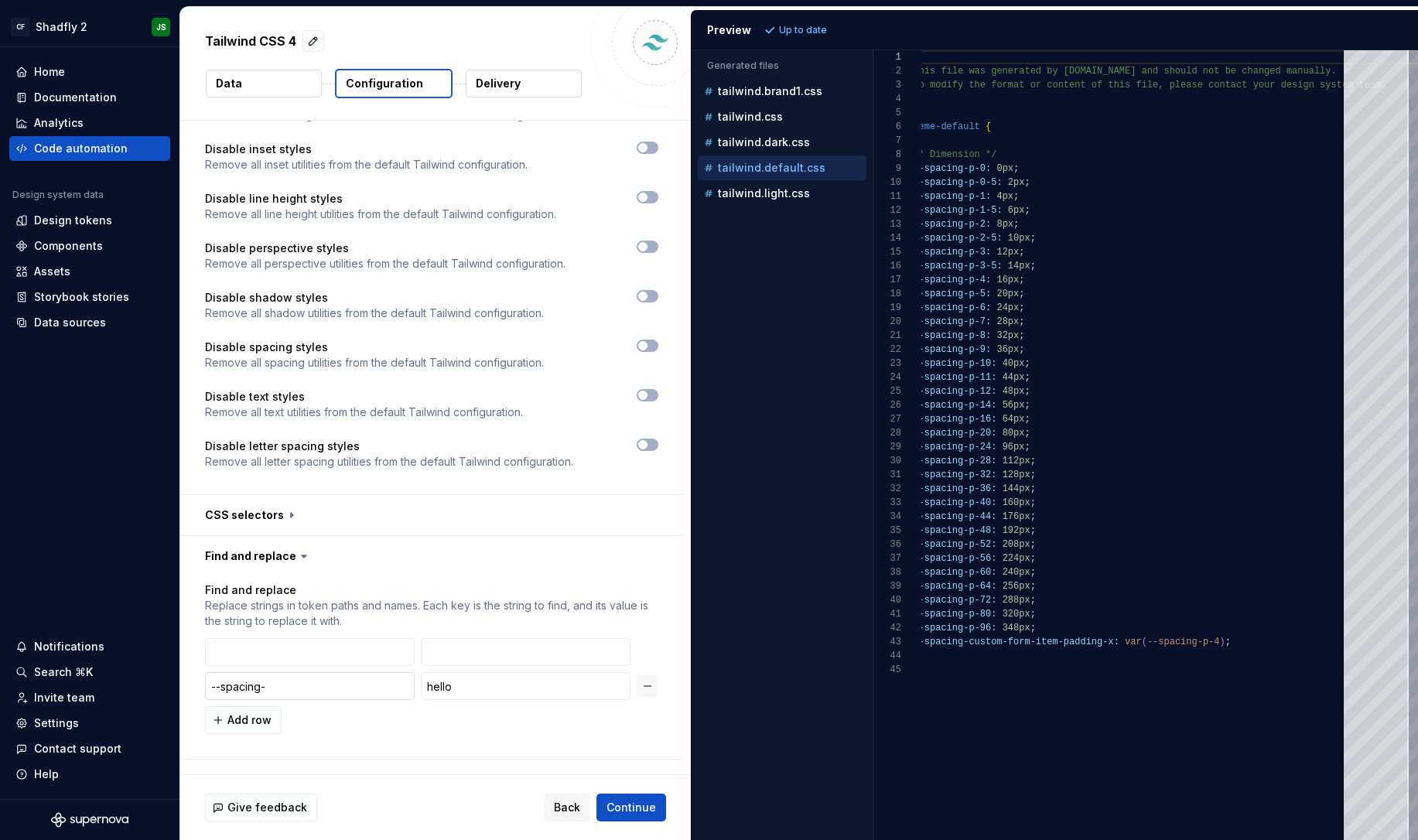
click at [293, 672] on input "--spacing-" at bounding box center [310, 686] width 210 height 28
click at [651, 672] on div "--spacing- hello" at bounding box center [432, 686] width 454 height 28
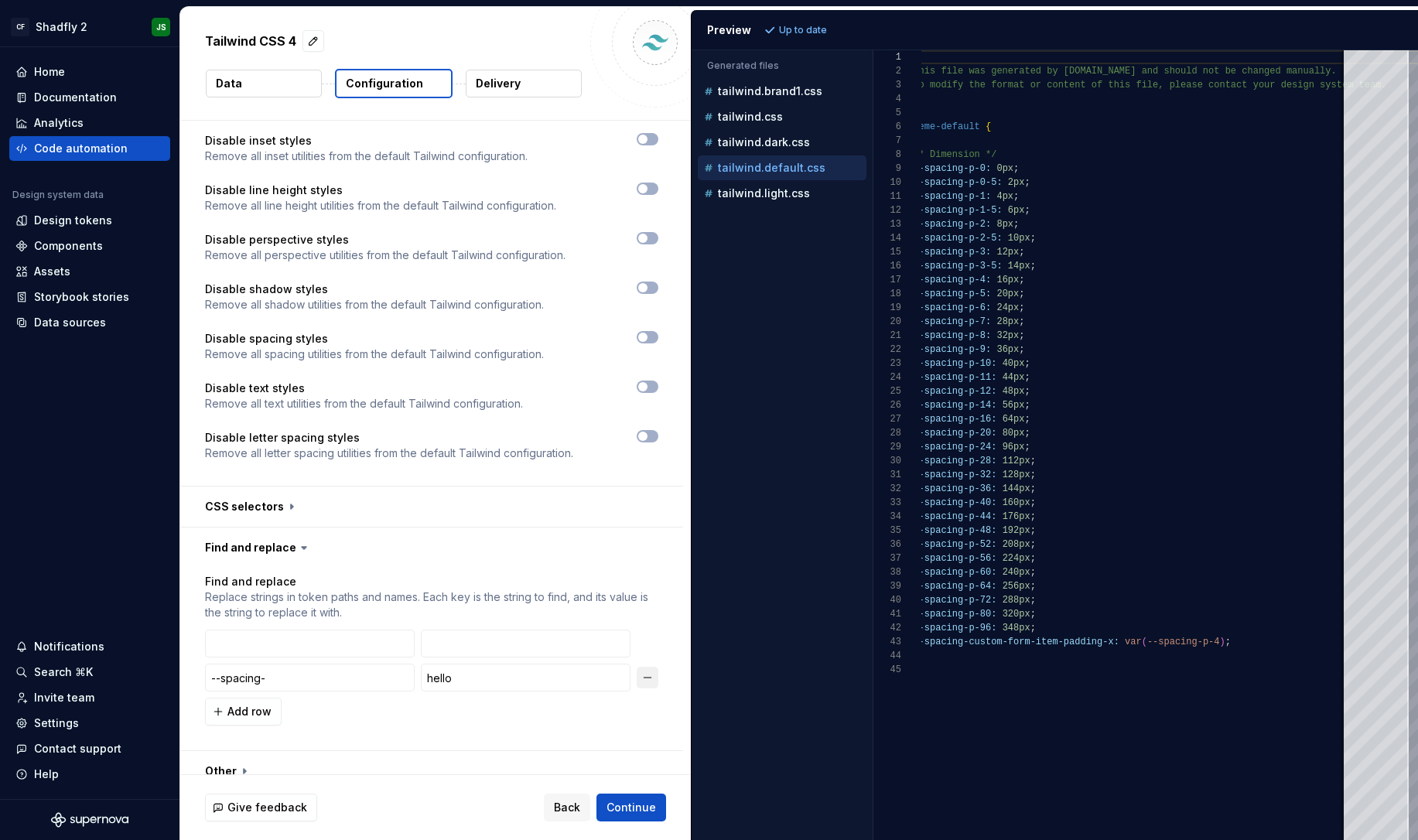
click at [657, 667] on button "button" at bounding box center [648, 678] width 22 height 22
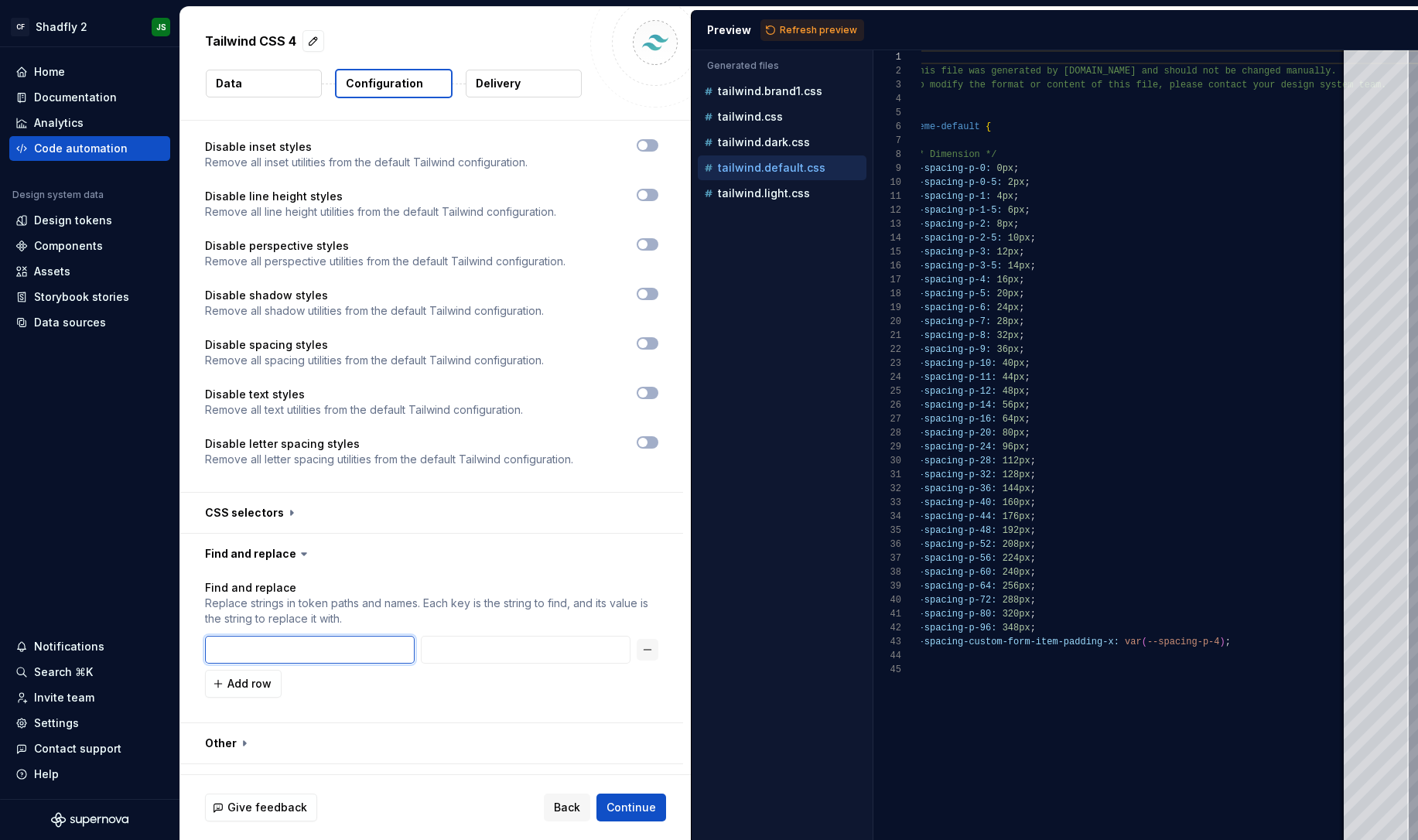
click at [231, 636] on input "text" at bounding box center [310, 650] width 210 height 28
click at [378, 670] on div "Add row" at bounding box center [432, 684] width 454 height 28
click at [754, 202] on div "tailwind.light.css" at bounding box center [782, 193] width 169 height 25
click at [753, 193] on p "tailwind.light.css" at bounding box center [764, 193] width 92 height 12
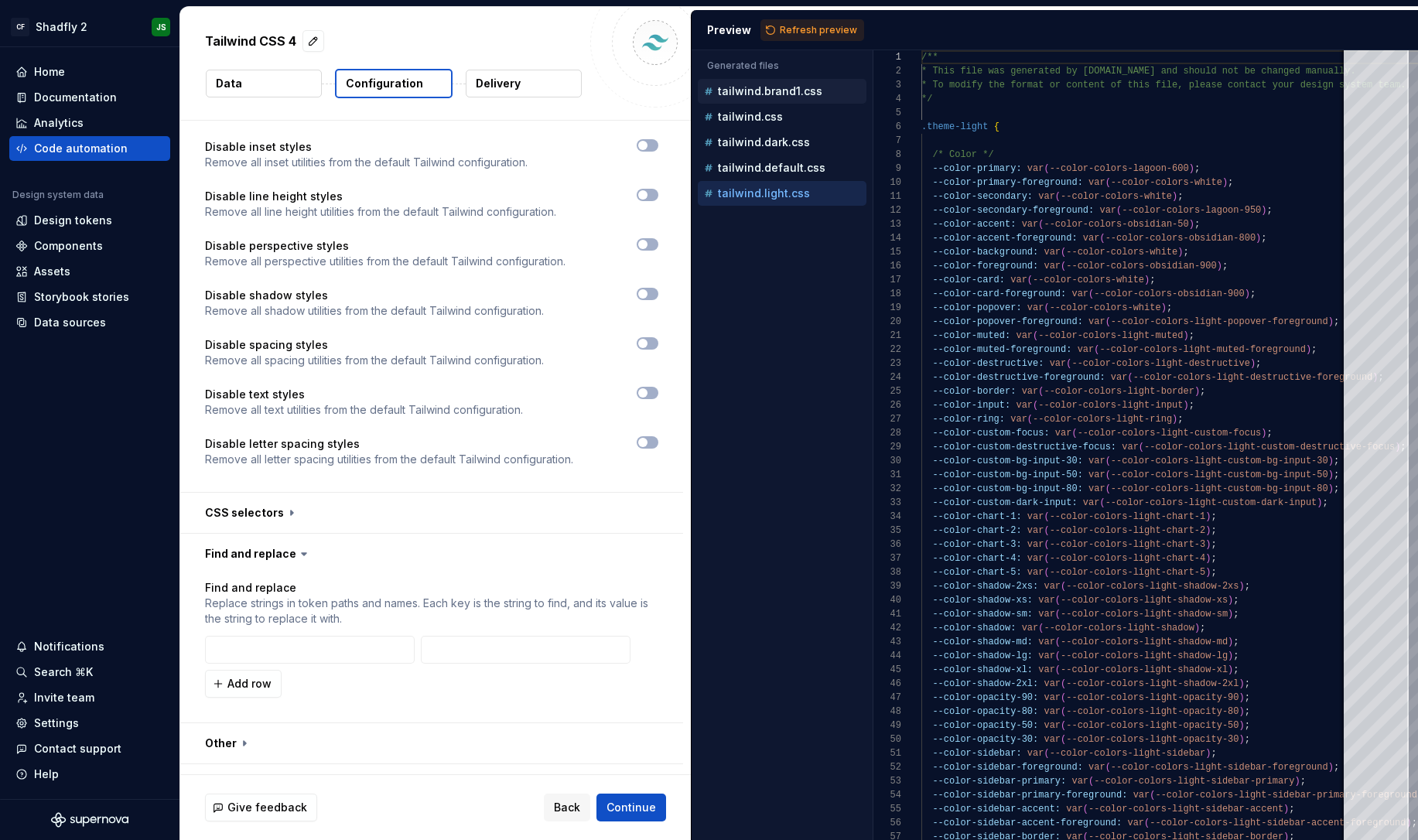
click at [791, 99] on div "tailwind.brand1.css" at bounding box center [782, 92] width 169 height 25
click at [791, 92] on p "tailwind.brand1.css" at bounding box center [770, 92] width 104 height 12
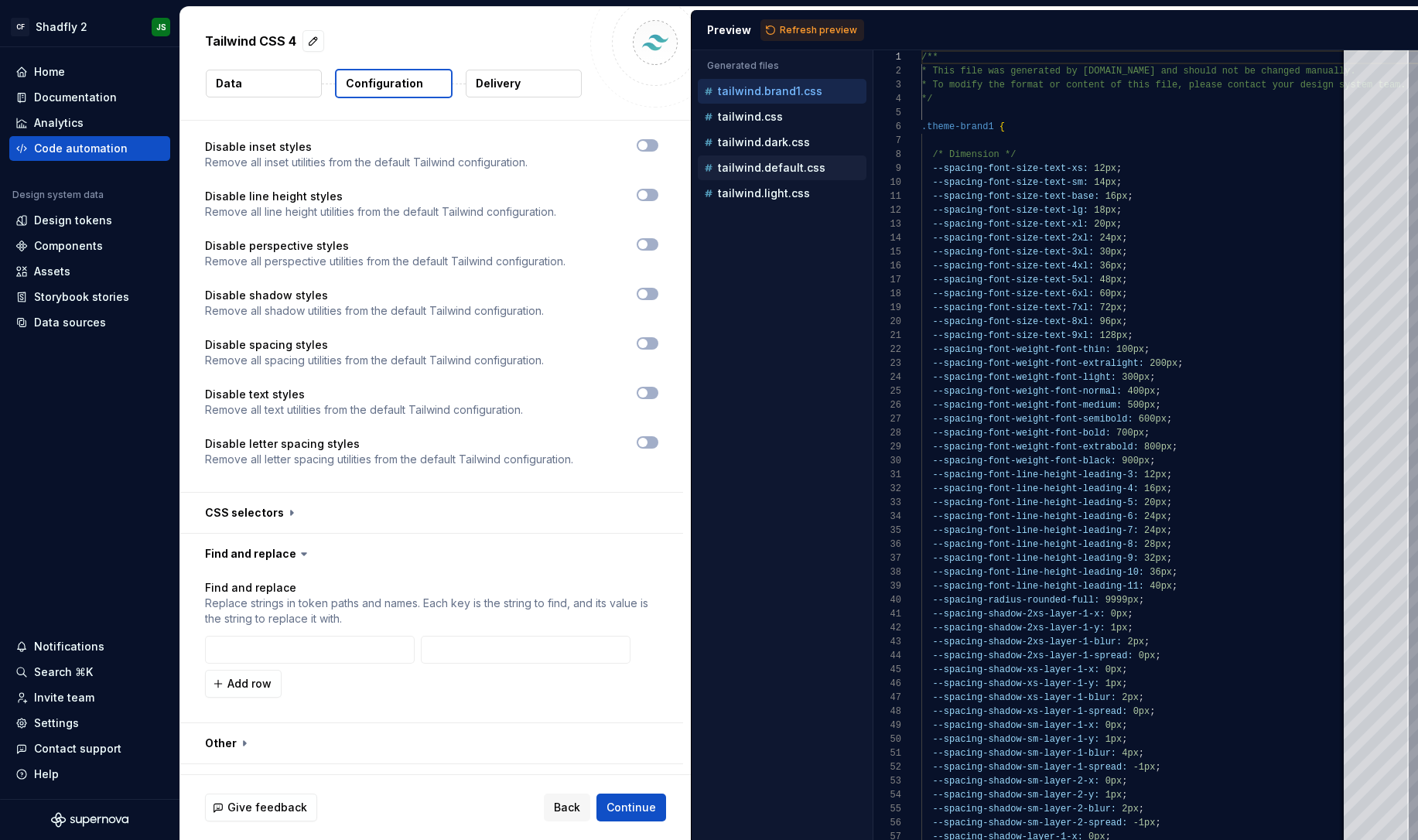
click at [812, 160] on div "tailwind.default.css" at bounding box center [783, 168] width 165 height 16
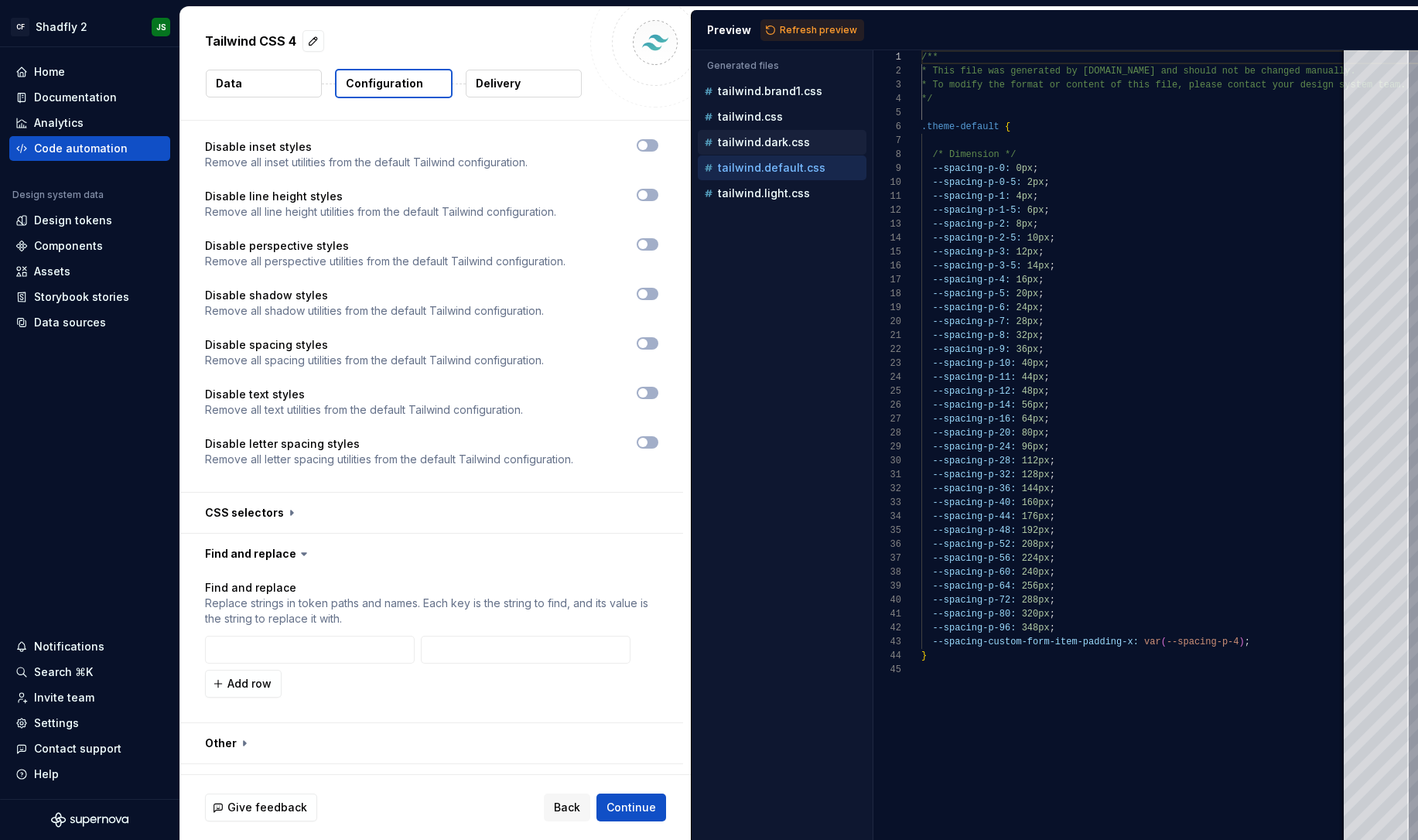
click at [753, 147] on p "tailwind.dark.css" at bounding box center [764, 142] width 92 height 12
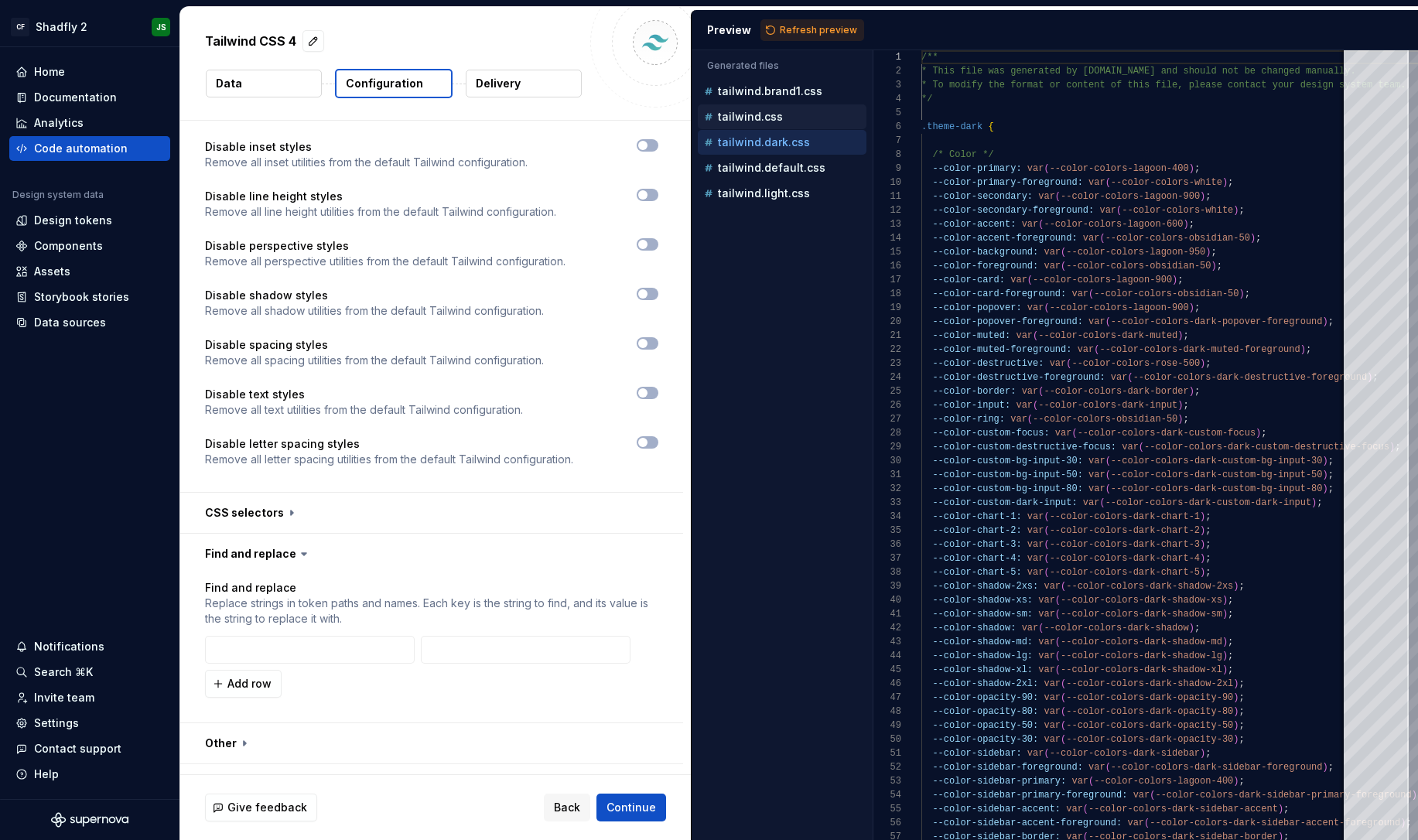
click at [761, 117] on p "tailwind.css" at bounding box center [751, 117] width 65 height 12
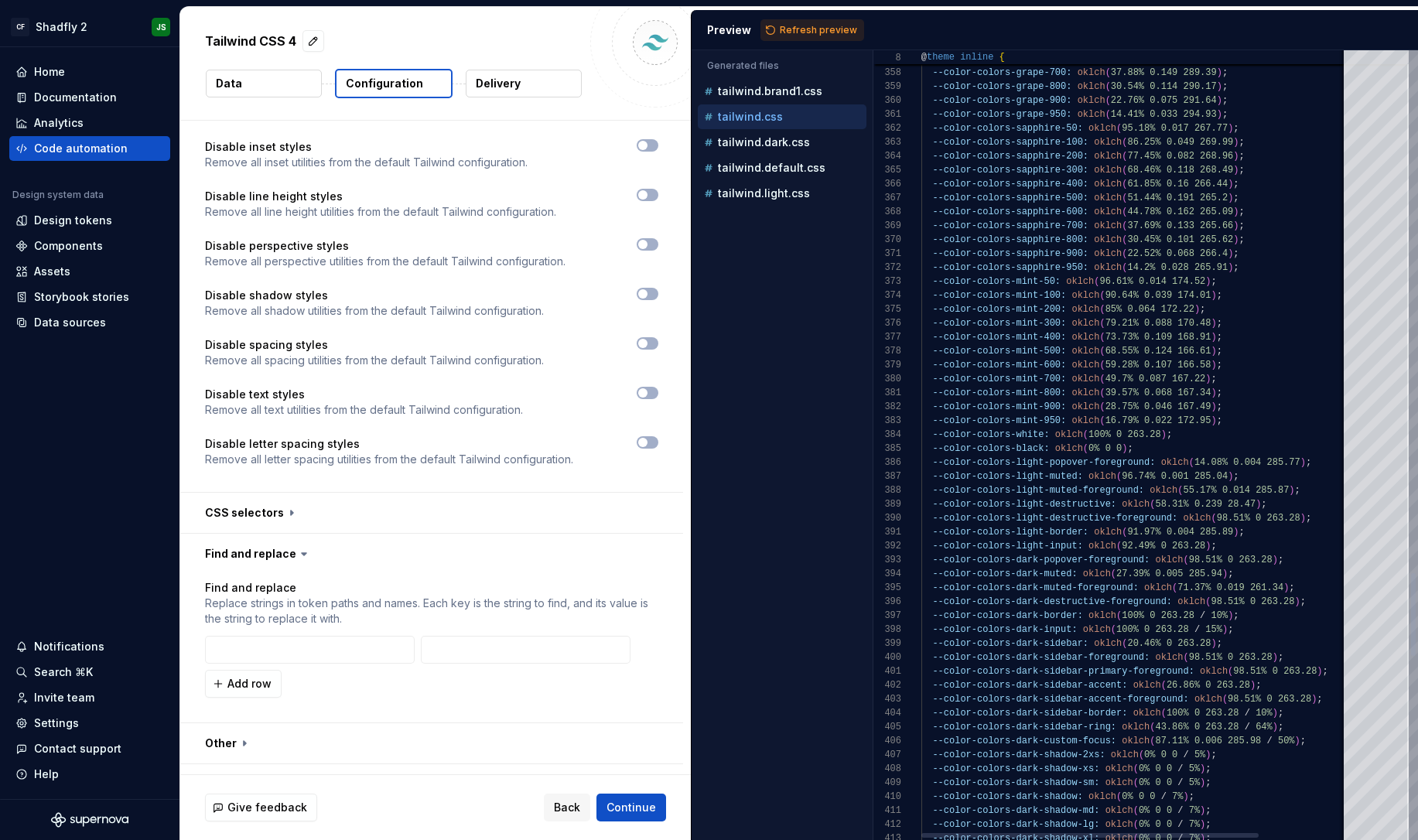
type textarea "**********"
click at [990, 284] on span "--color-colors-mint-50:" at bounding box center [996, 282] width 128 height 11
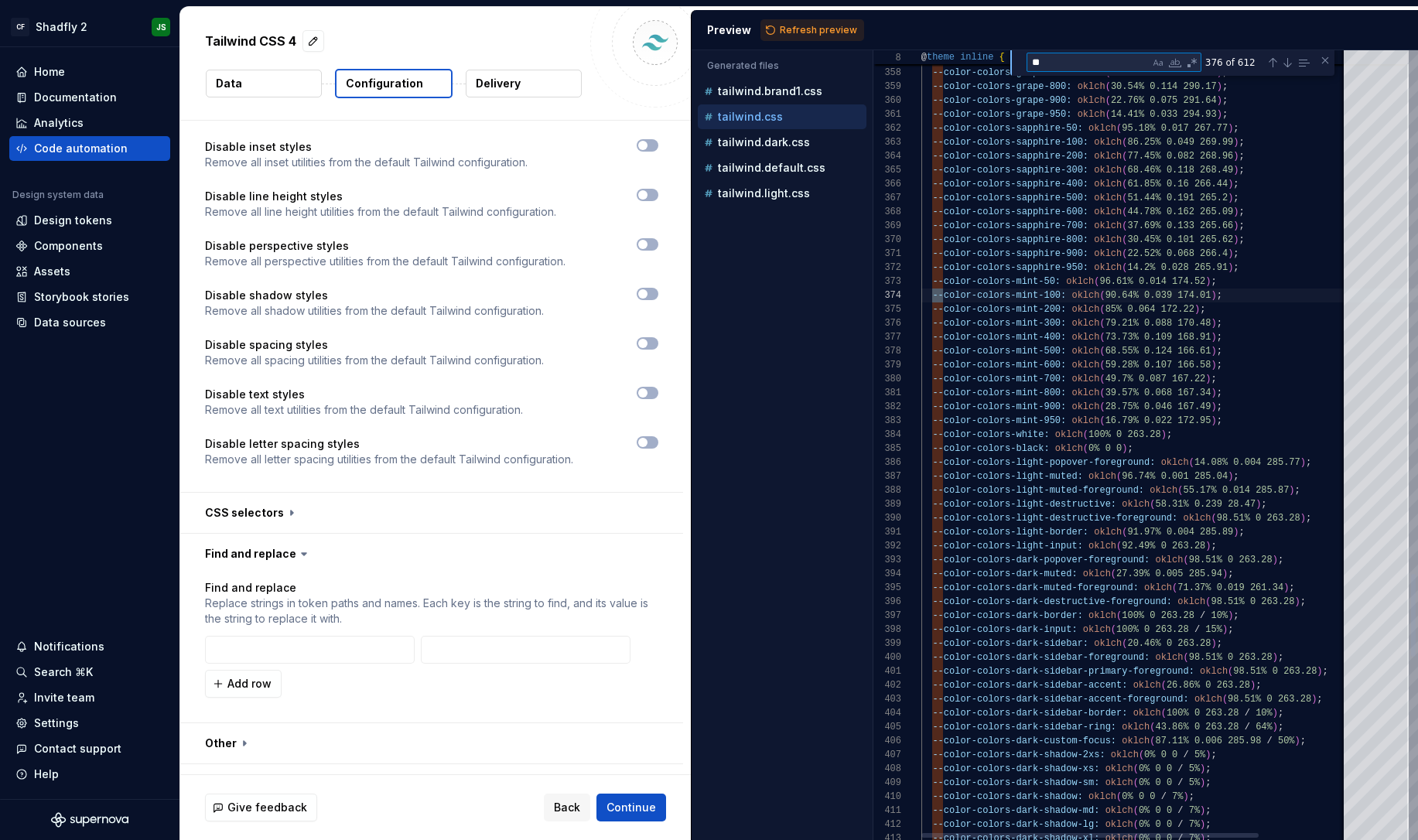
scroll to position [28, 23]
type textarea "**********"
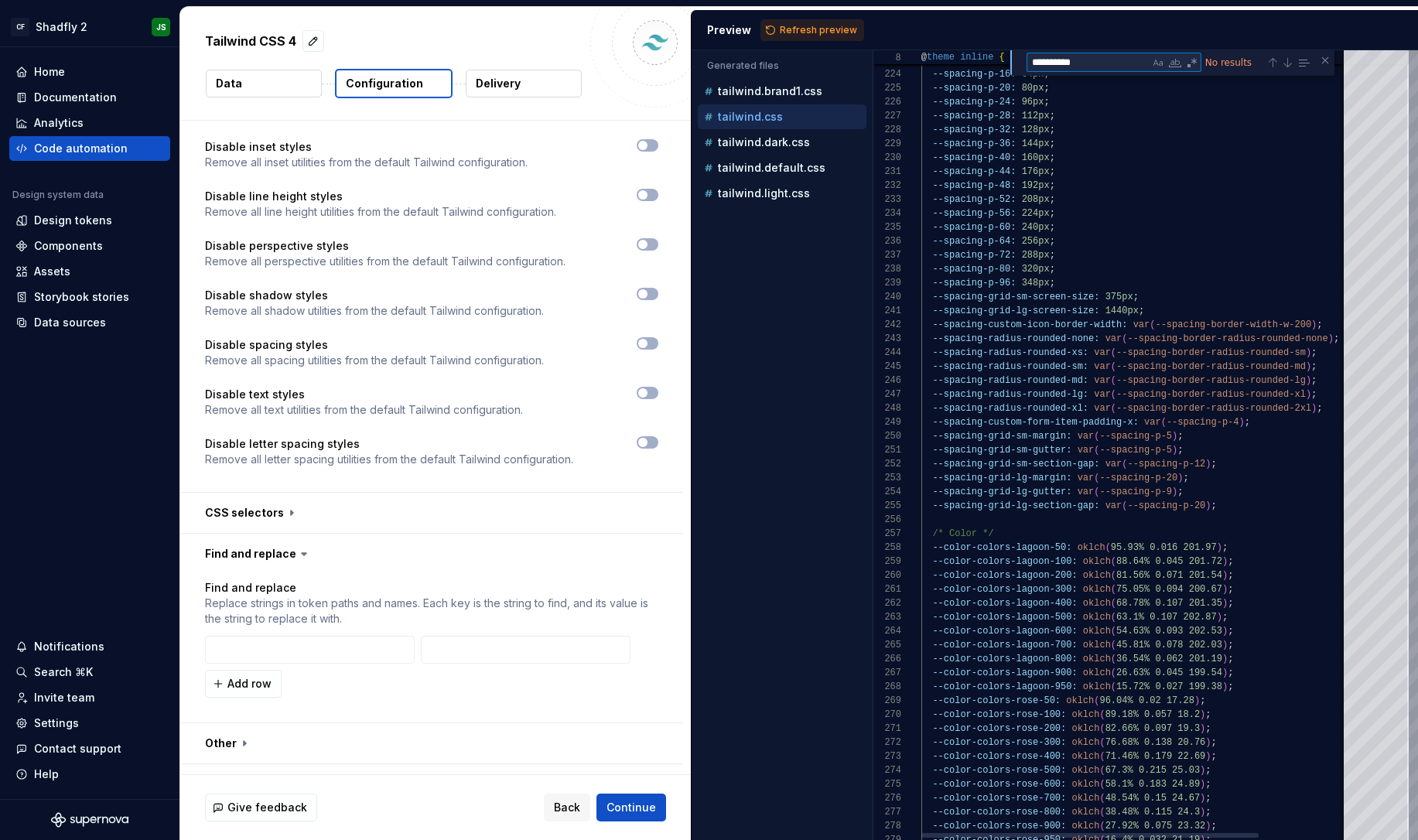
type textarea "**********"
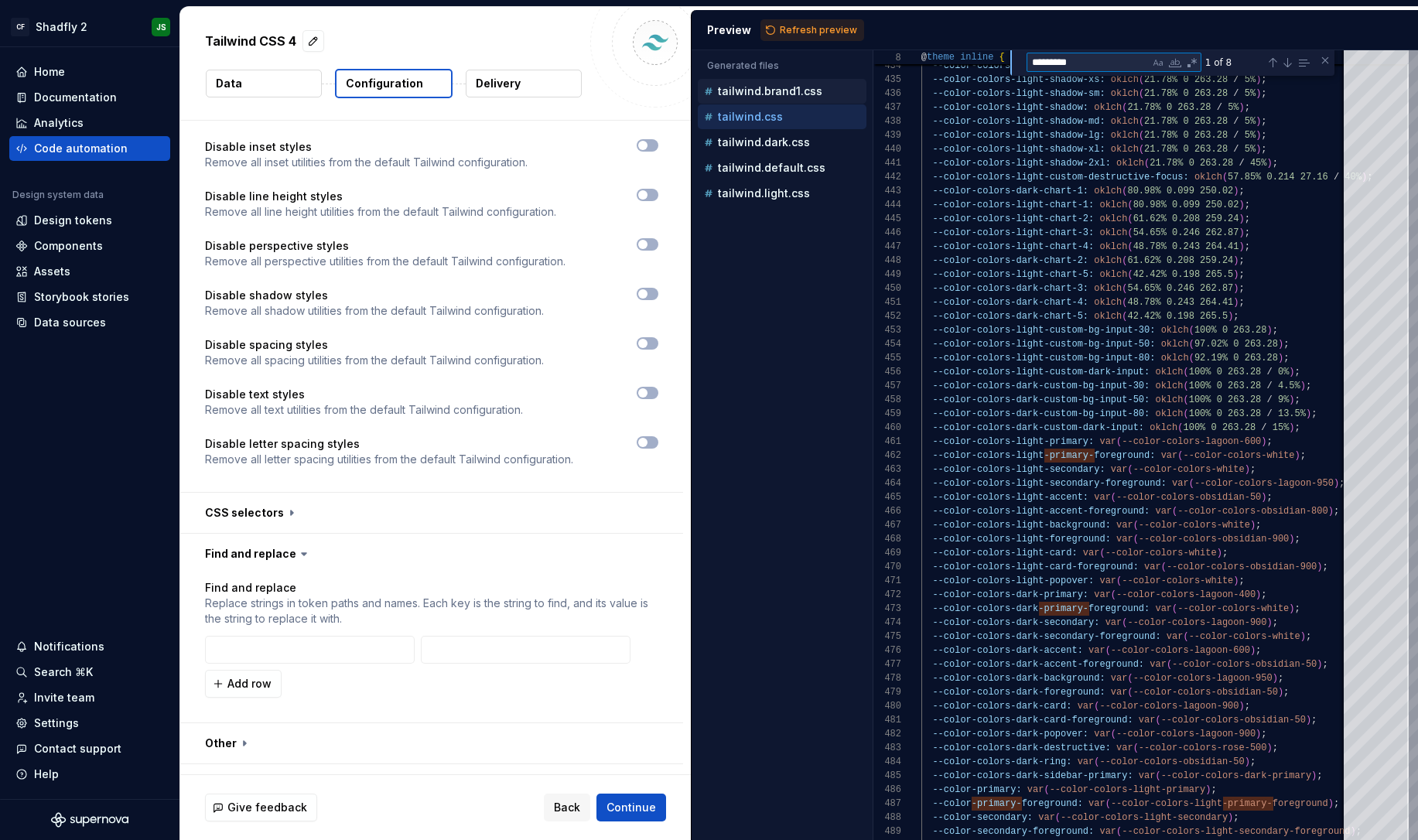
type textarea "*********"
click at [780, 88] on p "tailwind.brand1.css" at bounding box center [770, 92] width 104 height 12
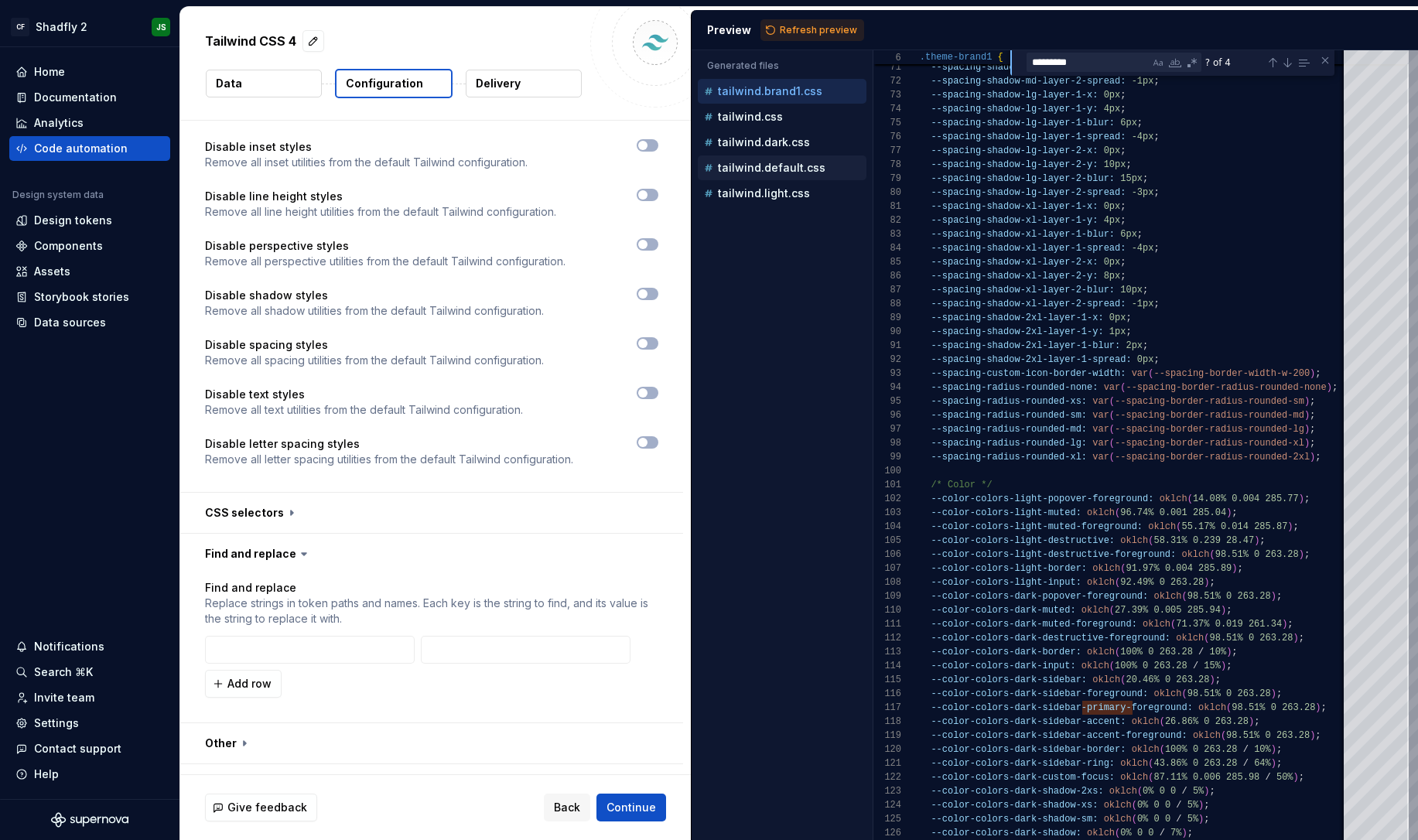
click at [799, 168] on p "tailwind.default.css" at bounding box center [772, 168] width 107 height 12
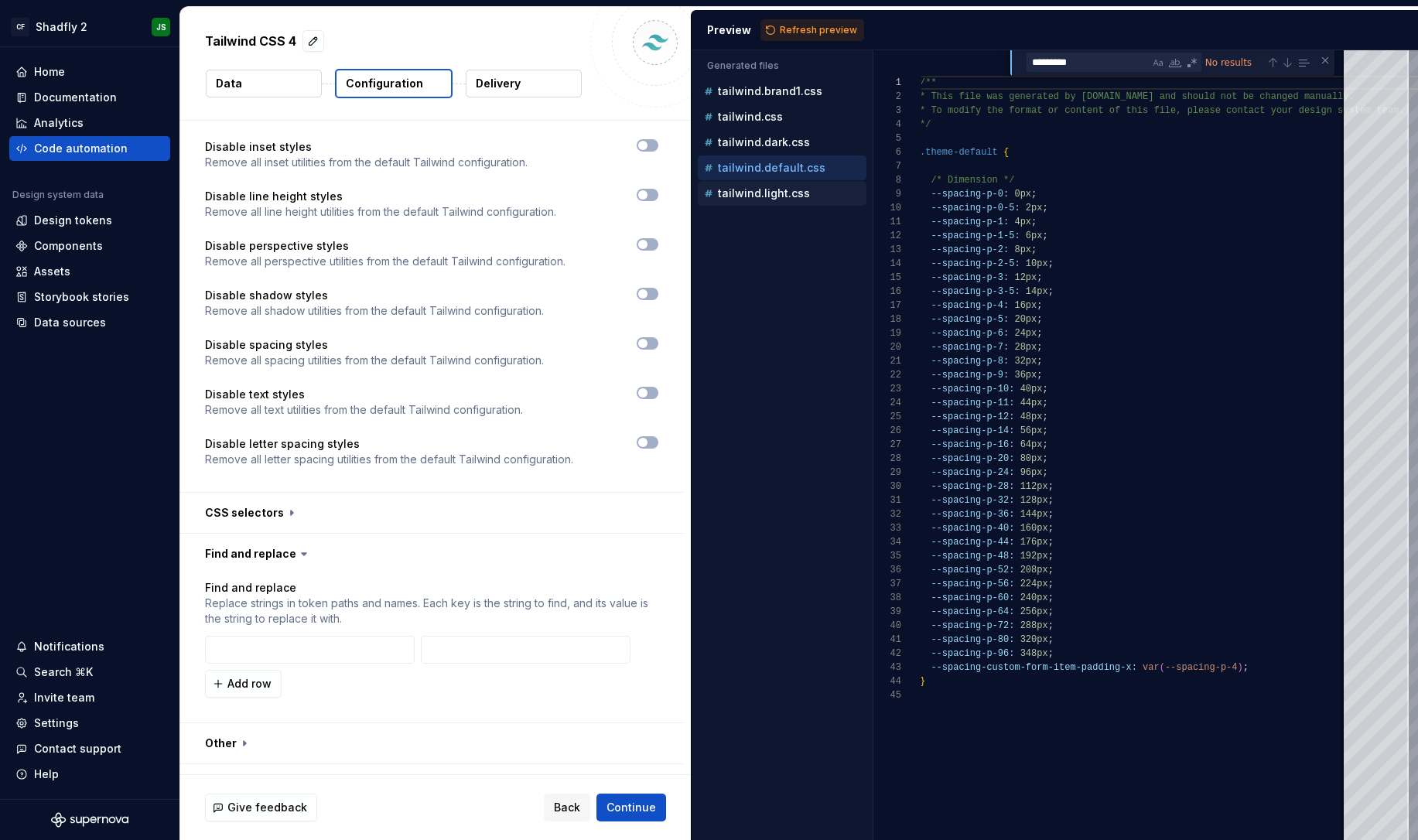
click at [800, 191] on p "tailwind.light.css" at bounding box center [764, 193] width 92 height 12
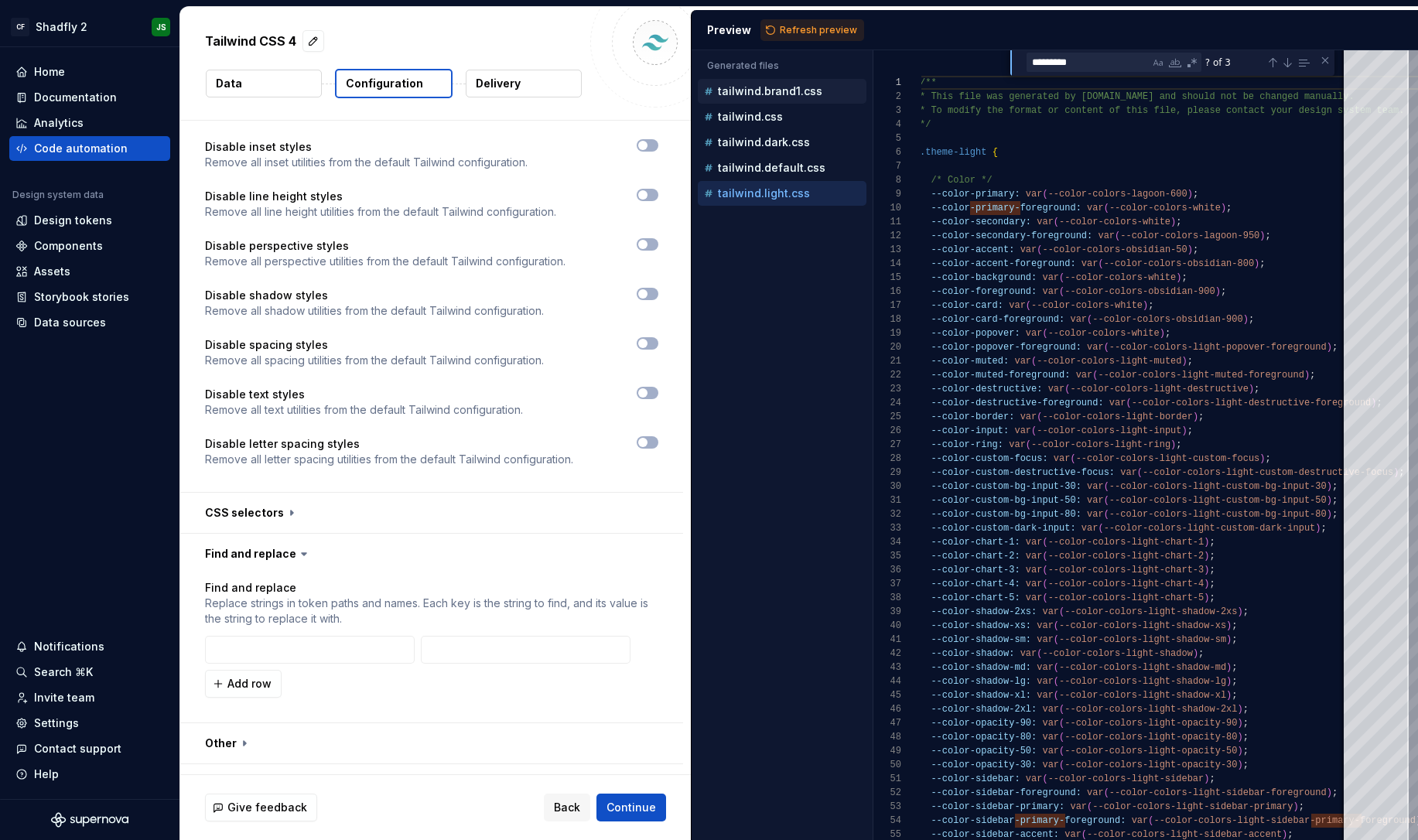
click at [786, 92] on p "tailwind.brand1.css" at bounding box center [770, 92] width 104 height 12
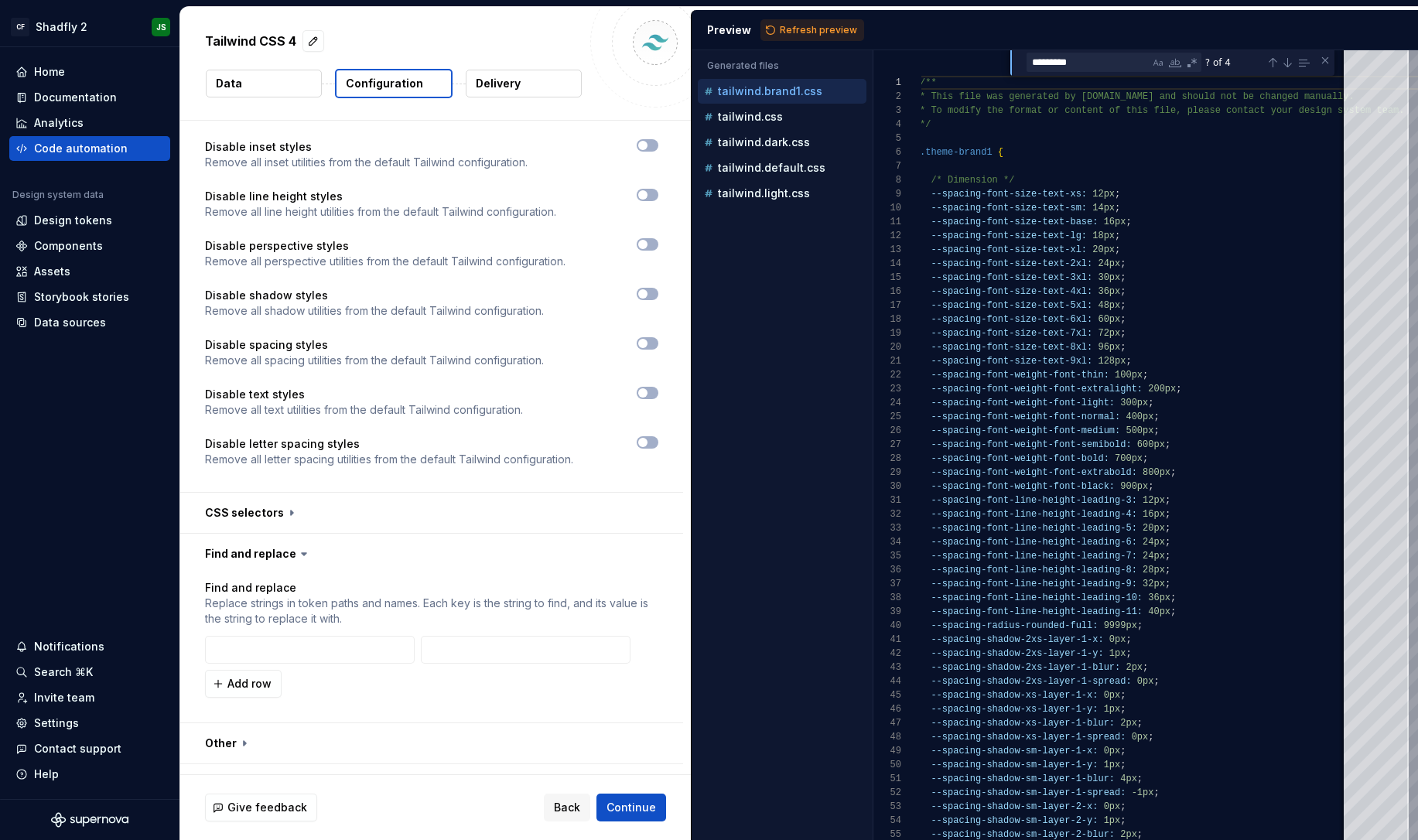
click at [804, 27] on span "Refresh preview" at bounding box center [819, 30] width 78 height 12
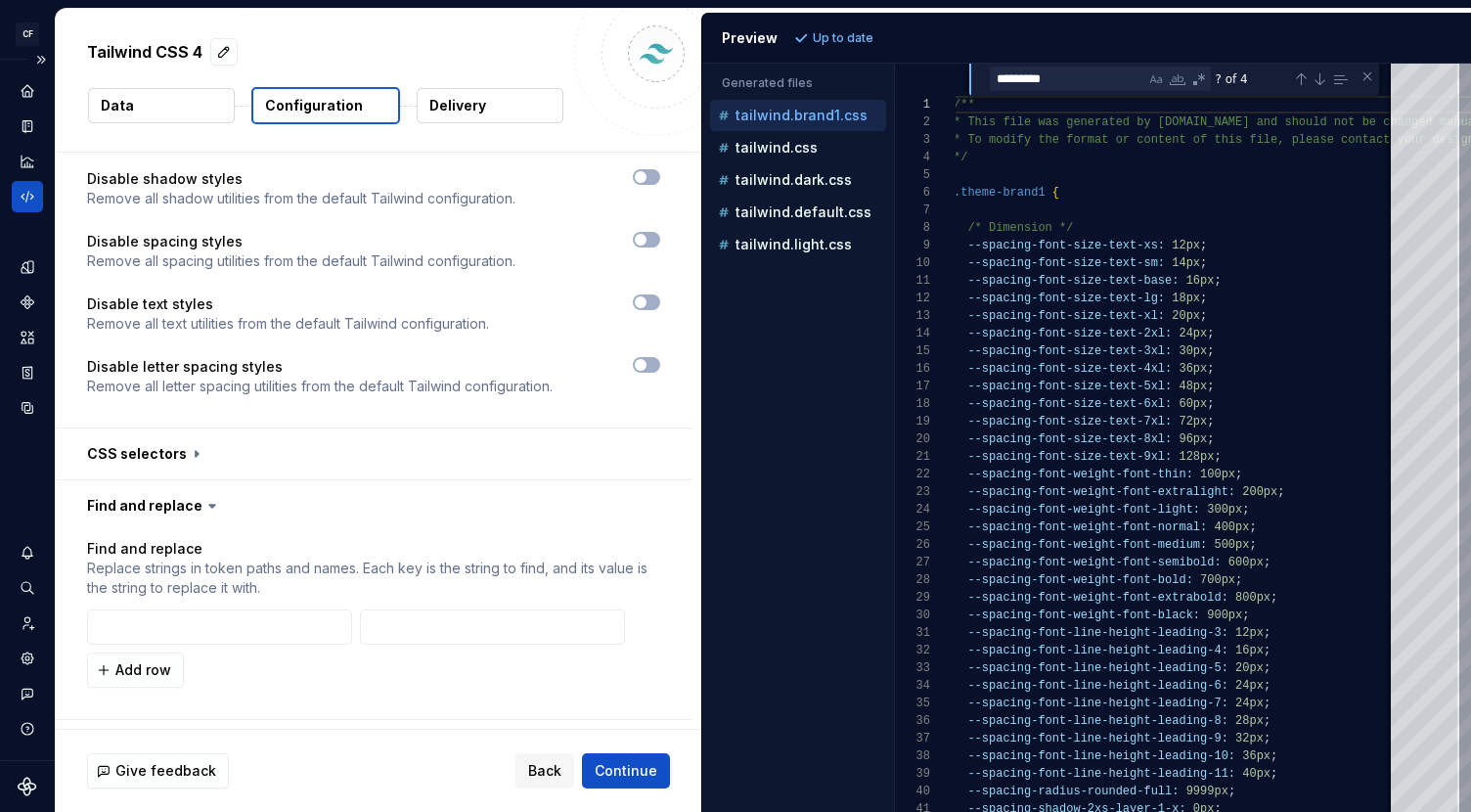
scroll to position [1636, 0]
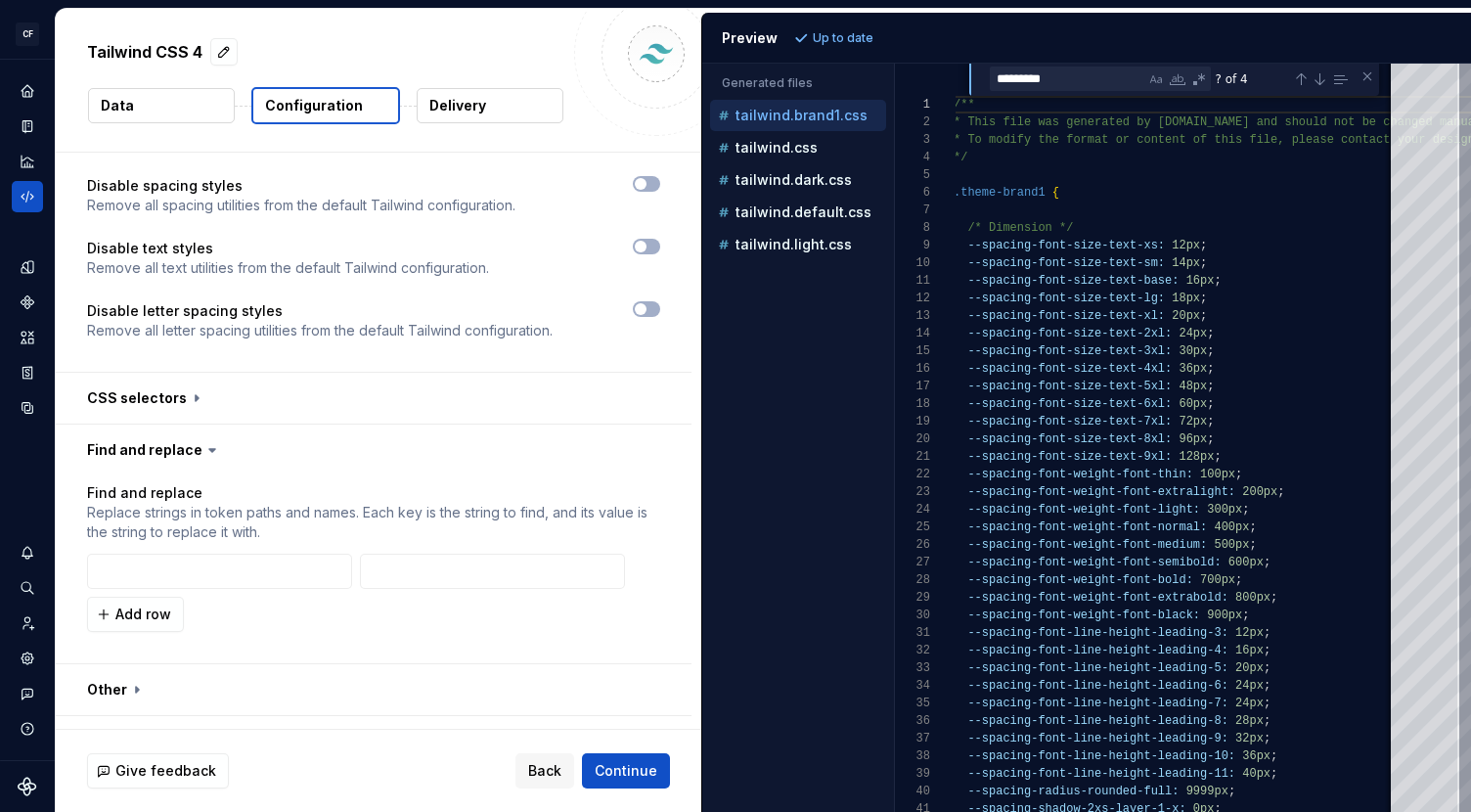
click at [163, 115] on button "Data" at bounding box center [161, 106] width 146 height 35
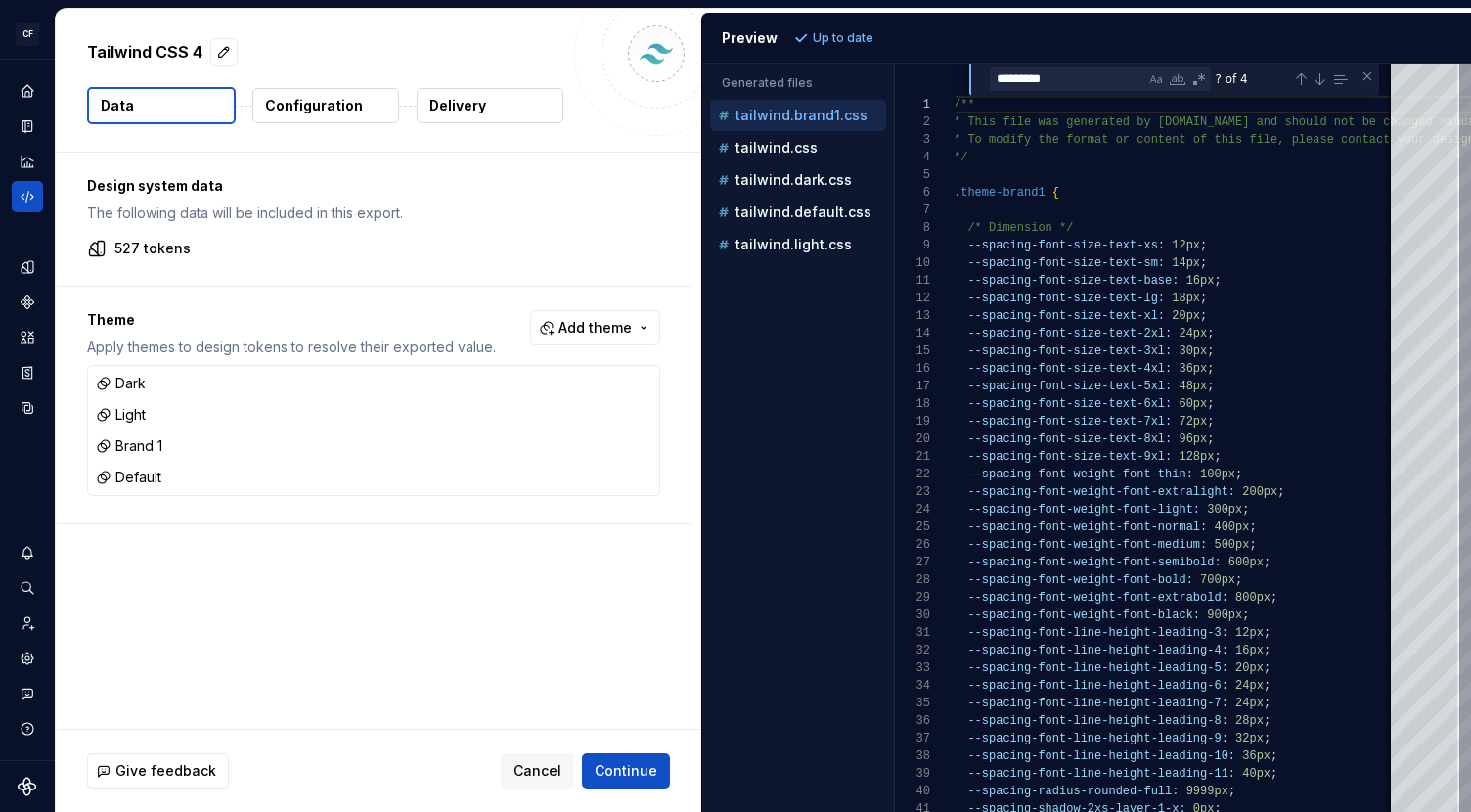
click at [611, 327] on span "Add theme" at bounding box center [595, 328] width 74 height 20
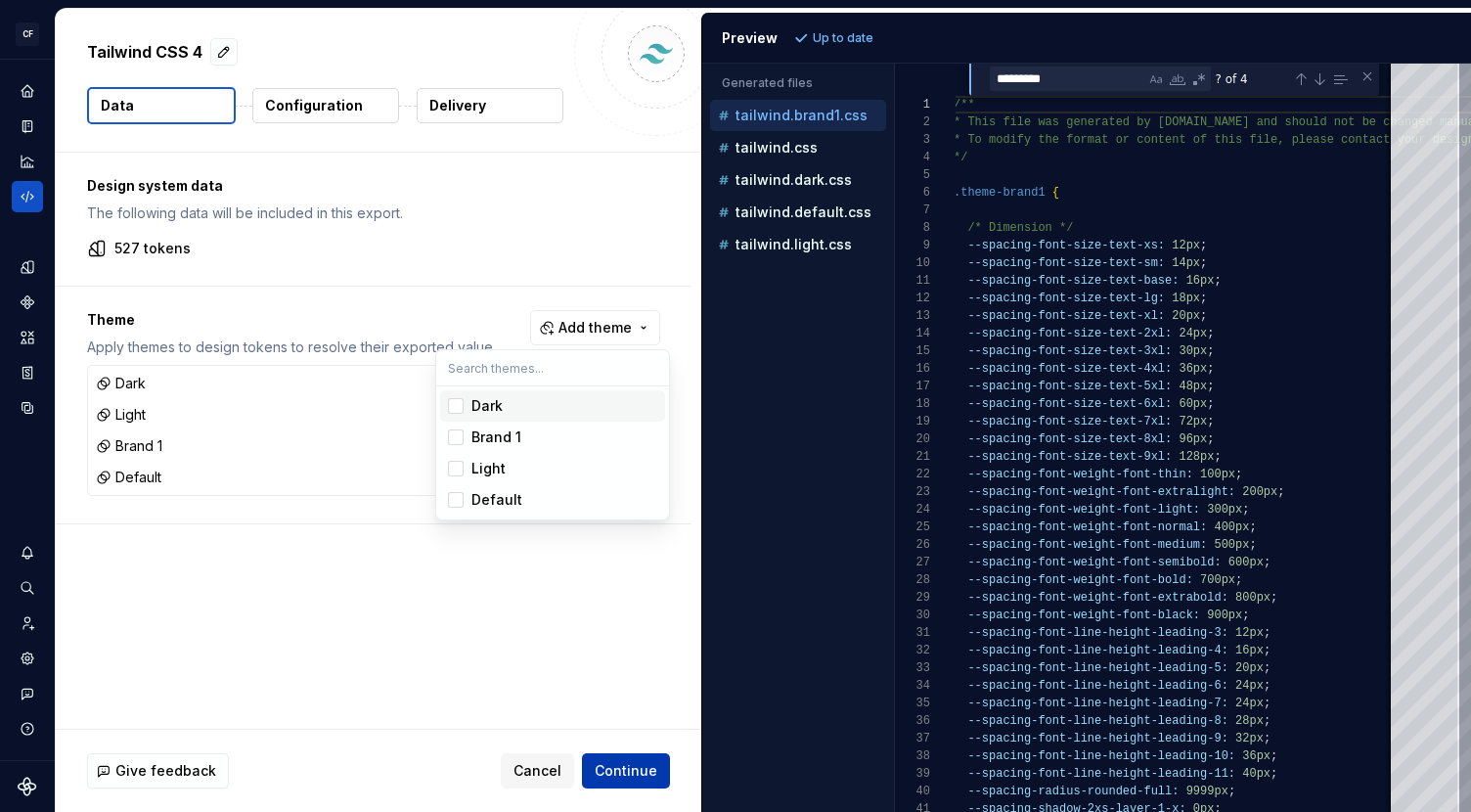
click at [619, 772] on html "CF Shadfly 2 JS Design system data Tailwind CSS 4 Data Configuration Delivery D…" at bounding box center [736, 406] width 1471 height 812
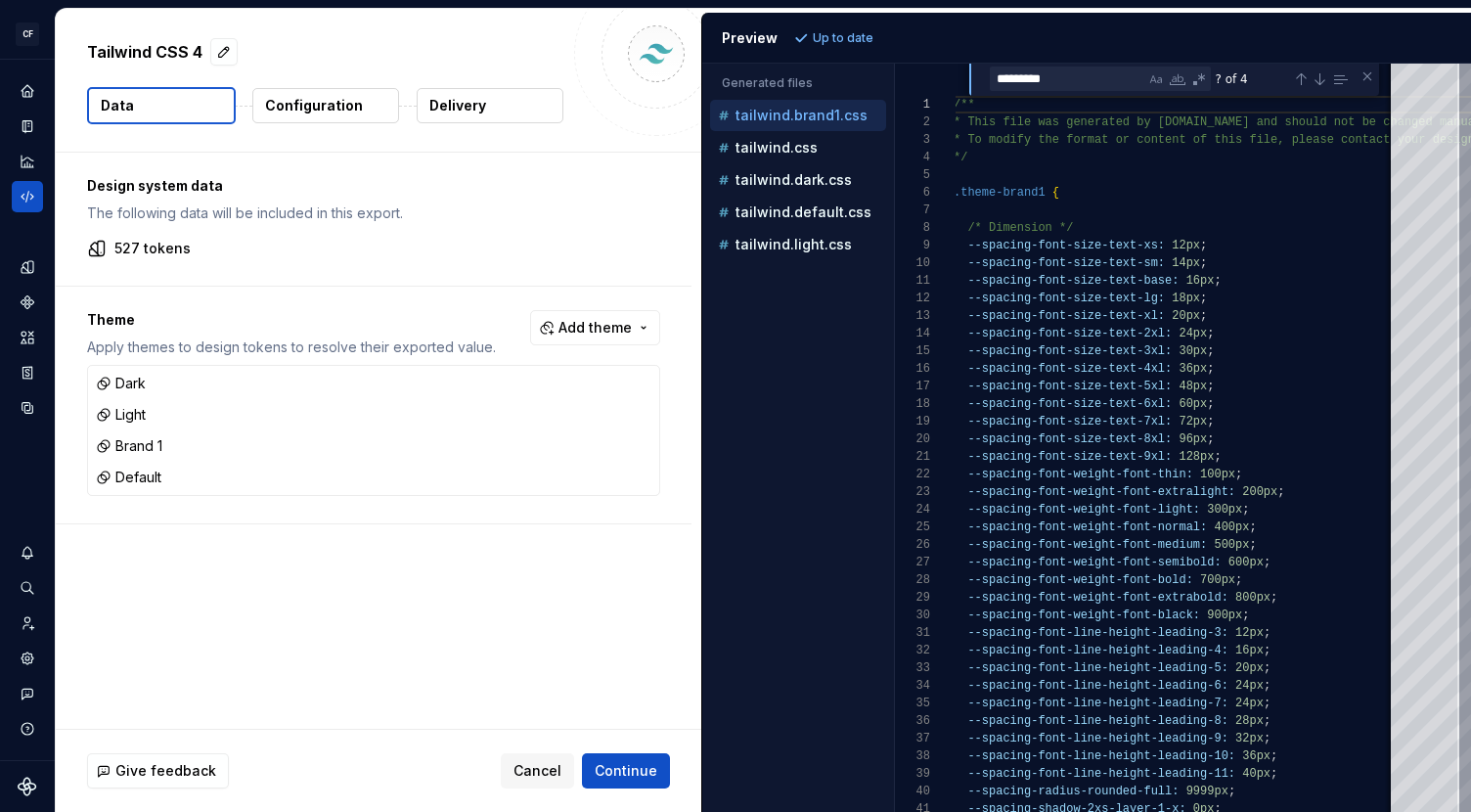
drag, startPoint x: 642, startPoint y: 771, endPoint x: 635, endPoint y: 748, distance: 24.0
click at [641, 770] on span "Continue" at bounding box center [626, 771] width 63 height 20
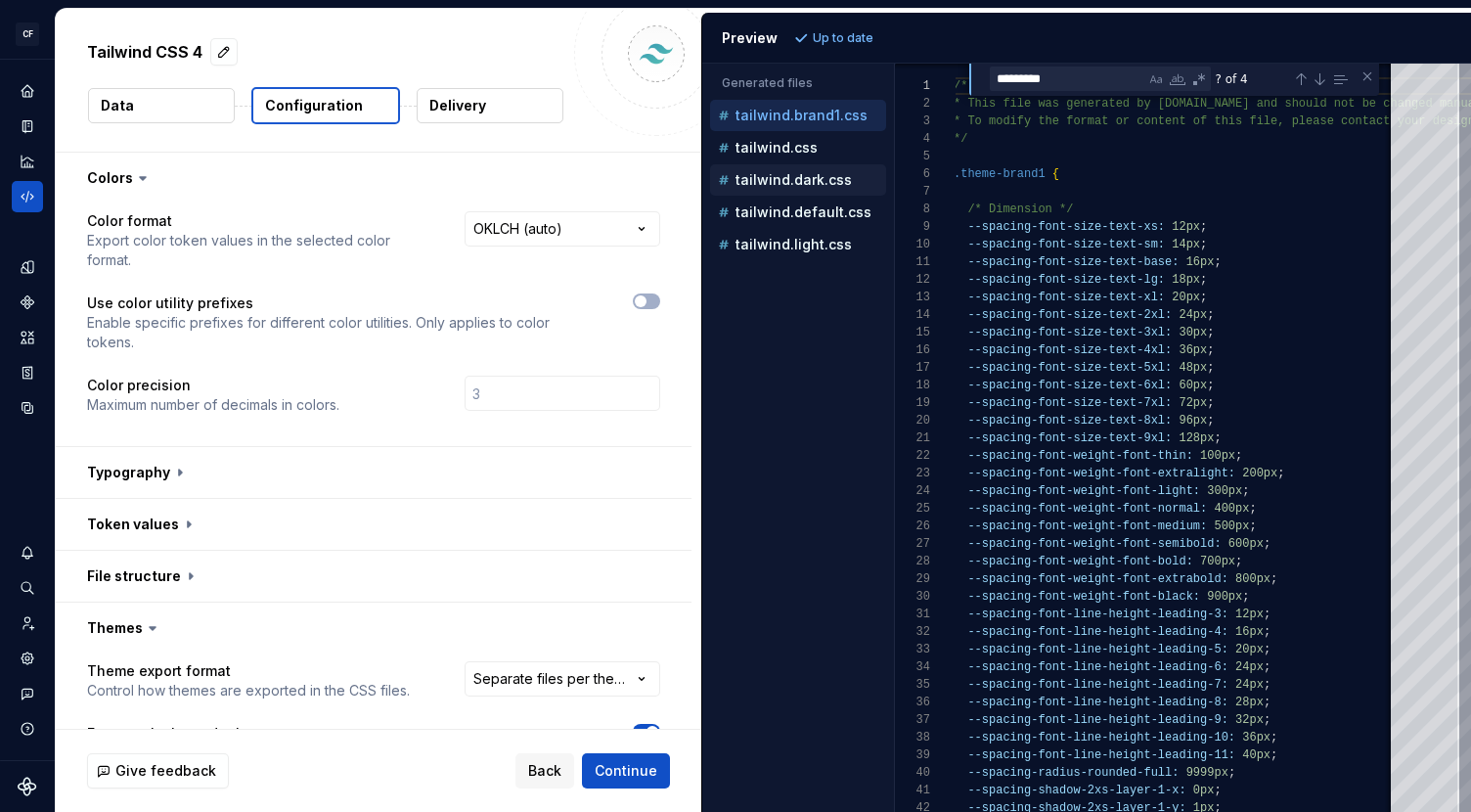
click at [830, 164] on div "tailwind.dark.css" at bounding box center [797, 180] width 176 height 31
click at [836, 208] on p "tailwind.default.css" at bounding box center [803, 212] width 136 height 16
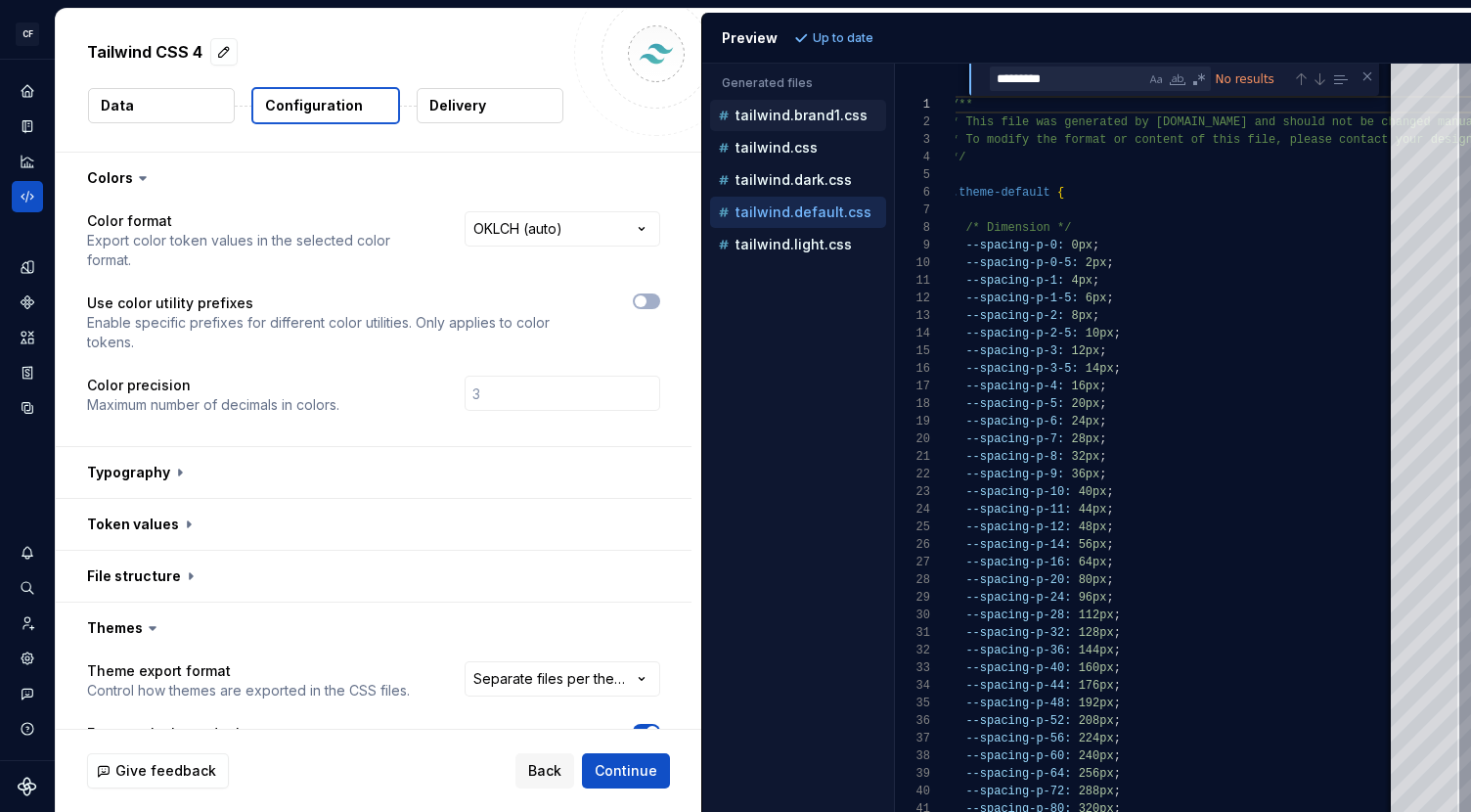
click at [806, 124] on div "tailwind.brand1.css" at bounding box center [799, 116] width 172 height 20
type textarea "**********"
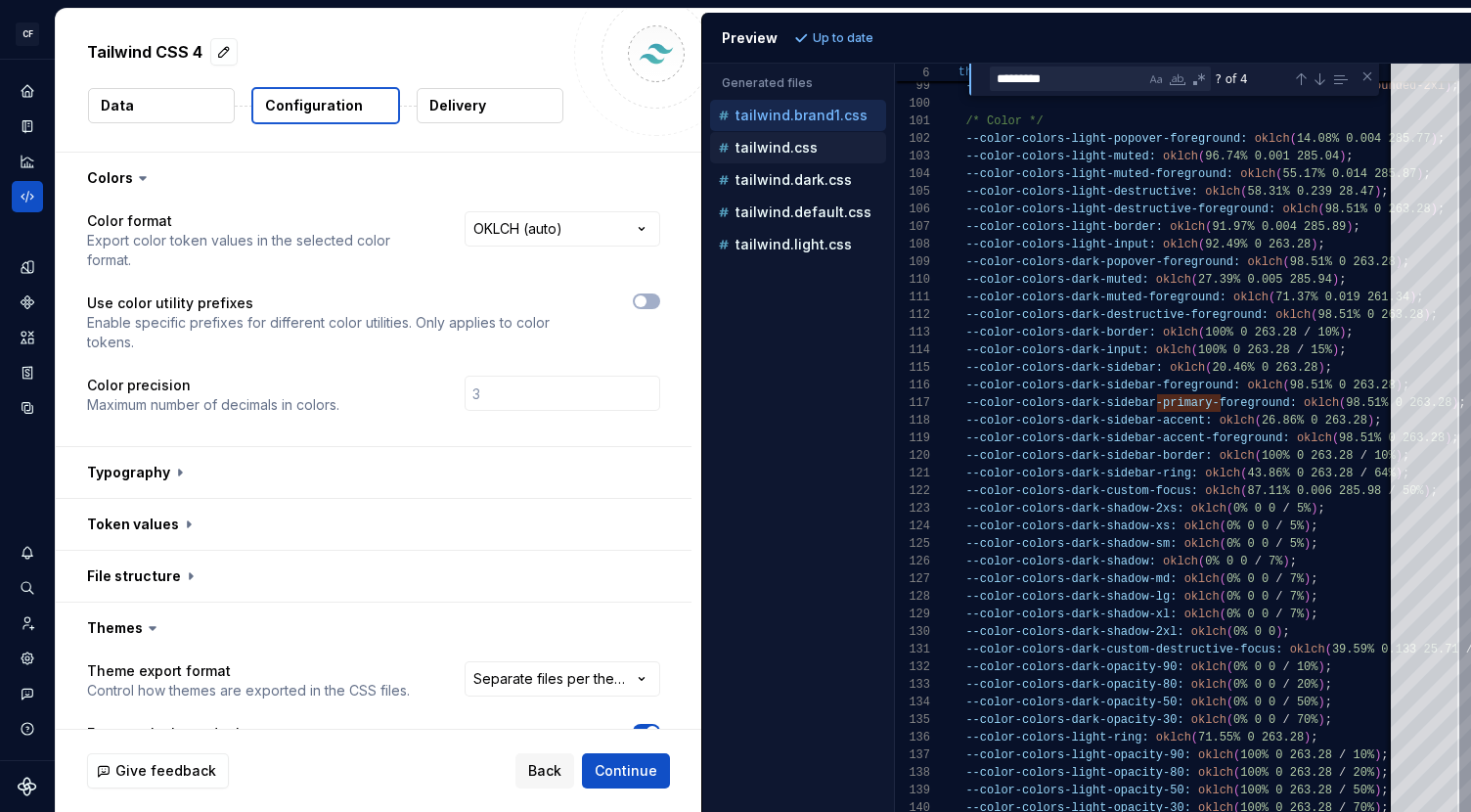
click at [784, 158] on div "tailwind.css" at bounding box center [797, 147] width 176 height 31
click at [651, 769] on span "Continue" at bounding box center [626, 771] width 63 height 20
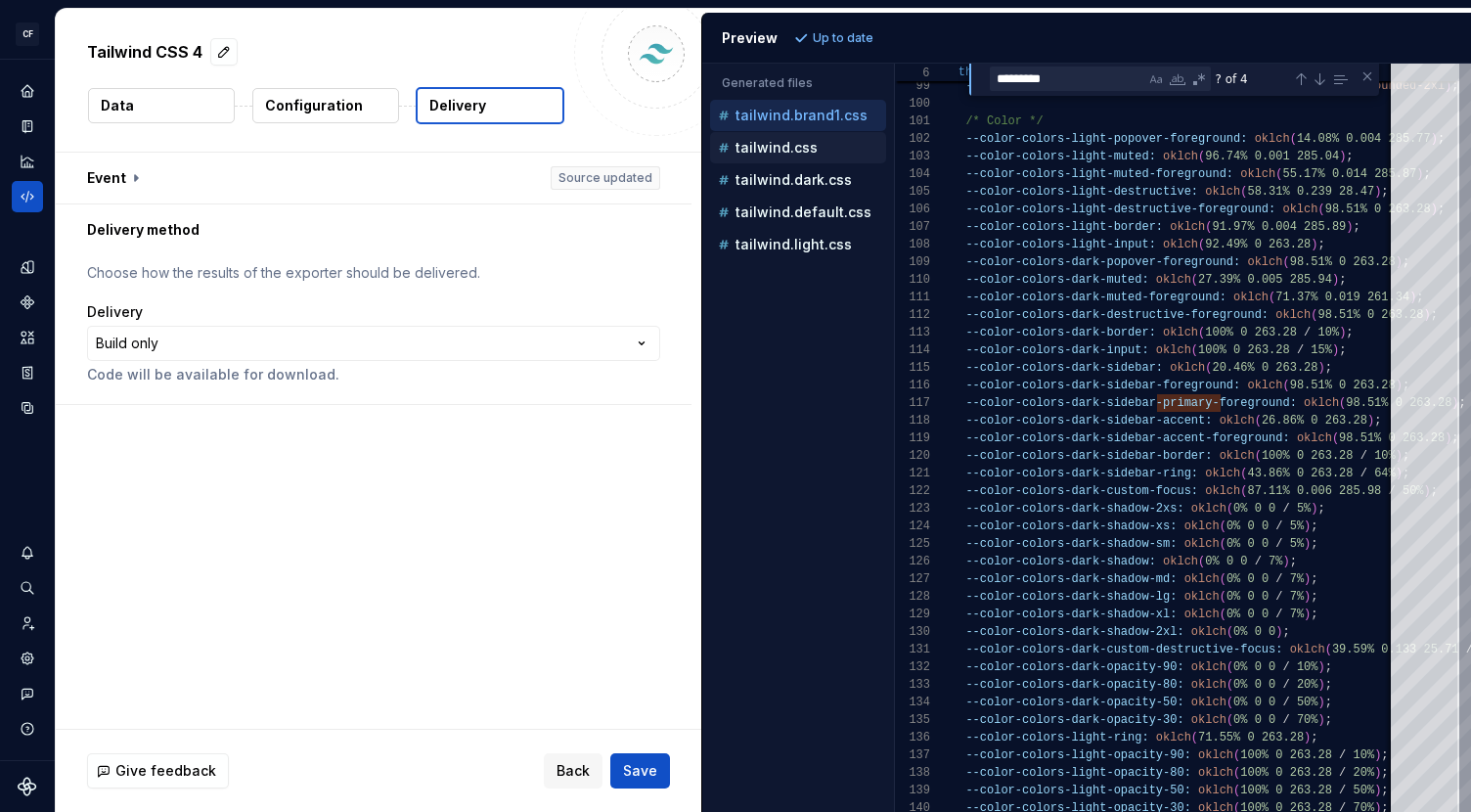
click at [657, 769] on button "Save" at bounding box center [639, 771] width 60 height 35
click at [30, 267] on icon "Design tokens" at bounding box center [31, 266] width 6 height 13
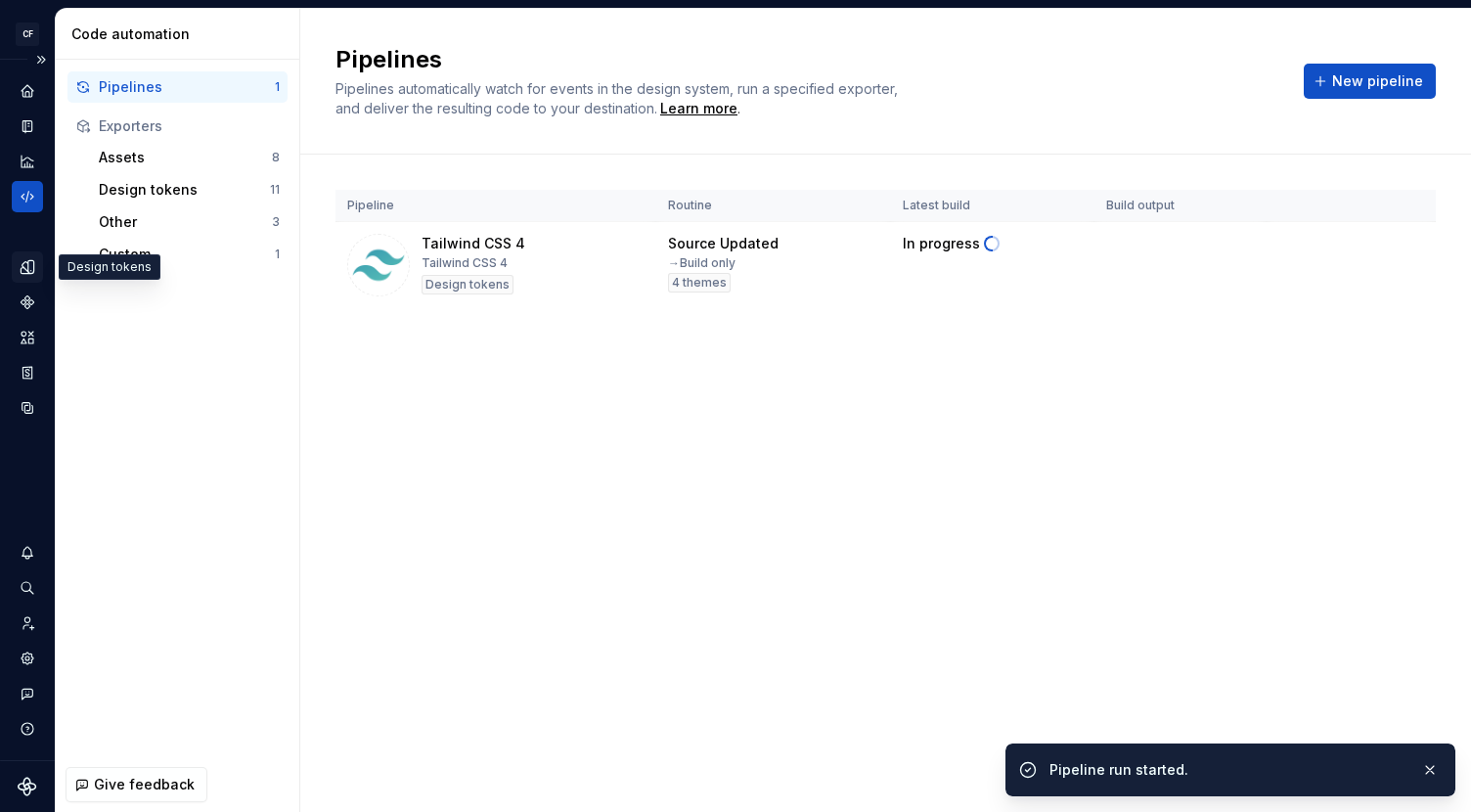
click at [28, 268] on icon "Design tokens" at bounding box center [31, 266] width 6 height 13
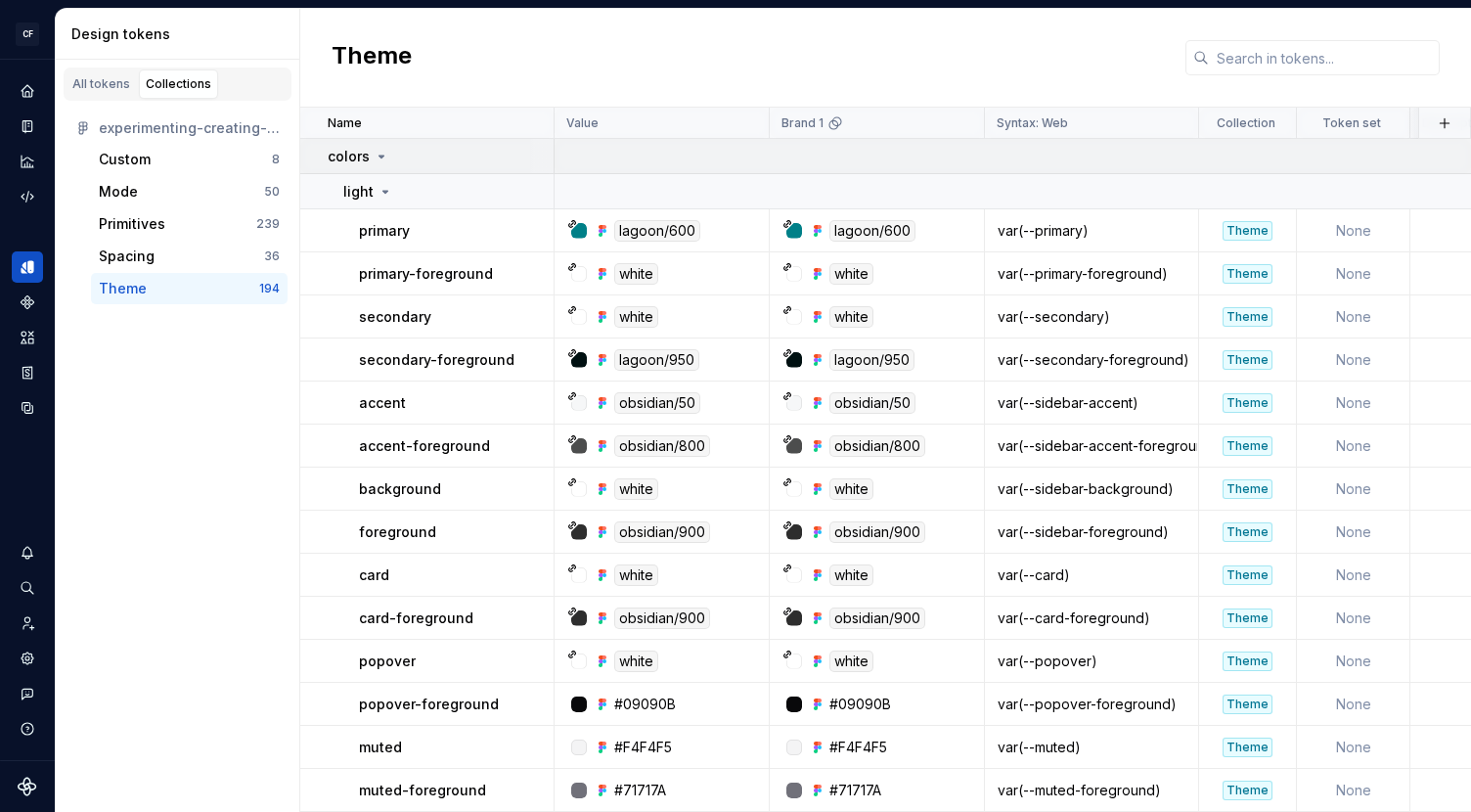
click at [386, 161] on icon at bounding box center [381, 156] width 16 height 16
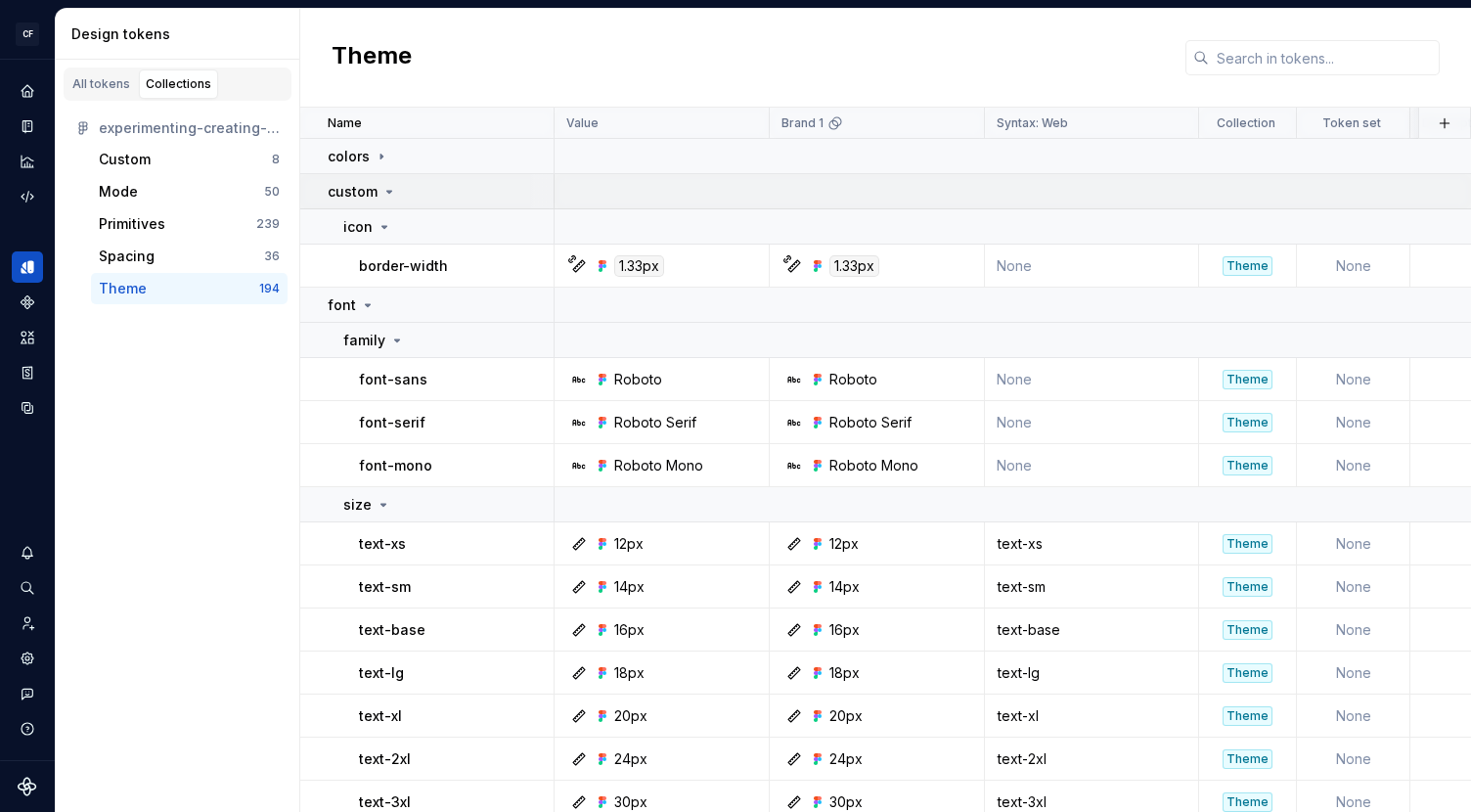
click at [389, 180] on td "custom" at bounding box center [427, 191] width 254 height 35
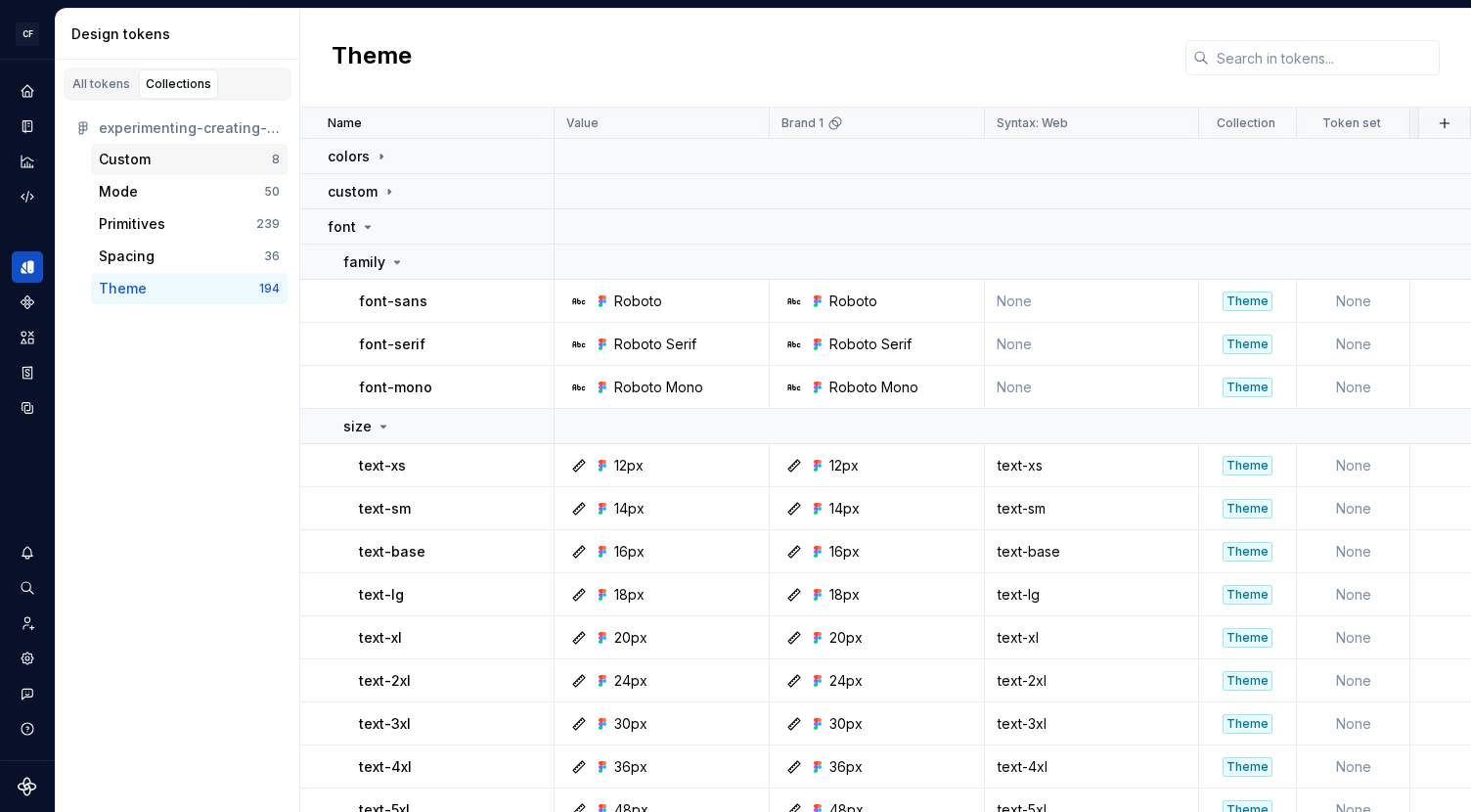
click at [196, 164] on div "Custom" at bounding box center [186, 159] width 173 height 20
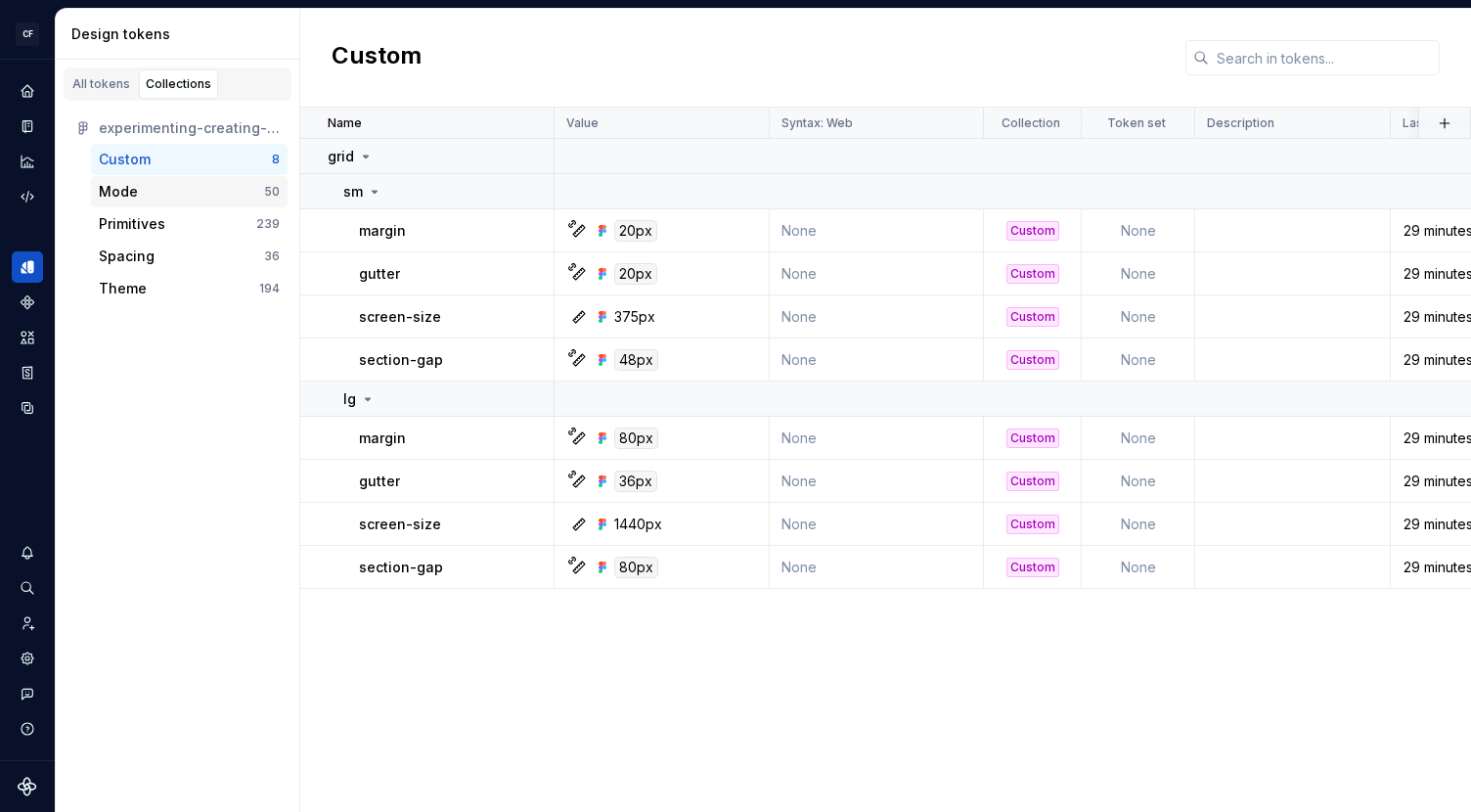
click at [194, 190] on div "Mode" at bounding box center [182, 191] width 165 height 20
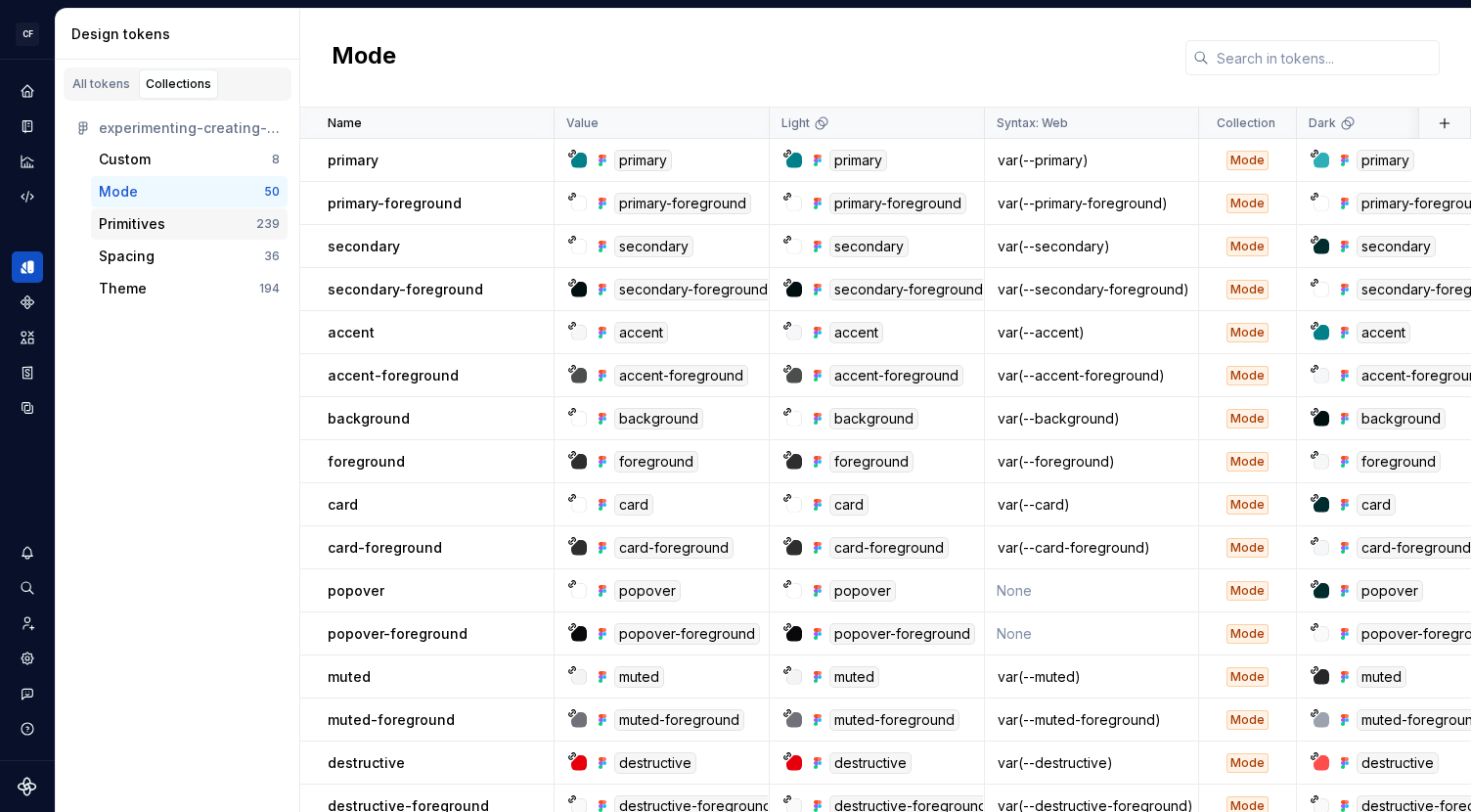
click at [202, 209] on div "Primitives 239" at bounding box center [190, 224] width 196 height 31
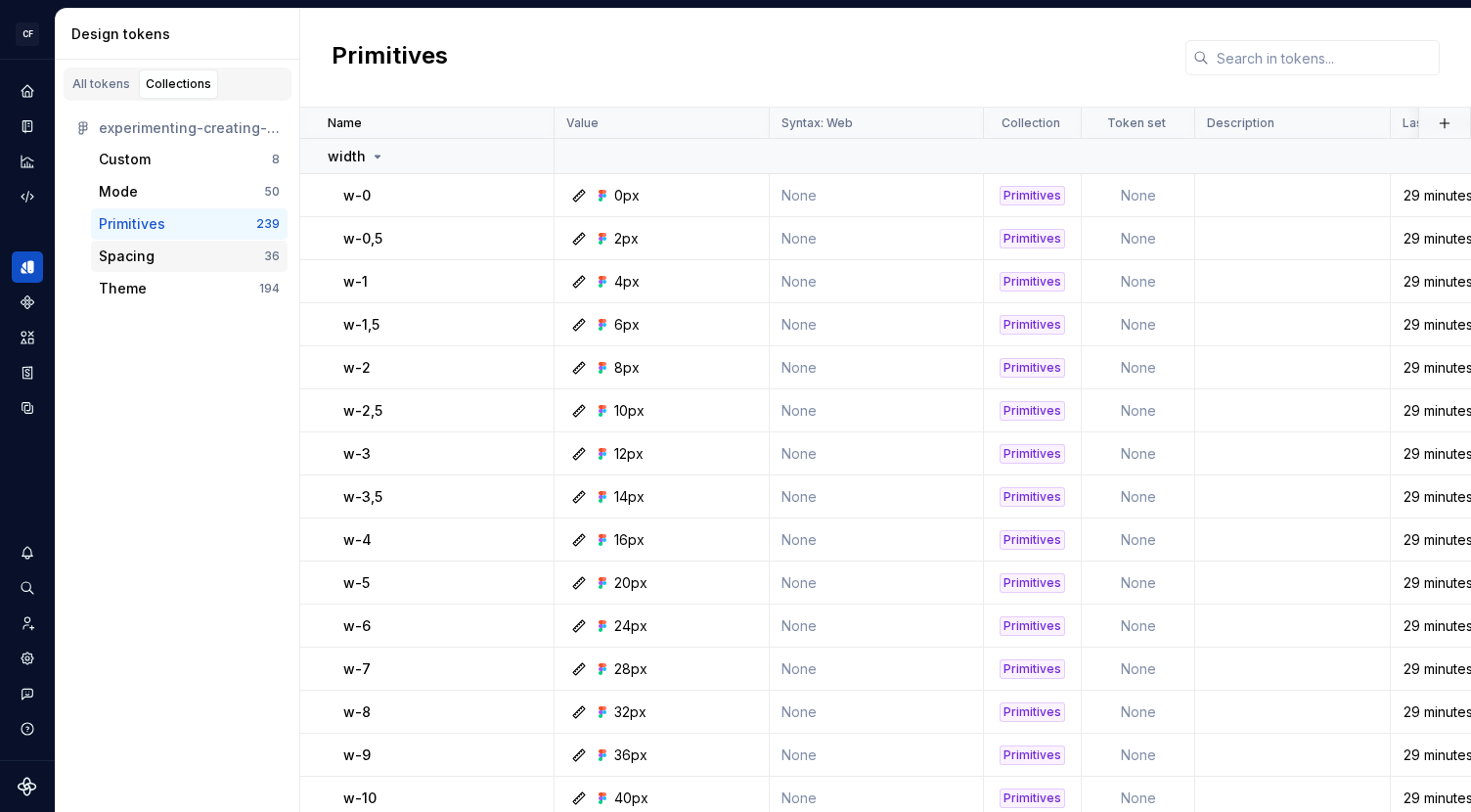
click at [205, 244] on div "Spacing 36" at bounding box center [190, 256] width 196 height 31
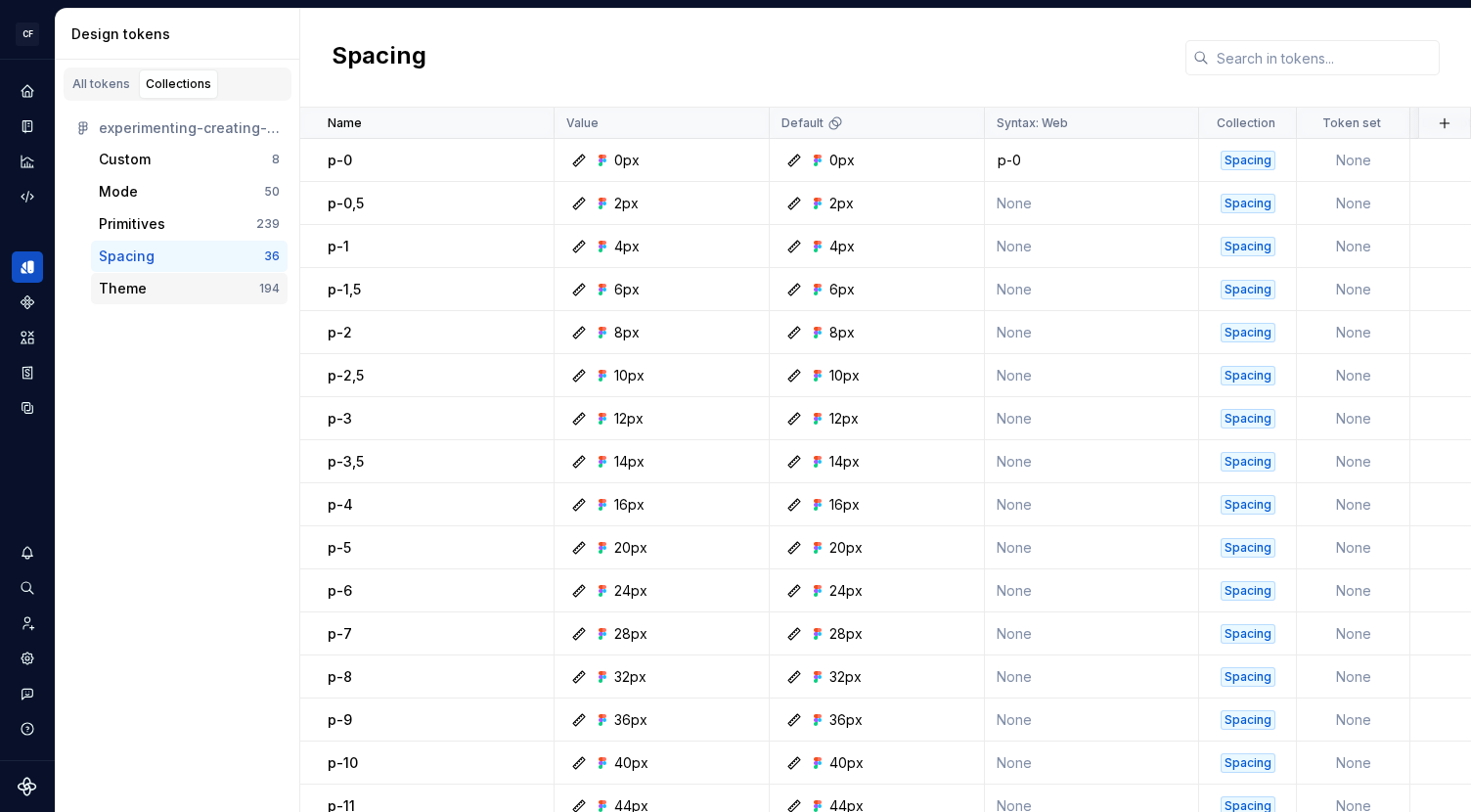
click at [173, 285] on div "Theme" at bounding box center [179, 289] width 160 height 20
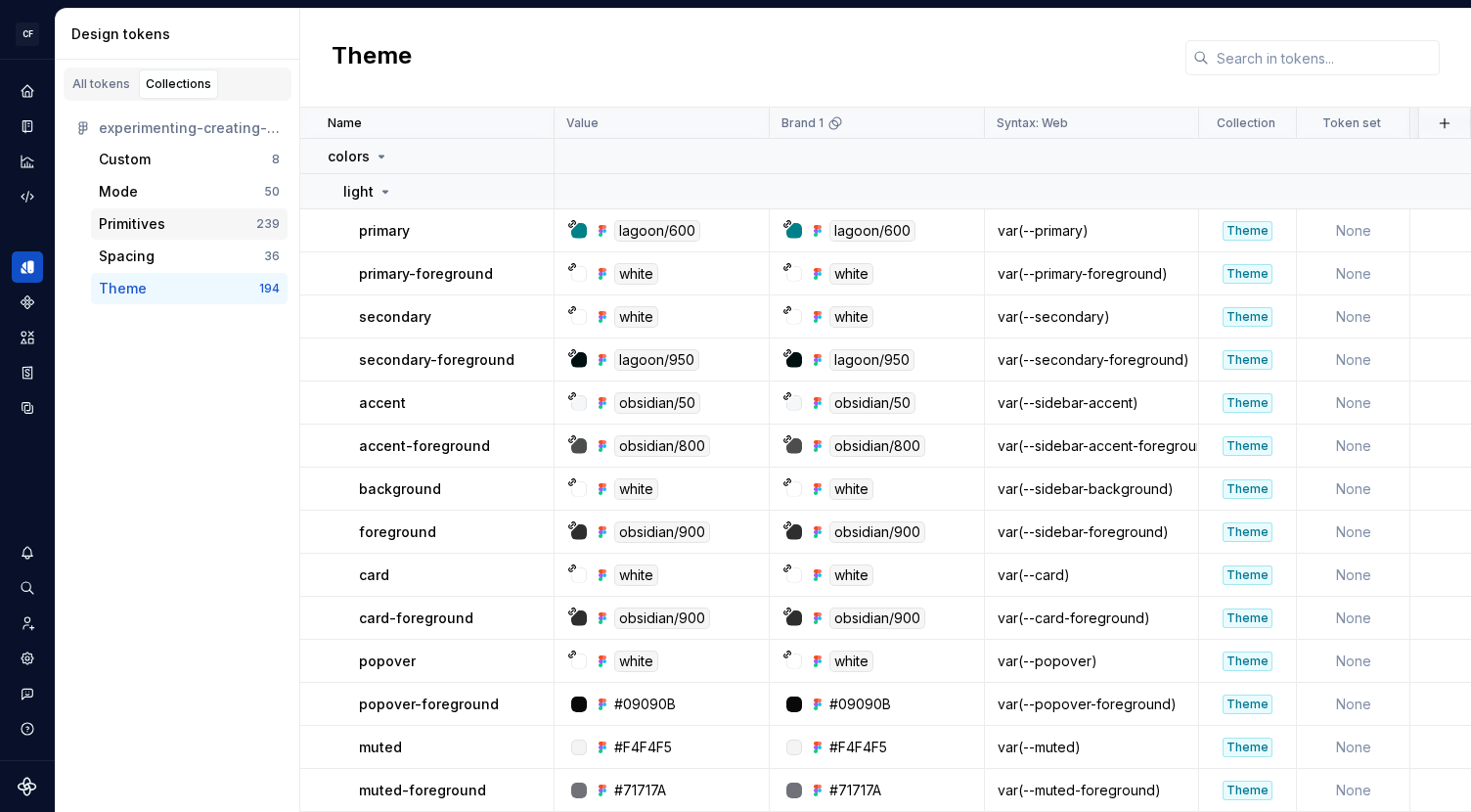
click at [188, 231] on div "Primitives" at bounding box center [178, 224] width 157 height 20
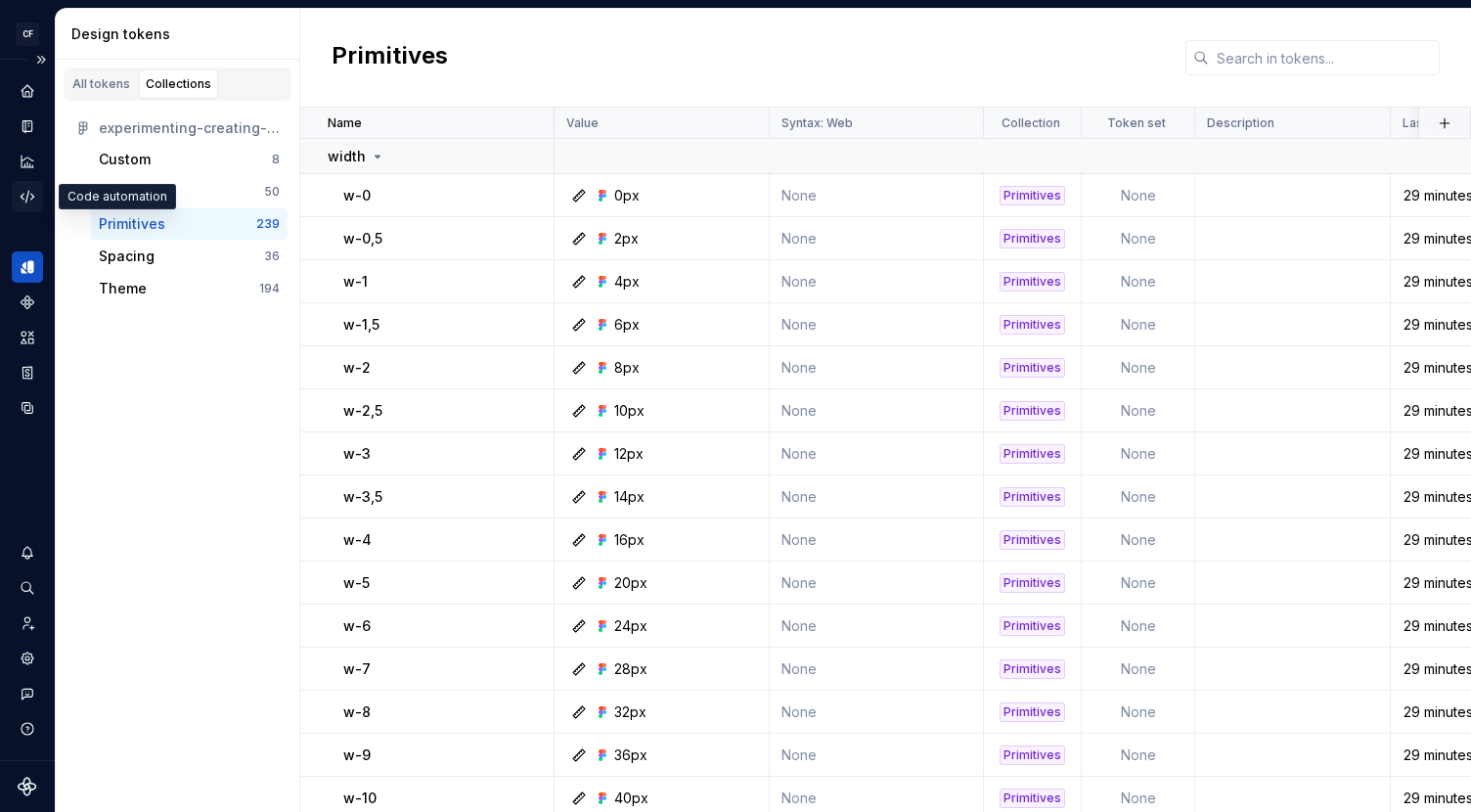
click at [26, 192] on icon "Code automation" at bounding box center [27, 196] width 18 height 18
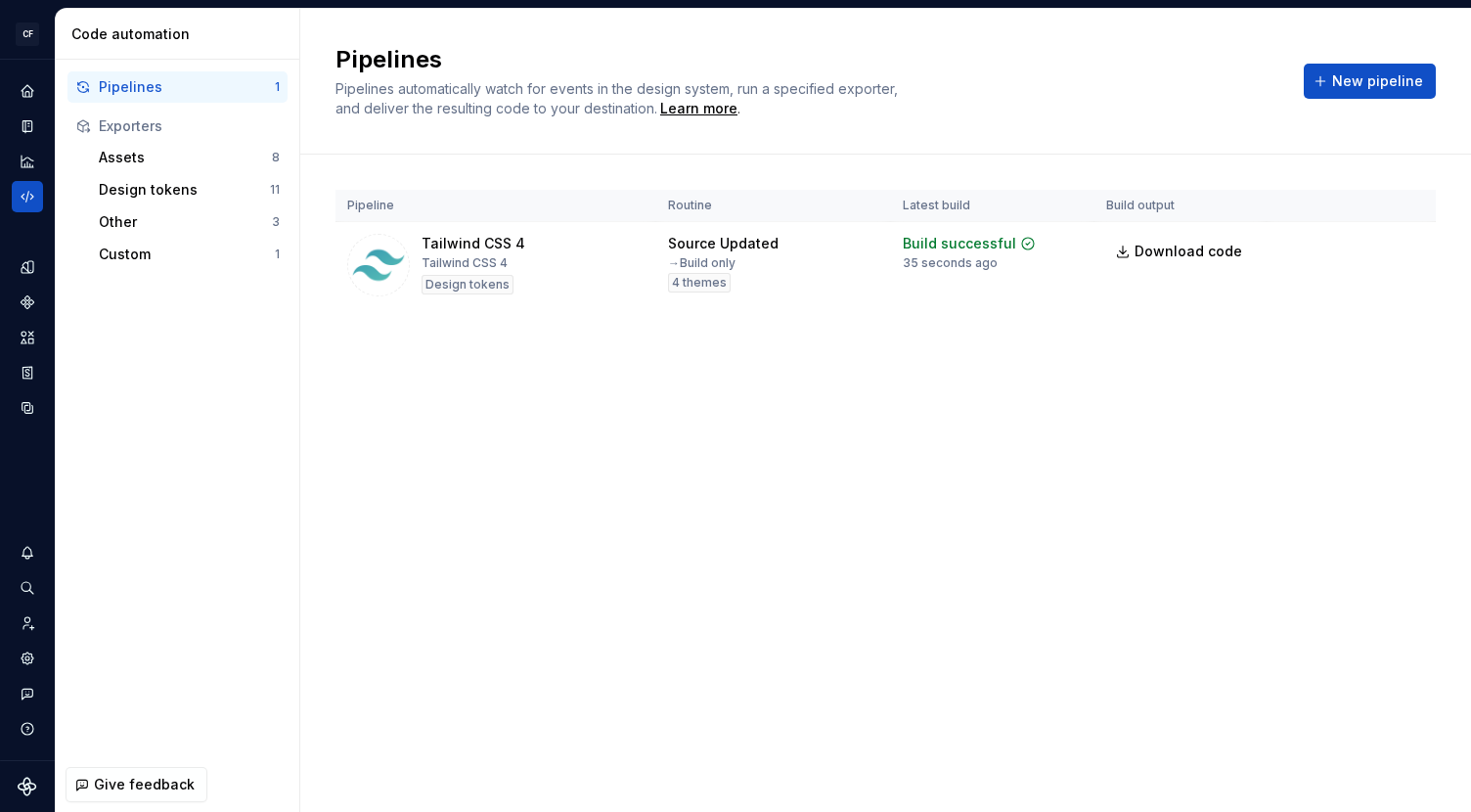
click at [1406, 245] on html "CF Shadfly 2 JS Design system data Code automation Pipelines 1 Exporters Assets…" at bounding box center [736, 406] width 1471 height 812
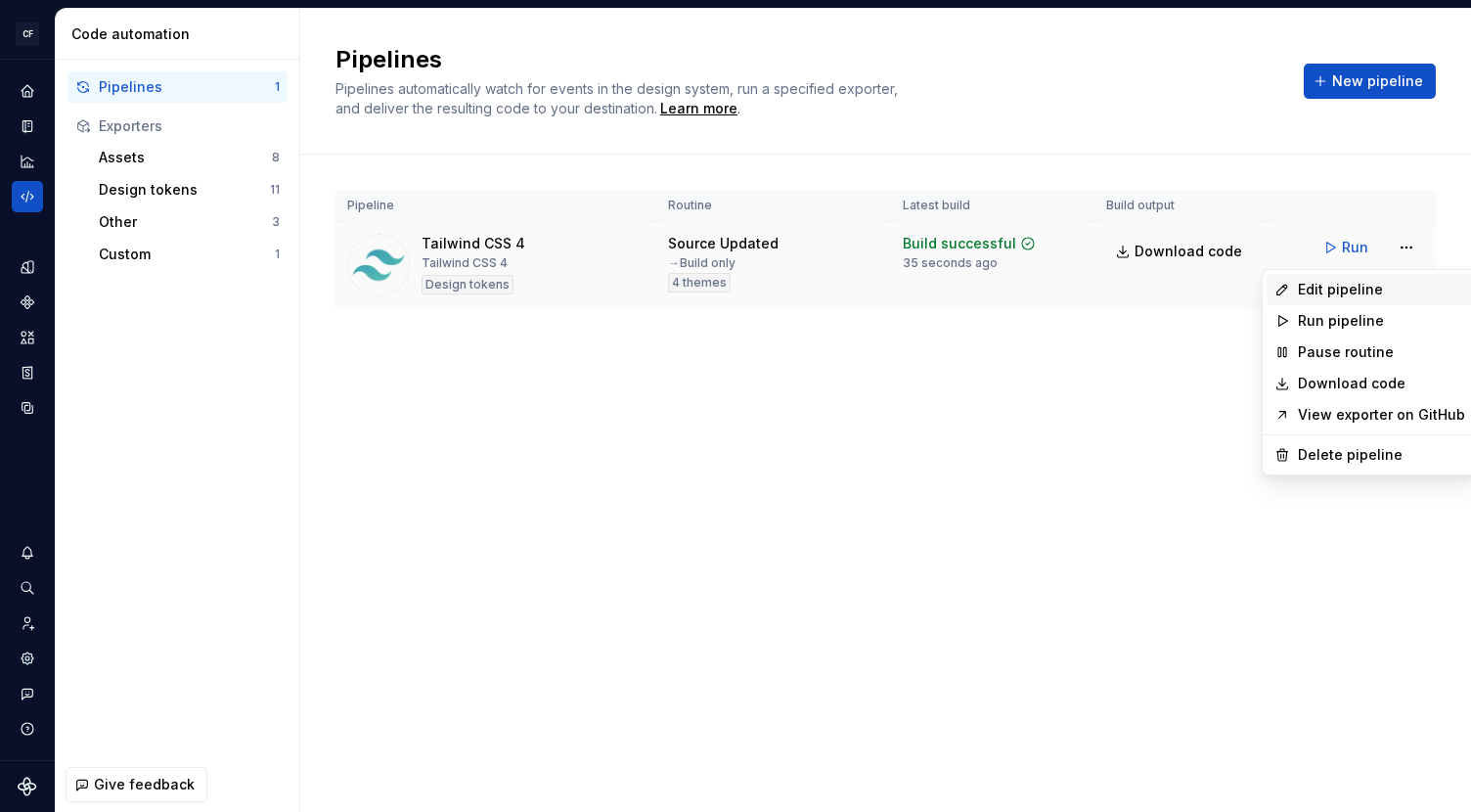
click at [1378, 288] on div "Edit pipeline" at bounding box center [1381, 290] width 167 height 20
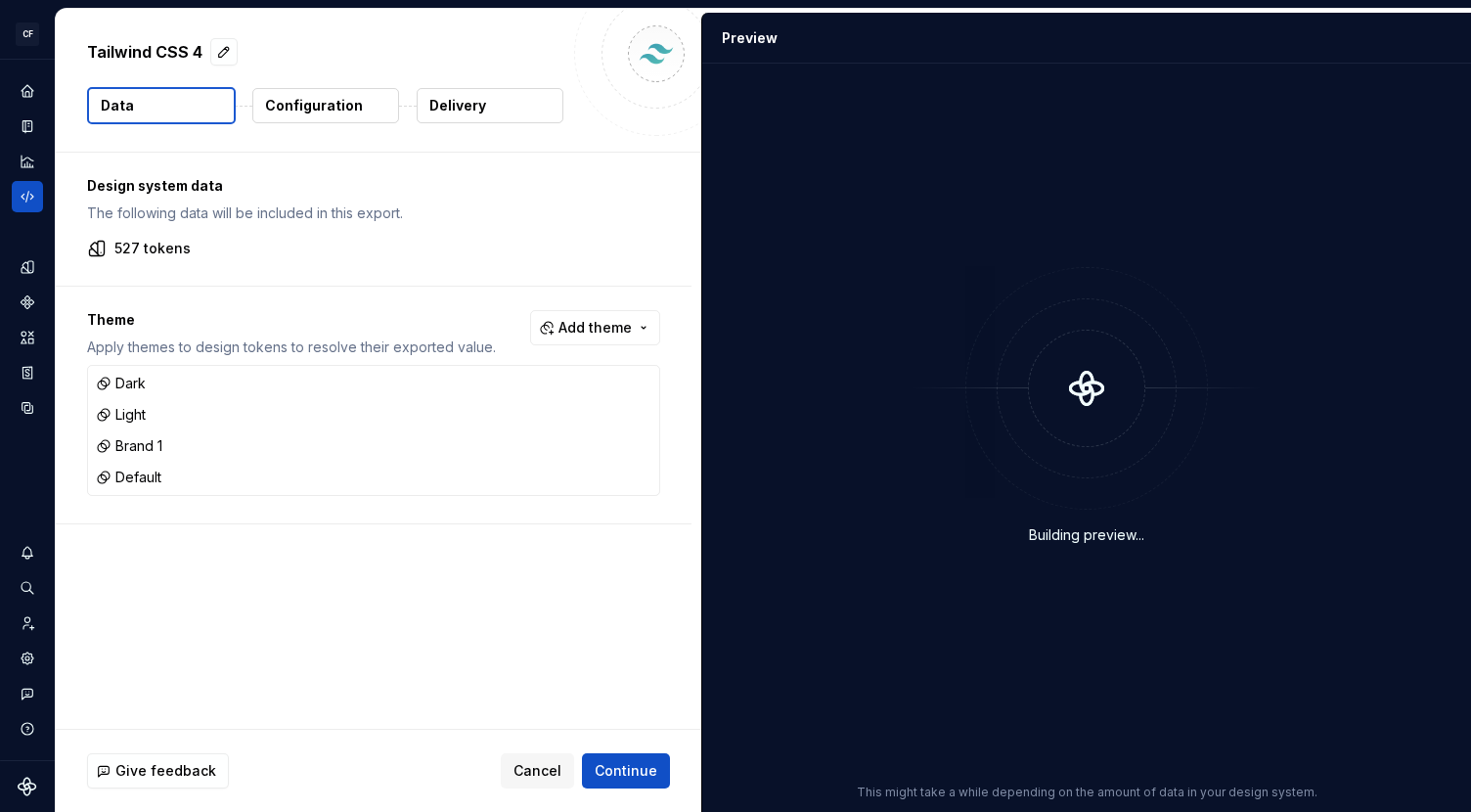
click at [336, 109] on p "Configuration" at bounding box center [314, 106] width 98 height 20
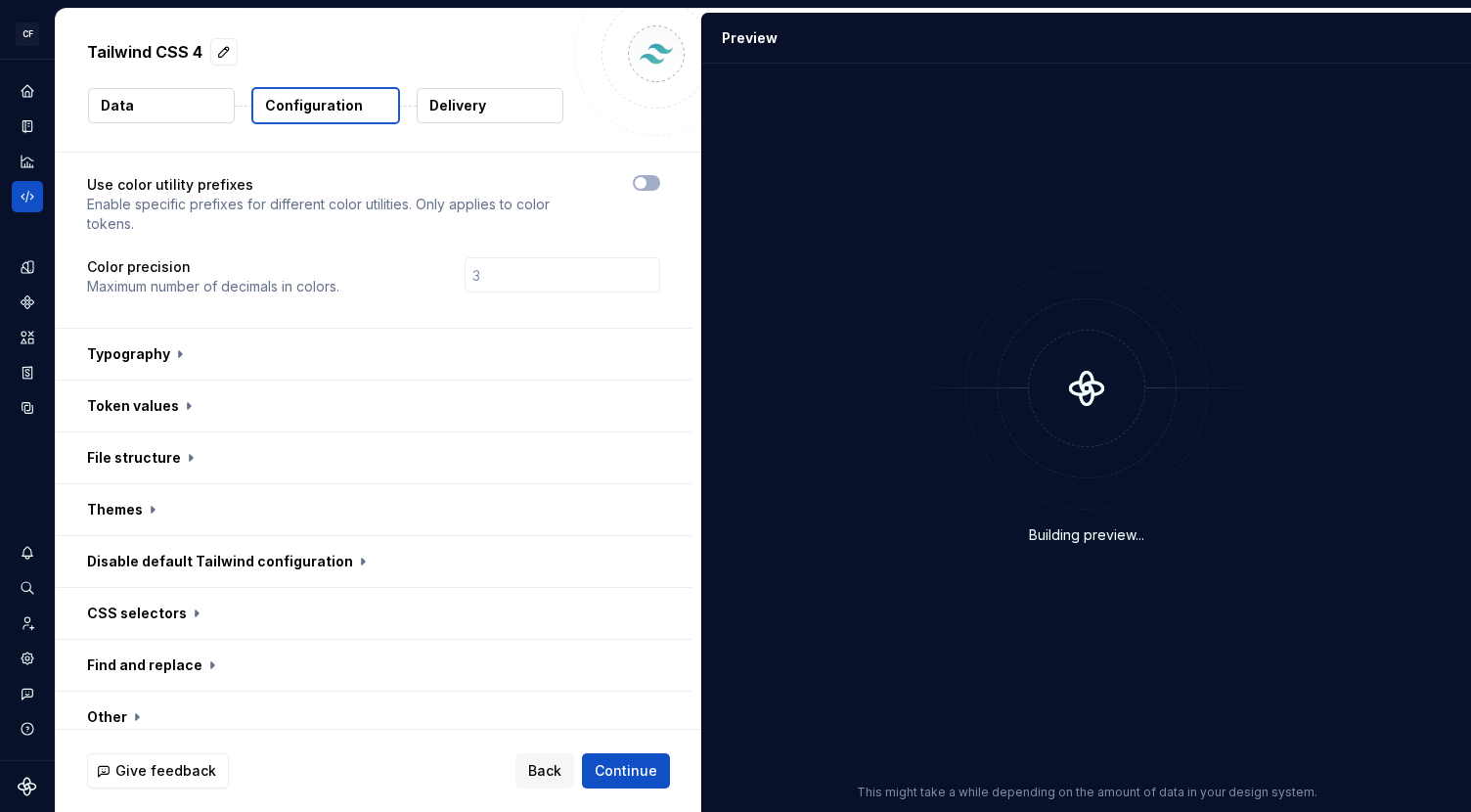
scroll to position [144, 0]
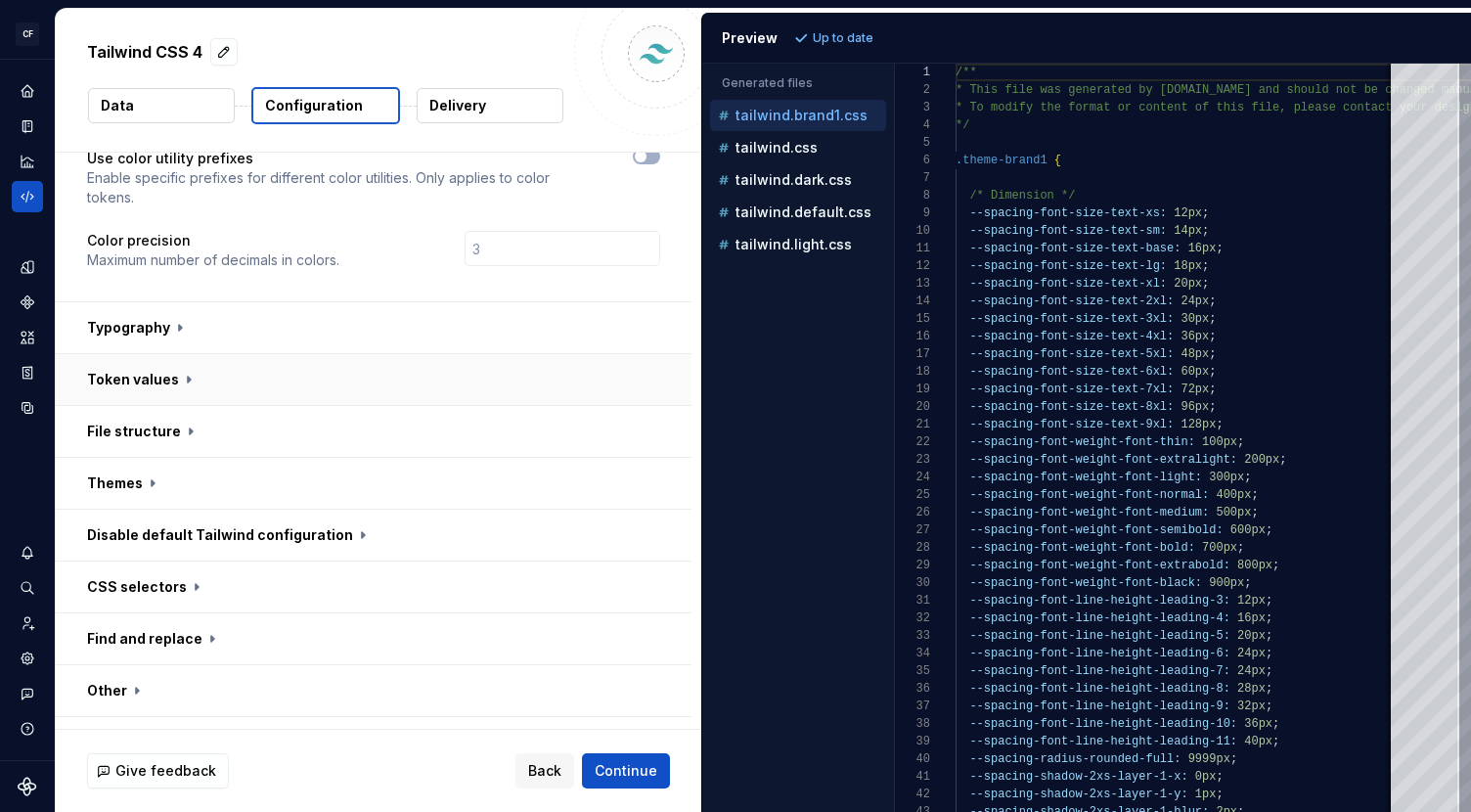
click at [441, 353] on button "button" at bounding box center [373, 379] width 635 height 51
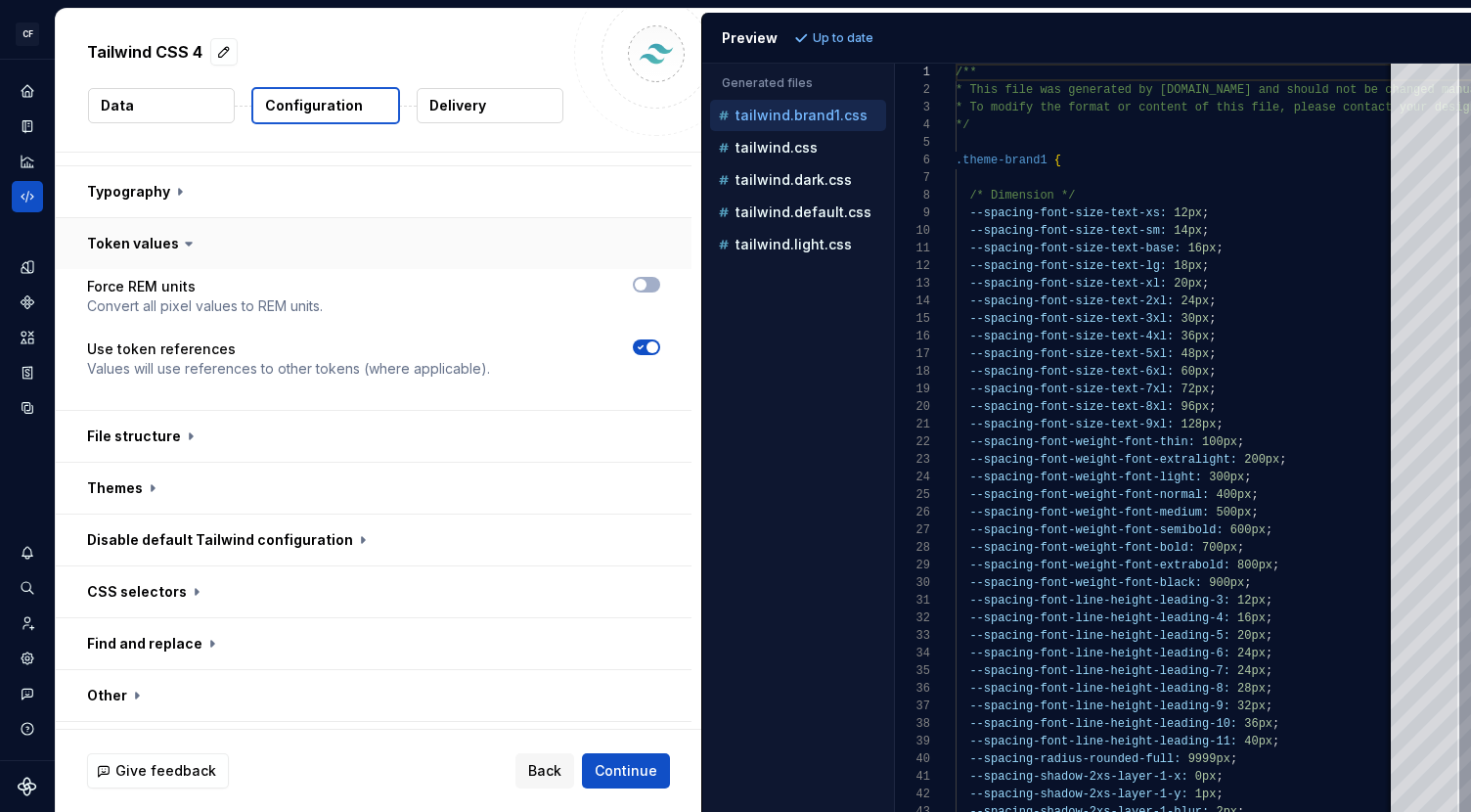
scroll to position [287, 0]
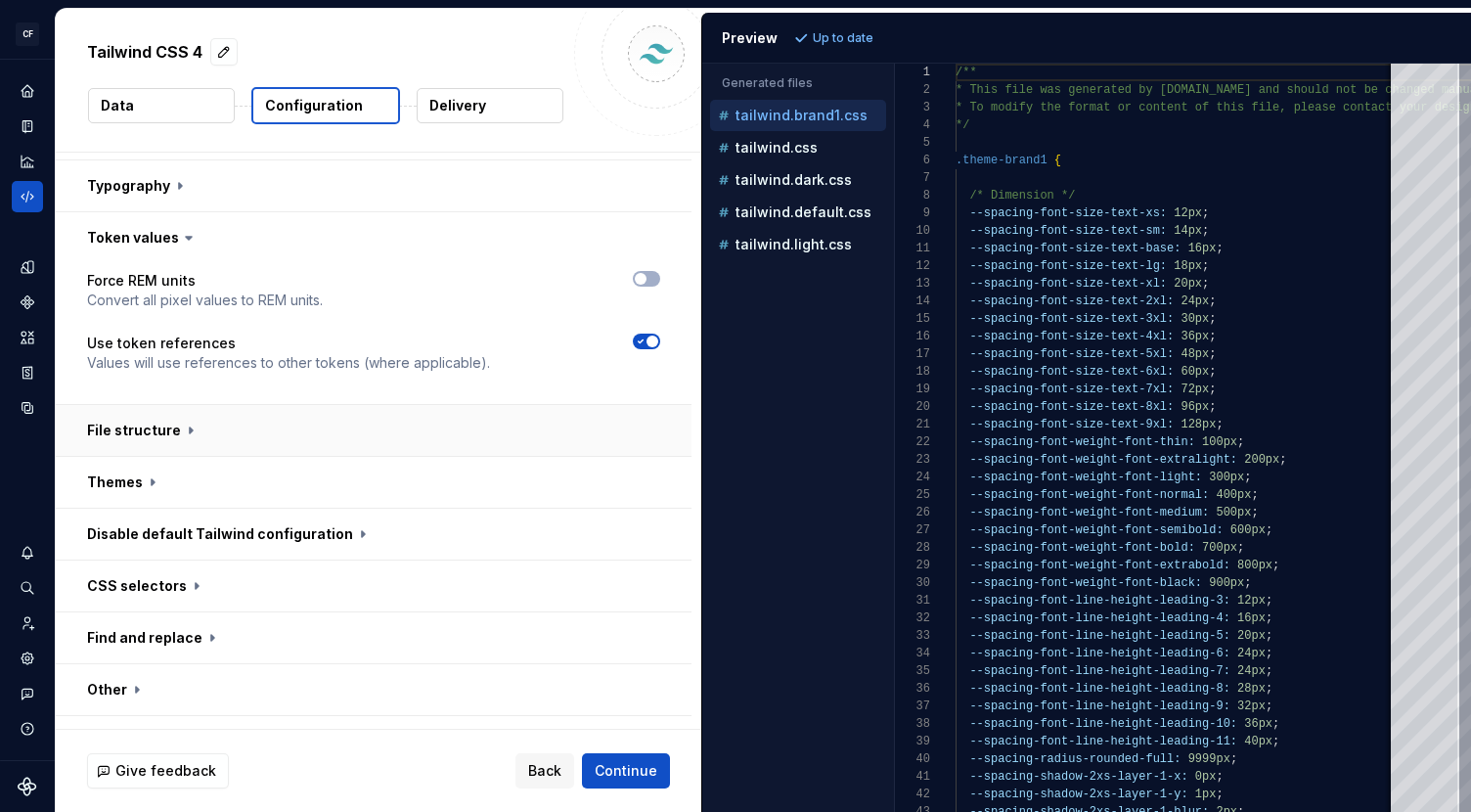
click at [345, 405] on button "button" at bounding box center [373, 430] width 635 height 51
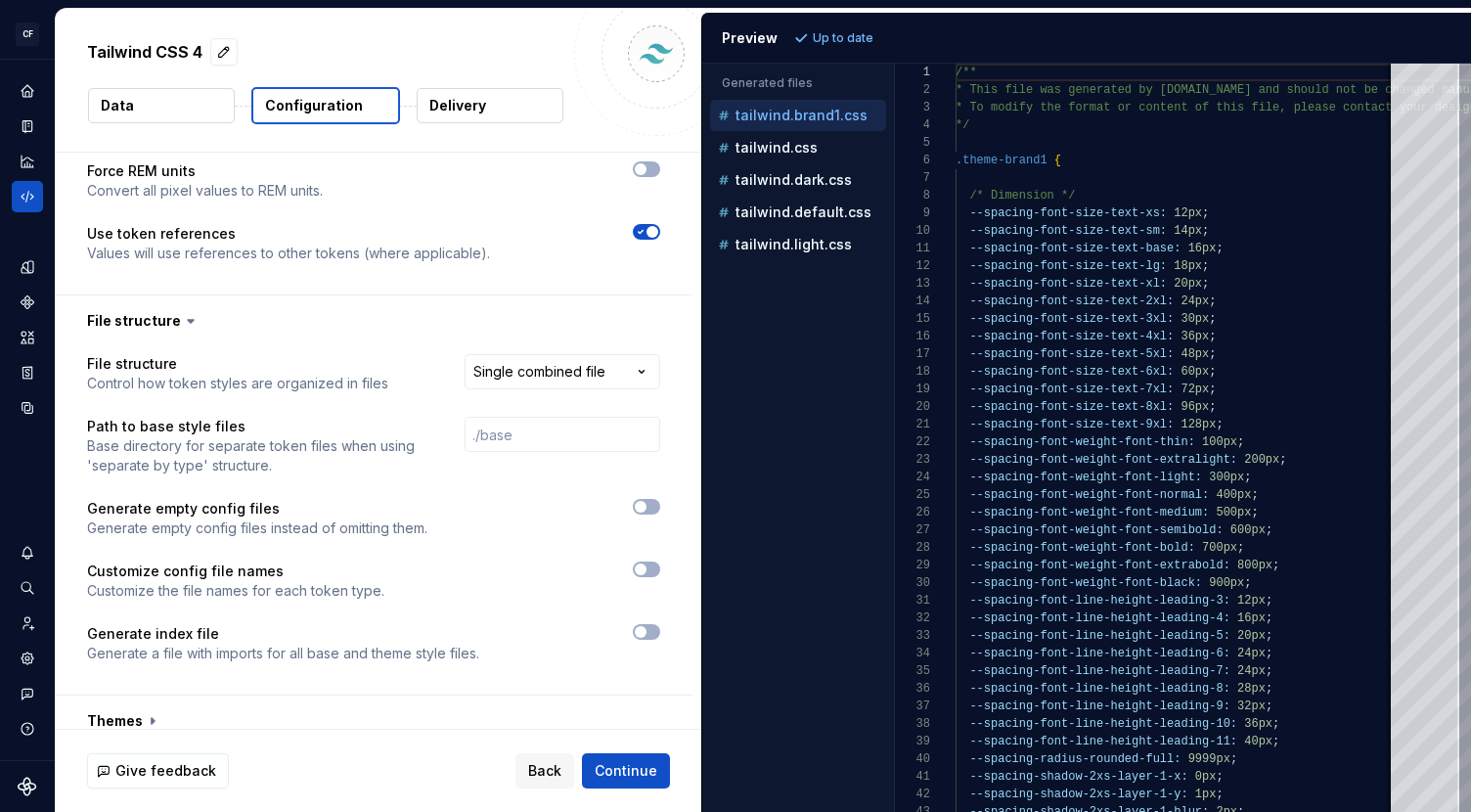
scroll to position [390, 0]
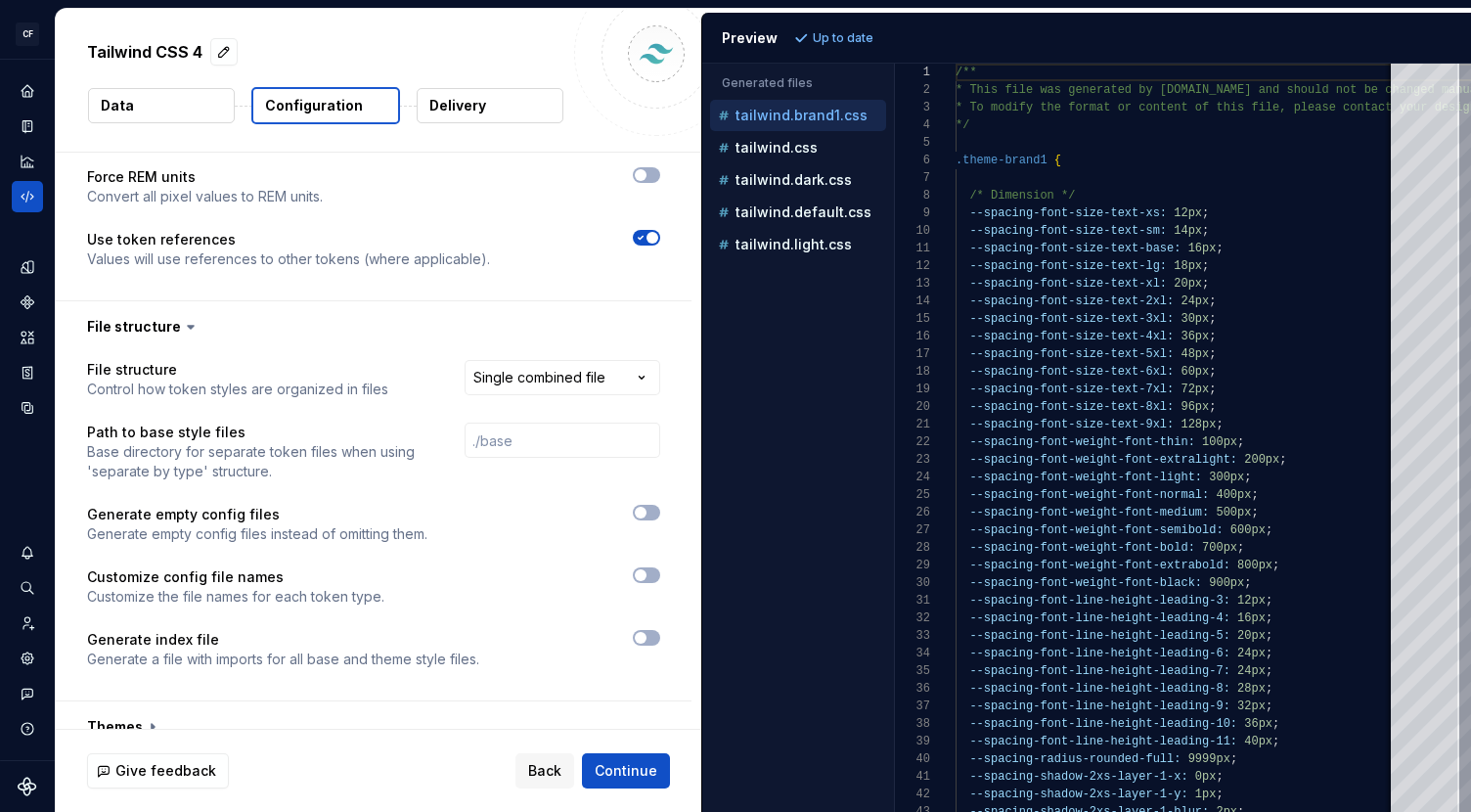
click at [582, 323] on html "**********" at bounding box center [736, 406] width 1471 height 812
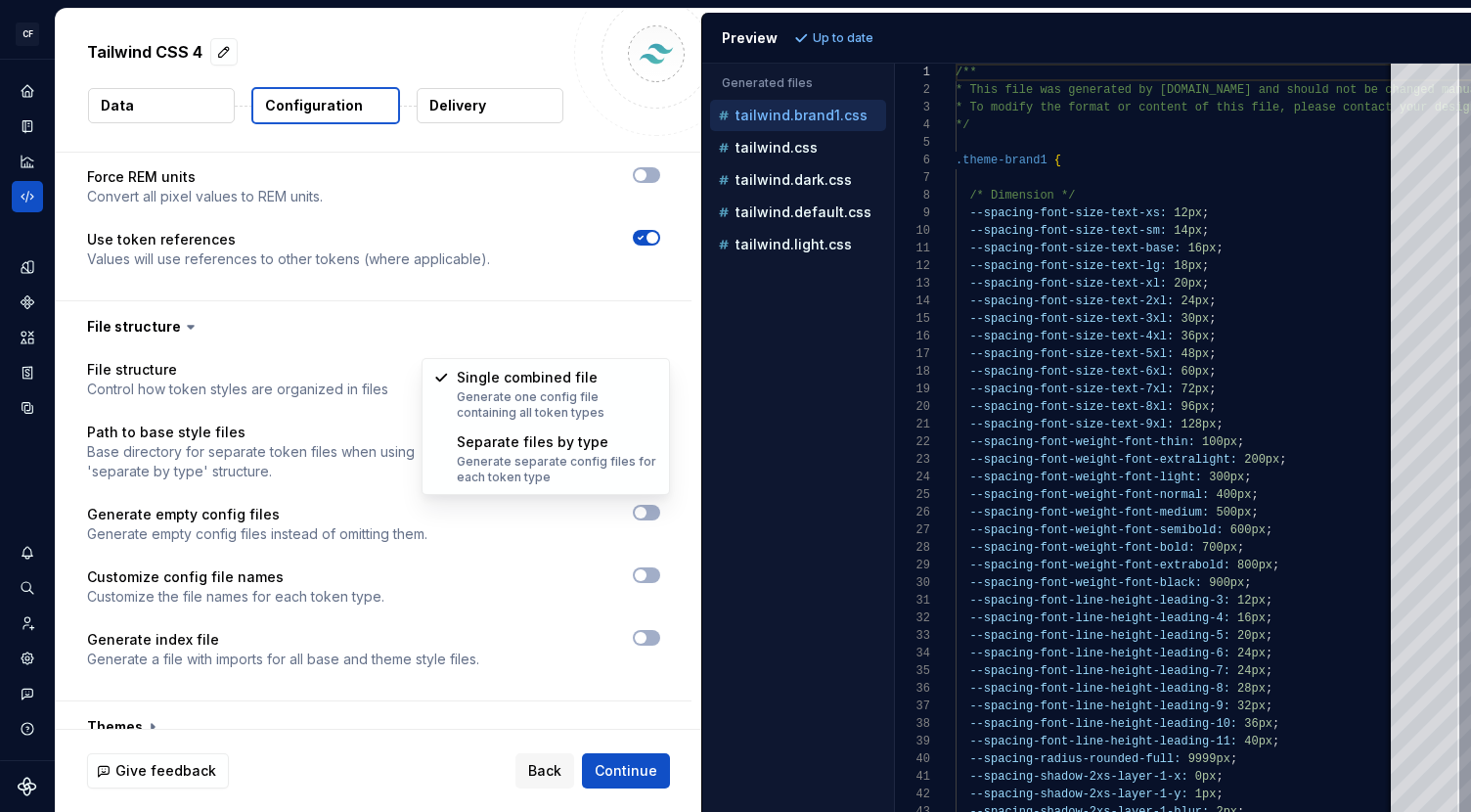
click at [386, 327] on html "**********" at bounding box center [736, 406] width 1471 height 812
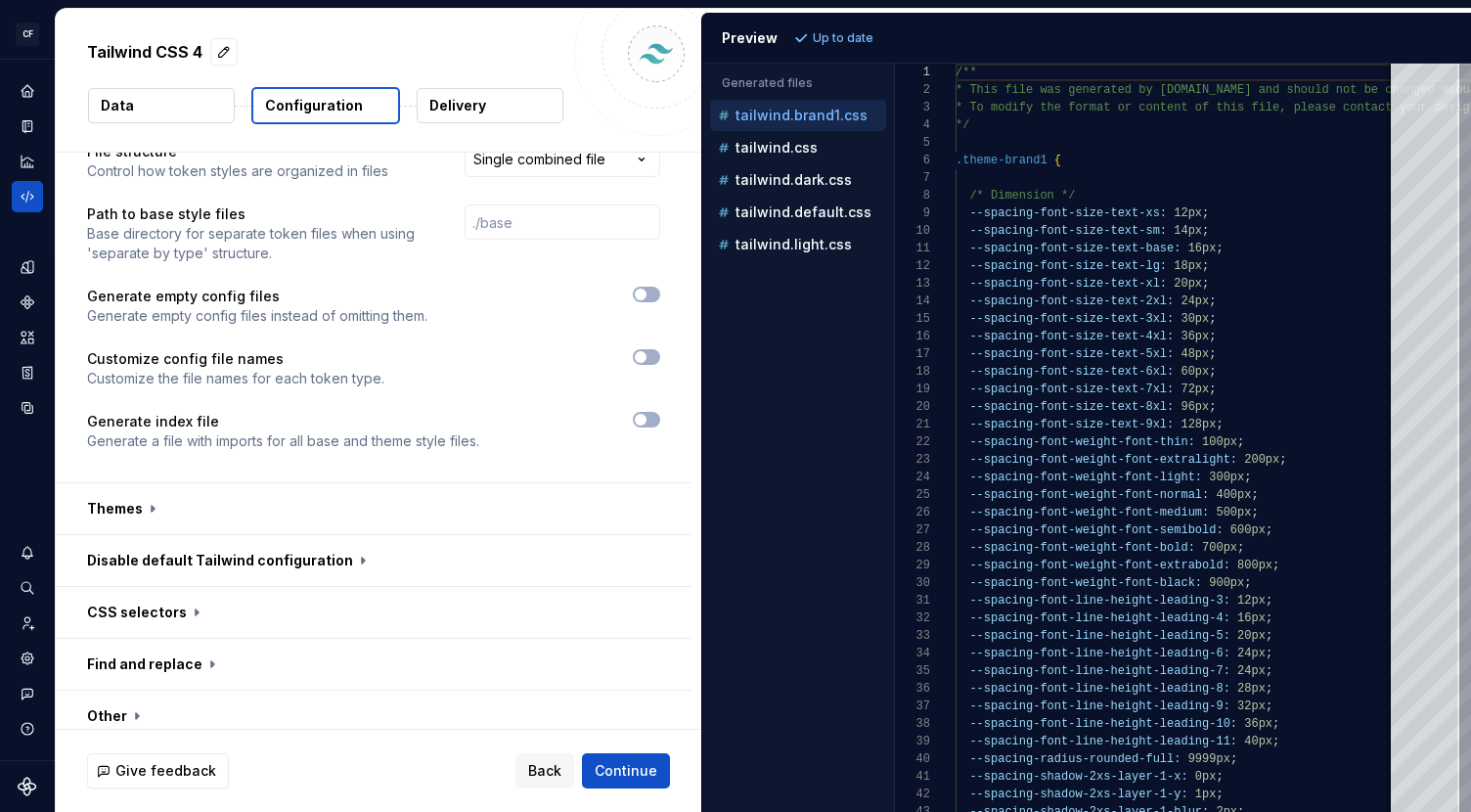
scroll to position [634, 0]
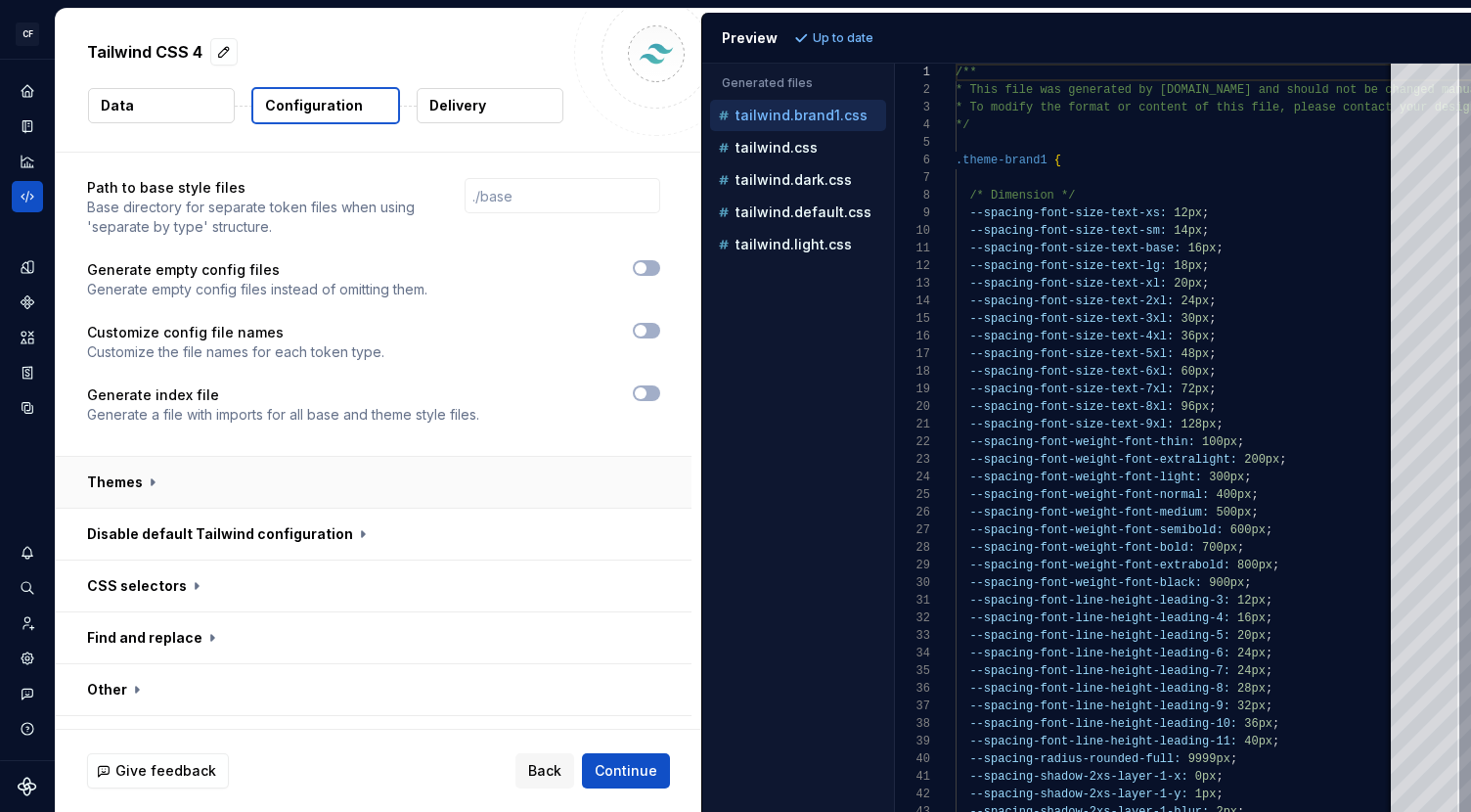
click at [405, 457] on button "button" at bounding box center [373, 482] width 635 height 51
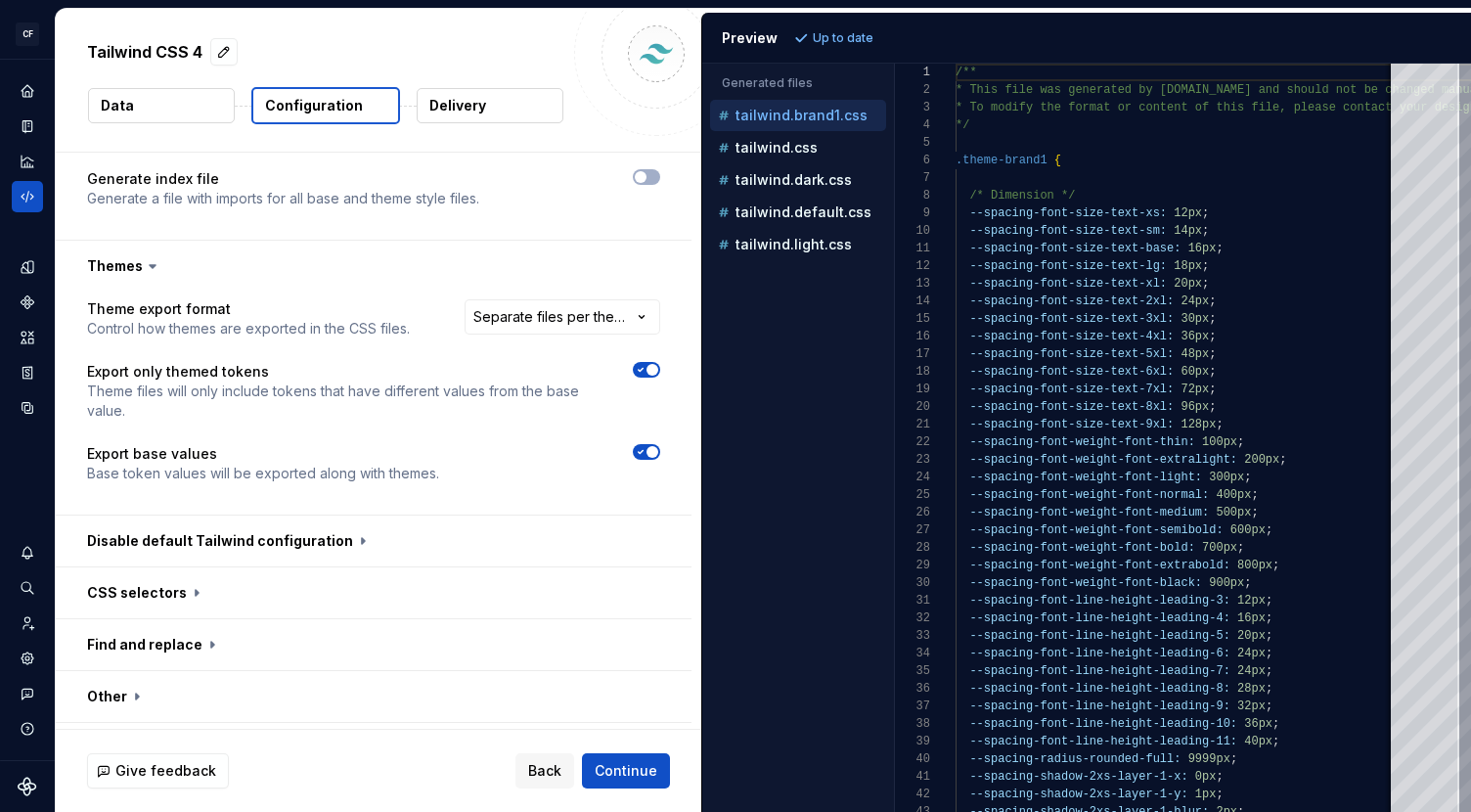
scroll to position [857, 0]
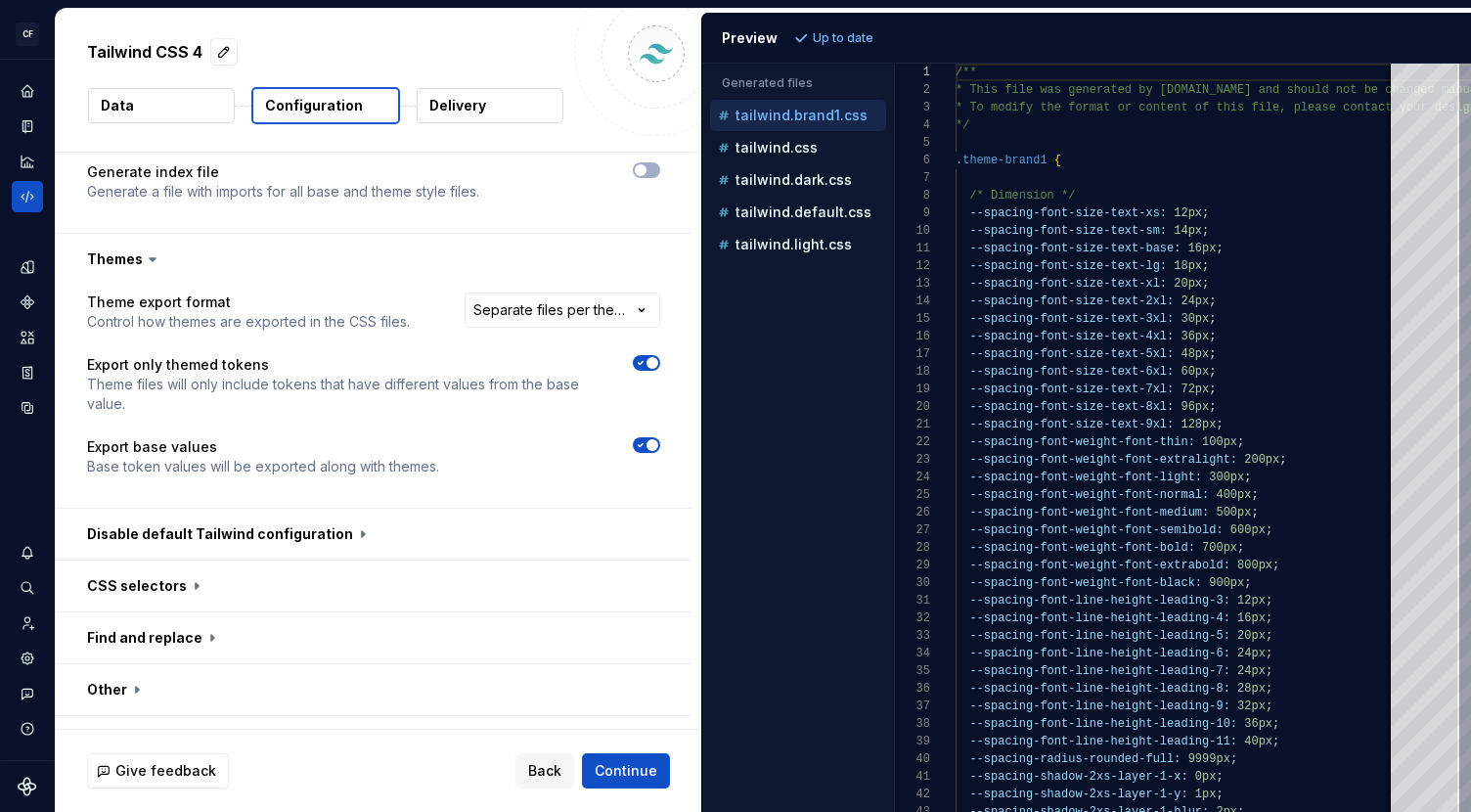
click at [658, 356] on span "button" at bounding box center [652, 362] width 12 height 12
click at [856, 37] on span "Refresh preview" at bounding box center [863, 38] width 98 height 16
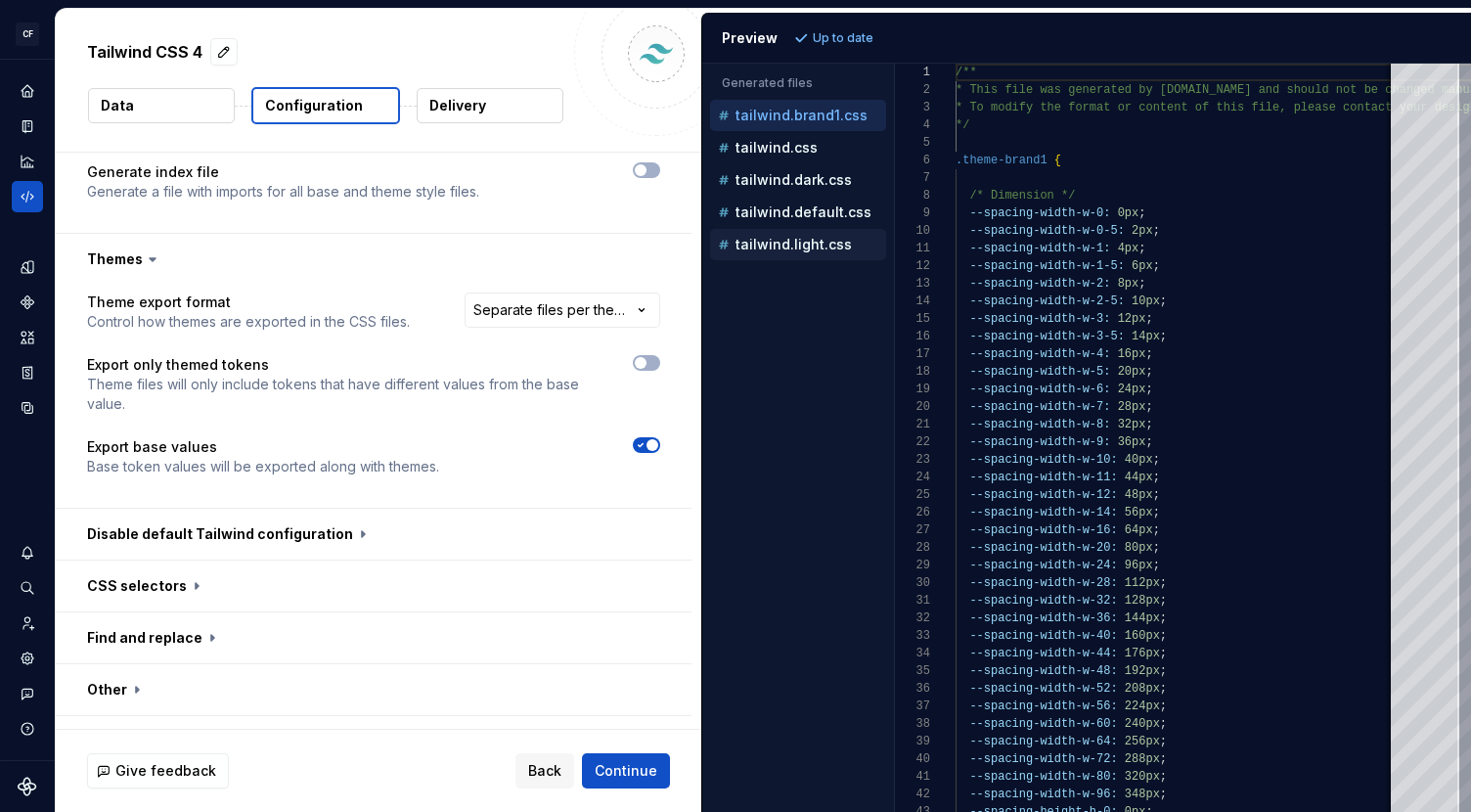
click at [845, 234] on button "tailwind.light.css" at bounding box center [797, 244] width 176 height 22
click at [807, 161] on div "tailwind.css" at bounding box center [797, 147] width 176 height 31
click at [809, 149] on p "tailwind.css" at bounding box center [777, 147] width 82 height 16
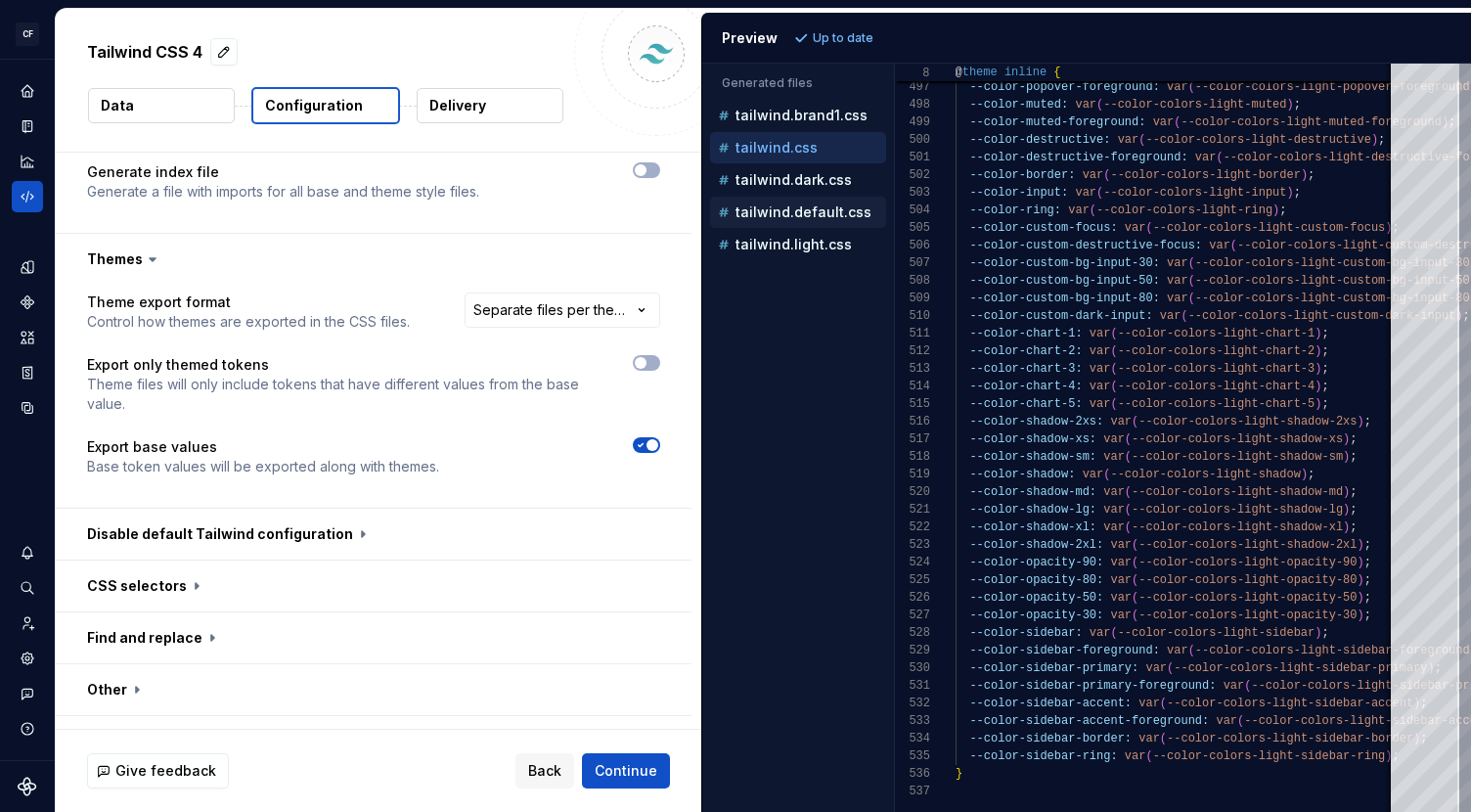
click at [845, 216] on p "tailwind.default.css" at bounding box center [803, 212] width 136 height 16
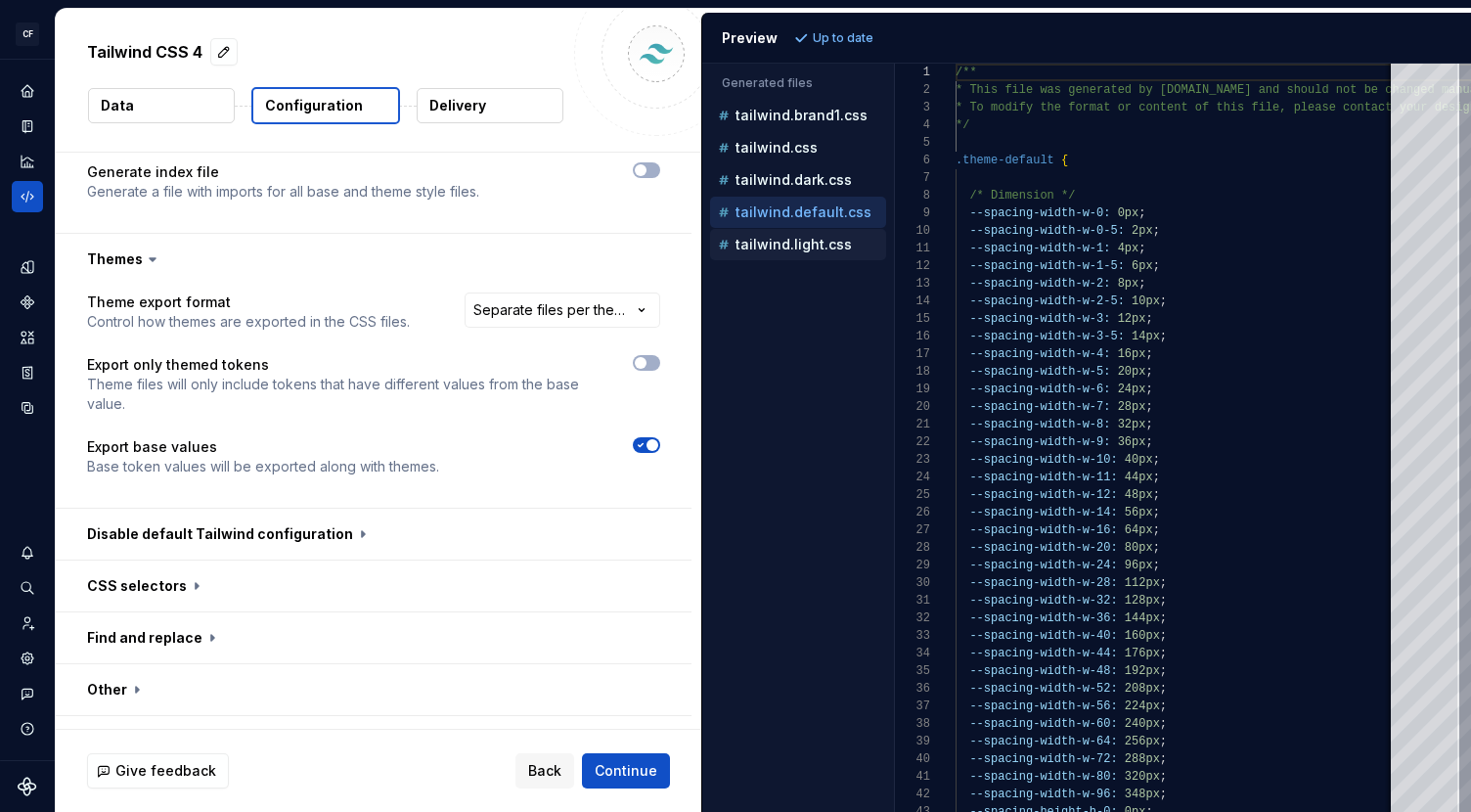
click at [817, 246] on p "tailwind.light.css" at bounding box center [793, 244] width 117 height 16
click at [826, 221] on div "tailwind.default.css" at bounding box center [799, 212] width 172 height 20
type textarea "**********"
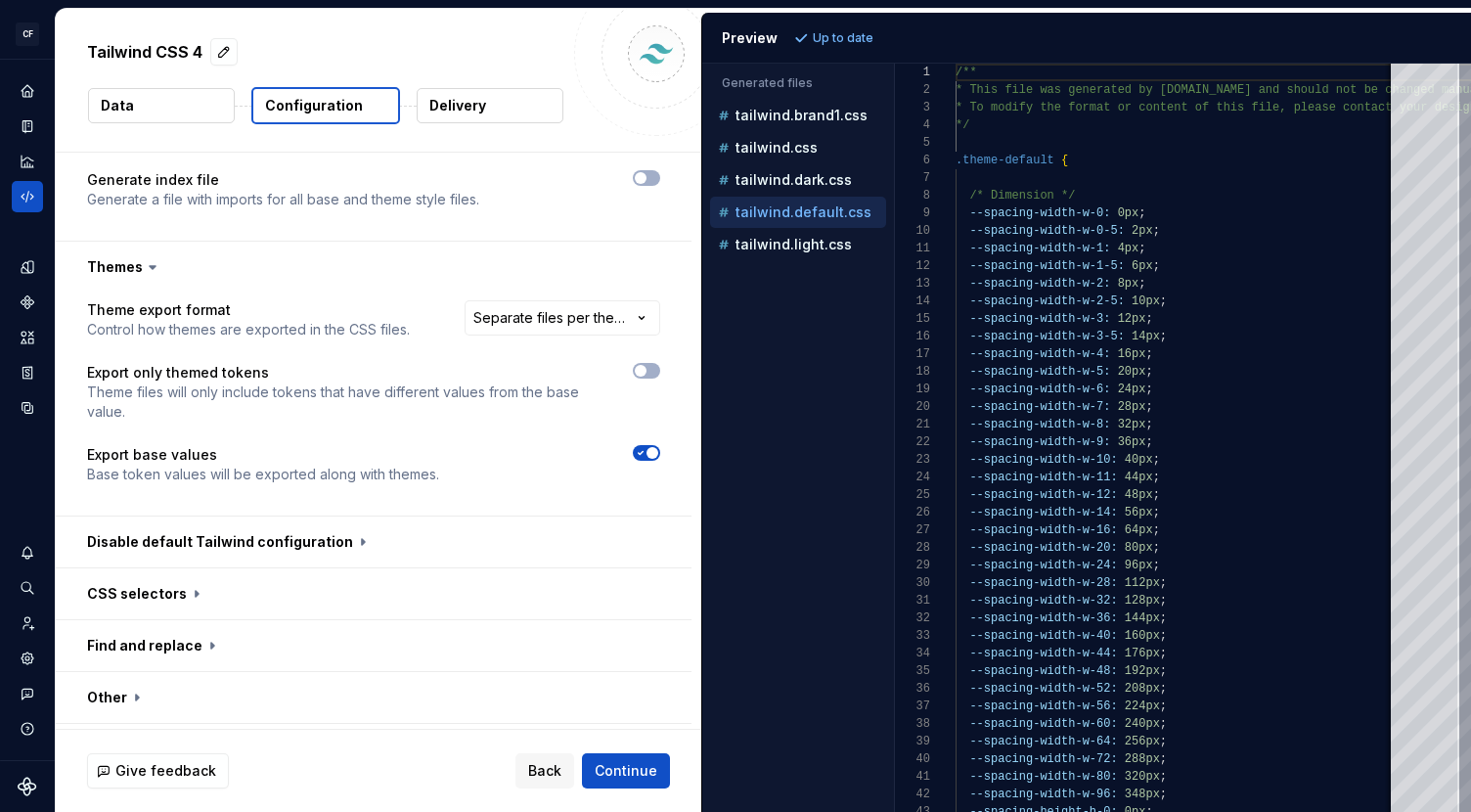
scroll to position [850, 0]
click at [660, 444] on button "button" at bounding box center [646, 452] width 27 height 16
click at [854, 36] on span "Refresh preview" at bounding box center [863, 38] width 98 height 16
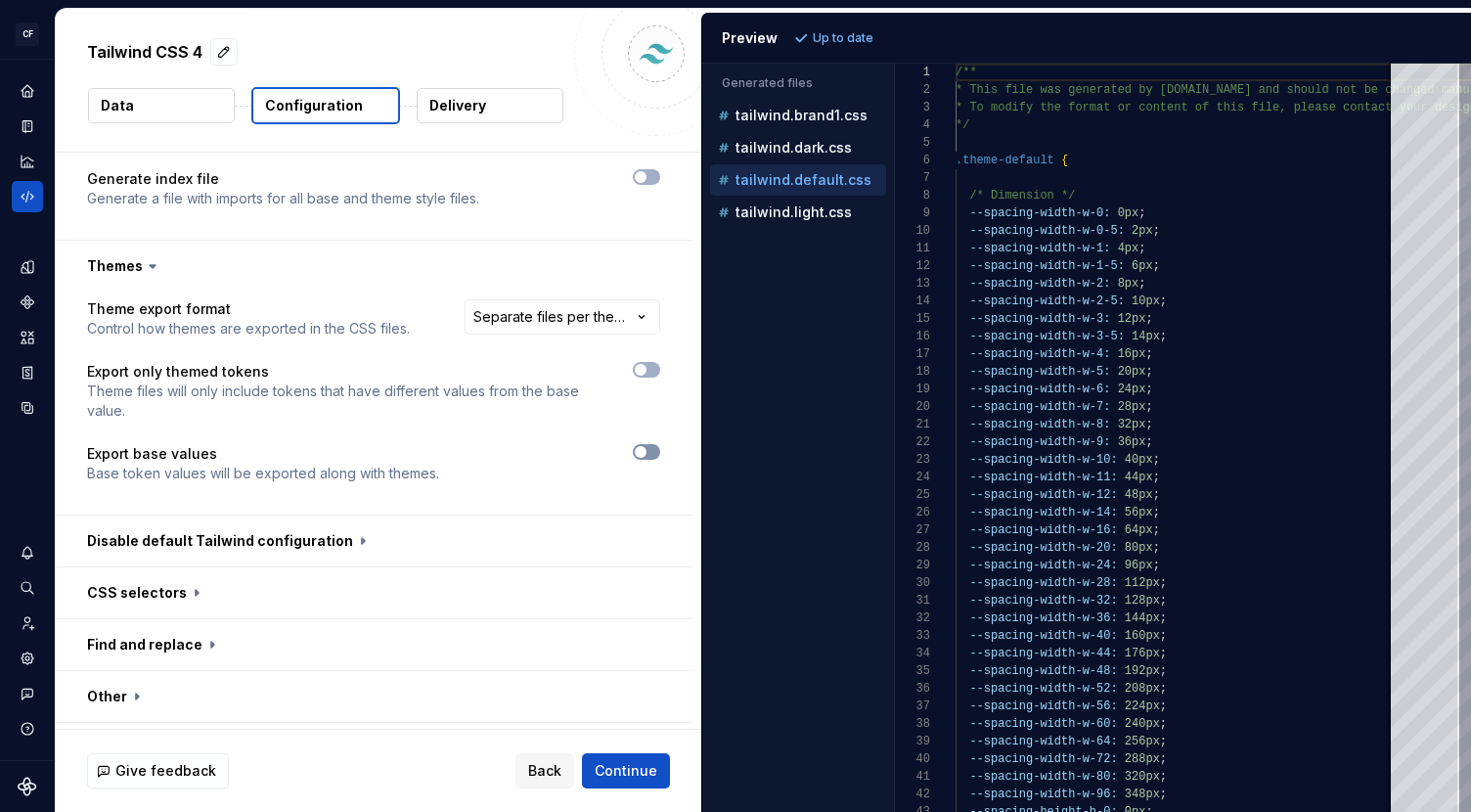
click at [646, 446] on span "button" at bounding box center [640, 452] width 12 height 12
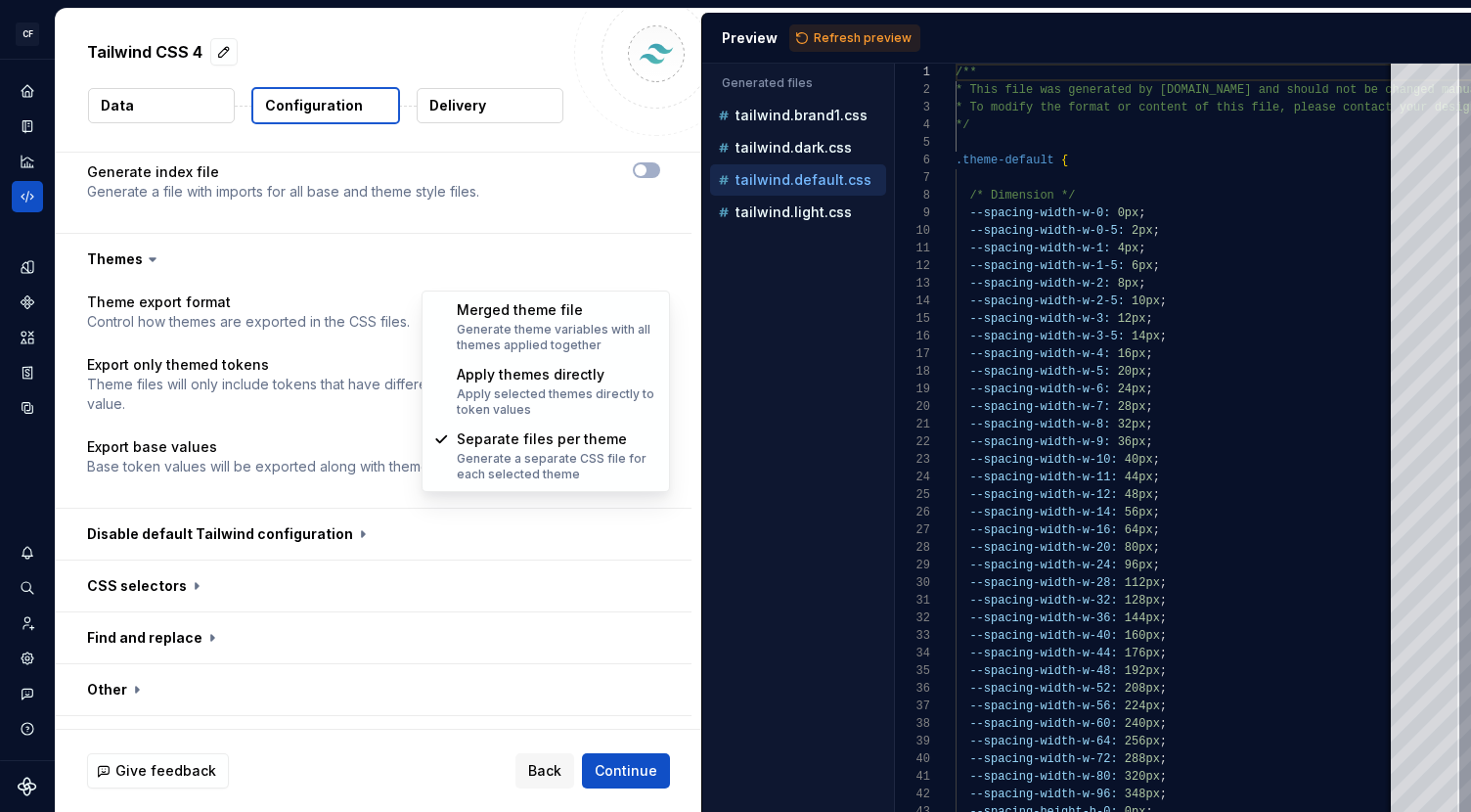
click at [591, 272] on html "**********" at bounding box center [736, 406] width 1471 height 812
click at [821, 29] on html "**********" at bounding box center [736, 406] width 1471 height 812
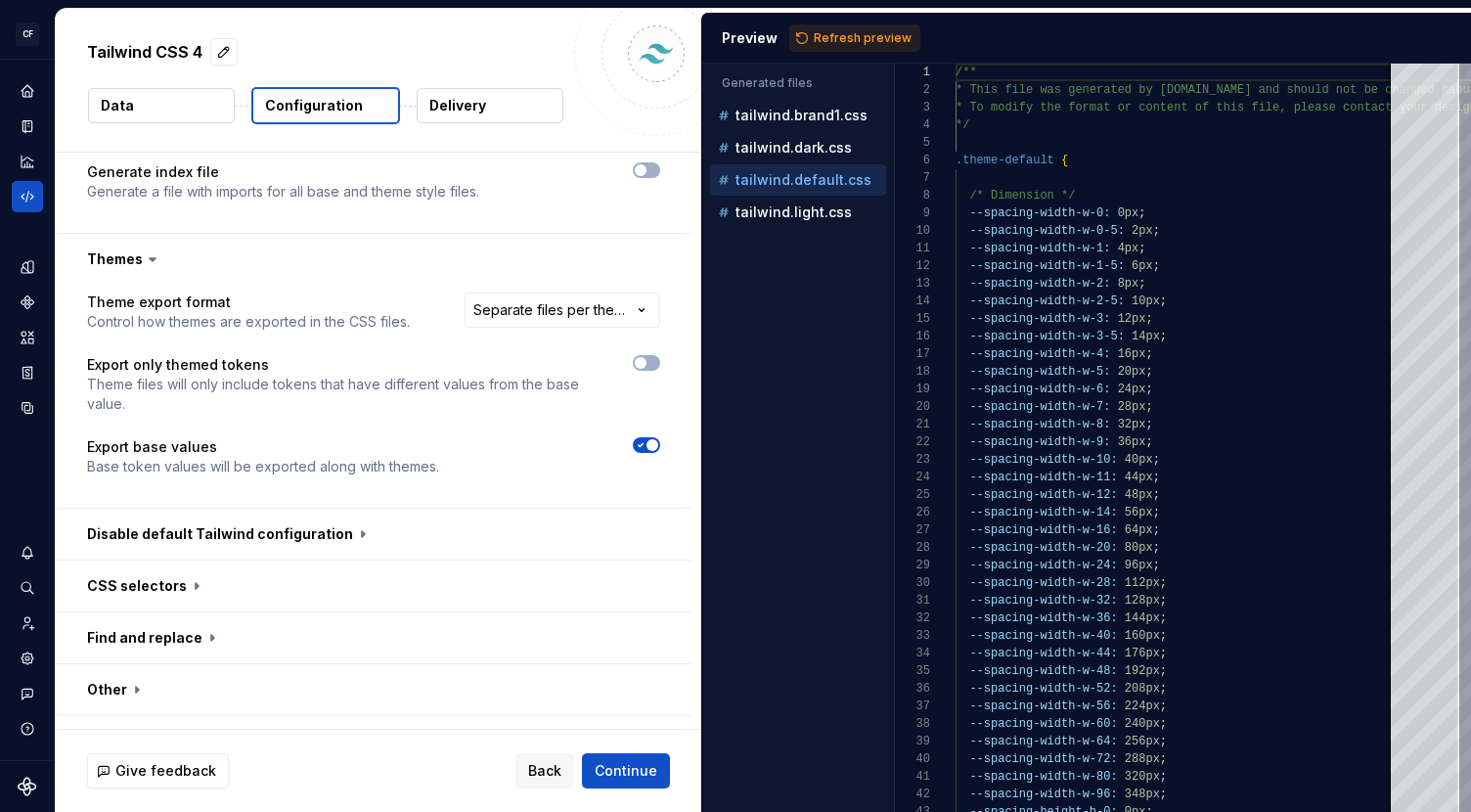
click at [821, 30] on span "Refresh preview" at bounding box center [863, 38] width 98 height 16
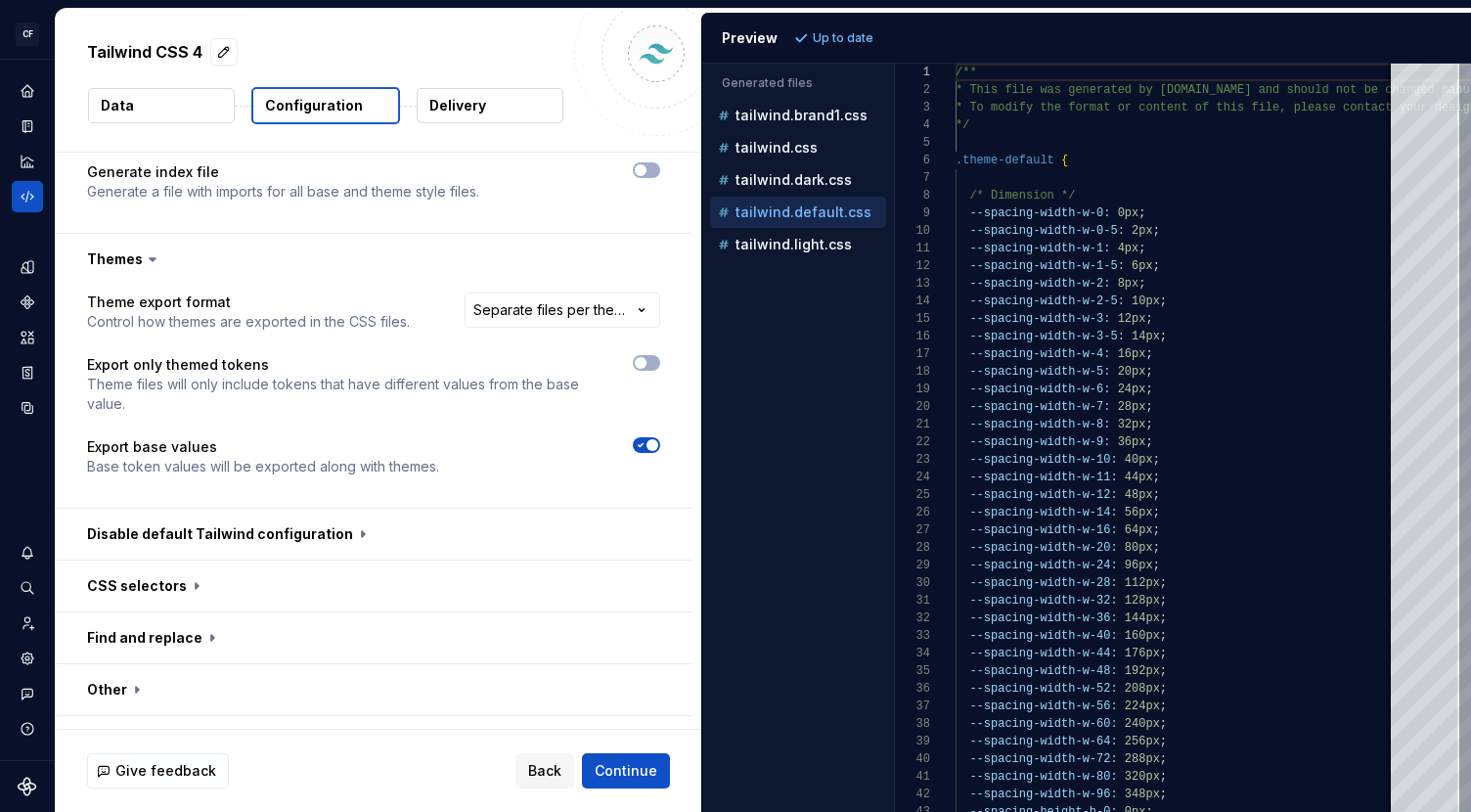
click at [600, 258] on html "**********" at bounding box center [736, 406] width 1471 height 812
click at [851, 36] on span "Refresh preview" at bounding box center [863, 38] width 98 height 16
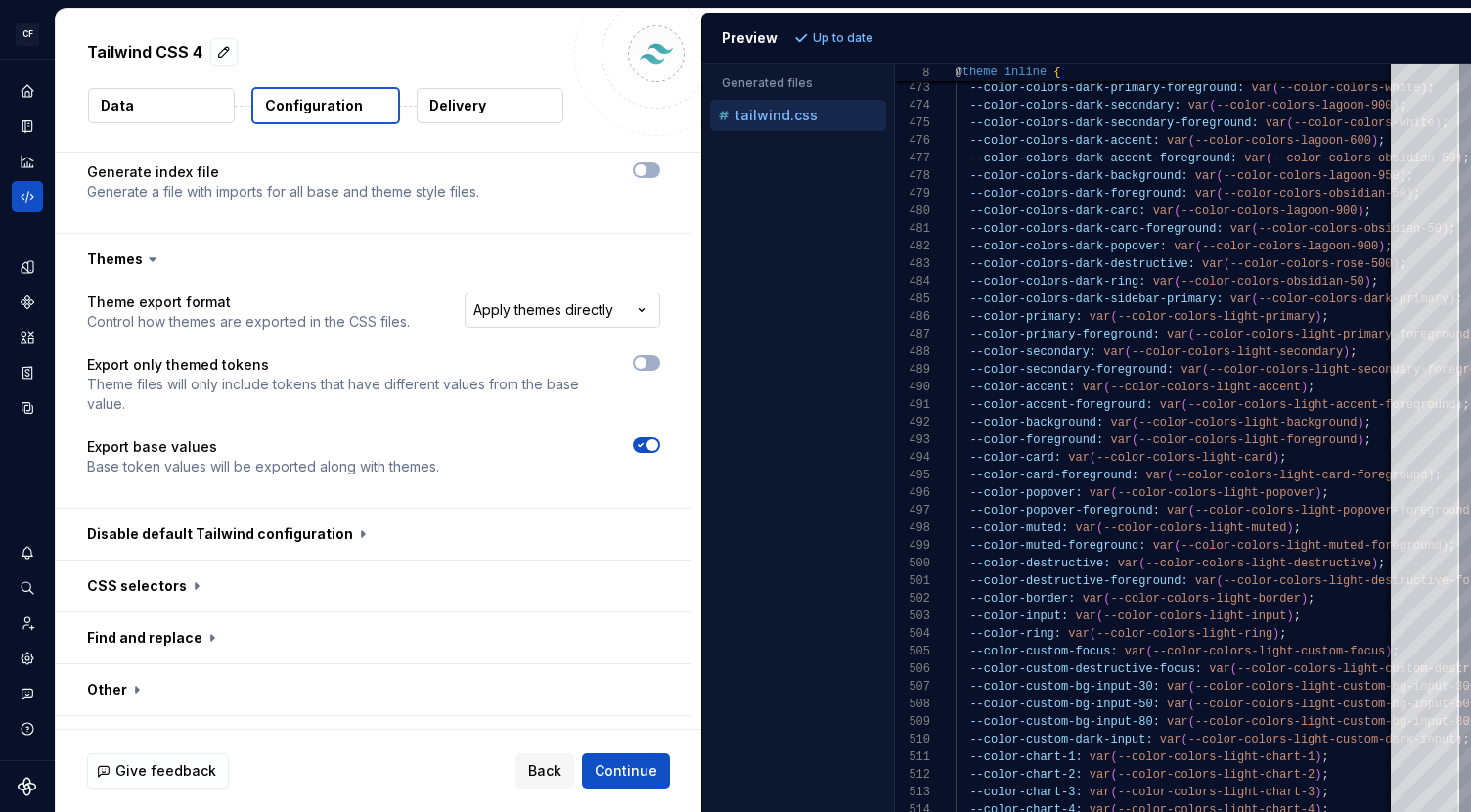
click at [618, 271] on html "**********" at bounding box center [736, 406] width 1471 height 812
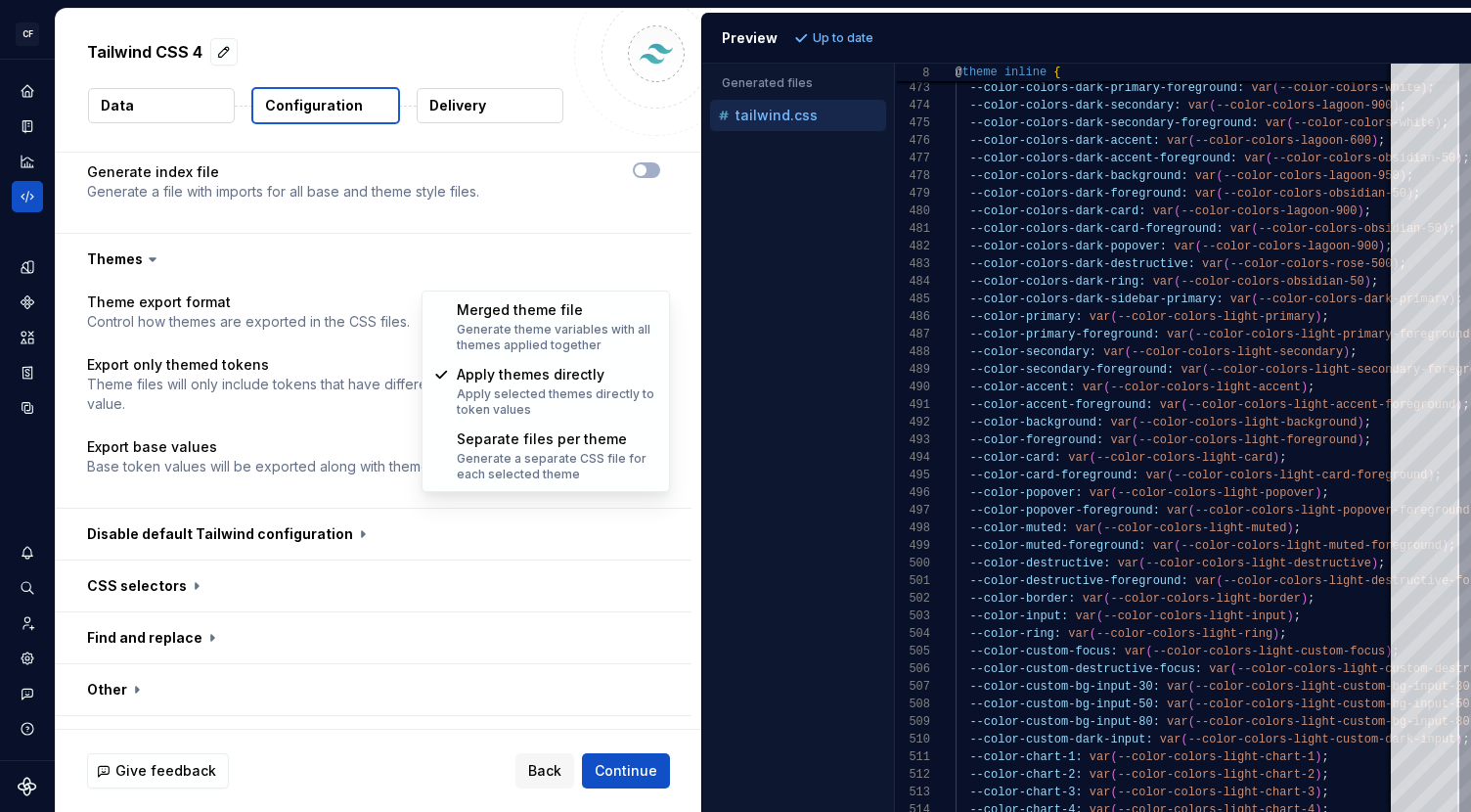
select select "**********"
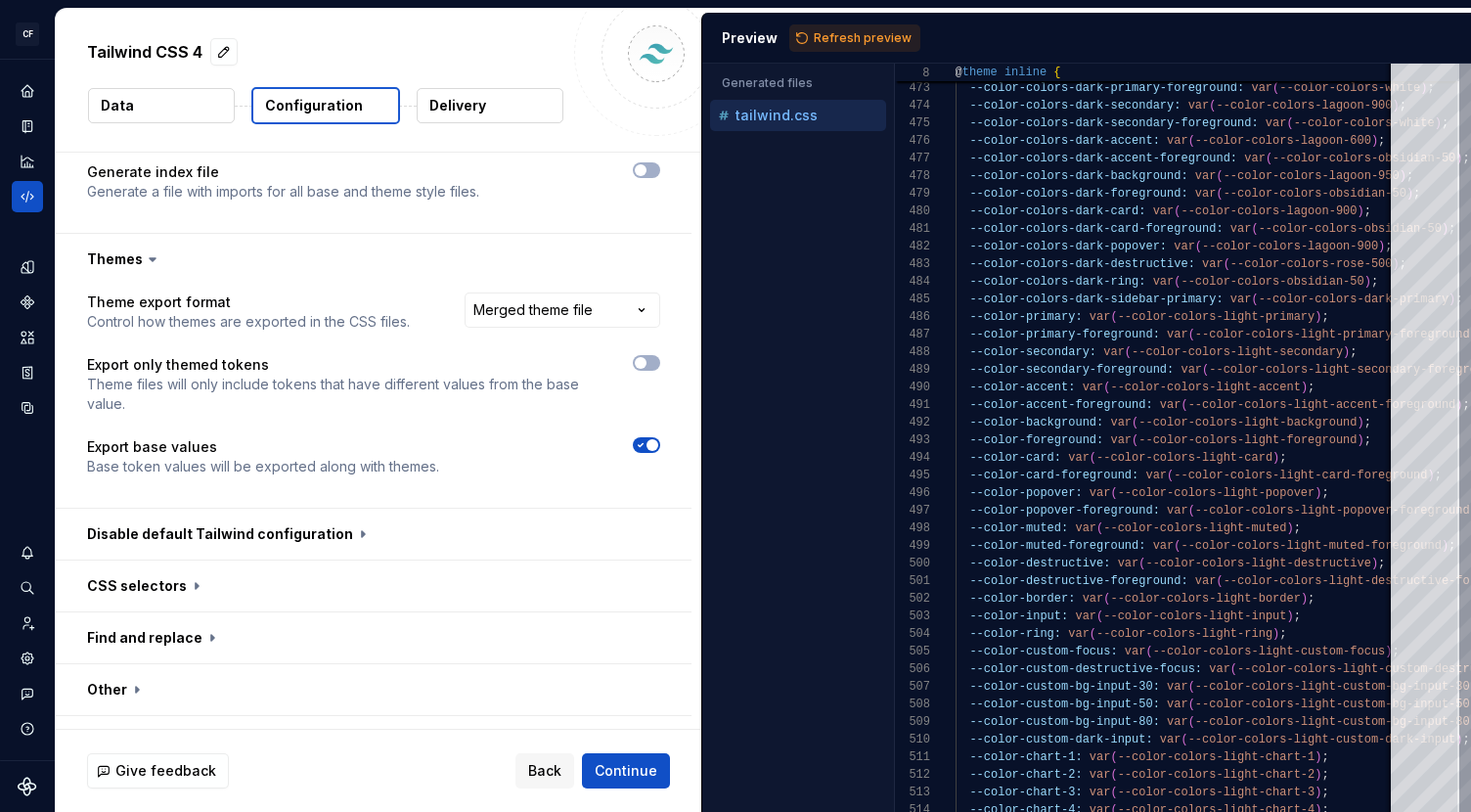
click at [869, 41] on span "Refresh preview" at bounding box center [863, 38] width 98 height 16
click at [820, 144] on p "tailwind.themed.css" at bounding box center [804, 147] width 137 height 16
type textarea "**********"
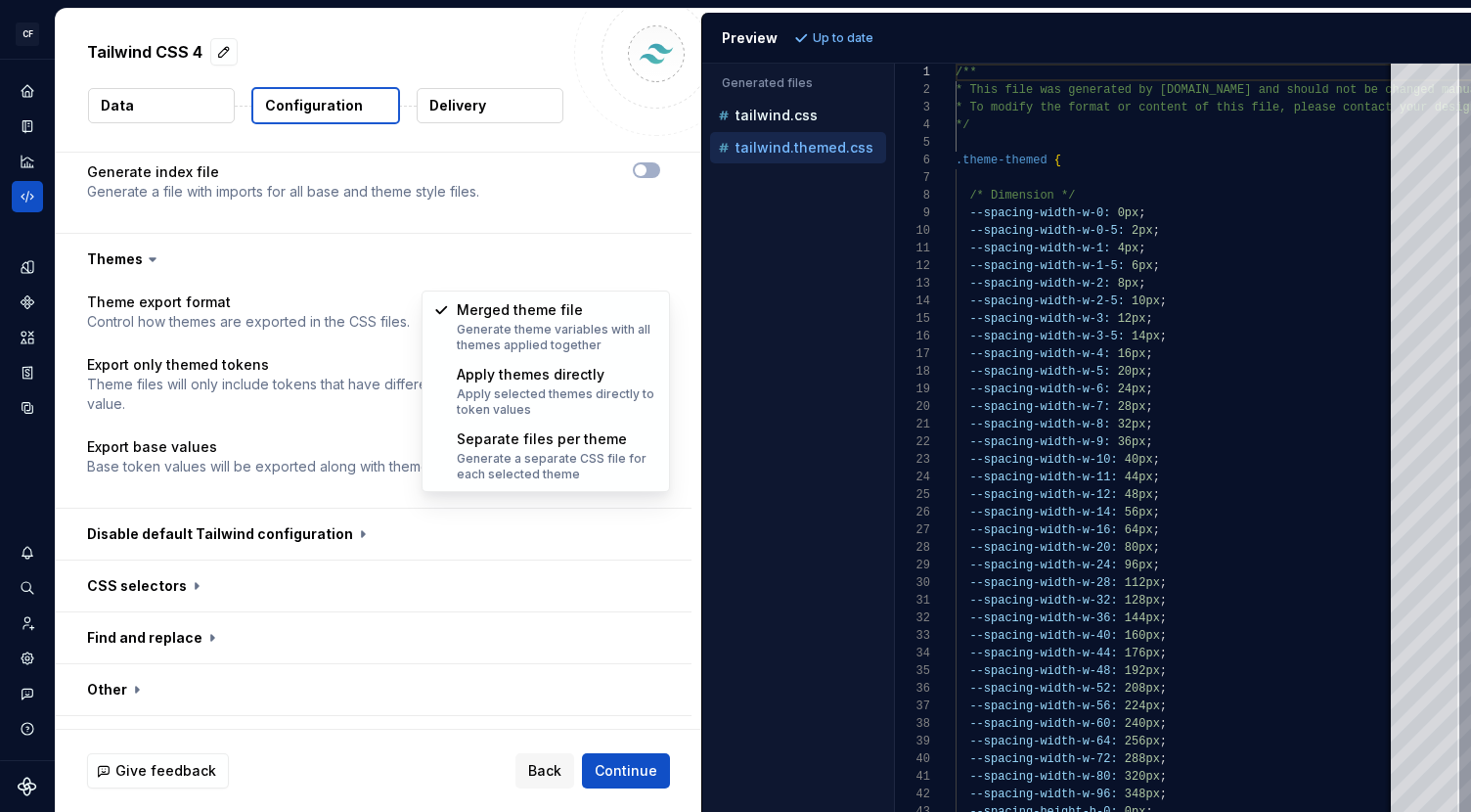
click at [602, 264] on html "**********" at bounding box center [736, 406] width 1471 height 812
select select "**********"
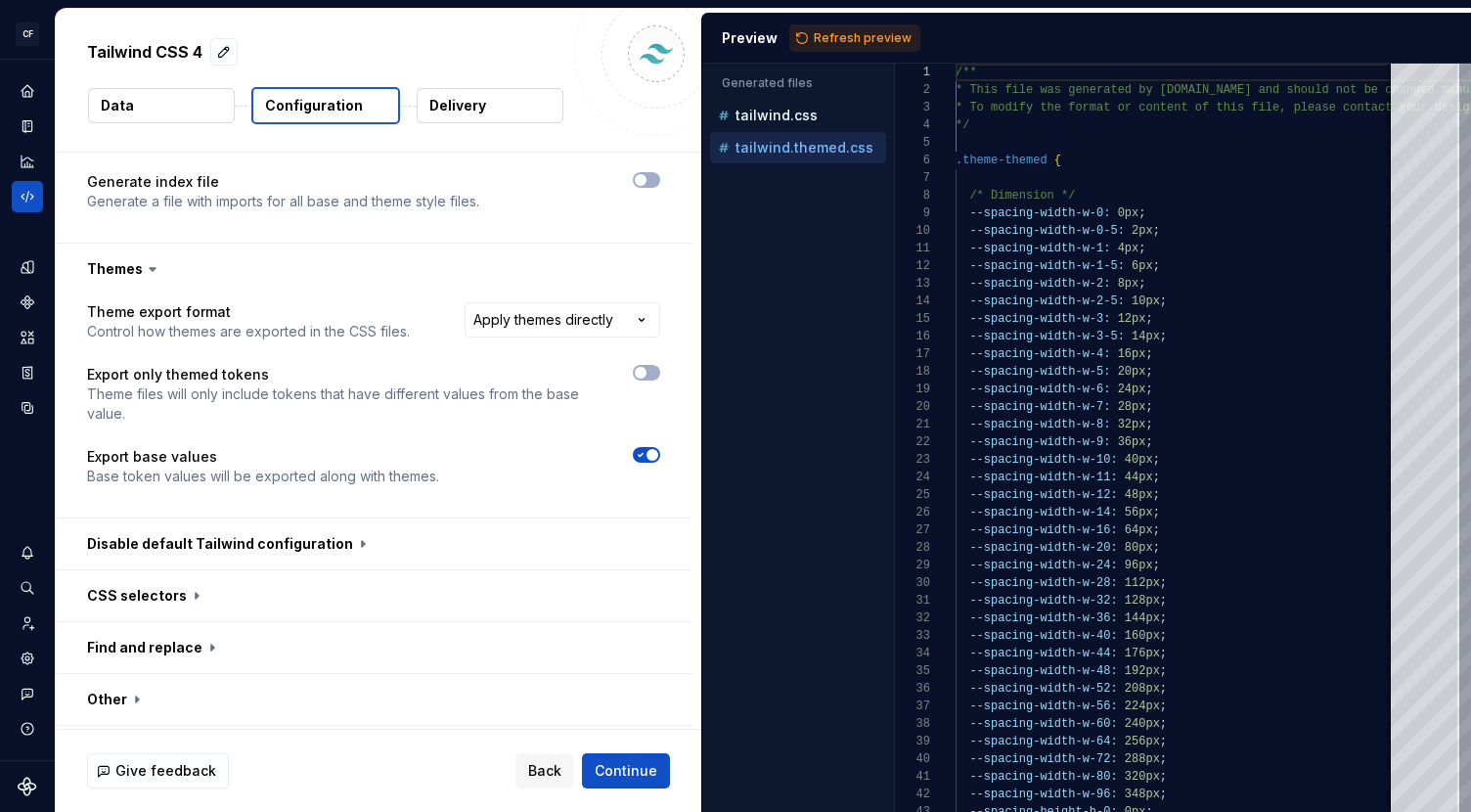
scroll to position [840, 0]
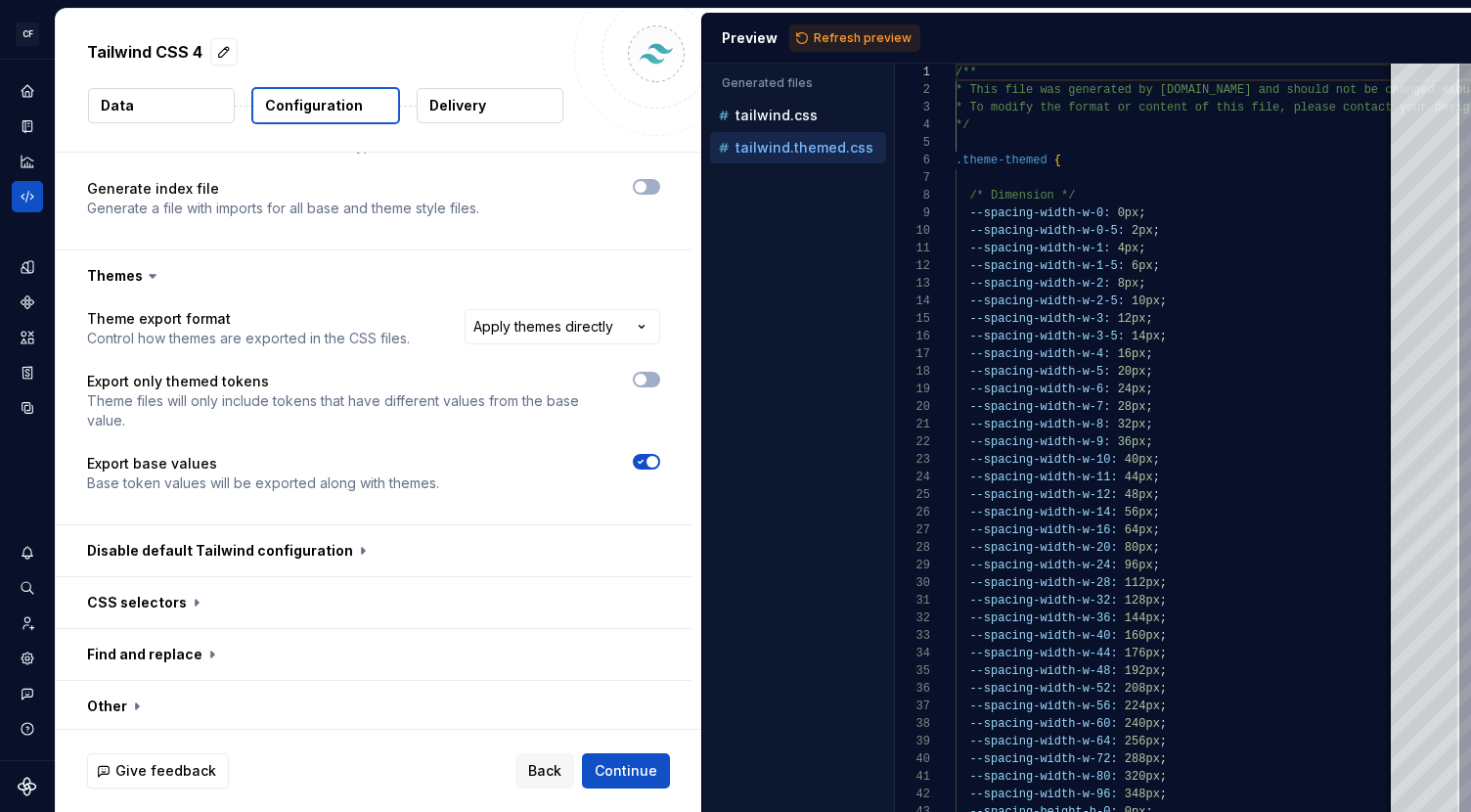
click at [837, 27] on button "Refresh preview" at bounding box center [854, 38] width 131 height 27
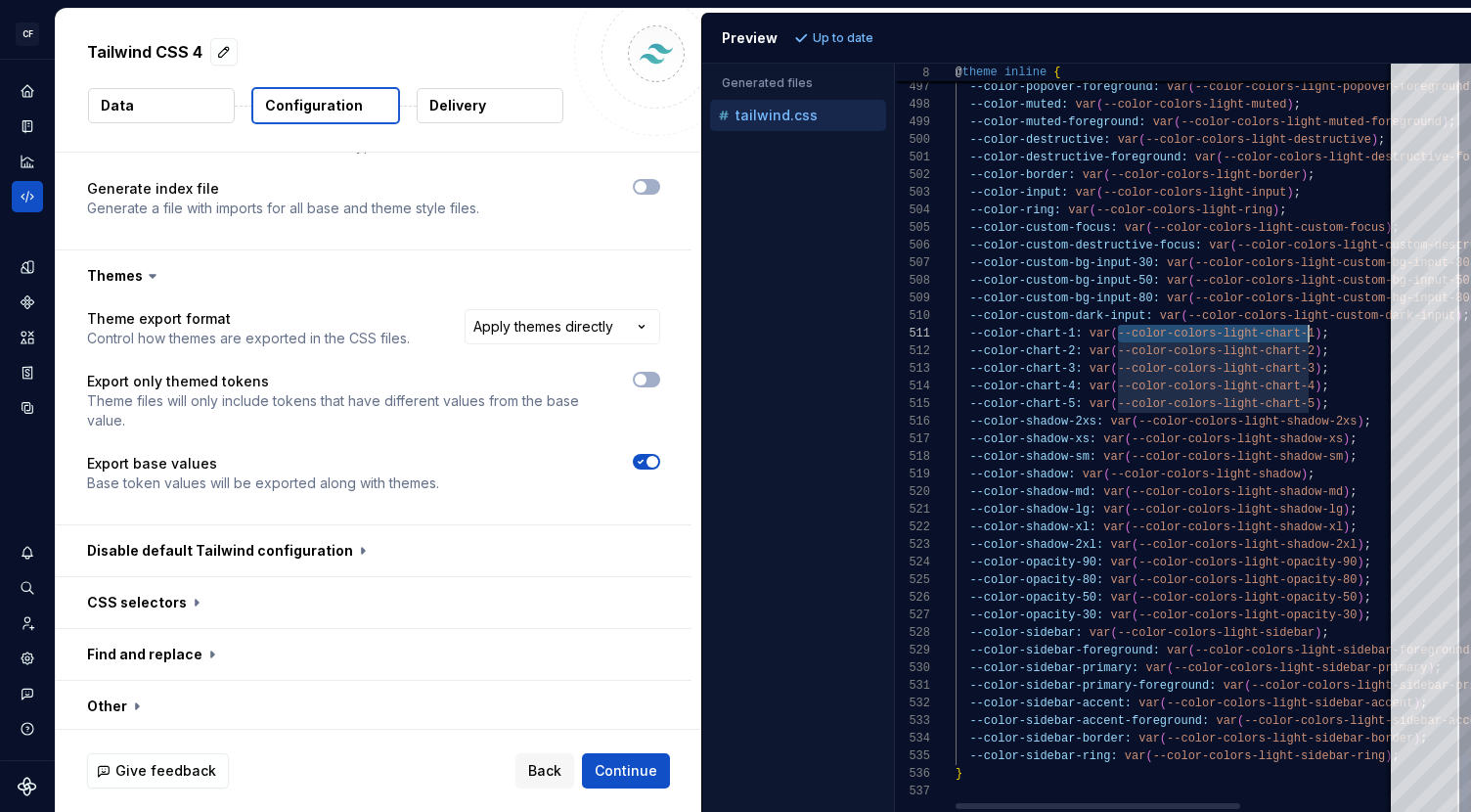
scroll to position [0, 360]
drag, startPoint x: 1145, startPoint y: 335, endPoint x: 1316, endPoint y: 335, distance: 171.0
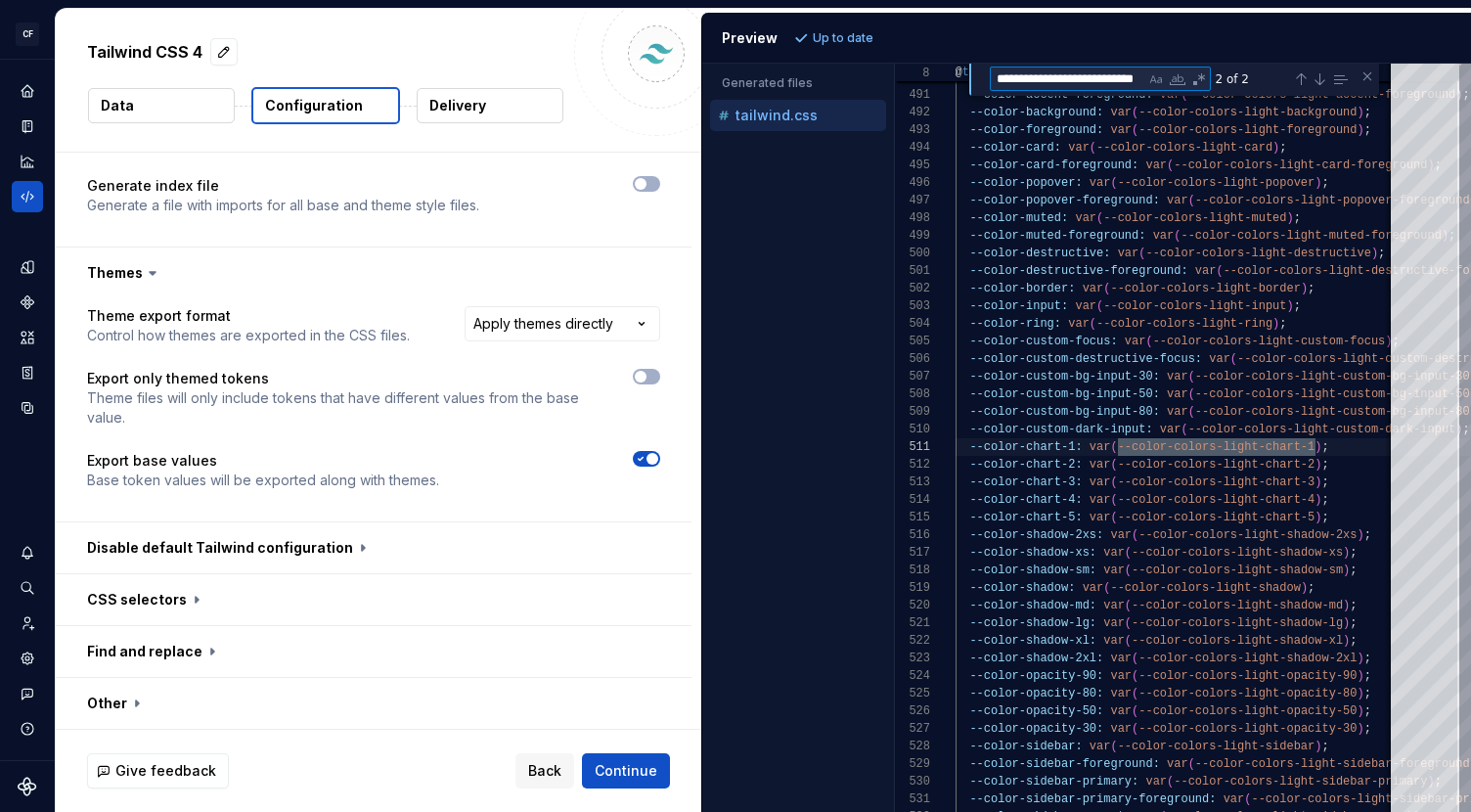
scroll to position [857, 0]
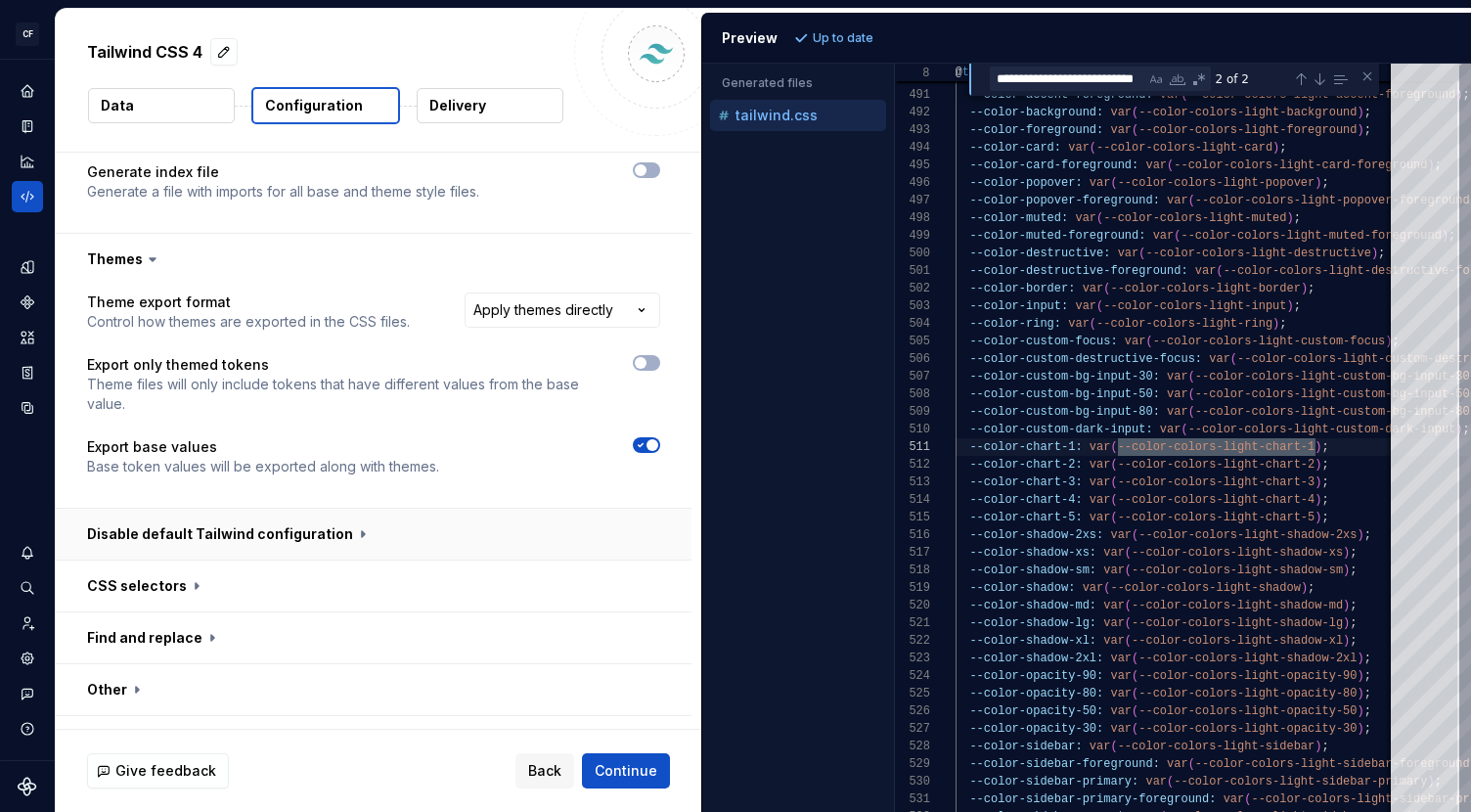
click at [391, 509] on button "button" at bounding box center [373, 534] width 635 height 51
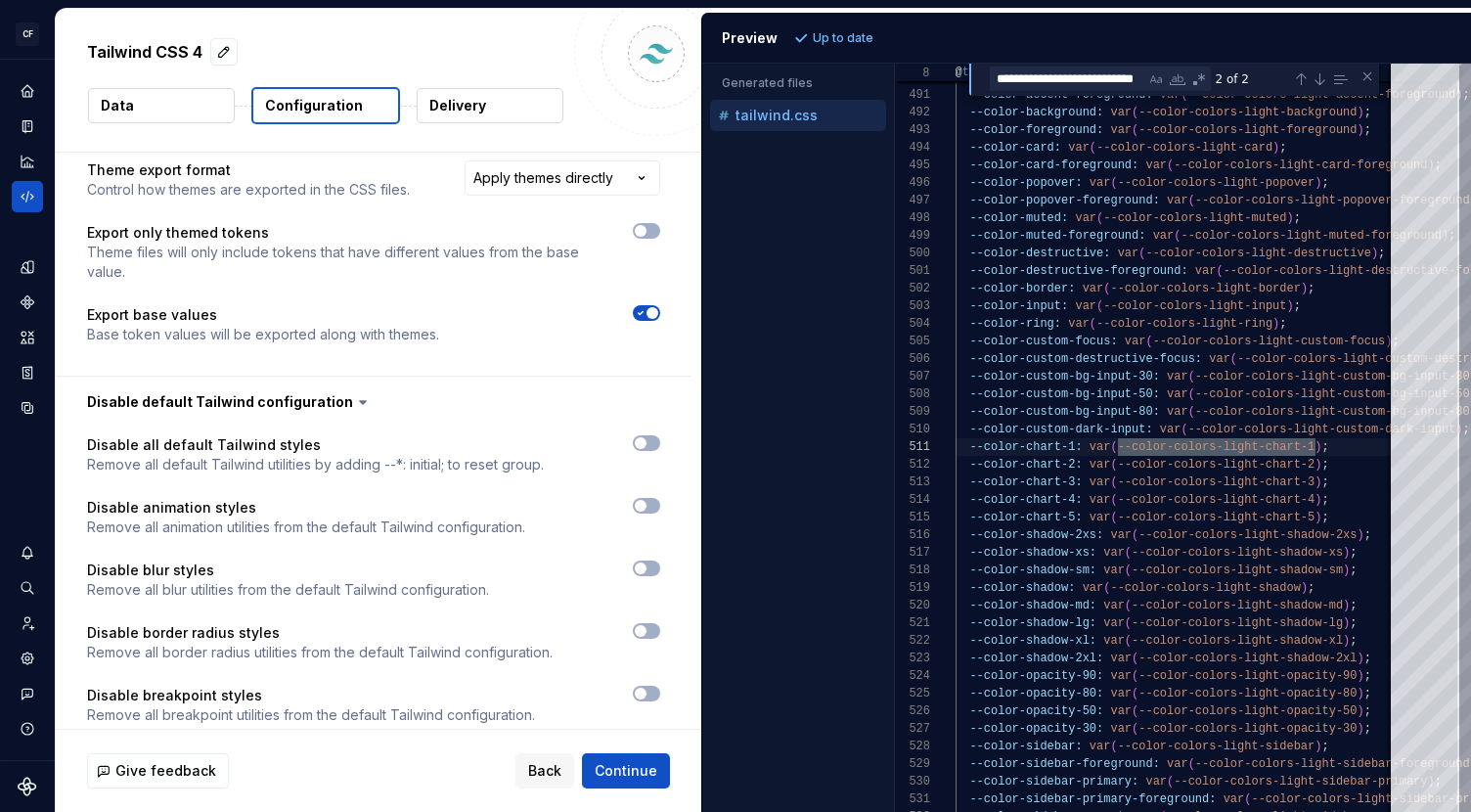
scroll to position [980, 0]
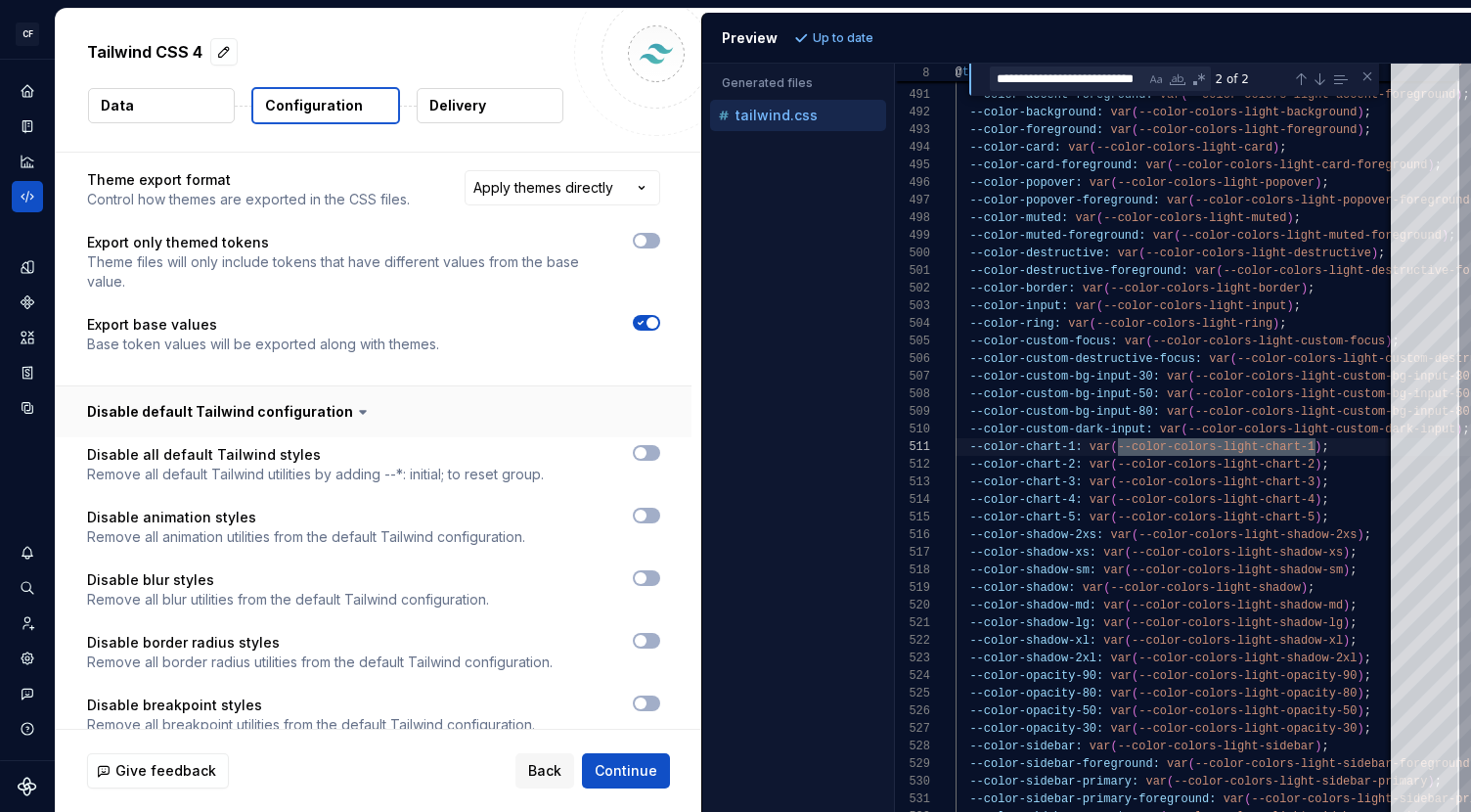
click at [660, 445] on button "button" at bounding box center [646, 453] width 27 height 16
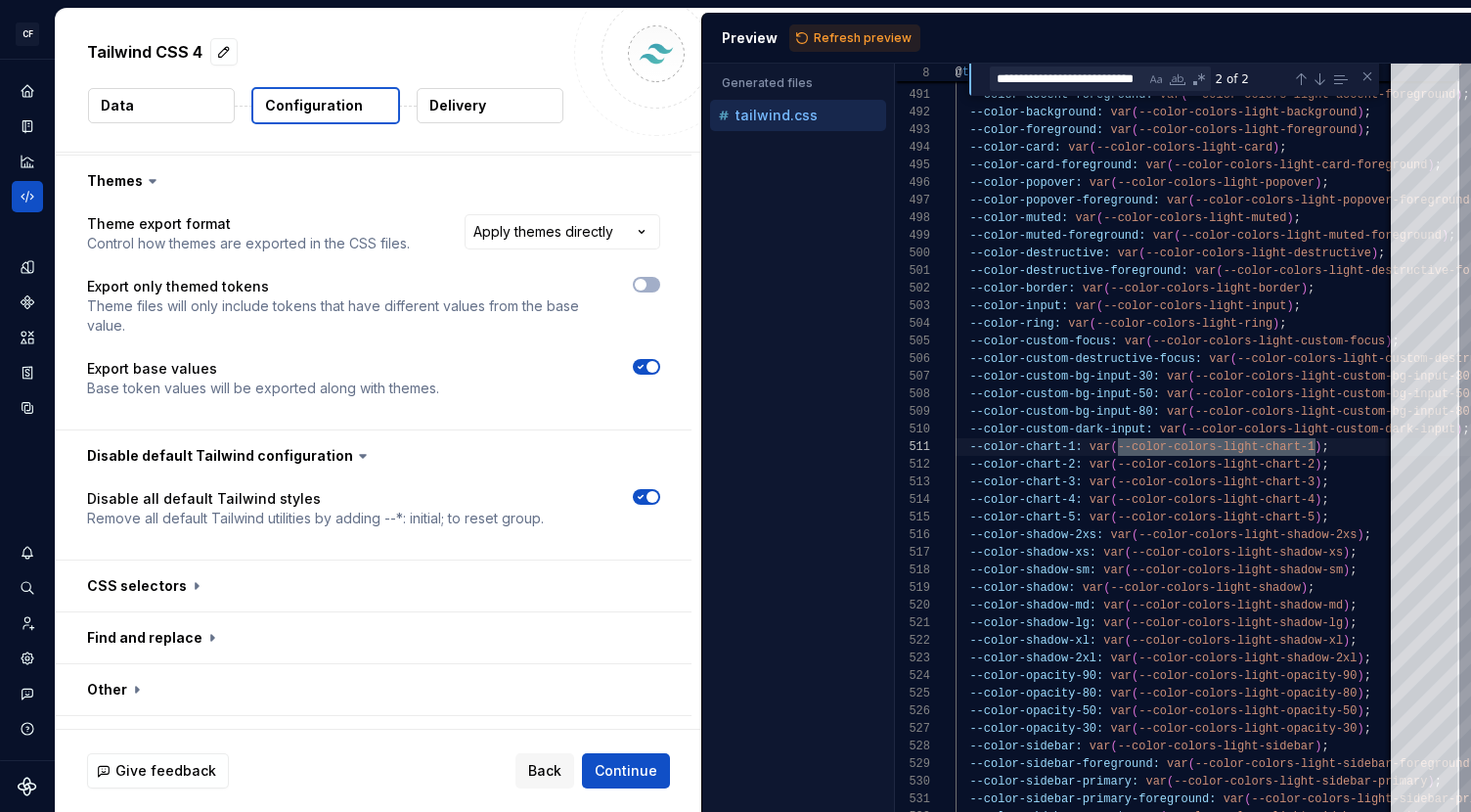
click at [843, 34] on span "Refresh preview" at bounding box center [863, 38] width 98 height 16
type textarea "**********"
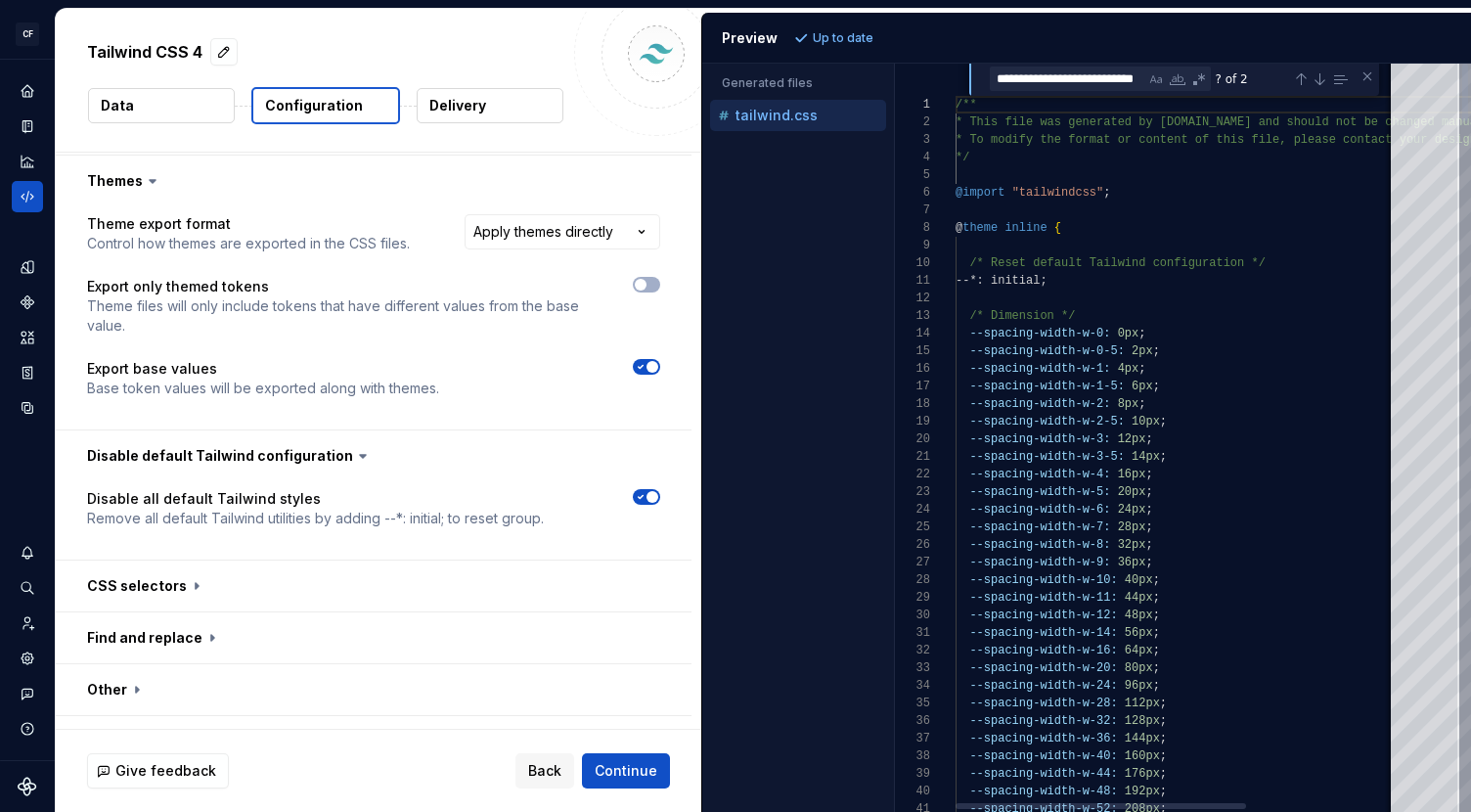
scroll to position [176, 0]
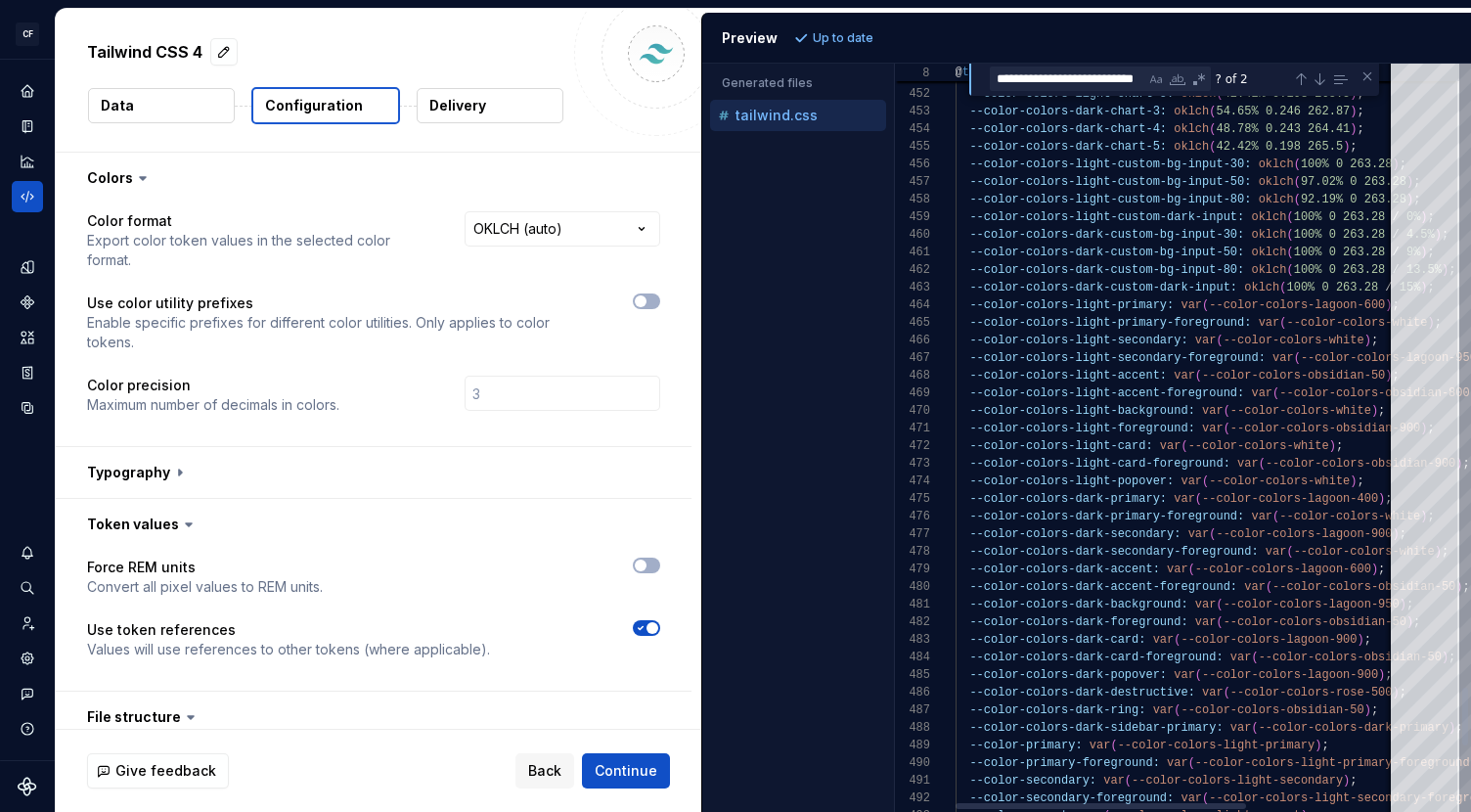
select select "**********"
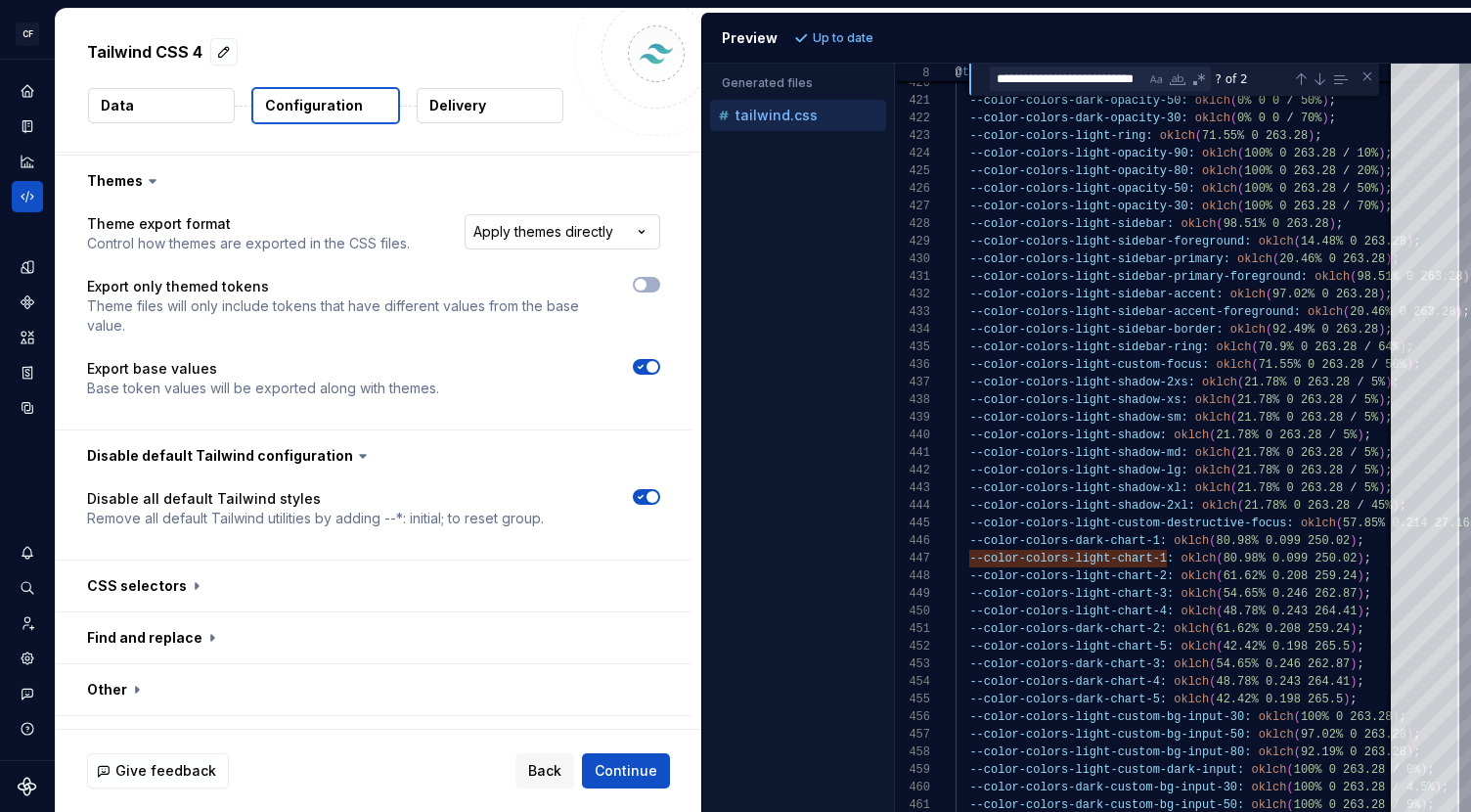
scroll to position [935, 0]
click at [657, 492] on span "button" at bounding box center [652, 498] width 12 height 12
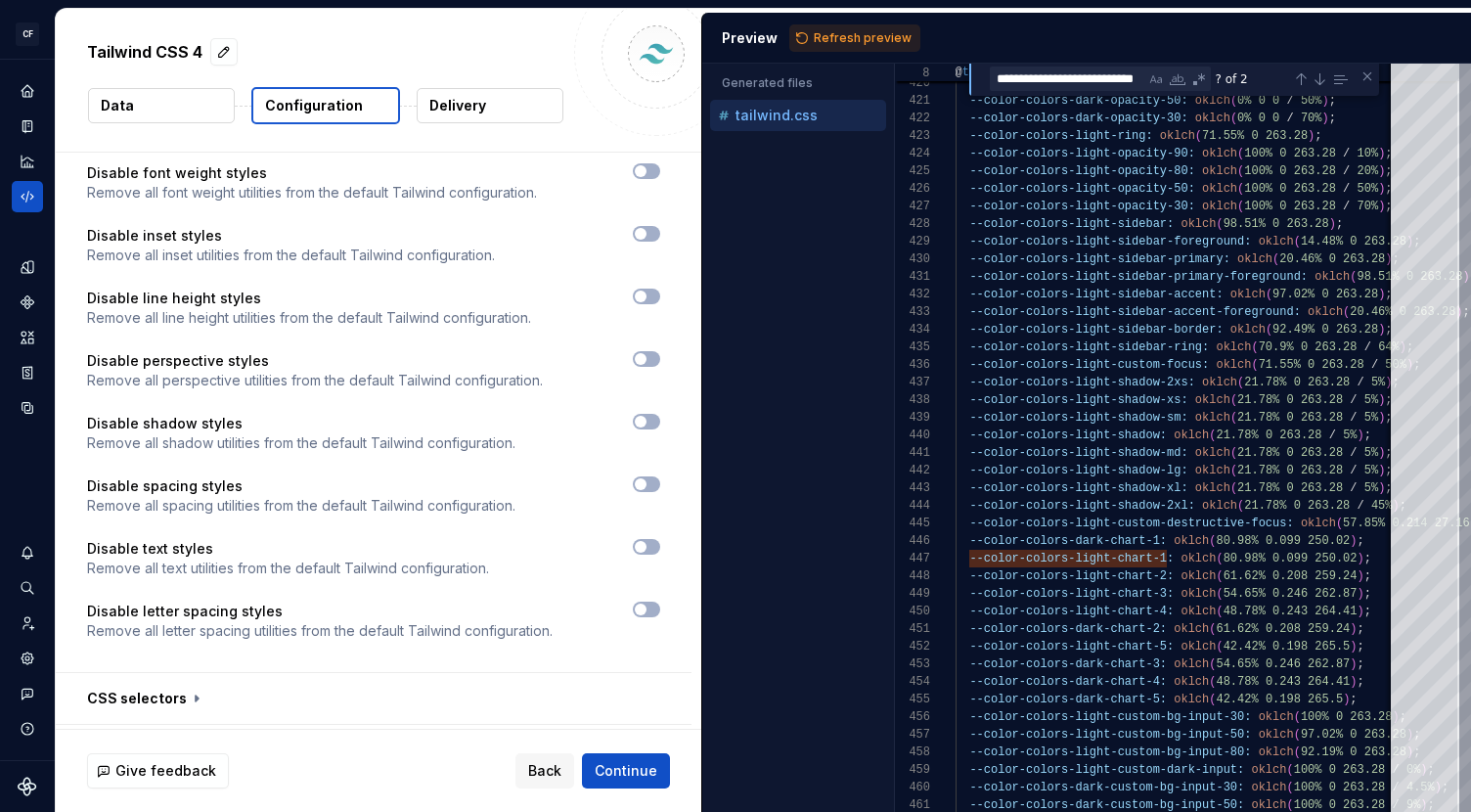
scroll to position [1937, 0]
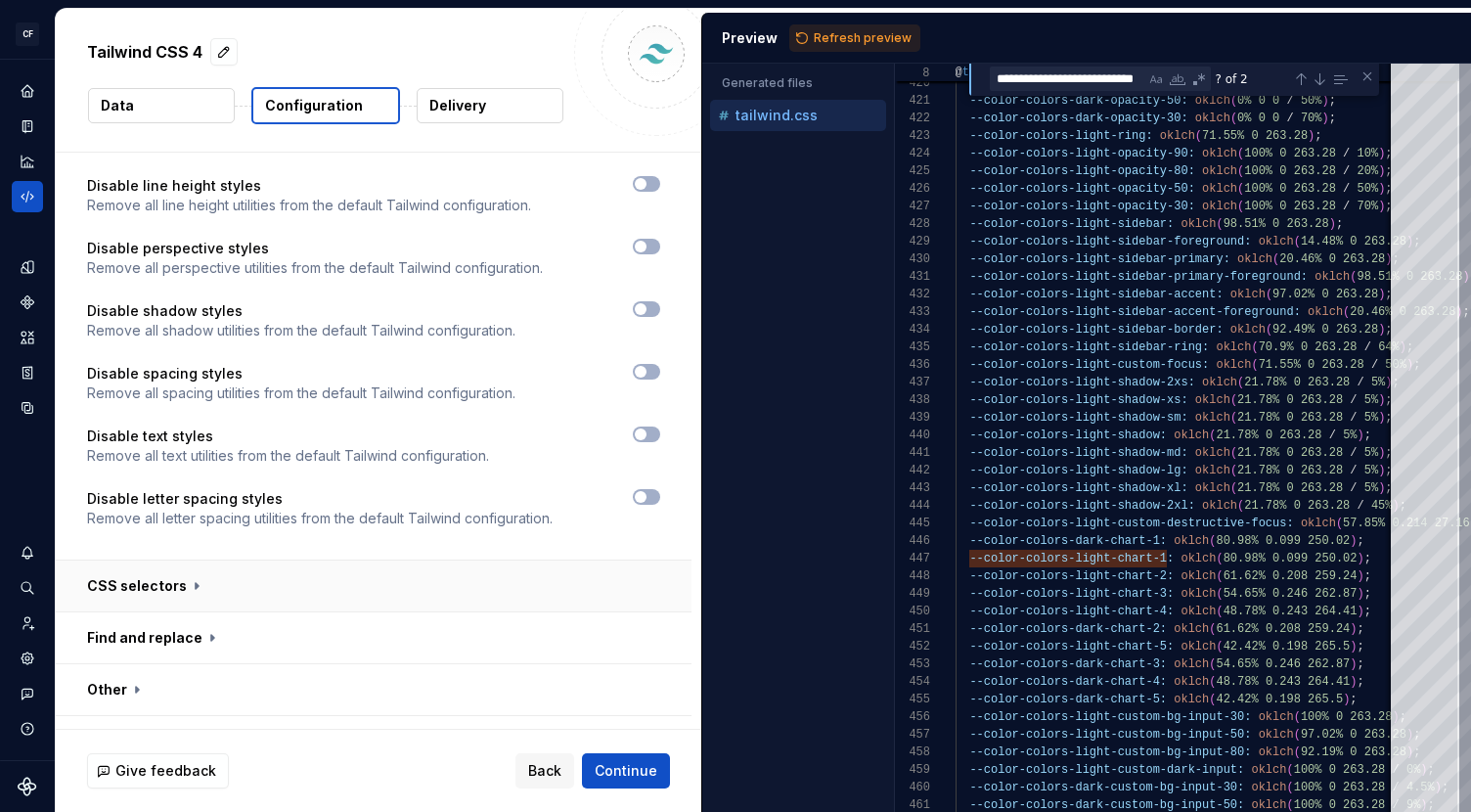
click at [442, 561] on button "button" at bounding box center [373, 586] width 635 height 51
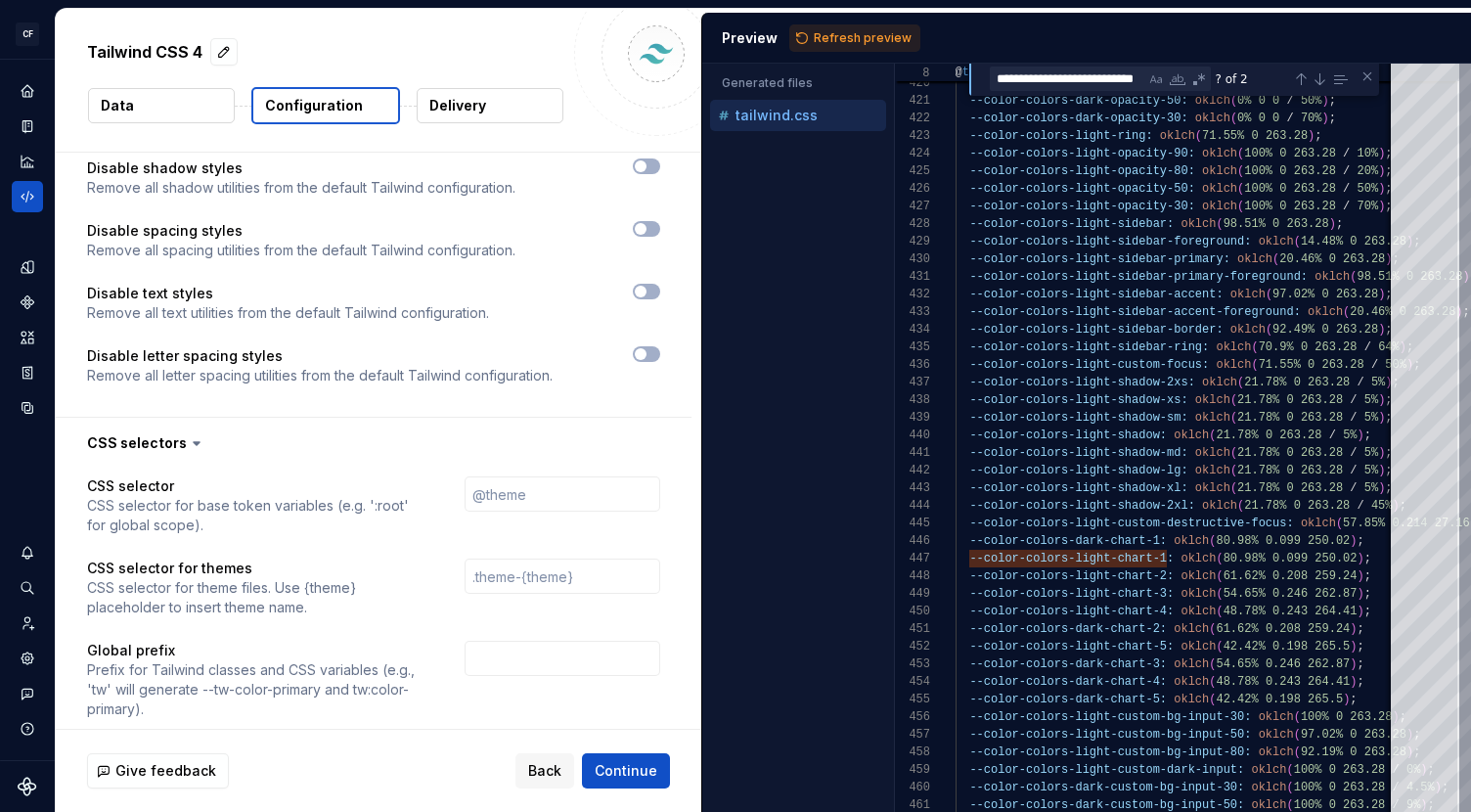
scroll to position [2219, 0]
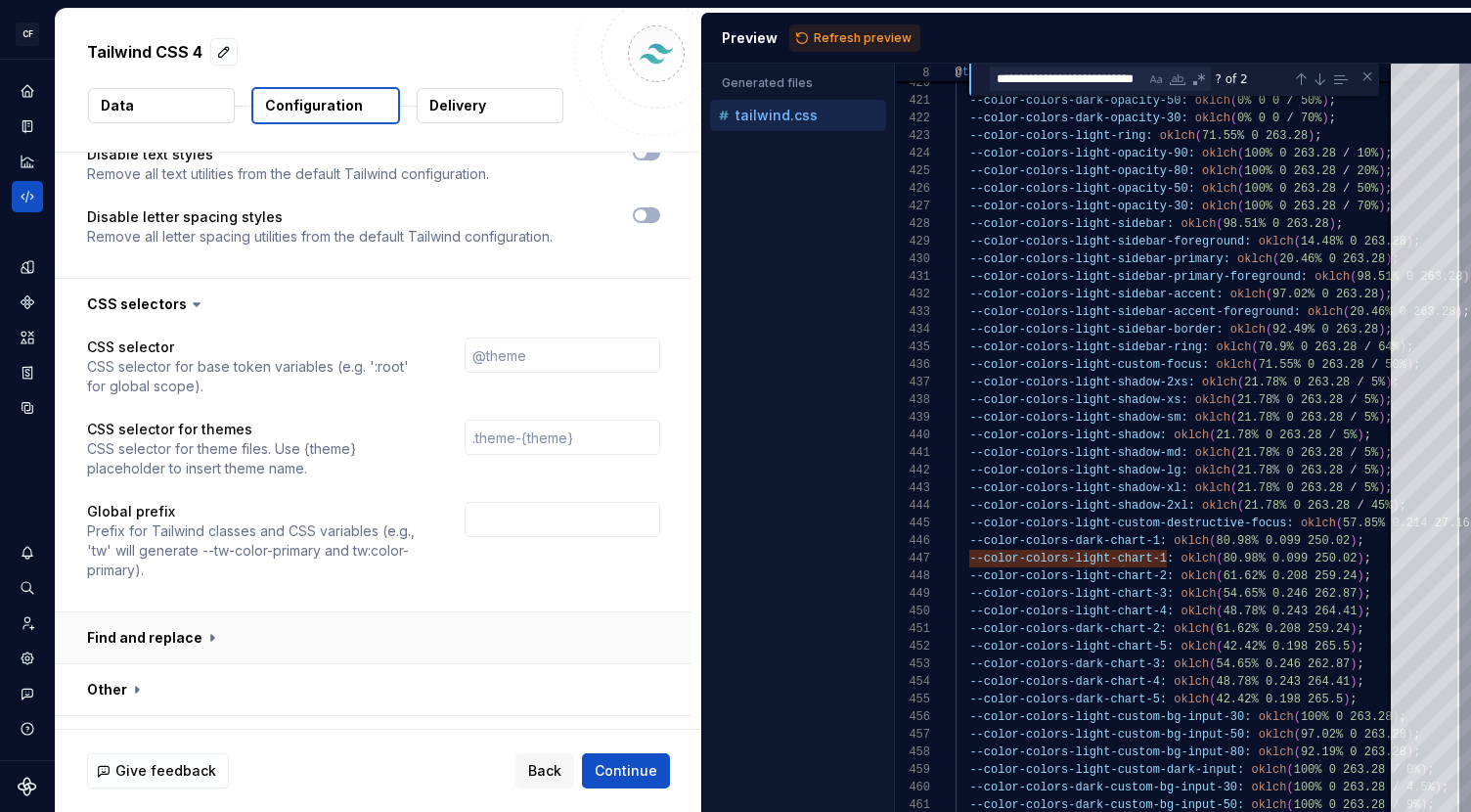
click at [252, 612] on button "button" at bounding box center [373, 637] width 635 height 51
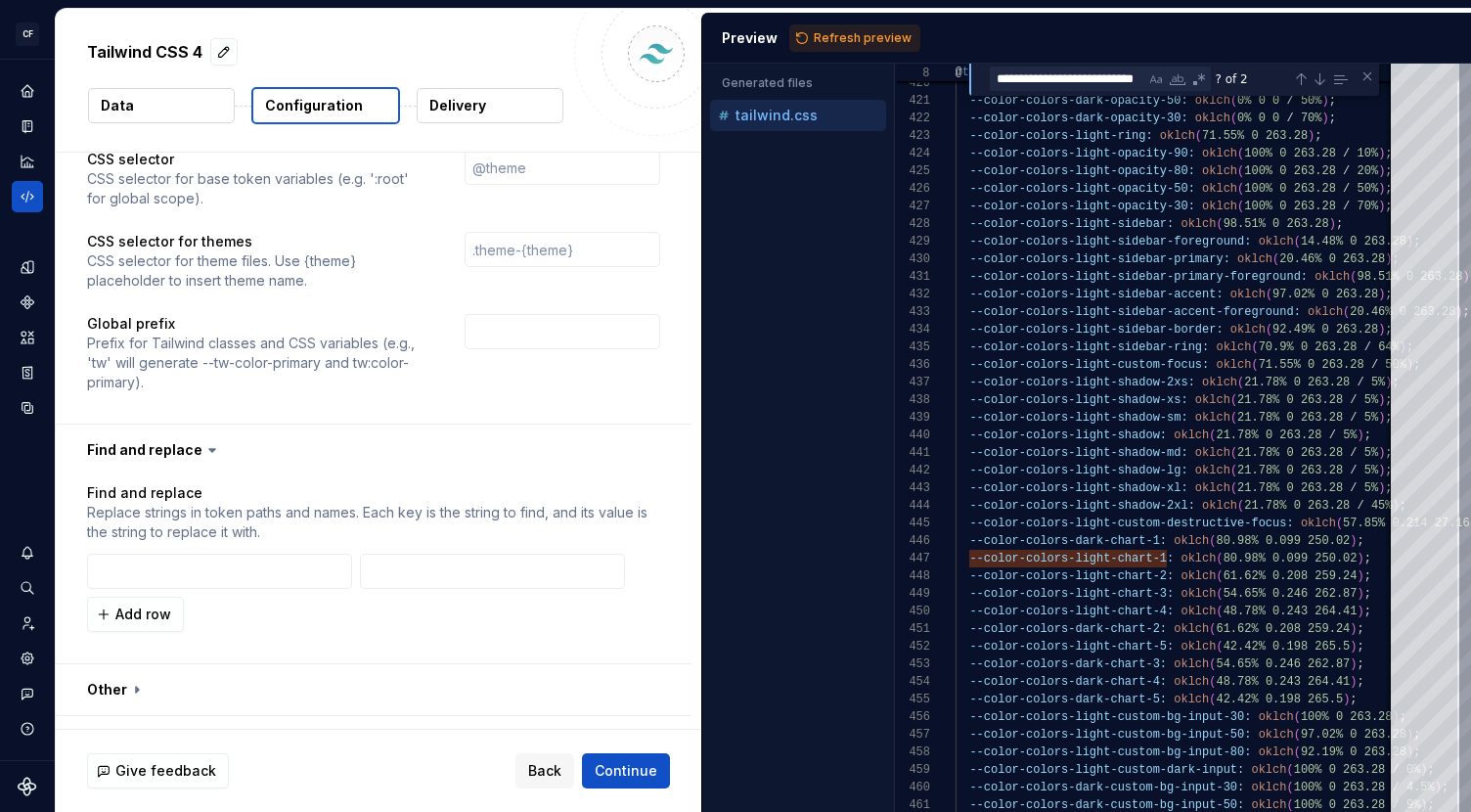
scroll to position [2407, 0]
click at [255, 664] on button "button" at bounding box center [373, 689] width 635 height 51
type textarea "*"
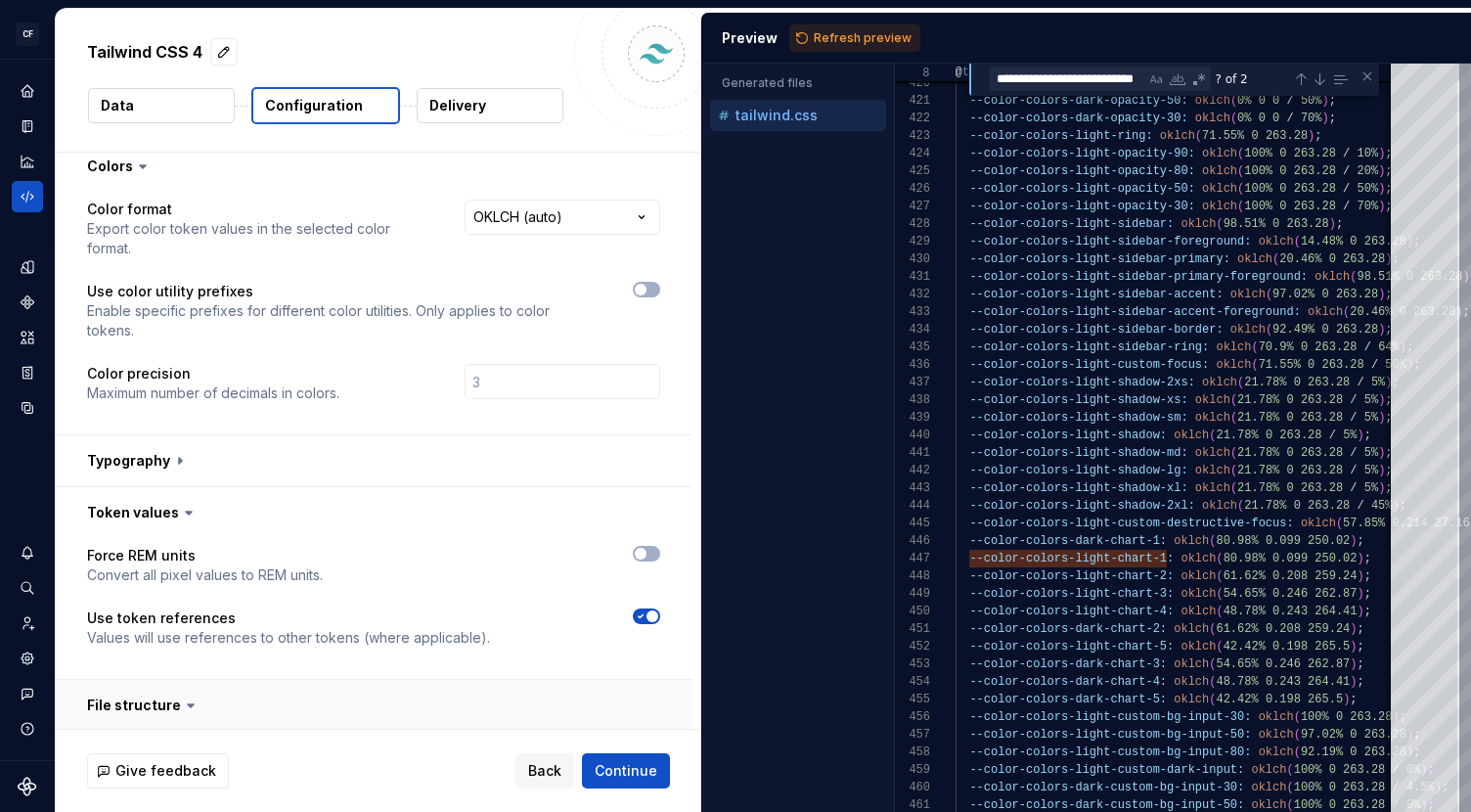
scroll to position [0, 0]
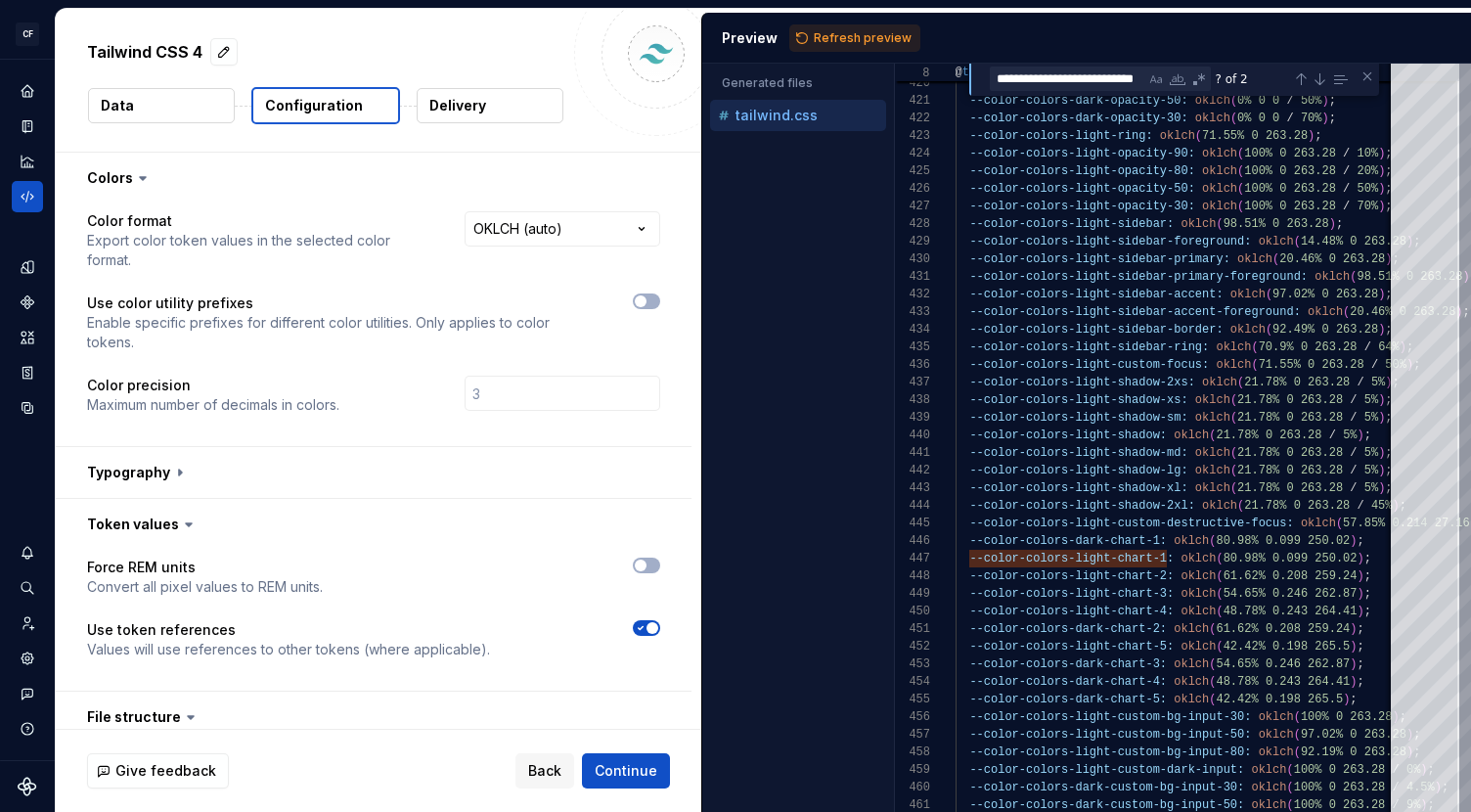
click at [880, 35] on span "Refresh preview" at bounding box center [863, 38] width 98 height 16
type textarea "**********"
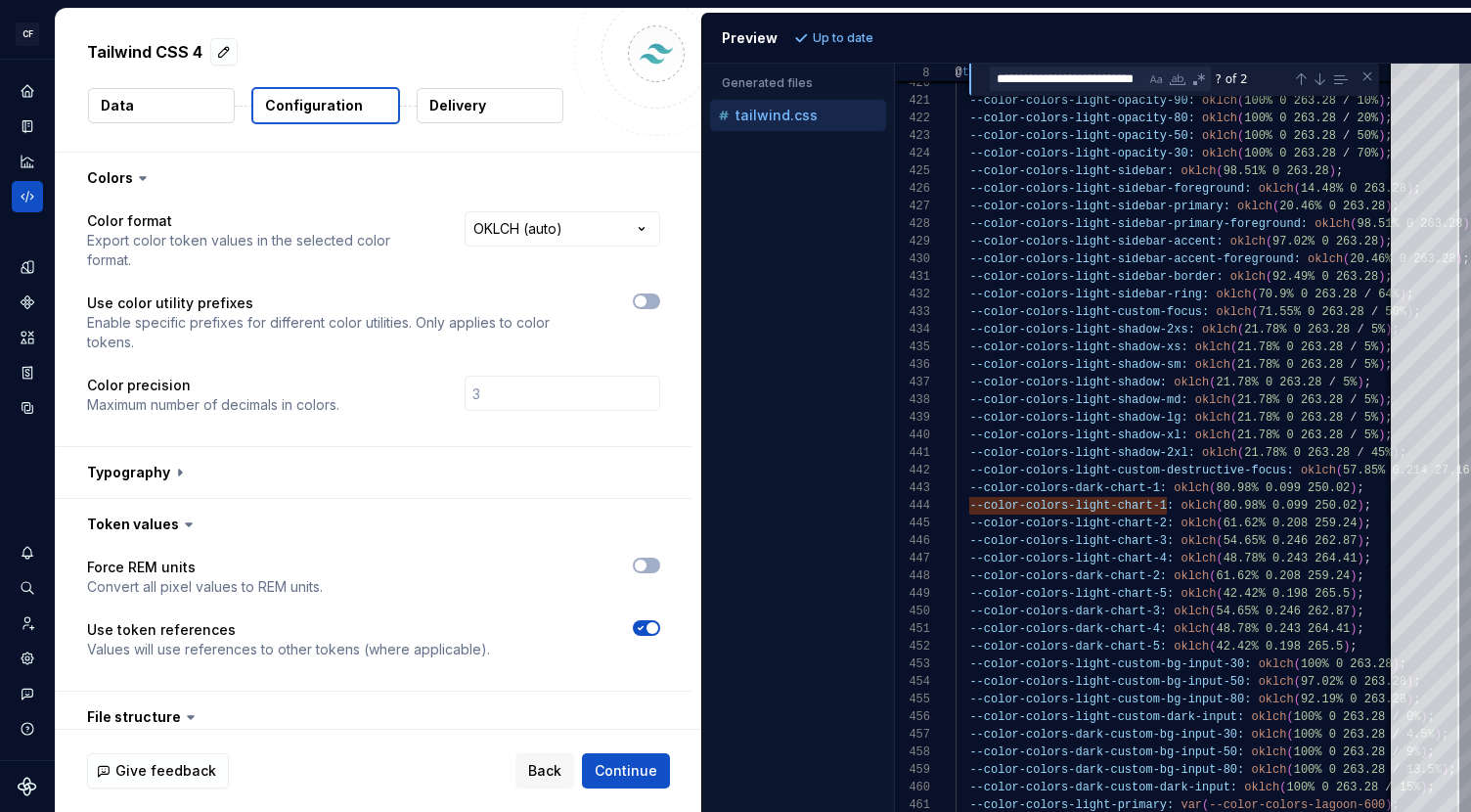
scroll to position [1, 0]
click at [641, 782] on button "Continue" at bounding box center [627, 771] width 88 height 35
type textarea "*"
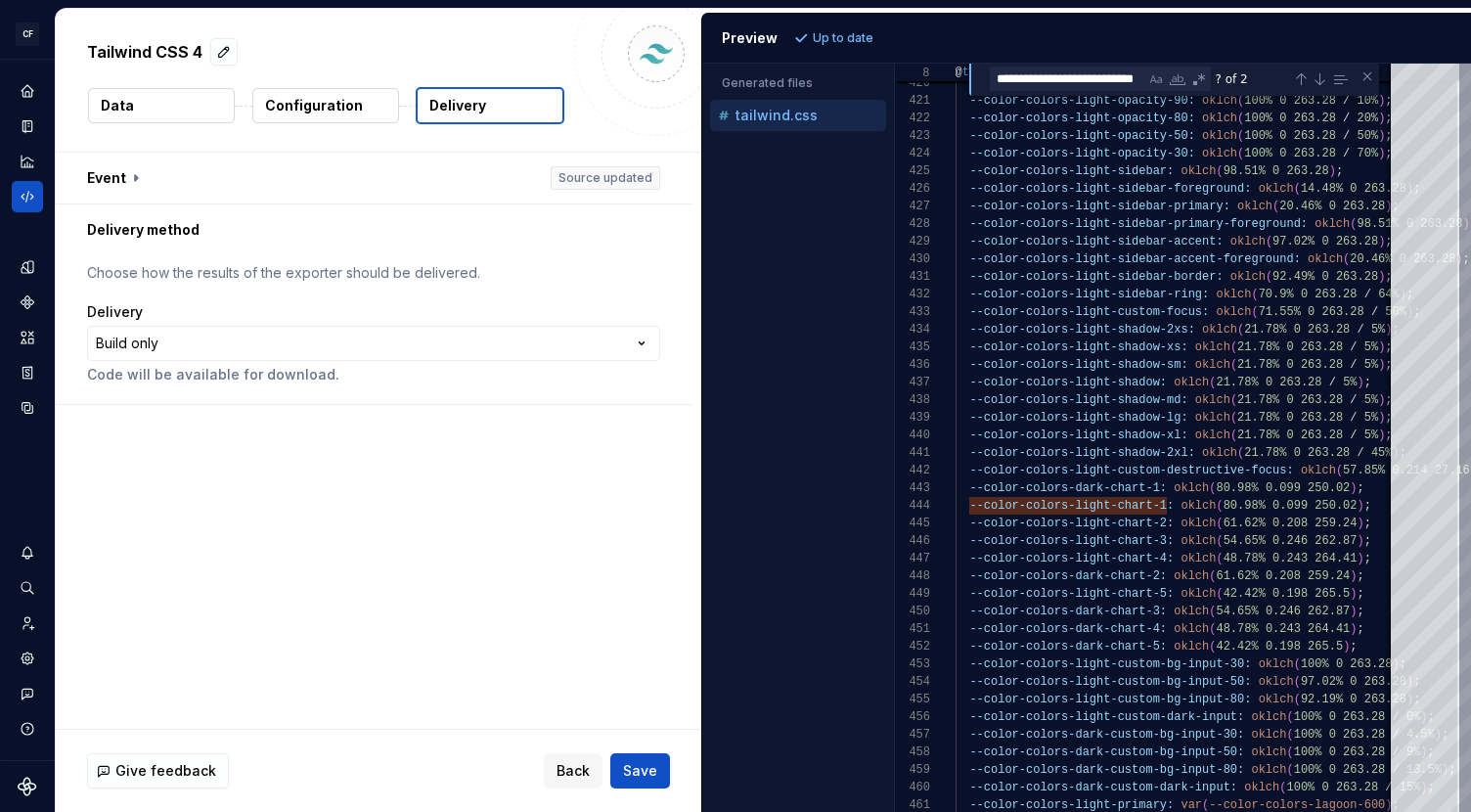
click at [636, 761] on span "Save" at bounding box center [639, 771] width 34 height 20
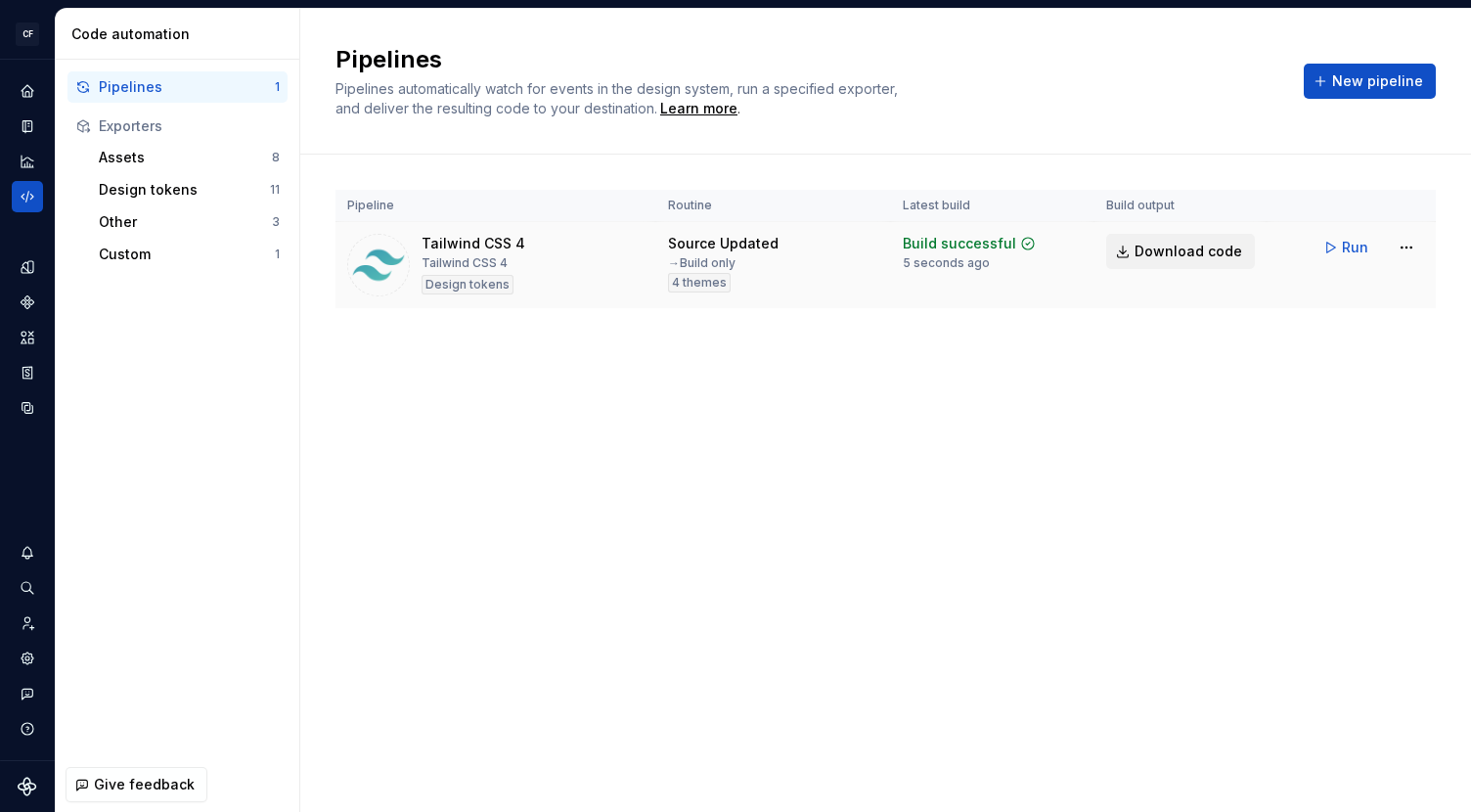
click at [1187, 249] on span "Download code" at bounding box center [1188, 251] width 108 height 20
click at [31, 267] on icon "Design tokens" at bounding box center [31, 266] width 6 height 13
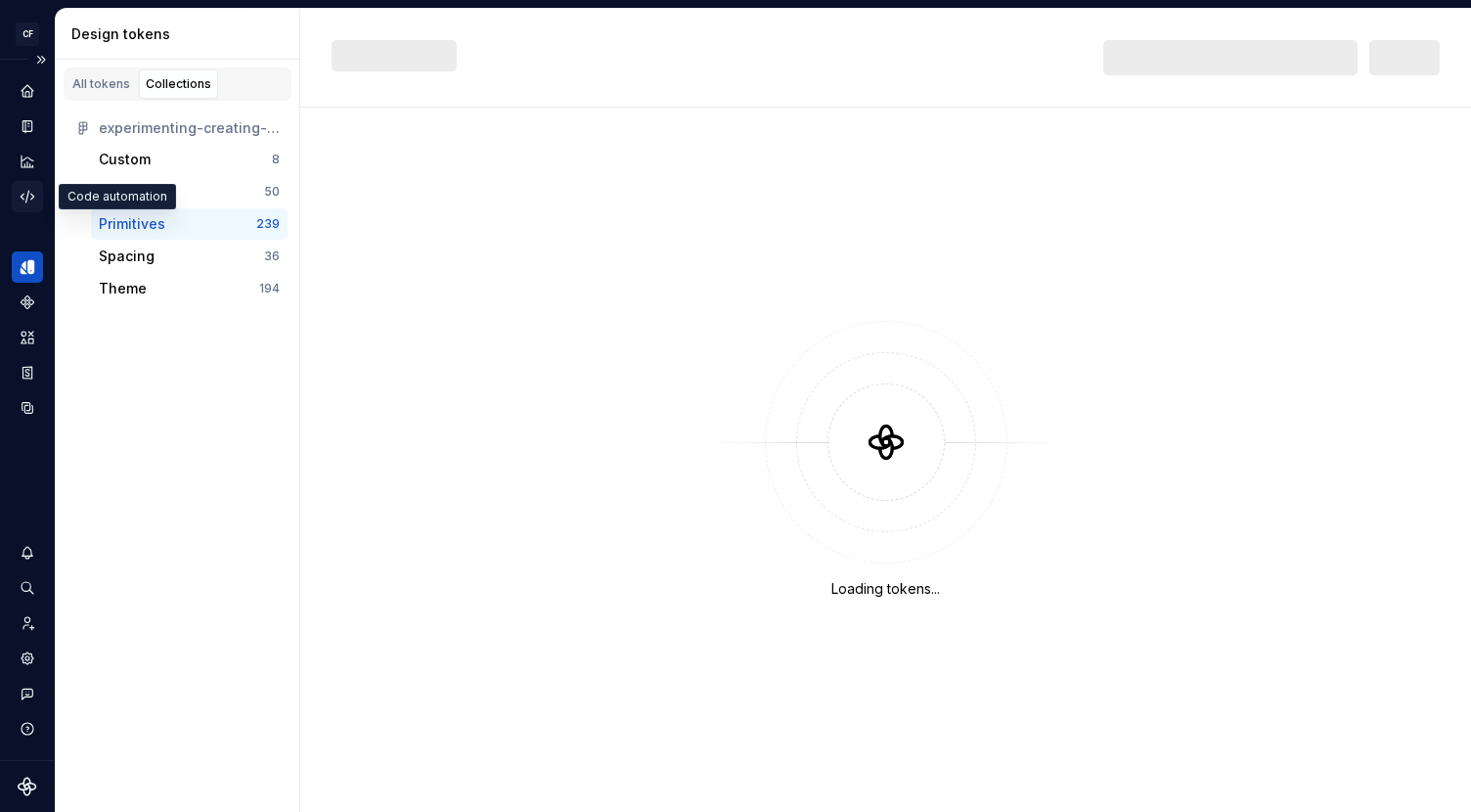
click at [28, 201] on icon "Code automation" at bounding box center [27, 196] width 18 height 18
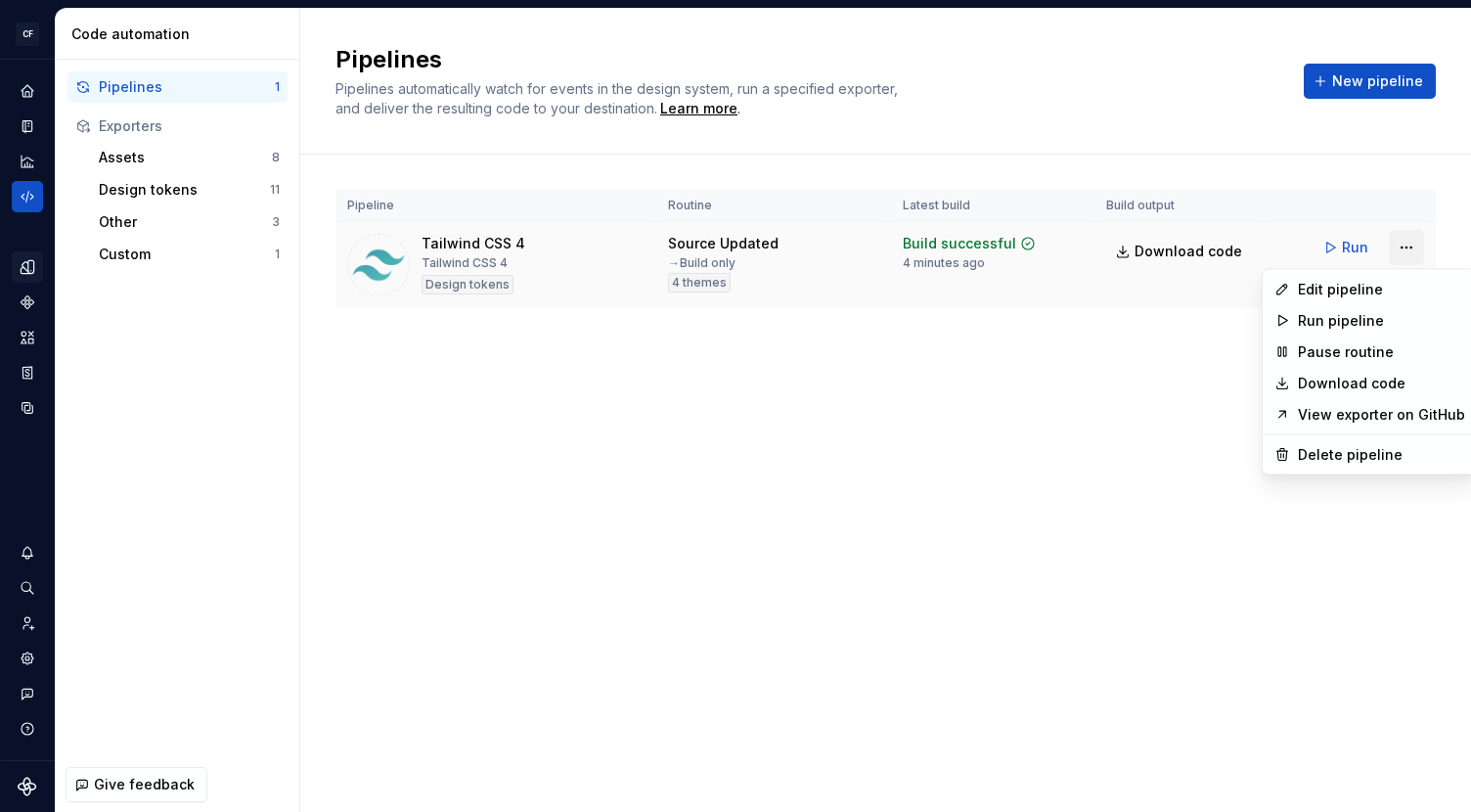
click at [1416, 250] on html "CF Shadfly 2 JS Design system data Code automation Pipelines 1 Exporters Assets…" at bounding box center [736, 406] width 1471 height 812
click at [1379, 276] on div "Edit pipeline" at bounding box center [1370, 290] width 206 height 31
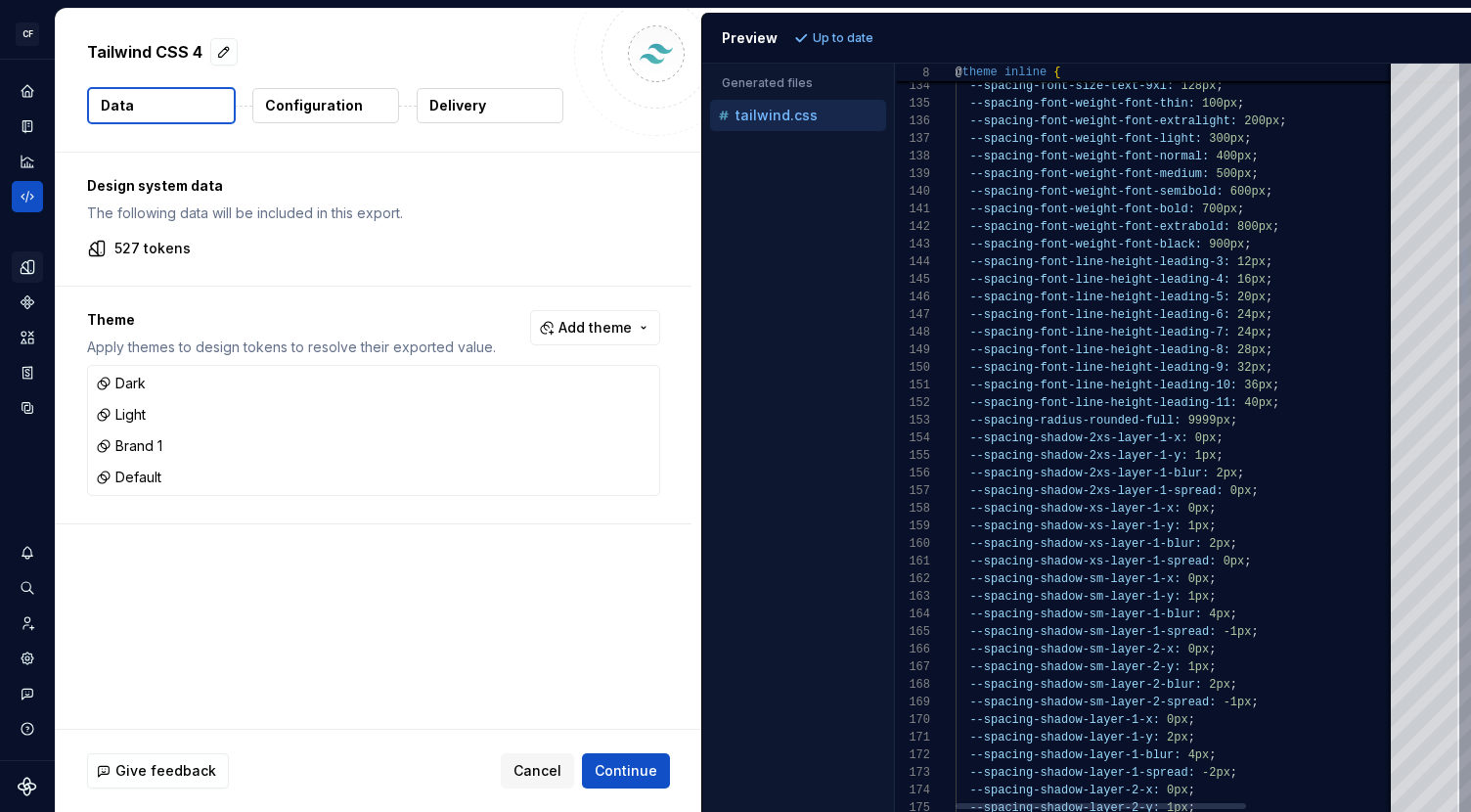
type textarea "**********"
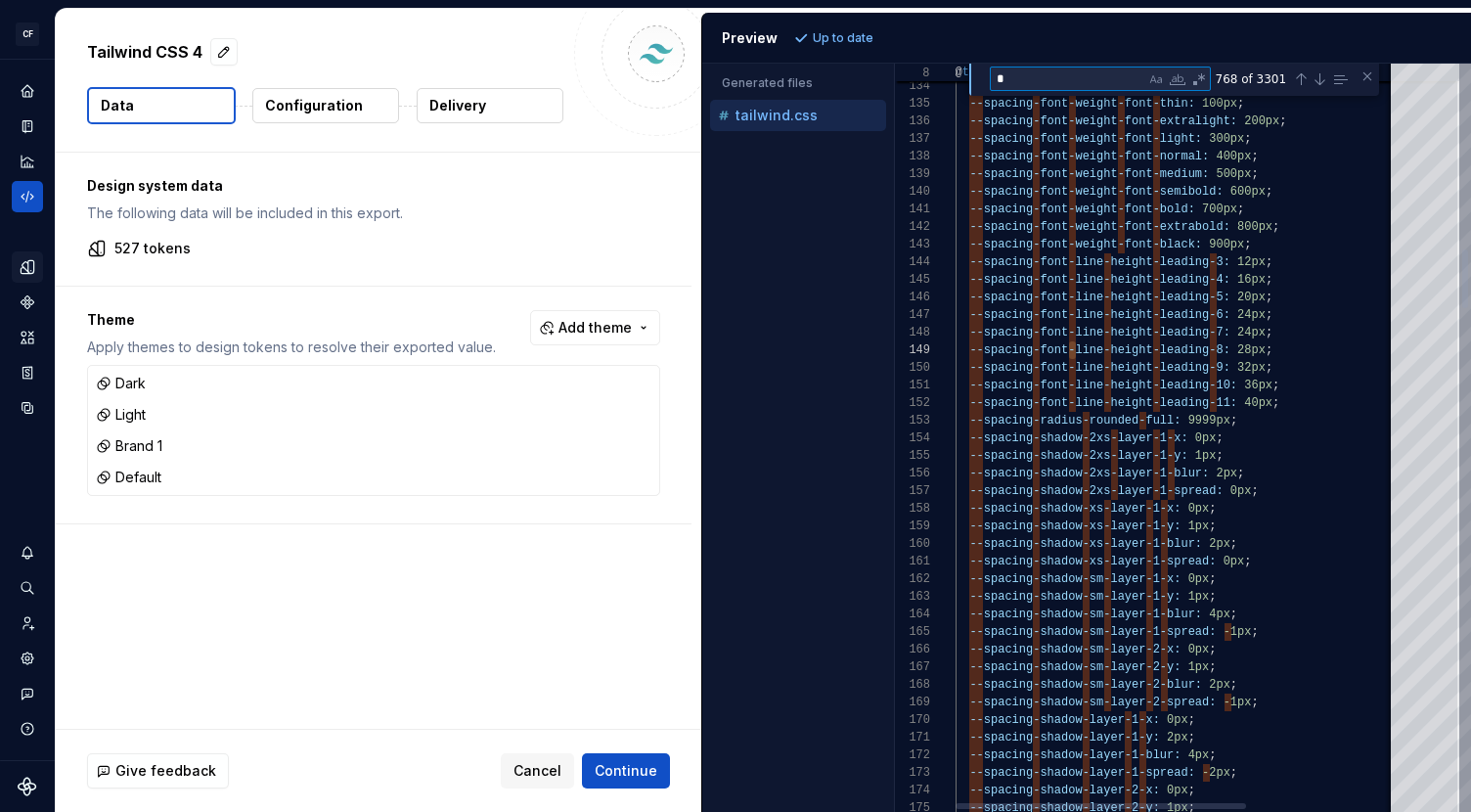
type textarea "*"
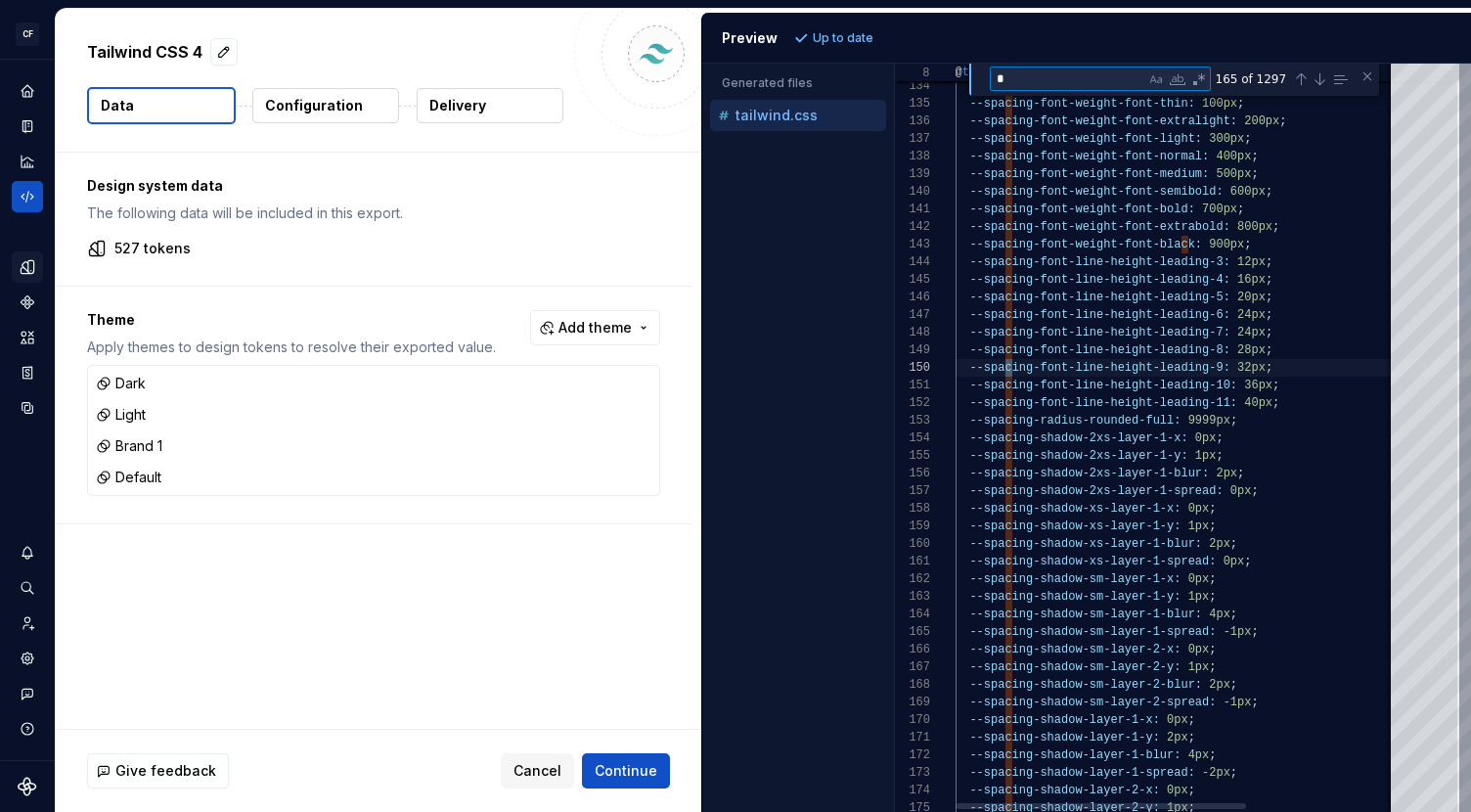
type textarea "**********"
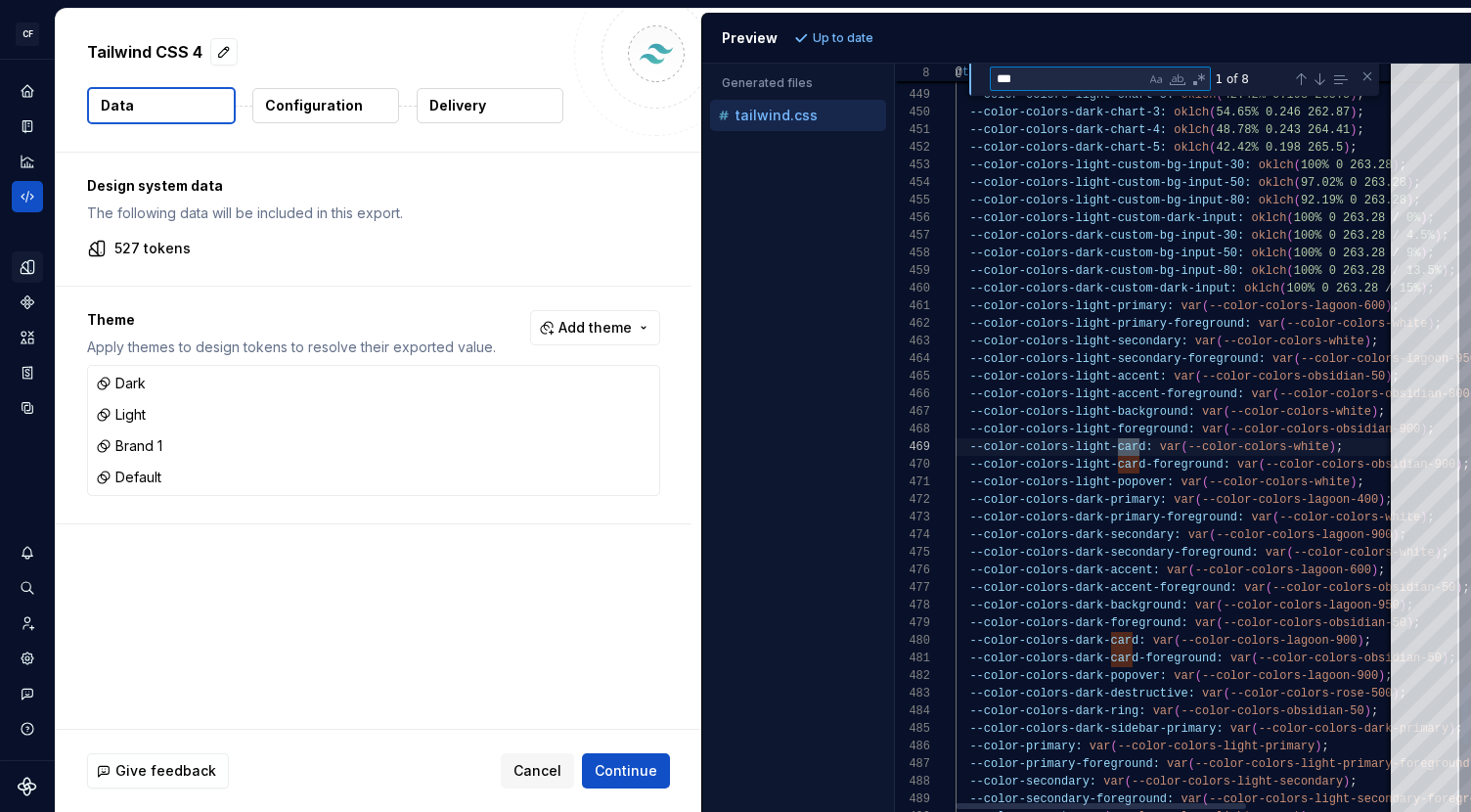
type textarea "****"
type textarea "**********"
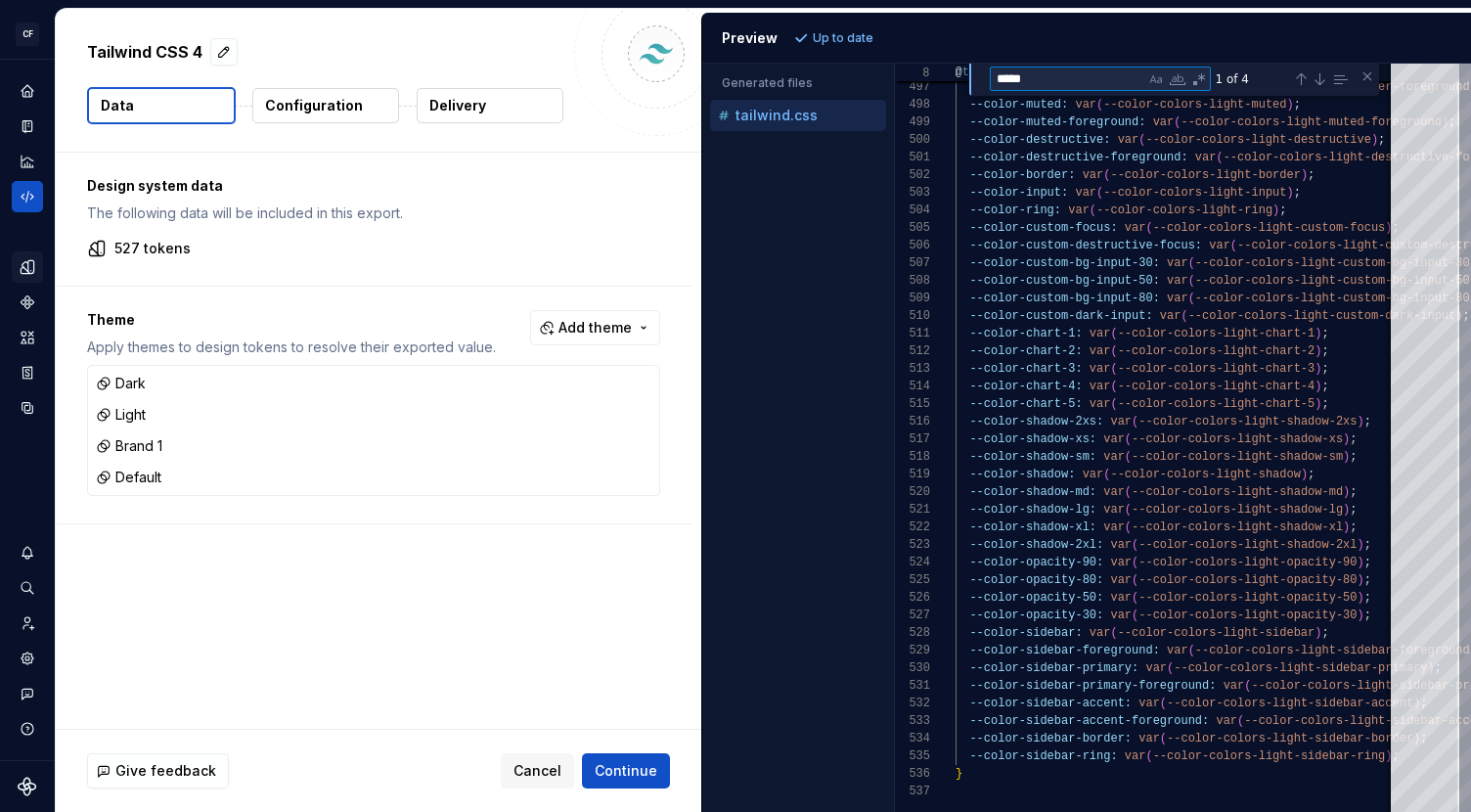
type textarea "*****"
